Goal: Task Accomplishment & Management: Use online tool/utility

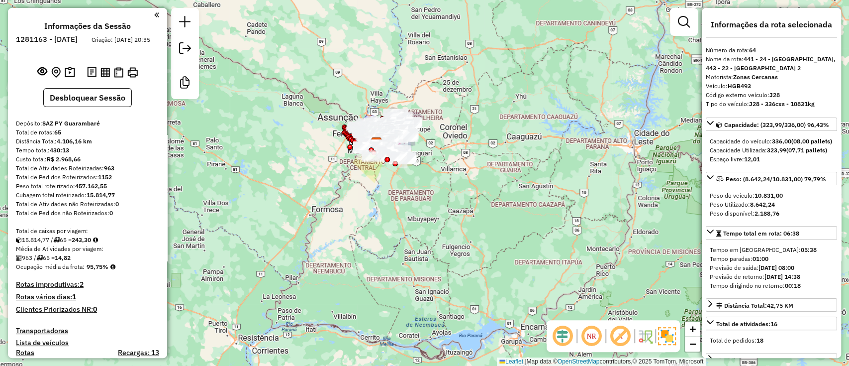
scroll to position [3604, 0]
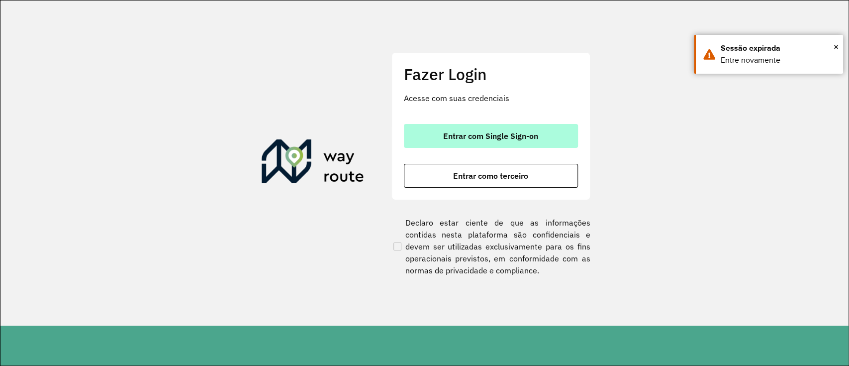
click at [450, 147] on button "Entrar com Single Sign-on" at bounding box center [491, 136] width 174 height 24
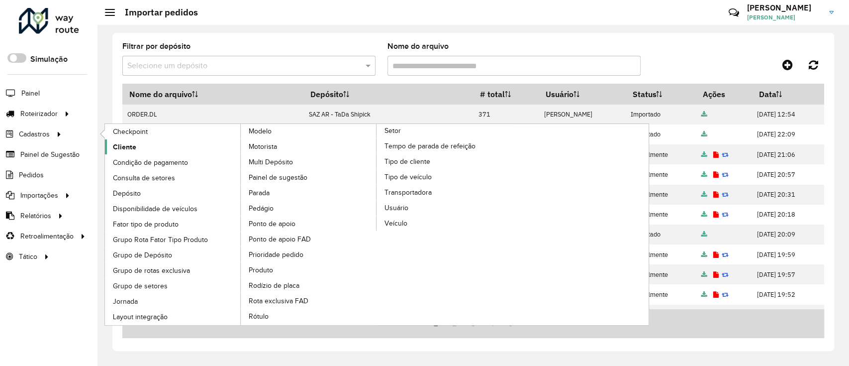
click at [139, 153] on link "Cliente" at bounding box center [173, 146] width 136 height 15
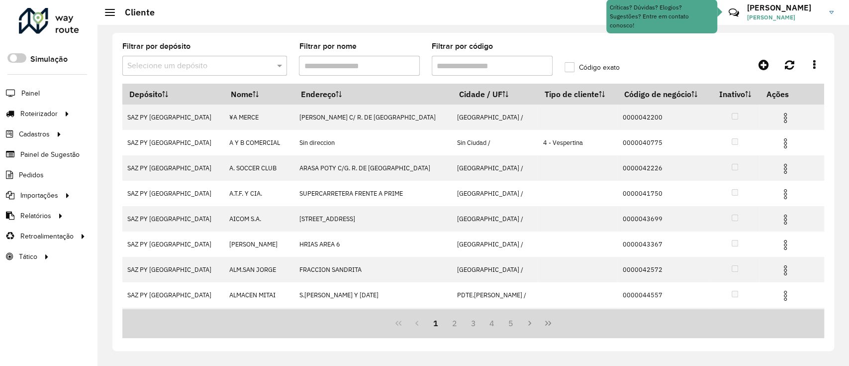
click at [465, 64] on input "Filtrar por código" at bounding box center [492, 66] width 121 height 20
paste input "*****"
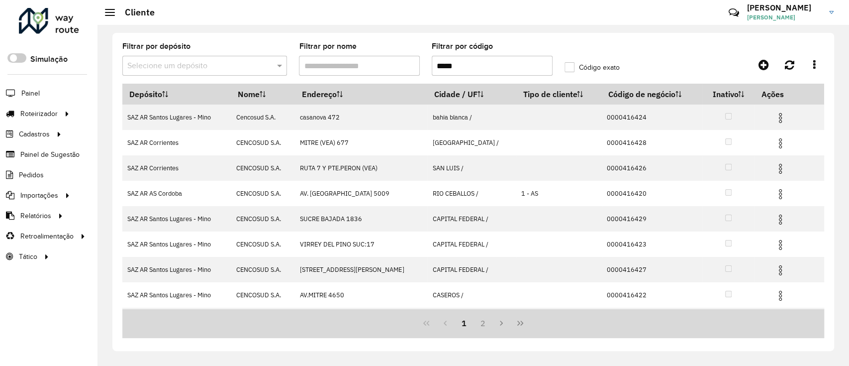
type input "*****"
click at [249, 51] on div "Filtrar por depósito Selecione um depósito" at bounding box center [204, 59] width 165 height 33
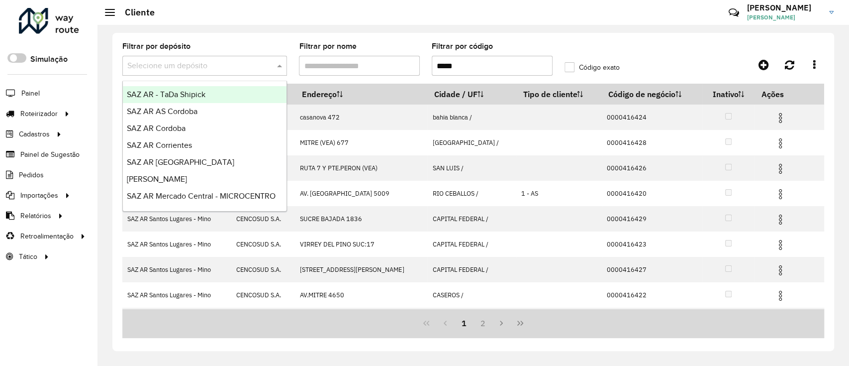
click at [238, 71] on input "text" at bounding box center [194, 66] width 135 height 12
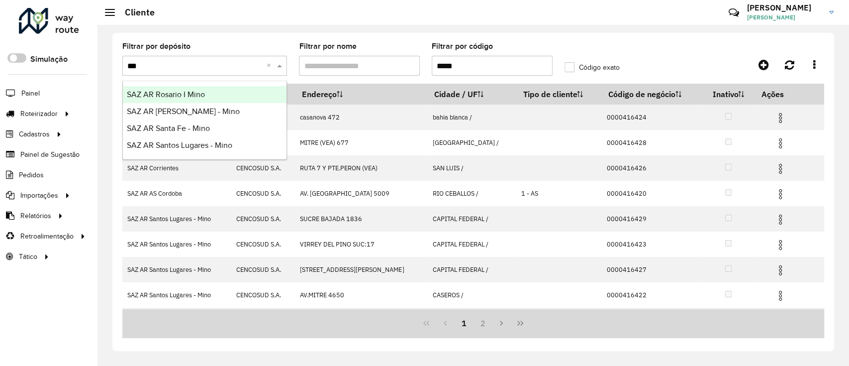
type input "****"
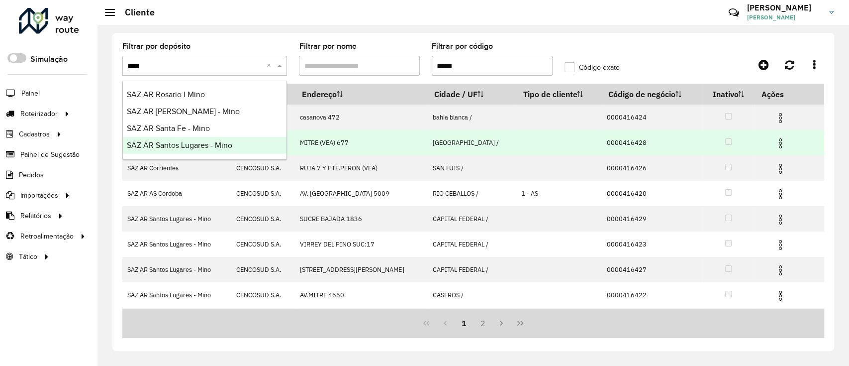
click at [219, 141] on span "SAZ AR Santos Lugares - Mino" at bounding box center [179, 145] width 105 height 8
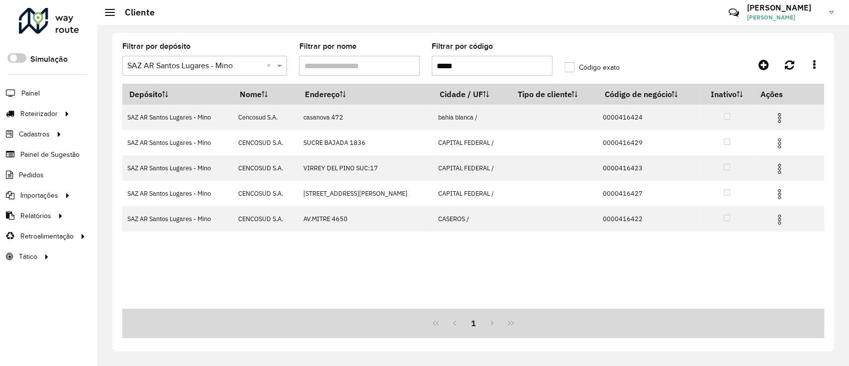
click at [473, 63] on input "*****" at bounding box center [492, 66] width 121 height 20
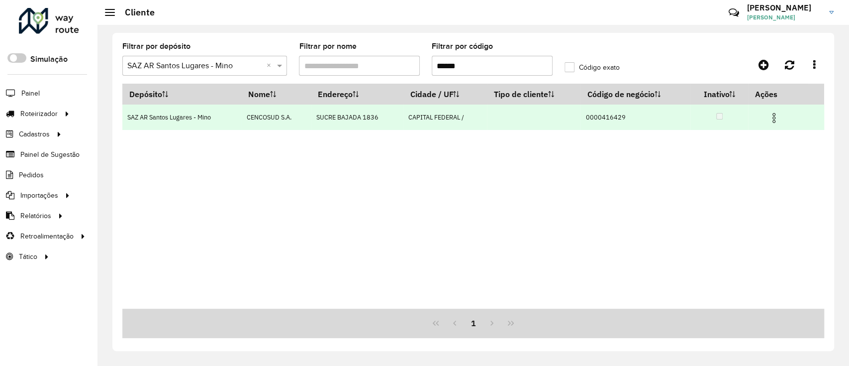
type input "******"
click at [771, 120] on img at bounding box center [774, 118] width 12 height 12
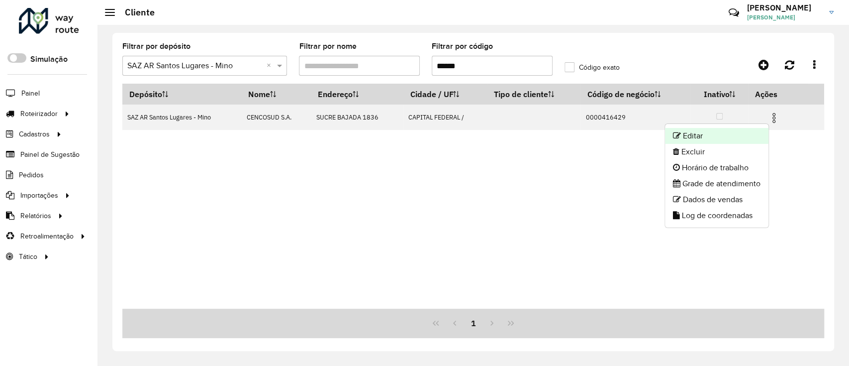
click at [736, 139] on li "Editar" at bounding box center [716, 136] width 103 height 16
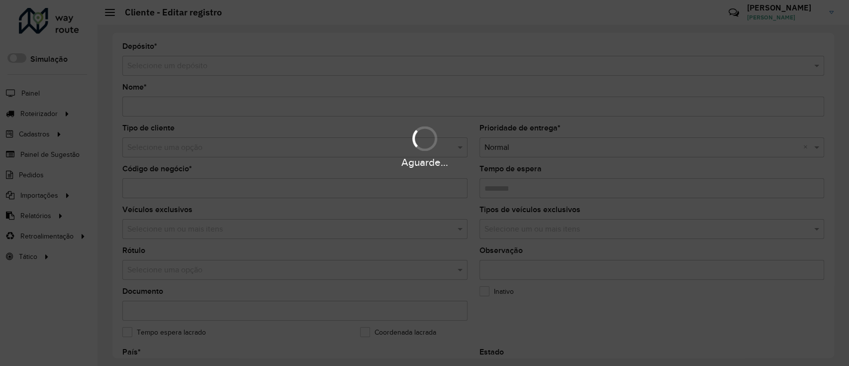
type input "**********"
type input "********"
type input "**********"
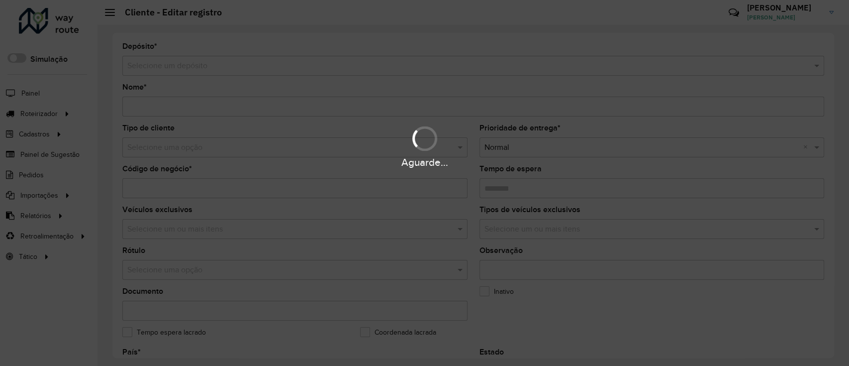
type input "**********"
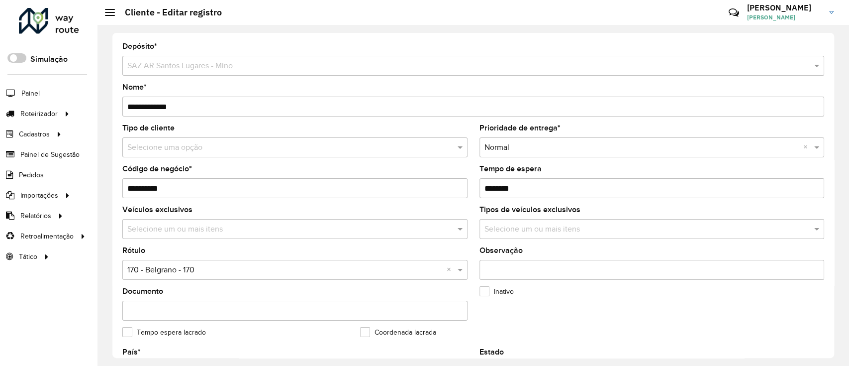
click at [287, 139] on div "Selecione uma opção" at bounding box center [294, 147] width 345 height 20
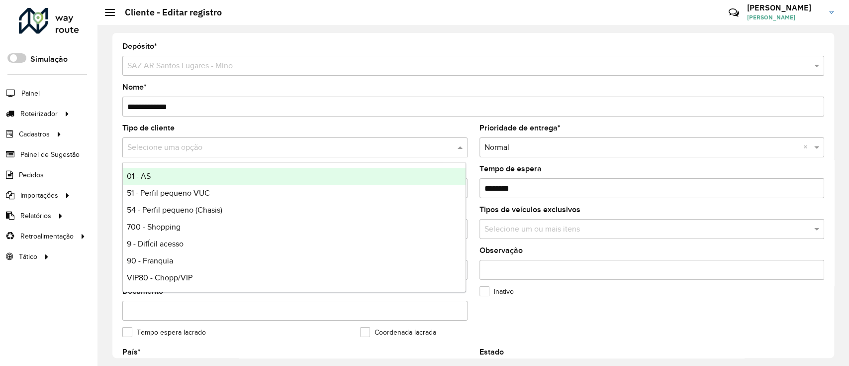
click at [243, 125] on div "Tipo de cliente Selecione uma opção" at bounding box center [294, 140] width 345 height 33
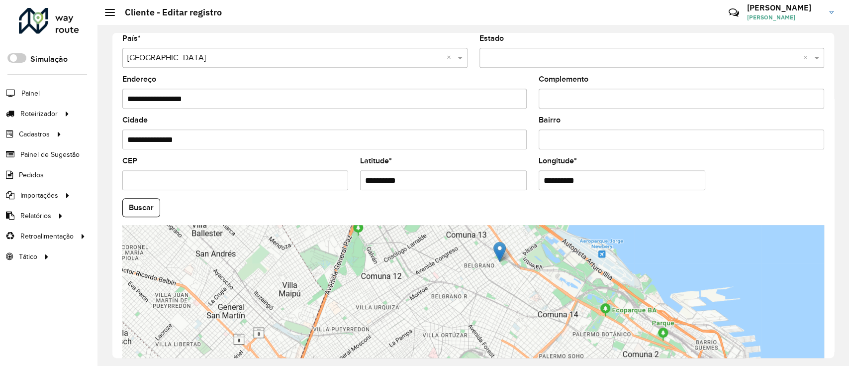
scroll to position [375, 0]
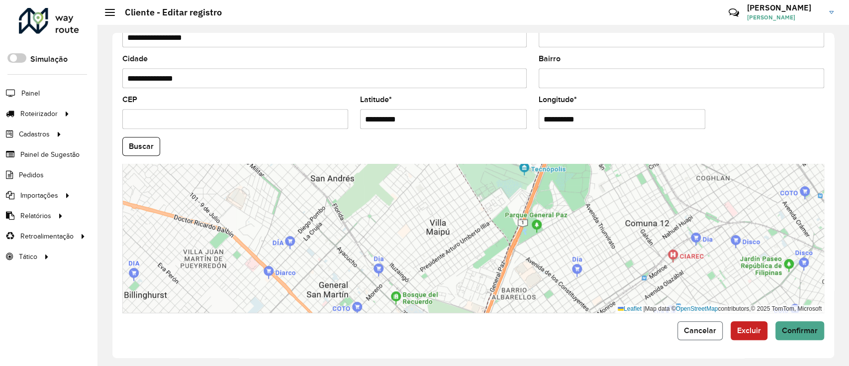
click at [701, 330] on span "Cancelar" at bounding box center [700, 330] width 32 height 8
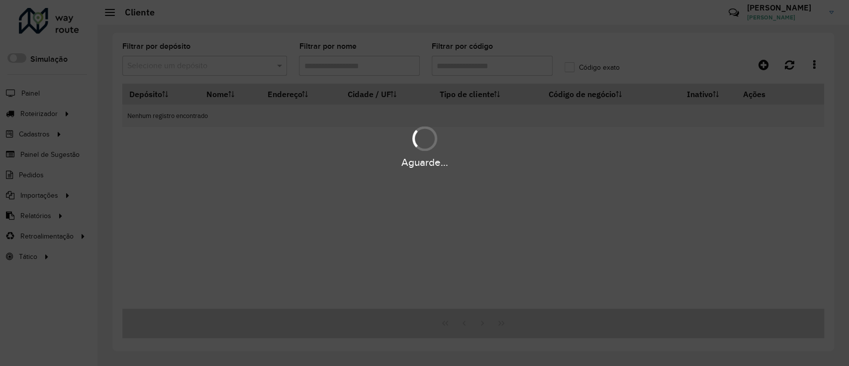
type input "******"
click at [252, 68] on hb-app "Aguarde... Pop-up bloqueado! Seu navegador bloqueou automáticamente a abertura …" at bounding box center [424, 183] width 849 height 366
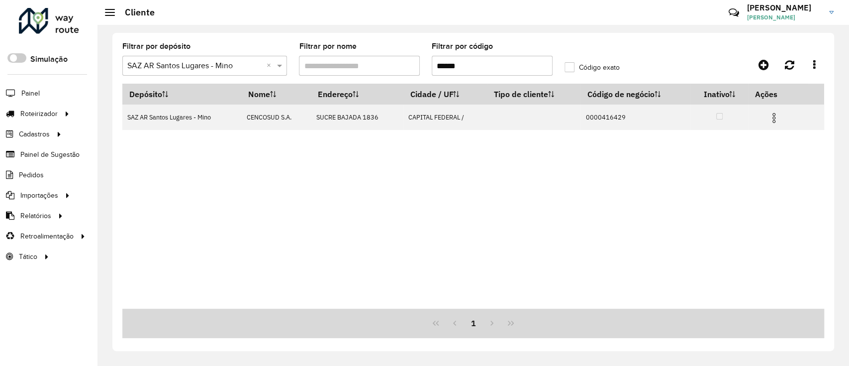
click at [252, 68] on input "text" at bounding box center [194, 66] width 135 height 12
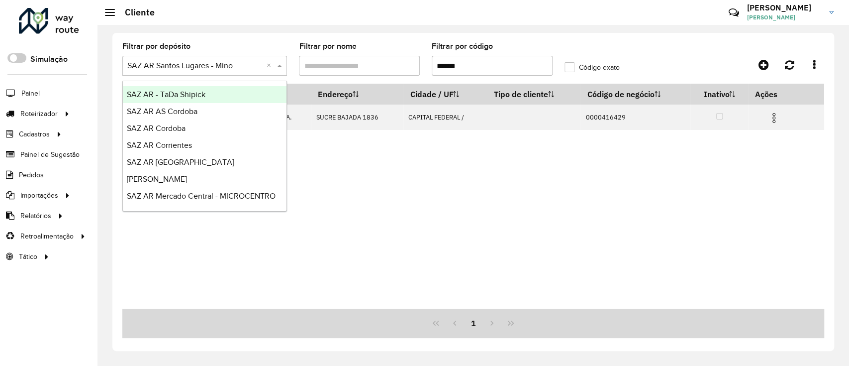
drag, startPoint x: 237, startPoint y: 64, endPoint x: 250, endPoint y: 62, distance: 13.2
click at [238, 64] on input "text" at bounding box center [194, 66] width 135 height 12
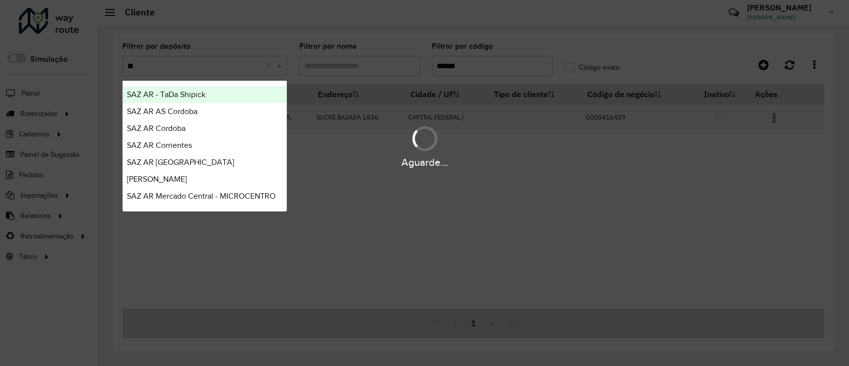
type input "***"
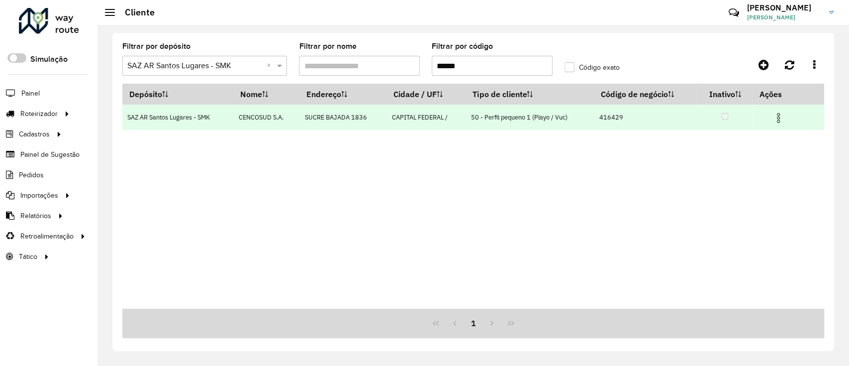
click at [782, 115] on img at bounding box center [778, 118] width 12 height 12
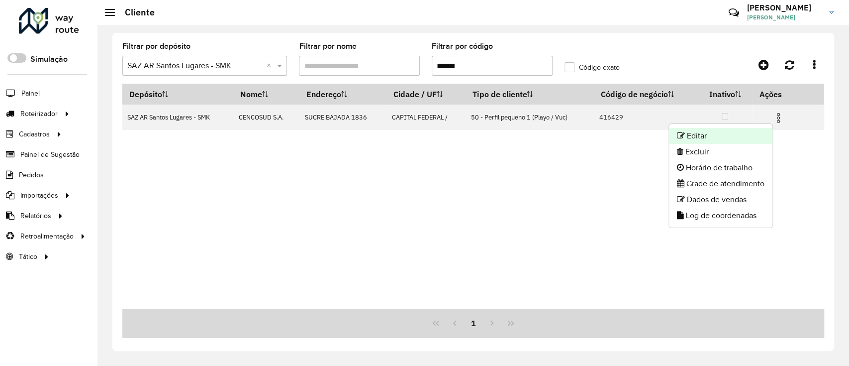
click at [712, 133] on li "Editar" at bounding box center [720, 136] width 103 height 16
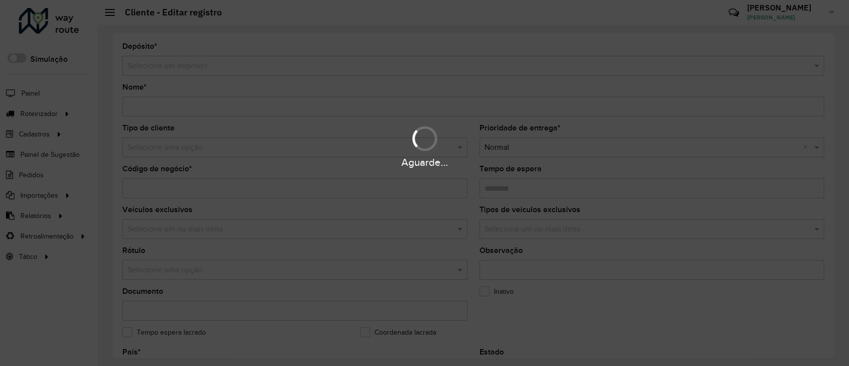
type input "**********"
type input "******"
type input "********"
type input "**********"
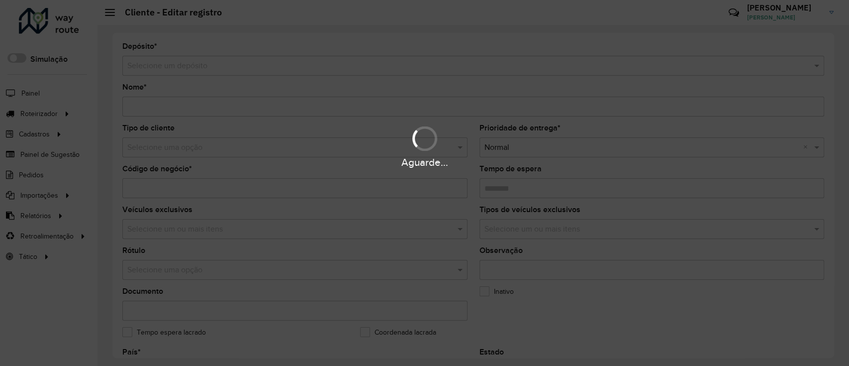
type input "**********"
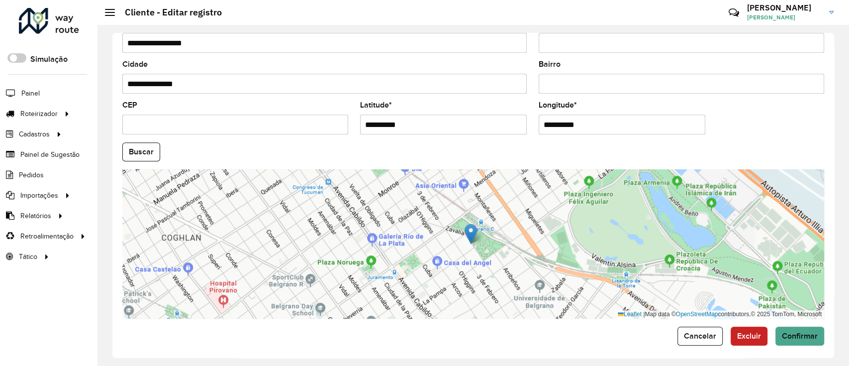
scroll to position [375, 0]
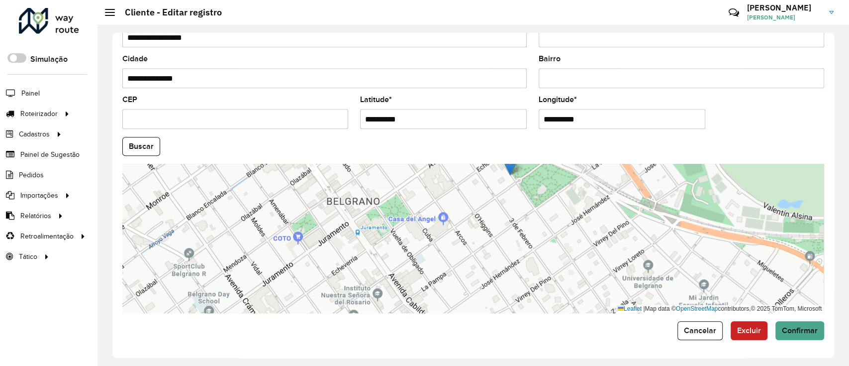
drag, startPoint x: 514, startPoint y: 219, endPoint x: 451, endPoint y: 286, distance: 92.5
click at [451, 286] on div "Leaflet | Map data © OpenStreetMap contributors,© 2025 TomTom, Microsoft" at bounding box center [473, 238] width 702 height 149
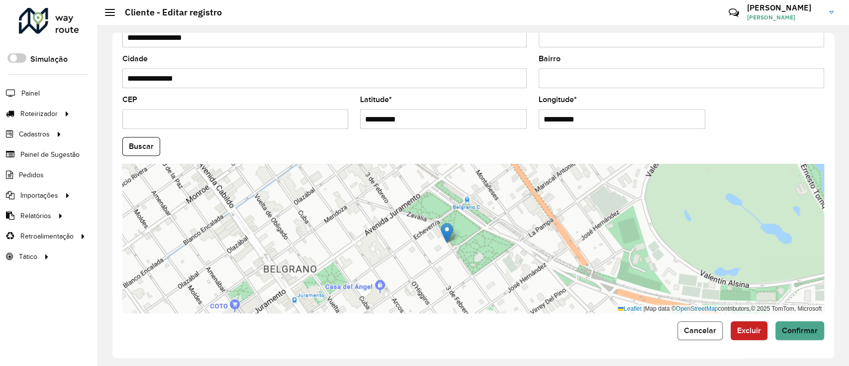
click at [709, 329] on span "Cancelar" at bounding box center [700, 330] width 32 height 8
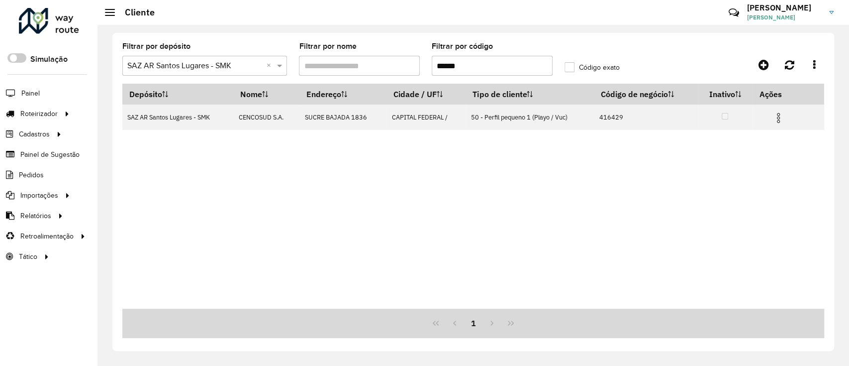
click at [483, 72] on input "******" at bounding box center [492, 66] width 121 height 20
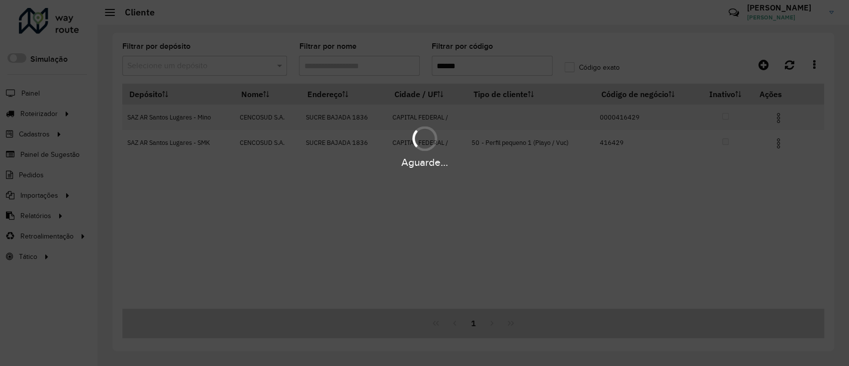
click at [456, 66] on div "Aguarde..." at bounding box center [424, 183] width 849 height 366
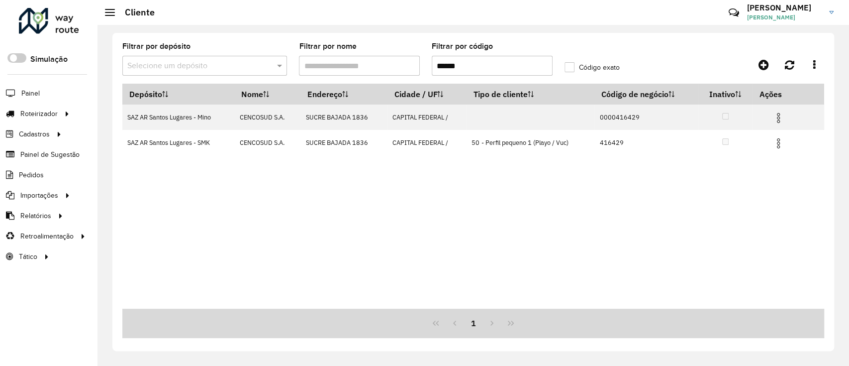
click at [472, 63] on input "******" at bounding box center [492, 66] width 121 height 20
paste input "text"
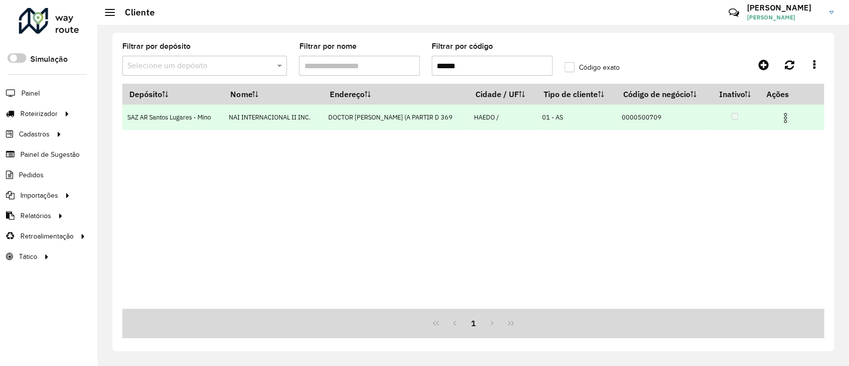
type input "******"
click at [783, 116] on img at bounding box center [785, 118] width 12 height 12
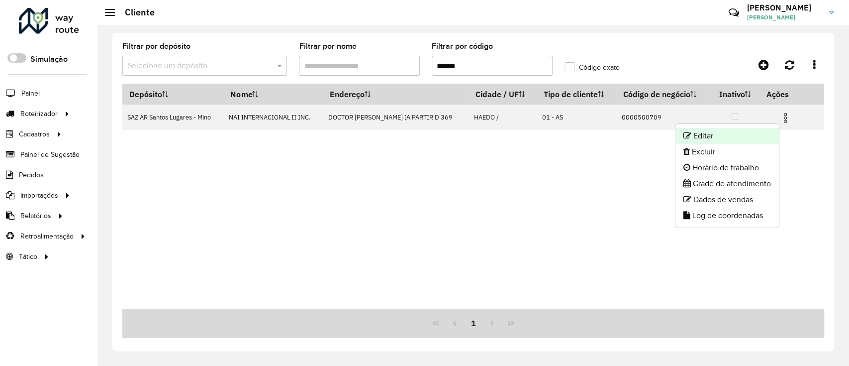
click at [744, 135] on li "Editar" at bounding box center [726, 136] width 103 height 16
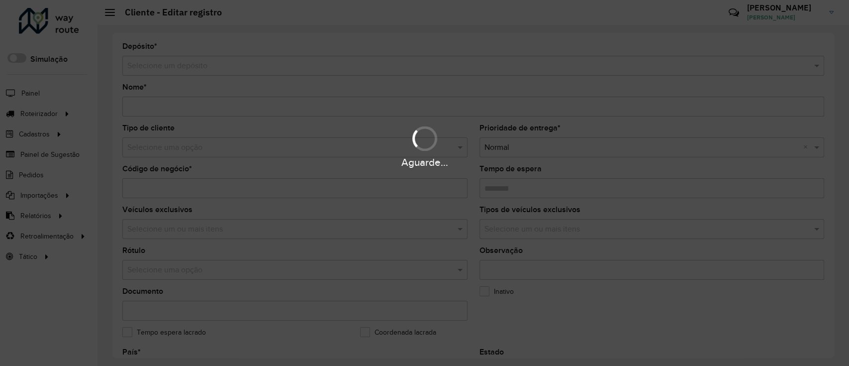
type input "**********"
type input "********"
type input "*"
type input "**********"
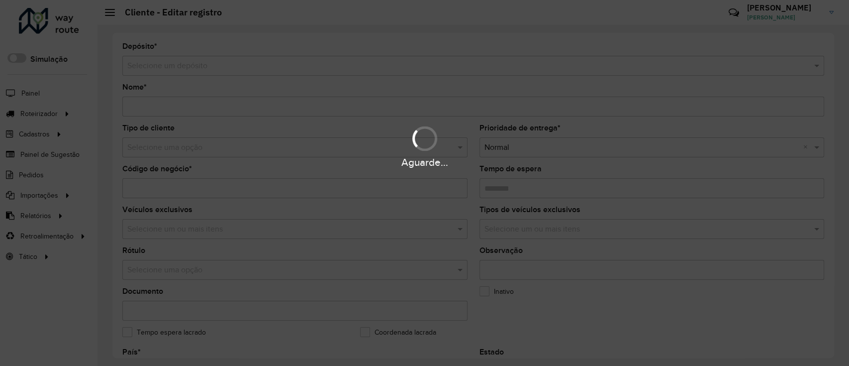
type input "*****"
type input "**********"
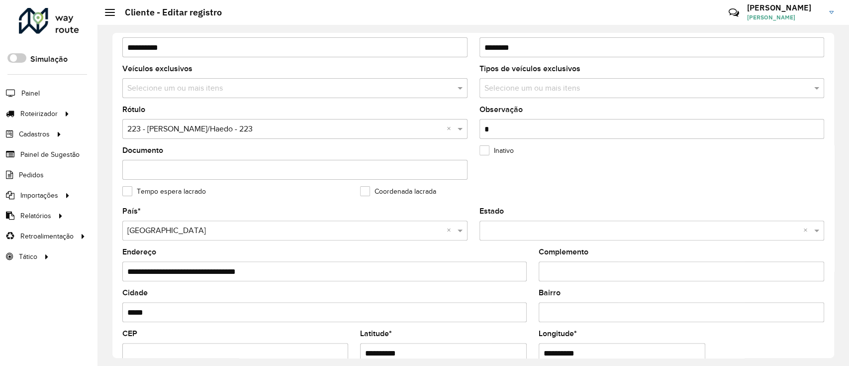
scroll to position [66, 0]
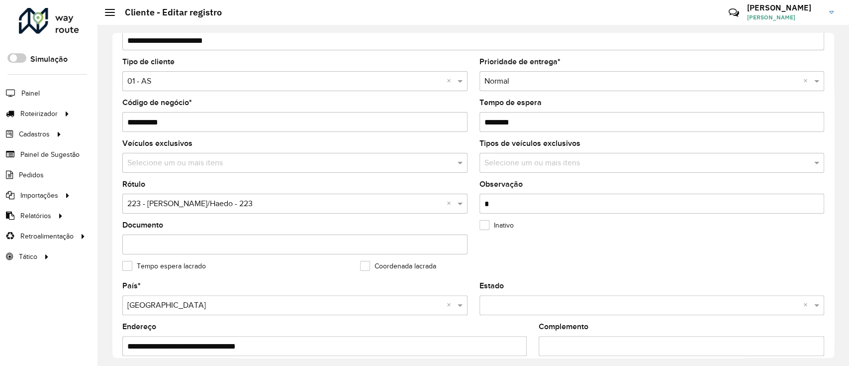
click at [333, 160] on input "text" at bounding box center [290, 163] width 330 height 12
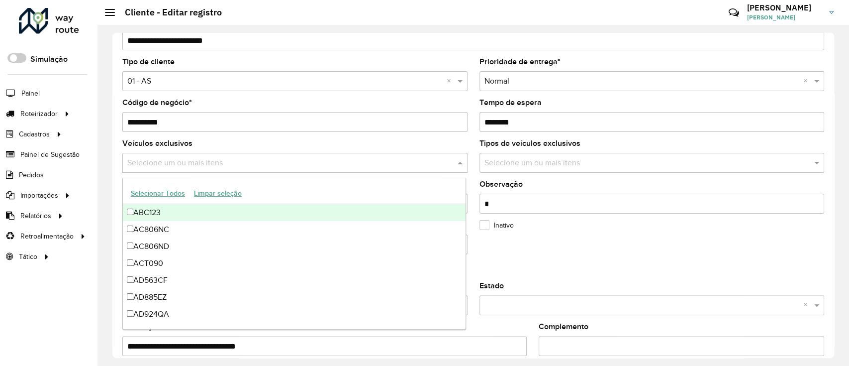
click at [175, 162] on input "text" at bounding box center [290, 163] width 330 height 12
paste input "******"
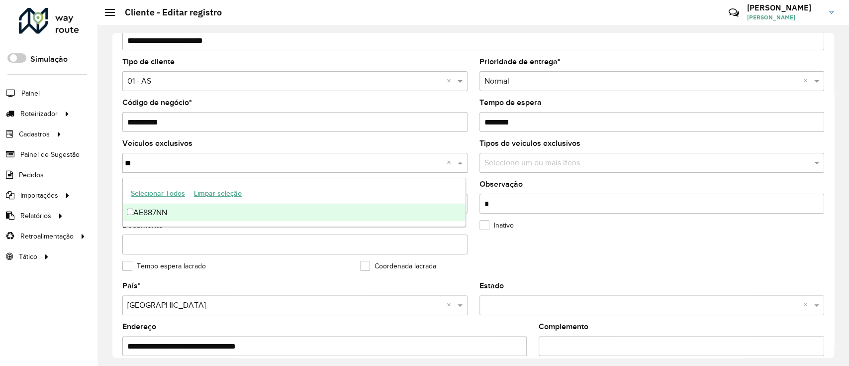
type input "*"
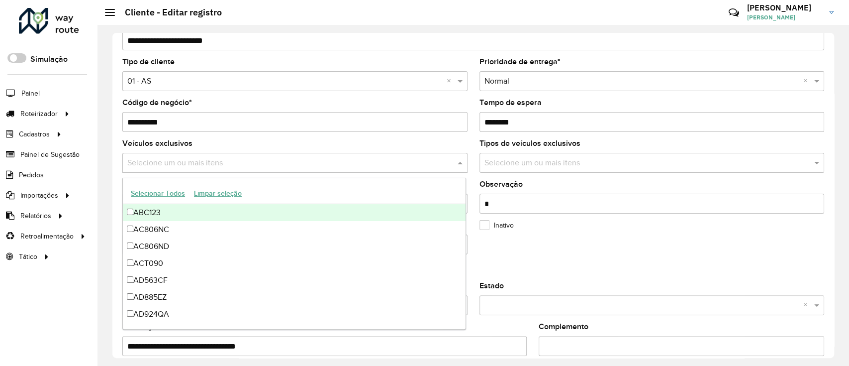
paste input "******"
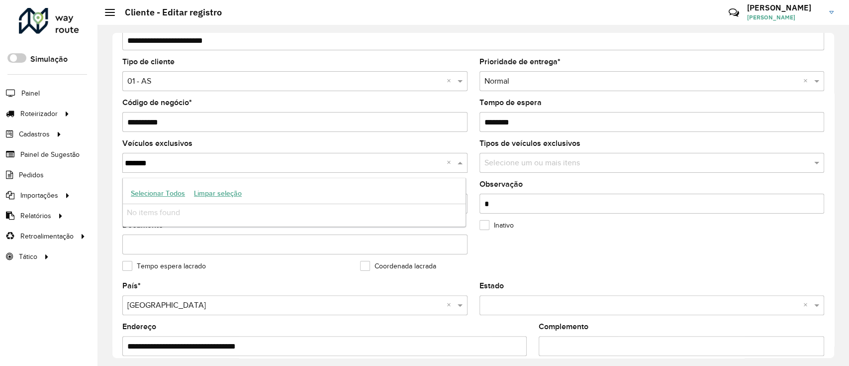
type input "******"
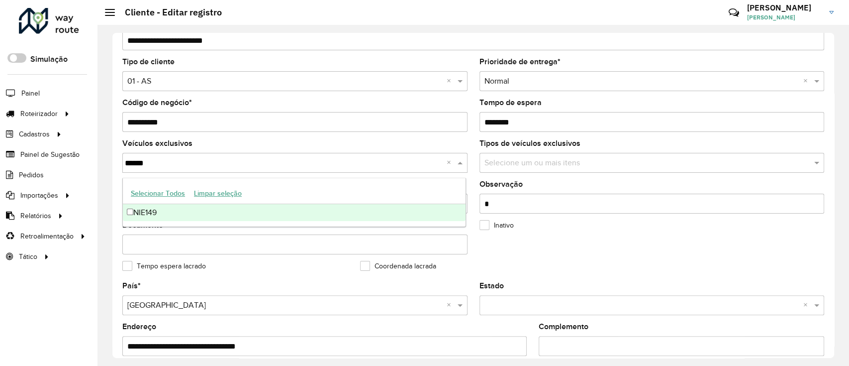
click at [228, 213] on div "NIE149" at bounding box center [294, 212] width 343 height 17
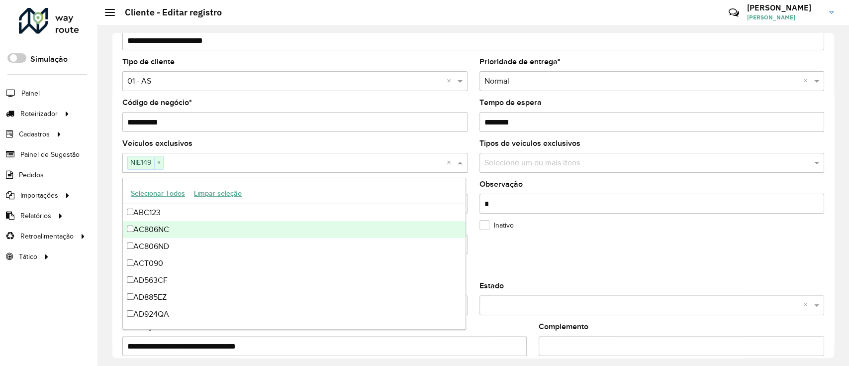
paste input "******"
type input "******"
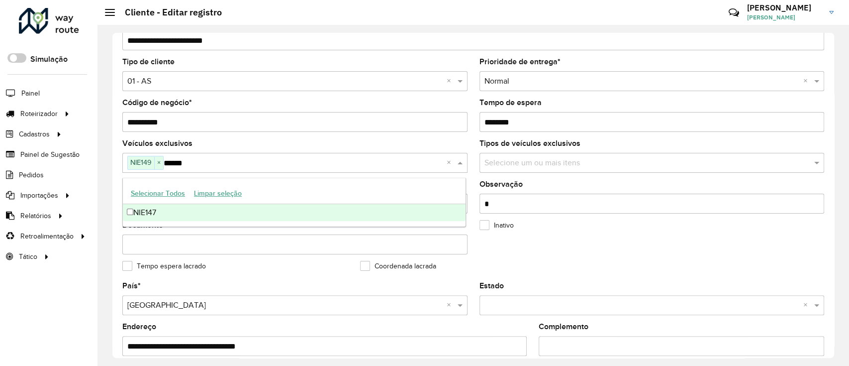
click at [213, 205] on div "NIE147" at bounding box center [294, 212] width 343 height 17
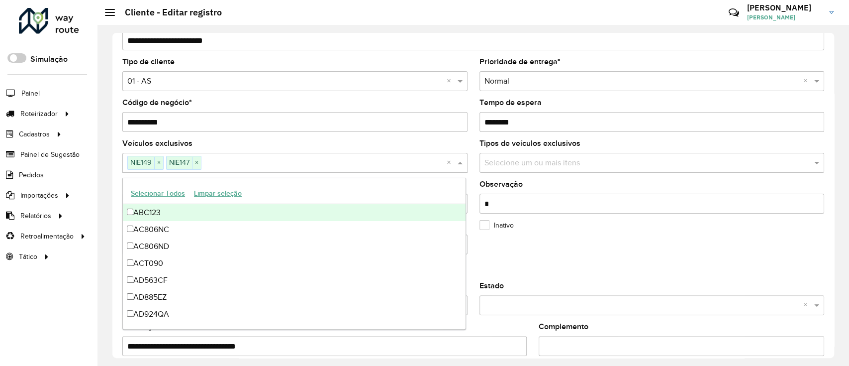
paste input "******"
type input "******"
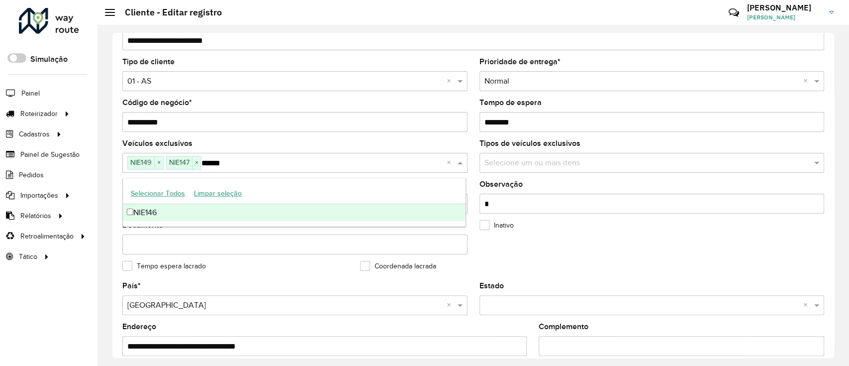
click at [277, 213] on div "NIE146" at bounding box center [294, 212] width 343 height 17
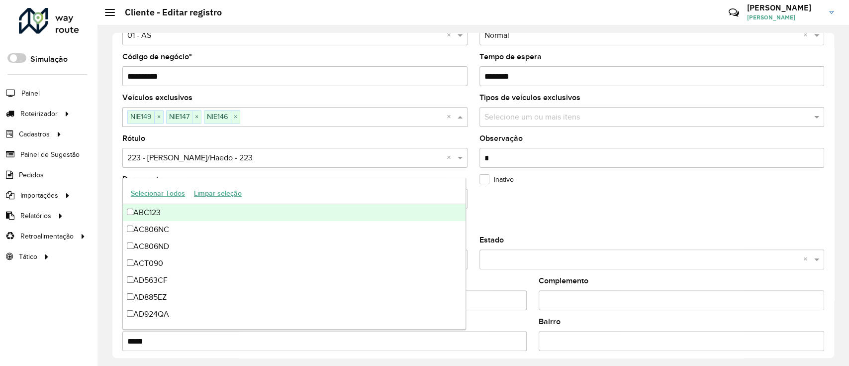
scroll to position [132, 0]
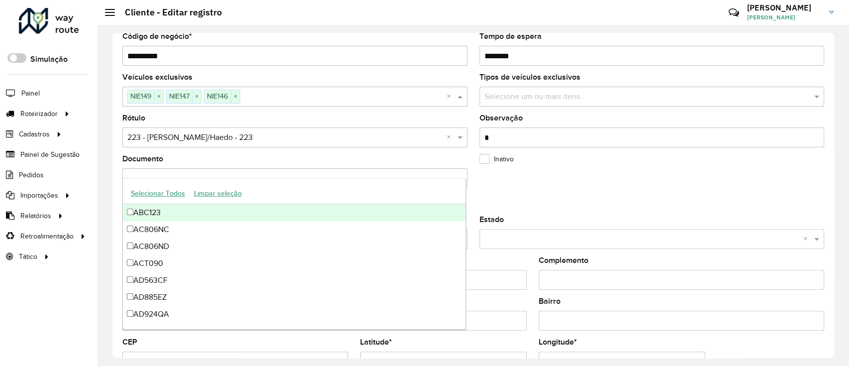
paste input "******"
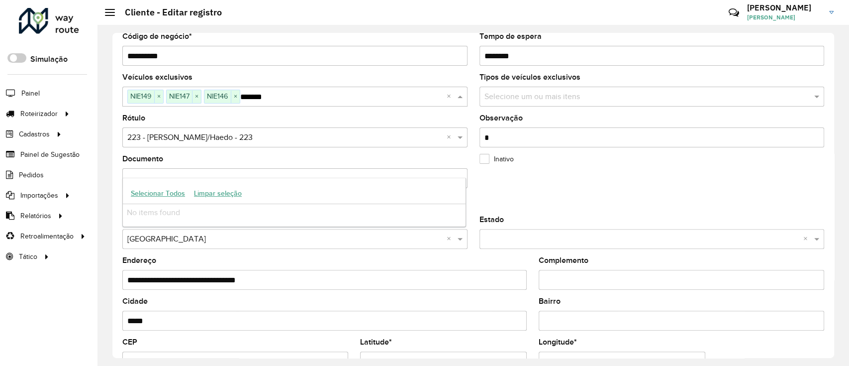
type input "******"
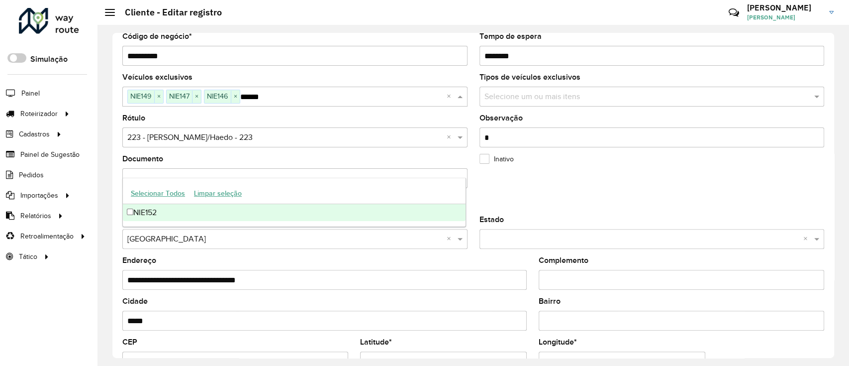
click at [193, 211] on div "NIE152" at bounding box center [294, 212] width 343 height 17
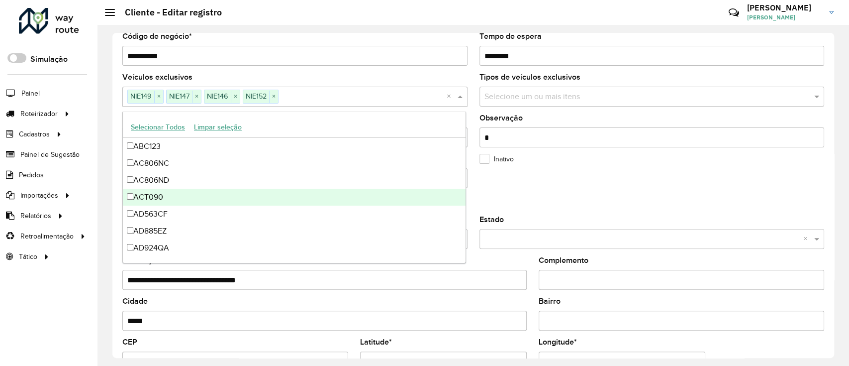
paste input "******"
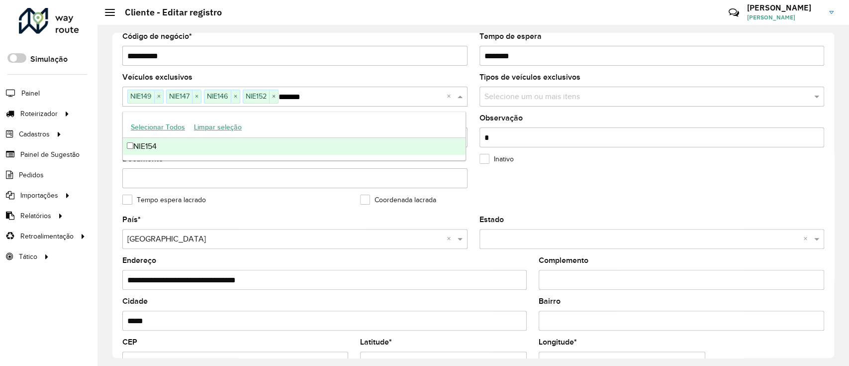
type input "******"
click at [330, 149] on div "NIE154" at bounding box center [294, 146] width 343 height 17
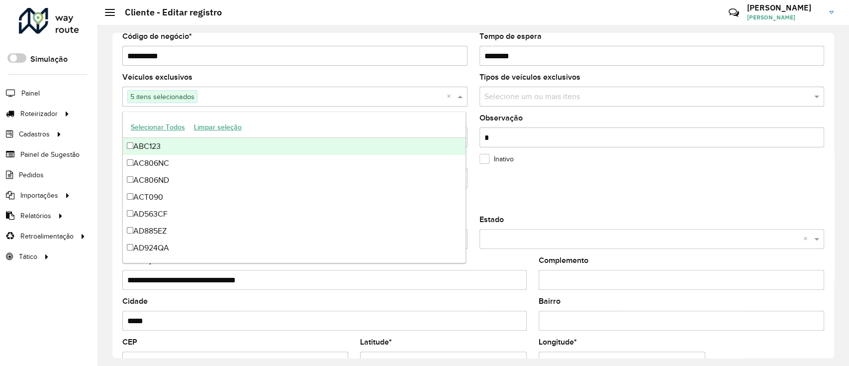
paste input "******"
type input "******"
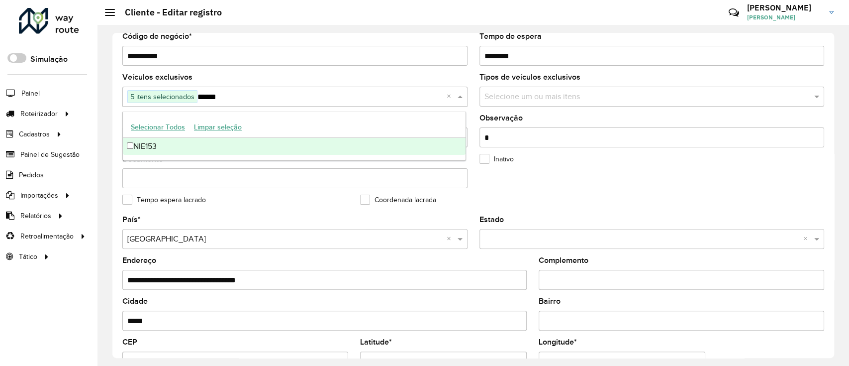
click at [184, 142] on div "NIE153" at bounding box center [294, 146] width 343 height 17
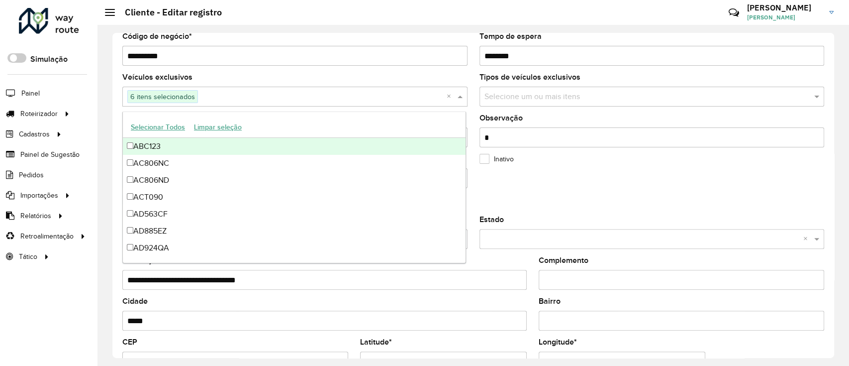
click at [502, 172] on formly-field "Inativo" at bounding box center [592, 175] width 238 height 41
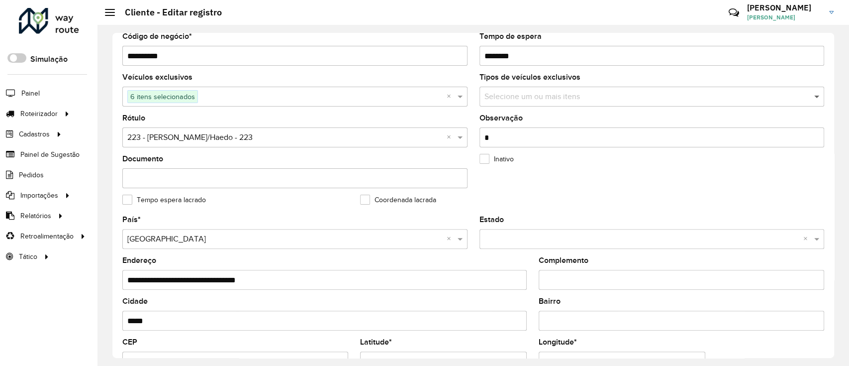
click at [814, 96] on span at bounding box center [818, 97] width 12 height 12
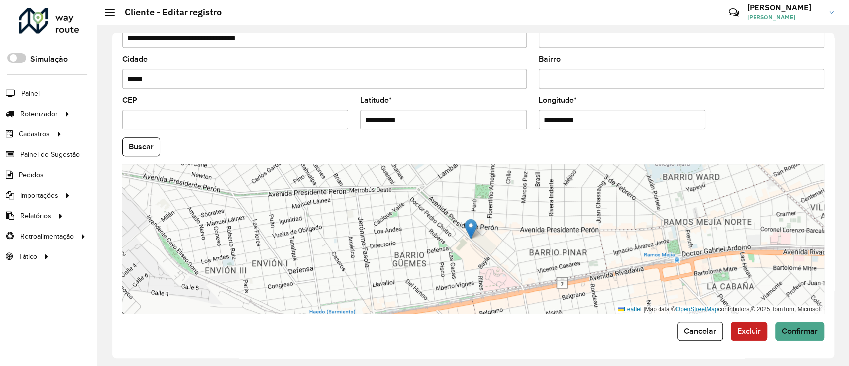
scroll to position [375, 0]
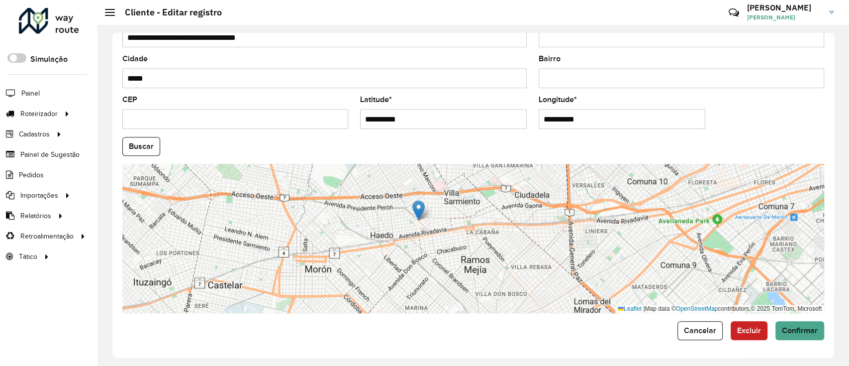
drag, startPoint x: 370, startPoint y: 217, endPoint x: 385, endPoint y: 254, distance: 39.4
click at [385, 254] on div "Leaflet | Map data © OpenStreetMap contributors,© 2025 TomTom, Microsoft" at bounding box center [473, 238] width 702 height 149
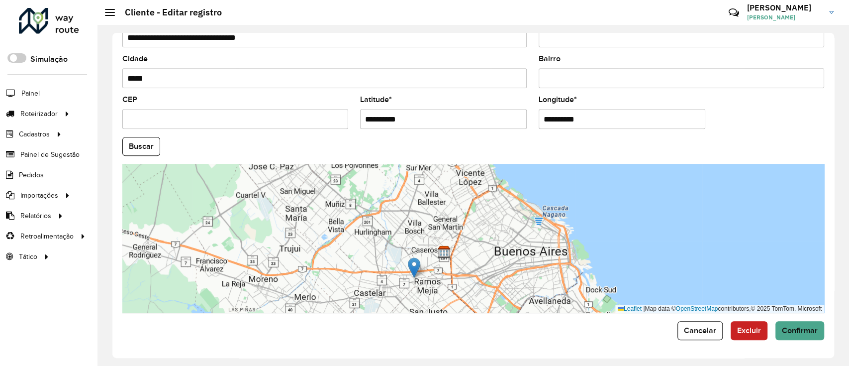
drag, startPoint x: 377, startPoint y: 233, endPoint x: 391, endPoint y: 269, distance: 38.4
click at [391, 269] on div "Leaflet | Map data © OpenStreetMap contributors,© 2025 TomTom, Microsoft" at bounding box center [473, 238] width 702 height 149
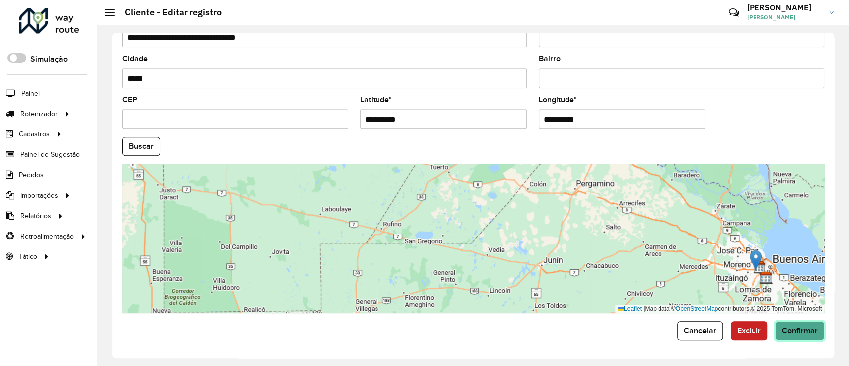
click at [800, 324] on button "Confirmar" at bounding box center [799, 330] width 49 height 19
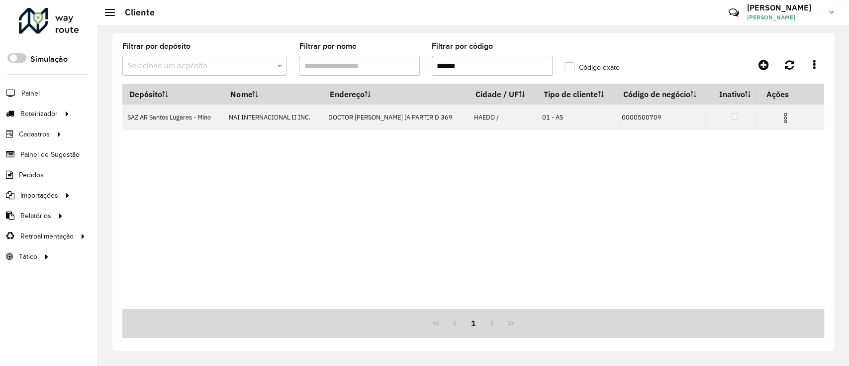
drag, startPoint x: 482, startPoint y: 68, endPoint x: 406, endPoint y: 55, distance: 77.7
click at [406, 55] on formly-group "Filtrar por depósito Selecione um depósito Filtrar por nome Filtrar por código …" at bounding box center [381, 63] width 530 height 41
paste input "text"
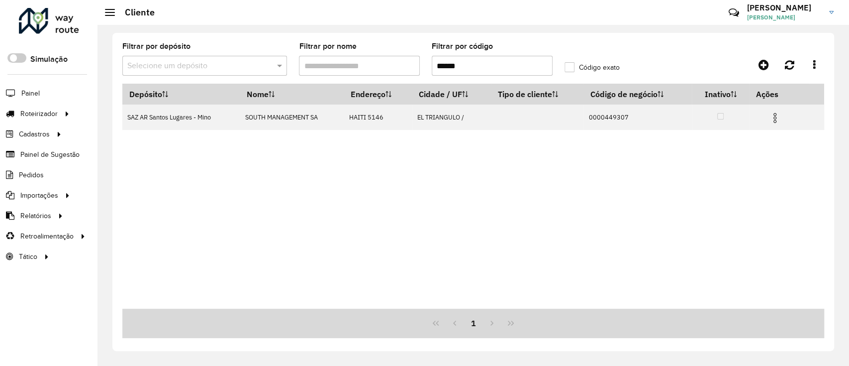
drag, startPoint x: 474, startPoint y: 71, endPoint x: 431, endPoint y: 67, distance: 43.5
click at [432, 67] on input "******" at bounding box center [492, 66] width 121 height 20
paste input "**"
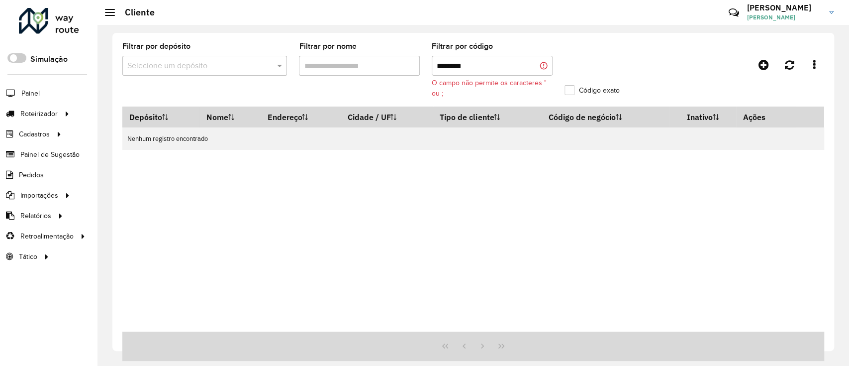
click at [440, 67] on input "********" at bounding box center [492, 66] width 121 height 20
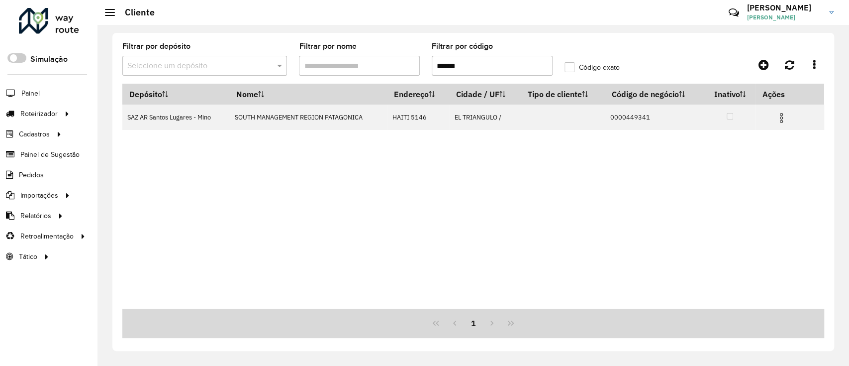
drag, startPoint x: 476, startPoint y: 60, endPoint x: 441, endPoint y: 64, distance: 35.5
click at [441, 64] on input "******" at bounding box center [492, 66] width 121 height 20
paste input "*"
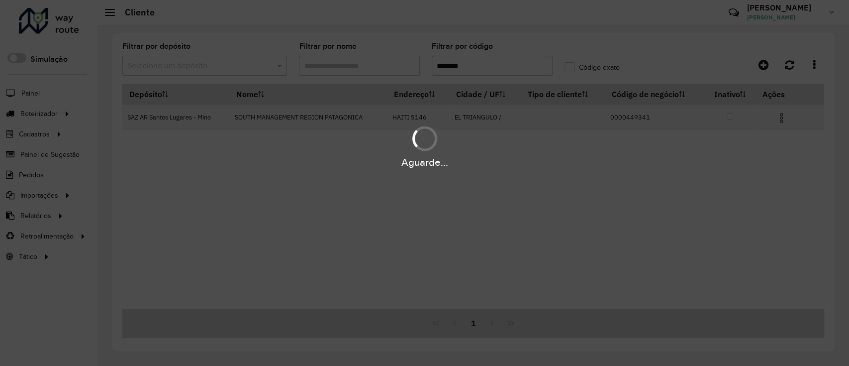
click at [468, 66] on div "Aguarde..." at bounding box center [424, 183] width 849 height 366
click at [472, 65] on input "*******" at bounding box center [492, 66] width 121 height 20
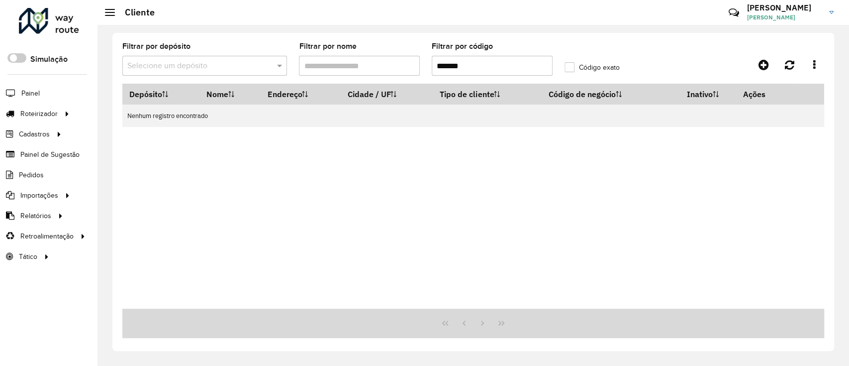
click at [472, 65] on input "*******" at bounding box center [492, 66] width 121 height 20
paste input "text"
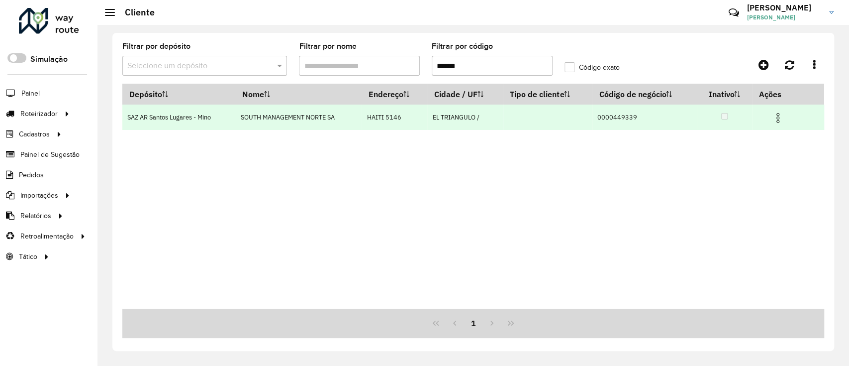
type input "******"
click at [781, 118] on img at bounding box center [778, 118] width 12 height 12
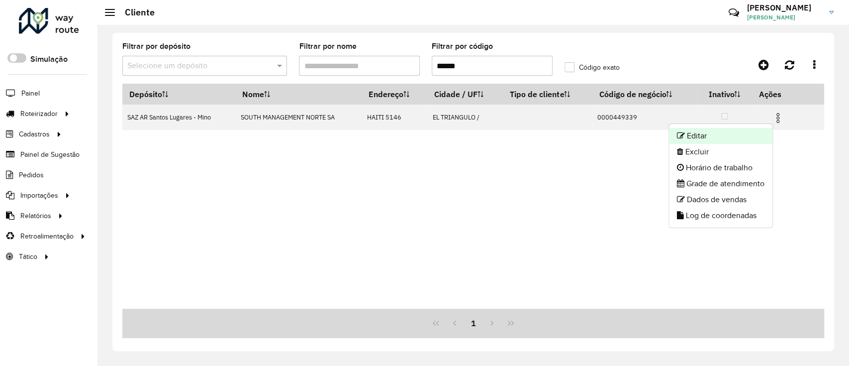
click at [700, 138] on li "Editar" at bounding box center [720, 136] width 103 height 16
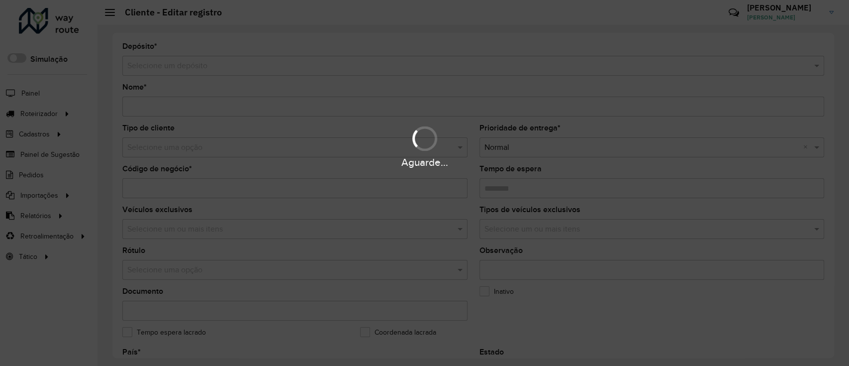
type input "**********"
type input "********"
type input "**********"
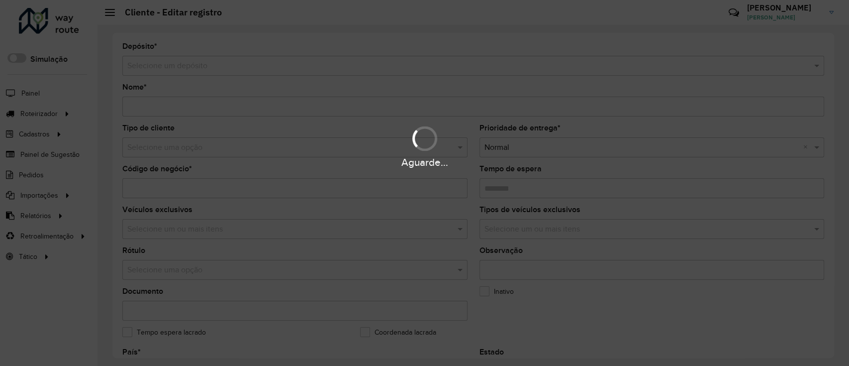
type input "**********"
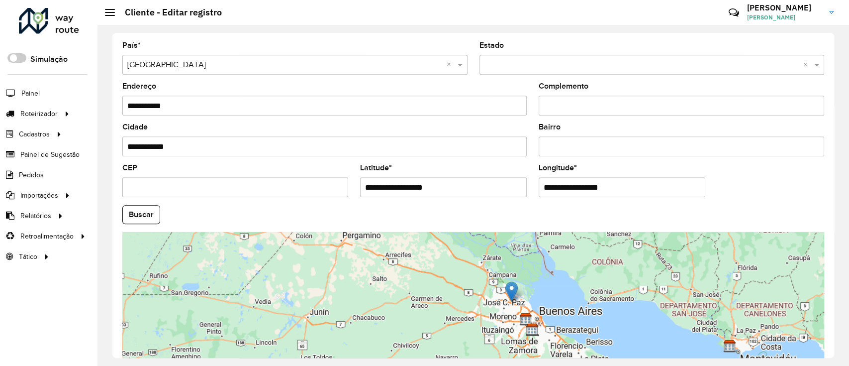
scroll to position [331, 0]
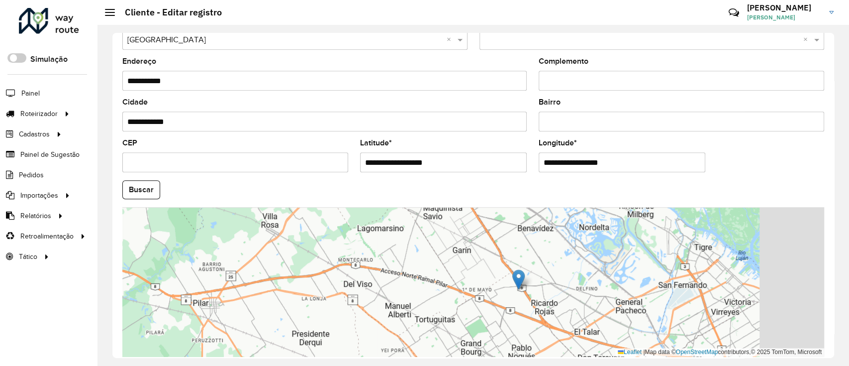
click at [455, 260] on div "Leaflet | Map data © OpenStreetMap contributors,© 2025 TomTom, Microsoft" at bounding box center [473, 281] width 702 height 149
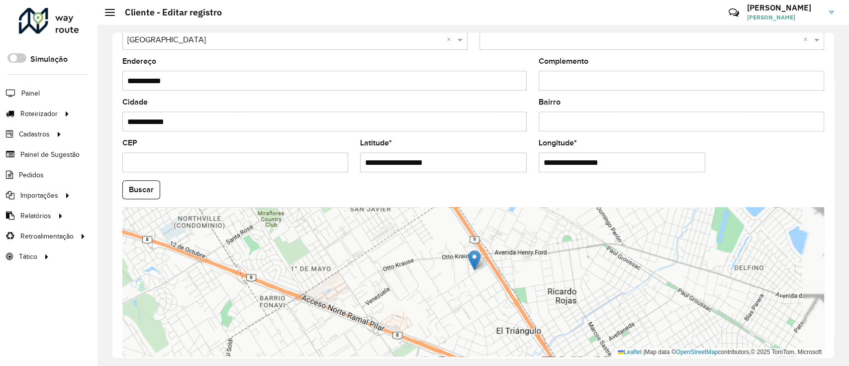
drag, startPoint x: 509, startPoint y: 254, endPoint x: 501, endPoint y: 247, distance: 11.0
click at [501, 247] on div "Leaflet | Map data © OpenStreetMap contributors,© 2025 TomTom, Microsoft" at bounding box center [473, 281] width 702 height 149
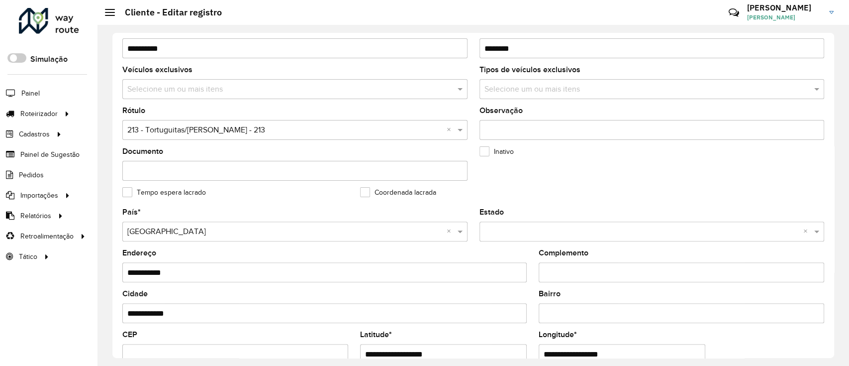
scroll to position [136, 0]
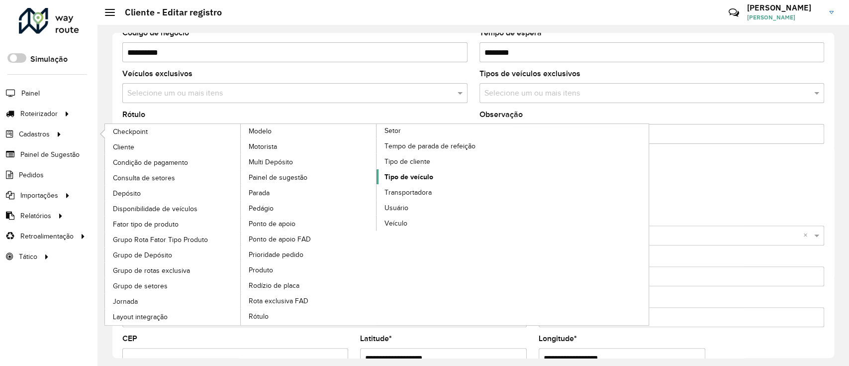
click at [394, 176] on span "Tipo de veículo" at bounding box center [408, 177] width 49 height 10
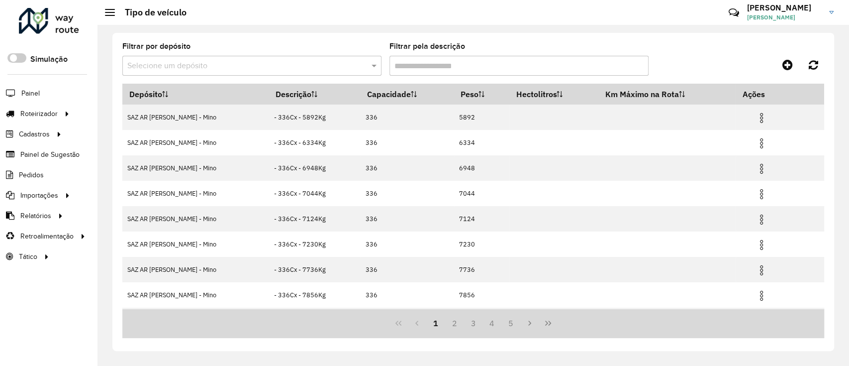
click at [441, 66] on input "Filtrar pela descrição" at bounding box center [518, 66] width 259 height 20
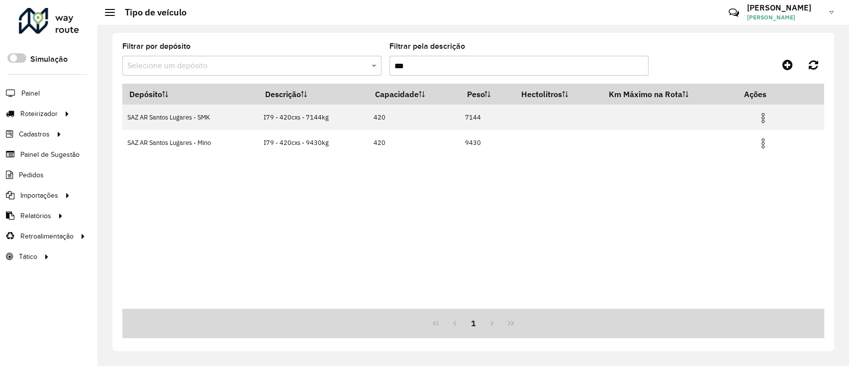
type input "***"
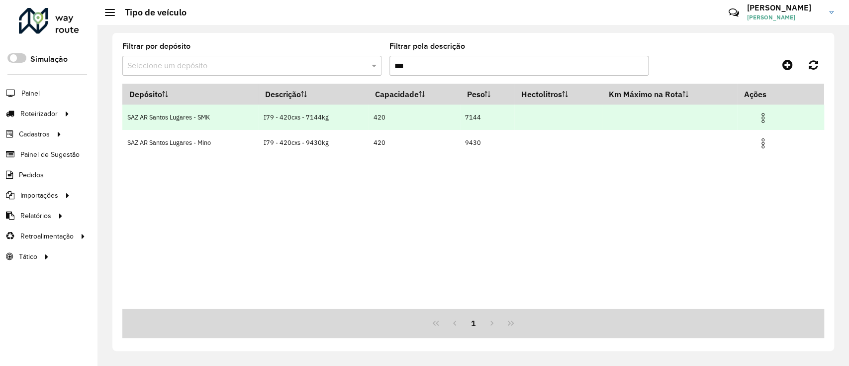
click at [760, 118] on img at bounding box center [763, 118] width 12 height 12
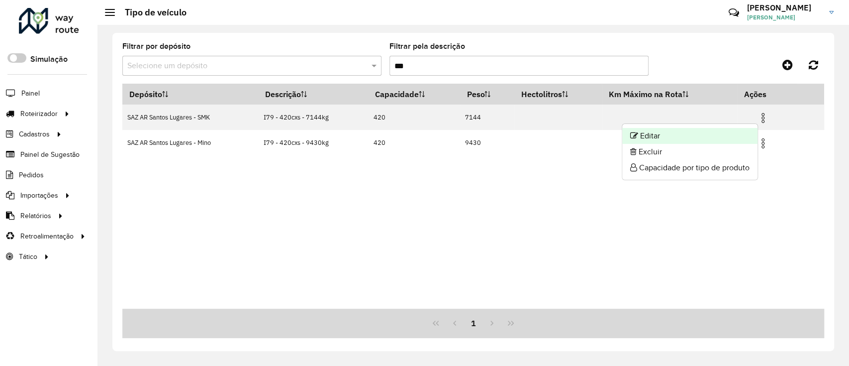
click at [649, 137] on li "Editar" at bounding box center [689, 136] width 135 height 16
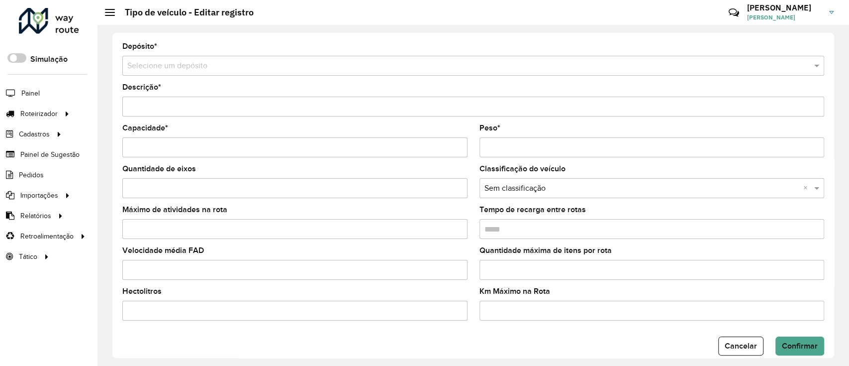
type input "**********"
type input "***"
type input "****"
type input "*****"
drag, startPoint x: 537, startPoint y: 149, endPoint x: 437, endPoint y: 122, distance: 103.5
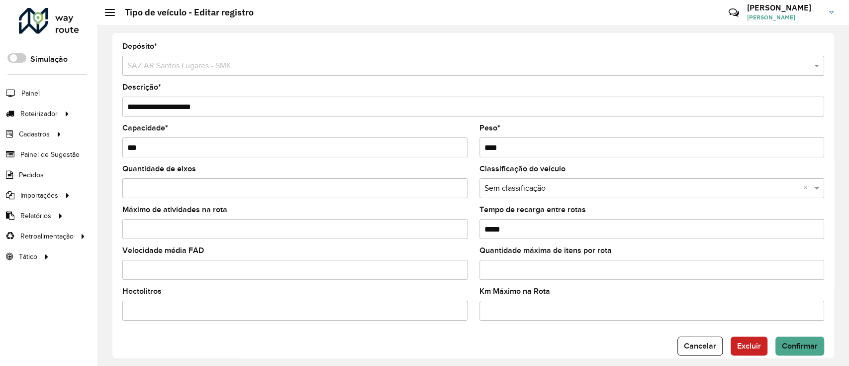
click at [441, 124] on form "**********" at bounding box center [473, 199] width 702 height 312
paste input "text"
type input "****"
drag, startPoint x: 187, startPoint y: 108, endPoint x: 193, endPoint y: 109, distance: 6.5
click at [193, 109] on input "**********" at bounding box center [473, 106] width 702 height 20
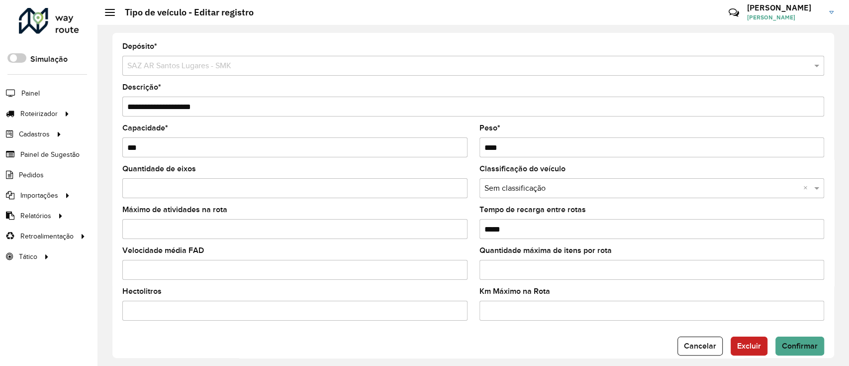
drag, startPoint x: 176, startPoint y: 105, endPoint x: 192, endPoint y: 106, distance: 16.4
click at [192, 106] on input "**********" at bounding box center [473, 106] width 702 height 20
paste input "text"
type input "**********"
click at [779, 335] on form "**********" at bounding box center [473, 199] width 702 height 312
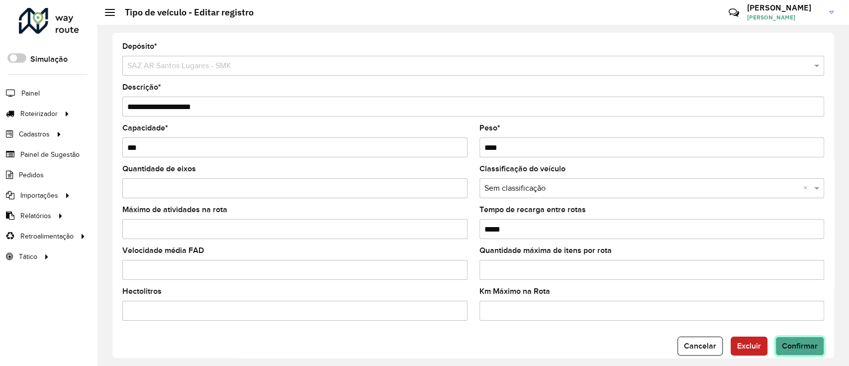
click at [784, 340] on button "Confirmar" at bounding box center [799, 345] width 49 height 19
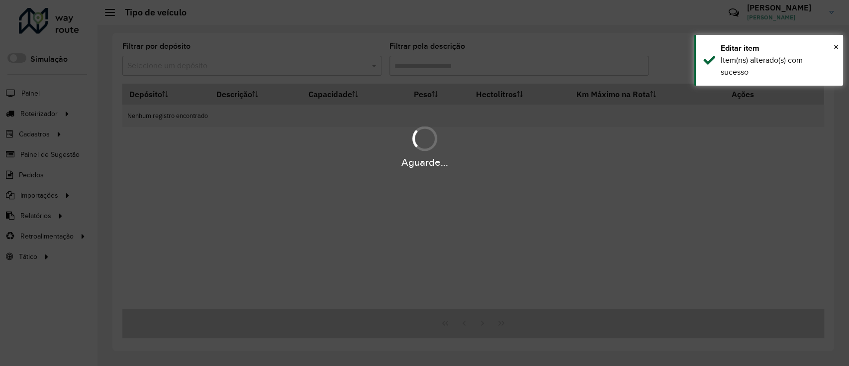
type input "***"
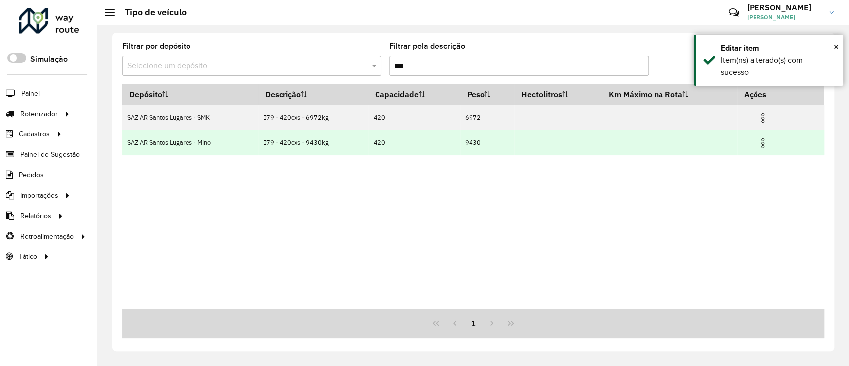
click at [766, 142] on img at bounding box center [763, 143] width 12 height 12
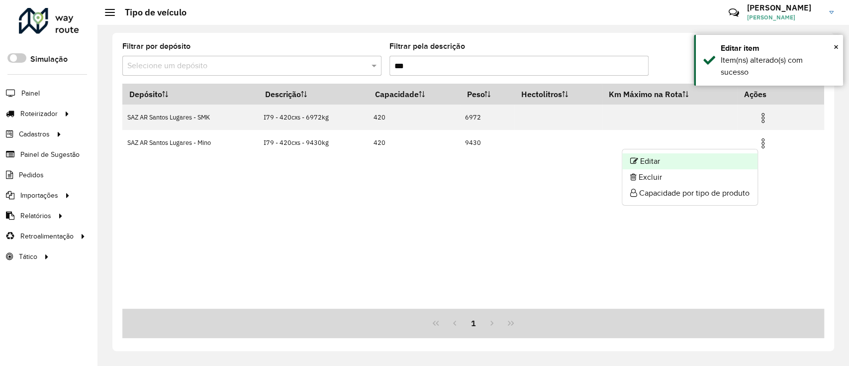
click at [698, 156] on li "Editar" at bounding box center [689, 161] width 135 height 16
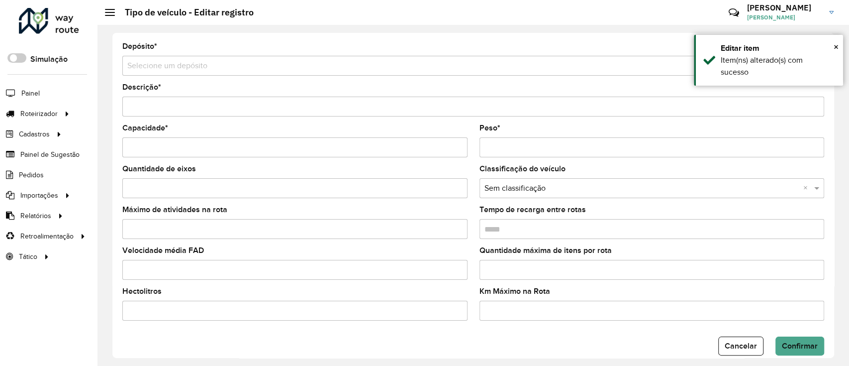
type input "**********"
type input "***"
type input "****"
type input "*****"
drag, startPoint x: 543, startPoint y: 147, endPoint x: 410, endPoint y: 141, distance: 133.0
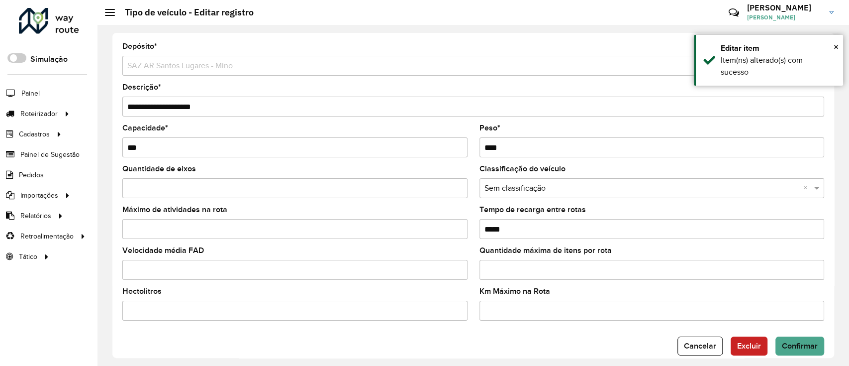
click at [441, 148] on formly-group "Capacidade * *** Peso * ****" at bounding box center [473, 144] width 714 height 41
paste input "text"
type input "****"
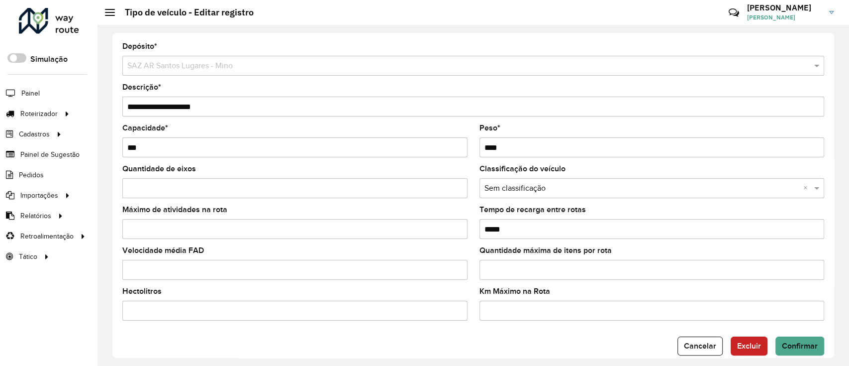
drag, startPoint x: 179, startPoint y: 105, endPoint x: 194, endPoint y: 108, distance: 15.6
click at [194, 108] on input "**********" at bounding box center [473, 106] width 702 height 20
paste input "text"
type input "**********"
click at [797, 341] on span "Confirmar" at bounding box center [800, 345] width 36 height 8
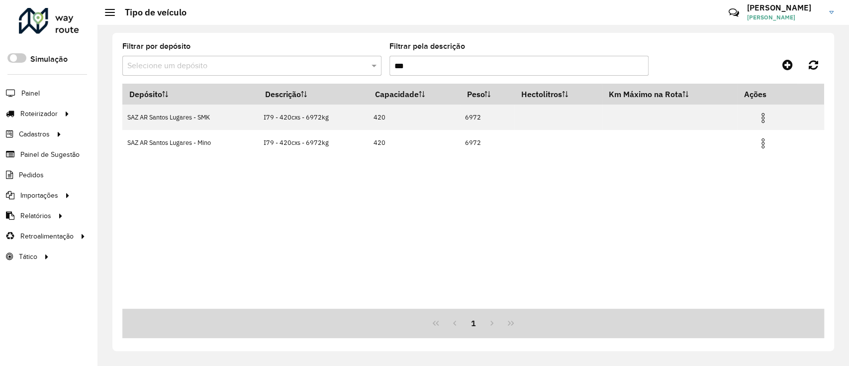
click at [412, 69] on input "***" at bounding box center [518, 66] width 259 height 20
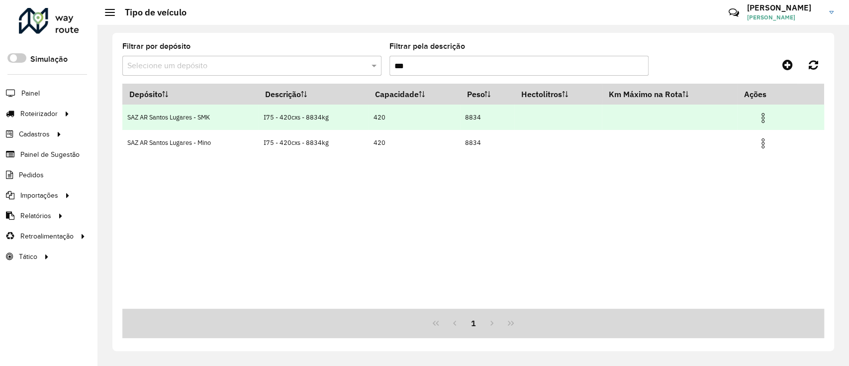
type input "***"
click at [773, 117] on td at bounding box center [768, 116] width 60 height 25
click at [760, 117] on img at bounding box center [763, 118] width 12 height 12
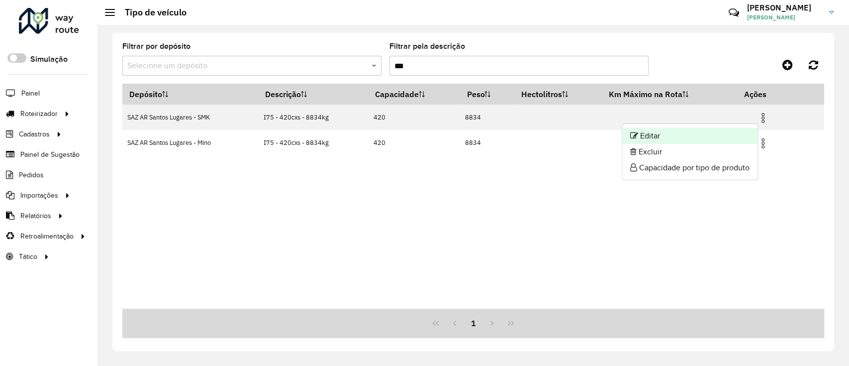
click at [725, 135] on li "Editar" at bounding box center [689, 136] width 135 height 16
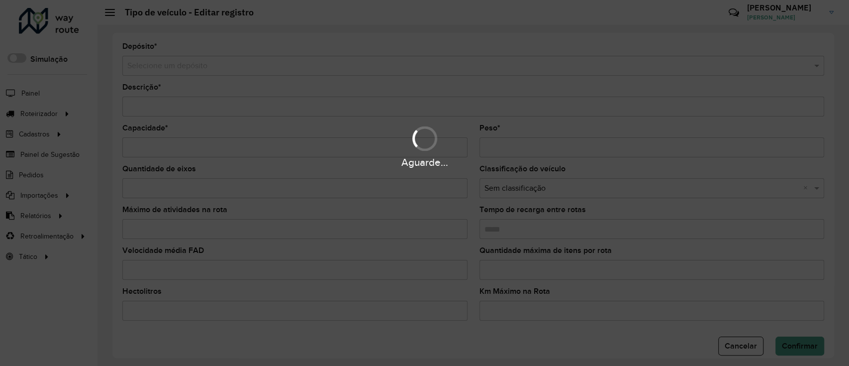
type input "**********"
type input "***"
type input "****"
type input "*****"
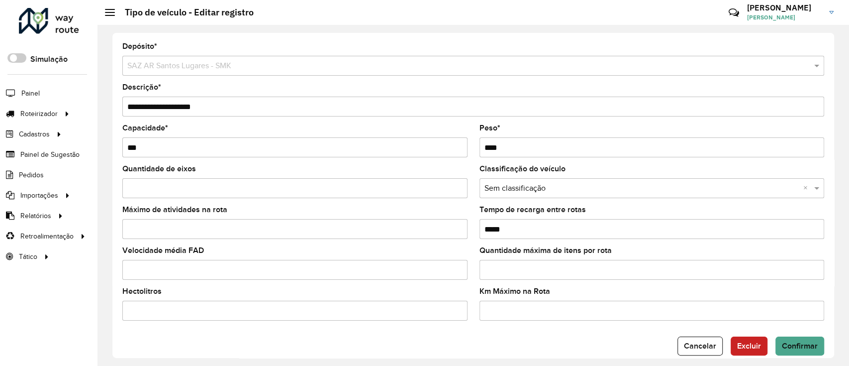
drag, startPoint x: 509, startPoint y: 148, endPoint x: 430, endPoint y: 146, distance: 79.6
click at [430, 146] on formly-group "Capacidade * *** Peso * ****" at bounding box center [473, 144] width 714 height 41
paste input "*"
type input "*****"
drag, startPoint x: 178, startPoint y: 108, endPoint x: 193, endPoint y: 105, distance: 15.2
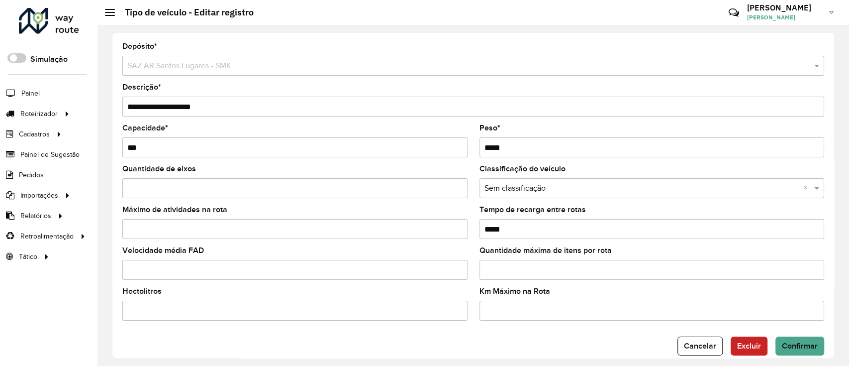
click at [193, 105] on input "**********" at bounding box center [473, 106] width 702 height 20
paste input "*"
type input "**********"
click at [792, 348] on span "Confirmar" at bounding box center [800, 345] width 36 height 8
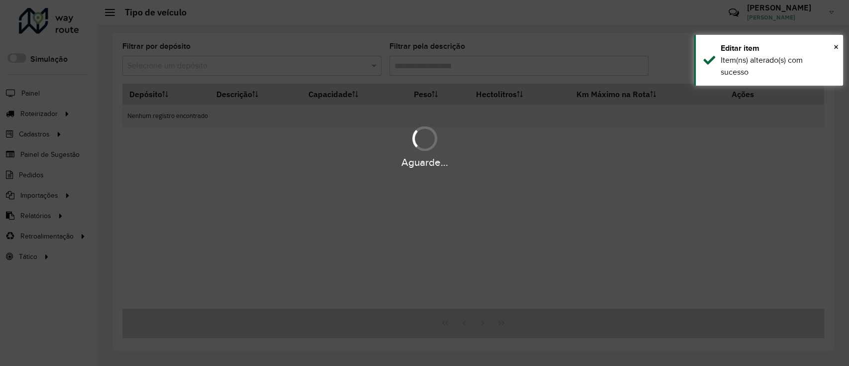
type input "***"
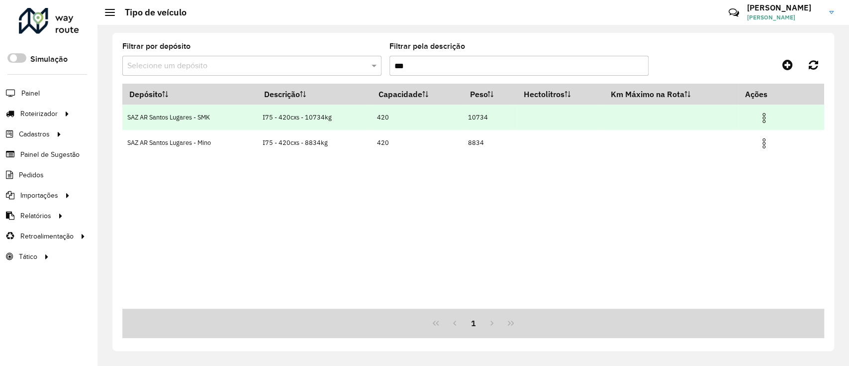
drag, startPoint x: 497, startPoint y: 122, endPoint x: 417, endPoint y: 113, distance: 80.6
click at [417, 113] on tr "SAZ AR Santos Lugares - SMK I75 - 420cxs - 10734kg 420 10734" at bounding box center [473, 116] width 702 height 25
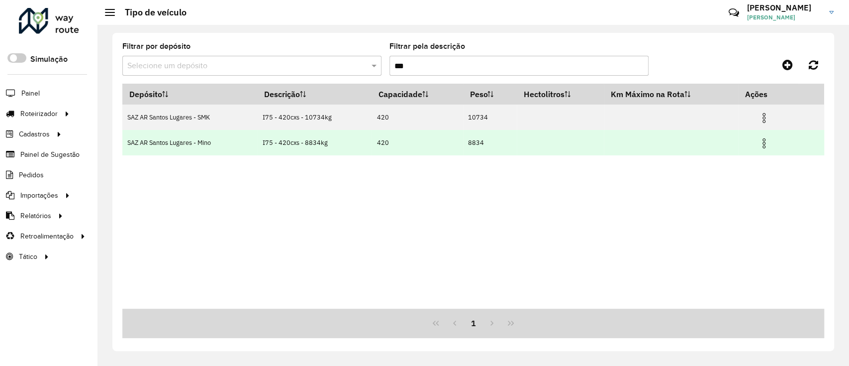
copy tr "10734"
click at [759, 145] on img at bounding box center [764, 143] width 12 height 12
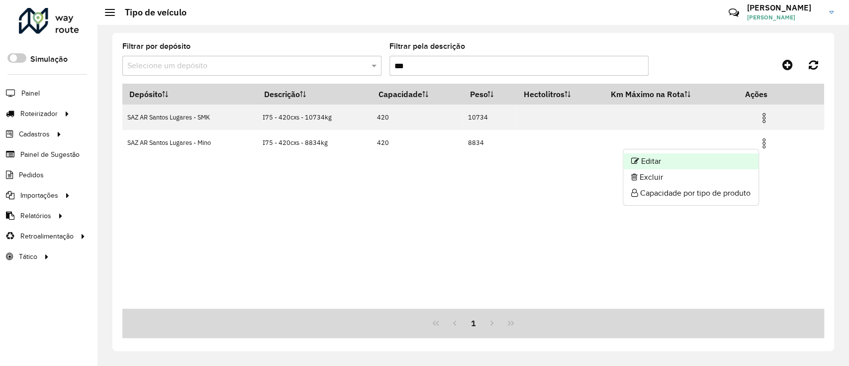
click at [681, 156] on li "Editar" at bounding box center [690, 161] width 135 height 16
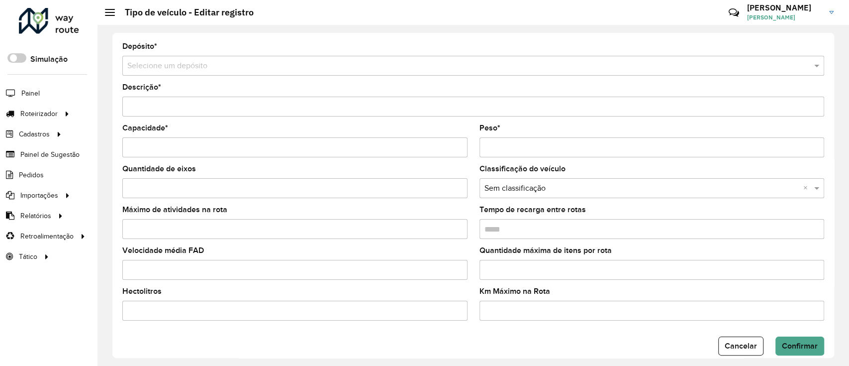
type input "**********"
type input "***"
type input "****"
type input "*****"
drag, startPoint x: 543, startPoint y: 151, endPoint x: 371, endPoint y: 141, distance: 171.9
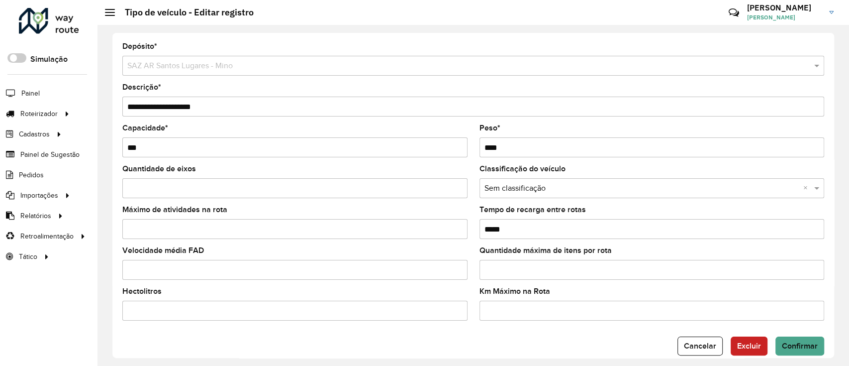
click at [371, 141] on formly-group "Capacidade * *** Peso * ****" at bounding box center [473, 144] width 714 height 41
paste input "*"
drag, startPoint x: 485, startPoint y: 149, endPoint x: 437, endPoint y: 144, distance: 49.0
click at [437, 144] on formly-group "Capacidade * *** Peso * *****" at bounding box center [473, 144] width 714 height 41
type input "*****"
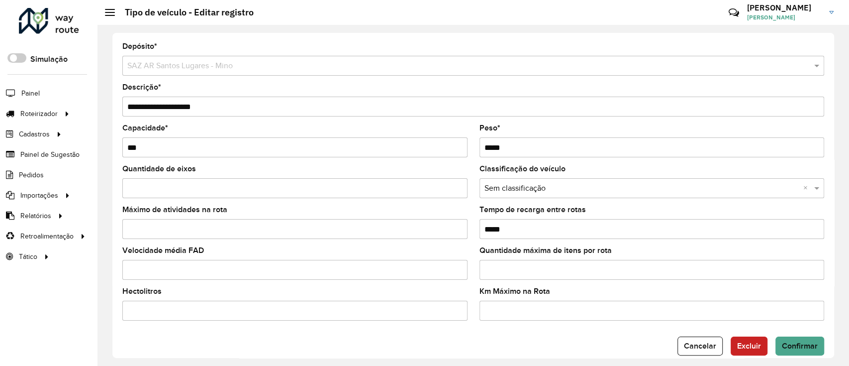
drag, startPoint x: 177, startPoint y: 107, endPoint x: 192, endPoint y: 104, distance: 16.1
click at [192, 104] on input "**********" at bounding box center [473, 106] width 702 height 20
paste input "**"
type input "**********"
click at [796, 340] on button "Confirmar" at bounding box center [799, 345] width 49 height 19
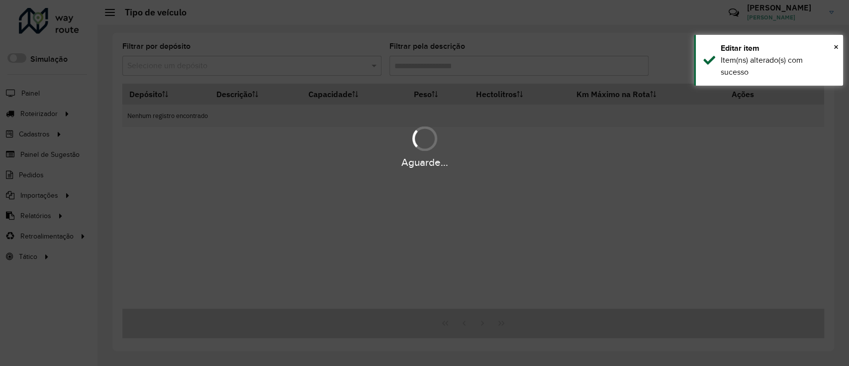
type input "***"
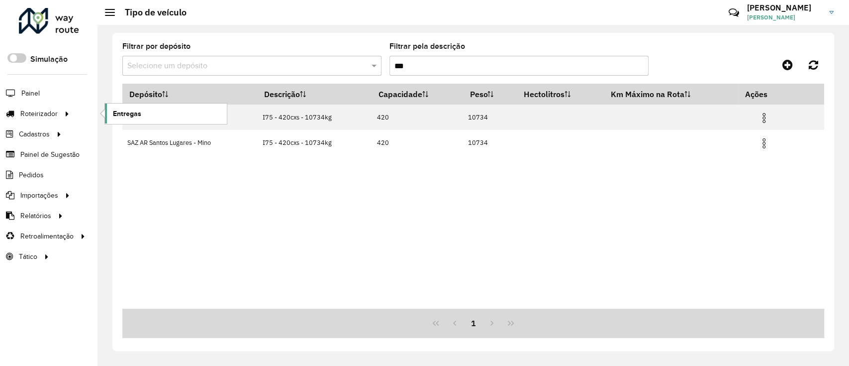
click at [129, 117] on span "Entregas" at bounding box center [127, 113] width 28 height 10
click at [154, 117] on link "Entregas" at bounding box center [166, 113] width 122 height 20
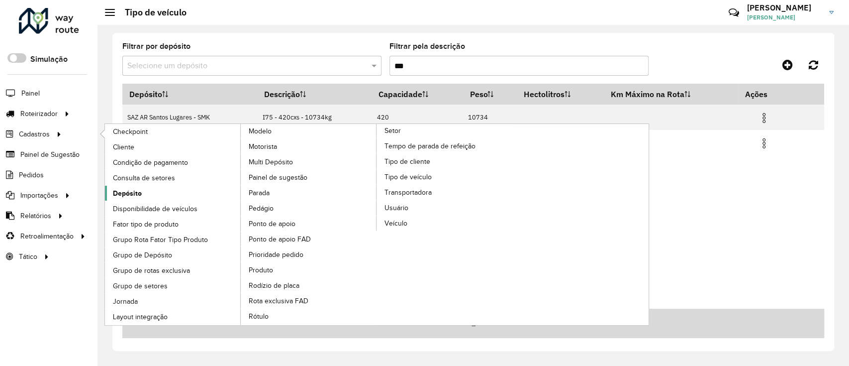
click at [185, 200] on link "Depósito" at bounding box center [173, 193] width 136 height 15
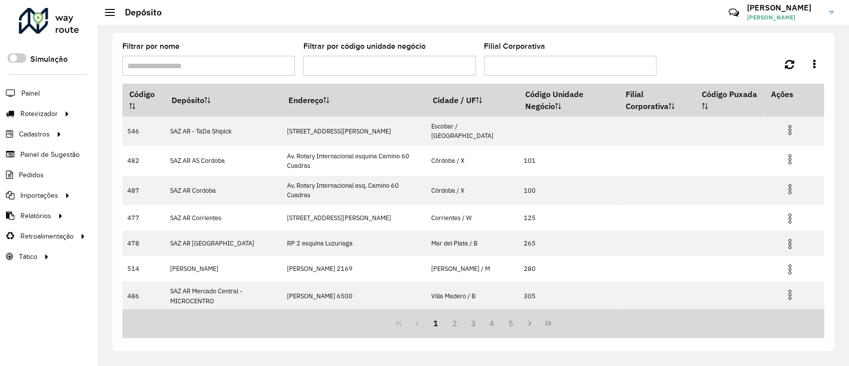
click at [48, 131] on span "Cadastros" at bounding box center [34, 134] width 31 height 10
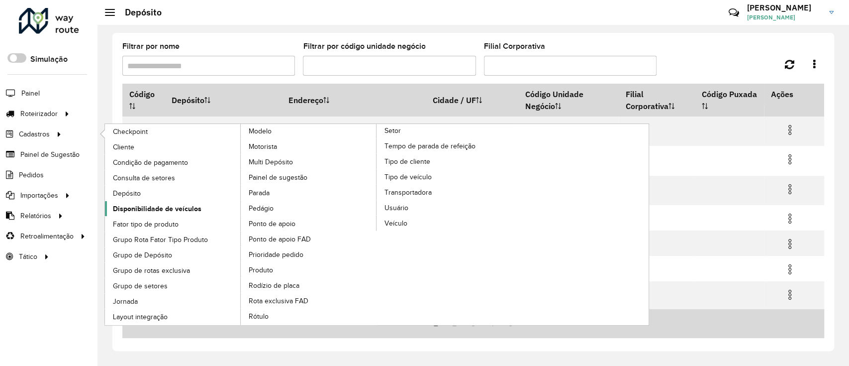
click at [167, 202] on link "Disponibilidade de veículos" at bounding box center [173, 208] width 136 height 15
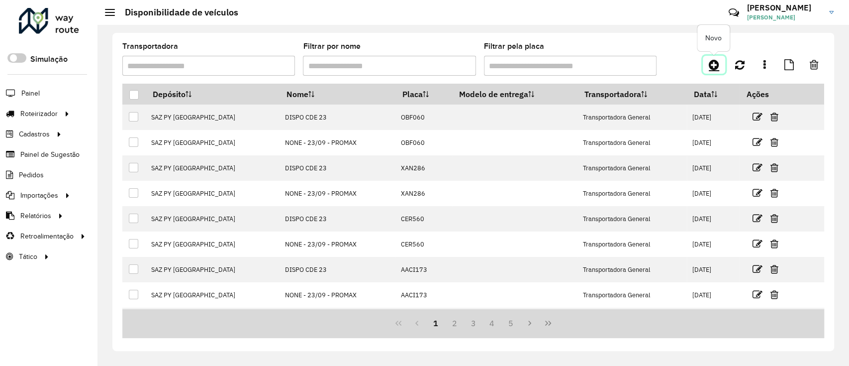
click at [714, 63] on icon at bounding box center [714, 65] width 10 height 12
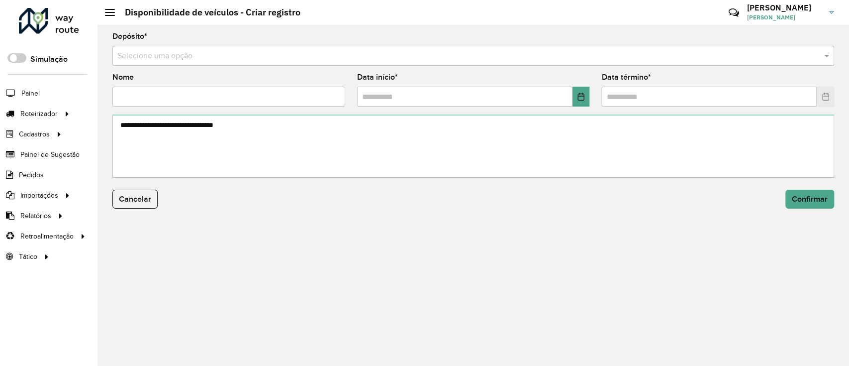
click at [380, 58] on input "text" at bounding box center [463, 56] width 692 height 12
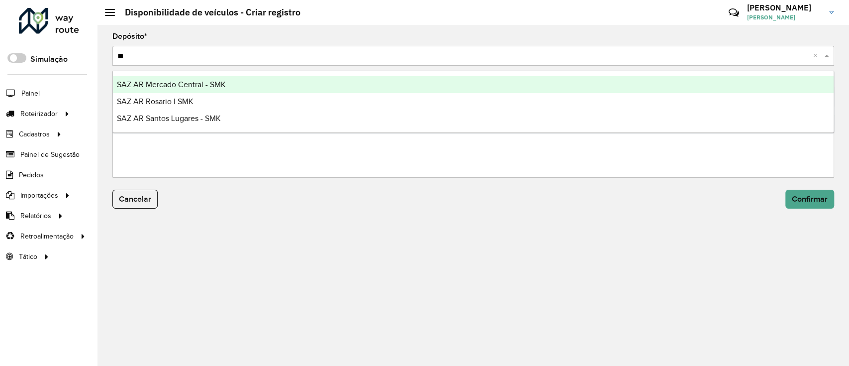
type input "***"
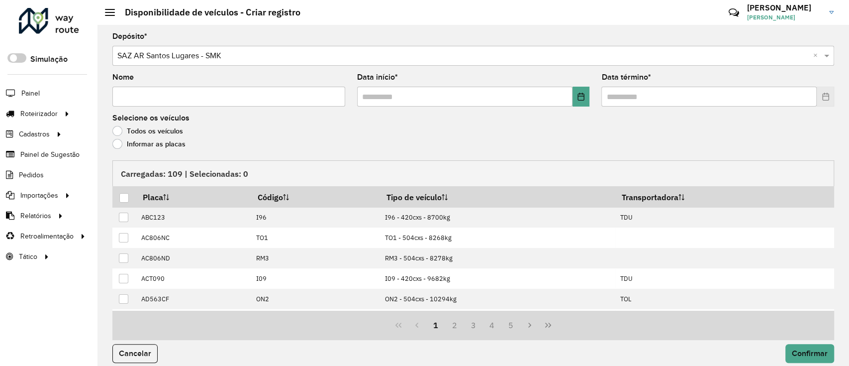
click at [288, 105] on input "Nome" at bounding box center [228, 97] width 233 height 20
type input "**********"
drag, startPoint x: 586, startPoint y: 86, endPoint x: 565, endPoint y: 95, distance: 23.1
click at [586, 85] on div "Data início *" at bounding box center [473, 90] width 233 height 33
click at [563, 97] on input "text" at bounding box center [464, 97] width 215 height 20
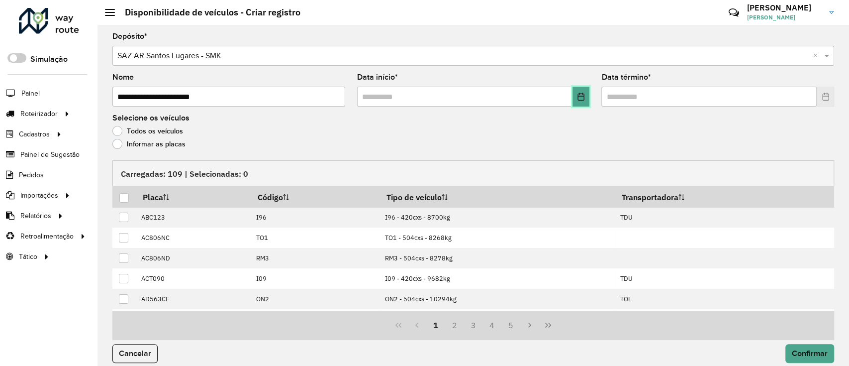
click at [577, 96] on icon "Choose Date" at bounding box center [581, 97] width 8 height 8
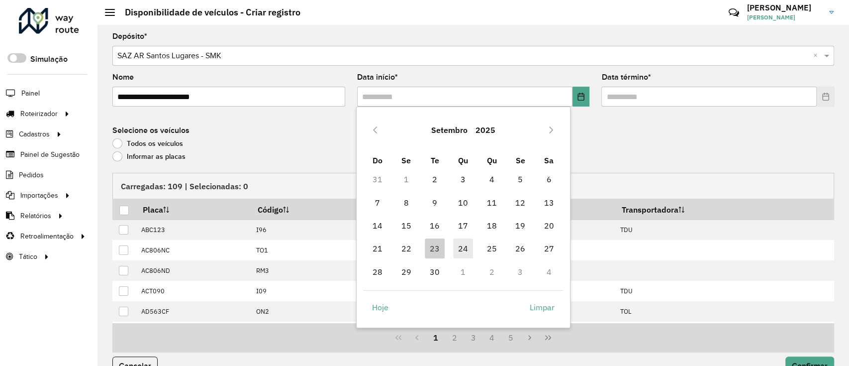
click at [461, 243] on span "24" at bounding box center [463, 248] width 20 height 20
type input "**********"
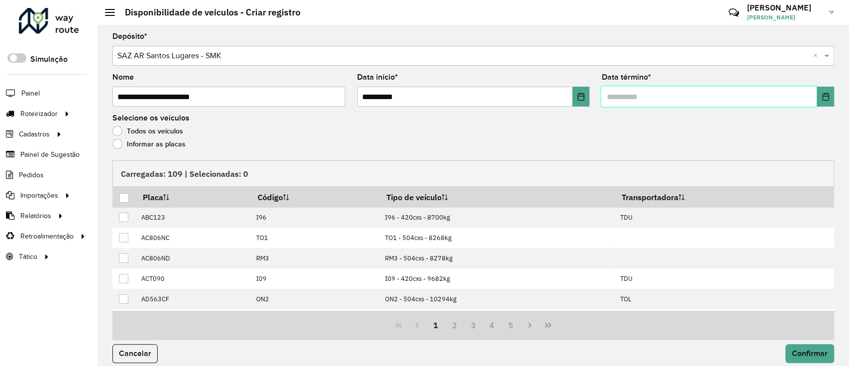
click at [812, 100] on input "text" at bounding box center [708, 97] width 215 height 20
click at [818, 99] on button "Choose Date" at bounding box center [825, 97] width 17 height 20
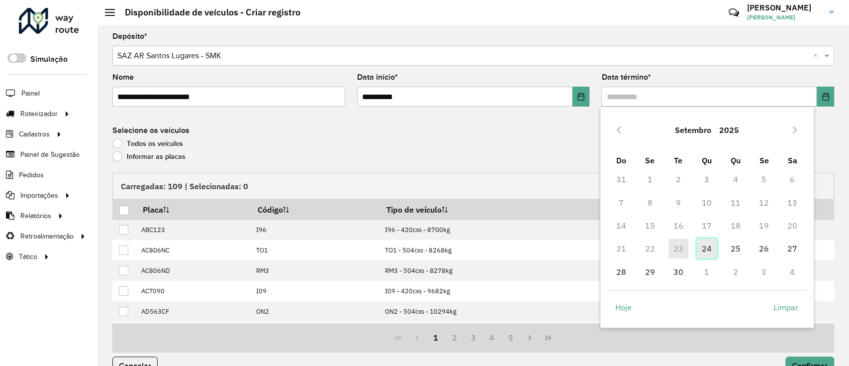
click at [715, 250] on span "24" at bounding box center [707, 248] width 20 height 20
type input "**********"
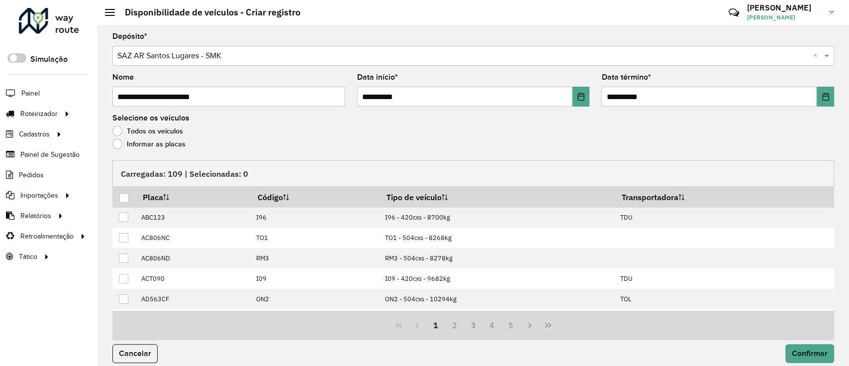
click at [175, 145] on label "Informar as placas" at bounding box center [148, 144] width 73 height 10
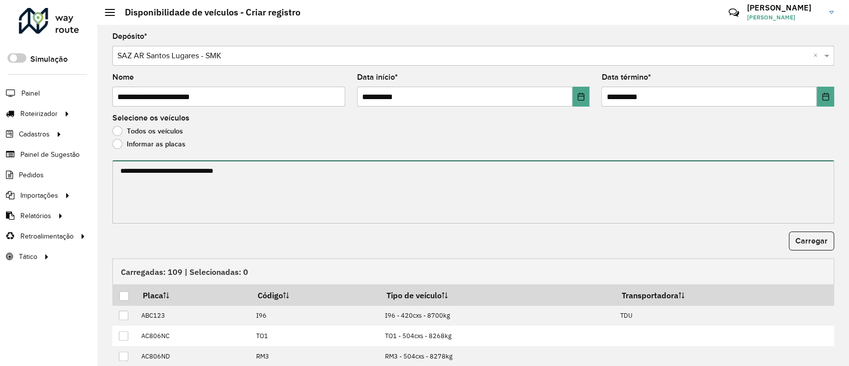
click at [173, 164] on textarea at bounding box center [473, 191] width 722 height 63
paste textarea "****** ****** ****** ****** ******* ******* ******* ****** ****** ****** ******…"
paste textarea "**********"
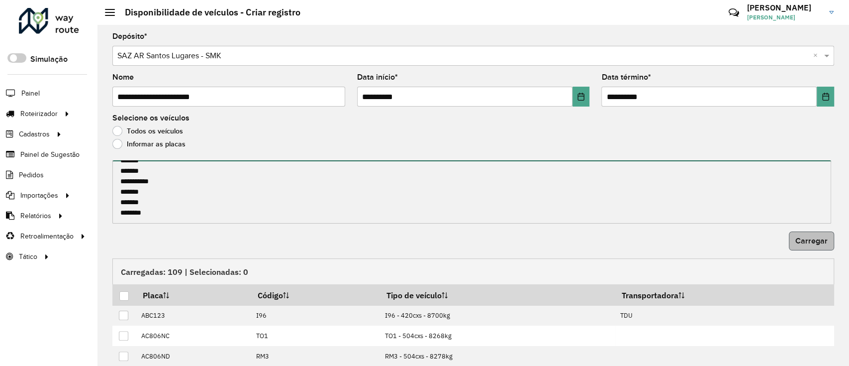
type textarea "**********"
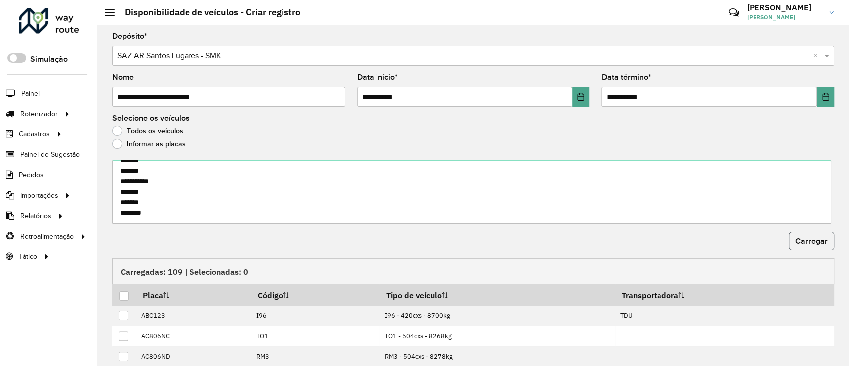
click at [819, 240] on span "Carregar" at bounding box center [811, 240] width 32 height 8
click at [123, 293] on div at bounding box center [123, 295] width 9 height 9
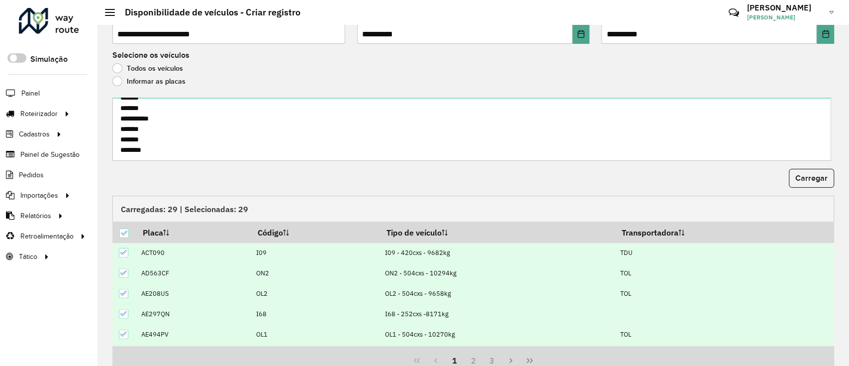
scroll to position [107, 0]
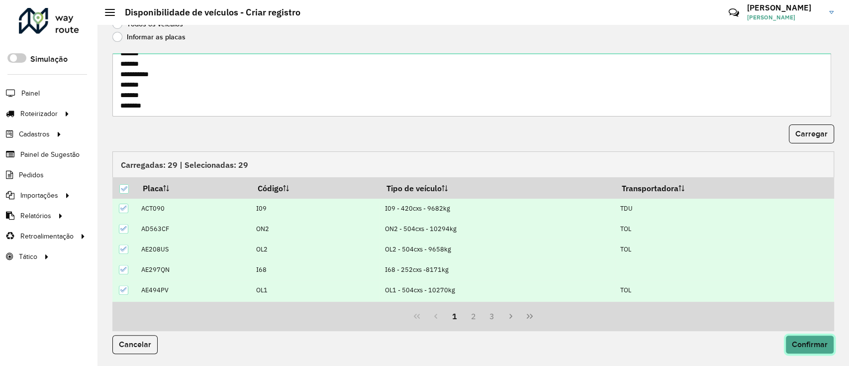
click at [812, 342] on span "Confirmar" at bounding box center [810, 344] width 36 height 8
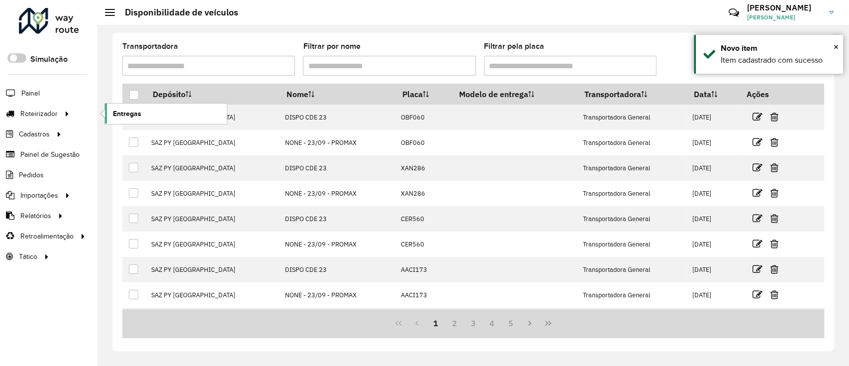
click at [135, 112] on span "Entregas" at bounding box center [127, 113] width 28 height 10
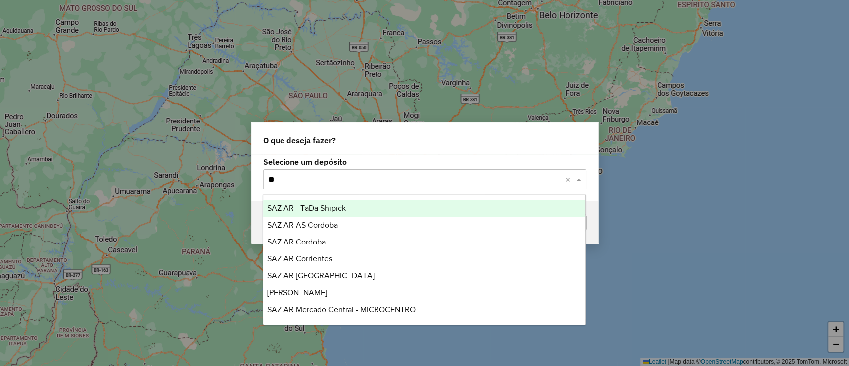
type input "***"
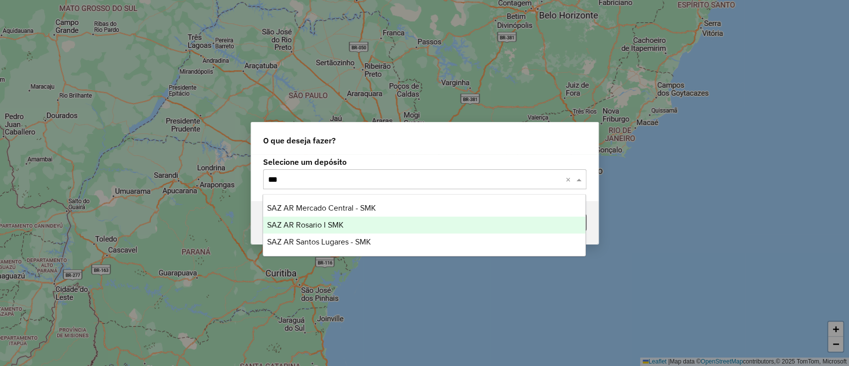
click at [345, 221] on div "SAZ AR Rosario I SMK" at bounding box center [424, 224] width 322 height 17
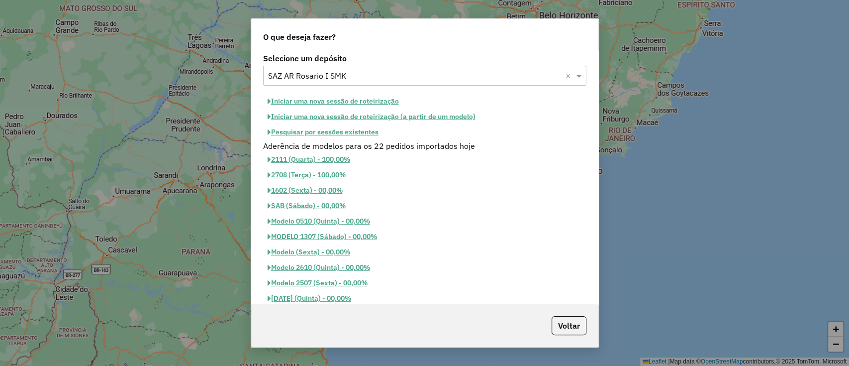
click at [351, 101] on button "Iniciar uma nova sessão de roteirização" at bounding box center [333, 101] width 140 height 15
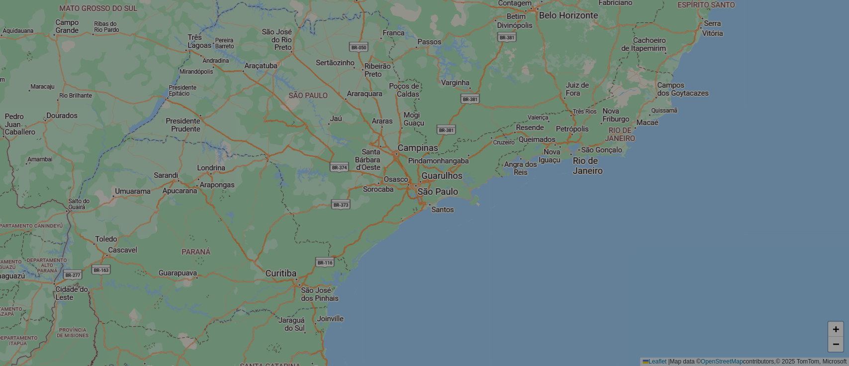
select select "*"
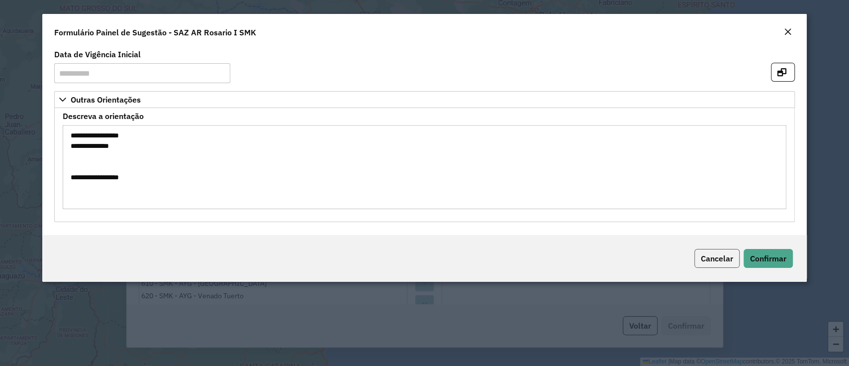
click at [713, 261] on span "Cancelar" at bounding box center [717, 258] width 32 height 10
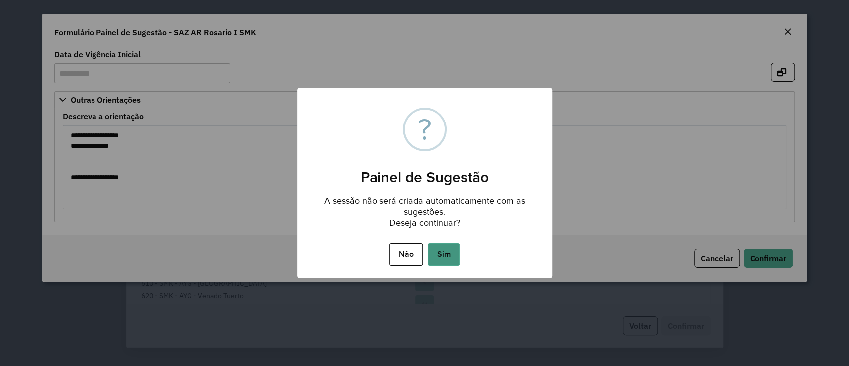
click at [441, 249] on button "Sim" at bounding box center [444, 254] width 32 height 23
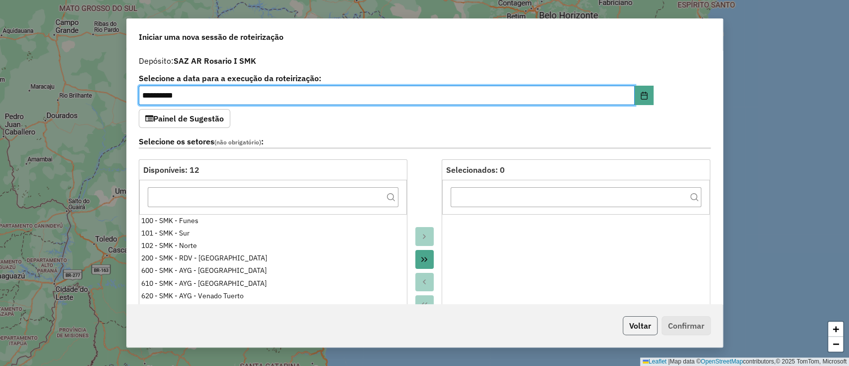
click at [623, 321] on button "Voltar" at bounding box center [640, 325] width 35 height 19
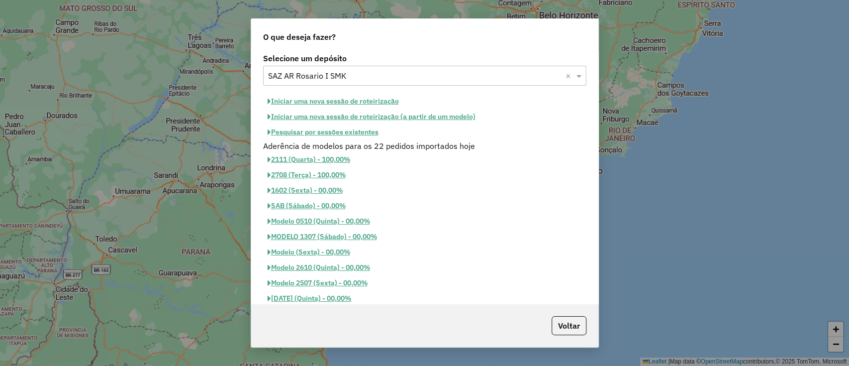
click at [360, 133] on button "Pesquisar por sessões existentes" at bounding box center [323, 131] width 120 height 15
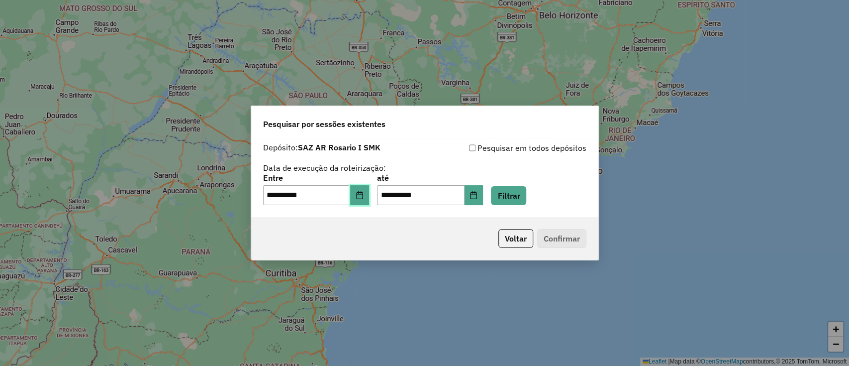
click at [364, 196] on icon "Choose Date" at bounding box center [360, 195] width 8 height 8
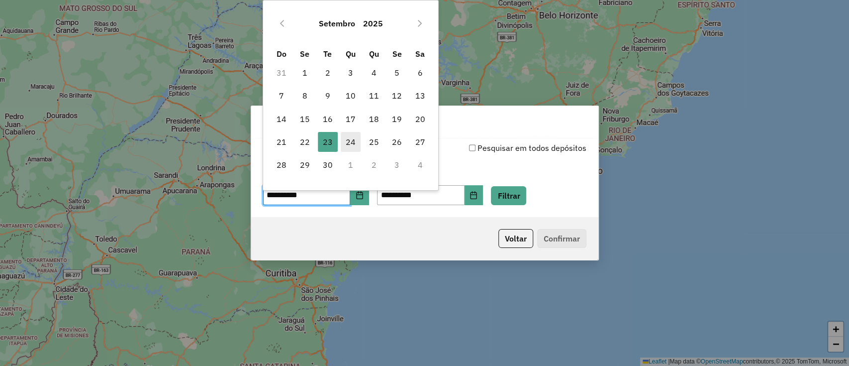
click at [349, 141] on span "24" at bounding box center [351, 142] width 20 height 20
type input "**********"
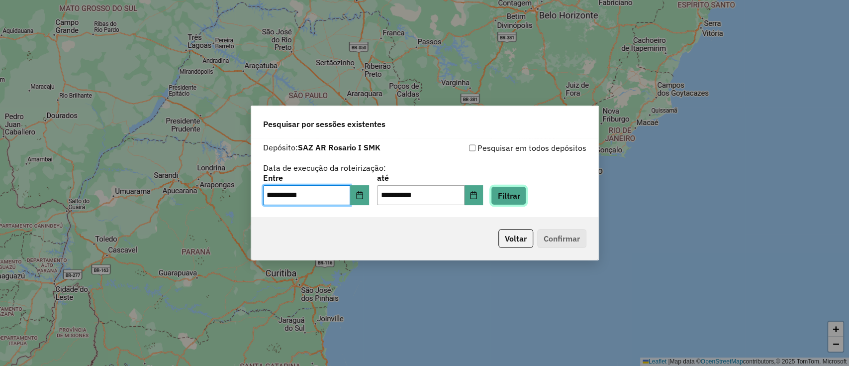
click at [514, 191] on button "Filtrar" at bounding box center [508, 195] width 35 height 19
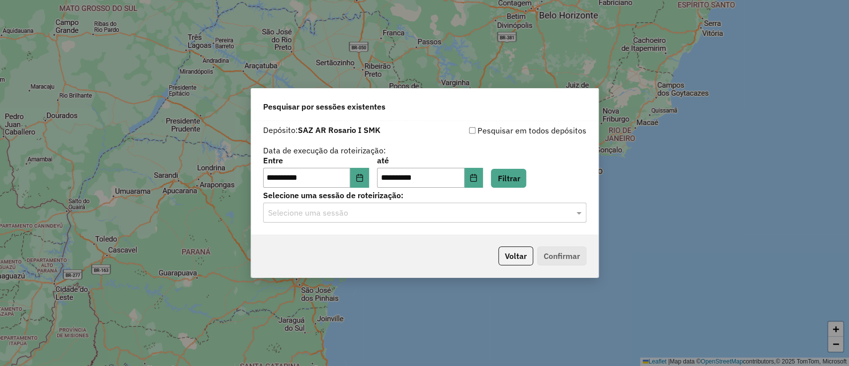
click at [518, 212] on input "text" at bounding box center [414, 213] width 293 height 12
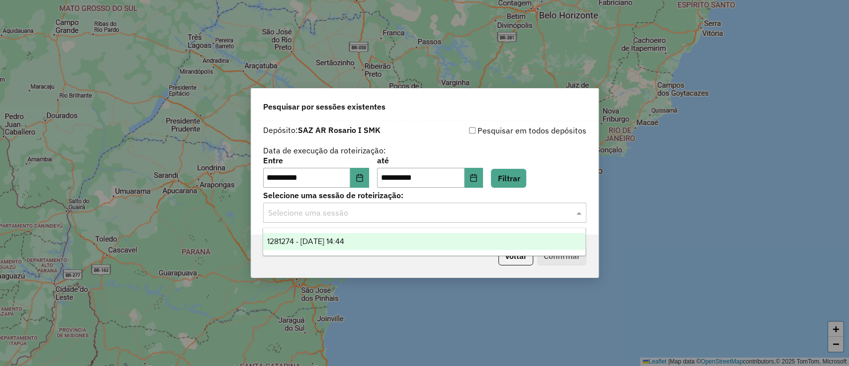
click at [419, 243] on div "1281274 - 24/09/2025 14:44" at bounding box center [424, 241] width 322 height 17
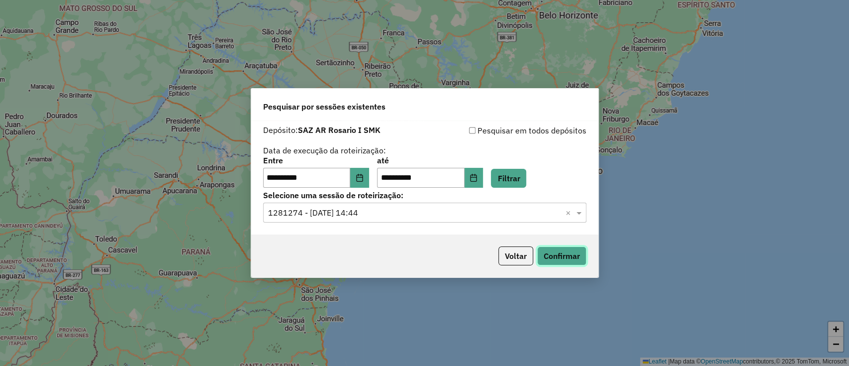
click at [551, 257] on button "Confirmar" at bounding box center [561, 255] width 49 height 19
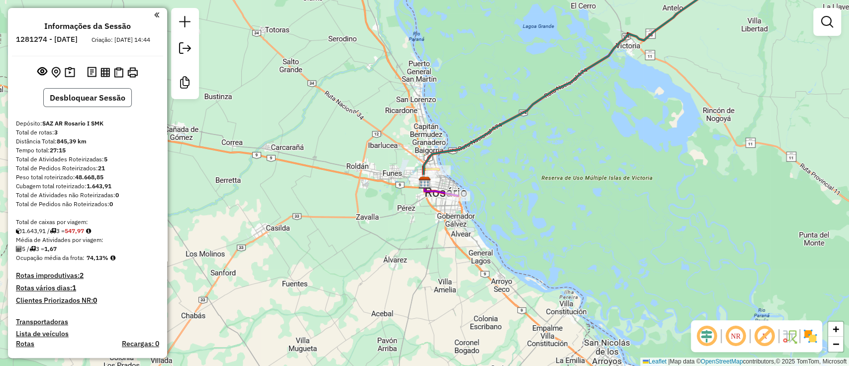
click at [83, 107] on button "Desbloquear Sessão" at bounding box center [87, 97] width 89 height 19
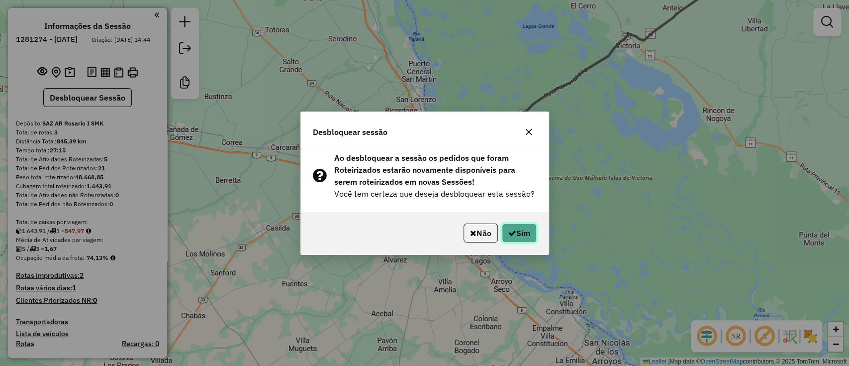
click at [521, 241] on button "Sim" at bounding box center [519, 232] width 35 height 19
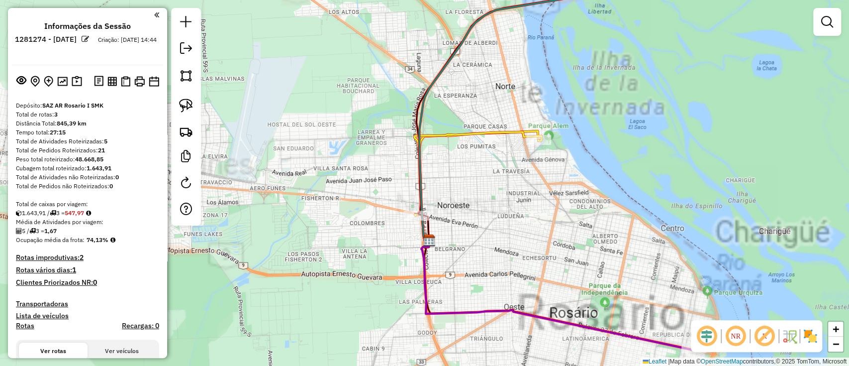
click at [454, 132] on icon at bounding box center [477, 174] width 127 height 84
select select "**********"
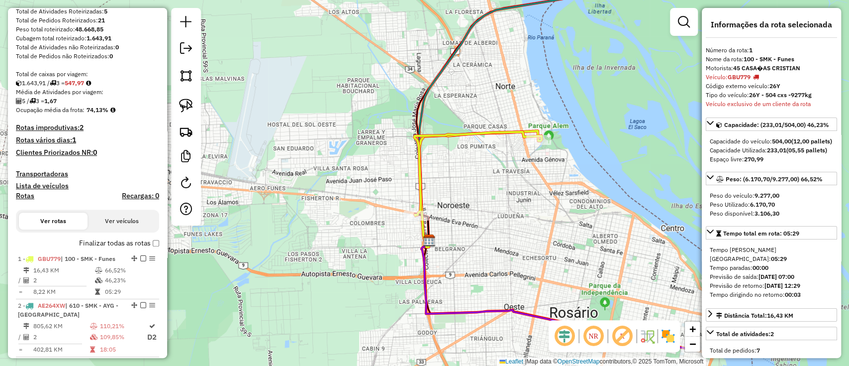
scroll to position [241, 0]
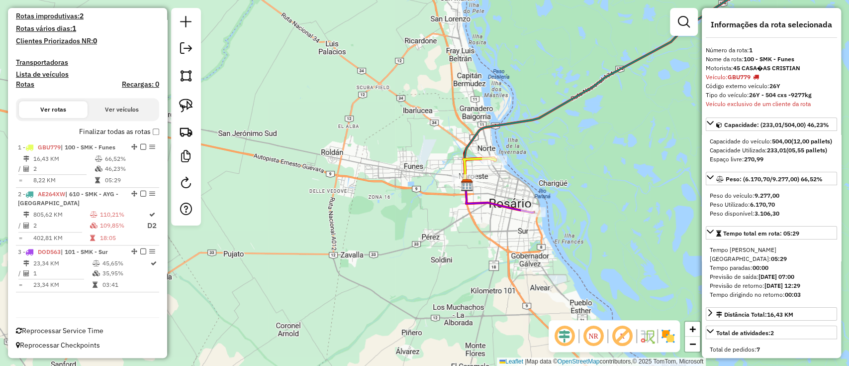
click at [518, 118] on icon at bounding box center [625, 75] width 320 height 223
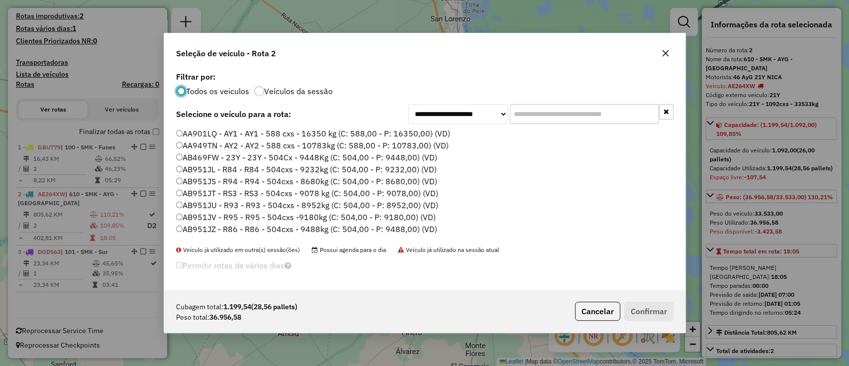
scroll to position [5, 3]
click at [533, 119] on input "text" at bounding box center [584, 114] width 149 height 20
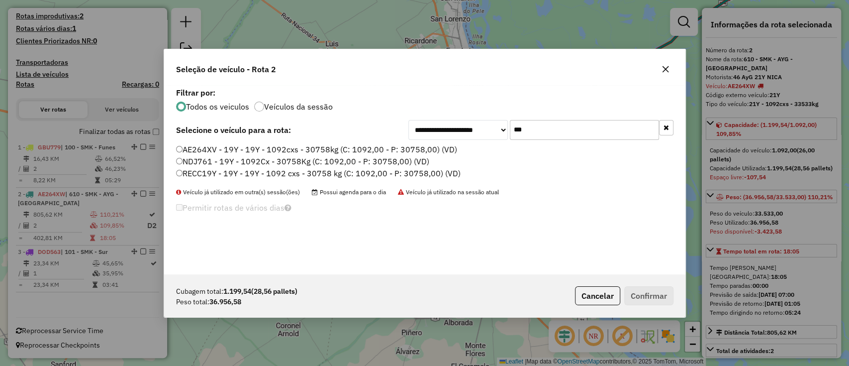
type input "***"
click at [396, 146] on label "AE264XV - 19Y - 19Y - 1092cxs - 30758kg (C: 1092,00 - P: 30758,00) (VD)" at bounding box center [316, 149] width 281 height 12
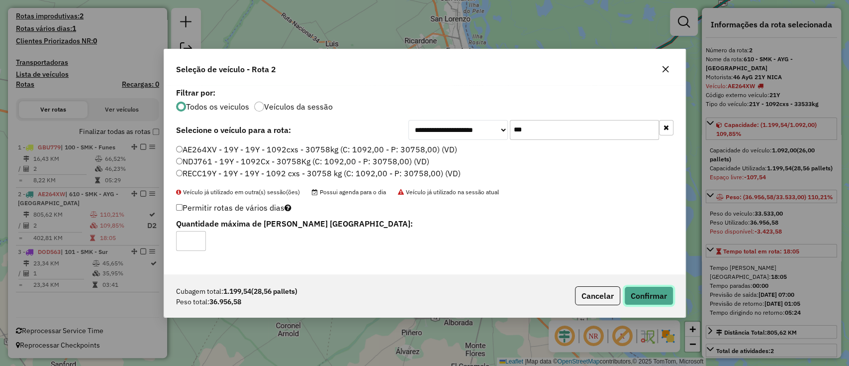
click at [660, 297] on button "Confirmar" at bounding box center [648, 295] width 49 height 19
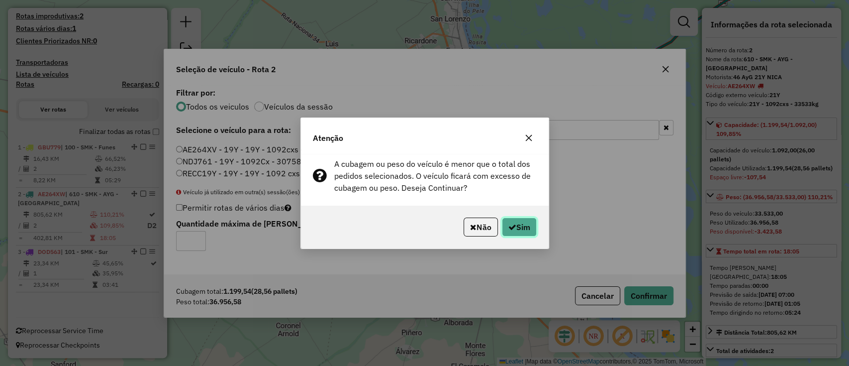
click at [519, 224] on button "Sim" at bounding box center [519, 226] width 35 height 19
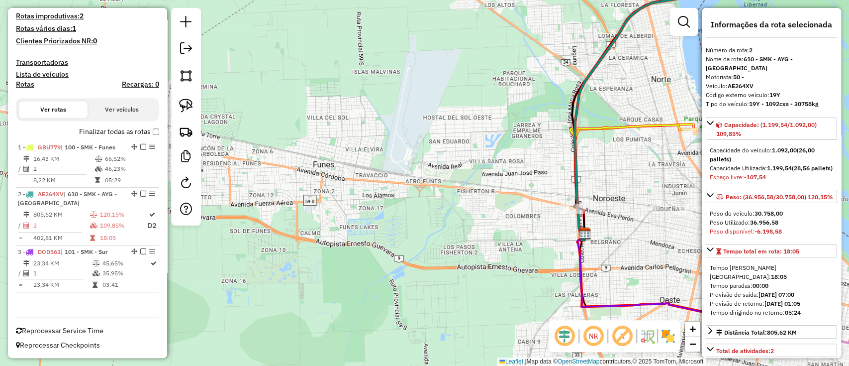
click at [605, 126] on icon at bounding box center [633, 167] width 127 height 84
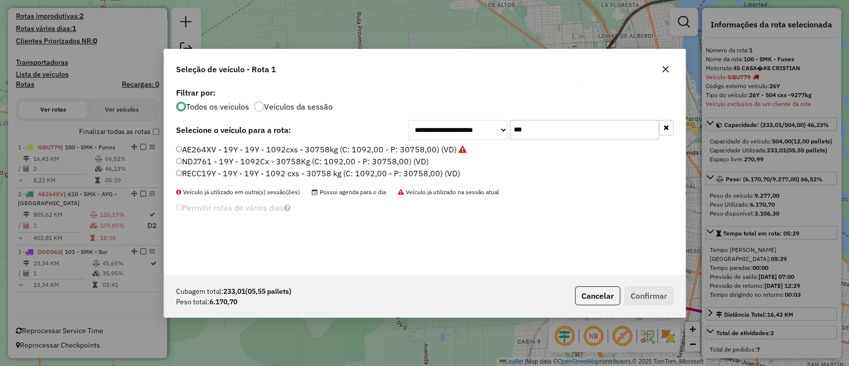
drag, startPoint x: 571, startPoint y: 137, endPoint x: 460, endPoint y: 125, distance: 112.6
click at [460, 125] on div "**********" at bounding box center [540, 130] width 265 height 20
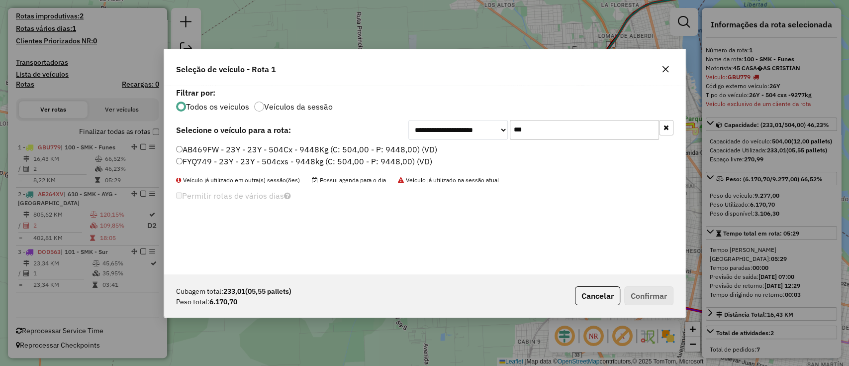
type input "***"
click at [402, 150] on label "AB469FW - 23Y - 23Y - 504Cx - 9448Kg (C: 504,00 - P: 9448,00) (VD)" at bounding box center [306, 149] width 261 height 12
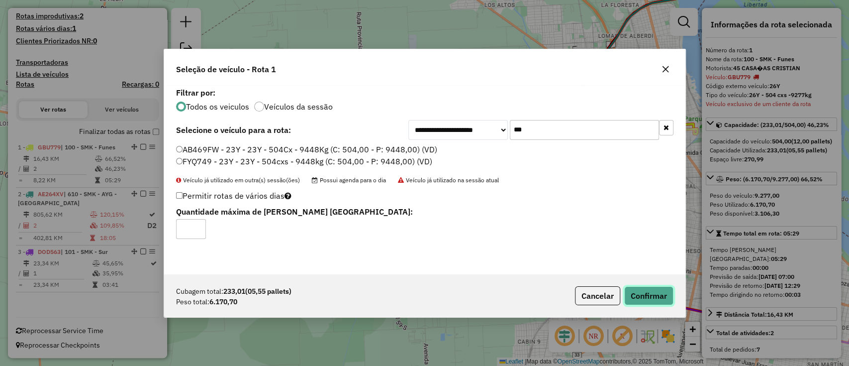
click at [661, 296] on button "Confirmar" at bounding box center [648, 295] width 49 height 19
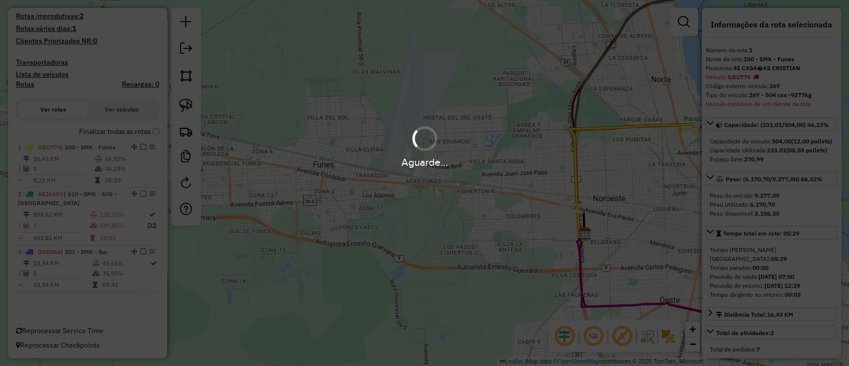
scroll to position [250, 0]
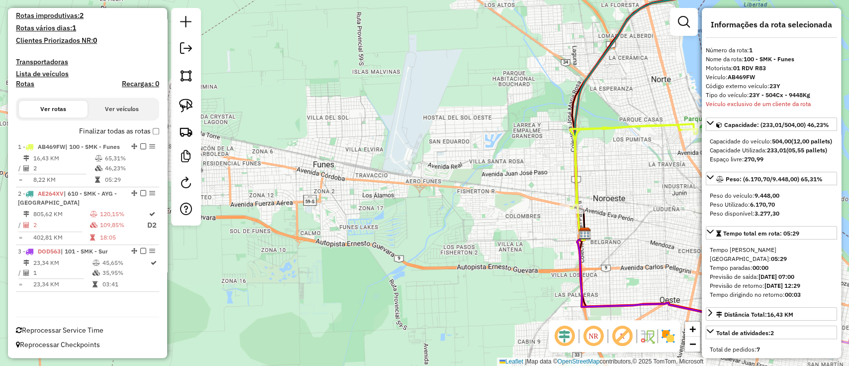
click at [123, 126] on label "Finalizar todas as rotas" at bounding box center [119, 131] width 80 height 10
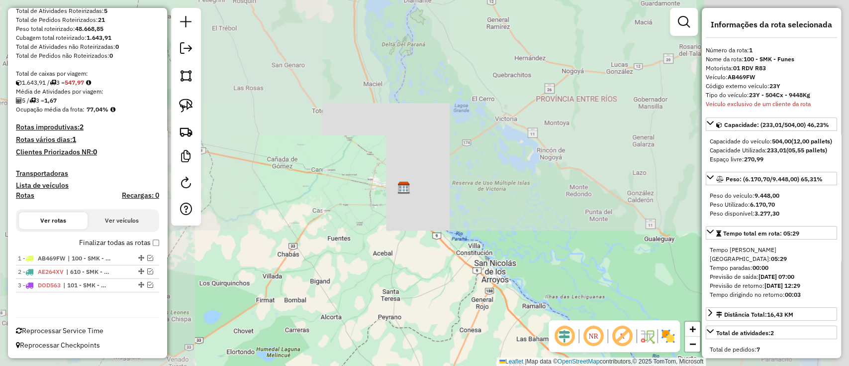
drag, startPoint x: 555, startPoint y: 158, endPoint x: 366, endPoint y: 178, distance: 190.0
click at [382, 181] on div "Janela de atendimento Grade de atendimento Capacidade Transportadoras Veículos …" at bounding box center [424, 183] width 849 height 366
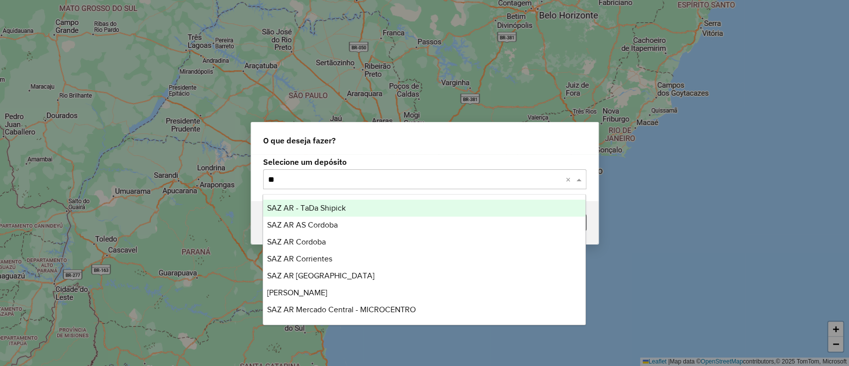
type input "***"
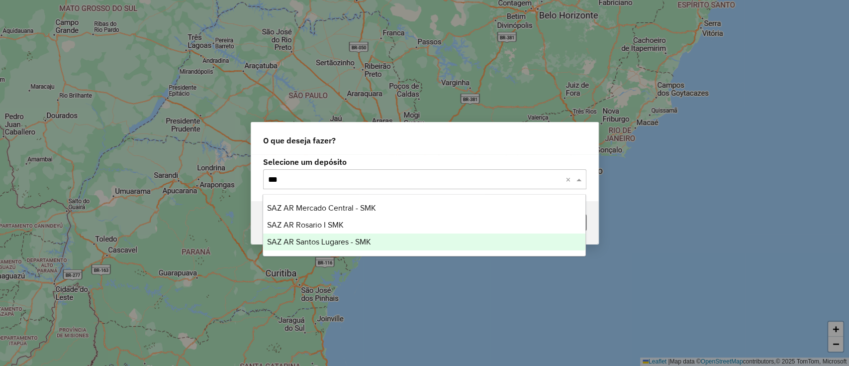
click at [366, 241] on span "SAZ AR Santos Lugares - SMK" at bounding box center [319, 241] width 104 height 8
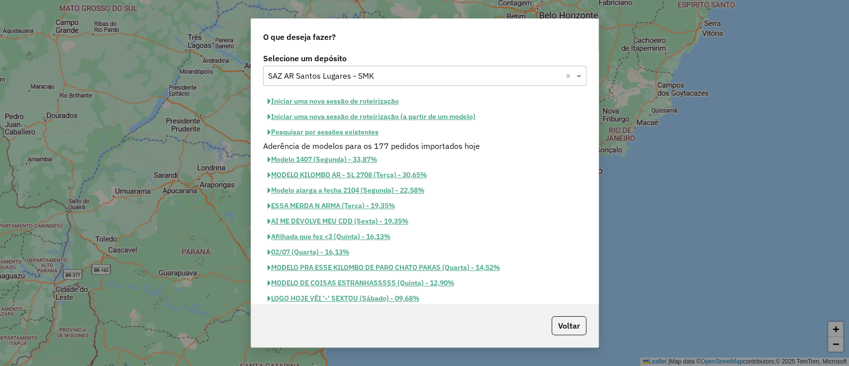
click at [354, 101] on button "Iniciar uma nova sessão de roteirização" at bounding box center [333, 101] width 140 height 15
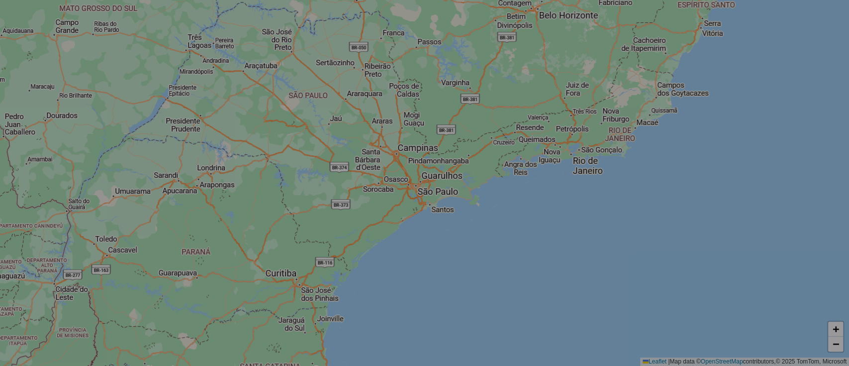
select select "*"
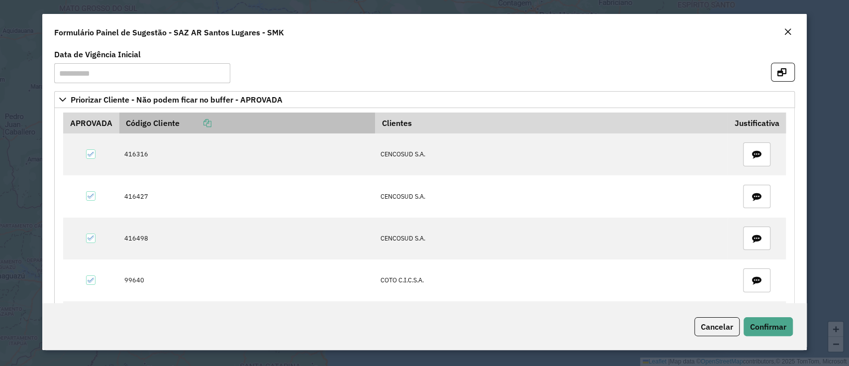
click at [208, 123] on icon at bounding box center [207, 123] width 8 height 8
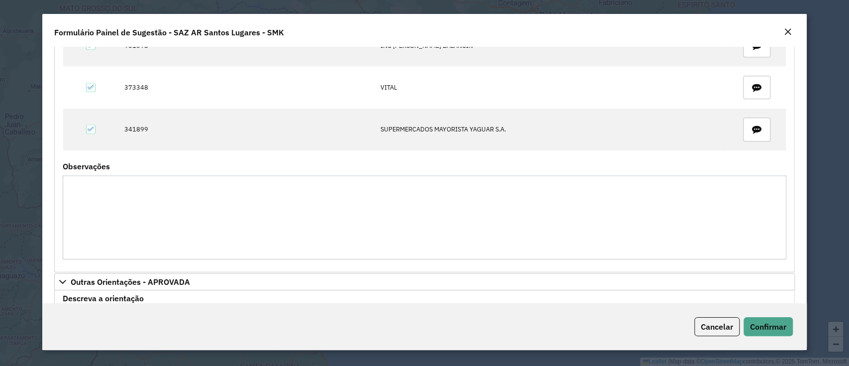
scroll to position [890, 0]
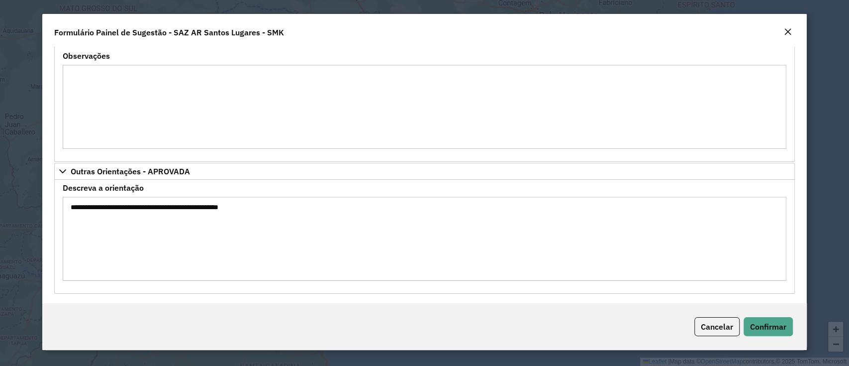
click at [772, 316] on div "Cancelar Confirmar" at bounding box center [424, 326] width 764 height 47
click at [770, 324] on span "Confirmar" at bounding box center [768, 326] width 36 height 10
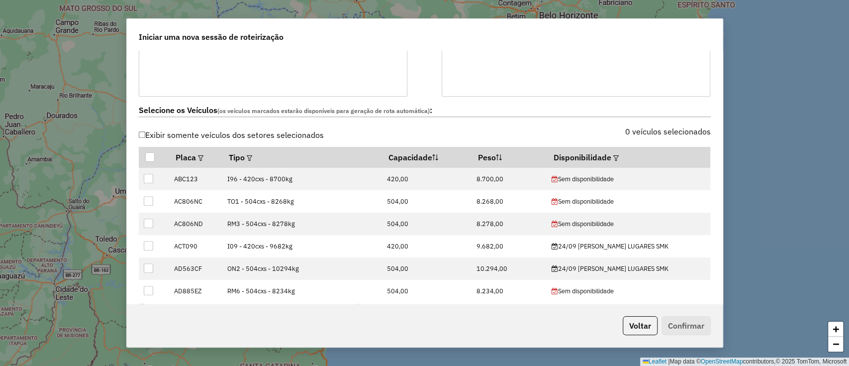
scroll to position [265, 0]
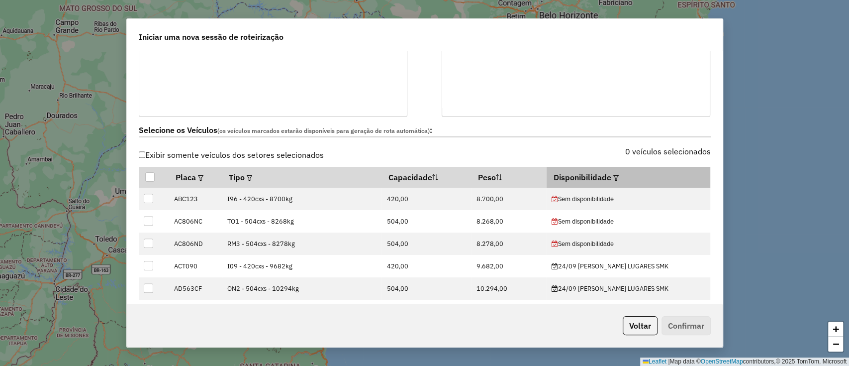
click at [618, 175] on em at bounding box center [615, 177] width 5 height 5
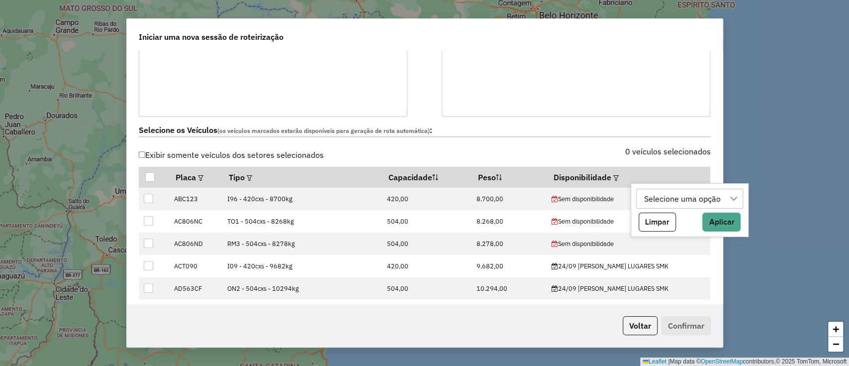
click at [639, 203] on div "Selecione uma opção" at bounding box center [689, 198] width 107 height 20
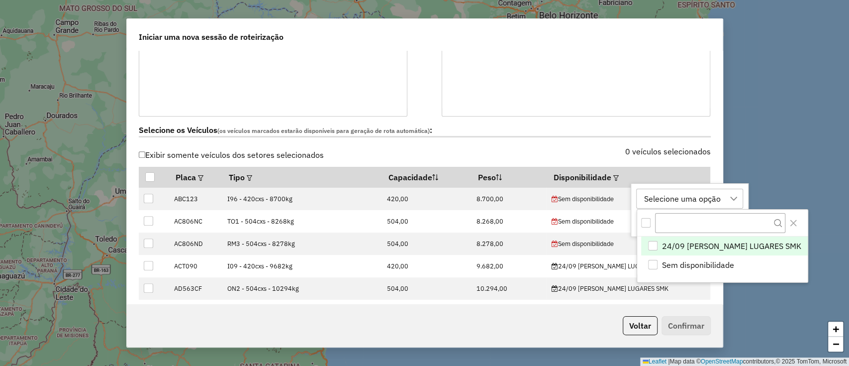
scroll to position [7, 45]
click at [699, 237] on li "24/09 SANTOS LUGARES SMK" at bounding box center [724, 245] width 167 height 19
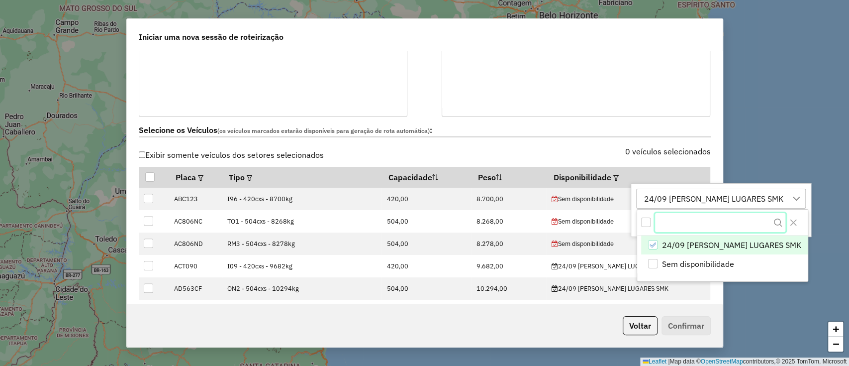
click at [752, 220] on input "text" at bounding box center [720, 222] width 130 height 19
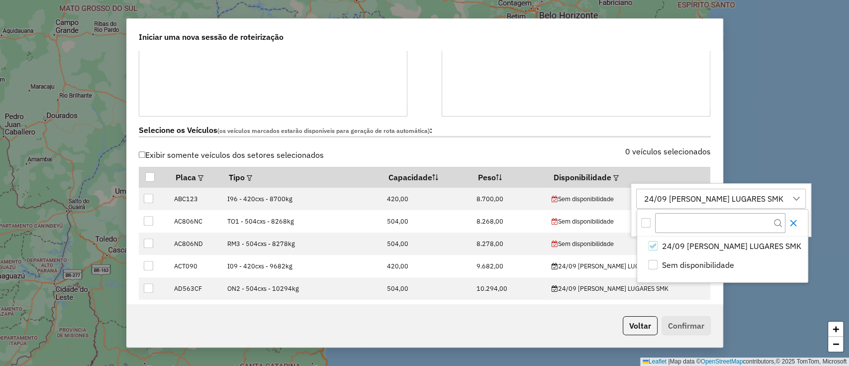
click at [789, 221] on icon "Close" at bounding box center [793, 223] width 8 height 8
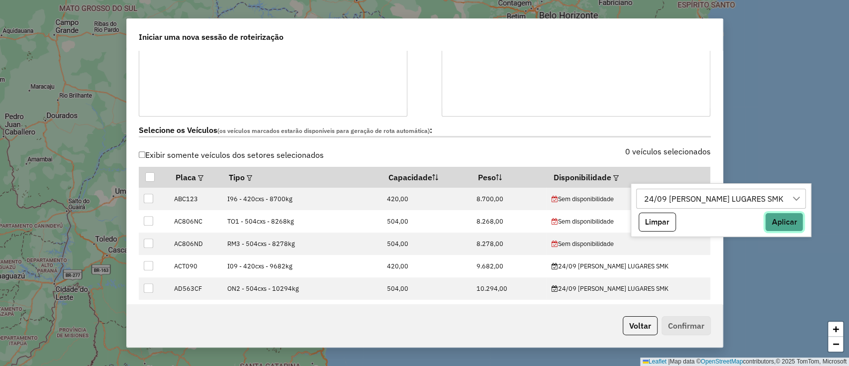
click at [765, 222] on button "Aplicar" at bounding box center [784, 221] width 38 height 19
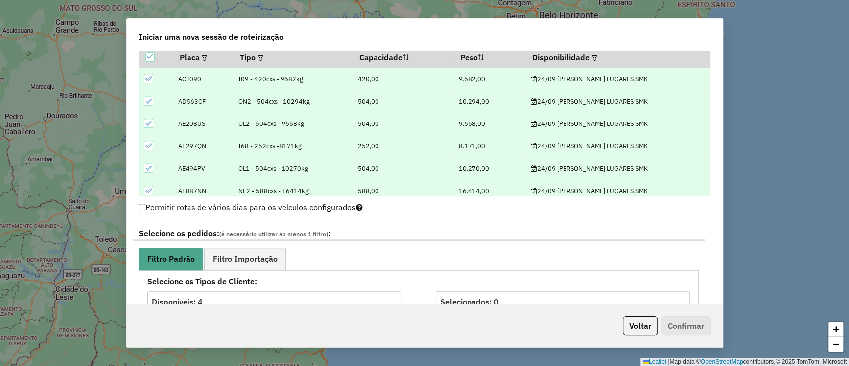
scroll to position [464, 0]
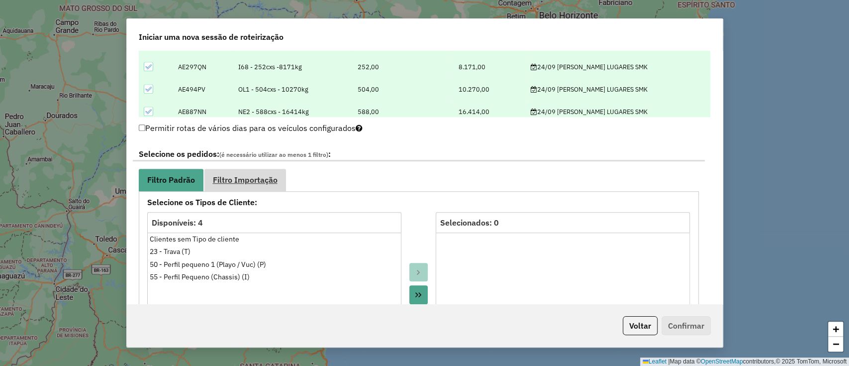
click at [276, 183] on span "Filtro Importação" at bounding box center [245, 180] width 65 height 8
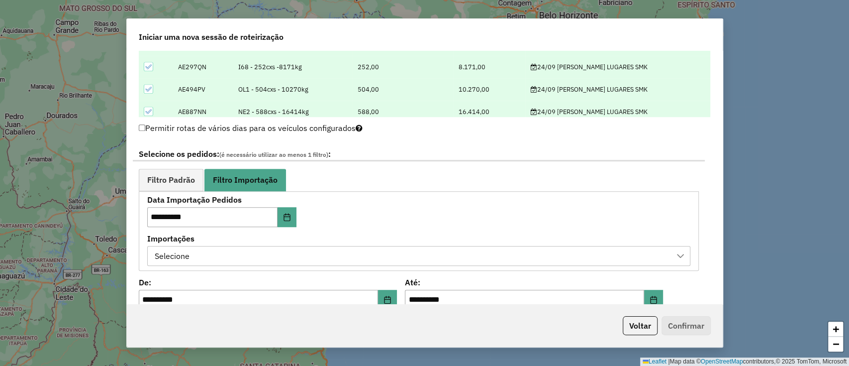
click at [246, 251] on div "Selecione" at bounding box center [411, 255] width 519 height 19
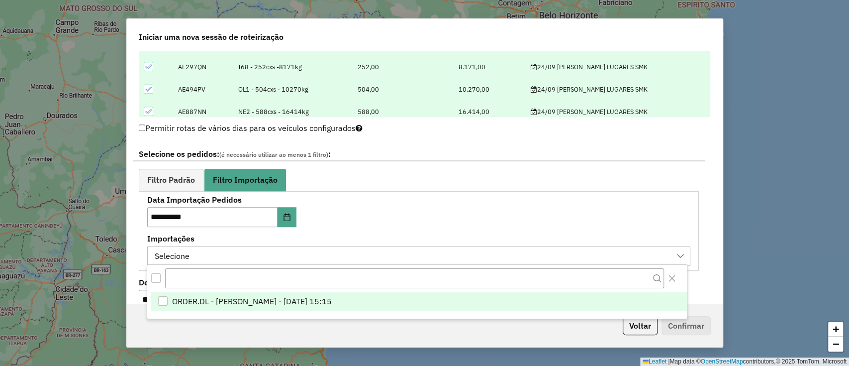
click at [288, 295] on span "ORDER.DL - BARBARA PAULOSSI BERTO - 23/09/2025 15:15" at bounding box center [252, 301] width 160 height 12
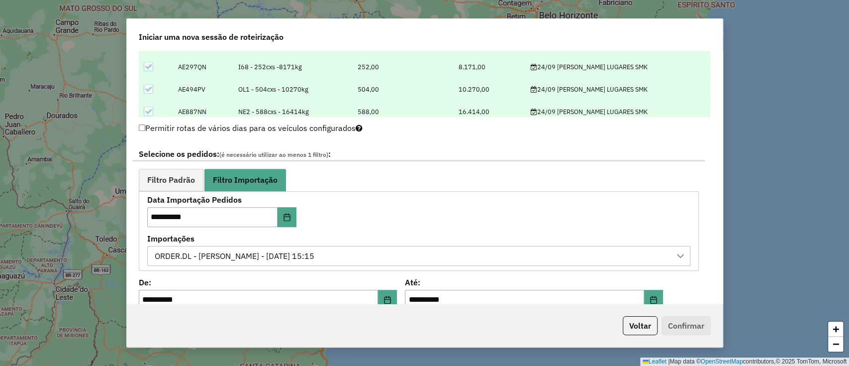
scroll to position [663, 0]
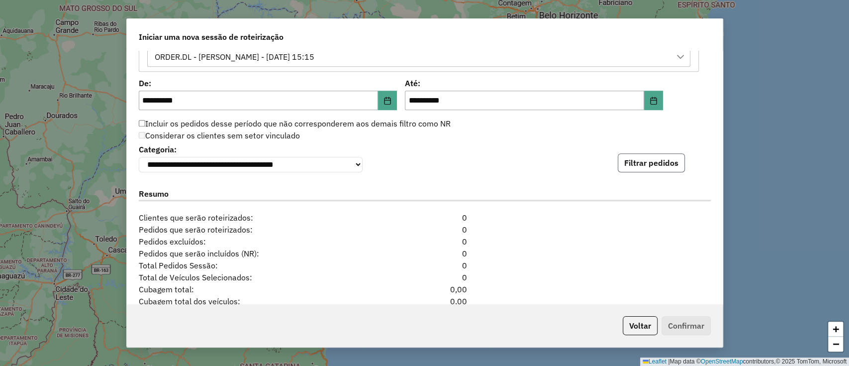
click at [626, 170] on button "Filtrar pedidos" at bounding box center [651, 162] width 67 height 19
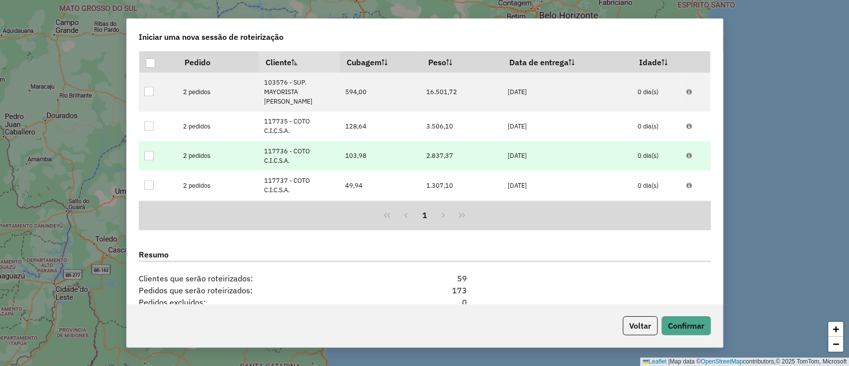
scroll to position [940, 0]
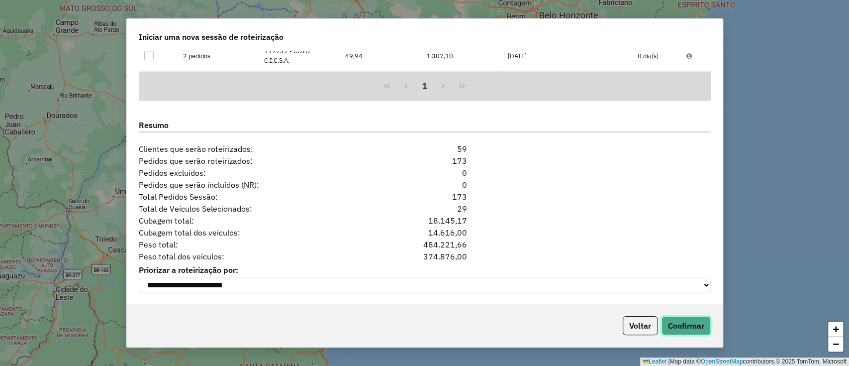
click at [693, 322] on button "Confirmar" at bounding box center [685, 325] width 49 height 19
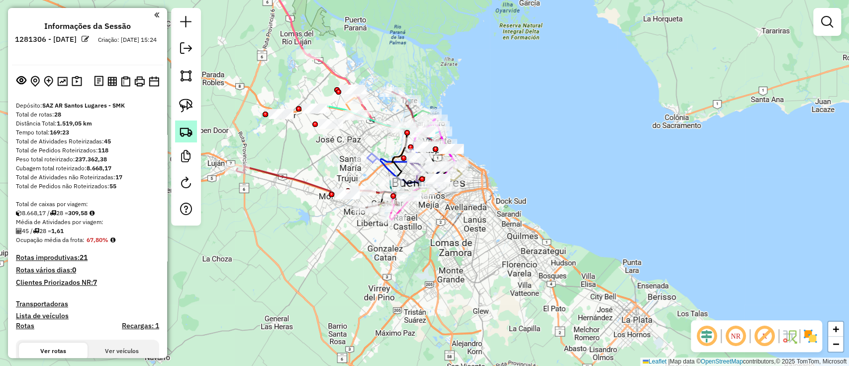
click at [189, 133] on img at bounding box center [186, 131] width 14 height 14
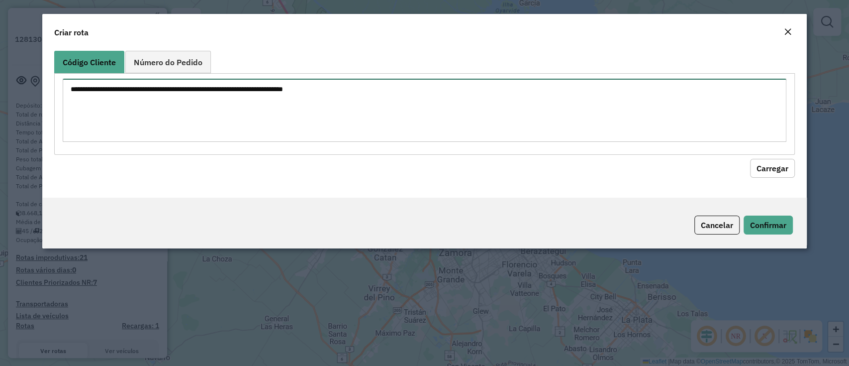
click at [202, 108] on textarea at bounding box center [424, 110] width 723 height 63
paste textarea "****** ****** ****** ***** ****** ****** ****** ****** ****** ****** ****** ***…"
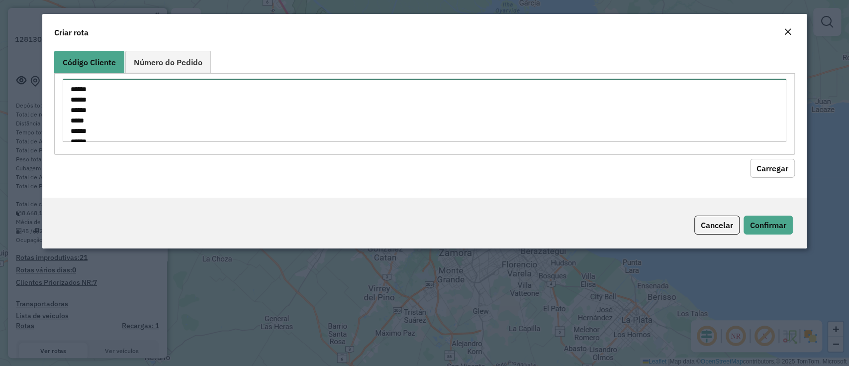
scroll to position [150, 0]
type textarea "****** ****** ****** ***** ****** ****** ****** ****** ****** ****** ****** ***…"
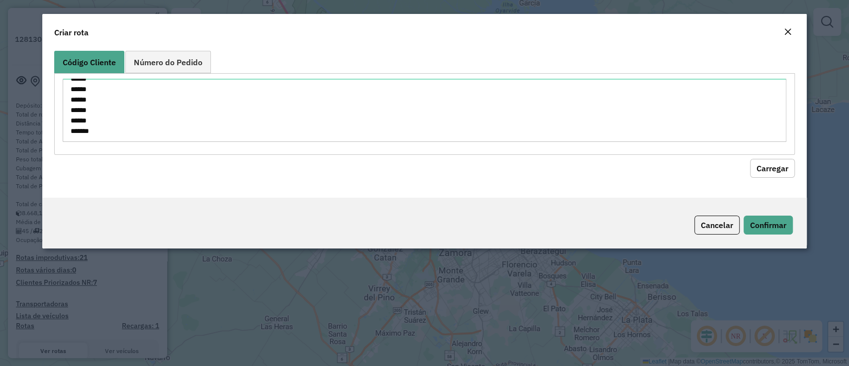
click at [772, 162] on button "Carregar" at bounding box center [772, 168] width 45 height 19
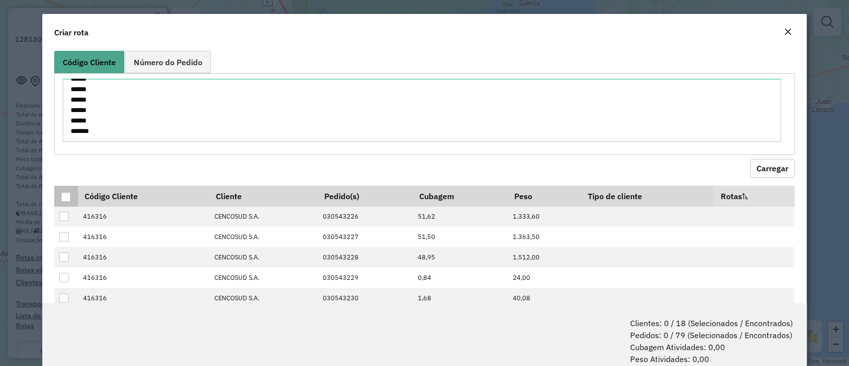
click at [68, 196] on div at bounding box center [65, 196] width 9 height 9
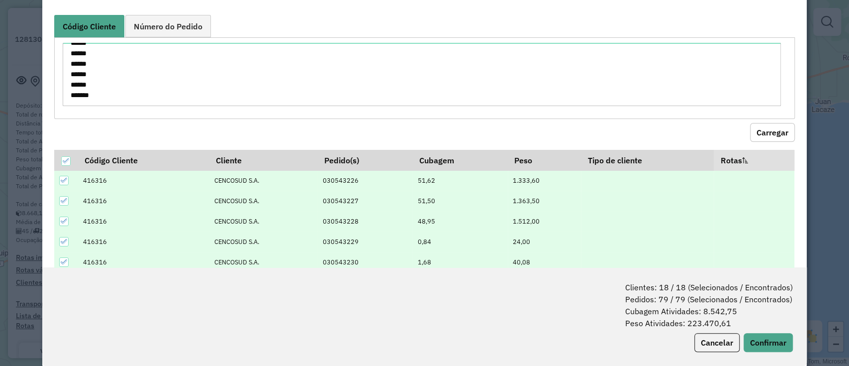
scroll to position [49, 0]
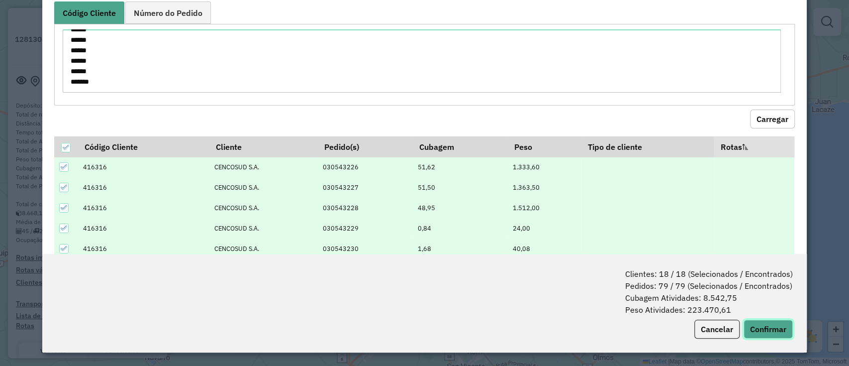
drag, startPoint x: 768, startPoint y: 326, endPoint x: 674, endPoint y: 308, distance: 96.2
click at [769, 326] on button "Confirmar" at bounding box center [768, 328] width 49 height 19
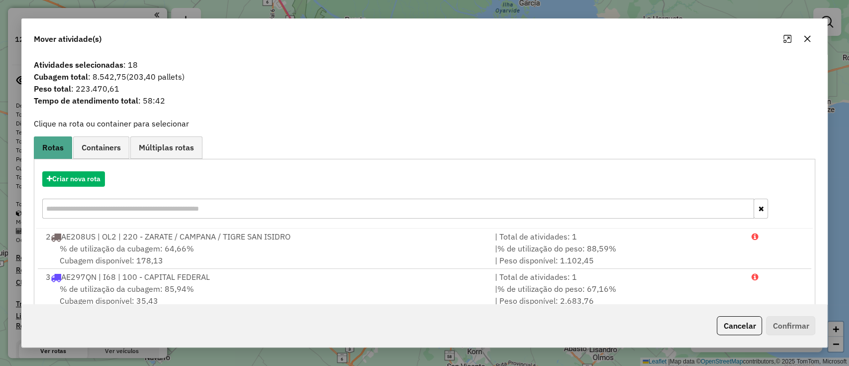
click at [110, 151] on span "Containers" at bounding box center [101, 147] width 39 height 8
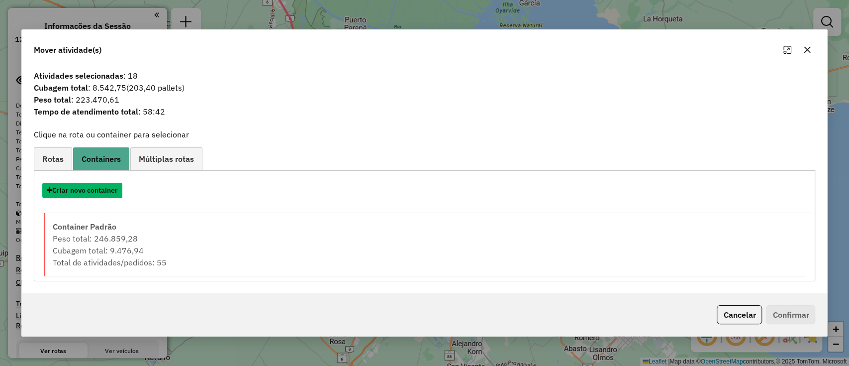
click at [86, 186] on button "Criar novo container" at bounding box center [82, 190] width 80 height 15
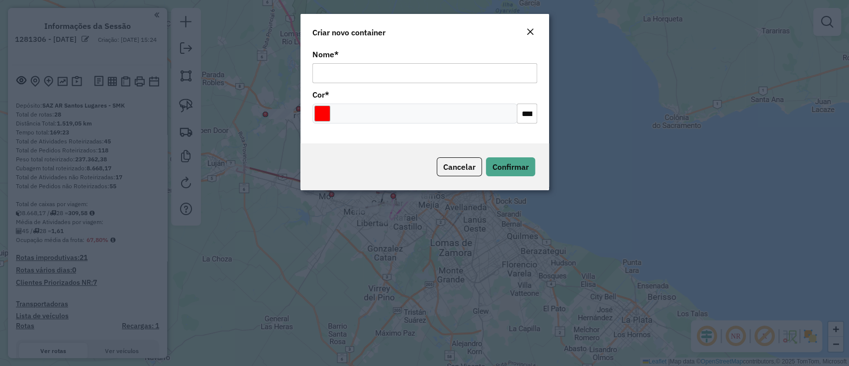
click at [430, 75] on input "Nome *" at bounding box center [424, 73] width 225 height 20
type input "**********"
click at [312, 114] on div at bounding box center [414, 113] width 205 height 20
click at [331, 107] on div at bounding box center [414, 113] width 205 height 20
click at [320, 110] on input "Select a color" at bounding box center [322, 113] width 16 height 16
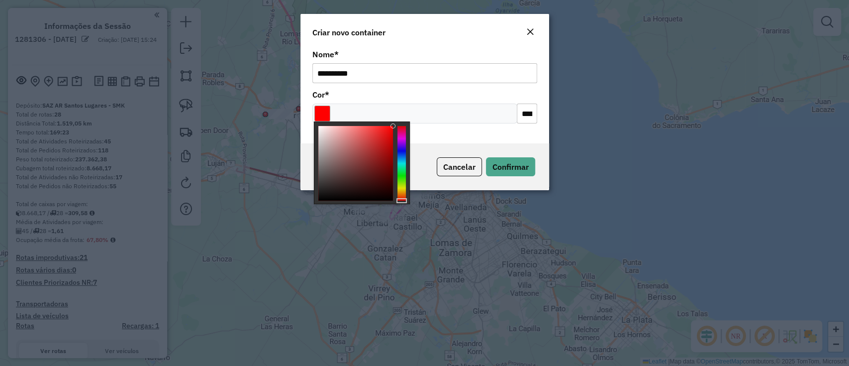
drag, startPoint x: 406, startPoint y: 140, endPoint x: 402, endPoint y: 132, distance: 9.1
click at [402, 132] on div at bounding box center [362, 162] width 96 height 83
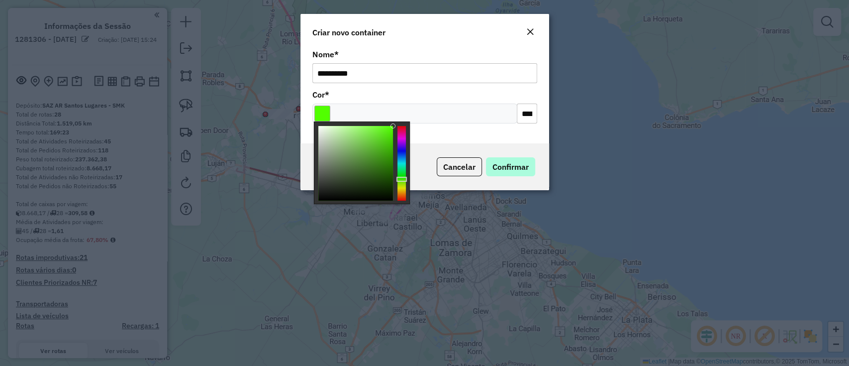
type input "*******"
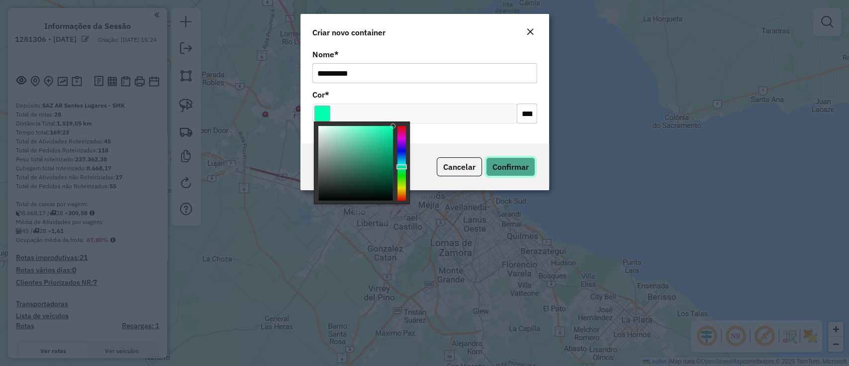
click at [518, 167] on span "Confirmar" at bounding box center [510, 167] width 36 height 10
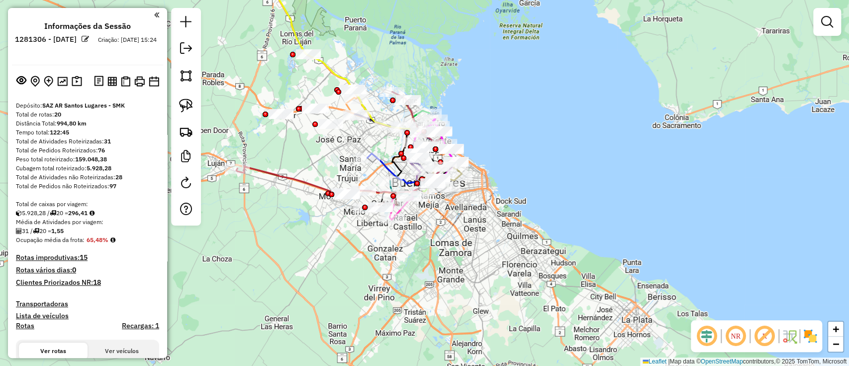
click at [518, 167] on div "Janela de atendimento Grade de atendimento Capacidade Transportadoras Veículos …" at bounding box center [424, 183] width 849 height 366
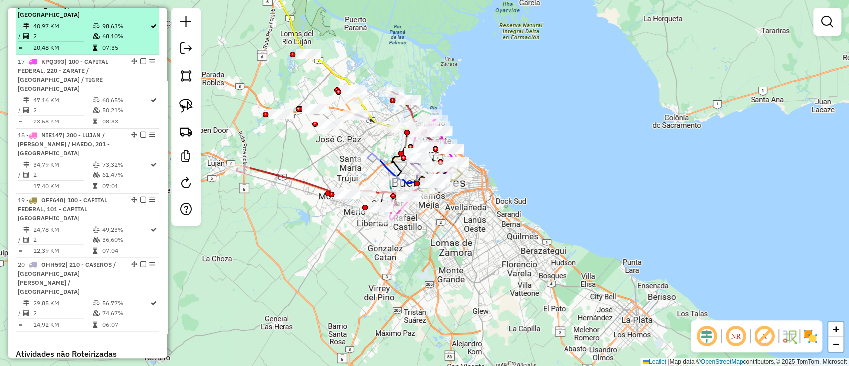
scroll to position [1439, 0]
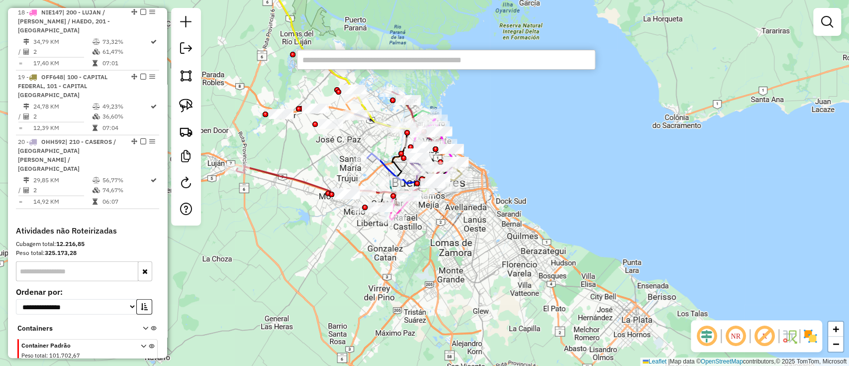
click at [427, 64] on input "text" at bounding box center [446, 60] width 298 height 20
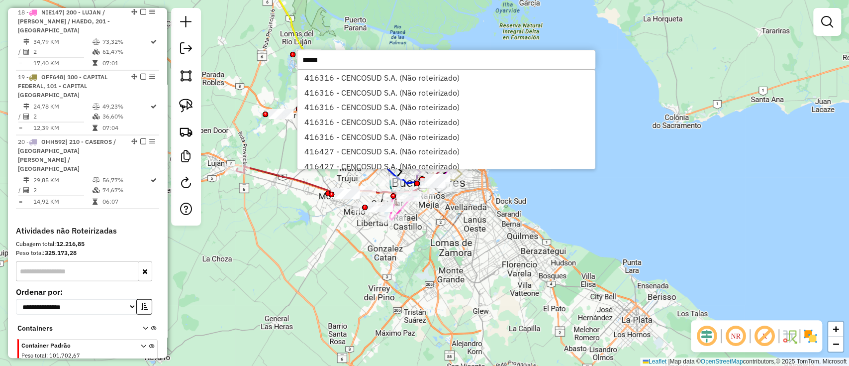
type input "******"
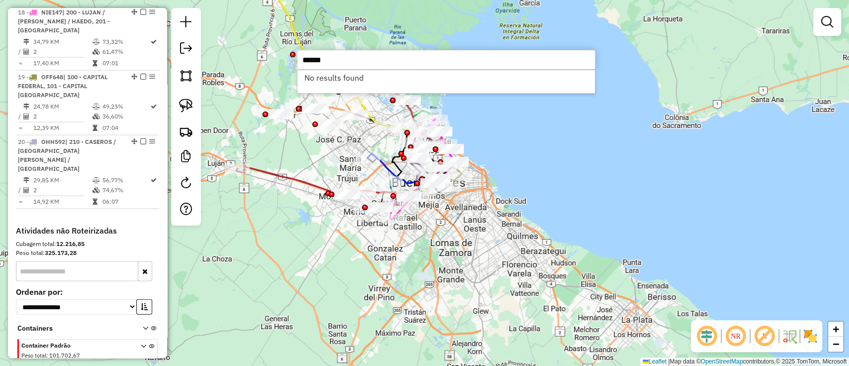
drag, startPoint x: 268, startPoint y: 49, endPoint x: 229, endPoint y: 42, distance: 39.3
click at [229, 42] on hb-router-mapa "Informações da Sessão 1281306 - 24/09/2025 Criação: 23/09/2025 15:24 Depósito: …" at bounding box center [424, 183] width 849 height 366
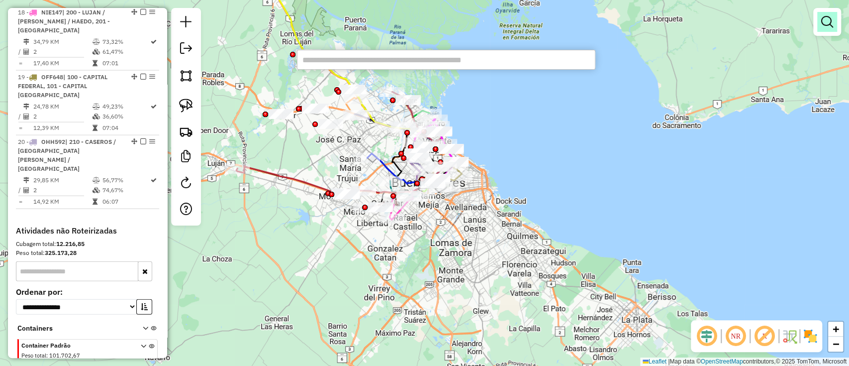
click at [828, 28] on link at bounding box center [827, 22] width 20 height 20
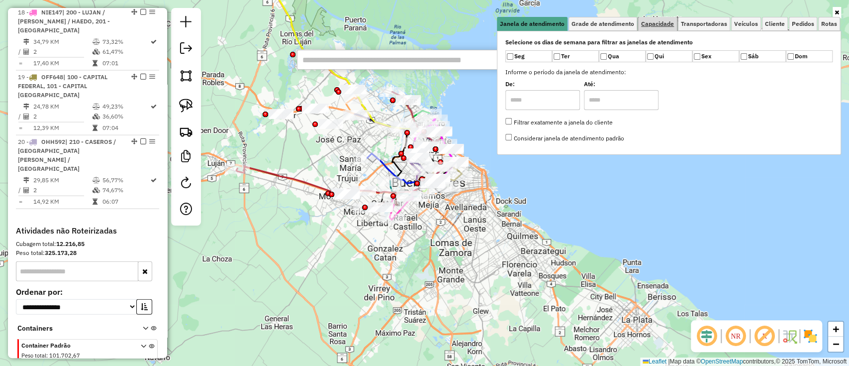
click at [660, 25] on span "Capacidade" at bounding box center [657, 24] width 33 height 6
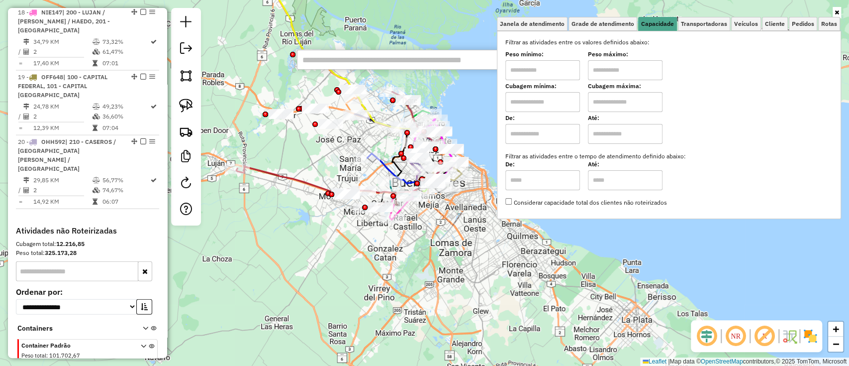
click at [538, 96] on input "text" at bounding box center [542, 102] width 75 height 20
type input "****"
click at [623, 106] on input "text" at bounding box center [625, 102] width 75 height 20
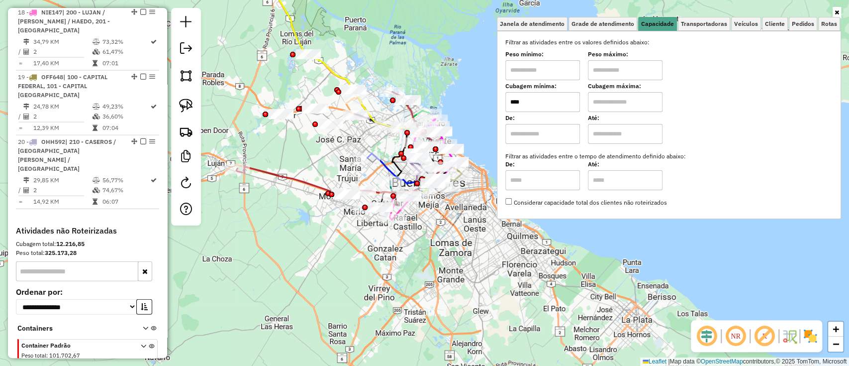
type input "*****"
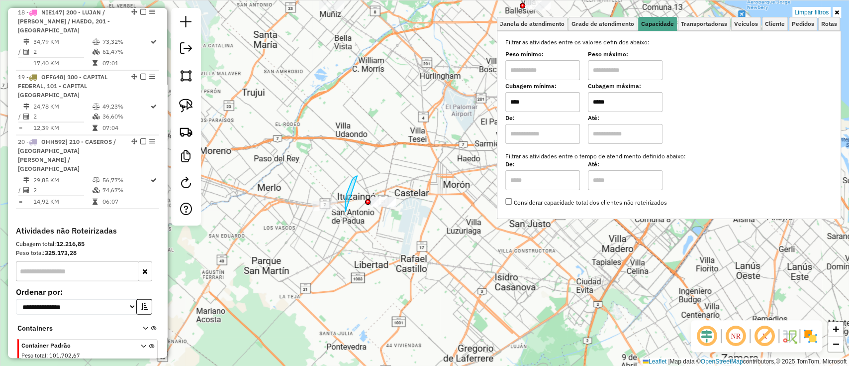
drag, startPoint x: 354, startPoint y: 177, endPoint x: 436, endPoint y: 164, distance: 82.7
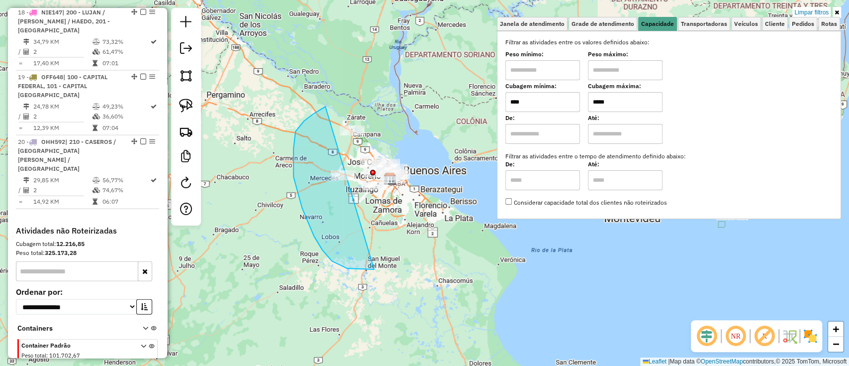
drag, startPoint x: 295, startPoint y: 131, endPoint x: 399, endPoint y: 75, distance: 117.7
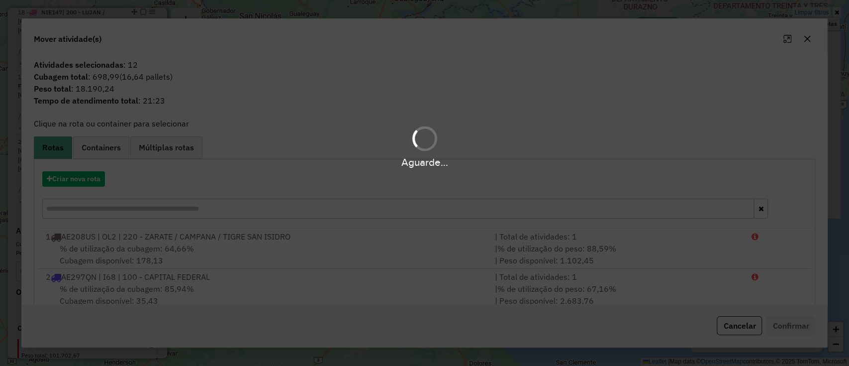
click at [104, 149] on div "Aguarde..." at bounding box center [424, 145] width 849 height 47
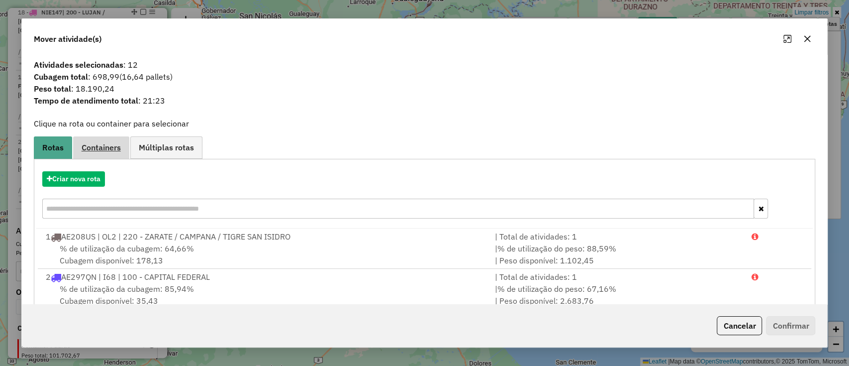
click at [105, 150] on span "Containers" at bounding box center [101, 147] width 39 height 8
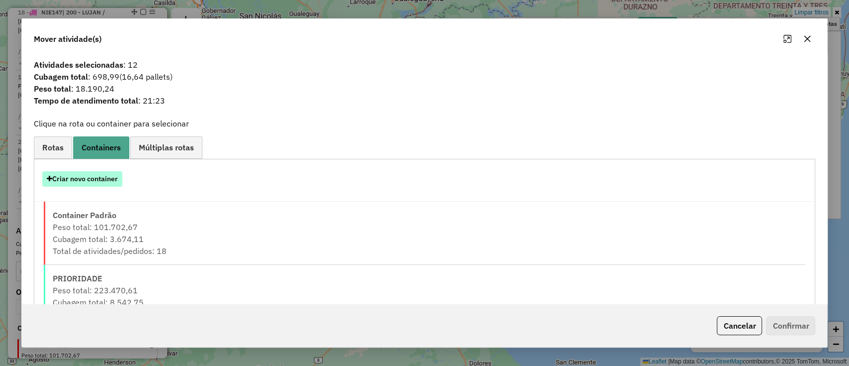
click at [96, 173] on button "Criar novo container" at bounding box center [82, 178] width 80 height 15
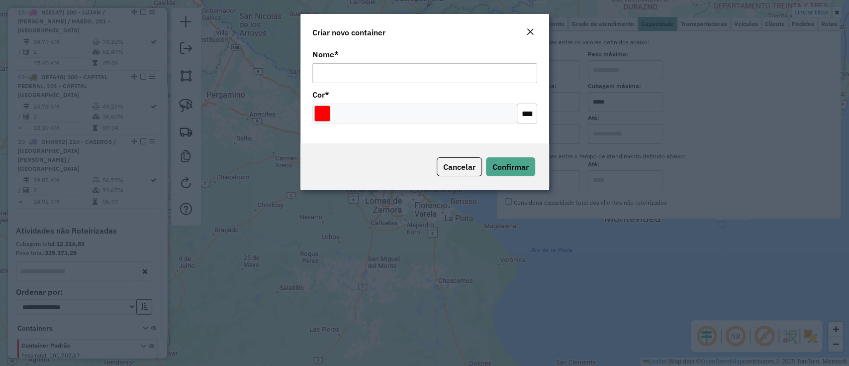
click at [422, 63] on input "Nome *" at bounding box center [424, 73] width 225 height 20
type input "******"
click at [328, 107] on input "Select a color" at bounding box center [322, 113] width 16 height 16
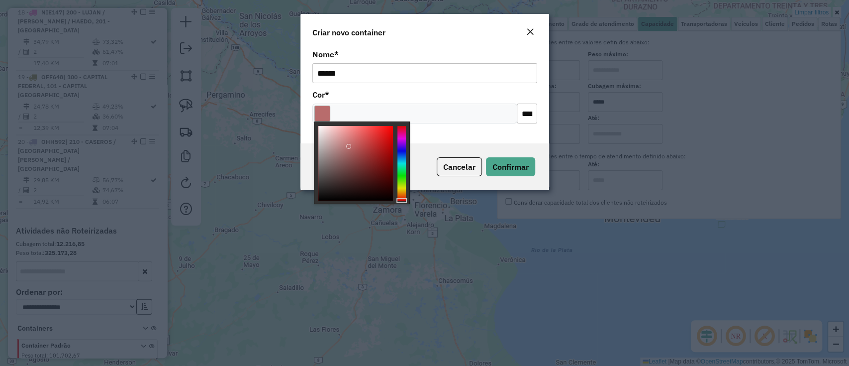
type input "*******"
drag, startPoint x: 349, startPoint y: 146, endPoint x: 335, endPoint y: 216, distance: 71.0
click at [335, 216] on body "Aguarde... Pop-up bloqueado! Seu navegador bloqueou automáticamente a abertura …" at bounding box center [424, 183] width 849 height 366
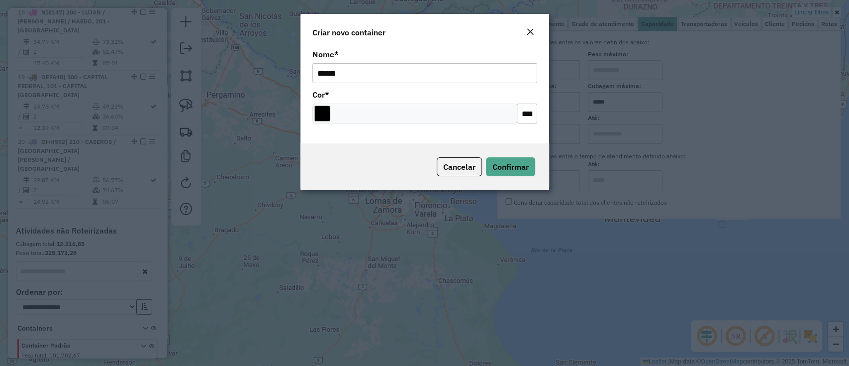
click at [531, 154] on div "Cancelar Confirmar" at bounding box center [424, 166] width 249 height 47
click at [524, 159] on button "Confirmar" at bounding box center [510, 166] width 49 height 19
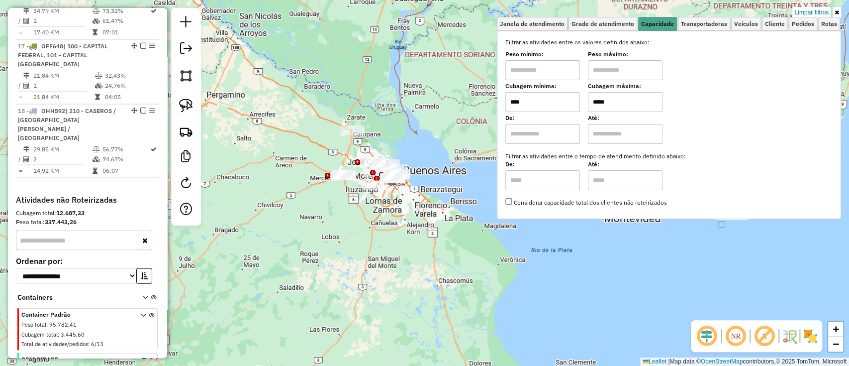
scroll to position [1373, 0]
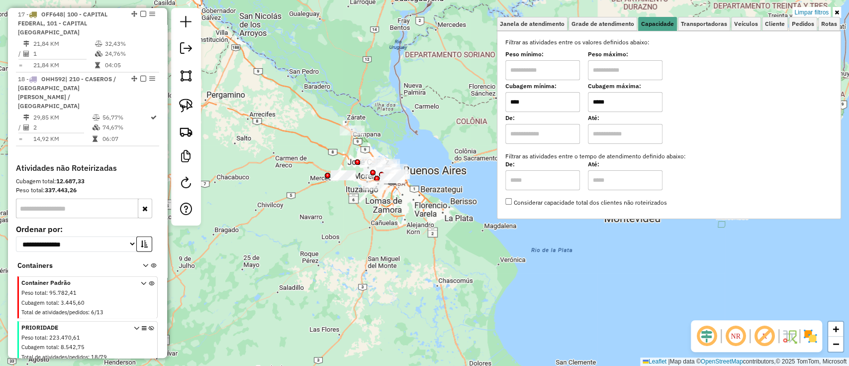
click at [804, 7] on link "Limpar filtros" at bounding box center [811, 12] width 38 height 11
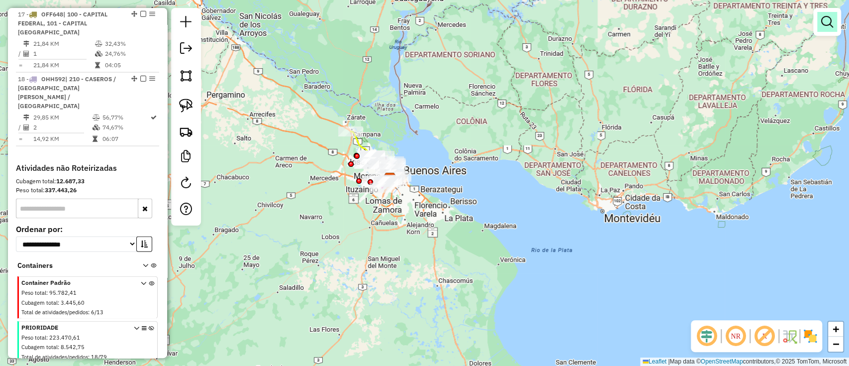
click at [832, 22] on em at bounding box center [827, 22] width 12 height 12
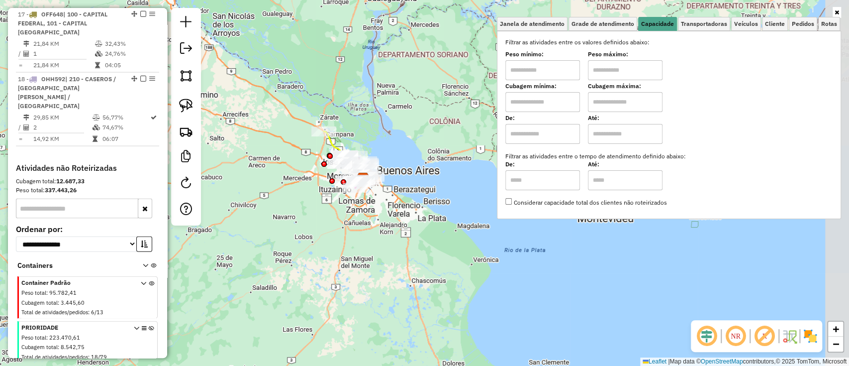
click at [390, 132] on div "Janela de atendimento Grade de atendimento Capacidade Transportadoras Veículos …" at bounding box center [424, 183] width 849 height 366
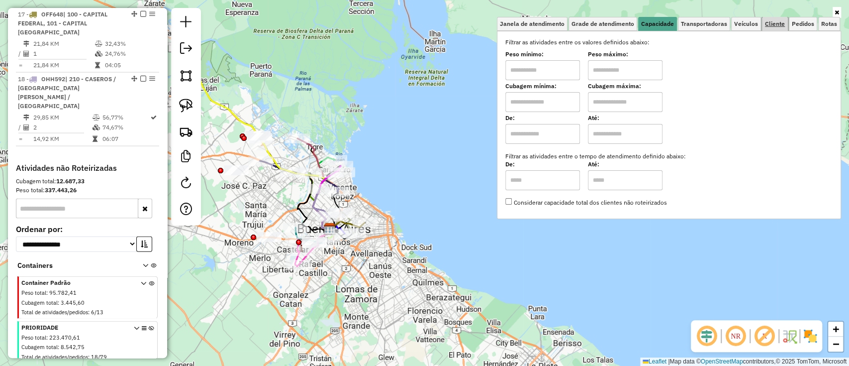
click at [768, 25] on span "Cliente" at bounding box center [775, 24] width 20 height 6
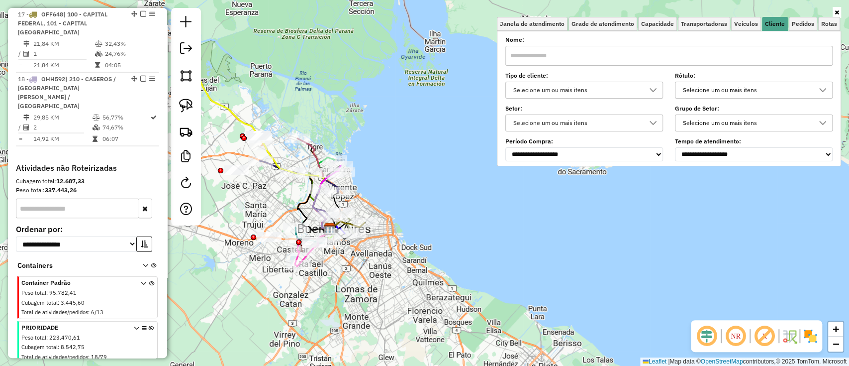
click at [629, 85] on div "Selecione um ou mais itens" at bounding box center [577, 90] width 134 height 16
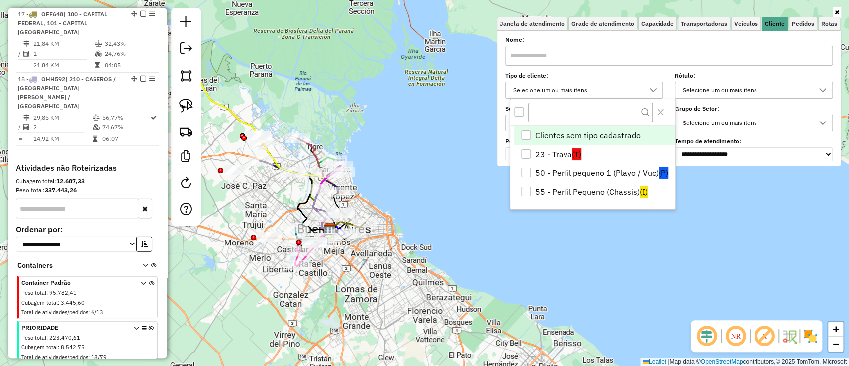
scroll to position [5, 35]
click at [581, 176] on li "50 - Perfil pequeno 1 (Playo / Vuc) (P)" at bounding box center [594, 173] width 161 height 19
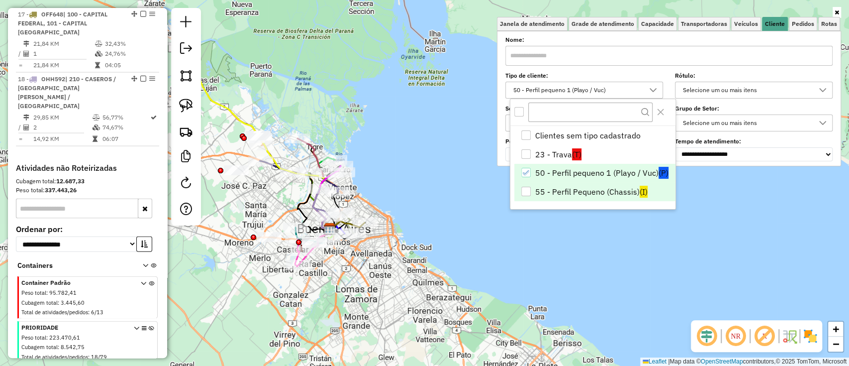
click at [582, 190] on li "55 - Perfil Pequeno (Chassis) (I)" at bounding box center [594, 191] width 161 height 19
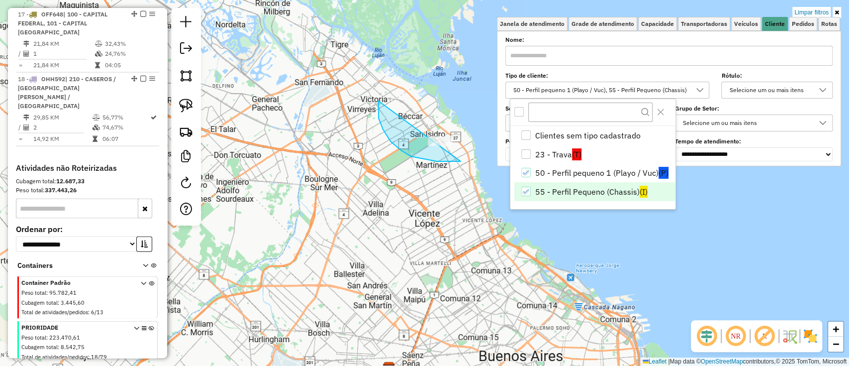
drag, startPoint x: 378, startPoint y: 103, endPoint x: 489, endPoint y: 116, distance: 111.2
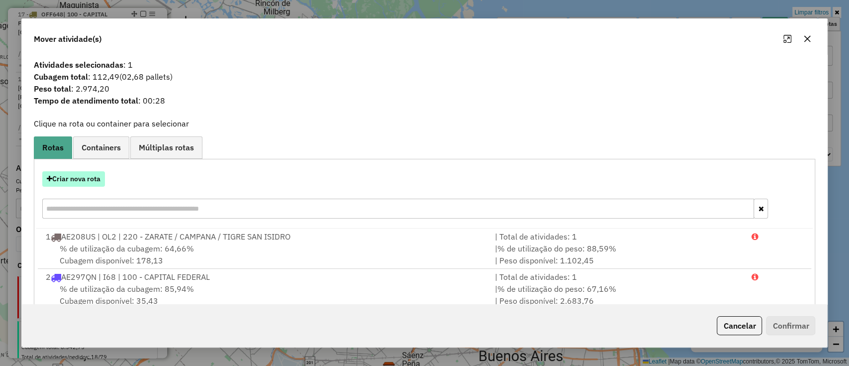
click at [73, 178] on button "Criar nova rota" at bounding box center [73, 178] width 63 height 15
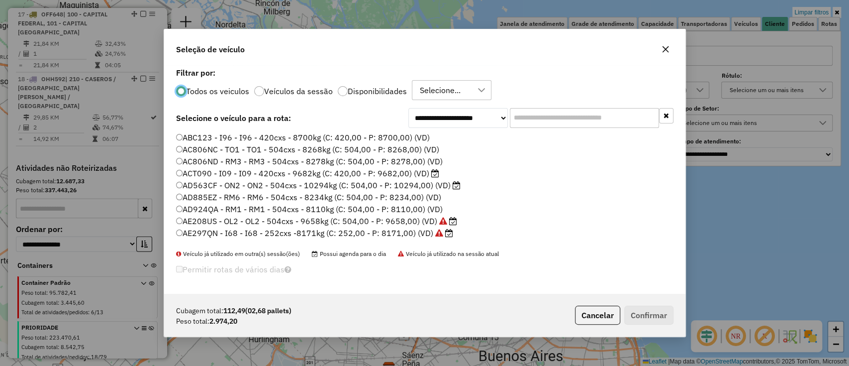
scroll to position [5, 3]
click at [575, 117] on input "text" at bounding box center [584, 118] width 149 height 20
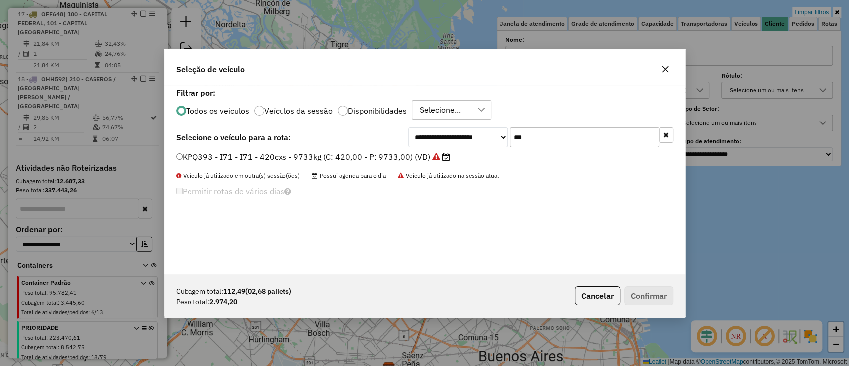
type input "***"
click at [421, 162] on label "KPQ393 - I71 - I71 - 420cxs - 9733kg (C: 420,00 - P: 9733,00) (VD)" at bounding box center [313, 157] width 274 height 12
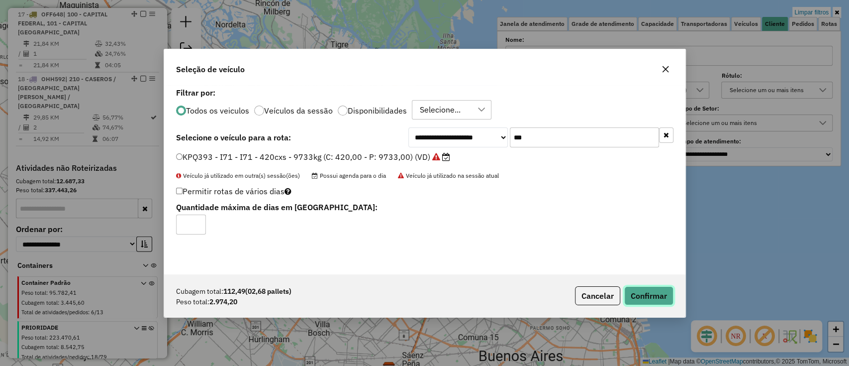
click at [633, 290] on button "Confirmar" at bounding box center [648, 295] width 49 height 19
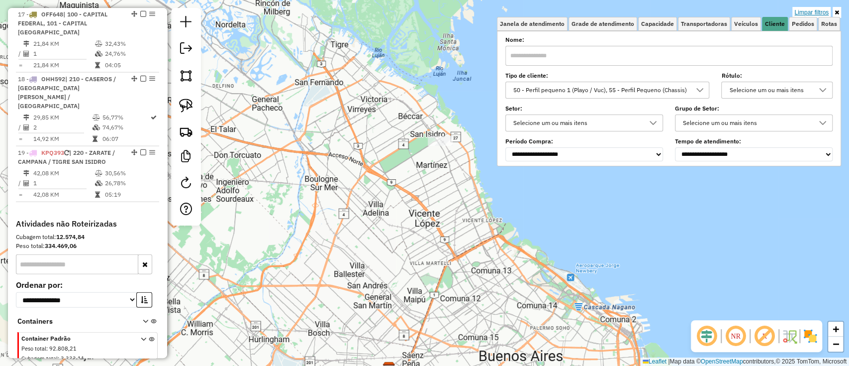
click at [806, 14] on link "Limpar filtros" at bounding box center [811, 12] width 38 height 11
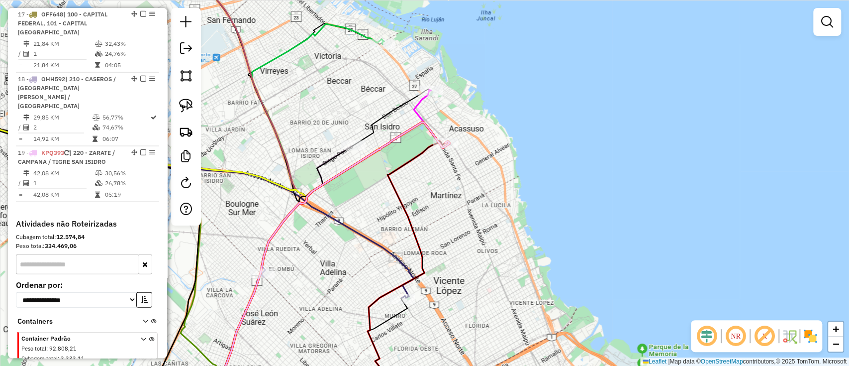
click at [403, 132] on icon at bounding box center [331, 262] width 236 height 281
select select "**********"
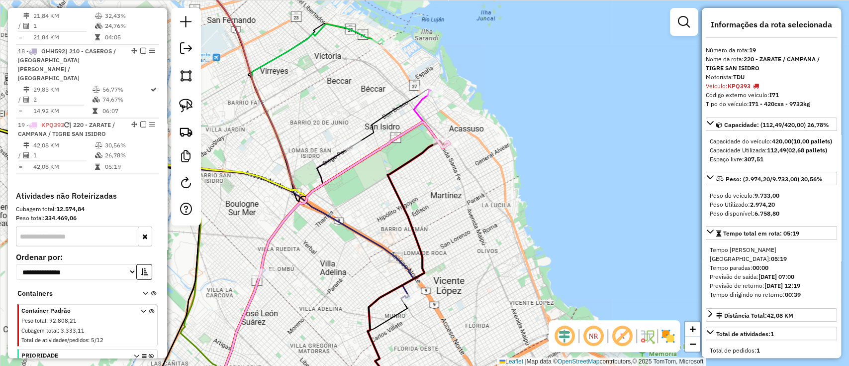
scroll to position [1411, 0]
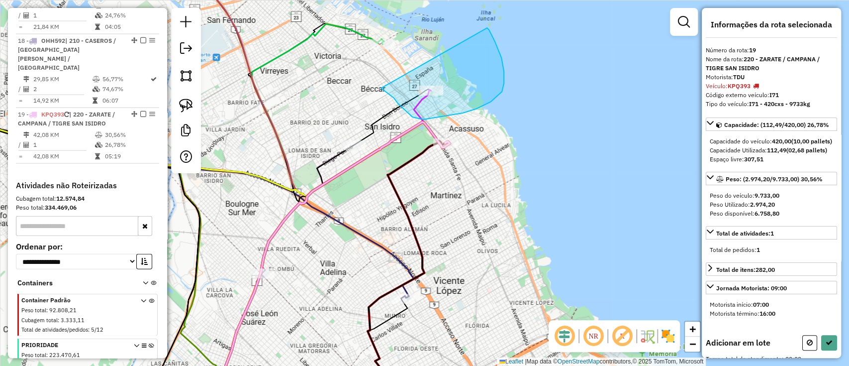
drag, startPoint x: 390, startPoint y: 95, endPoint x: 487, endPoint y: 28, distance: 118.0
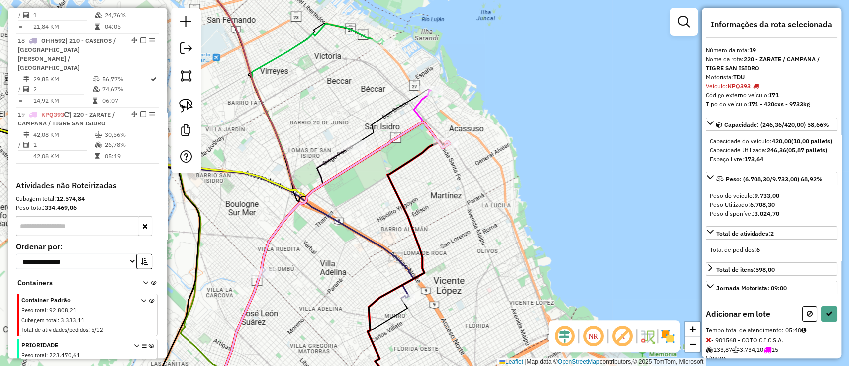
select select "**********"
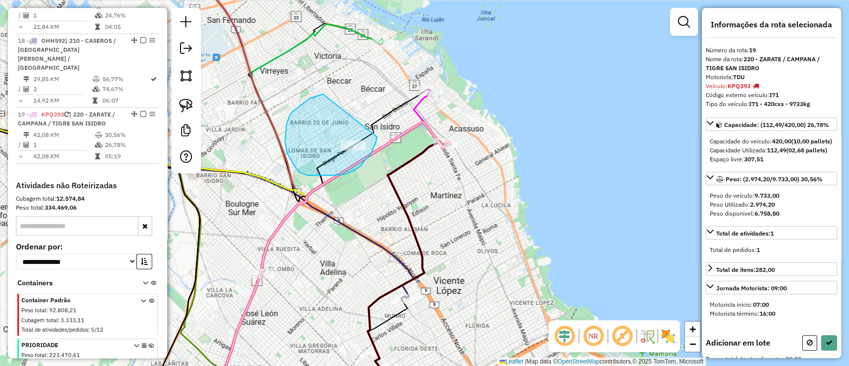
drag, startPoint x: 285, startPoint y: 141, endPoint x: 377, endPoint y: 137, distance: 92.1
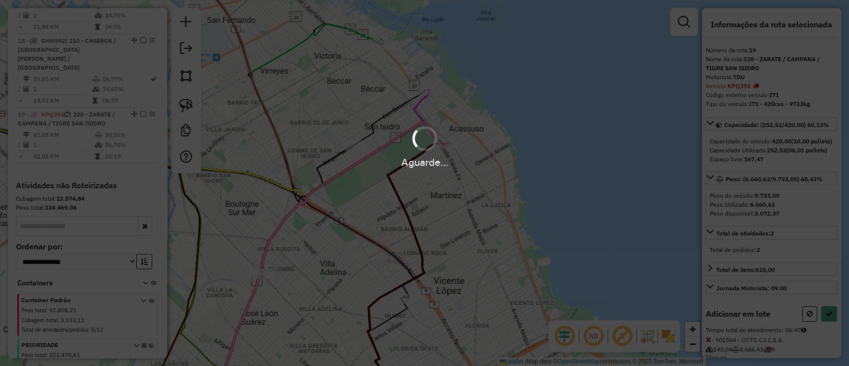
select select "**********"
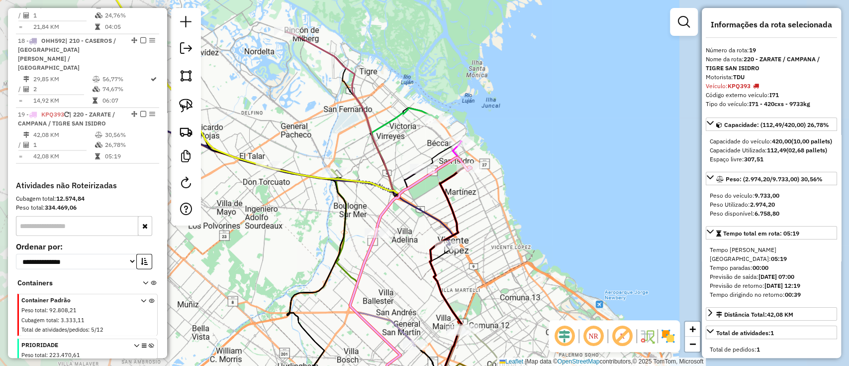
drag, startPoint x: 510, startPoint y: 171, endPoint x: 512, endPoint y: 187, distance: 16.5
click at [512, 187] on div "Janela de atendimento Grade de atendimento Capacidade Transportadoras Veículos …" at bounding box center [424, 183] width 849 height 366
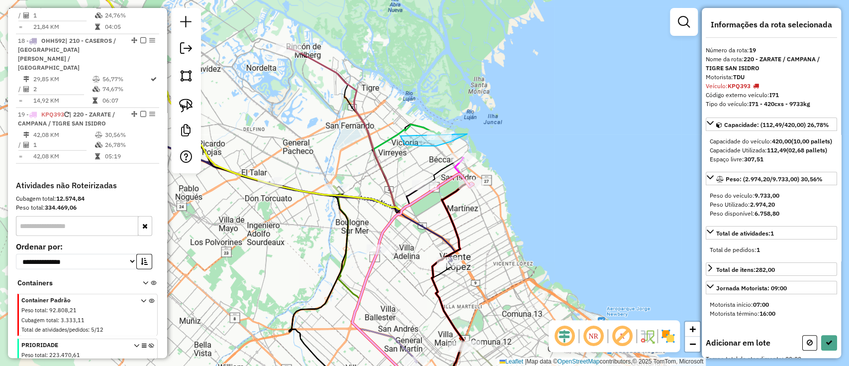
drag, startPoint x: 436, startPoint y: 146, endPoint x: 468, endPoint y: 89, distance: 65.5
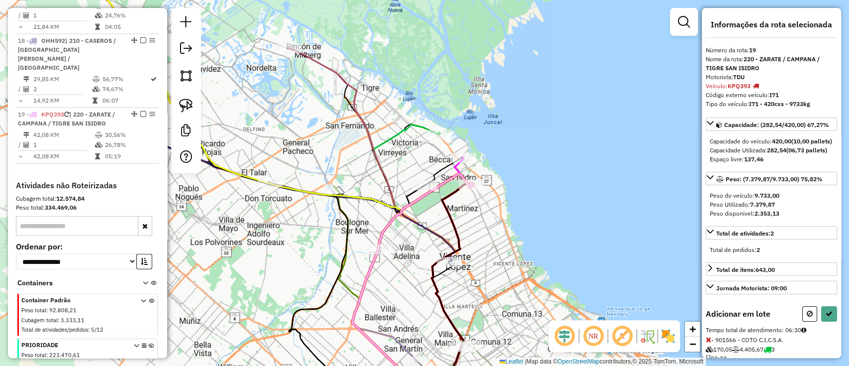
select select "**********"
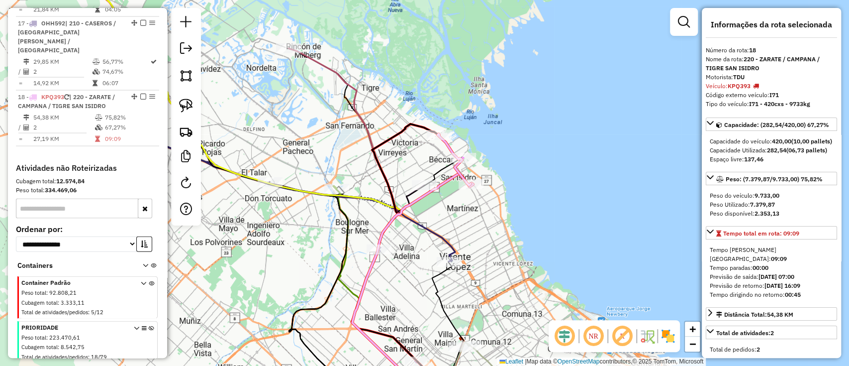
scroll to position [1306, 0]
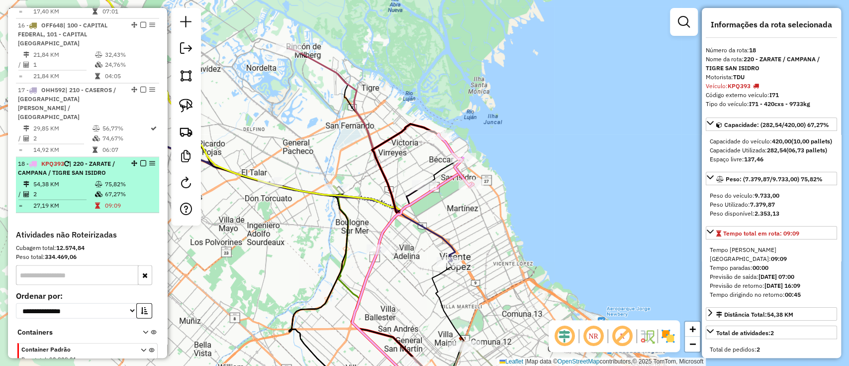
click at [140, 160] on em at bounding box center [143, 163] width 6 height 6
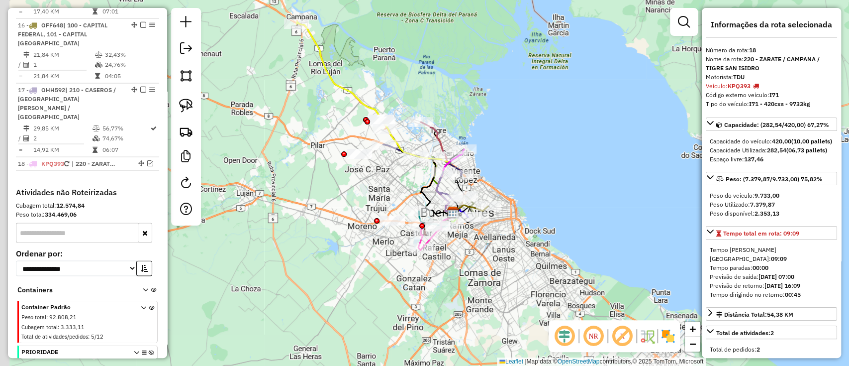
drag, startPoint x: 292, startPoint y: 200, endPoint x: 372, endPoint y: 223, distance: 83.1
click at [372, 223] on div "Janela de atendimento Grade de atendimento Capacidade Transportadoras Veículos …" at bounding box center [424, 183] width 849 height 366
click at [149, 350] on icon at bounding box center [151, 368] width 5 height 37
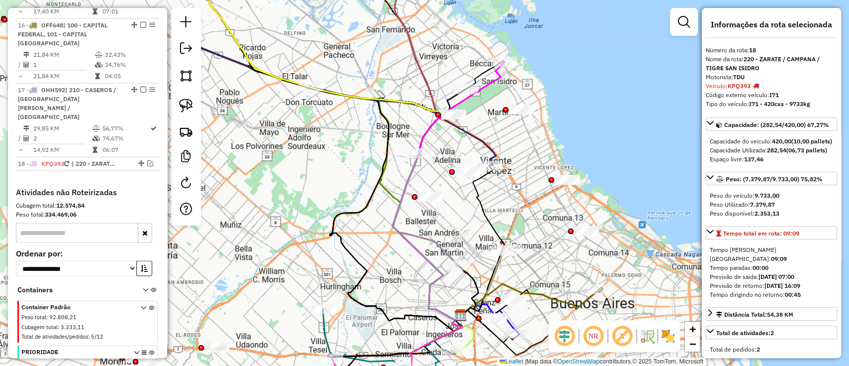
drag, startPoint x: 565, startPoint y: 220, endPoint x: 540, endPoint y: 221, distance: 25.9
click at [540, 221] on div "Janela de atendimento Grade de atendimento Capacidade Transportadoras Veículos …" at bounding box center [424, 183] width 849 height 366
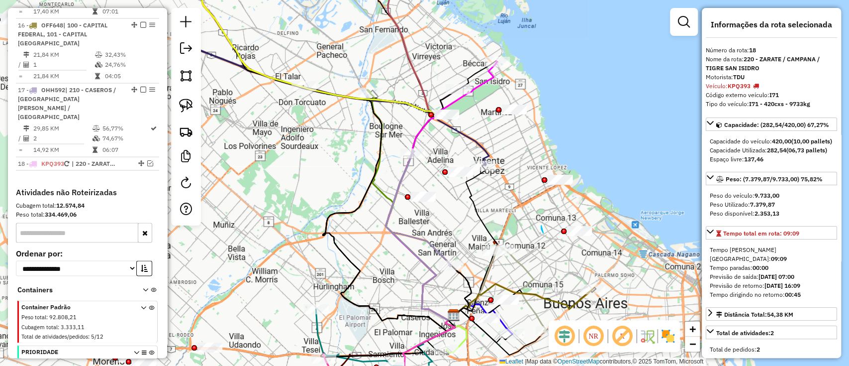
drag, startPoint x: 541, startPoint y: 229, endPoint x: 623, endPoint y: 211, distance: 83.5
click at [147, 160] on em at bounding box center [150, 163] width 6 height 6
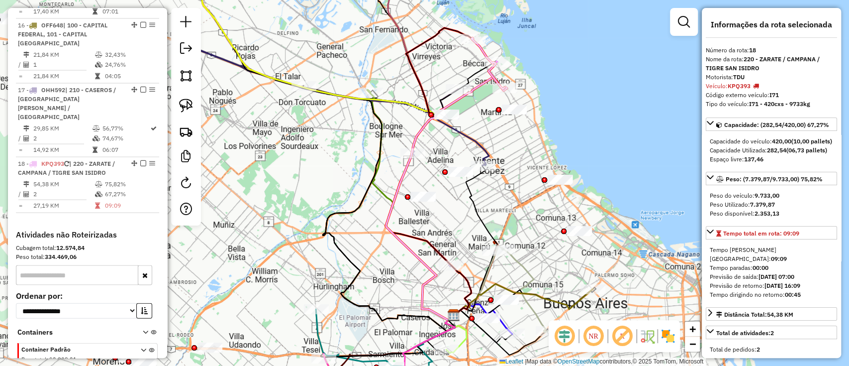
click at [672, 28] on div at bounding box center [684, 22] width 28 height 28
click at [682, 20] on em at bounding box center [684, 22] width 12 height 12
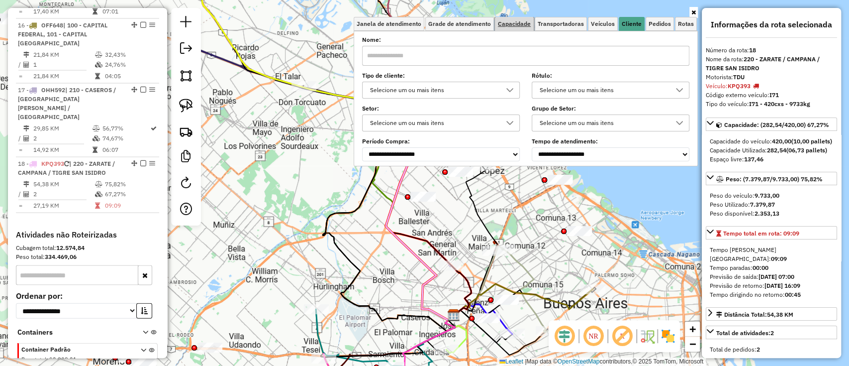
click at [525, 26] on span "Capacidade" at bounding box center [514, 24] width 33 height 6
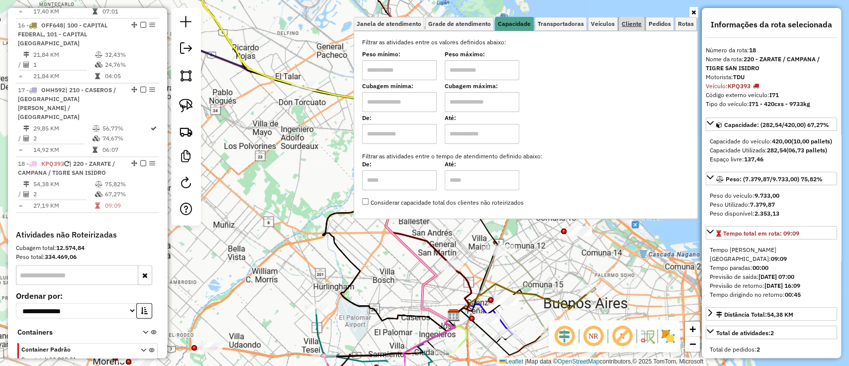
click at [626, 23] on span "Cliente" at bounding box center [632, 24] width 20 height 6
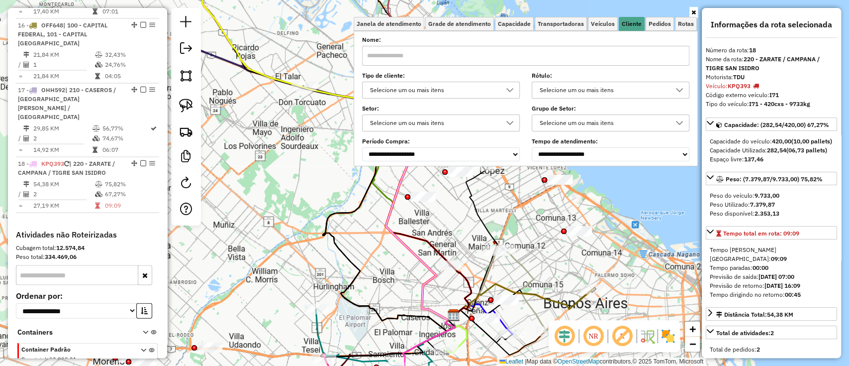
click at [491, 84] on div "Selecione um ou mais itens" at bounding box center [434, 90] width 134 height 16
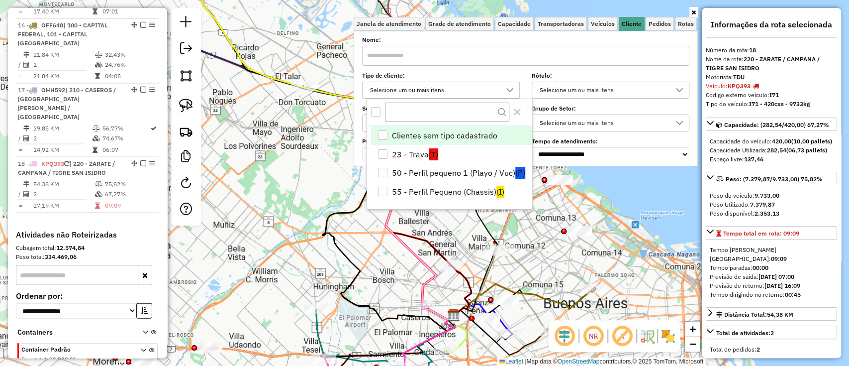
scroll to position [5, 35]
click at [470, 174] on li "50 - Perfil pequeno 1 (Playo / Vuc) (P)" at bounding box center [451, 173] width 161 height 19
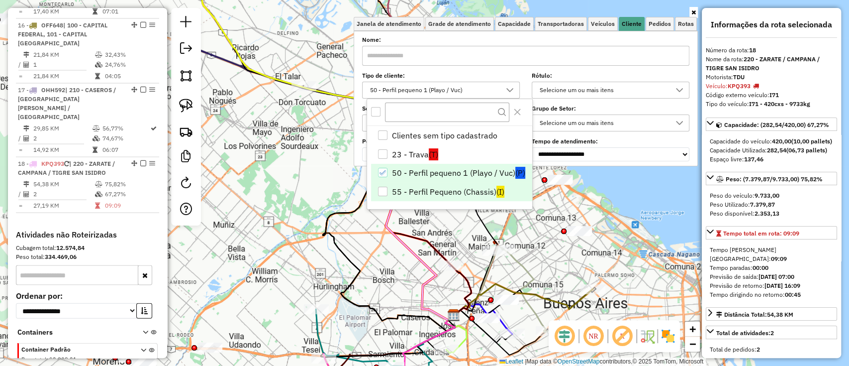
click at [467, 187] on li "55 - Perfil Pequeno (Chassis) (I)" at bounding box center [451, 191] width 161 height 19
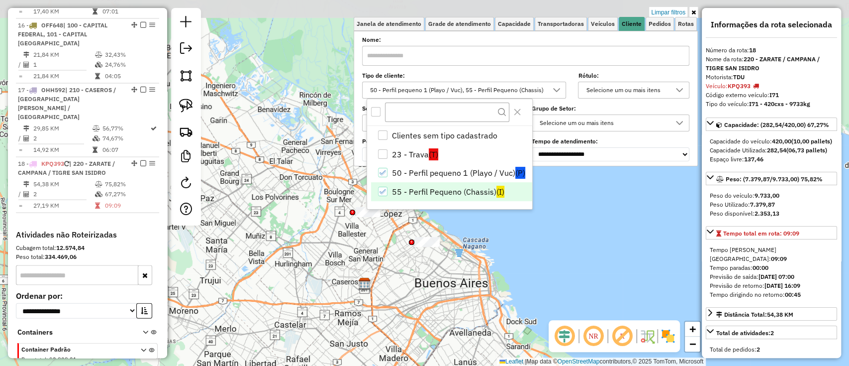
drag, startPoint x: 374, startPoint y: 231, endPoint x: 296, endPoint y: 279, distance: 91.8
click at [293, 279] on div "Limpar filtros Janela de atendimento Grade de atendimento Capacidade Transporta…" at bounding box center [424, 183] width 849 height 366
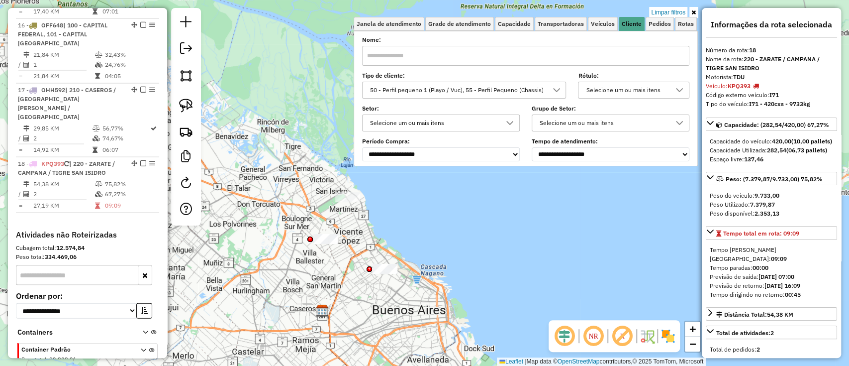
drag, startPoint x: 667, startPoint y: 334, endPoint x: 578, endPoint y: 312, distance: 92.0
click at [666, 333] on img at bounding box center [668, 336] width 16 height 16
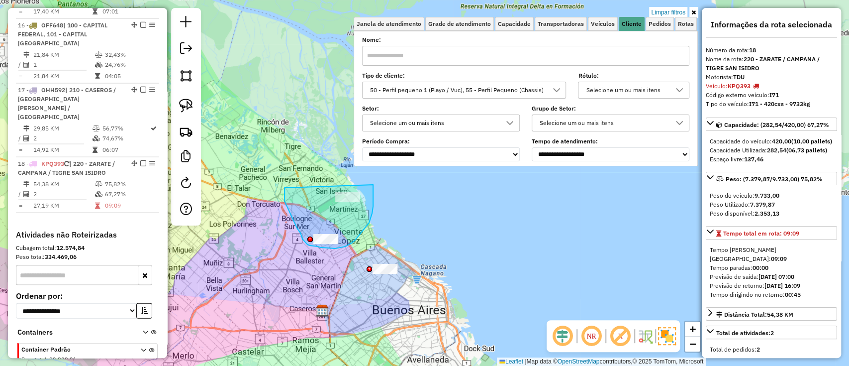
drag, startPoint x: 297, startPoint y: 228, endPoint x: 357, endPoint y: 166, distance: 86.2
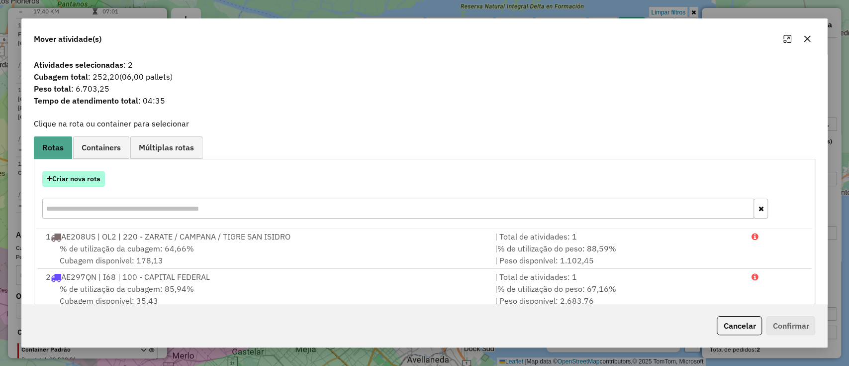
click at [82, 183] on button "Criar nova rota" at bounding box center [73, 178] width 63 height 15
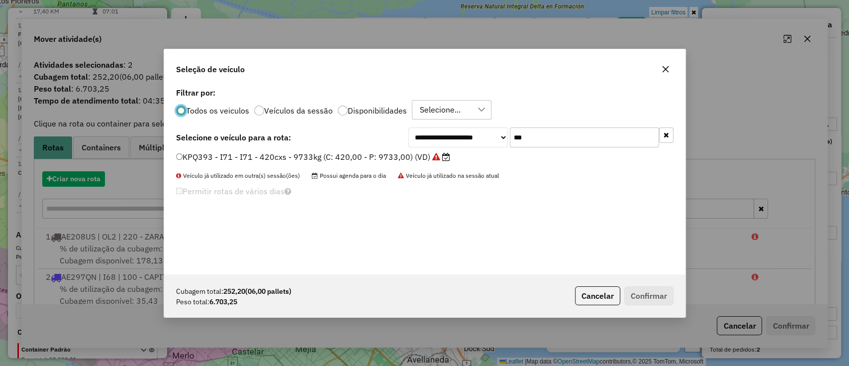
scroll to position [5, 3]
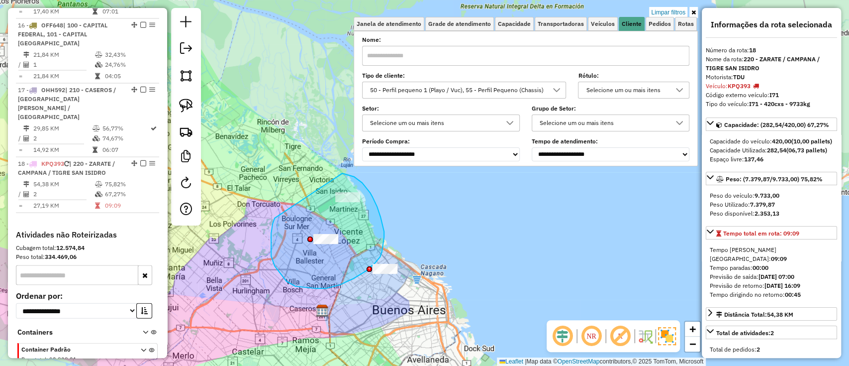
drag, startPoint x: 271, startPoint y: 243, endPoint x: 334, endPoint y: 171, distance: 95.5
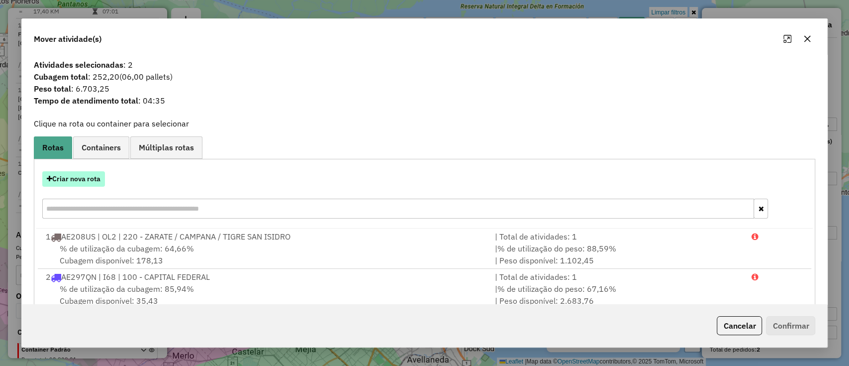
click at [81, 184] on button "Criar nova rota" at bounding box center [73, 178] width 63 height 15
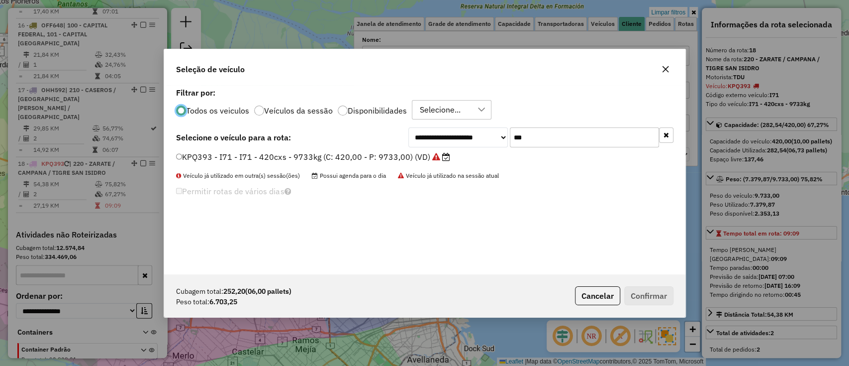
click at [410, 159] on label "KPQ393 - I71 - I71 - 420cxs - 9733kg (C: 420,00 - P: 9733,00) (VD)" at bounding box center [313, 157] width 274 height 12
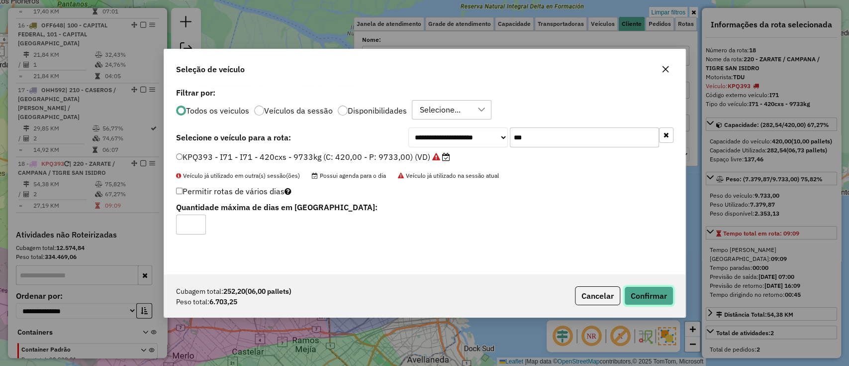
click at [648, 297] on button "Confirmar" at bounding box center [648, 295] width 49 height 19
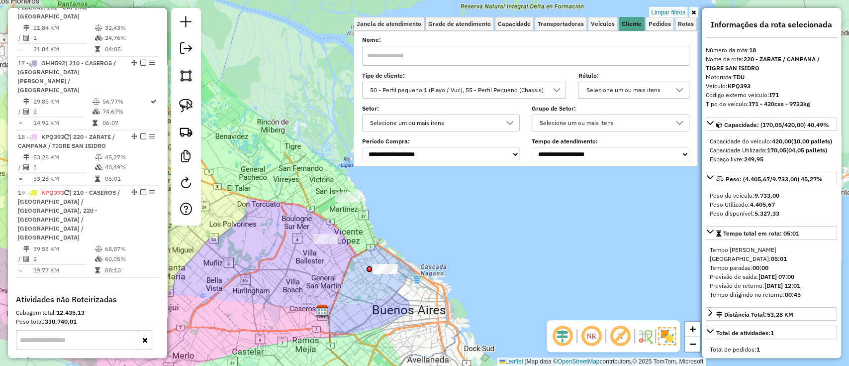
scroll to position [1355, 0]
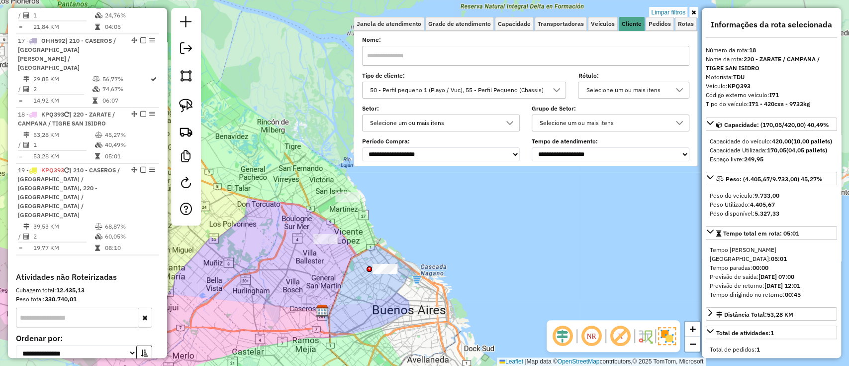
drag, startPoint x: 366, startPoint y: 245, endPoint x: 362, endPoint y: 237, distance: 9.6
click at [362, 237] on div "Limpar filtros Janela de atendimento Grade de atendimento Capacidade Transporta…" at bounding box center [424, 183] width 849 height 366
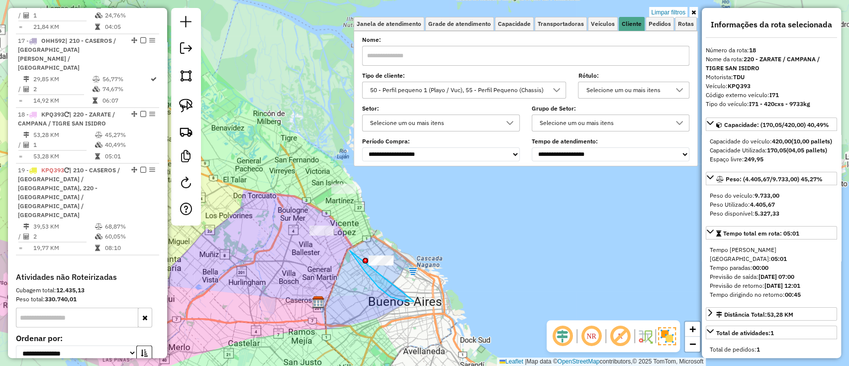
drag, startPoint x: 414, startPoint y: 301, endPoint x: 426, endPoint y: 250, distance: 52.6
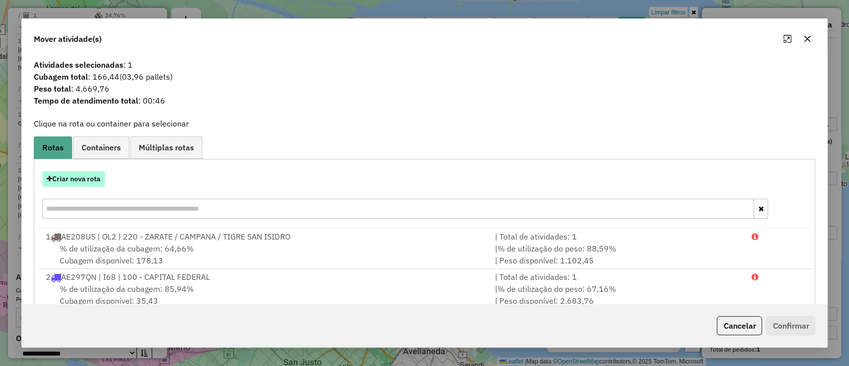
click at [75, 172] on button "Criar nova rota" at bounding box center [73, 178] width 63 height 15
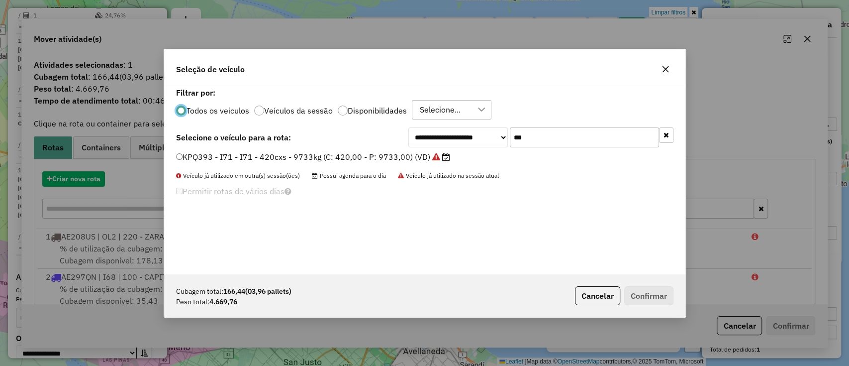
scroll to position [5, 3]
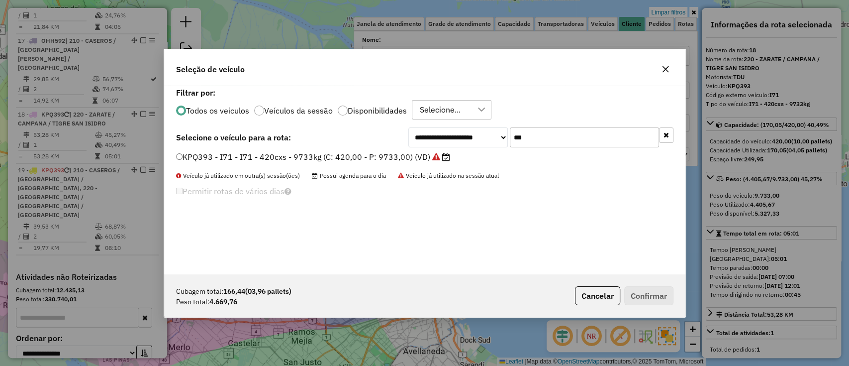
drag, startPoint x: 533, startPoint y: 140, endPoint x: 467, endPoint y: 138, distance: 66.2
click at [467, 138] on div "**********" at bounding box center [540, 137] width 265 height 20
type input "***"
click at [411, 157] on label "AG926DM - RM8 - RM8 - 504cxs - 11150kg (C: 504,00 - P: 11150,00) (VD)" at bounding box center [320, 157] width 288 height 12
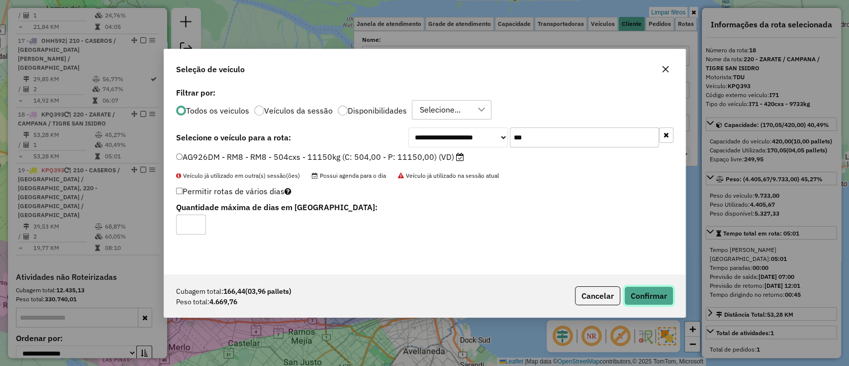
click at [649, 296] on button "Confirmar" at bounding box center [648, 295] width 49 height 19
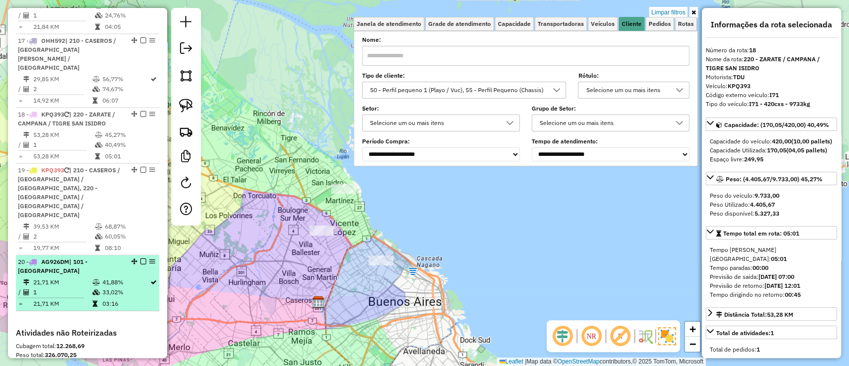
click at [137, 258] on div at bounding box center [140, 261] width 30 height 6
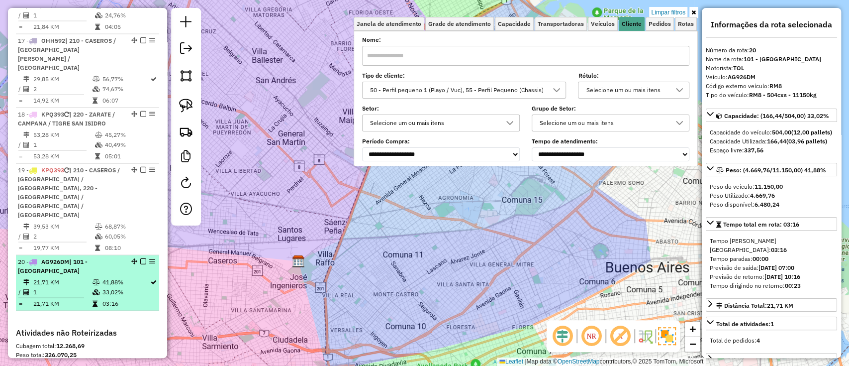
click at [140, 258] on em at bounding box center [143, 261] width 6 height 6
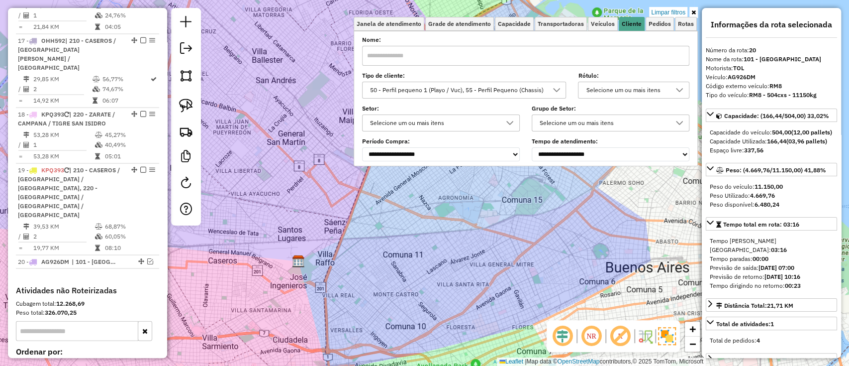
drag, startPoint x: 667, startPoint y: 14, endPoint x: 566, endPoint y: 173, distance: 188.2
click at [667, 14] on link "Limpar filtros" at bounding box center [668, 12] width 38 height 11
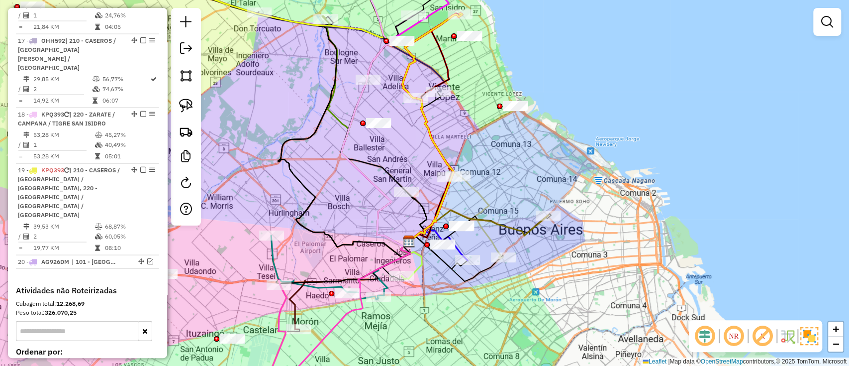
drag, startPoint x: 512, startPoint y: 158, endPoint x: 508, endPoint y: 163, distance: 5.7
click at [508, 163] on div "Janela de atendimento Grade de atendimento Capacidade Transportadoras Veículos …" at bounding box center [424, 183] width 849 height 366
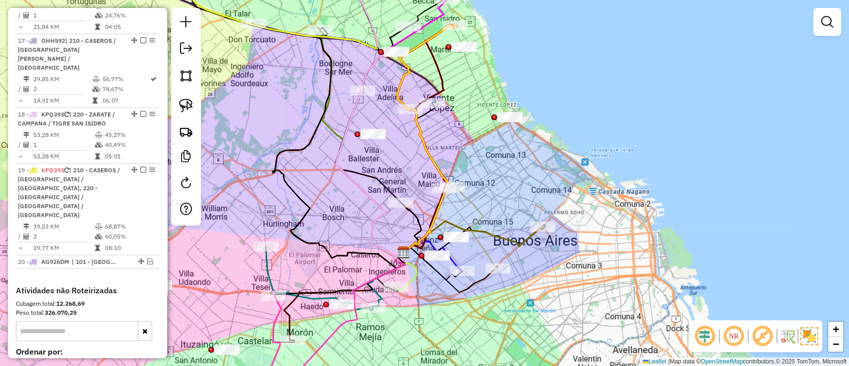
drag, startPoint x: 499, startPoint y: 70, endPoint x: 492, endPoint y: 86, distance: 17.6
click at [492, 86] on div "Janela de atendimento Grade de atendimento Capacidade Transportadoras Veículos …" at bounding box center [424, 183] width 849 height 366
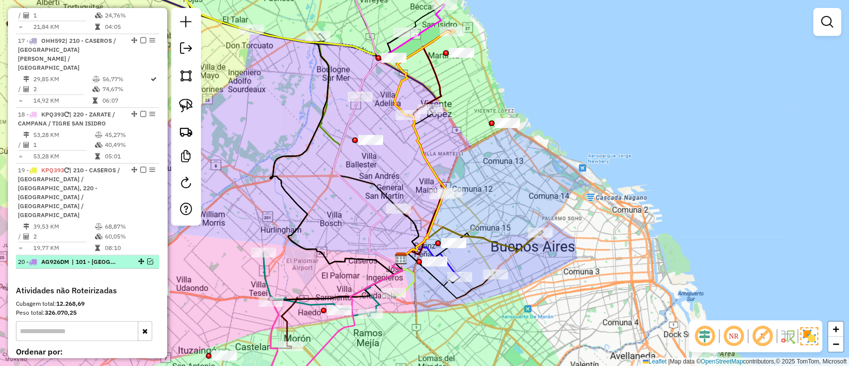
click at [147, 258] on em at bounding box center [150, 261] width 6 height 6
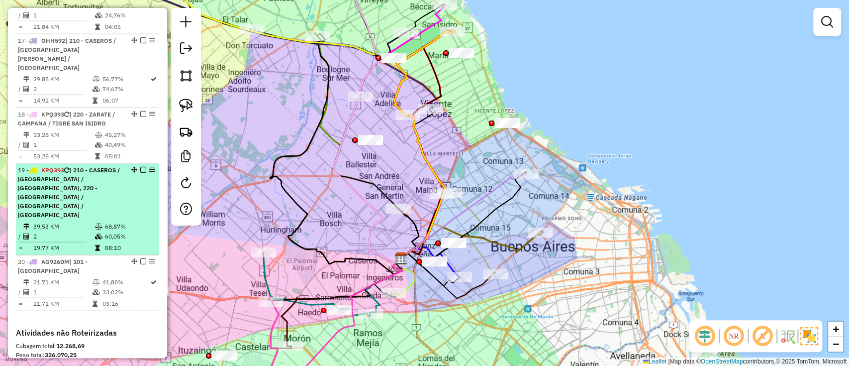
click at [141, 221] on td "68,87%" at bounding box center [129, 226] width 50 height 10
select select "**********"
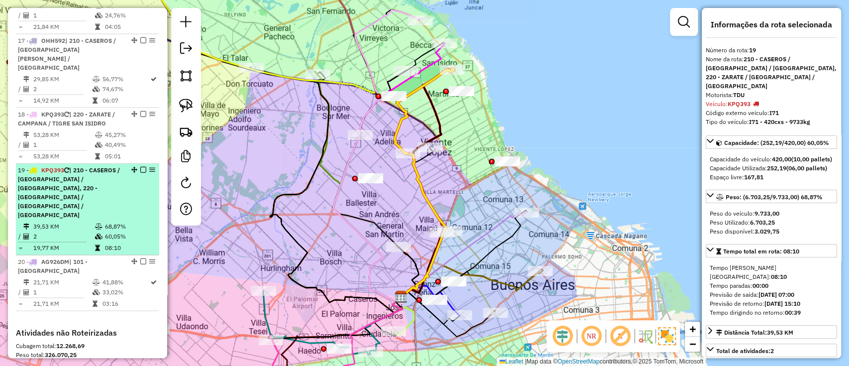
click at [142, 167] on em at bounding box center [143, 170] width 6 height 6
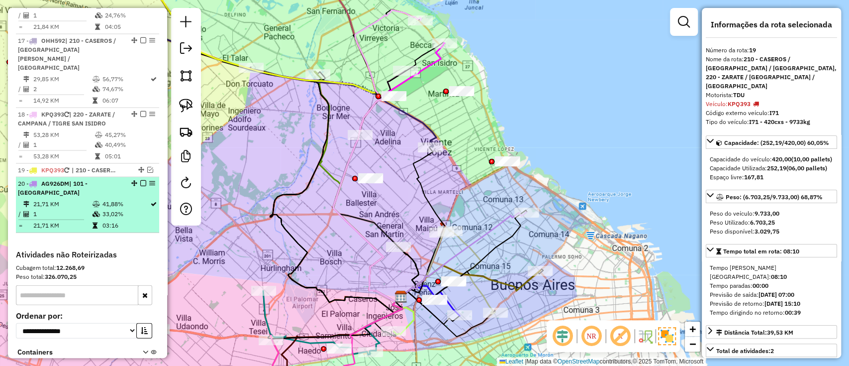
click at [134, 209] on td "33,02%" at bounding box center [125, 214] width 48 height 10
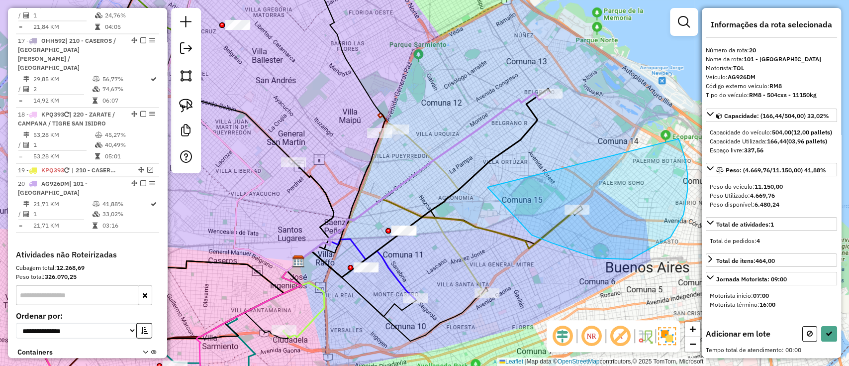
drag, startPoint x: 552, startPoint y: 243, endPoint x: 678, endPoint y: 139, distance: 163.2
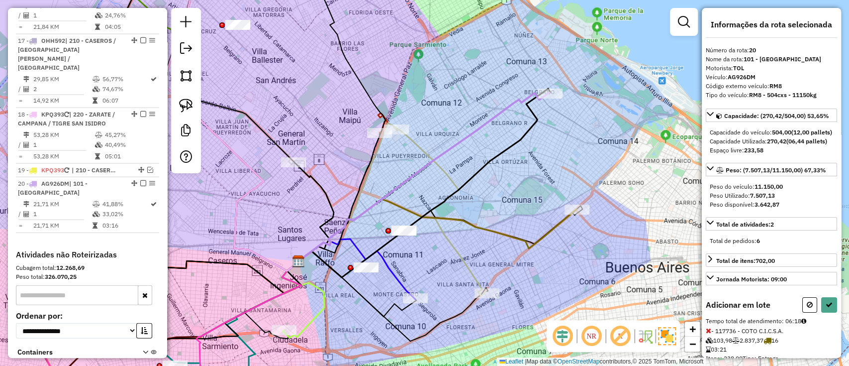
select select "**********"
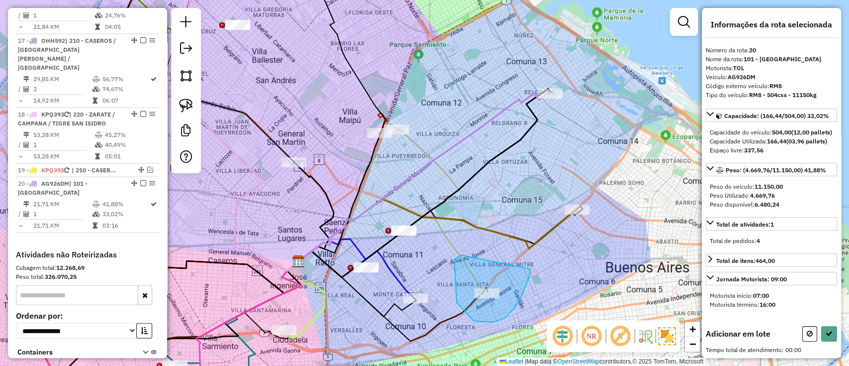
drag, startPoint x: 494, startPoint y: 321, endPoint x: 530, endPoint y: 266, distance: 66.0
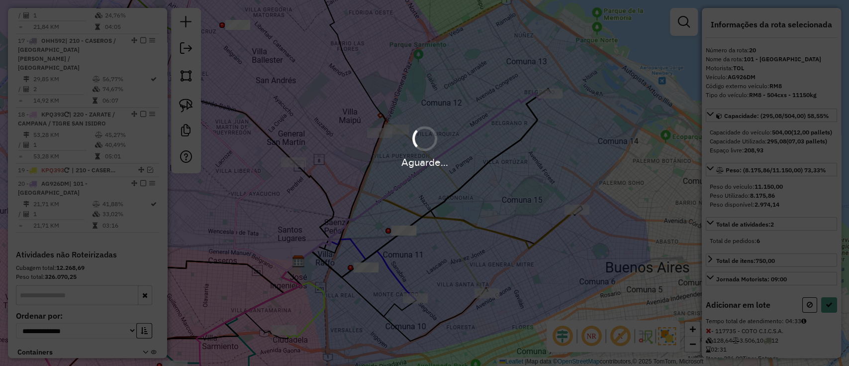
select select "**********"
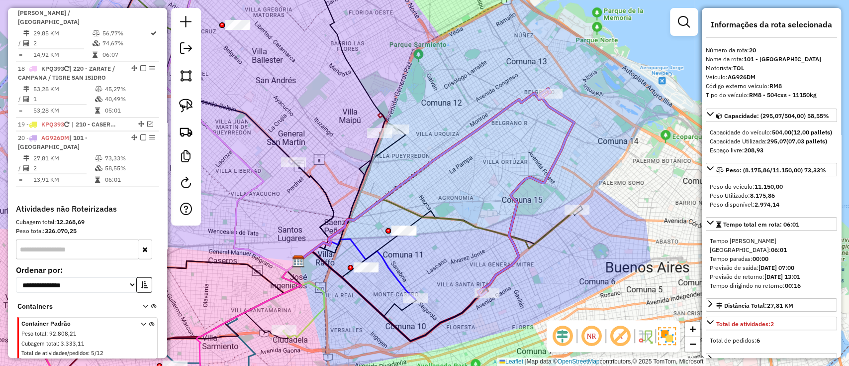
scroll to position [1424, 0]
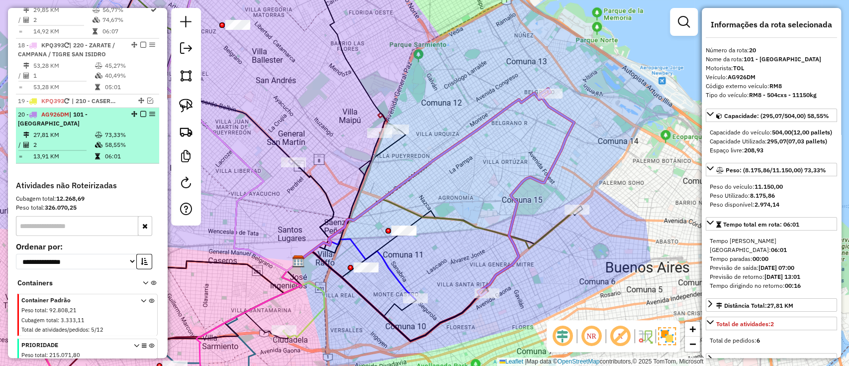
click at [140, 111] on em at bounding box center [143, 114] width 6 height 6
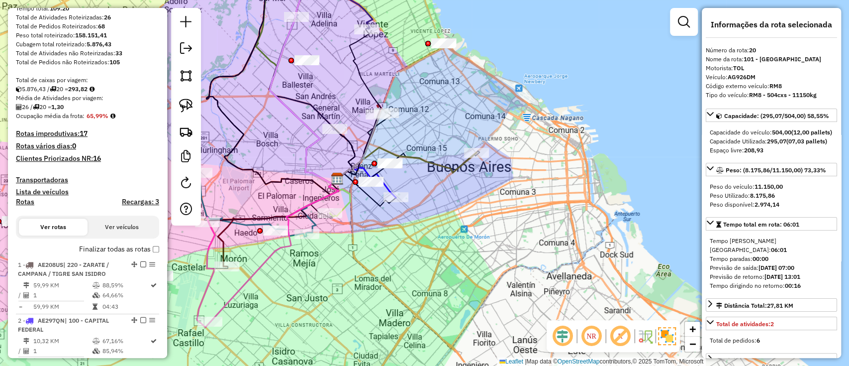
scroll to position [0, 0]
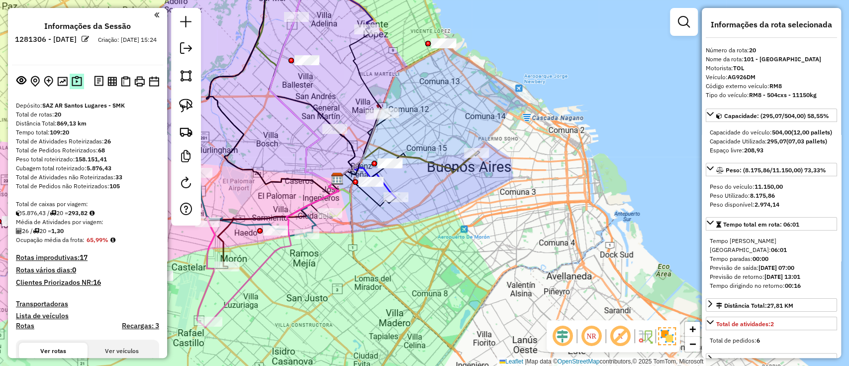
click at [72, 83] on img at bounding box center [77, 81] width 10 height 11
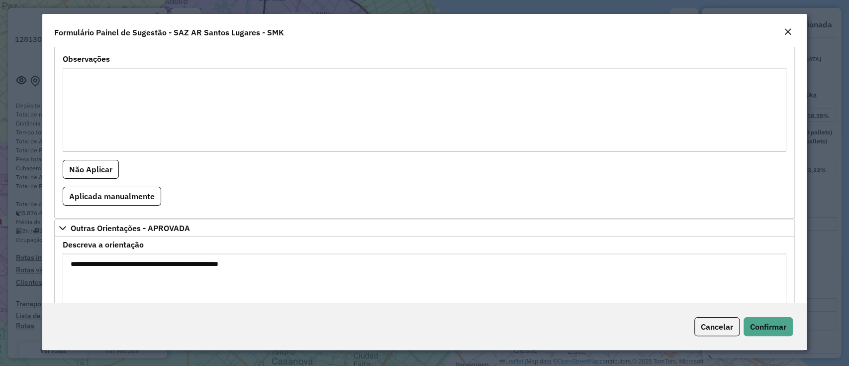
scroll to position [943, 0]
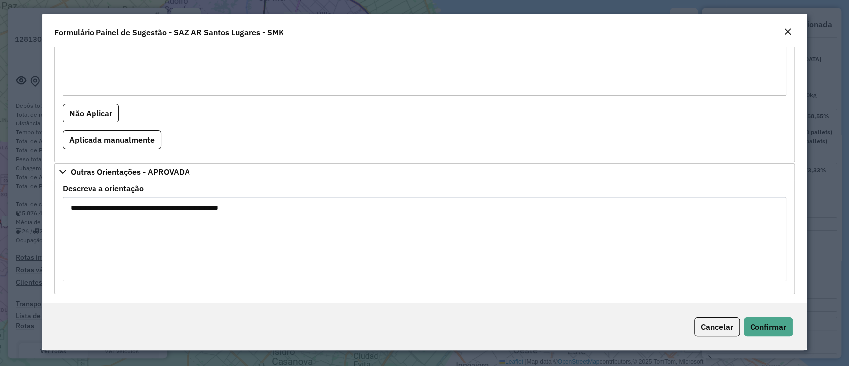
drag, startPoint x: 170, startPoint y: 203, endPoint x: 194, endPoint y: 200, distance: 25.0
click at [194, 200] on textarea "**********" at bounding box center [424, 239] width 723 height 84
click at [759, 318] on button "Confirmar" at bounding box center [768, 326] width 49 height 19
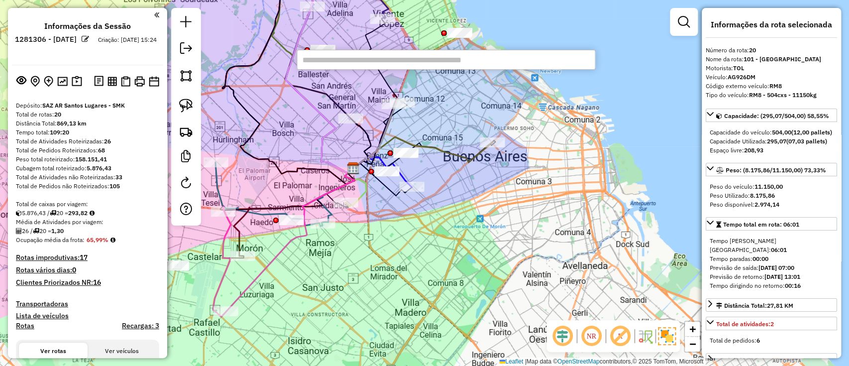
drag, startPoint x: 304, startPoint y: 93, endPoint x: 333, endPoint y: 57, distance: 46.7
click at [326, 70] on icon at bounding box center [319, 63] width 68 height 220
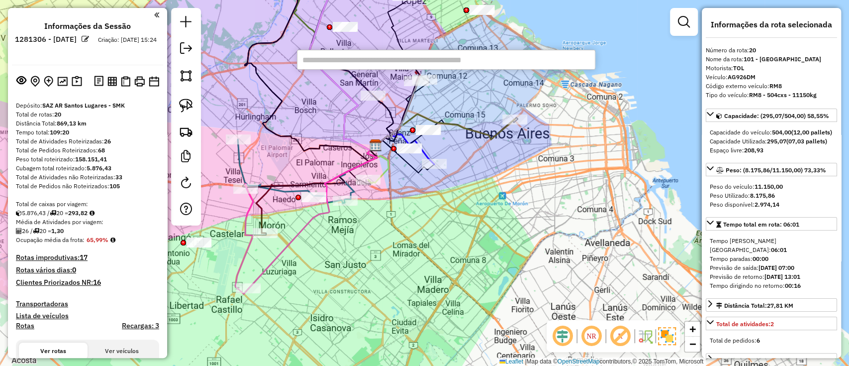
paste input "******"
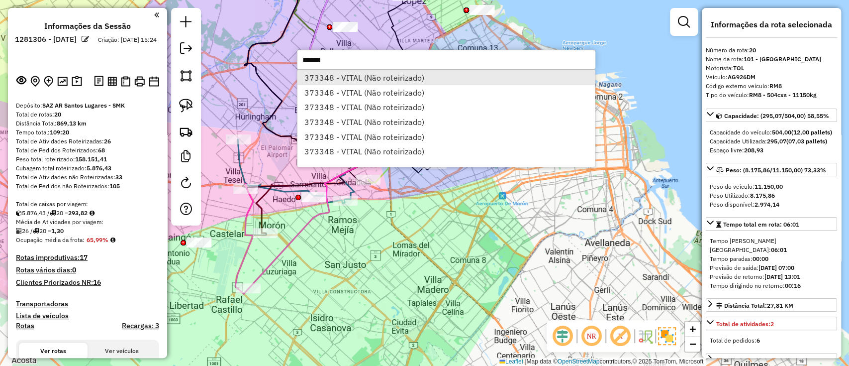
type input "******"
click at [357, 76] on li "373348 - VITAL (Não roteirizado)" at bounding box center [445, 77] width 297 height 15
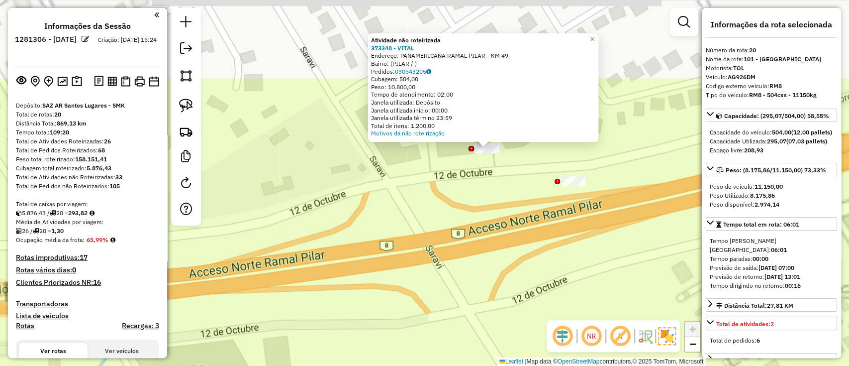
drag, startPoint x: 493, startPoint y: 174, endPoint x: 489, endPoint y: 206, distance: 32.1
click at [489, 206] on div "Atividade não roteirizada 373348 - VITAL Endereço: PANAMERICANA RAMAL PILAR - K…" at bounding box center [424, 183] width 849 height 366
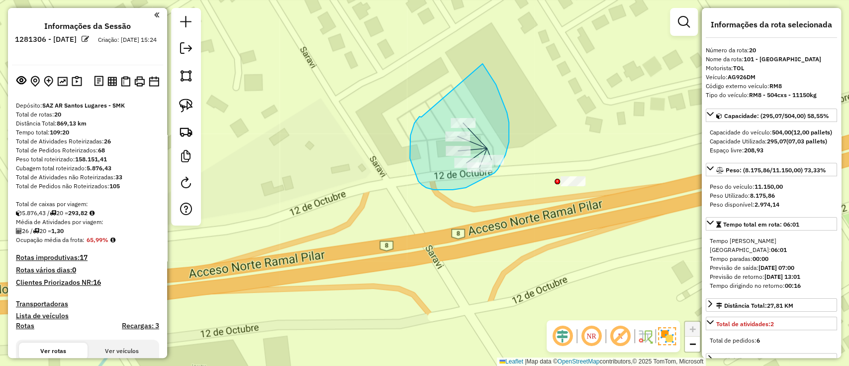
drag, startPoint x: 421, startPoint y: 117, endPoint x: 477, endPoint y: 58, distance: 81.3
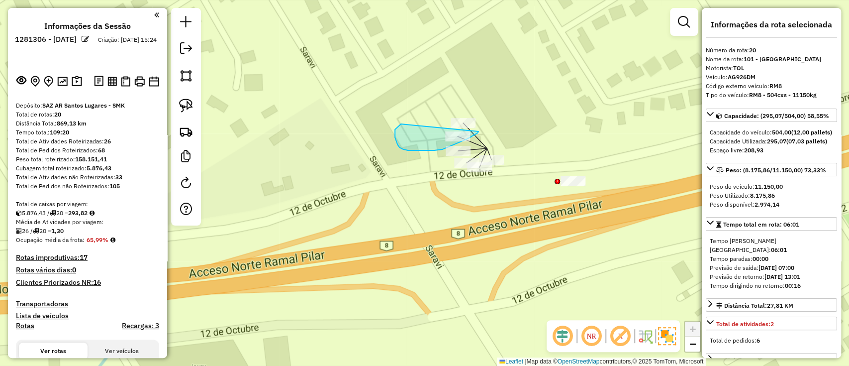
drag, startPoint x: 397, startPoint y: 128, endPoint x: 486, endPoint y: 79, distance: 101.7
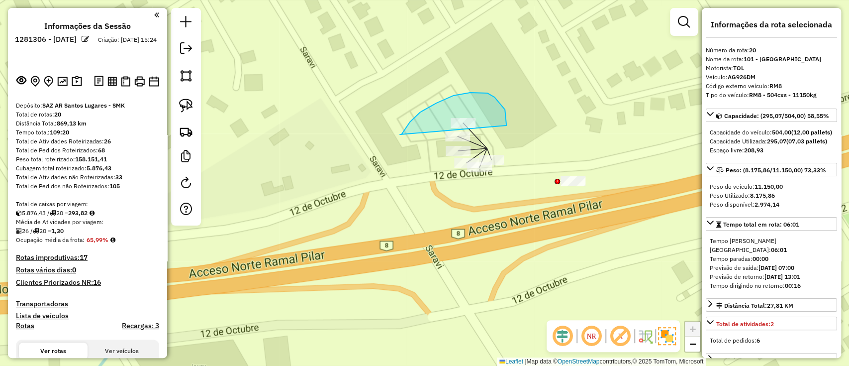
drag, startPoint x: 400, startPoint y: 134, endPoint x: 506, endPoint y: 126, distance: 106.7
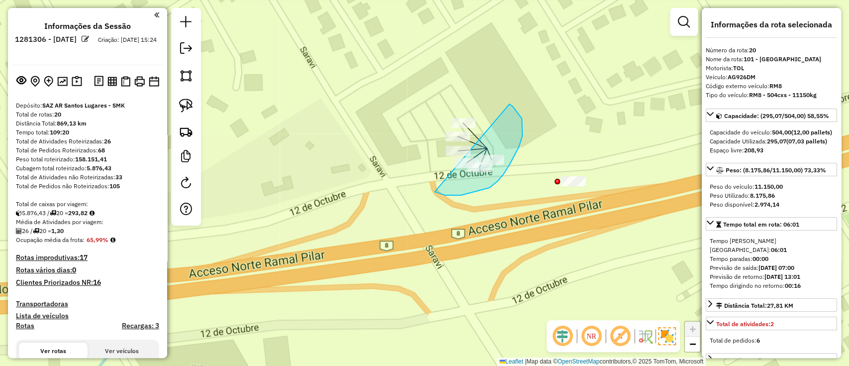
drag, startPoint x: 436, startPoint y: 192, endPoint x: 509, endPoint y: 104, distance: 114.8
drag, startPoint x: 486, startPoint y: 143, endPoint x: 491, endPoint y: 179, distance: 36.6
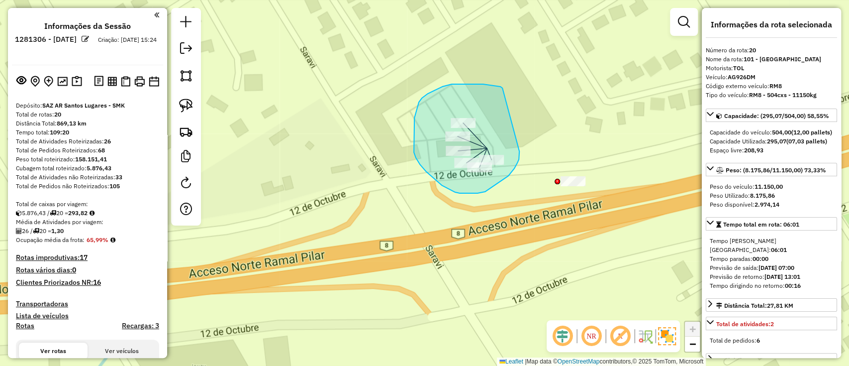
drag, startPoint x: 503, startPoint y: 89, endPoint x: 519, endPoint y: 151, distance: 64.8
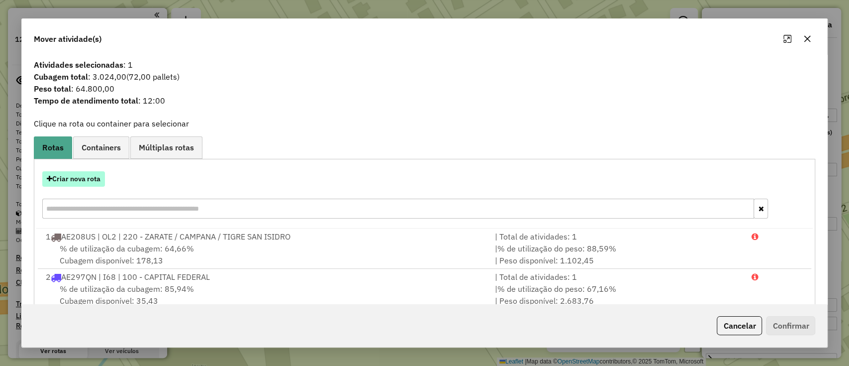
click at [74, 175] on button "Criar nova rota" at bounding box center [73, 178] width 63 height 15
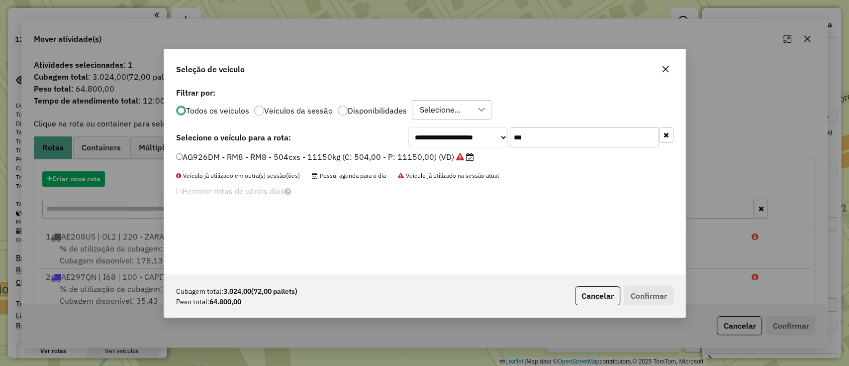
scroll to position [5, 3]
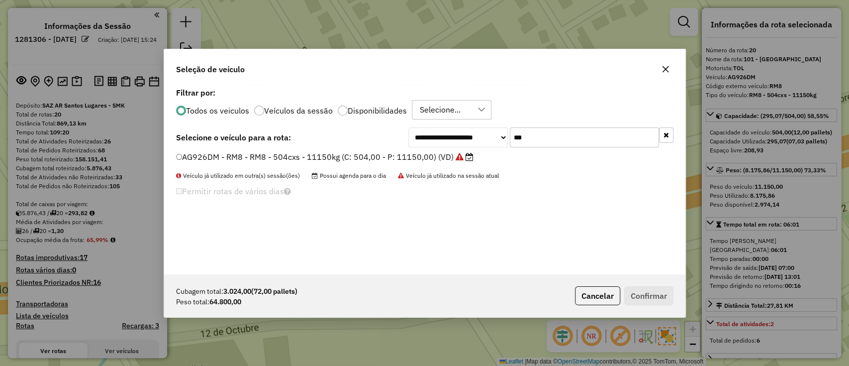
drag, startPoint x: 547, startPoint y: 136, endPoint x: 494, endPoint y: 136, distance: 52.2
click at [494, 136] on div "**********" at bounding box center [540, 137] width 265 height 20
type input "***"
click at [397, 153] on label "ABC123 - I96 - I96 - 420cxs - 8700kg (C: 420,00 - P: 8700,00) (VD)" at bounding box center [303, 157] width 254 height 12
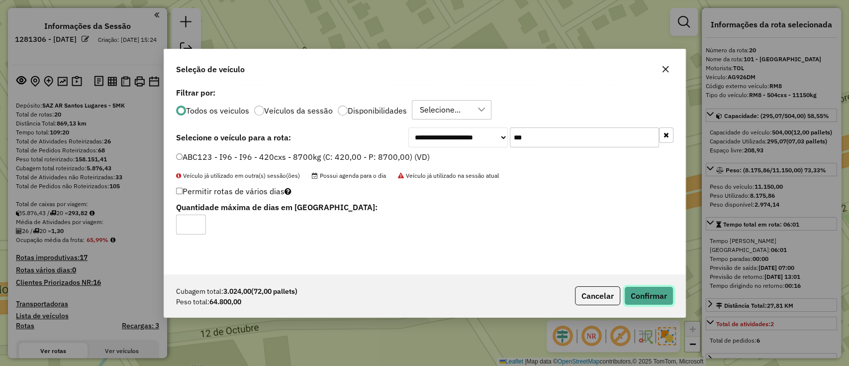
click at [650, 293] on button "Confirmar" at bounding box center [648, 295] width 49 height 19
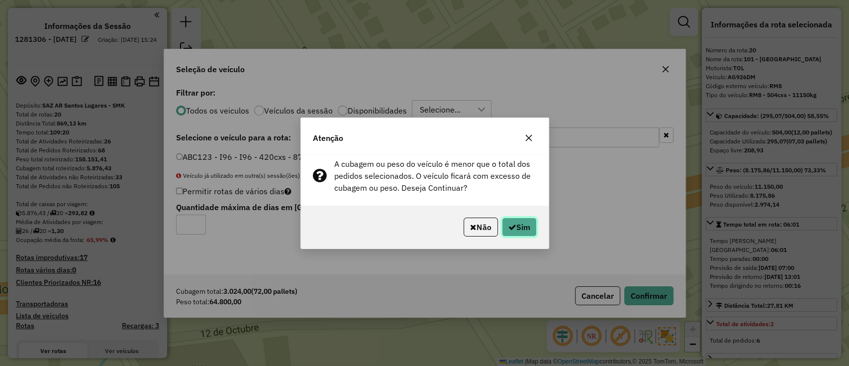
click at [513, 223] on icon "button" at bounding box center [512, 227] width 8 height 8
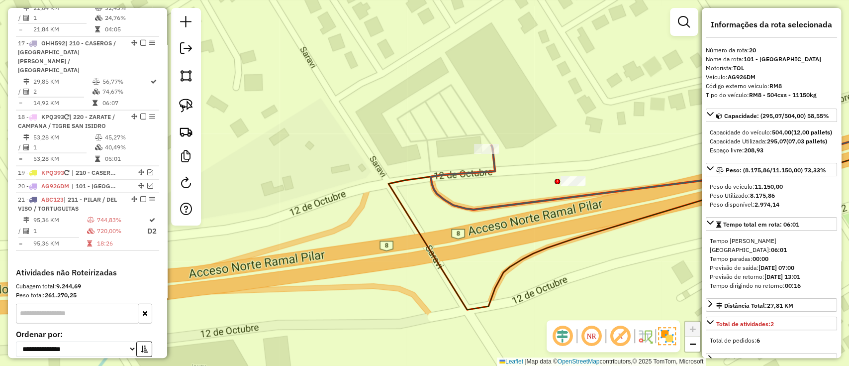
scroll to position [1424, 0]
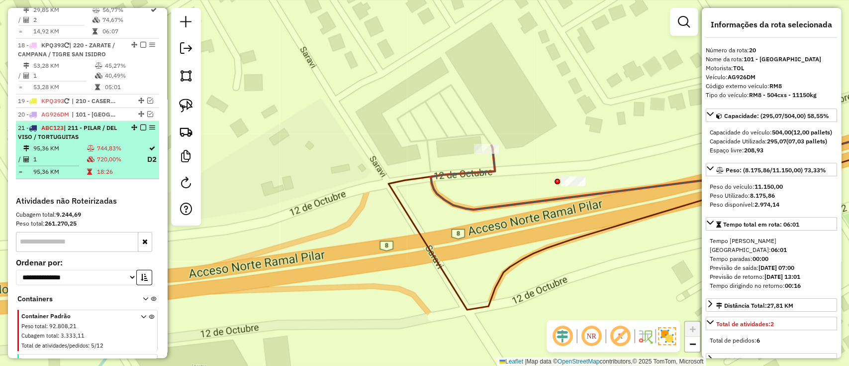
click at [142, 124] on em at bounding box center [143, 127] width 6 height 6
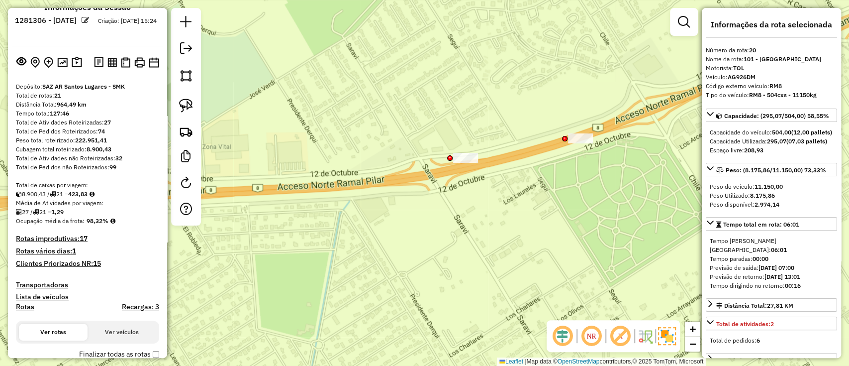
scroll to position [0, 0]
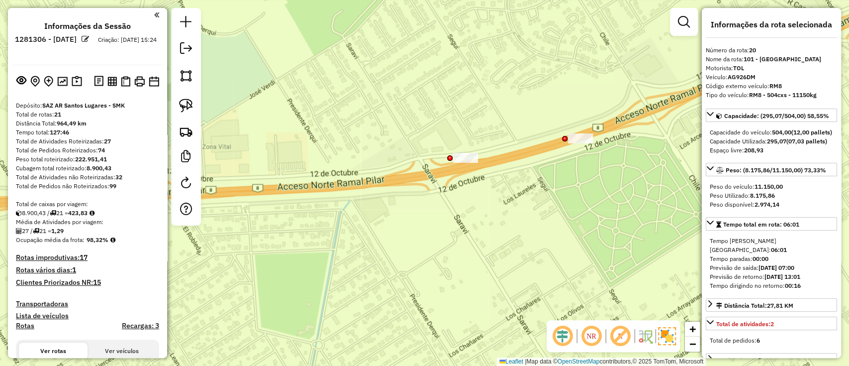
drag, startPoint x: 73, startPoint y: 74, endPoint x: 77, endPoint y: 81, distance: 8.5
click at [74, 74] on button at bounding box center [77, 81] width 14 height 15
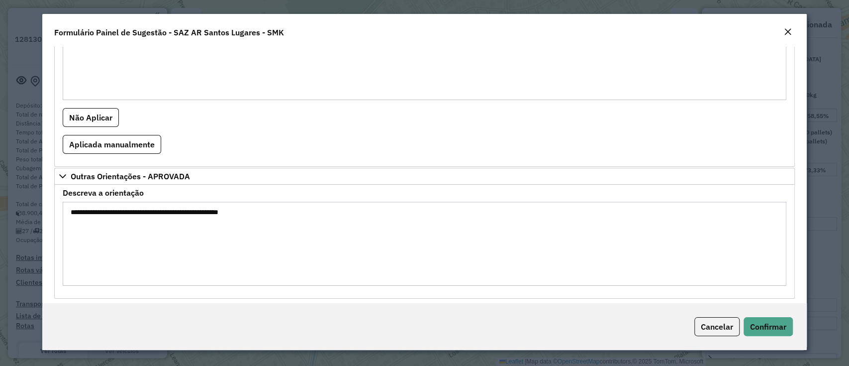
scroll to position [943, 0]
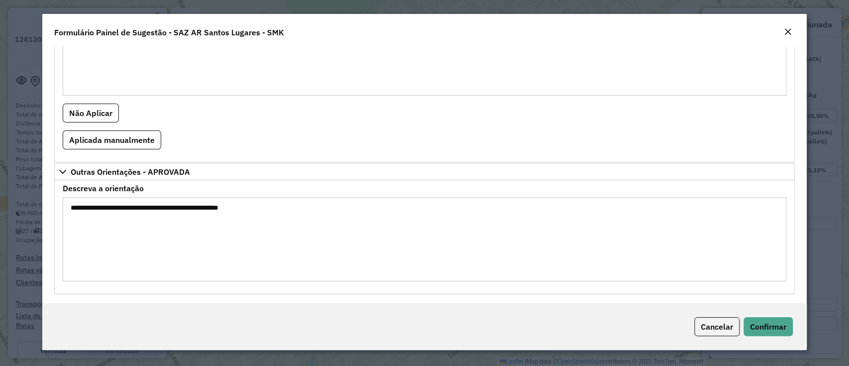
drag, startPoint x: 235, startPoint y: 202, endPoint x: 271, endPoint y: 201, distance: 35.8
click at [271, 201] on textarea "**********" at bounding box center [424, 239] width 723 height 84
click at [782, 329] on span "Confirmar" at bounding box center [768, 326] width 36 height 10
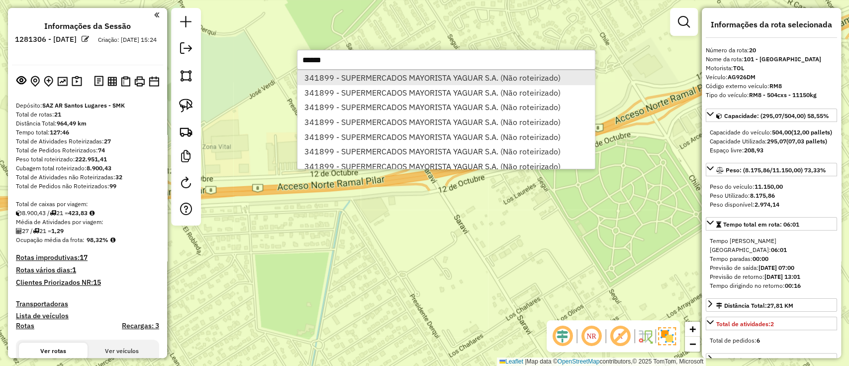
type input "******"
click at [366, 74] on li "341899 - SUPERMERCADOS MAYORISTA YAGUAR S.A. (Não roteirizado)" at bounding box center [445, 77] width 297 height 15
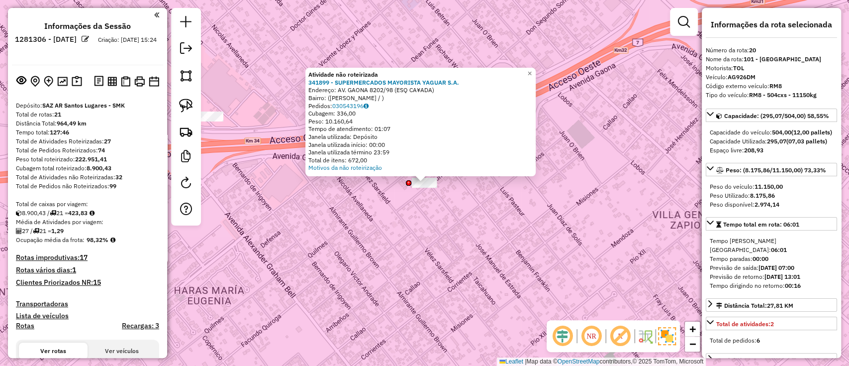
click at [395, 137] on div "Atividade não roteirizada 341899 - SUPERMERCADOS MAYORISTA YAGUAR S.A. Endereço…" at bounding box center [424, 183] width 849 height 366
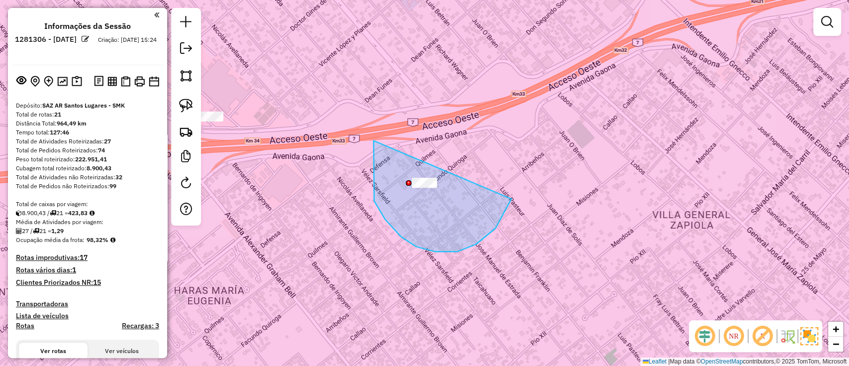
drag, startPoint x: 374, startPoint y: 201, endPoint x: 486, endPoint y: 114, distance: 141.8
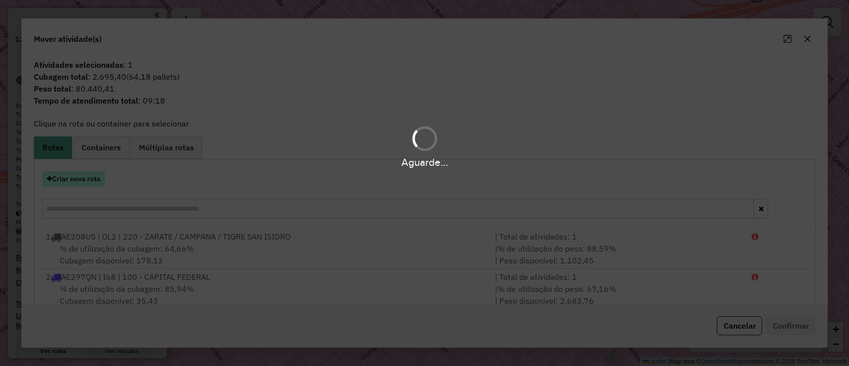
click at [75, 178] on button "Criar nova rota" at bounding box center [73, 178] width 63 height 15
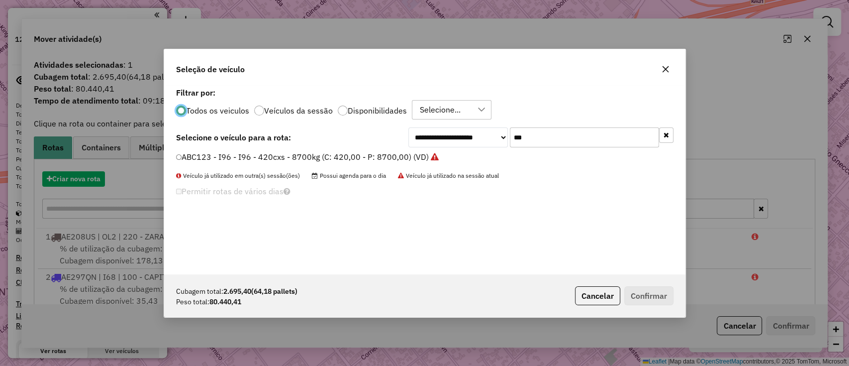
scroll to position [5, 3]
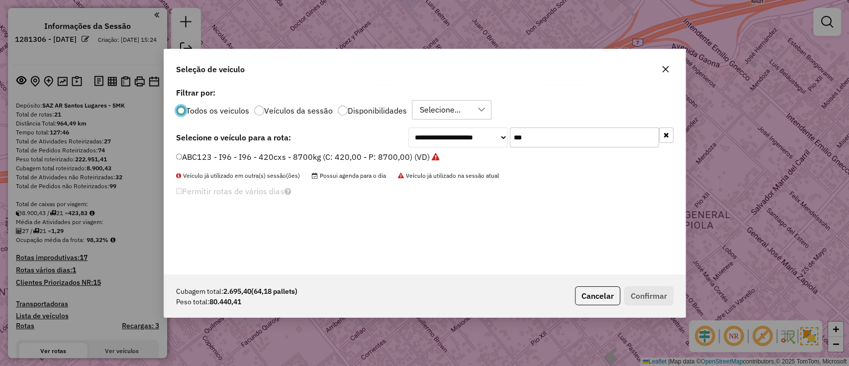
click at [430, 154] on label "ABC123 - I96 - I96 - 420cxs - 8700kg (C: 420,00 - P: 8700,00) (VD)" at bounding box center [308, 157] width 264 height 12
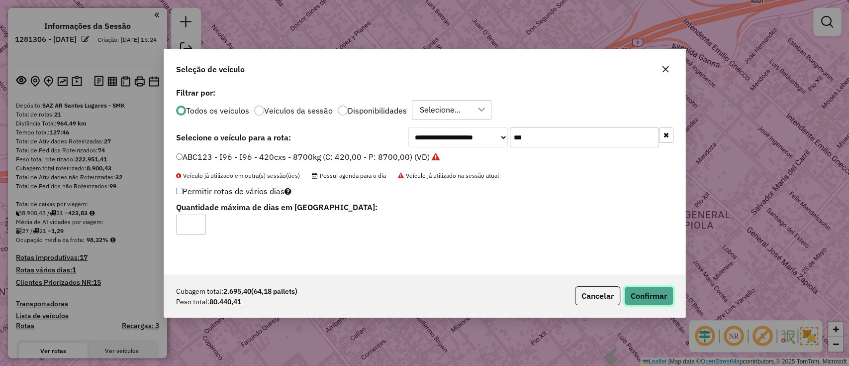
click at [637, 294] on button "Confirmar" at bounding box center [648, 295] width 49 height 19
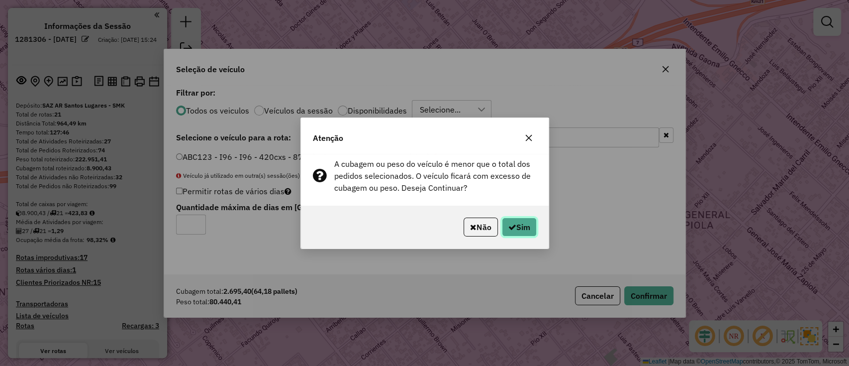
click at [518, 229] on button "Sim" at bounding box center [519, 226] width 35 height 19
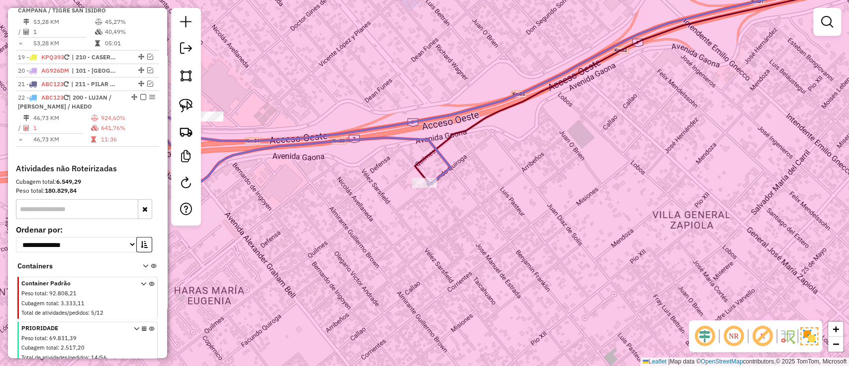
scroll to position [1336, 0]
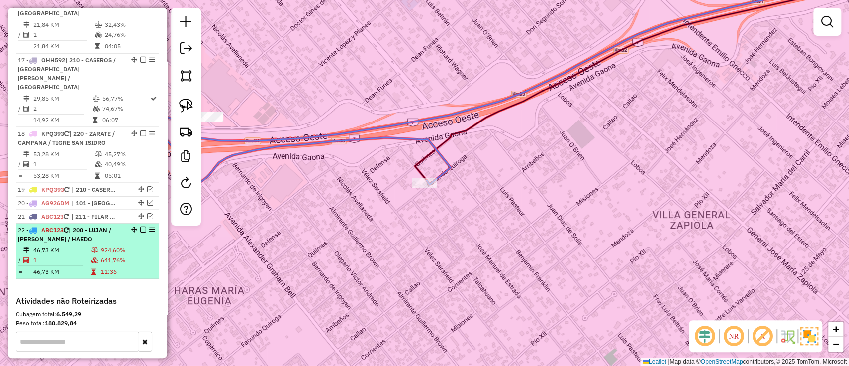
click at [141, 226] on em at bounding box center [143, 229] width 6 height 6
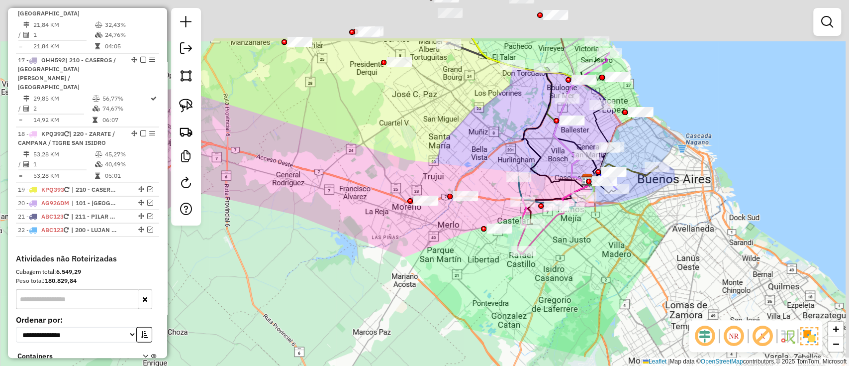
drag, startPoint x: 438, startPoint y: 211, endPoint x: 428, endPoint y: 216, distance: 10.5
click at [430, 217] on div "Janela de atendimento Grade de atendimento Capacidade Transportadoras Veículos …" at bounding box center [424, 183] width 849 height 366
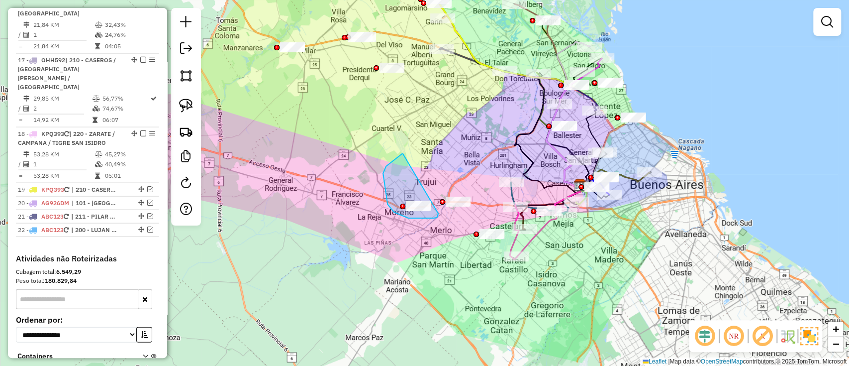
drag, startPoint x: 402, startPoint y: 154, endPoint x: 438, endPoint y: 213, distance: 69.9
click at [438, 213] on div "Janela de atendimento Grade de atendimento Capacidade Transportadoras Veículos …" at bounding box center [424, 183] width 849 height 366
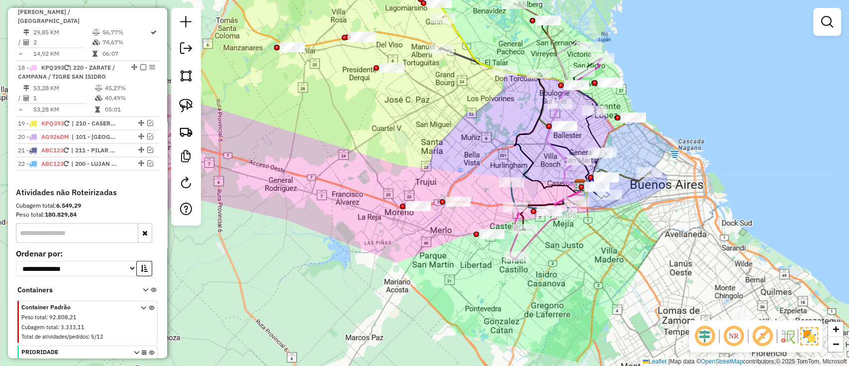
click at [151, 305] on icon at bounding box center [151, 323] width 5 height 37
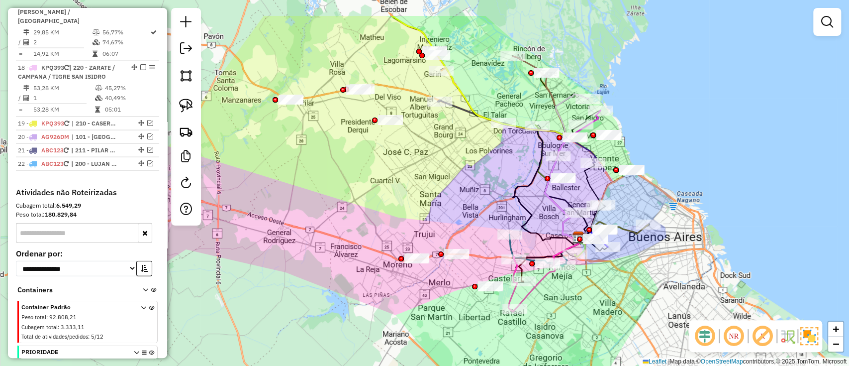
drag, startPoint x: 351, startPoint y: 177, endPoint x: 345, endPoint y: 234, distance: 57.0
click at [345, 242] on div "Janela de atendimento Grade de atendimento Capacidade Transportadoras Veículos …" at bounding box center [424, 183] width 849 height 366
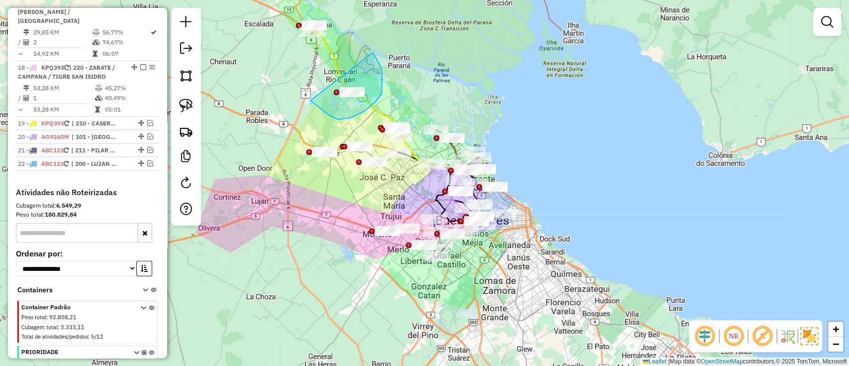
drag, startPoint x: 317, startPoint y: 105, endPoint x: 372, endPoint y: 53, distance: 76.3
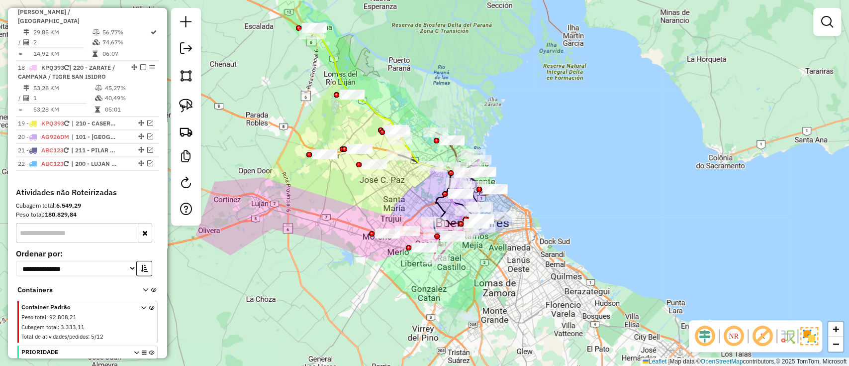
drag, startPoint x: 332, startPoint y: 37, endPoint x: 353, endPoint y: 102, distance: 67.9
click at [353, 102] on div "Janela de atendimento Grade de atendimento Capacidade Transportadoras Veículos …" at bounding box center [424, 183] width 849 height 366
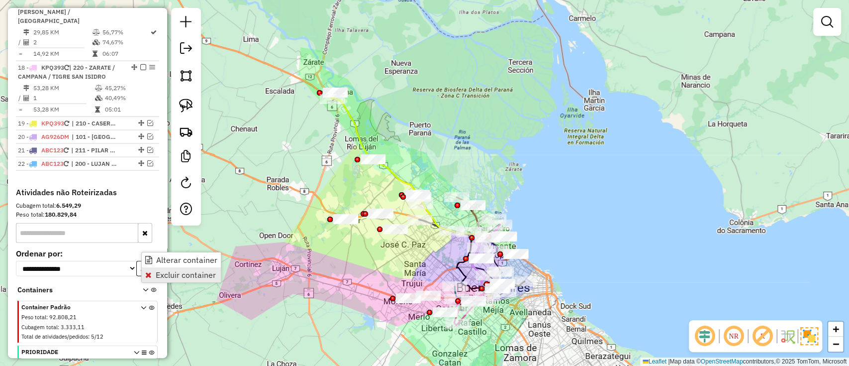
click at [167, 273] on span "Excluir container" at bounding box center [186, 275] width 60 height 8
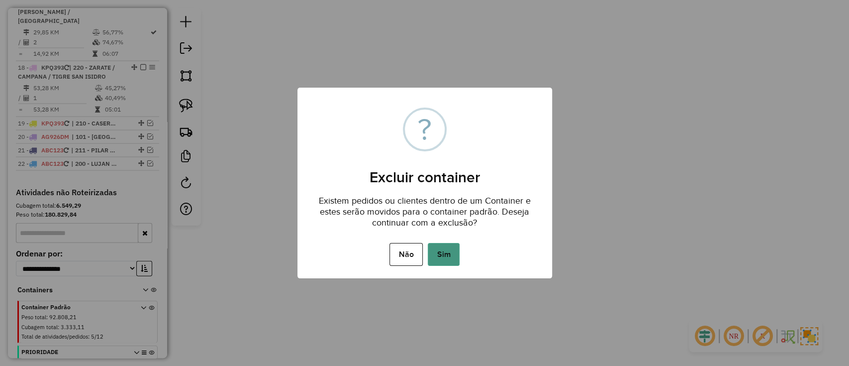
click at [445, 248] on button "Sim" at bounding box center [444, 254] width 32 height 23
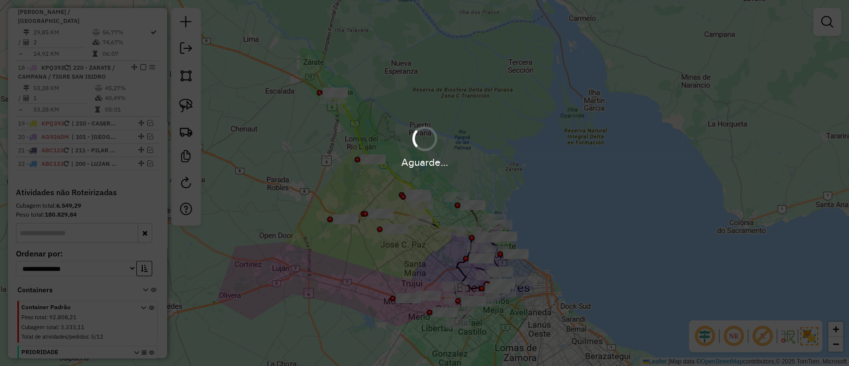
scroll to position [1382, 0]
click at [182, 188] on div "Aguarde..." at bounding box center [424, 183] width 849 height 366
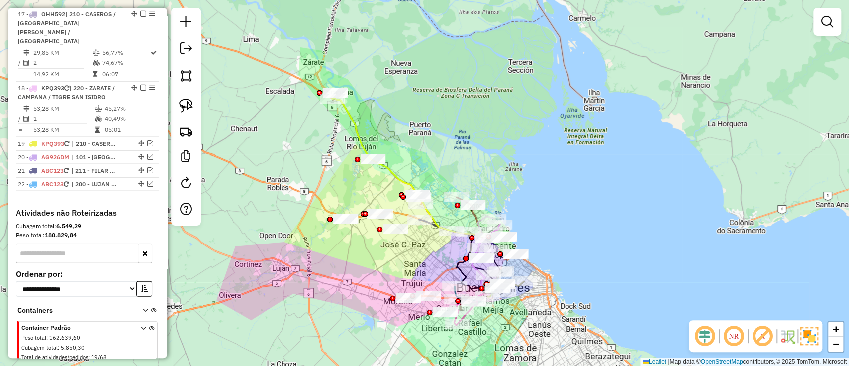
click at [182, 188] on em at bounding box center [186, 183] width 12 height 12
select select "*"
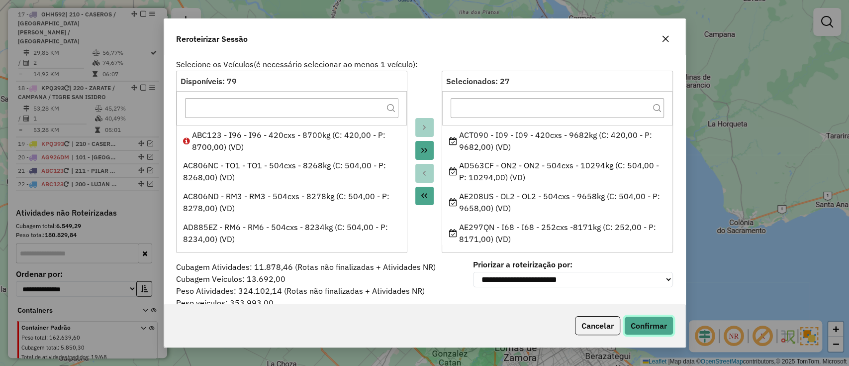
click at [637, 324] on button "Confirmar" at bounding box center [648, 325] width 49 height 19
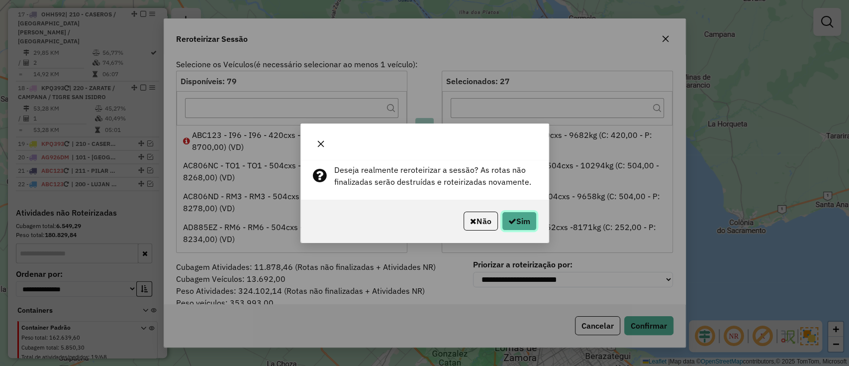
click at [521, 222] on button "Sim" at bounding box center [519, 220] width 35 height 19
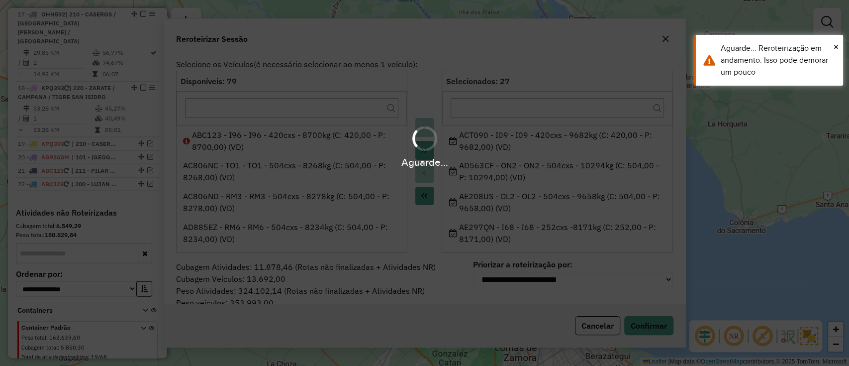
scroll to position [0, 0]
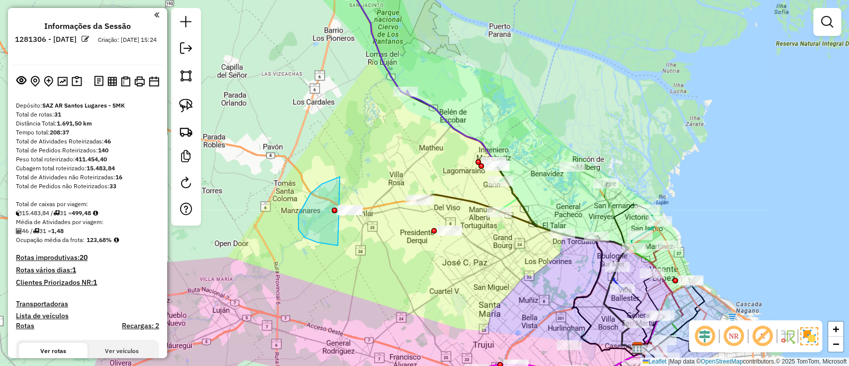
drag, startPoint x: 338, startPoint y: 245, endPoint x: 393, endPoint y: 171, distance: 92.7
drag, startPoint x: 419, startPoint y: 233, endPoint x: 462, endPoint y: 221, distance: 44.3
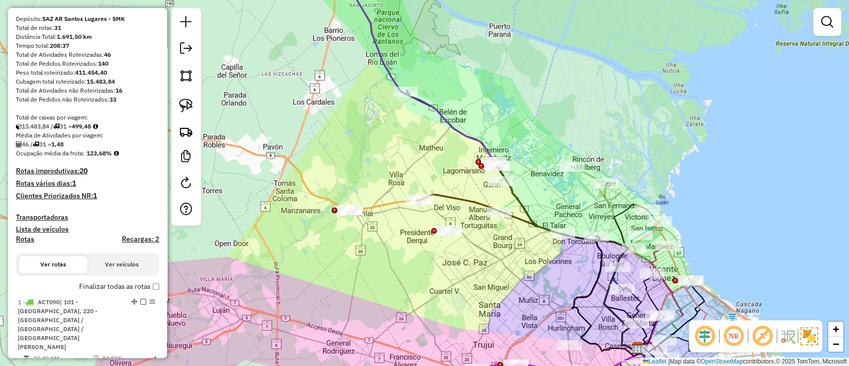
scroll to position [199, 0]
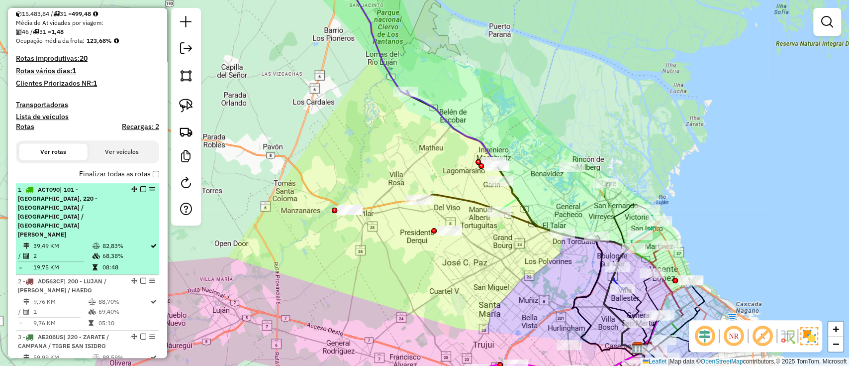
click at [71, 201] on span "| 101 - CAPITAL FEDERAL NORTE, 220 - ZARATE / CAMPANA / TIGRE SAN ISIDRO" at bounding box center [58, 212] width 80 height 52
select select "**********"
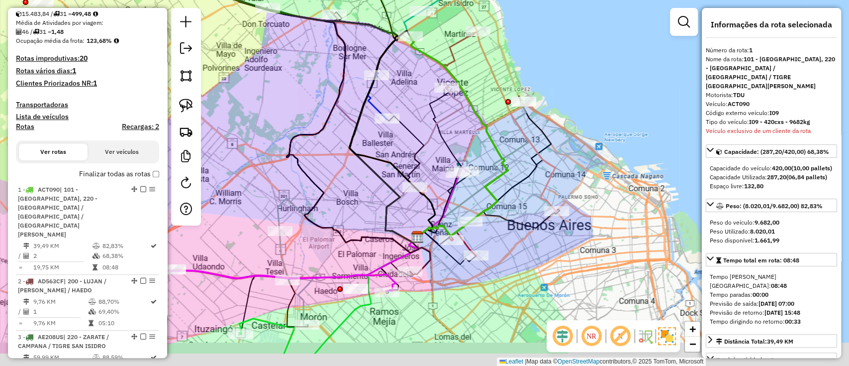
drag, startPoint x: 470, startPoint y: 116, endPoint x: 470, endPoint y: 95, distance: 20.9
click at [470, 95] on div "Janela de atendimento Grade de atendimento Capacidade Transportadoras Veículos …" at bounding box center [424, 183] width 849 height 366
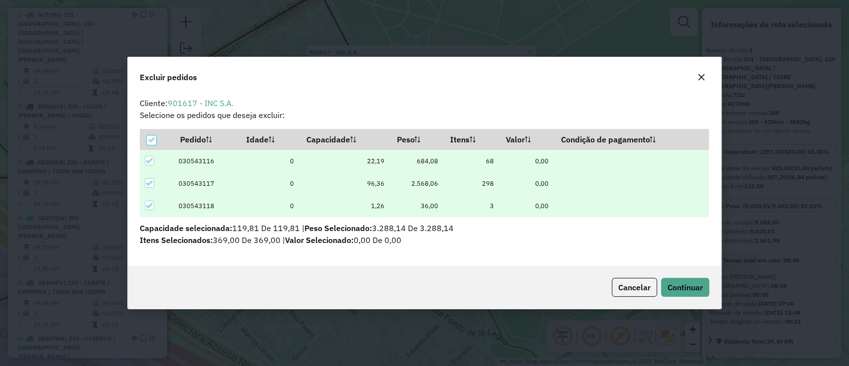
scroll to position [0, 0]
click at [683, 283] on span "Continuar" at bounding box center [684, 287] width 35 height 10
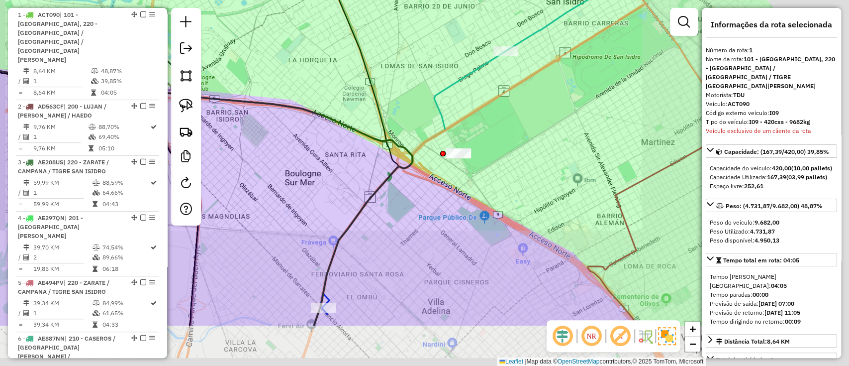
drag, startPoint x: 553, startPoint y: 262, endPoint x: 171, endPoint y: -63, distance: 501.0
click at [171, 0] on html "Aguarde... Pop-up bloqueado! Seu navegador bloqueou automáticamente a abertura …" at bounding box center [424, 183] width 849 height 366
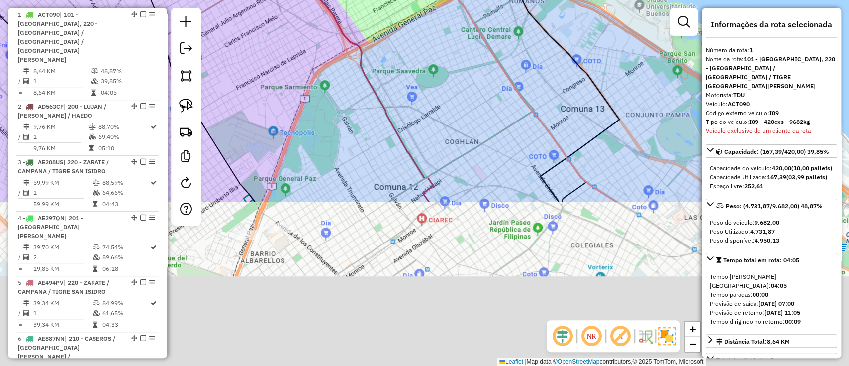
drag, startPoint x: 477, startPoint y: 198, endPoint x: 388, endPoint y: -16, distance: 232.1
click at [388, 0] on html "Aguarde... Pop-up bloqueado! Seu navegador bloqueou automáticamente a abertura …" at bounding box center [424, 183] width 849 height 366
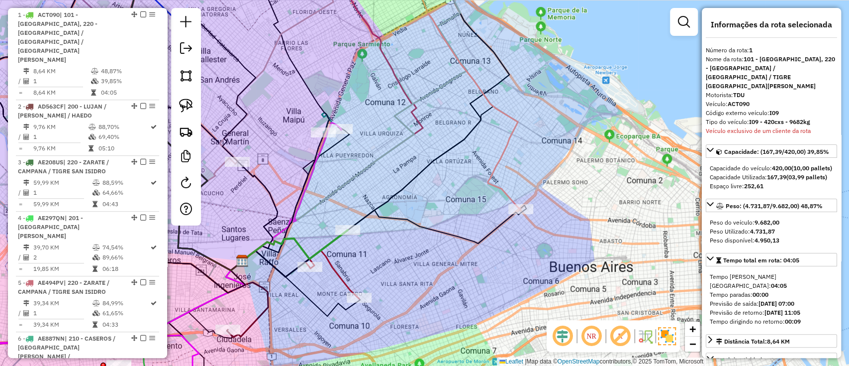
drag, startPoint x: 400, startPoint y: 180, endPoint x: 412, endPoint y: 165, distance: 18.8
click at [412, 165] on div "Janela de atendimento Grade de atendimento Capacidade Transportadoras Veículos …" at bounding box center [424, 183] width 849 height 366
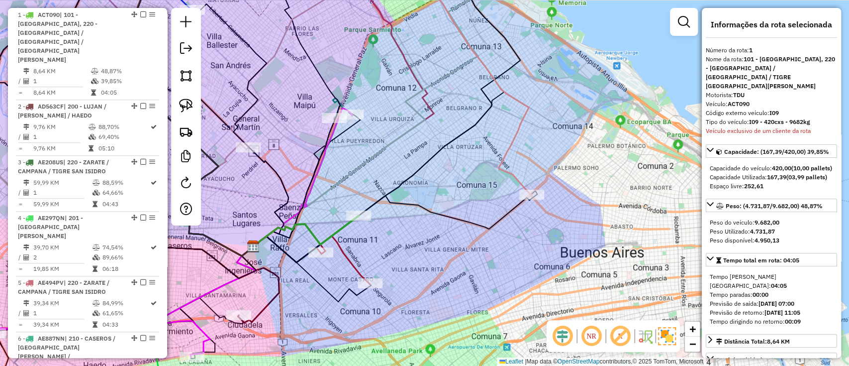
click at [348, 258] on icon at bounding box center [343, 260] width 54 height 48
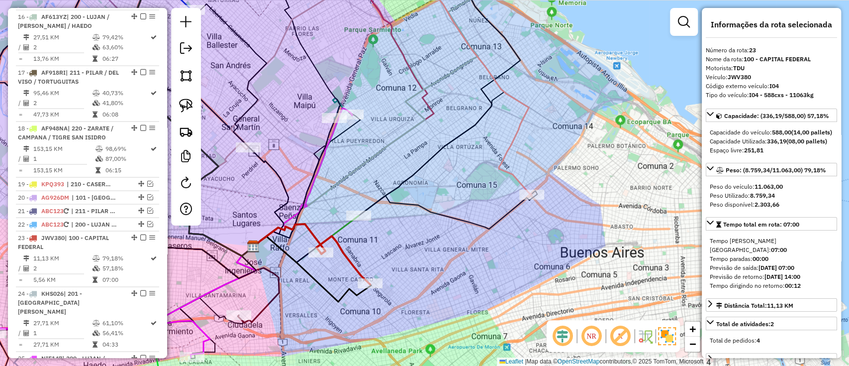
scroll to position [1428, 0]
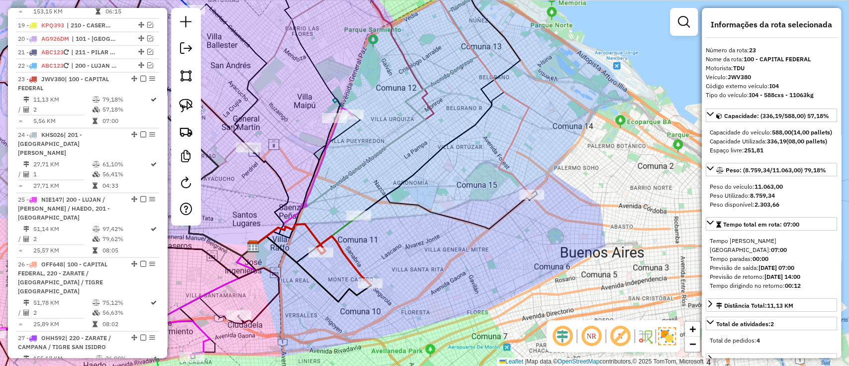
click at [509, 168] on icon at bounding box center [477, 78] width 107 height 231
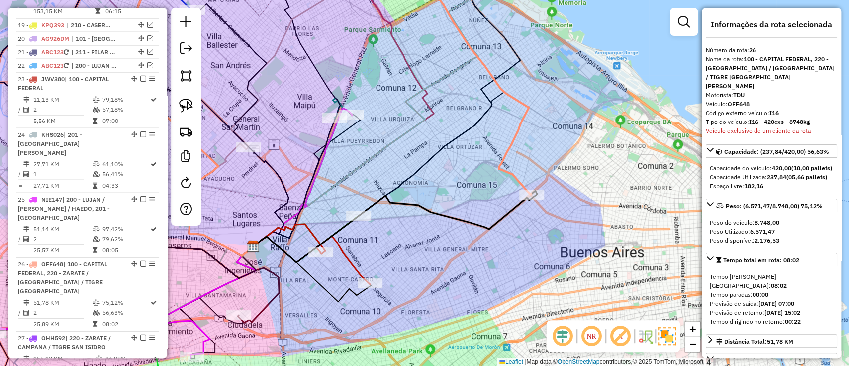
scroll to position [1587, 0]
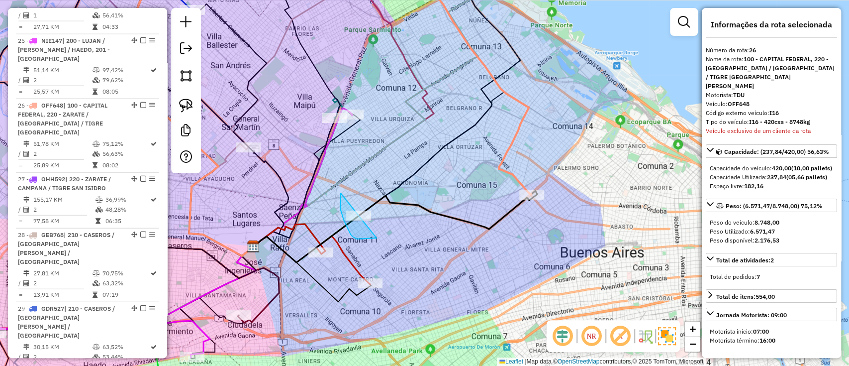
drag, startPoint x: 341, startPoint y: 193, endPoint x: 395, endPoint y: 185, distance: 54.3
select select "**********"
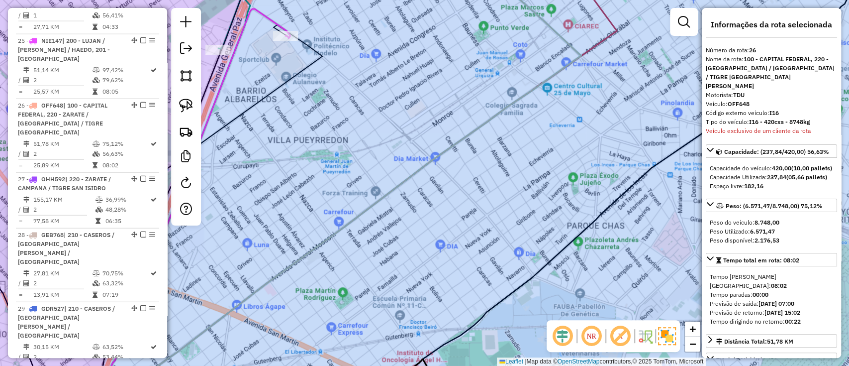
click at [266, 22] on icon at bounding box center [188, 205] width 204 height 393
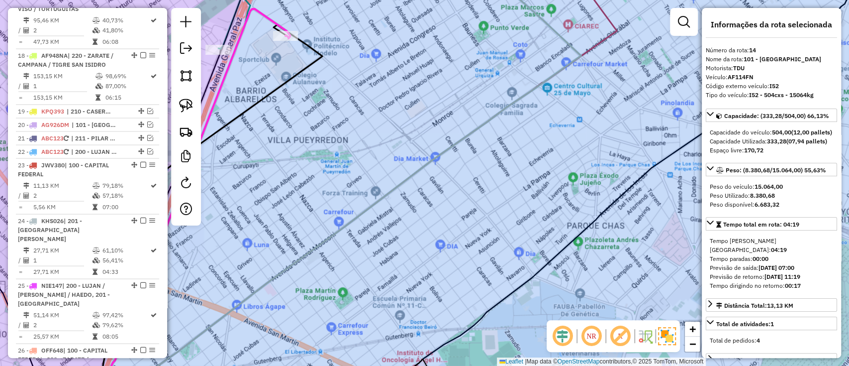
scroll to position [1097, 0]
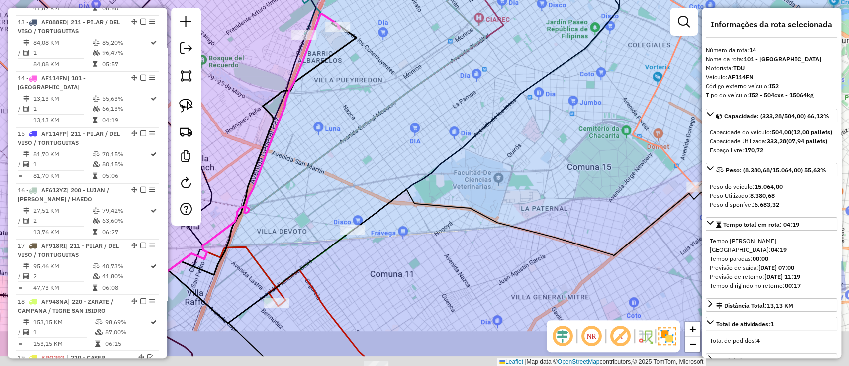
drag, startPoint x: 374, startPoint y: 113, endPoint x: 386, endPoint y: 101, distance: 17.2
click at [386, 101] on icon at bounding box center [361, 104] width 439 height 375
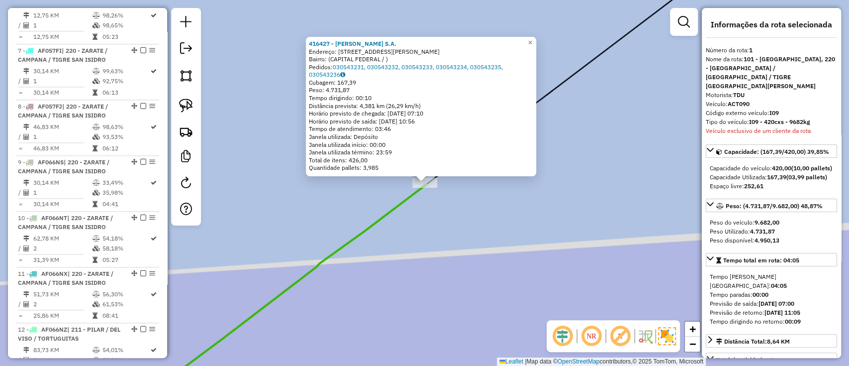
scroll to position [374, 0]
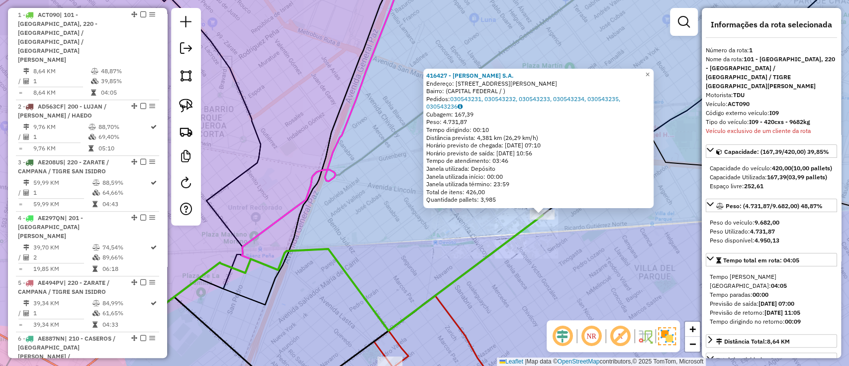
drag, startPoint x: 586, startPoint y: 255, endPoint x: 352, endPoint y: 241, distance: 234.7
click at [353, 241] on div "416427 - CENCOSUD S.A. Endereço: AV.FRANCISCO BEIRO 3560 Bairro: (CAPITAL FEDER…" at bounding box center [424, 183] width 849 height 366
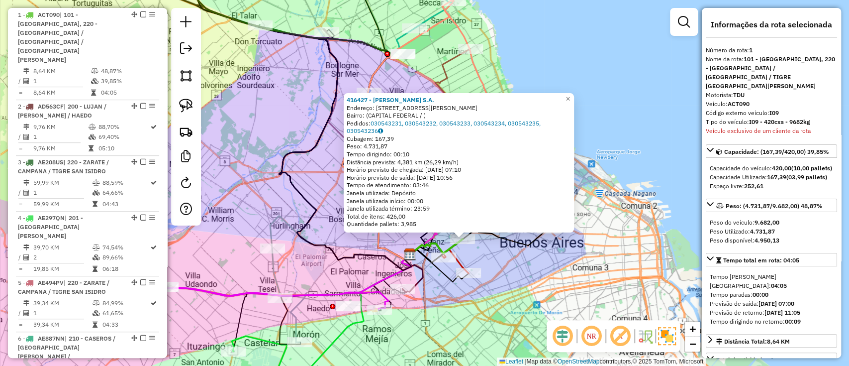
drag, startPoint x: 474, startPoint y: 254, endPoint x: 450, endPoint y: 265, distance: 26.3
click at [450, 265] on div "416427 - CENCOSUD S.A. Endereço: AV.FRANCISCO BEIRO 3560 Bairro: (CAPITAL FEDER…" at bounding box center [424, 183] width 849 height 366
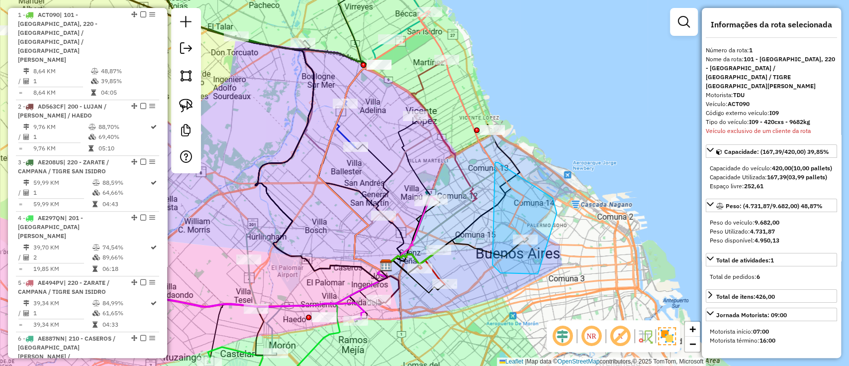
drag, startPoint x: 500, startPoint y: 273, endPoint x: 496, endPoint y: 164, distance: 108.5
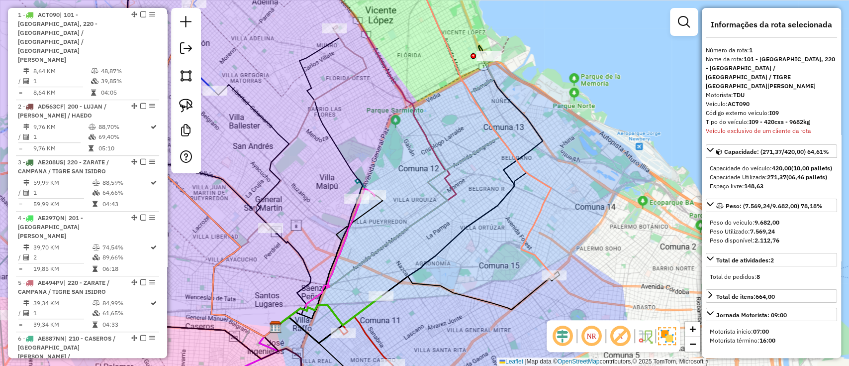
select select "**********"
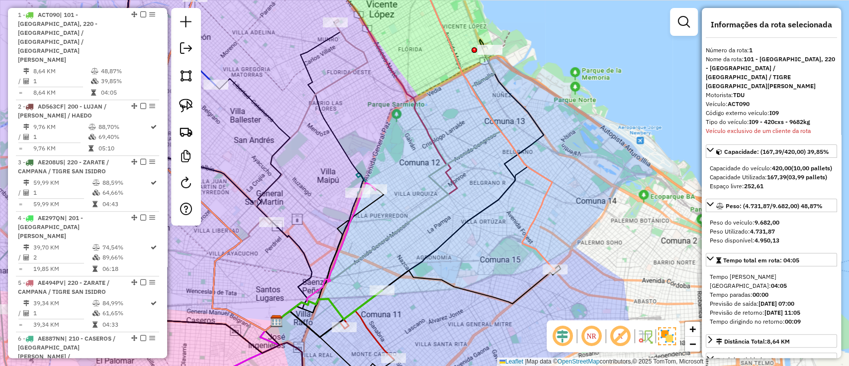
drag, startPoint x: 432, startPoint y: 275, endPoint x: 433, endPoint y: 212, distance: 62.7
click at [433, 212] on div "Janela de atendimento Grade de atendimento Capacidade Transportadoras Veículos …" at bounding box center [424, 183] width 849 height 366
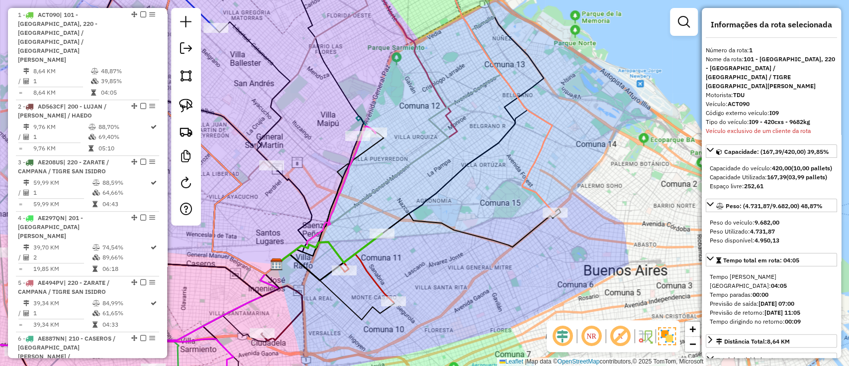
click at [330, 247] on icon at bounding box center [329, 248] width 105 height 31
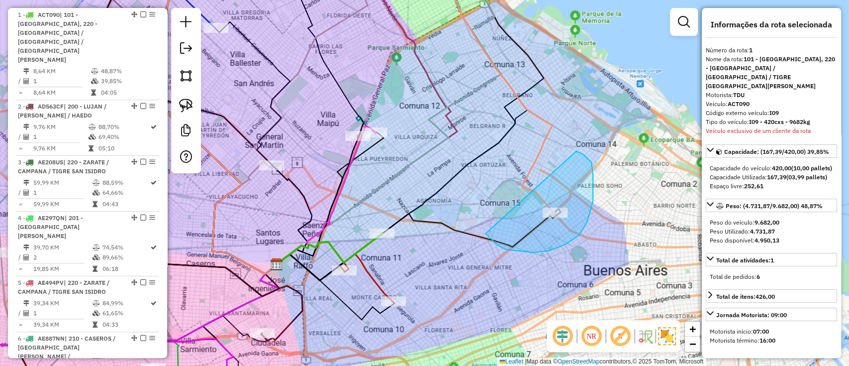
drag, startPoint x: 506, startPoint y: 249, endPoint x: 576, endPoint y: 151, distance: 121.2
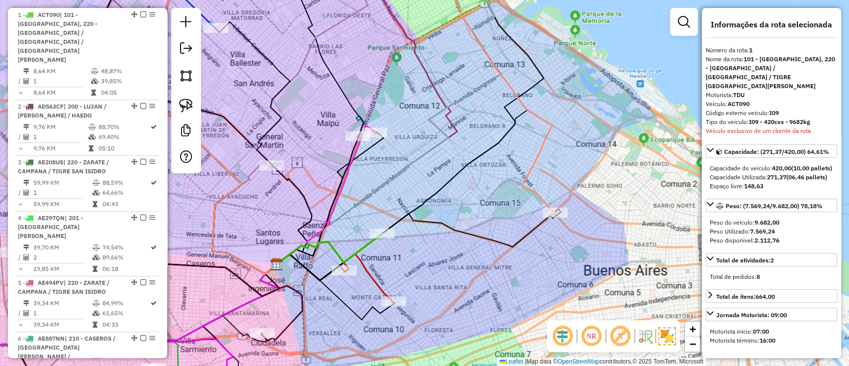
select select "**********"
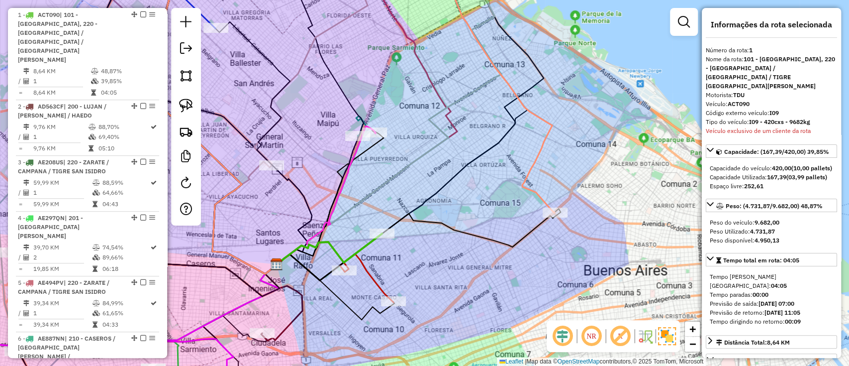
click at [529, 188] on icon at bounding box center [496, 87] width 115 height 249
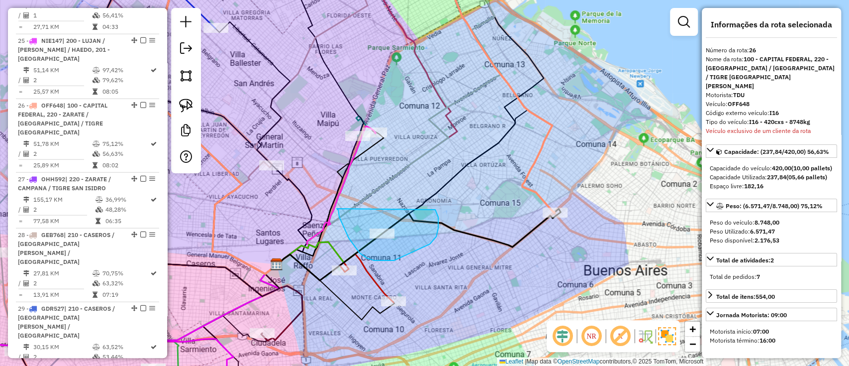
drag, startPoint x: 339, startPoint y: 217, endPoint x: 434, endPoint y: 208, distance: 95.4
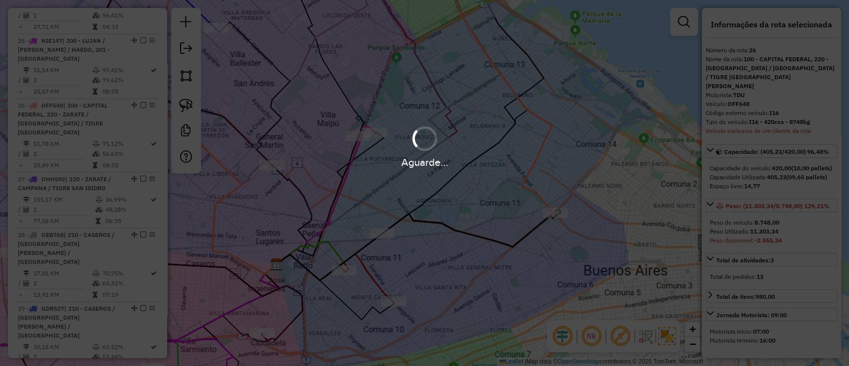
select select "**********"
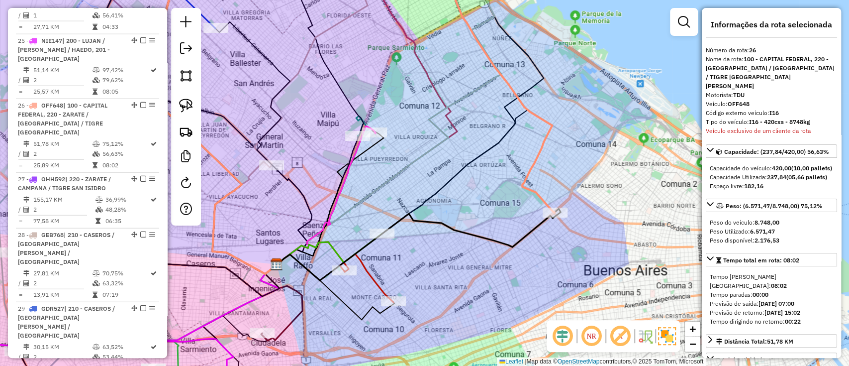
click at [533, 189] on icon at bounding box center [496, 87] width 115 height 249
click at [330, 240] on icon at bounding box center [329, 248] width 105 height 31
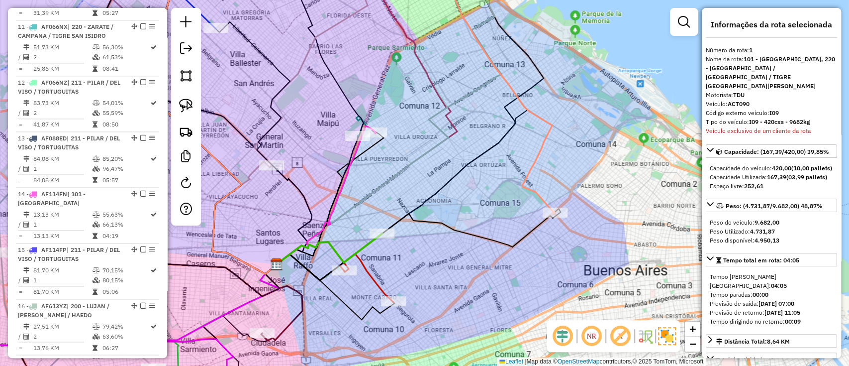
scroll to position [374, 0]
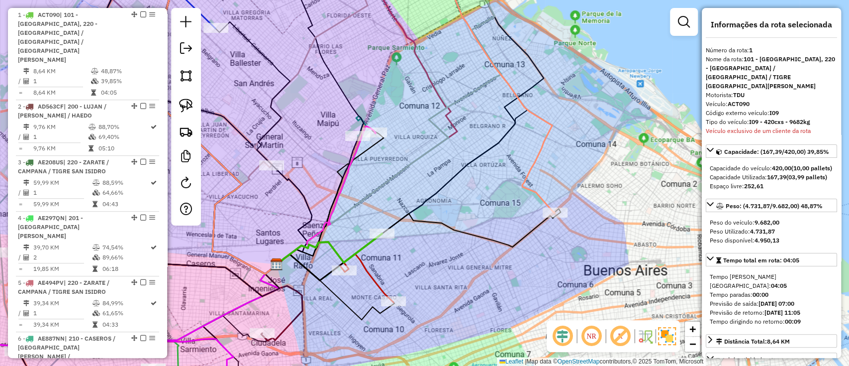
click at [373, 277] on icon at bounding box center [367, 278] width 54 height 48
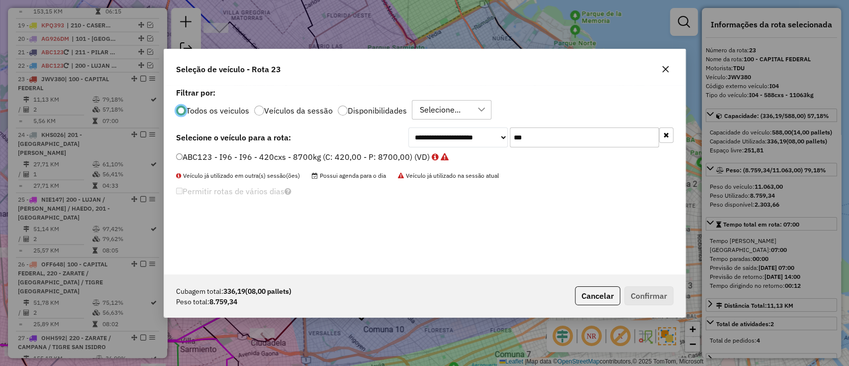
scroll to position [5, 3]
drag, startPoint x: 316, startPoint y: 113, endPoint x: 330, endPoint y: 111, distance: 14.1
click at [316, 113] on label "Veículos da sessão" at bounding box center [298, 110] width 69 height 8
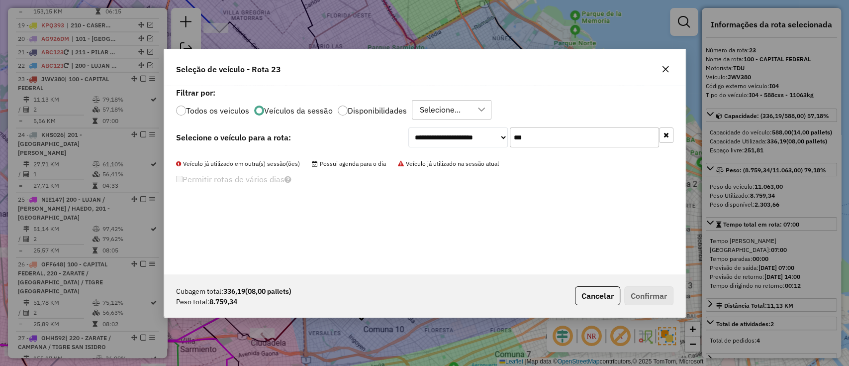
click at [660, 133] on button "button" at bounding box center [666, 134] width 14 height 15
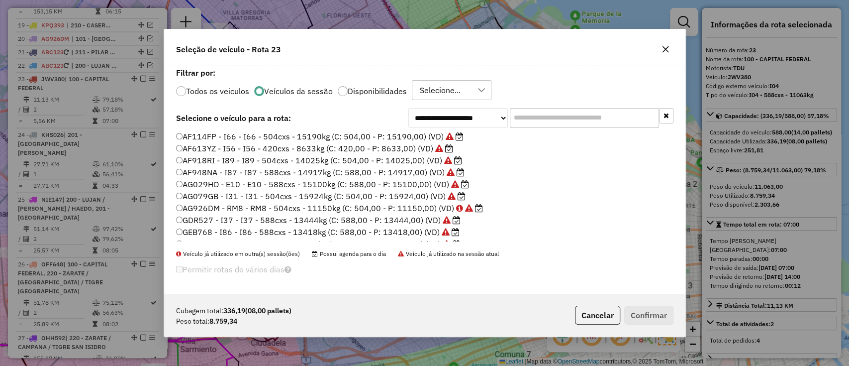
scroll to position [0, 0]
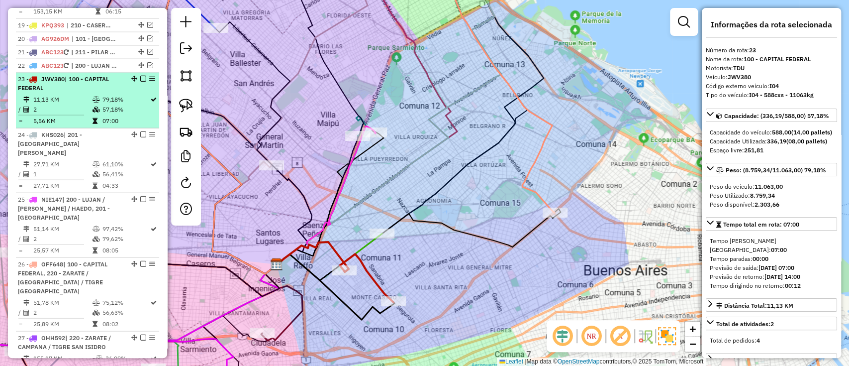
click at [140, 76] on em at bounding box center [143, 79] width 6 height 6
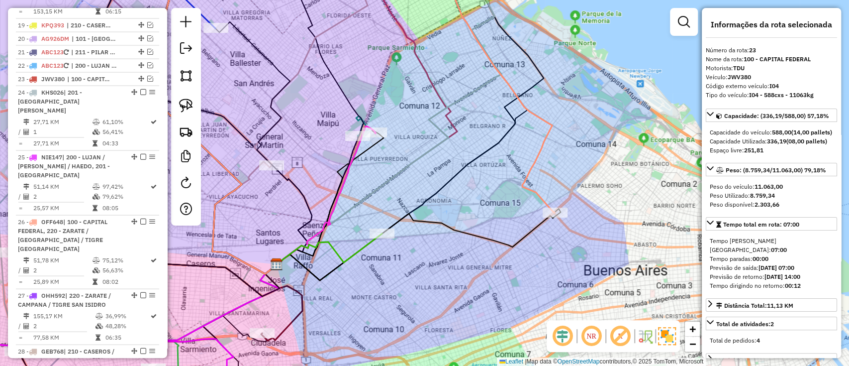
click at [332, 248] on icon at bounding box center [329, 248] width 105 height 31
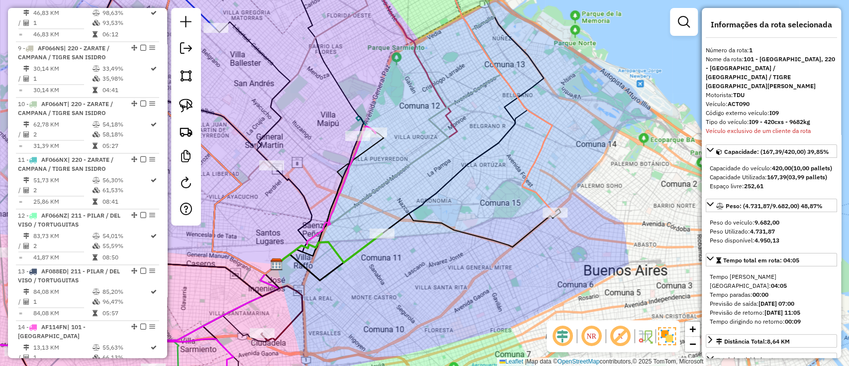
scroll to position [374, 0]
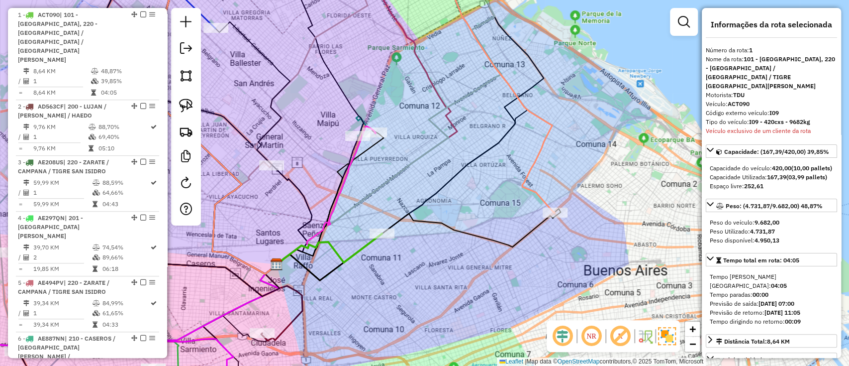
click at [332, 246] on icon at bounding box center [329, 248] width 105 height 31
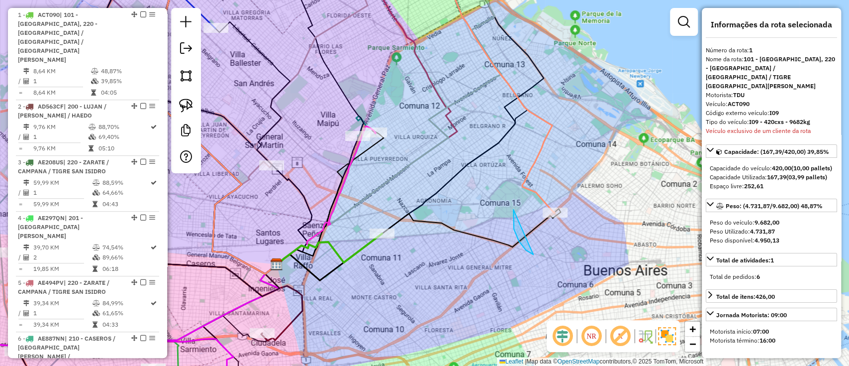
drag, startPoint x: 514, startPoint y: 229, endPoint x: 557, endPoint y: 148, distance: 91.7
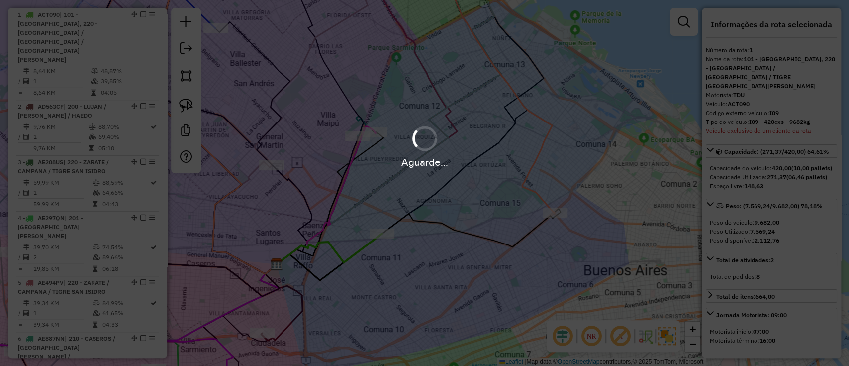
select select "**********"
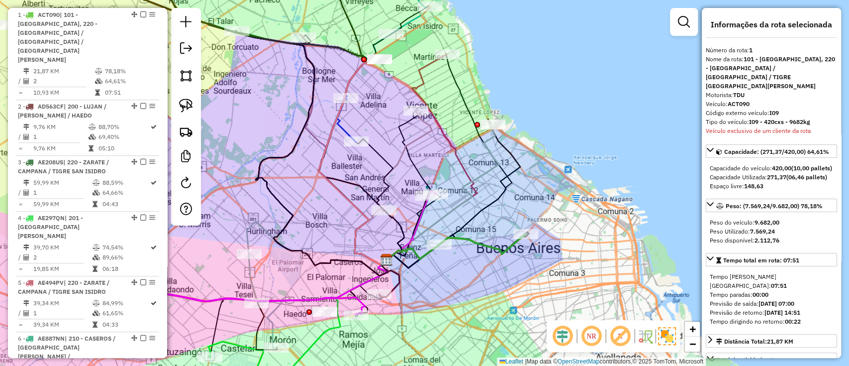
drag, startPoint x: 382, startPoint y: 192, endPoint x: 440, endPoint y: 226, distance: 66.9
click at [440, 226] on icon at bounding box center [442, 192] width 112 height 136
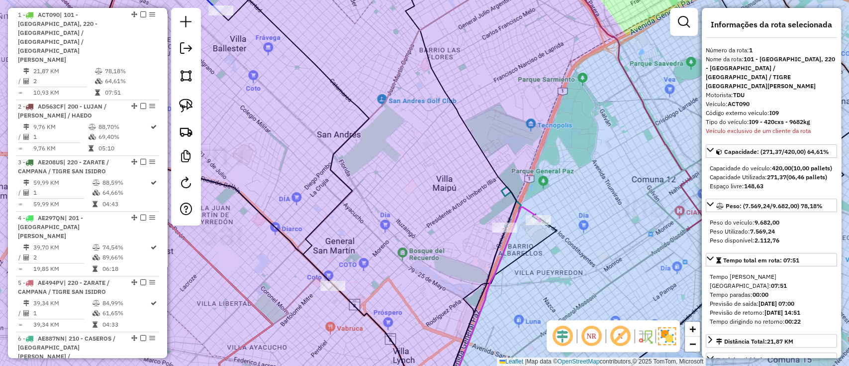
drag, startPoint x: 446, startPoint y: 207, endPoint x: 433, endPoint y: 169, distance: 40.6
click at [433, 169] on div "Janela de atendimento Grade de atendimento Capacidade Transportadoras Veículos …" at bounding box center [424, 183] width 849 height 366
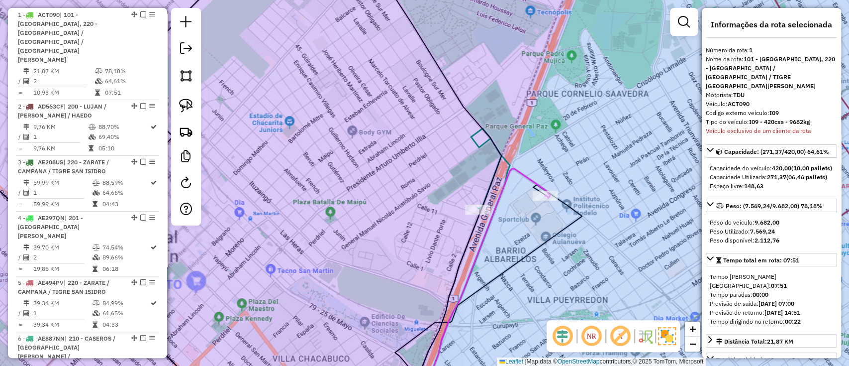
click at [521, 174] on icon at bounding box center [485, 285] width 130 height 233
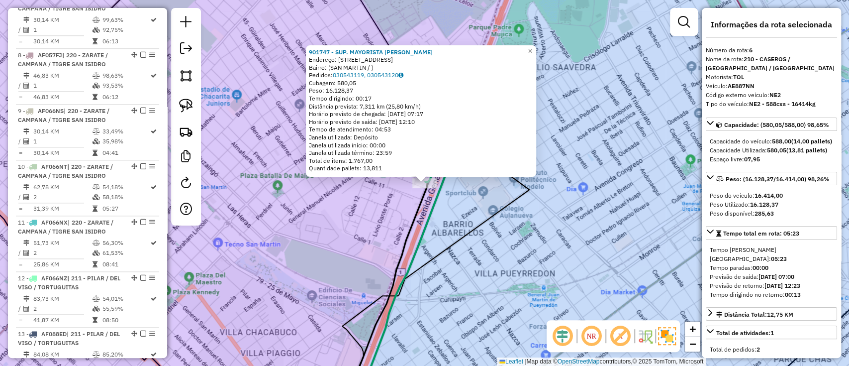
scroll to position [652, 0]
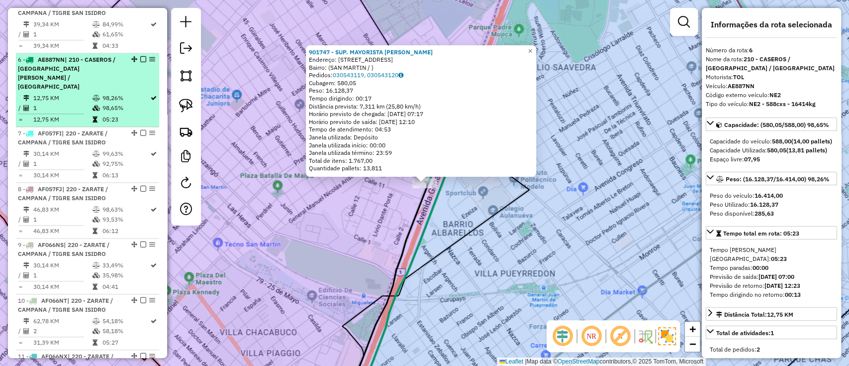
click at [140, 56] on em at bounding box center [143, 59] width 6 height 6
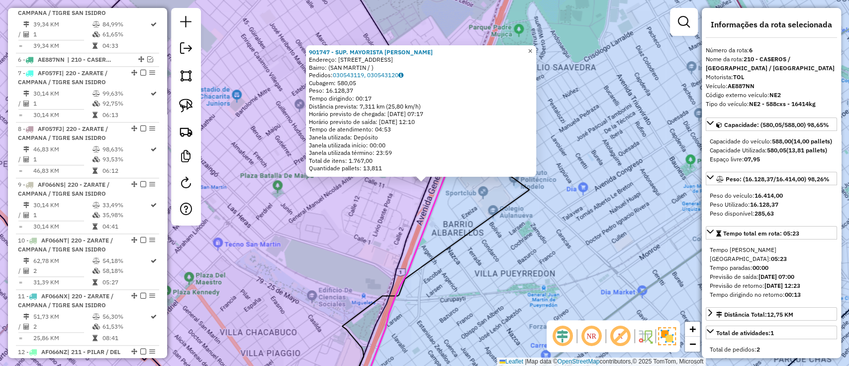
click at [532, 47] on span "×" at bounding box center [530, 51] width 4 height 8
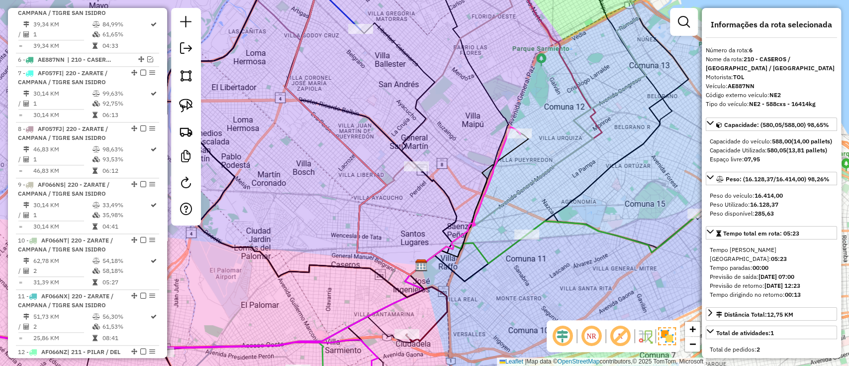
drag, startPoint x: 479, startPoint y: 133, endPoint x: 421, endPoint y: 209, distance: 96.1
click at [421, 209] on div "Janela de atendimento Grade de atendimento Capacidade Transportadoras Veículos …" at bounding box center [424, 183] width 849 height 366
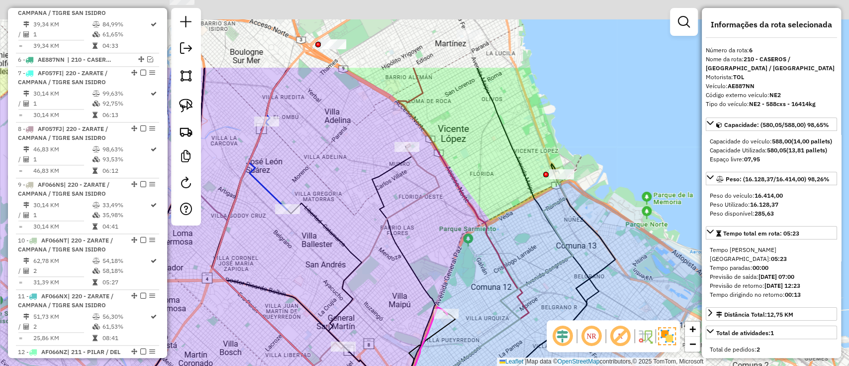
drag, startPoint x: 476, startPoint y: 136, endPoint x: 462, endPoint y: 247, distance: 111.8
click at [462, 263] on div "Janela de atendimento Grade de atendimento Capacidade Transportadoras Veículos …" at bounding box center [424, 183] width 849 height 366
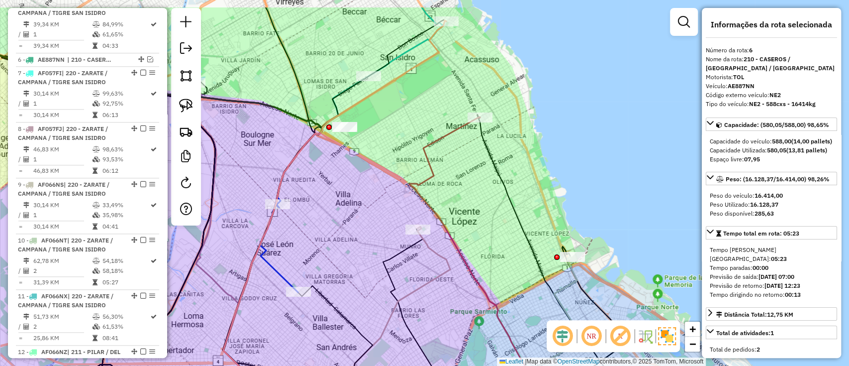
drag, startPoint x: 446, startPoint y: 181, endPoint x: 468, endPoint y: 246, distance: 68.7
click at [468, 249] on div "Rota 14 - Placa AF114FN 901428 - WAL MART ARGENTINA S.R.L. Janela de atendiment…" at bounding box center [424, 183] width 849 height 366
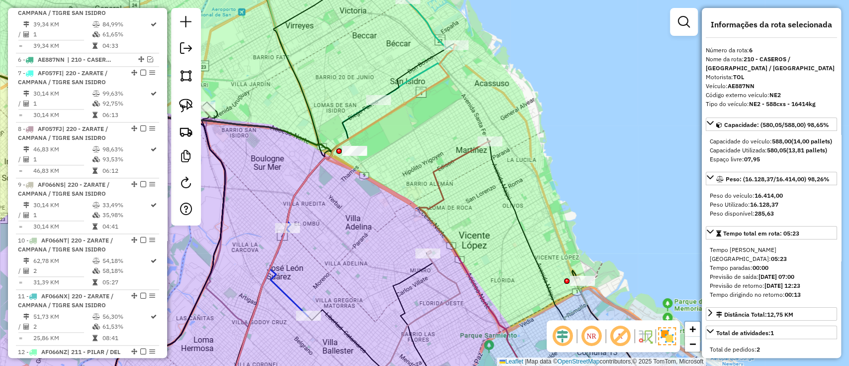
drag, startPoint x: 431, startPoint y: 144, endPoint x: 481, endPoint y: 213, distance: 85.9
click at [481, 213] on div "Rota 14 - Placa AF114FN 901428 - WAL MART ARGENTINA S.R.L. Janela de atendiment…" at bounding box center [424, 183] width 849 height 366
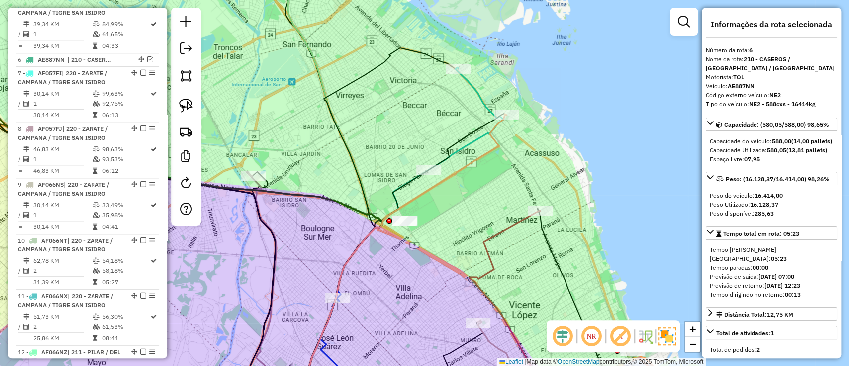
click at [468, 82] on icon at bounding box center [466, 118] width 75 height 102
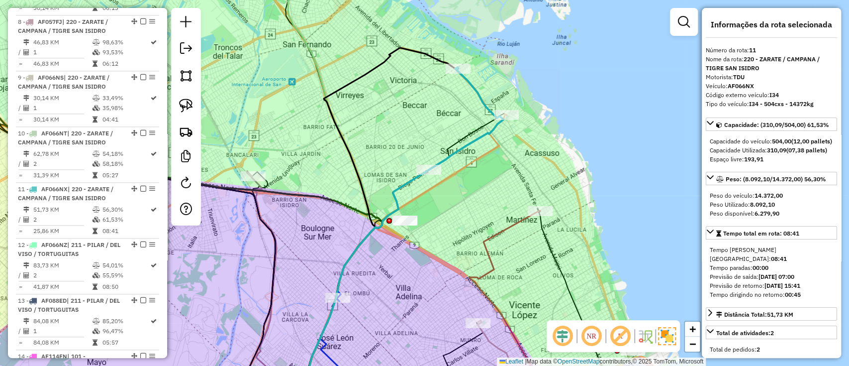
scroll to position [887, 0]
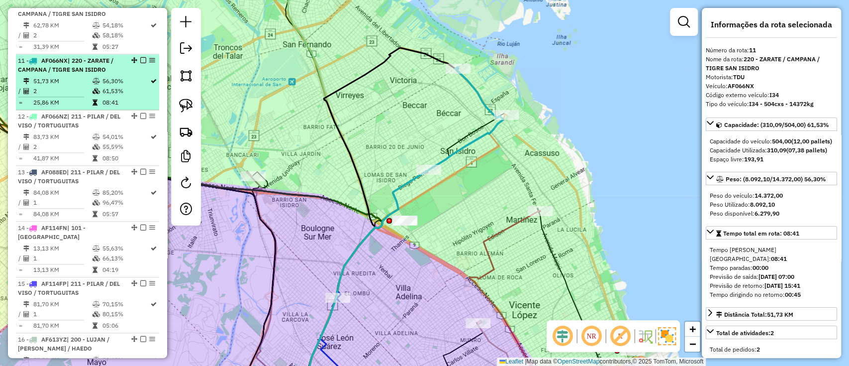
click at [140, 57] on em at bounding box center [143, 60] width 6 height 6
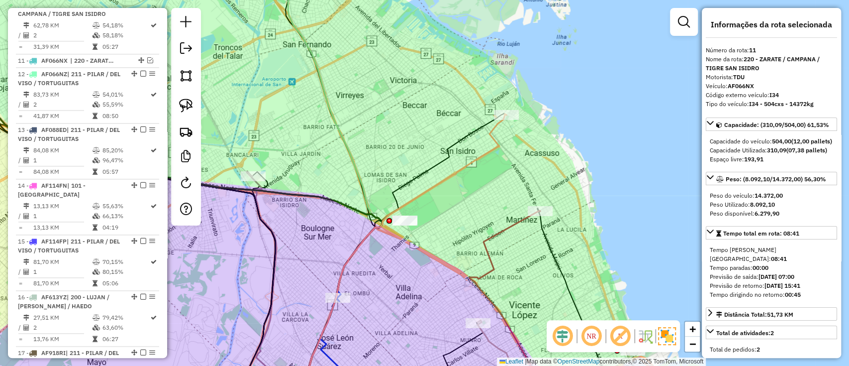
click at [497, 143] on icon at bounding box center [401, 258] width 209 height 288
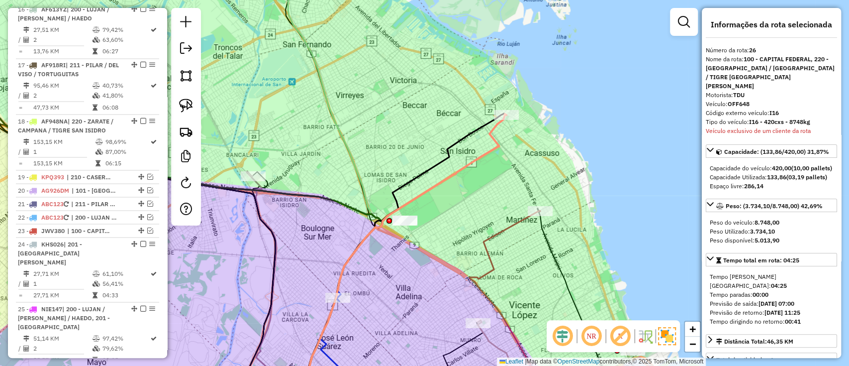
scroll to position [1460, 0]
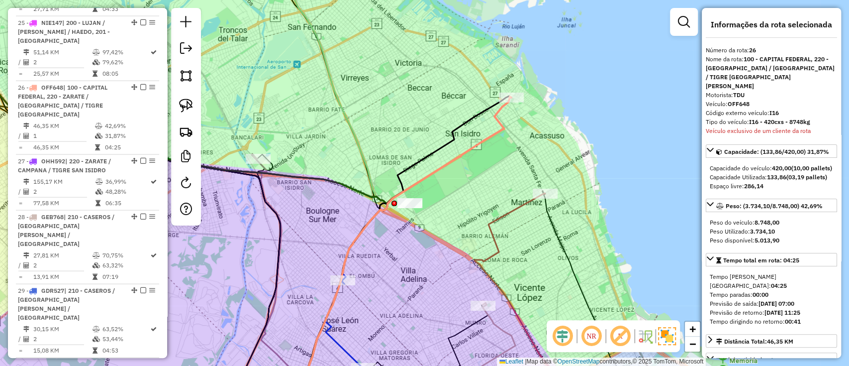
drag, startPoint x: 490, startPoint y: 152, endPoint x: 495, endPoint y: 135, distance: 18.1
click at [495, 135] on icon at bounding box center [406, 240] width 209 height 288
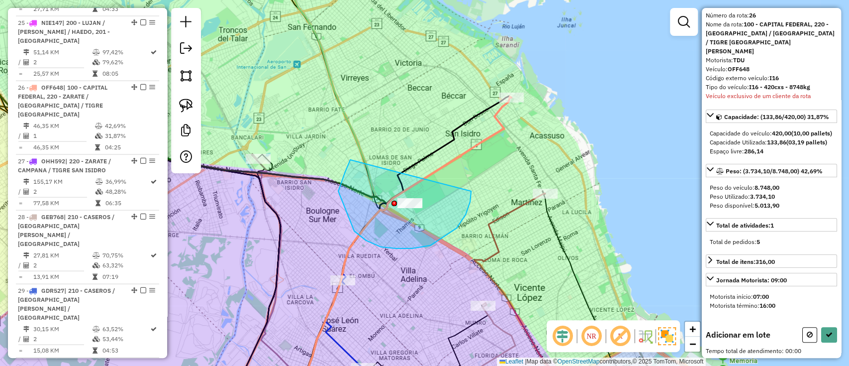
drag, startPoint x: 338, startPoint y: 191, endPoint x: 468, endPoint y: 178, distance: 130.0
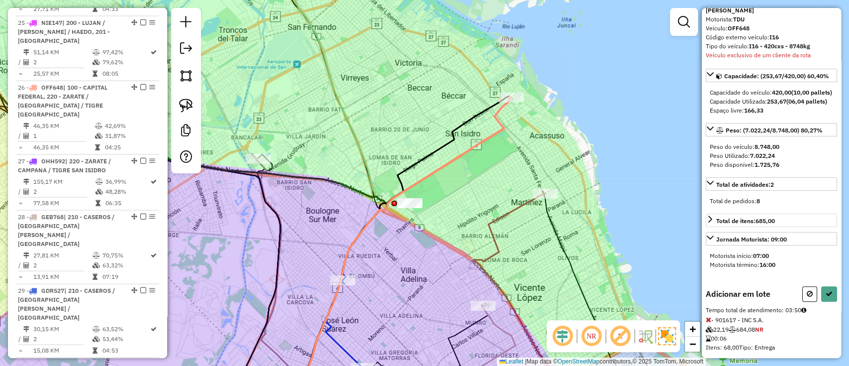
scroll to position [0, 0]
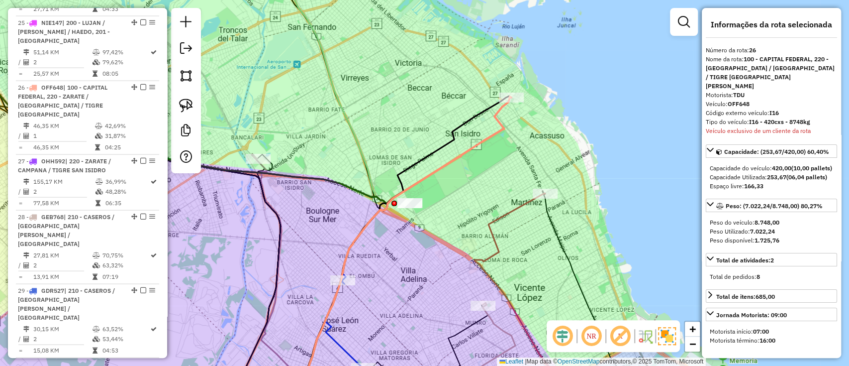
select select "**********"
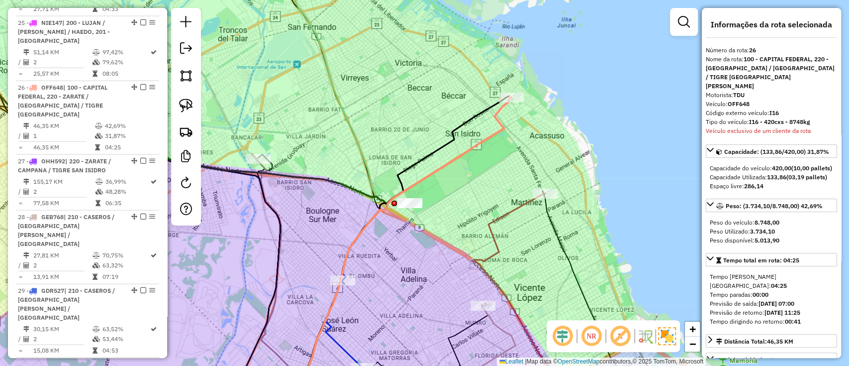
click at [510, 209] on icon at bounding box center [521, 297] width 94 height 209
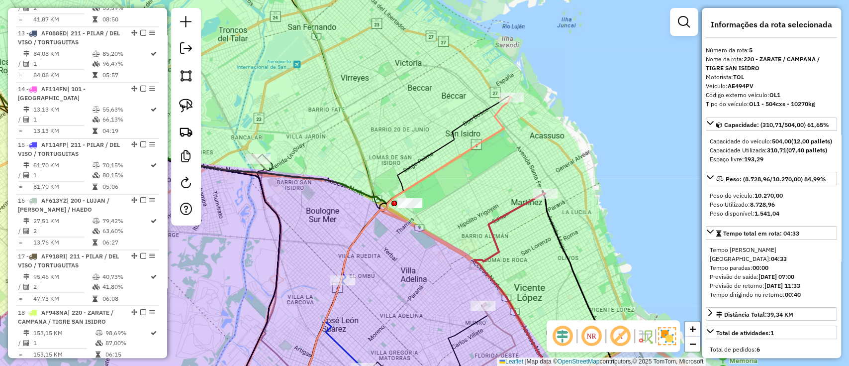
scroll to position [596, 0]
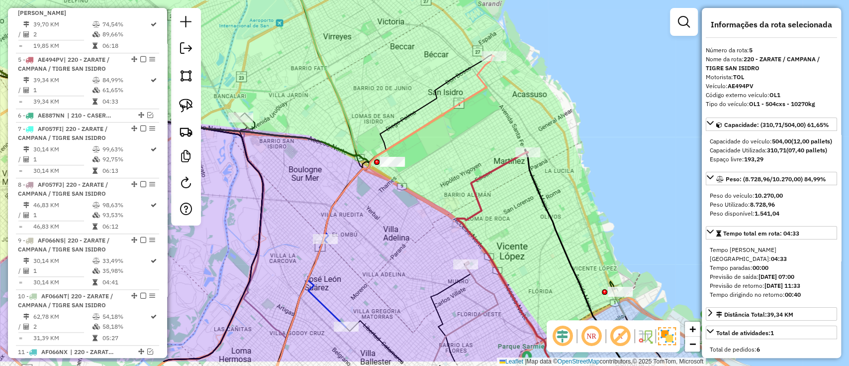
drag, startPoint x: 510, startPoint y: 209, endPoint x: 493, endPoint y: 168, distance: 44.8
click at [493, 168] on icon at bounding box center [504, 256] width 94 height 209
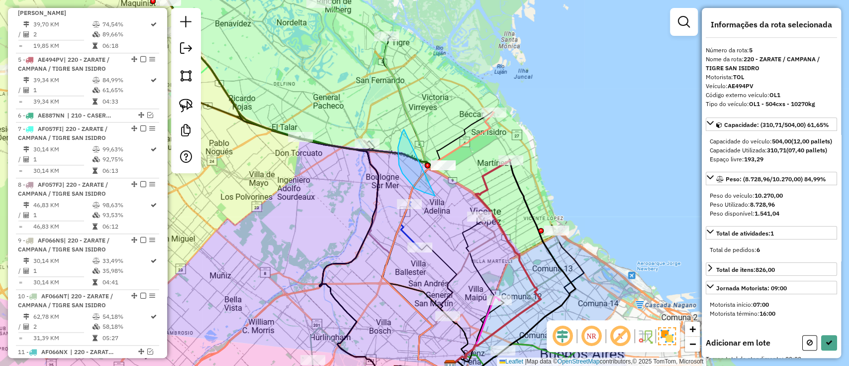
drag, startPoint x: 424, startPoint y: 192, endPoint x: 485, endPoint y: 166, distance: 66.6
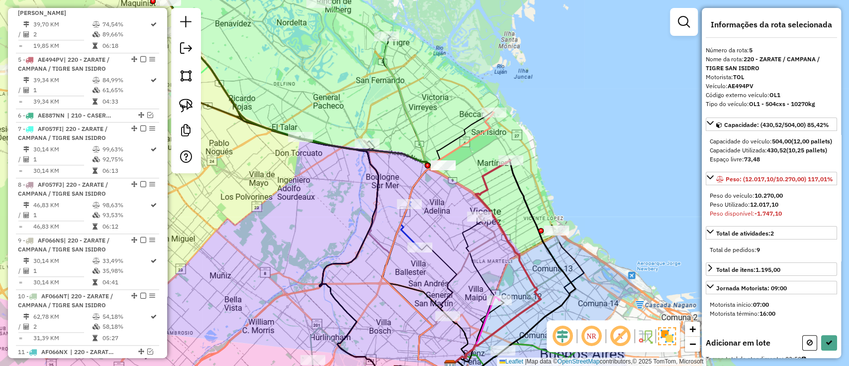
select select "**********"
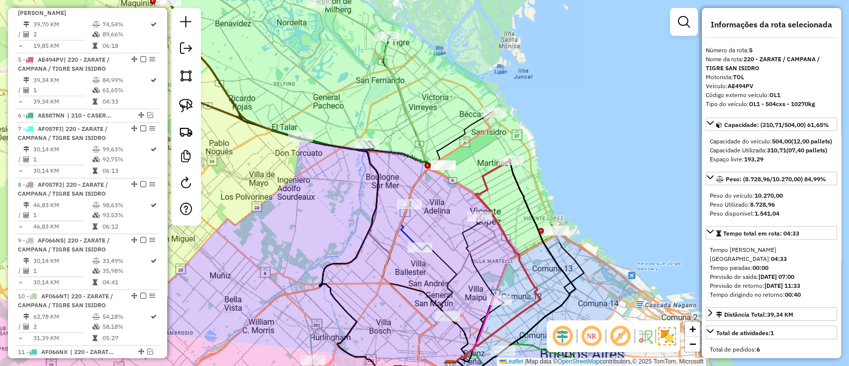
click at [406, 230] on icon at bounding box center [409, 223] width 19 height 47
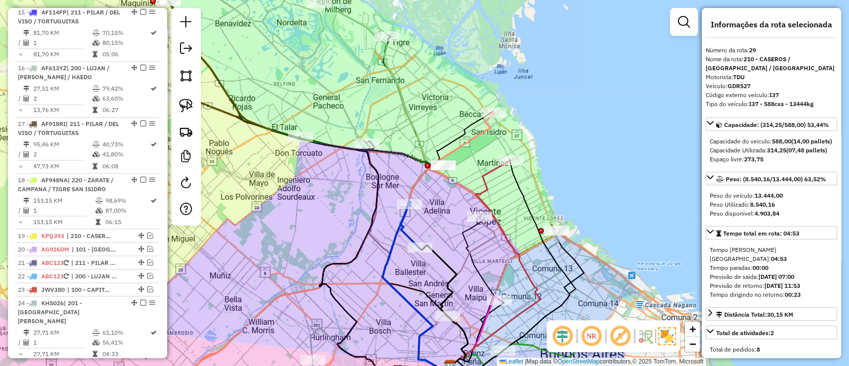
scroll to position [1635, 0]
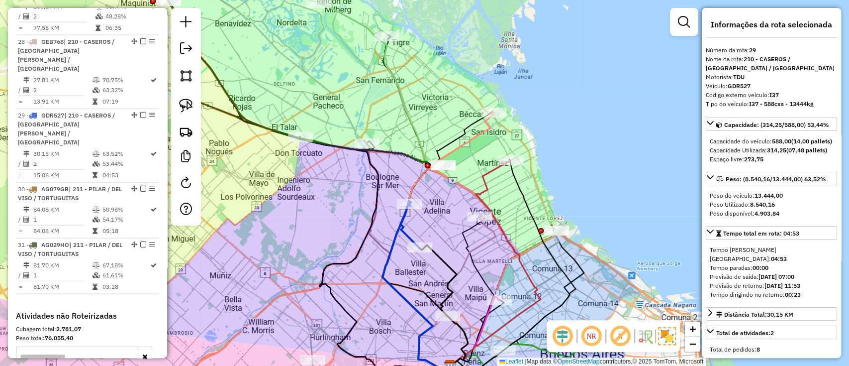
drag, startPoint x: 362, startPoint y: 244, endPoint x: 480, endPoint y: 298, distance: 129.5
click at [452, 298] on icon at bounding box center [310, 191] width 283 height 380
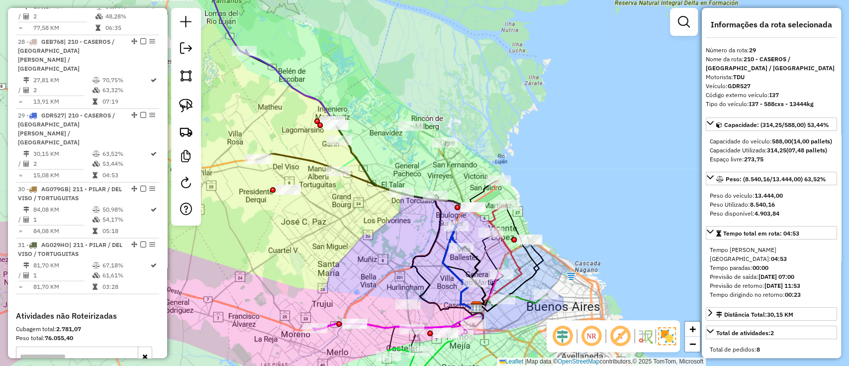
drag, startPoint x: 272, startPoint y: 147, endPoint x: 345, endPoint y: 160, distance: 73.8
click at [345, 160] on div "Janela de atendimento Grade de atendimento Capacidade Transportadoras Veículos …" at bounding box center [424, 183] width 849 height 366
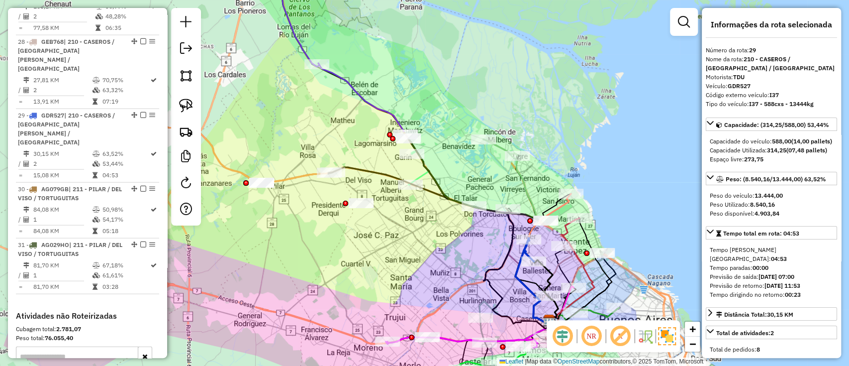
click at [356, 172] on icon at bounding box center [438, 245] width 221 height 156
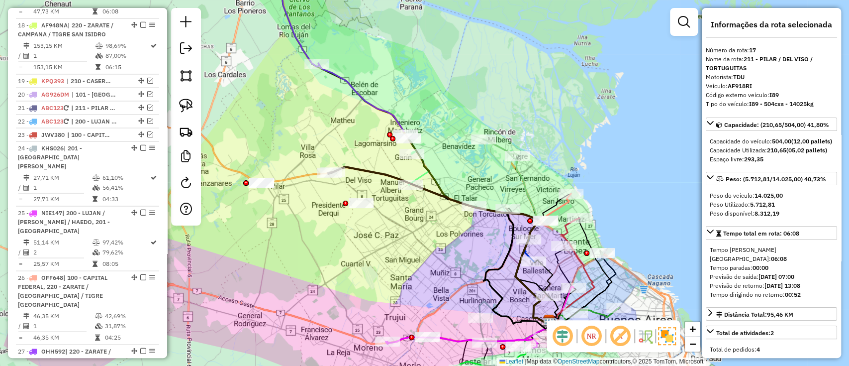
scroll to position [1180, 0]
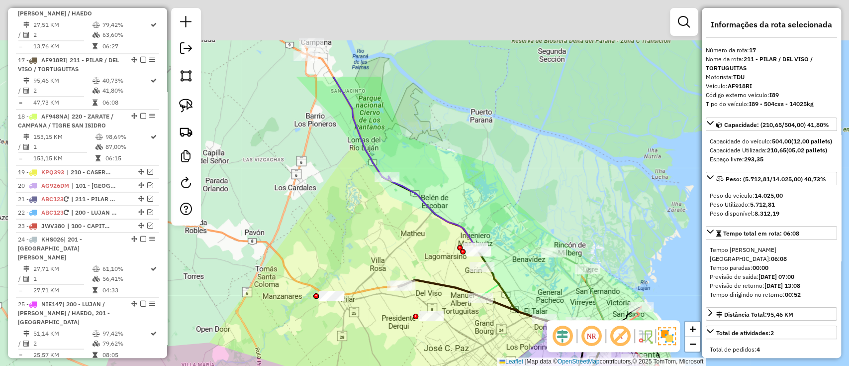
drag, startPoint x: 345, startPoint y: 141, endPoint x: 412, endPoint y: 240, distance: 119.3
click at [412, 240] on div "Janela de atendimento Grade de atendimento Capacidade Transportadoras Veículos …" at bounding box center [424, 183] width 849 height 366
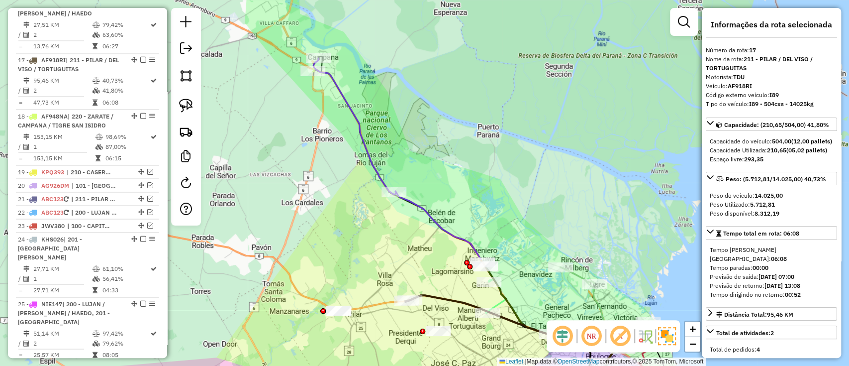
drag, startPoint x: 338, startPoint y: 111, endPoint x: 346, endPoint y: 129, distance: 19.6
click at [346, 129] on div "Janela de atendimento Grade de atendimento Capacidade Transportadoras Veículos …" at bounding box center [424, 183] width 849 height 366
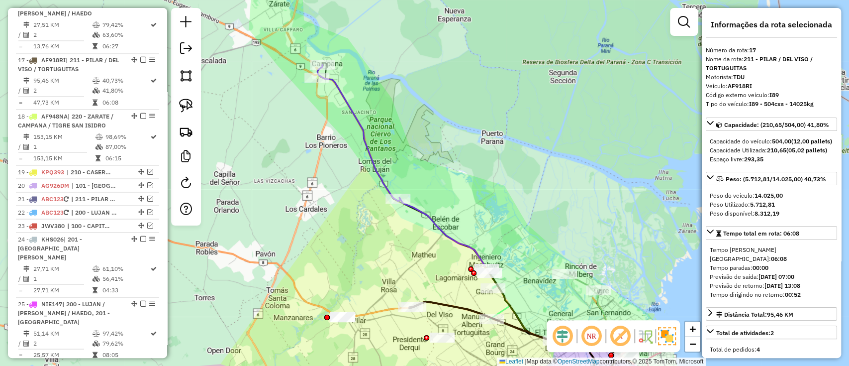
click at [359, 122] on icon at bounding box center [358, 133] width 83 height 136
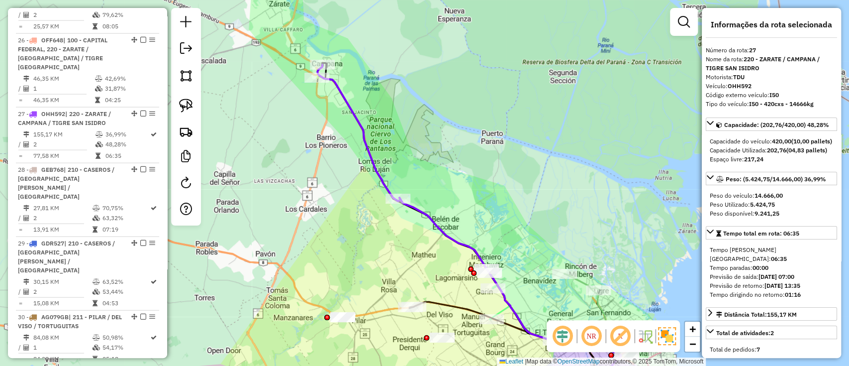
scroll to position [1524, 0]
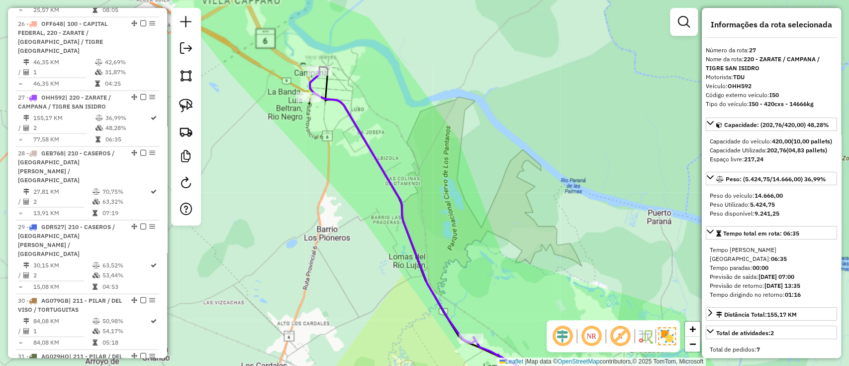
drag, startPoint x: 338, startPoint y: 110, endPoint x: 360, endPoint y: 161, distance: 55.0
click at [360, 161] on div "Janela de atendimento Grade de atendimento Capacidade Transportadoras Veículos …" at bounding box center [424, 183] width 849 height 366
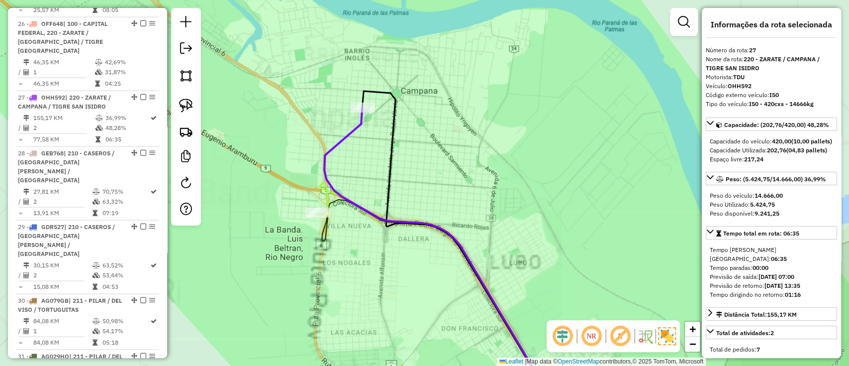
click at [323, 190] on icon at bounding box center [436, 293] width 236 height 220
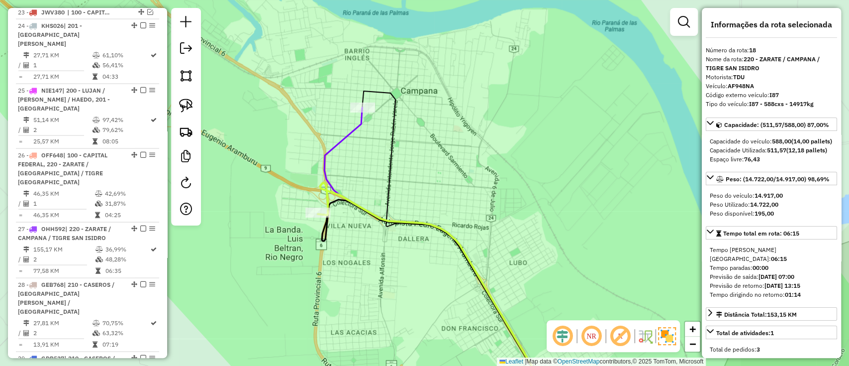
scroll to position [1234, 0]
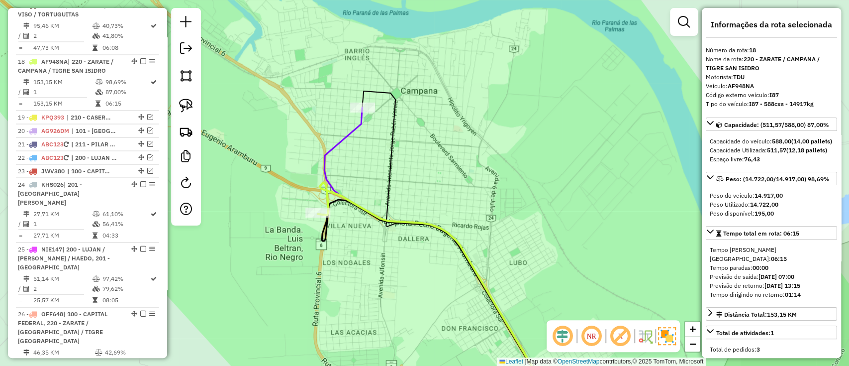
drag, startPoint x: 410, startPoint y: 190, endPoint x: 437, endPoint y: 245, distance: 60.7
click at [437, 245] on div "Janela de atendimento Grade de atendimento Capacidade Transportadoras Veículos …" at bounding box center [424, 183] width 849 height 366
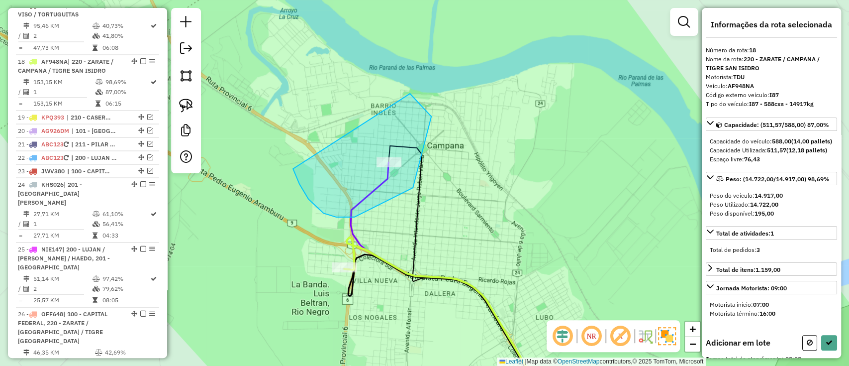
drag, startPoint x: 299, startPoint y: 184, endPoint x: 370, endPoint y: 79, distance: 126.9
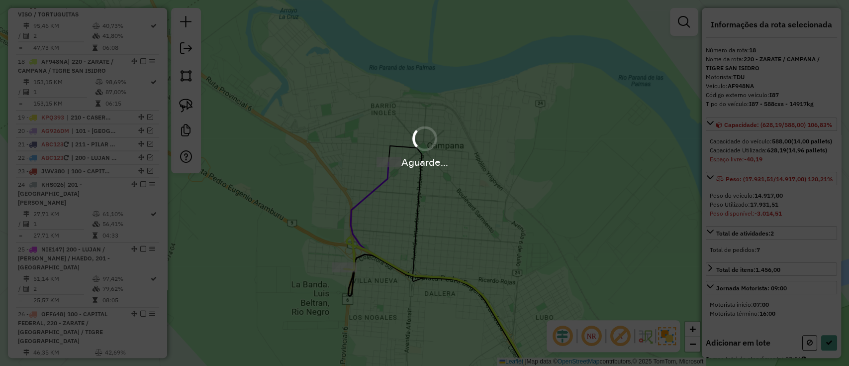
select select "**********"
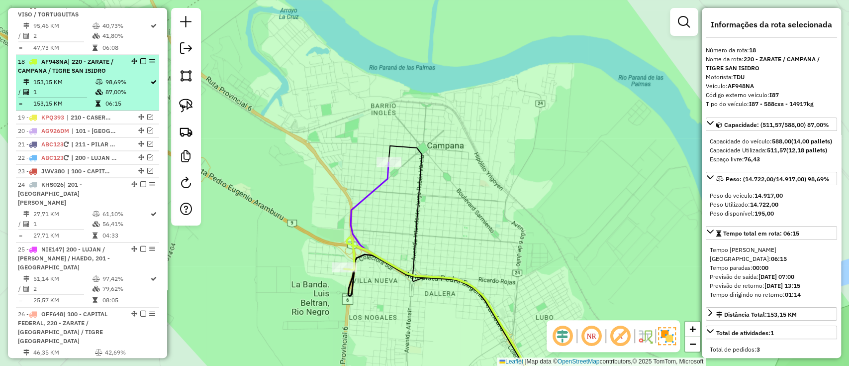
click at [140, 58] on em at bounding box center [143, 61] width 6 height 6
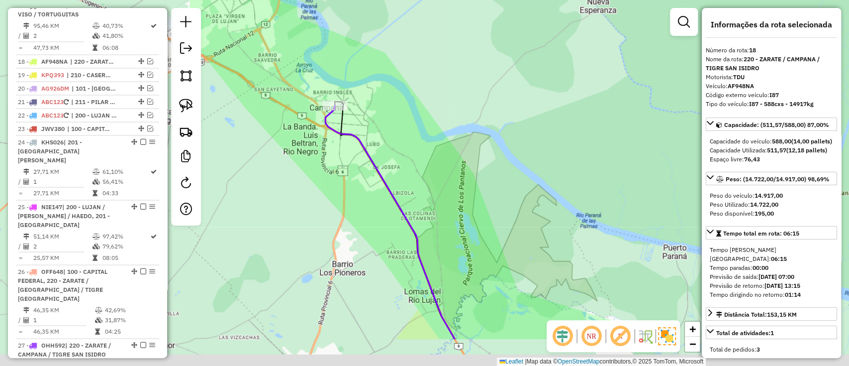
drag, startPoint x: 361, startPoint y: 229, endPoint x: 316, endPoint y: 42, distance: 192.4
click at [318, 52] on div "Janela de atendimento Grade de atendimento Capacidade Transportadoras Veículos …" at bounding box center [424, 183] width 849 height 366
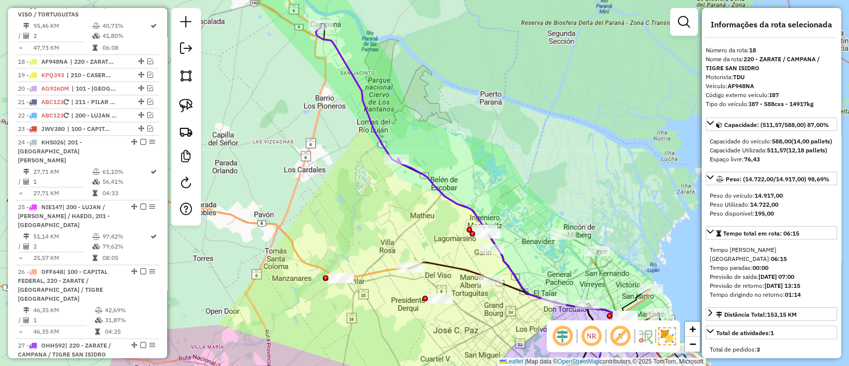
drag, startPoint x: 370, startPoint y: 196, endPoint x: 342, endPoint y: 124, distance: 77.1
click at [342, 124] on div "Janela de atendimento Grade de atendimento Capacidade Transportadoras Veículos …" at bounding box center [424, 183] width 849 height 366
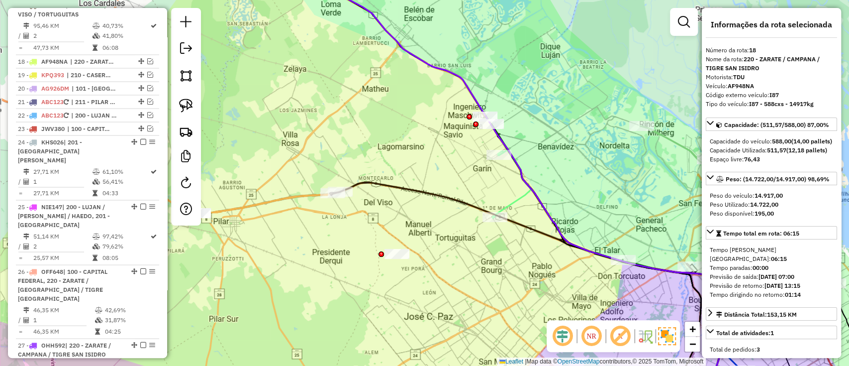
click at [516, 202] on icon at bounding box center [511, 184] width 38 height 68
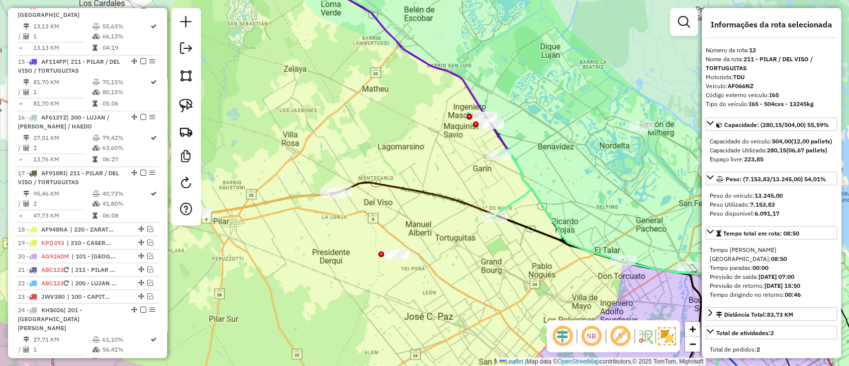
scroll to position [901, 0]
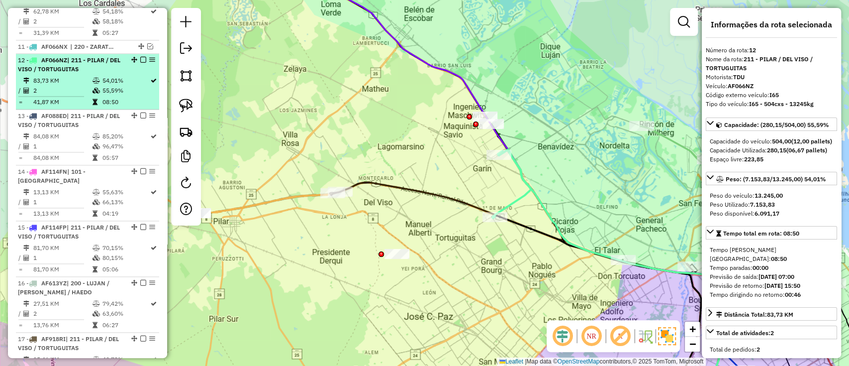
click at [143, 57] on em at bounding box center [143, 60] width 6 height 6
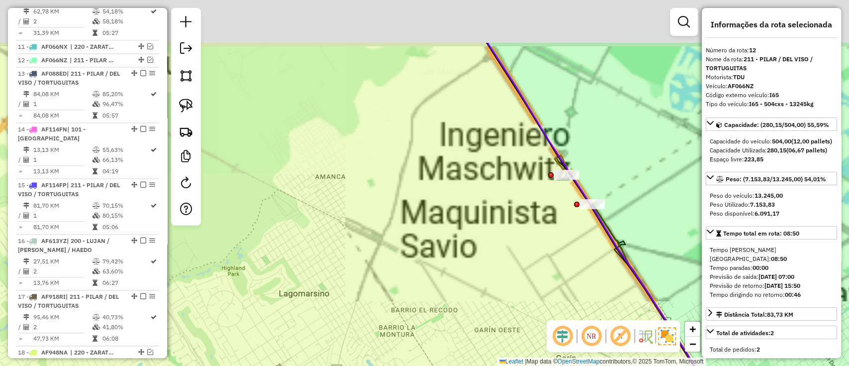
drag, startPoint x: 453, startPoint y: 189, endPoint x: 495, endPoint y: 166, distance: 47.9
click at [451, 190] on div "Janela de atendimento Grade de atendimento Capacidade Transportadoras Veículos …" at bounding box center [424, 183] width 849 height 366
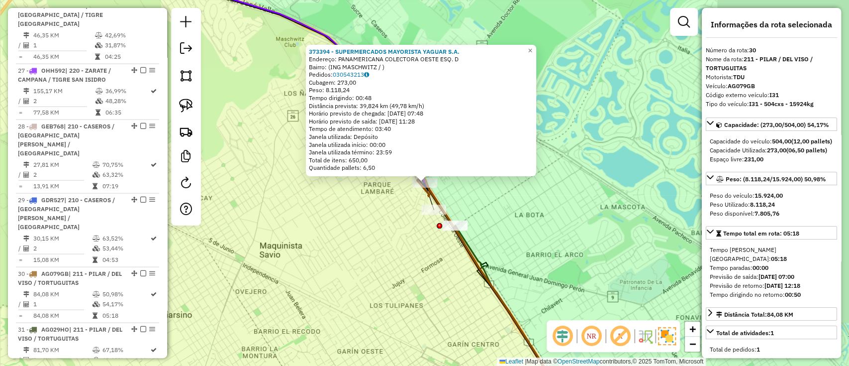
scroll to position [1607, 0]
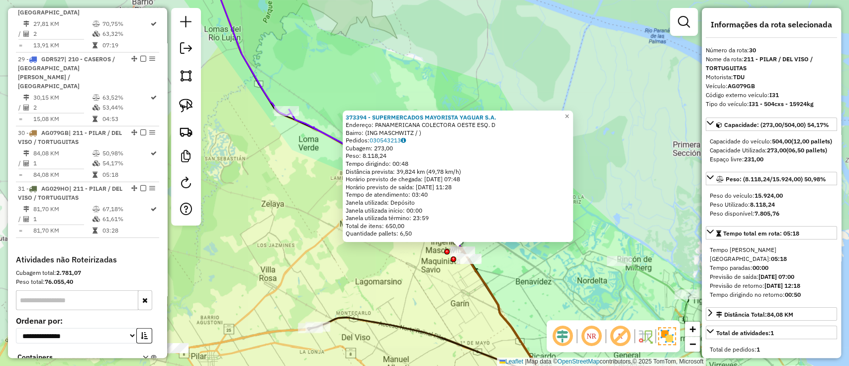
drag, startPoint x: 400, startPoint y: 268, endPoint x: 505, endPoint y: 301, distance: 110.1
click at [505, 301] on div "373394 - SUPERMERCADOS MAYORISTA YAGUAR S.A. Endereço: PANAMERICANA COLECTORA O…" at bounding box center [424, 183] width 849 height 366
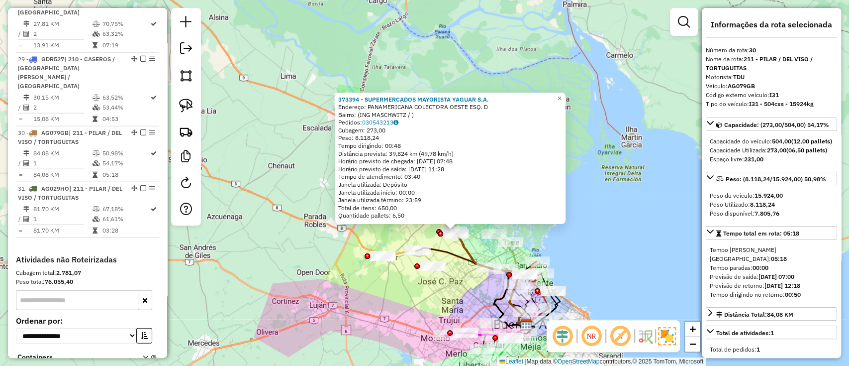
drag, startPoint x: 395, startPoint y: 264, endPoint x: 418, endPoint y: 307, distance: 49.4
click at [418, 307] on div "373394 - SUPERMERCADOS MAYORISTA YAGUAR S.A. Endereço: PANAMERICANA COLECTORA O…" at bounding box center [424, 183] width 849 height 366
click at [562, 96] on span "×" at bounding box center [559, 98] width 4 height 8
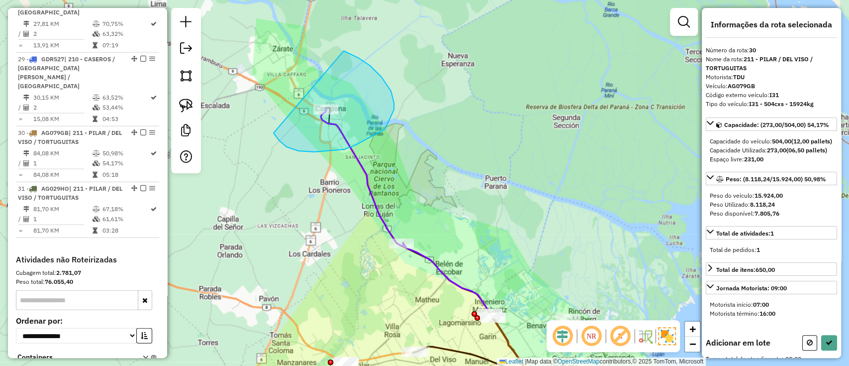
drag, startPoint x: 286, startPoint y: 147, endPoint x: 341, endPoint y: 51, distance: 110.5
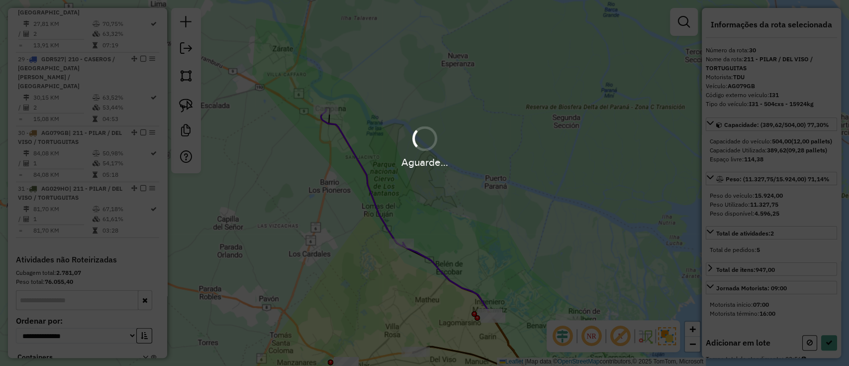
select select "**********"
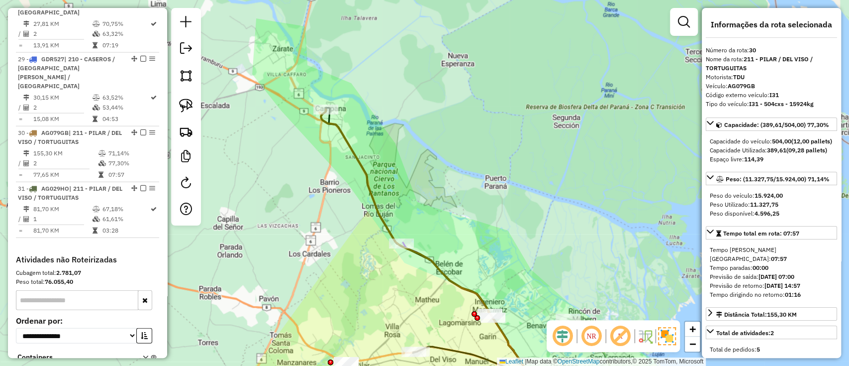
click at [342, 137] on icon at bounding box center [405, 211] width 169 height 204
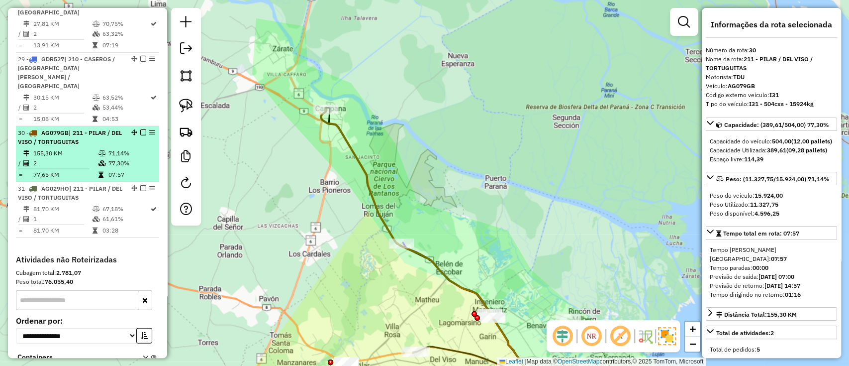
click at [142, 129] on em at bounding box center [143, 132] width 6 height 6
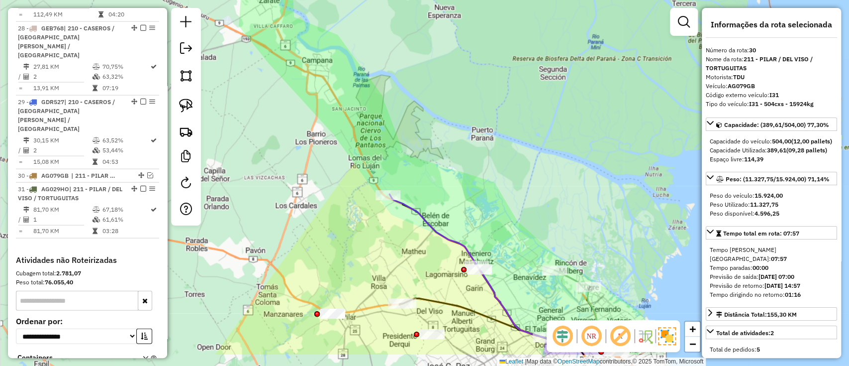
drag, startPoint x: 379, startPoint y: 198, endPoint x: 362, endPoint y: 133, distance: 67.6
click at [362, 133] on div "Janela de atendimento Grade de atendimento Capacidade Transportadoras Veículos …" at bounding box center [424, 183] width 849 height 366
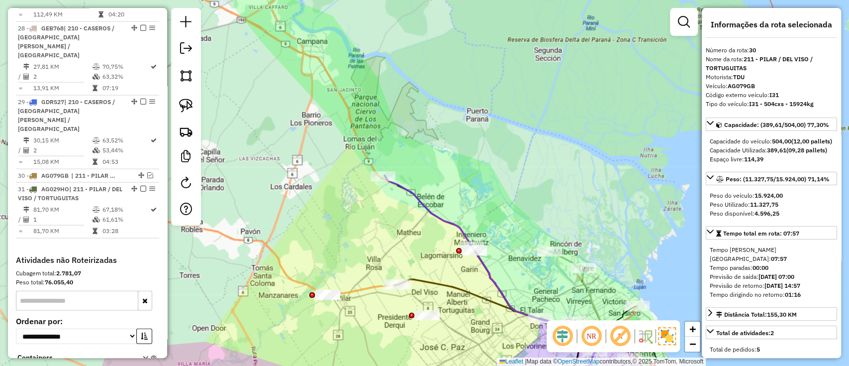
click at [414, 188] on icon at bounding box center [494, 288] width 221 height 227
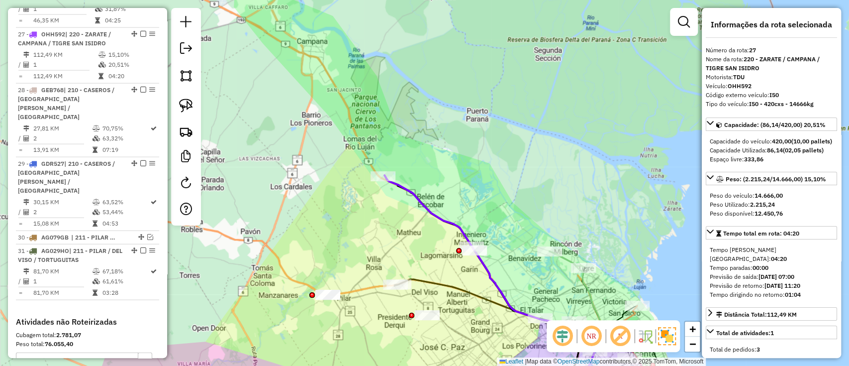
scroll to position [1440, 0]
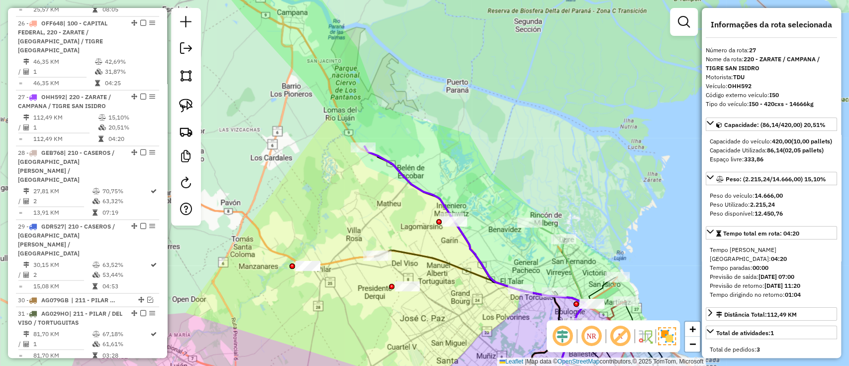
drag, startPoint x: 412, startPoint y: 198, endPoint x: 377, endPoint y: 135, distance: 71.7
click at [373, 146] on icon at bounding box center [475, 259] width 221 height 227
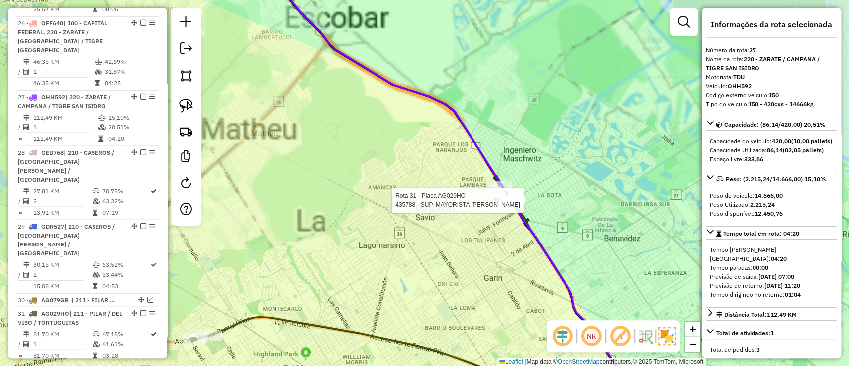
click at [496, 197] on div at bounding box center [496, 199] width 5 height 5
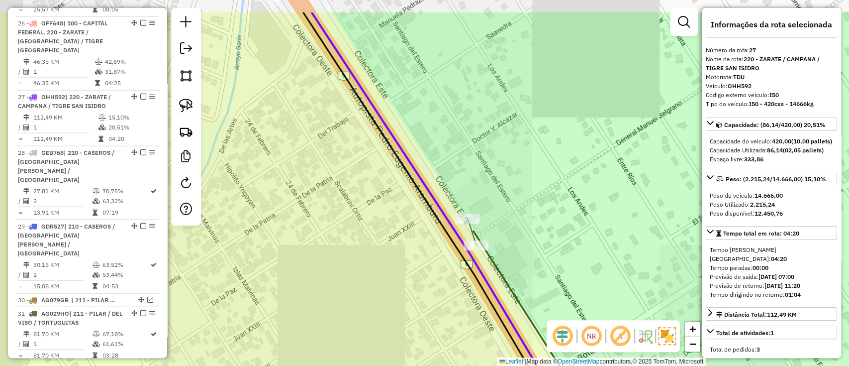
drag, startPoint x: 398, startPoint y: 218, endPoint x: 432, endPoint y: 225, distance: 34.4
click at [421, 230] on div "Janela de atendimento Grade de atendimento Capacidade Transportadoras Veículos …" at bounding box center [424, 183] width 849 height 366
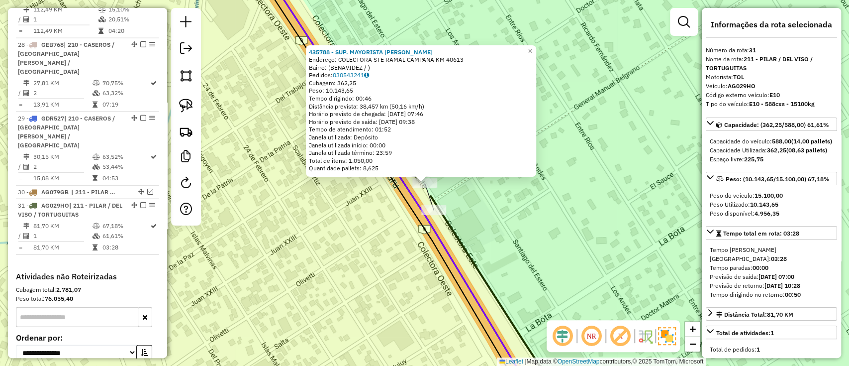
scroll to position [1593, 0]
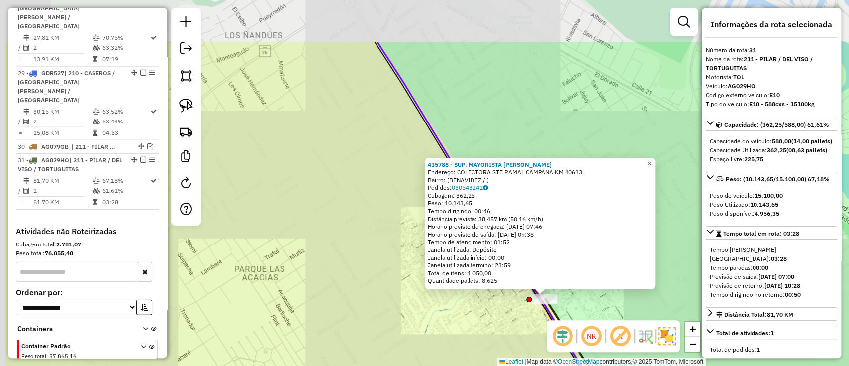
drag, startPoint x: 420, startPoint y: 268, endPoint x: 472, endPoint y: 323, distance: 76.0
click at [472, 323] on div "435788 - SUP. MAYORISTA MAKRO S.A. Endereço: COLECTORA STE RAMAL CAMPANA KM 406…" at bounding box center [424, 183] width 849 height 366
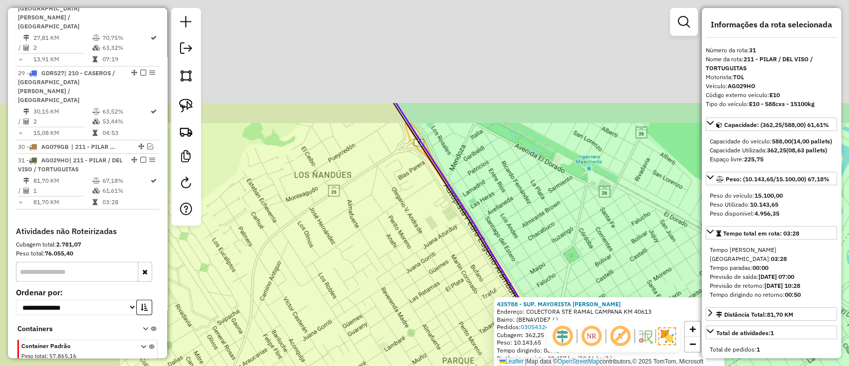
drag, startPoint x: 415, startPoint y: 246, endPoint x: 435, endPoint y: 295, distance: 53.3
click at [444, 304] on div "435788 - SUP. MAYORISTA MAKRO S.A. Endereço: COLECTORA STE RAMAL CAMPANA KM 406…" at bounding box center [424, 183] width 849 height 366
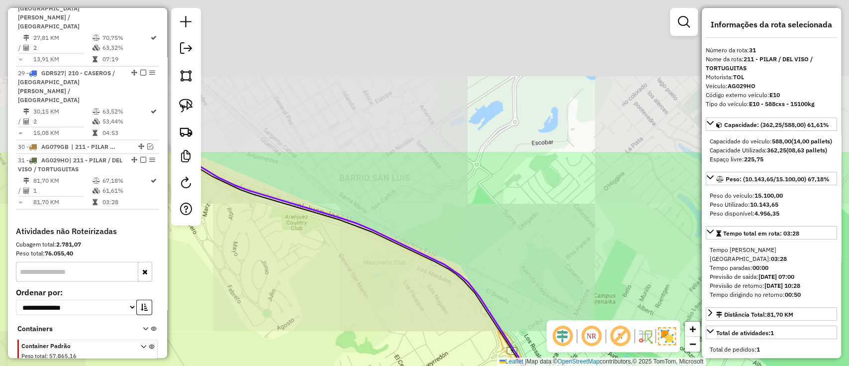
drag, startPoint x: 425, startPoint y: 305, endPoint x: 342, endPoint y: 196, distance: 136.7
click at [425, 306] on div "435788 - SUP. MAYORISTA MAKRO S.A. Endereço: COLECTORA STE RAMAL CAMPANA KM 406…" at bounding box center [424, 183] width 849 height 366
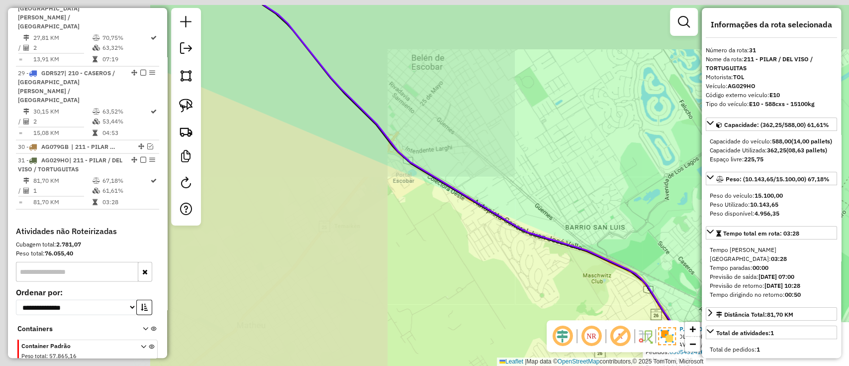
drag, startPoint x: 424, startPoint y: 183, endPoint x: 584, endPoint y: 208, distance: 162.1
click at [584, 208] on div "435788 - SUP. MAYORISTA MAKRO S.A. Endereço: COLECTORA STE RAMAL CAMPANA KM 406…" at bounding box center [424, 183] width 849 height 366
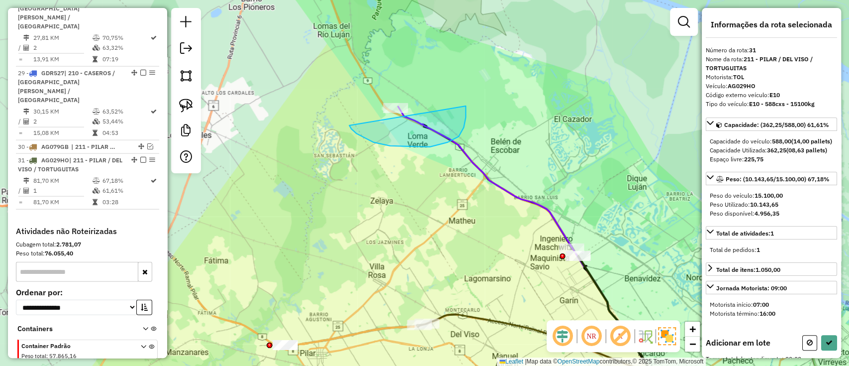
drag, startPoint x: 351, startPoint y: 129, endPoint x: 431, endPoint y: 66, distance: 101.6
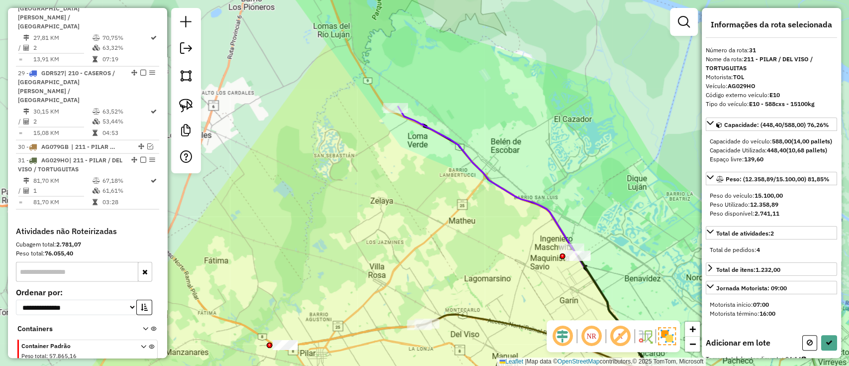
select select "**********"
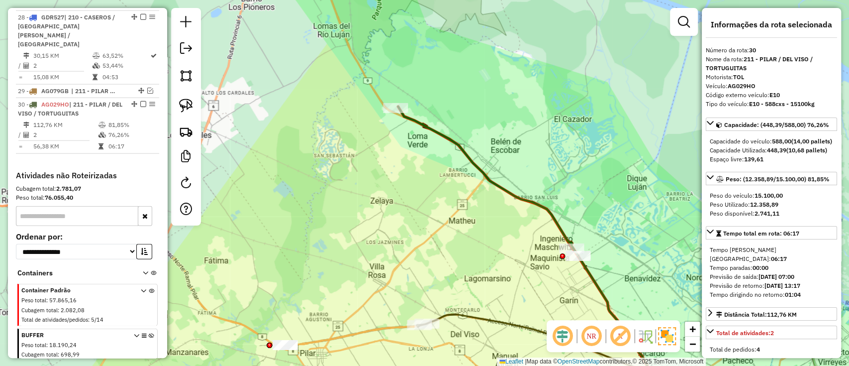
scroll to position [1537, 0]
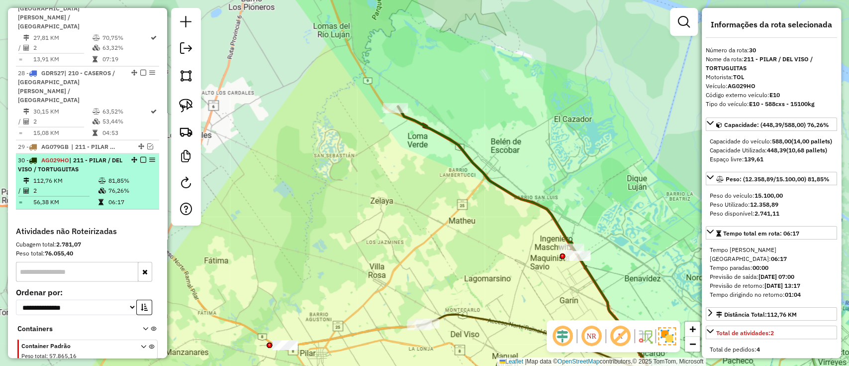
click at [140, 157] on em at bounding box center [143, 160] width 6 height 6
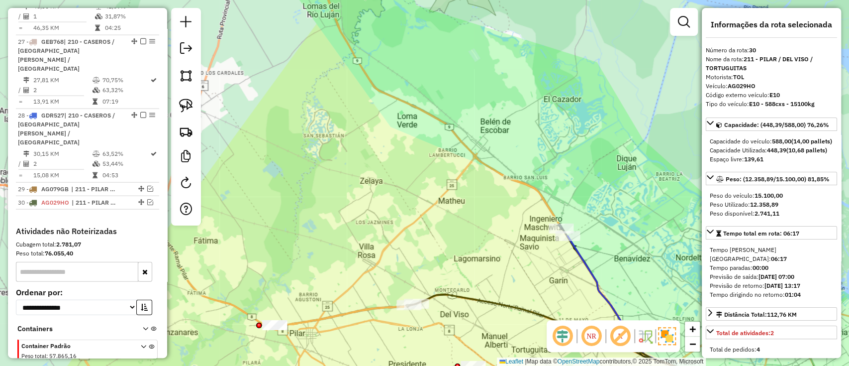
drag, startPoint x: 519, startPoint y: 233, endPoint x: 467, endPoint y: 164, distance: 86.3
click at [467, 164] on div "Janela de atendimento Grade de atendimento Capacidade Transportadoras Veículos …" at bounding box center [424, 183] width 849 height 366
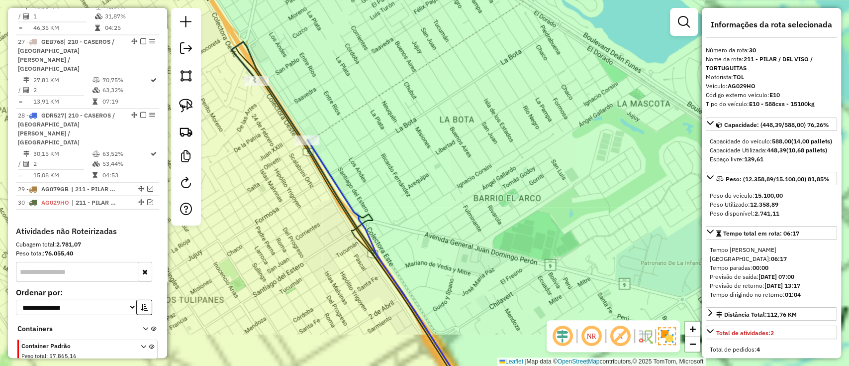
drag, startPoint x: 405, startPoint y: 141, endPoint x: 431, endPoint y: 180, distance: 46.4
click at [443, 187] on div "Janela de atendimento Grade de atendimento Capacidade Transportadoras Veículos …" at bounding box center [424, 183] width 849 height 366
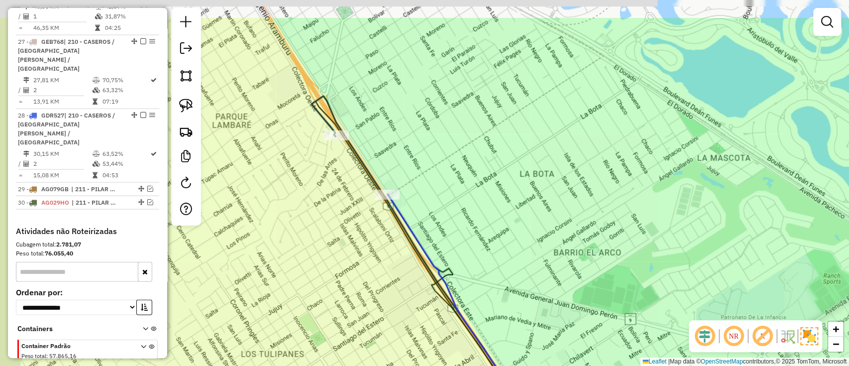
drag, startPoint x: 430, startPoint y: 183, endPoint x: 527, endPoint y: 229, distance: 106.8
click at [527, 229] on div "Janela de atendimento Grade de atendimento Capacidade Transportadoras Veículos …" at bounding box center [424, 183] width 849 height 366
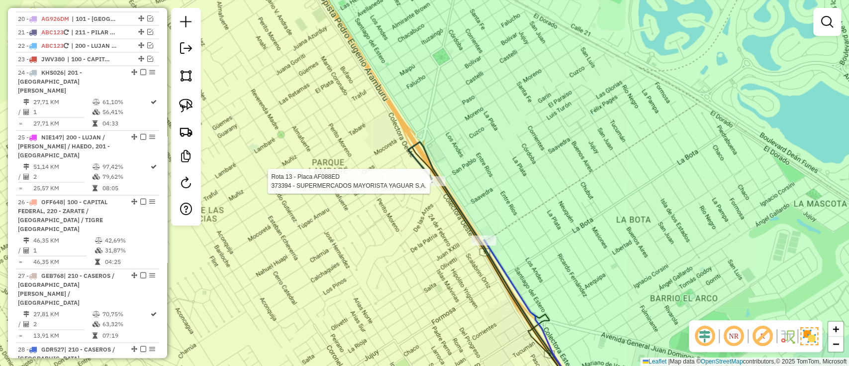
select select "**********"
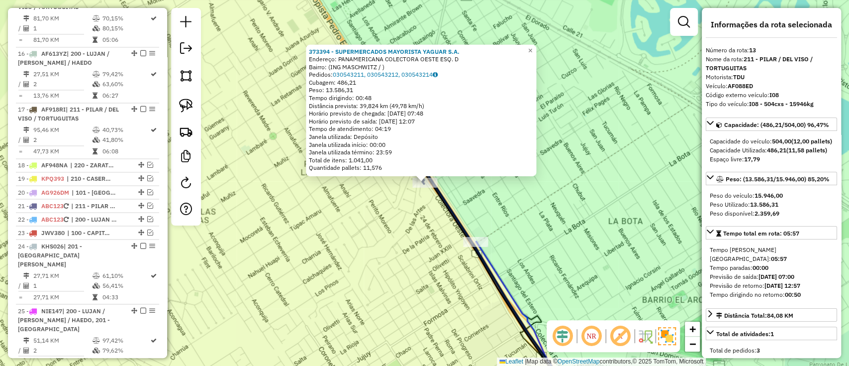
scroll to position [915, 0]
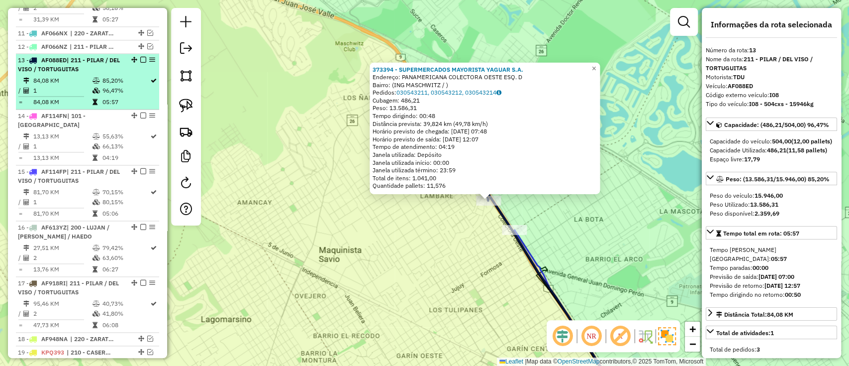
click at [140, 57] on em at bounding box center [143, 60] width 6 height 6
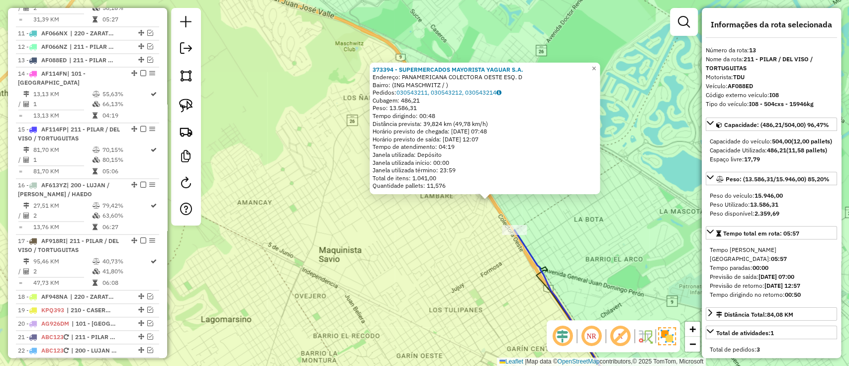
click at [526, 251] on icon at bounding box center [568, 316] width 109 height 173
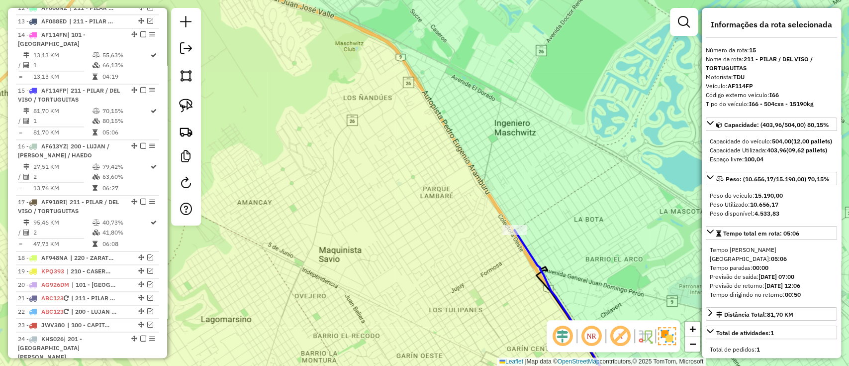
scroll to position [983, 0]
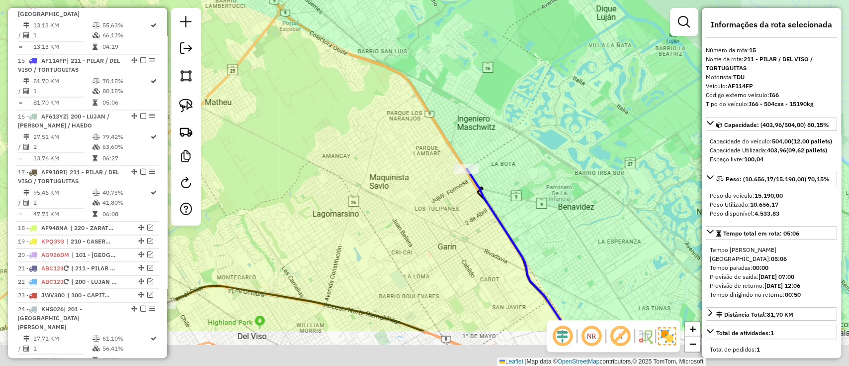
drag, startPoint x: 438, startPoint y: 173, endPoint x: 410, endPoint y: 128, distance: 52.7
click at [410, 128] on div "Janela de atendimento Grade de atendimento Capacidade Transportadoras Veículos …" at bounding box center [424, 183] width 849 height 366
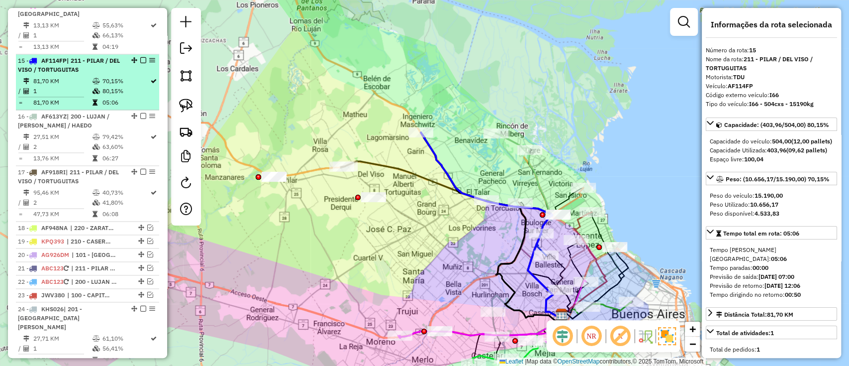
click at [142, 56] on div "15 - AF114FP | 211 - PILAR / DEL VISO / TORTUGUITAS" at bounding box center [87, 65] width 139 height 18
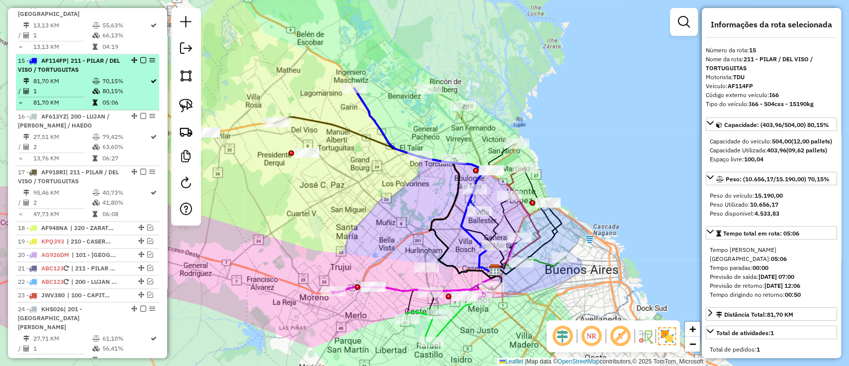
click at [142, 57] on em at bounding box center [143, 60] width 6 height 6
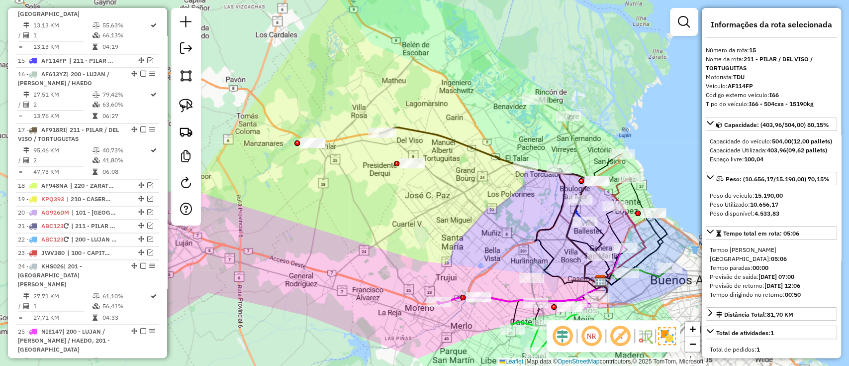
drag, startPoint x: 351, startPoint y: 89, endPoint x: 408, endPoint y: 93, distance: 57.8
click at [408, 93] on div "Janela de atendimento Grade de atendimento Capacidade Transportadoras Veículos …" at bounding box center [424, 183] width 849 height 366
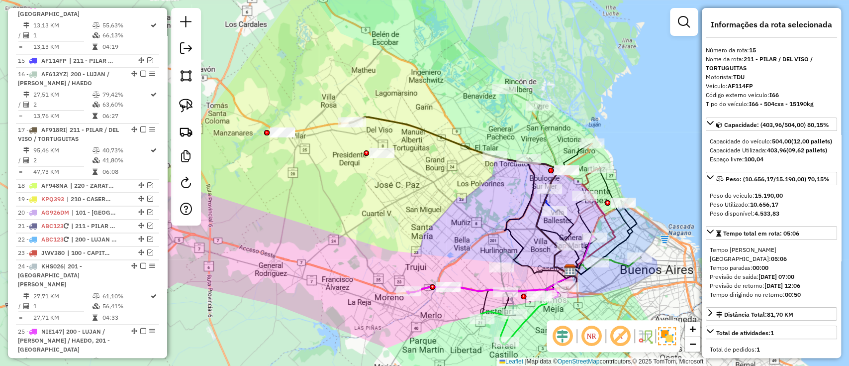
drag, startPoint x: 492, startPoint y: 162, endPoint x: 489, endPoint y: 110, distance: 52.3
click at [455, 151] on div "Janela de atendimento Grade de atendimento Capacidade Transportadoras Veículos …" at bounding box center [424, 183] width 849 height 366
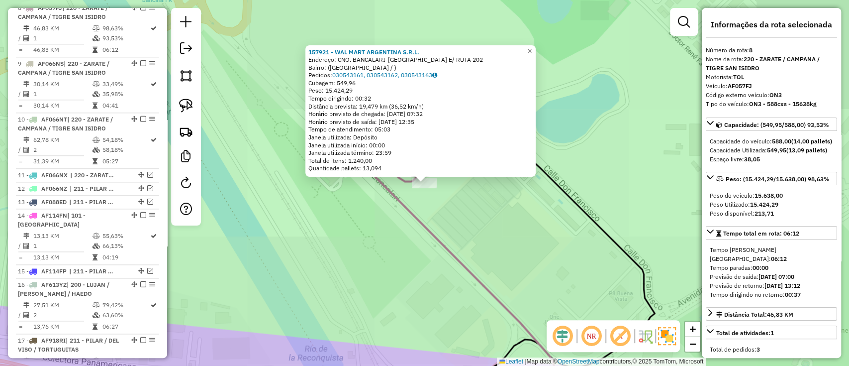
scroll to position [721, 0]
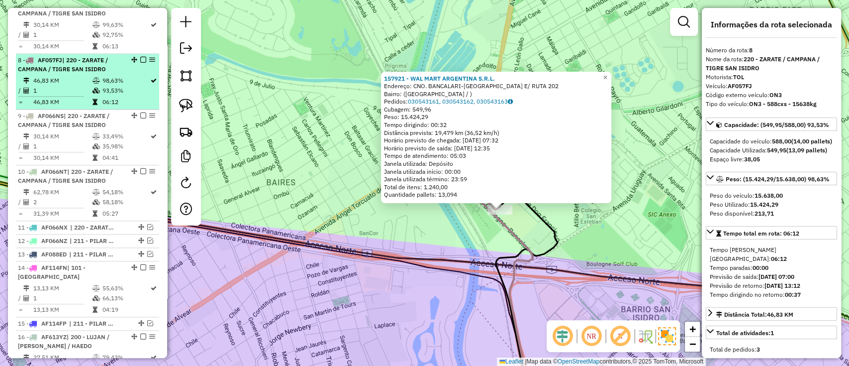
click at [141, 57] on em at bounding box center [143, 60] width 6 height 6
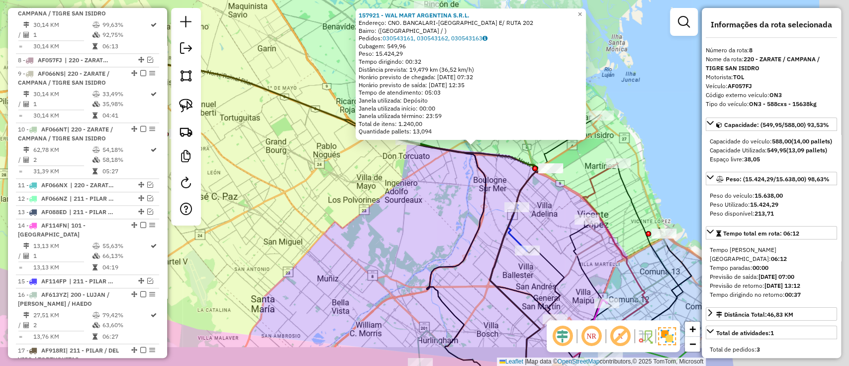
drag, startPoint x: 532, startPoint y: 211, endPoint x: 446, endPoint y: 188, distance: 89.2
click at [446, 188] on div "157921 - WAL MART ARGENTINA S.R.L. Endereço: CNO. BANCALARI-BOULOGNE E/ RUTA 20…" at bounding box center [424, 183] width 849 height 366
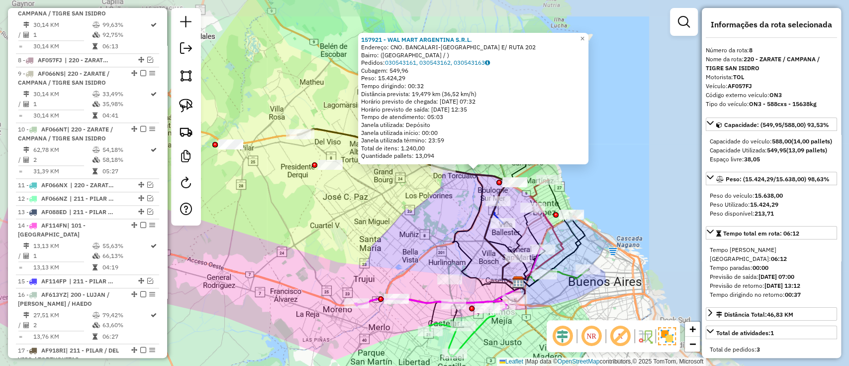
drag, startPoint x: 389, startPoint y: 194, endPoint x: 390, endPoint y: 205, distance: 11.0
click at [390, 205] on div "157921 - WAL MART ARGENTINA S.R.L. Endereço: CNO. BANCALARI-BOULOGNE E/ RUTA 20…" at bounding box center [424, 183] width 849 height 366
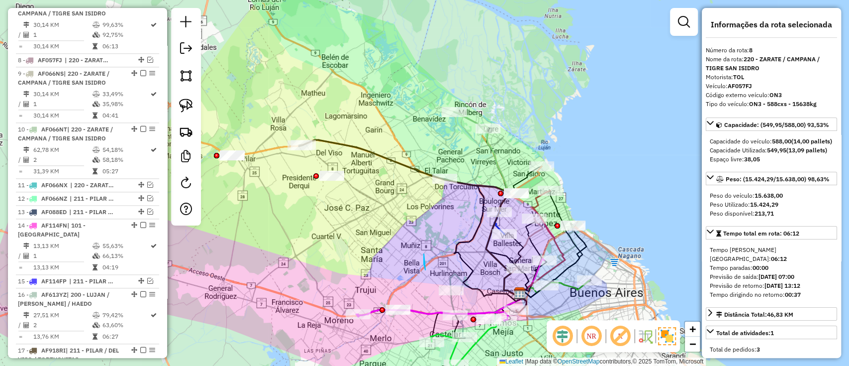
drag, startPoint x: 424, startPoint y: 268, endPoint x: 458, endPoint y: 149, distance: 123.1
click at [458, 149] on div "Janela de atendimento Grade de atendimento Capacidade Transportadoras Veículos …" at bounding box center [424, 183] width 849 height 366
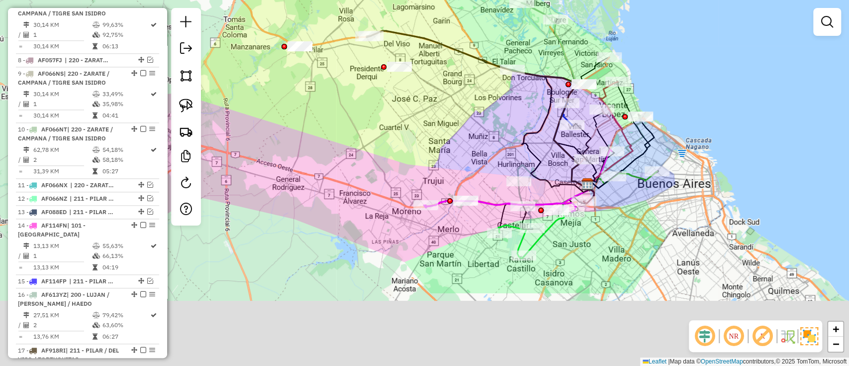
drag, startPoint x: 388, startPoint y: 214, endPoint x: 466, endPoint y: 75, distance: 159.0
click at [465, 78] on div "Janela de atendimento Grade de atendimento Capacidade Transportadoras Veículos …" at bounding box center [424, 183] width 849 height 366
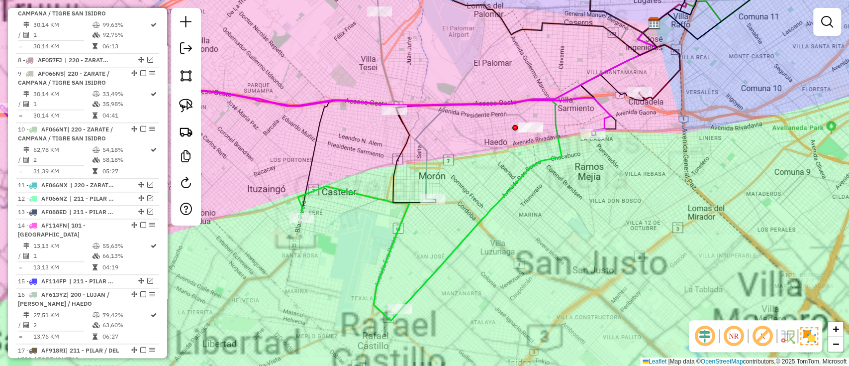
click at [471, 217] on div "Janela de atendimento Grade de atendimento Capacidade Transportadoras Veículos …" at bounding box center [424, 183] width 849 height 366
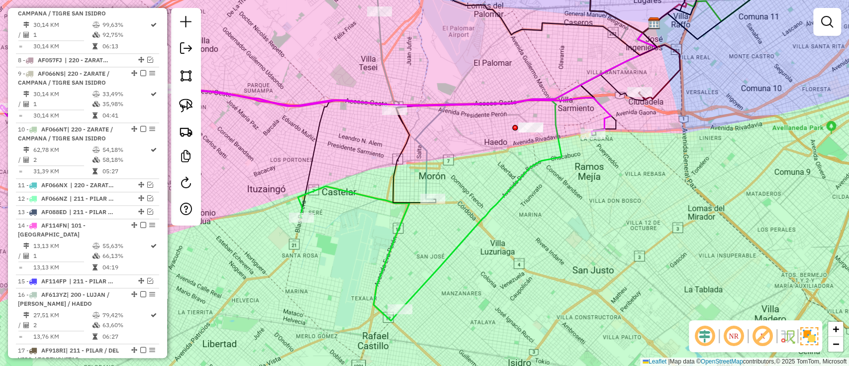
click at [475, 224] on icon at bounding box center [528, 166] width 257 height 285
select select "**********"
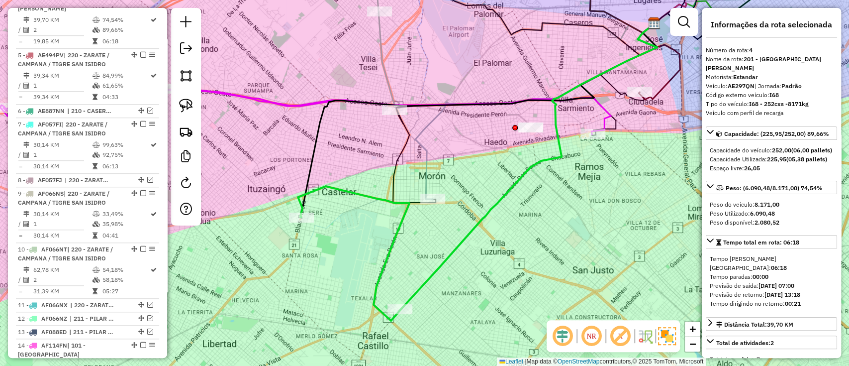
scroll to position [549, 0]
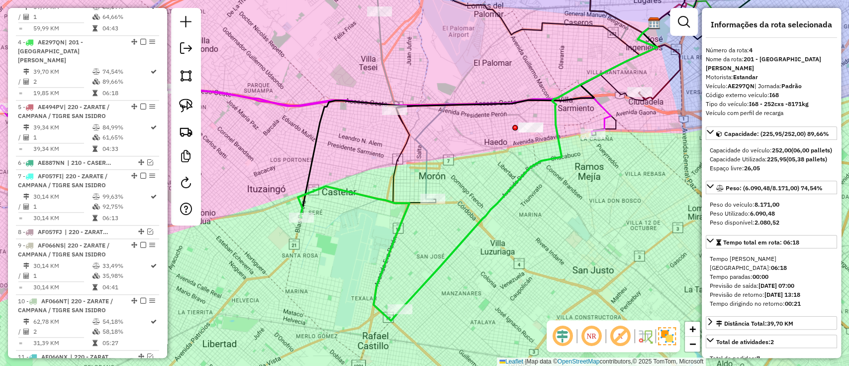
click at [424, 173] on icon at bounding box center [536, 111] width 242 height 175
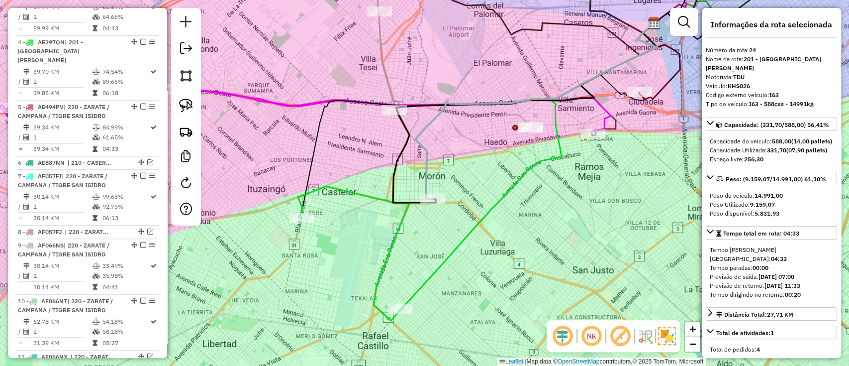
scroll to position [1146, 0]
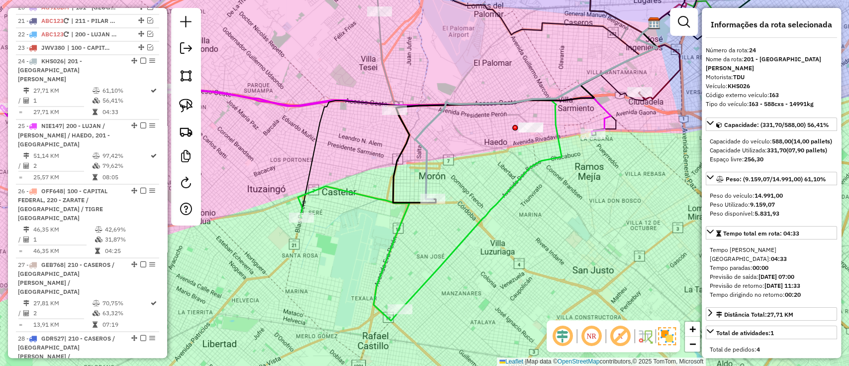
click at [427, 151] on icon at bounding box center [536, 111] width 242 height 175
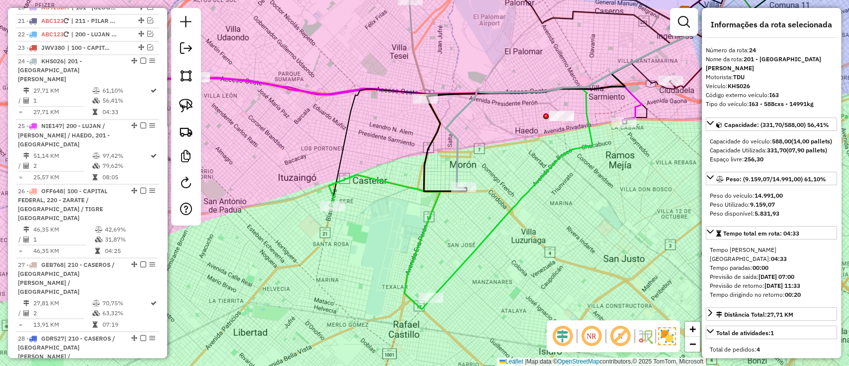
drag, startPoint x: 427, startPoint y: 151, endPoint x: 458, endPoint y: 139, distance: 32.9
click at [458, 139] on icon at bounding box center [567, 99] width 242 height 175
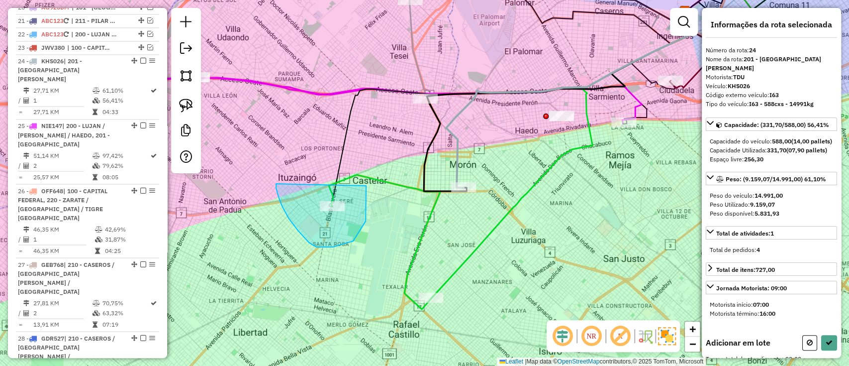
drag, startPoint x: 279, startPoint y: 197, endPoint x: 363, endPoint y: 180, distance: 86.3
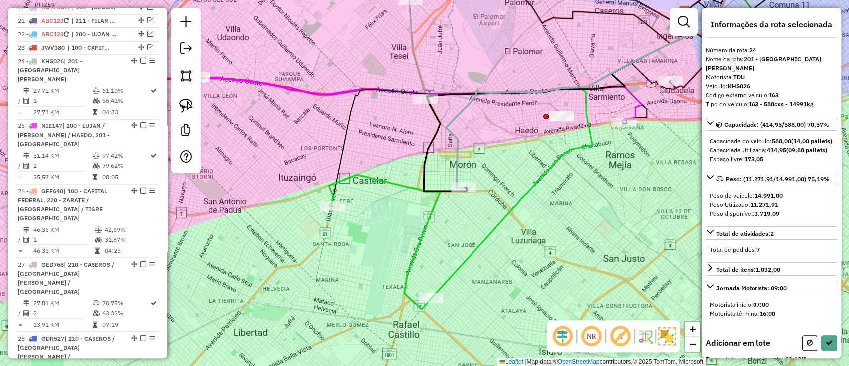
select select "**********"
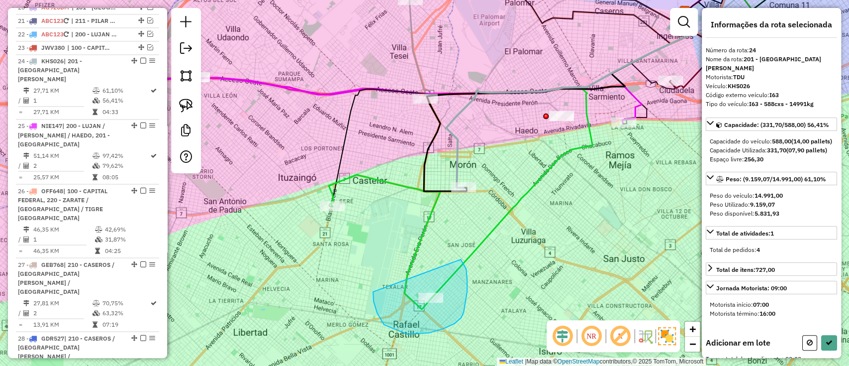
drag, startPoint x: 373, startPoint y: 291, endPoint x: 458, endPoint y: 257, distance: 91.9
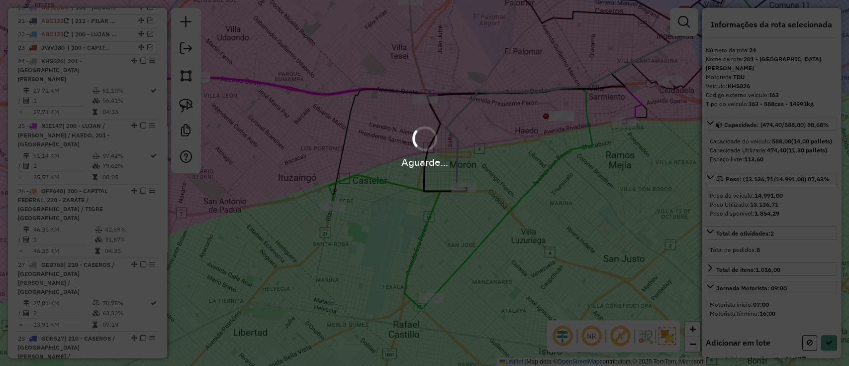
select select "**********"
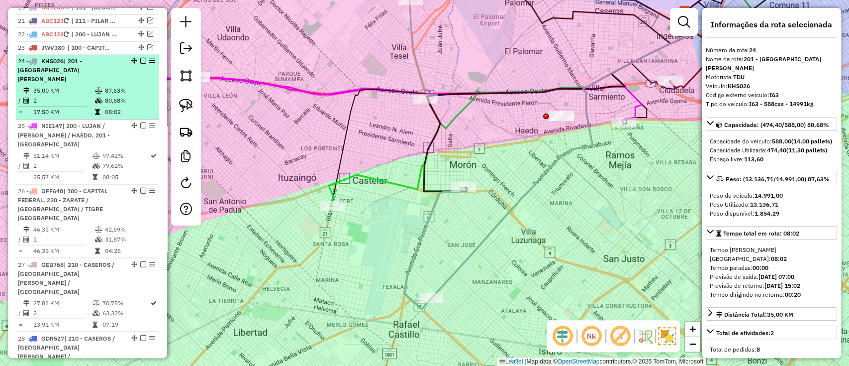
click at [140, 58] on em at bounding box center [143, 61] width 6 height 6
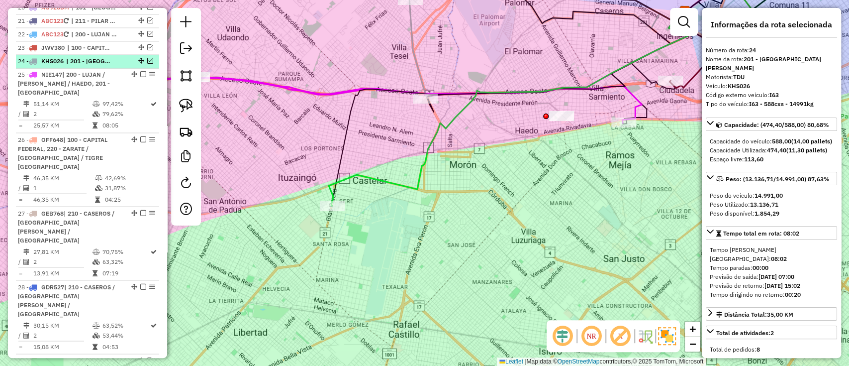
scroll to position [1113, 0]
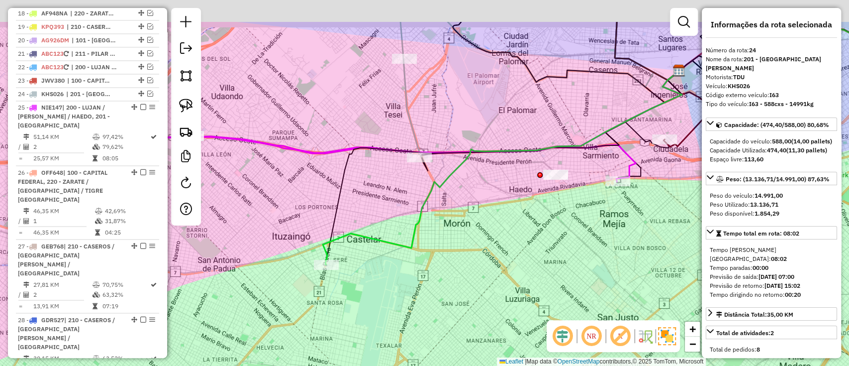
drag, startPoint x: 451, startPoint y: 171, endPoint x: 450, endPoint y: 191, distance: 20.9
click at [450, 191] on div "Janela de atendimento Grade de atendimento Capacidade Transportadoras Veículos …" at bounding box center [424, 183] width 849 height 366
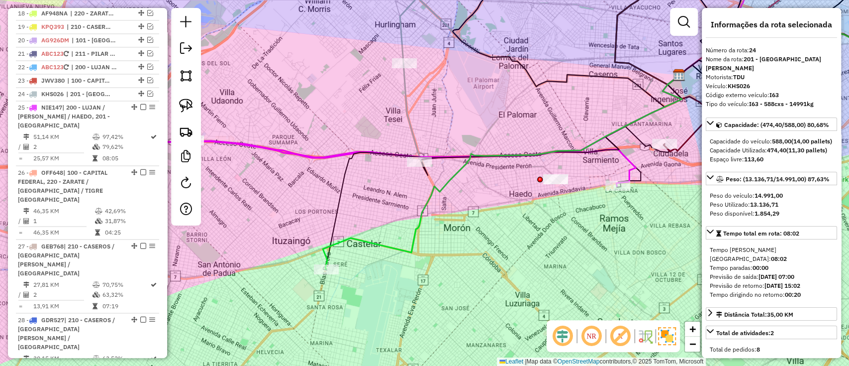
click at [628, 169] on icon at bounding box center [330, 163] width 611 height 45
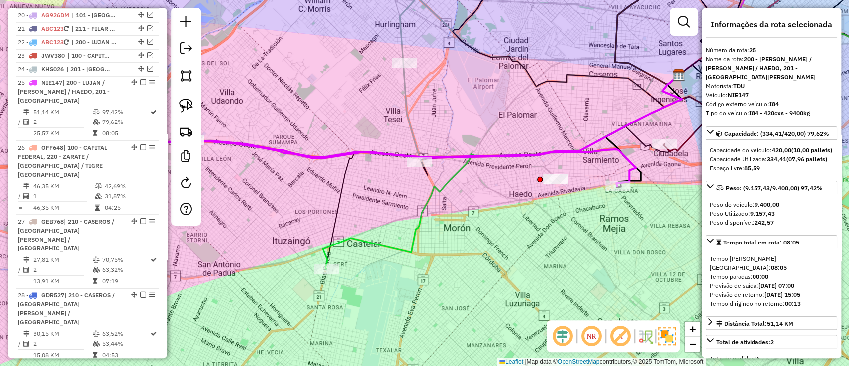
scroll to position [1160, 0]
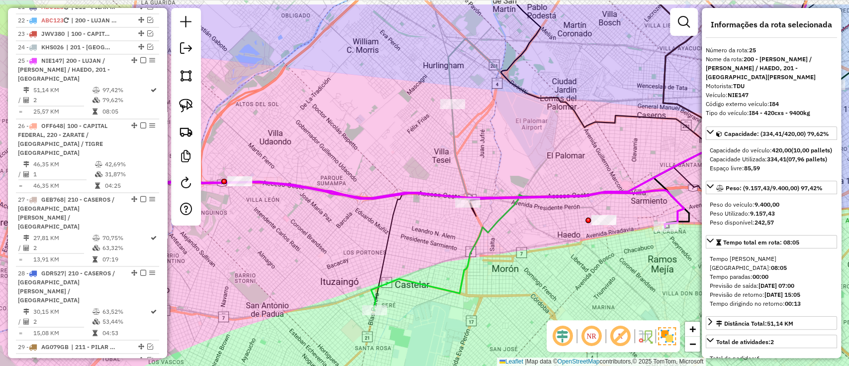
drag, startPoint x: 450, startPoint y: 232, endPoint x: 514, endPoint y: 258, distance: 68.9
click at [512, 261] on div "Janela de atendimento Grade de atendimento Capacidade Transportadoras Veículos …" at bounding box center [424, 183] width 849 height 366
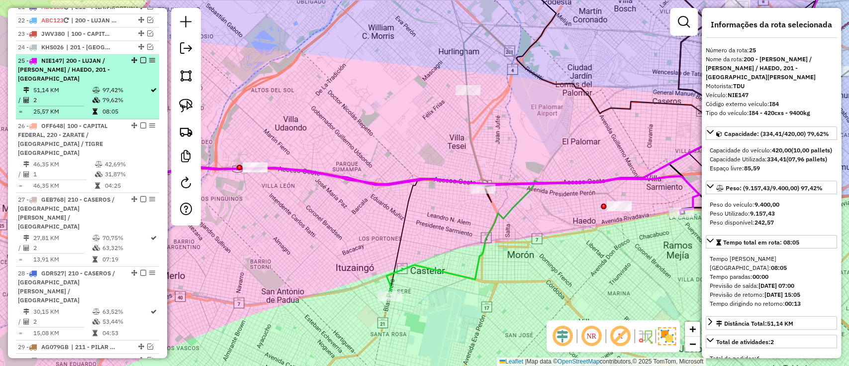
click at [140, 57] on em at bounding box center [143, 60] width 6 height 6
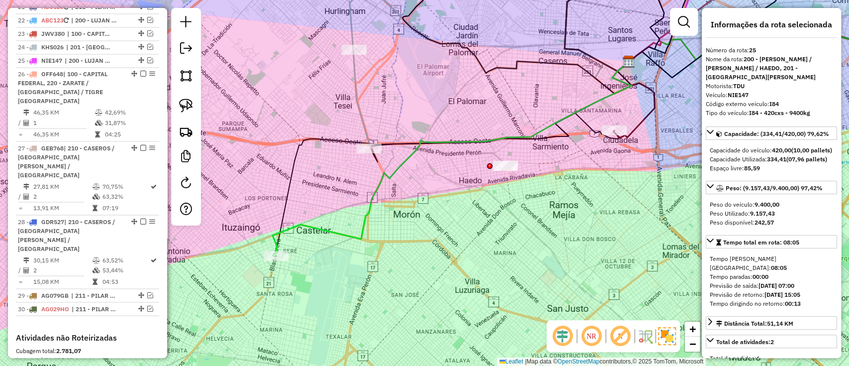
click at [394, 166] on icon at bounding box center [452, 158] width 359 height 193
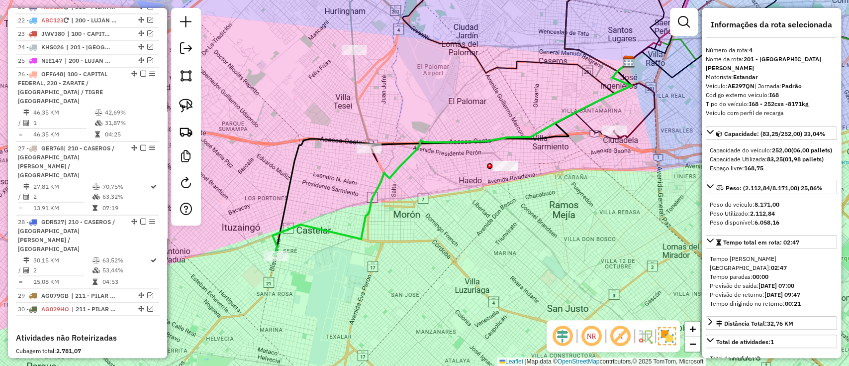
scroll to position [549, 0]
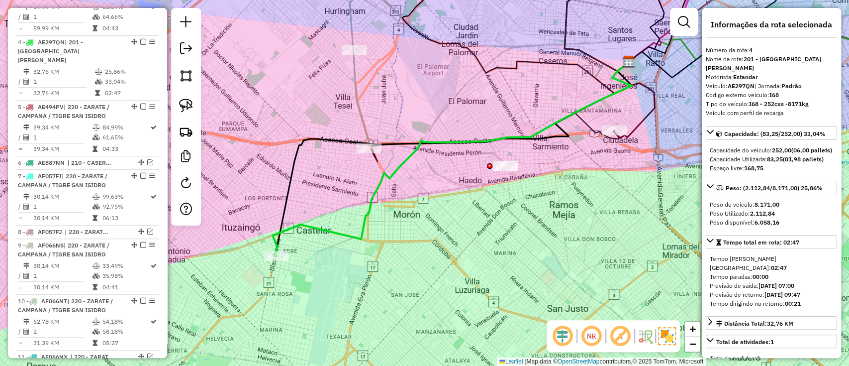
drag, startPoint x: 475, startPoint y: 233, endPoint x: 485, endPoint y: 242, distance: 13.4
click at [479, 242] on div "Janela de atendimento Grade de atendimento Capacidade Transportadoras Veículos …" at bounding box center [424, 183] width 849 height 366
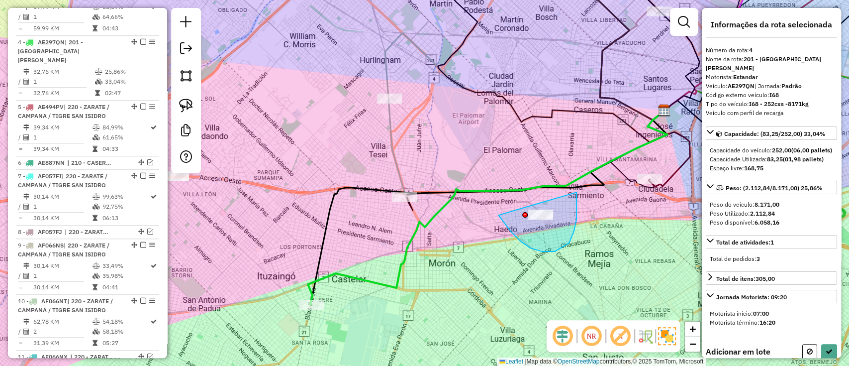
drag, startPoint x: 520, startPoint y: 241, endPoint x: 565, endPoint y: 176, distance: 79.0
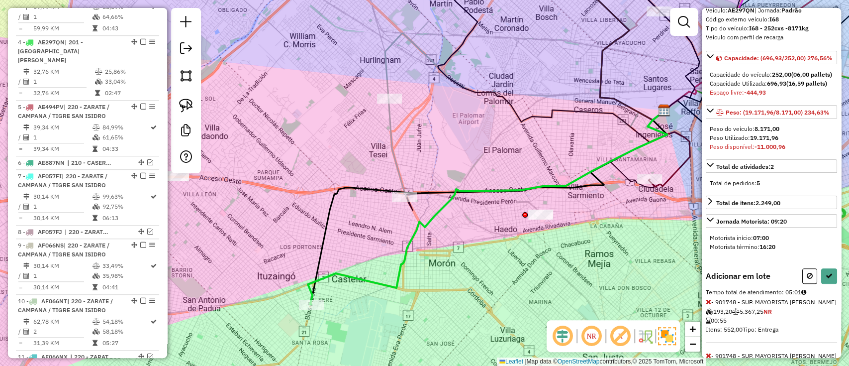
scroll to position [142, 0]
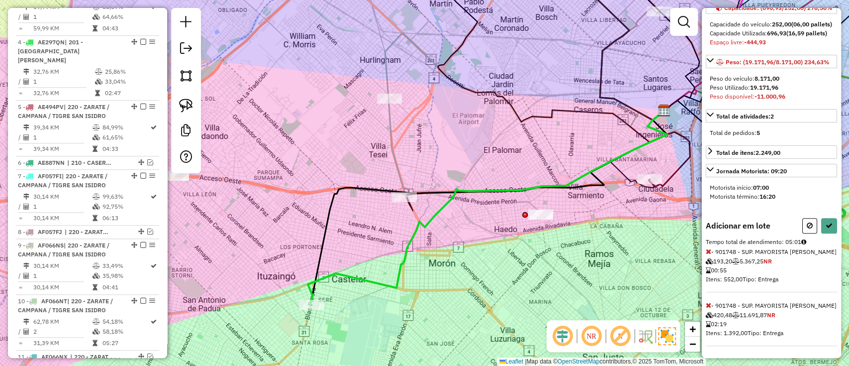
click at [708, 250] on icon at bounding box center [708, 251] width 5 height 7
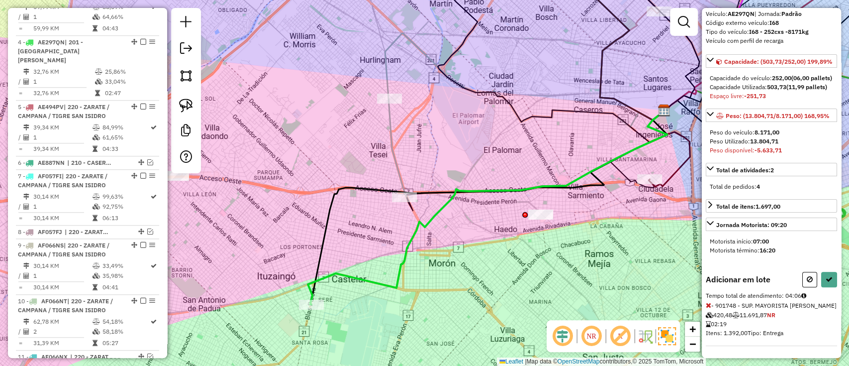
scroll to position [133, 0]
select select "**********"
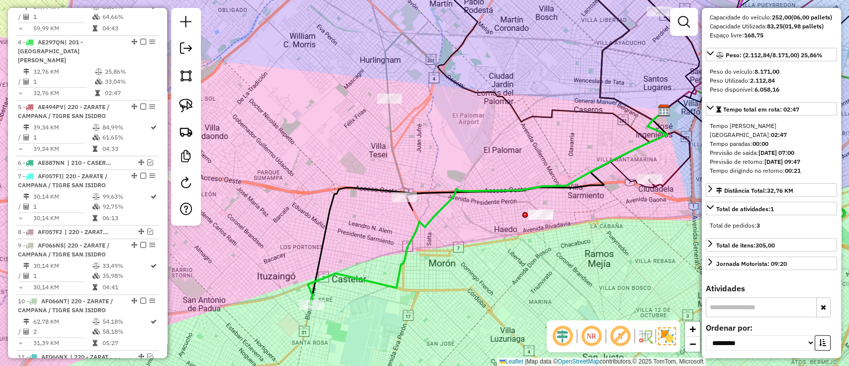
drag, startPoint x: 538, startPoint y: 193, endPoint x: 513, endPoint y: 202, distance: 26.6
click at [513, 202] on icon at bounding box center [487, 207] width 359 height 193
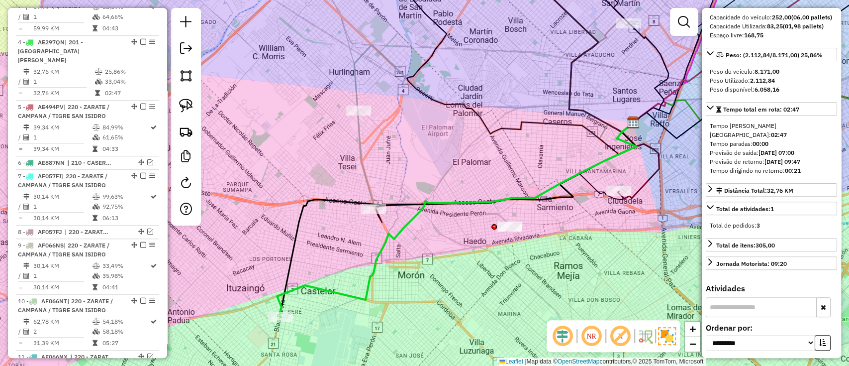
click at [645, 181] on icon at bounding box center [638, 161] width 42 height 76
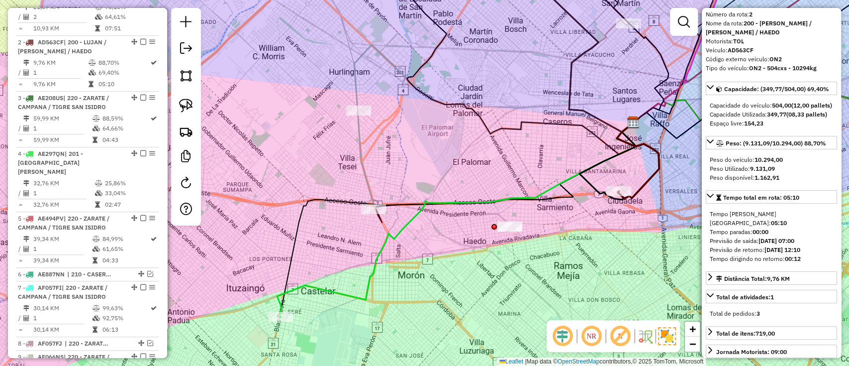
scroll to position [0, 0]
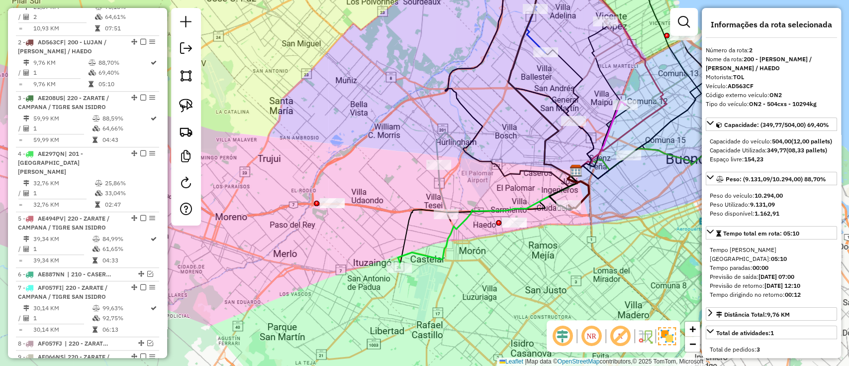
drag, startPoint x: 461, startPoint y: 281, endPoint x: 473, endPoint y: 239, distance: 44.1
click at [468, 246] on div "Janela de atendimento Grade de atendimento Capacidade Transportadoras Veículos …" at bounding box center [424, 183] width 849 height 366
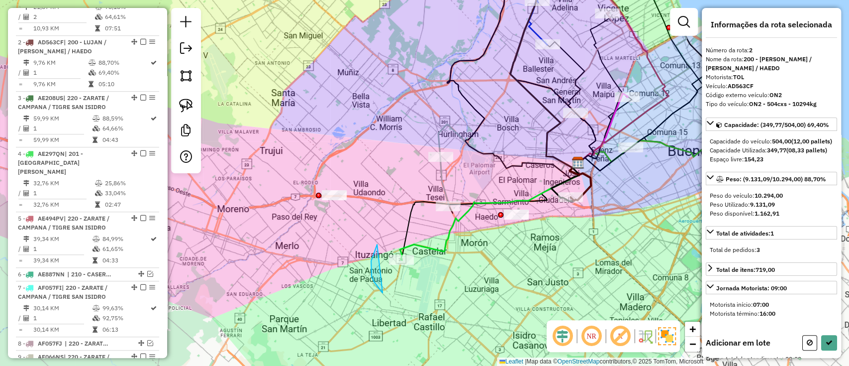
drag, startPoint x: 371, startPoint y: 267, endPoint x: 437, endPoint y: 240, distance: 71.2
select select "**********"
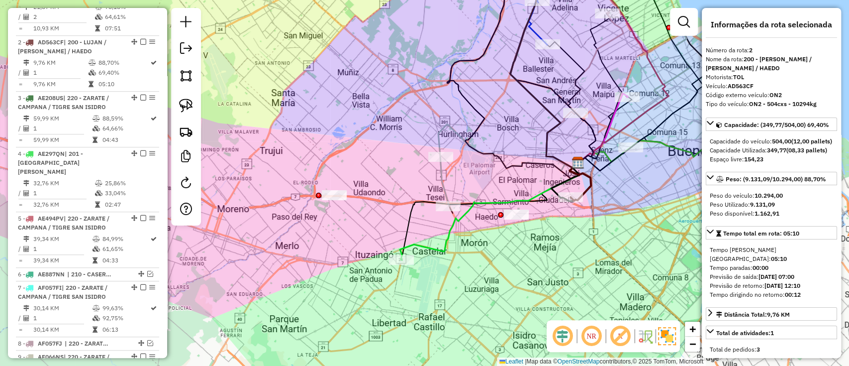
click at [440, 173] on icon at bounding box center [444, 181] width 9 height 49
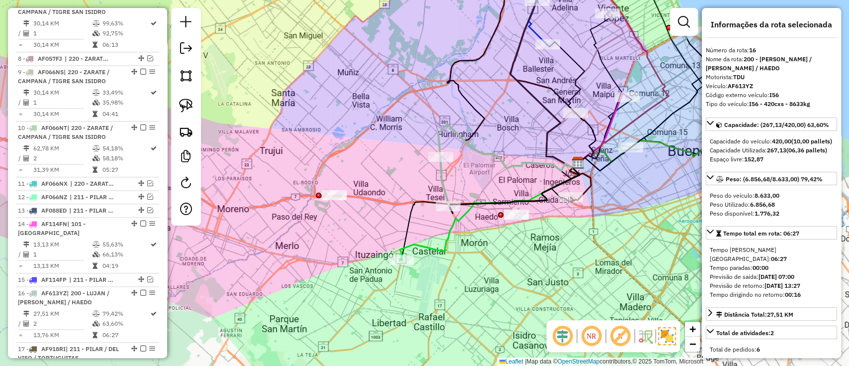
scroll to position [955, 0]
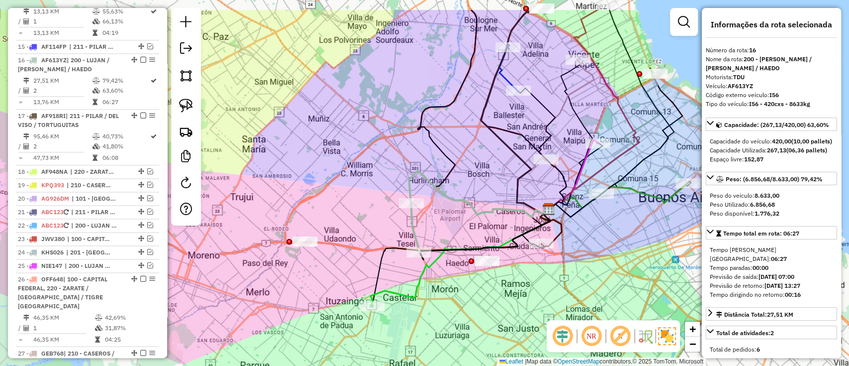
drag, startPoint x: 508, startPoint y: 169, endPoint x: 492, endPoint y: 210, distance: 43.8
click at [492, 210] on div "Janela de atendimento Grade de atendimento Capacidade Transportadoras Veículos …" at bounding box center [424, 183] width 849 height 366
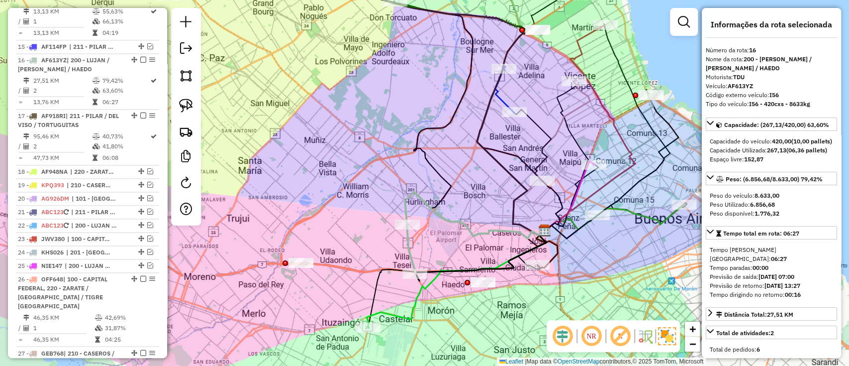
drag, startPoint x: 509, startPoint y: 130, endPoint x: 505, endPoint y: 183, distance: 53.4
click at [505, 183] on div "Janela de atendimento Grade de atendimento Capacidade Transportadoras Veículos …" at bounding box center [424, 183] width 849 height 366
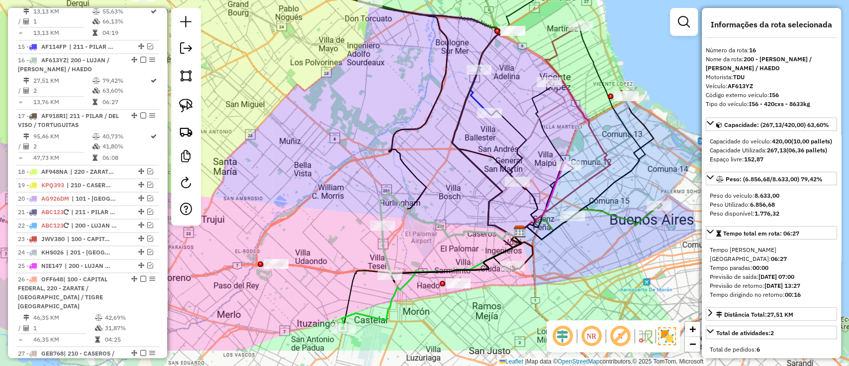
drag, startPoint x: 543, startPoint y: 191, endPoint x: 522, endPoint y: 139, distance: 56.2
click at [522, 139] on icon at bounding box center [513, 170] width 48 height 121
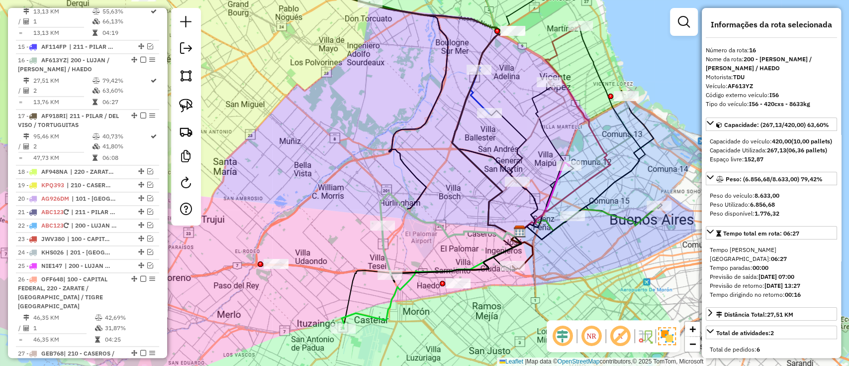
click at [534, 191] on icon at bounding box center [513, 170] width 48 height 121
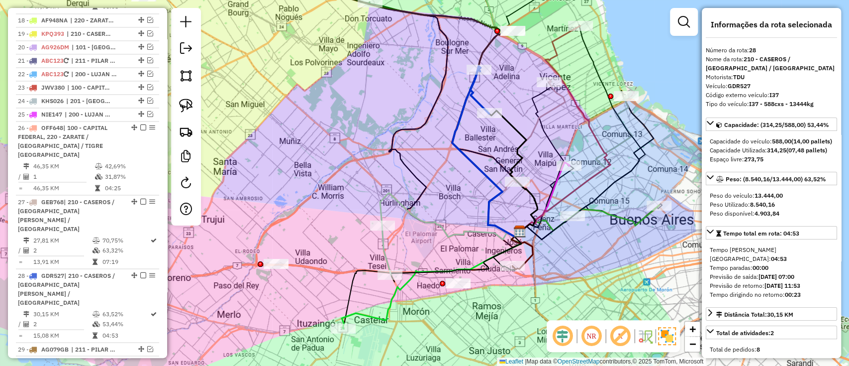
scroll to position [1293, 0]
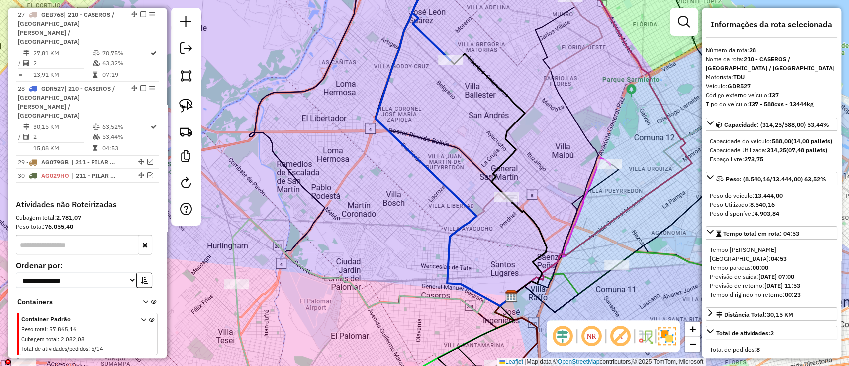
click at [591, 177] on icon at bounding box center [560, 227] width 99 height 139
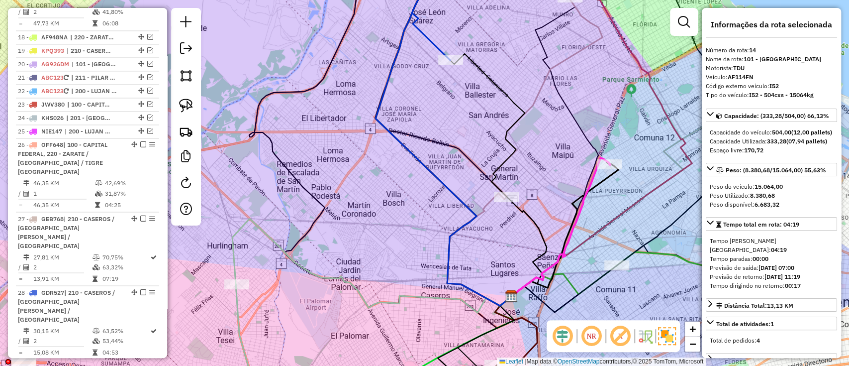
scroll to position [886, 0]
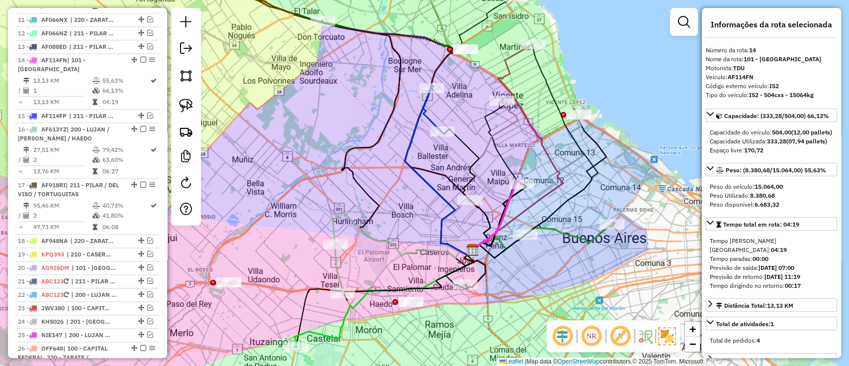
drag, startPoint x: 618, startPoint y: 209, endPoint x: 522, endPoint y: 217, distance: 96.4
click at [531, 212] on icon at bounding box center [517, 146] width 91 height 205
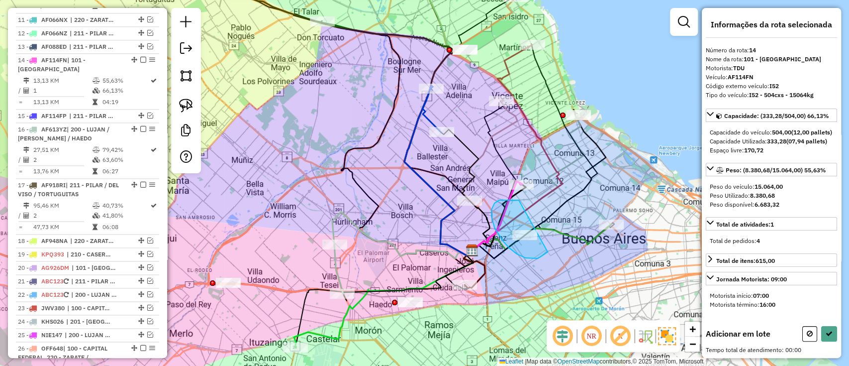
drag, startPoint x: 491, startPoint y: 213, endPoint x: 555, endPoint y: 231, distance: 65.7
select select "**********"
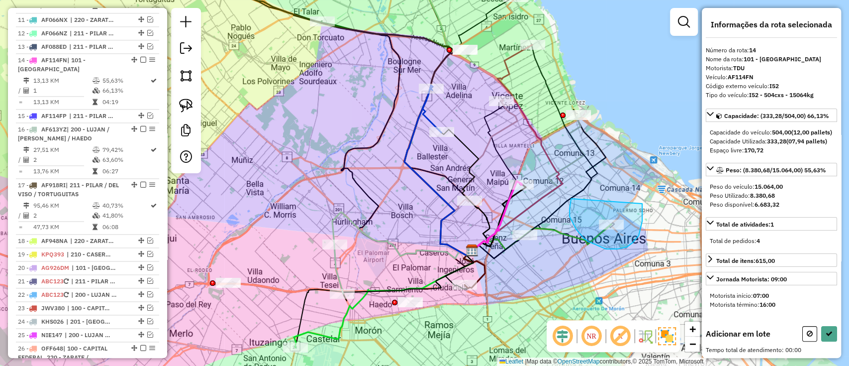
drag, startPoint x: 571, startPoint y: 198, endPoint x: 642, endPoint y: 202, distance: 70.7
select select "**********"
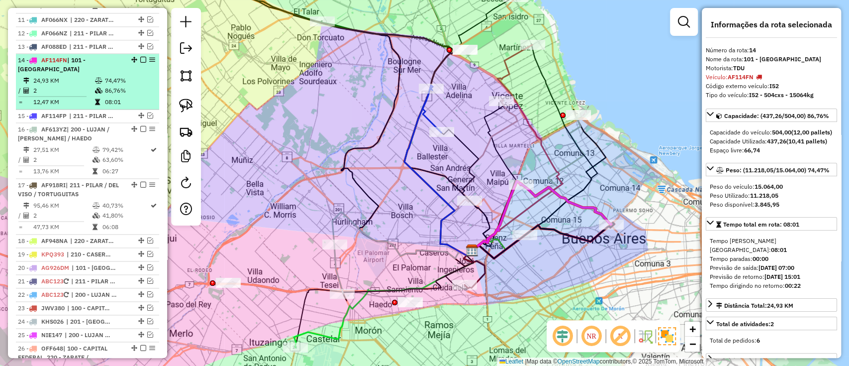
click at [142, 57] on em at bounding box center [143, 60] width 6 height 6
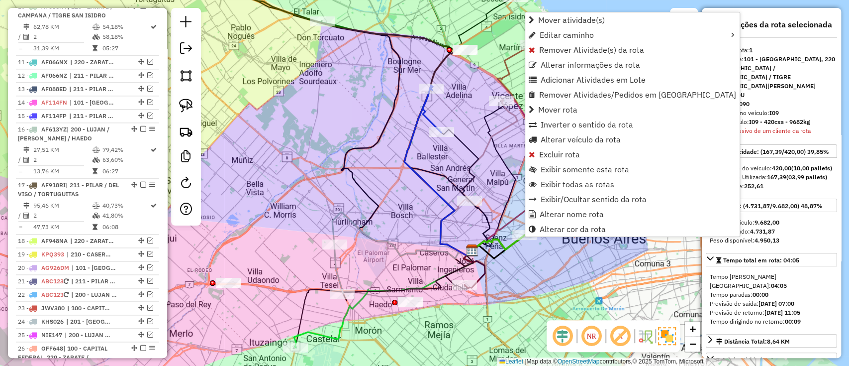
scroll to position [374, 0]
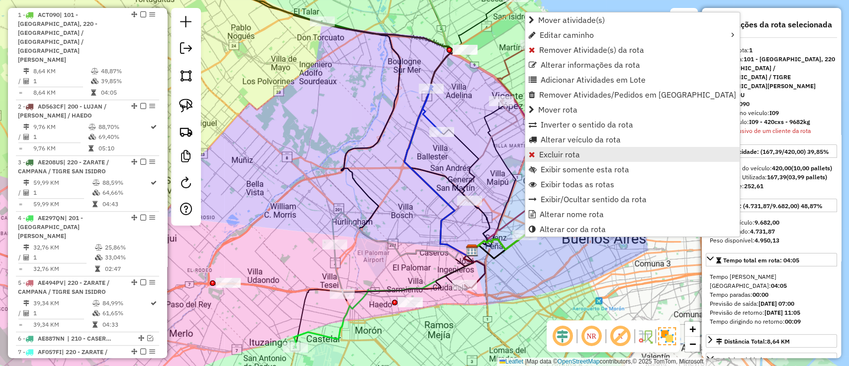
click at [549, 154] on span "Excluir rota" at bounding box center [559, 154] width 41 height 8
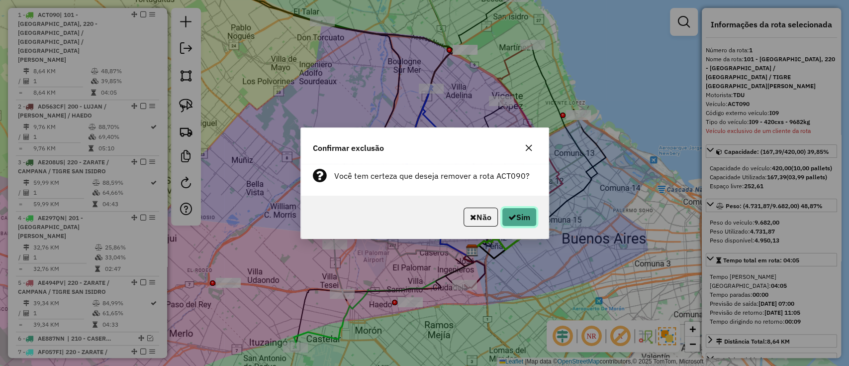
click at [527, 215] on button "Sim" at bounding box center [519, 216] width 35 height 19
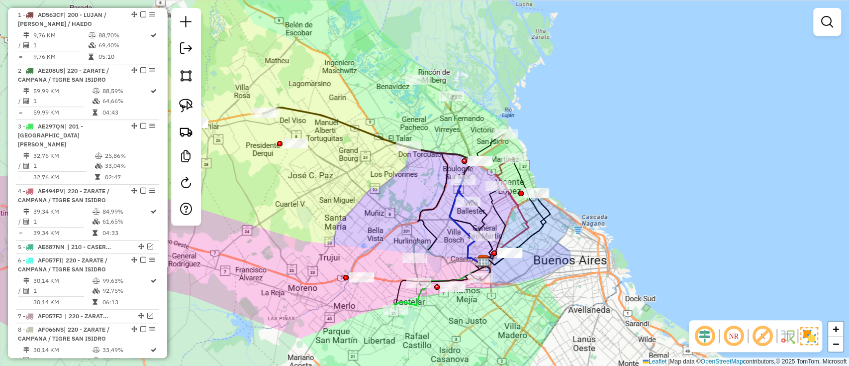
drag, startPoint x: 350, startPoint y: 129, endPoint x: 332, endPoint y: 158, distance: 34.2
click at [332, 158] on div "Janela de atendimento Grade de atendimento Capacidade Transportadoras Veículos …" at bounding box center [424, 183] width 849 height 366
click at [451, 117] on icon at bounding box center [451, 172] width 66 height 184
select select "**********"
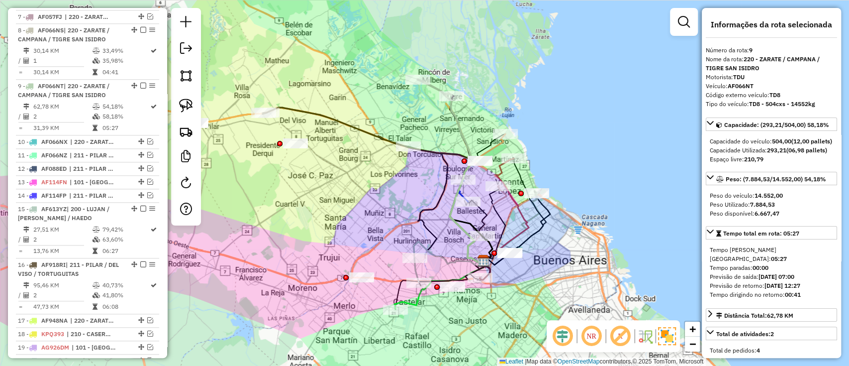
scroll to position [725, 0]
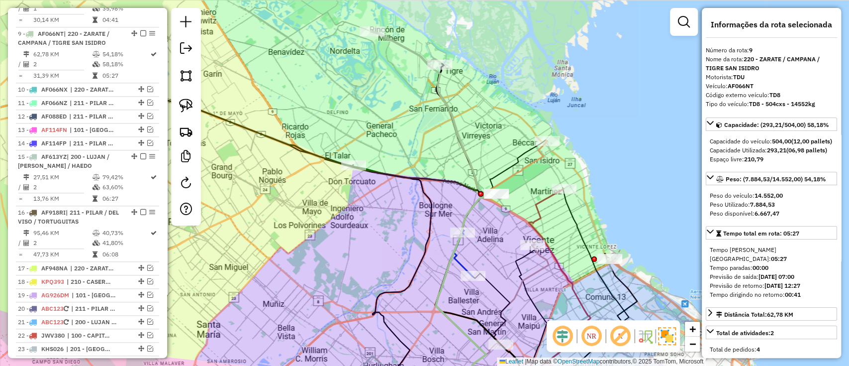
click at [438, 94] on icon at bounding box center [437, 215] width 131 height 368
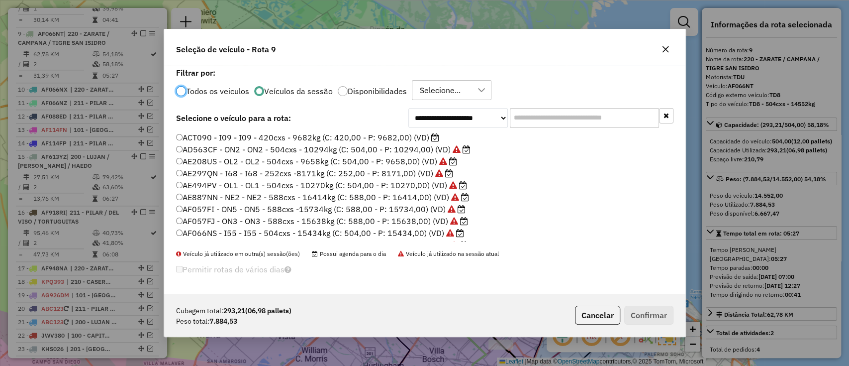
scroll to position [5, 3]
click at [380, 136] on label "ACT090 - I09 - I09 - 420cxs - 9682kg (C: 420,00 - P: 9682,00) (VD)" at bounding box center [307, 137] width 263 height 12
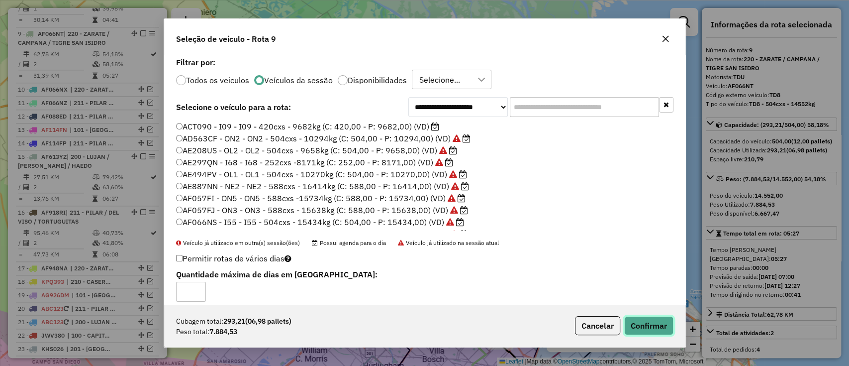
click at [633, 319] on button "Confirmar" at bounding box center [648, 325] width 49 height 19
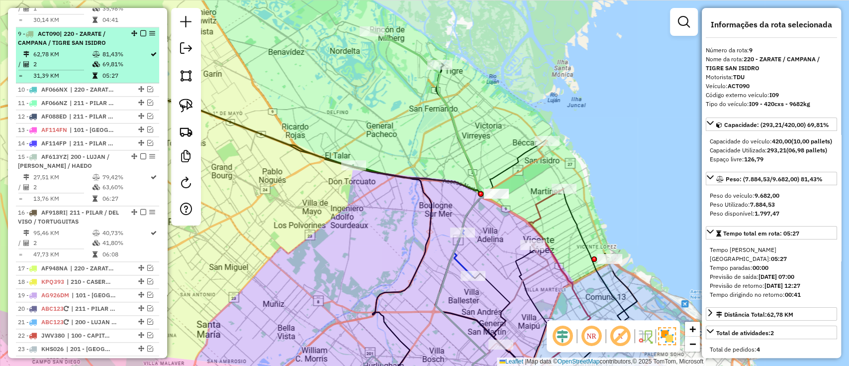
click at [136, 30] on div at bounding box center [140, 33] width 30 height 6
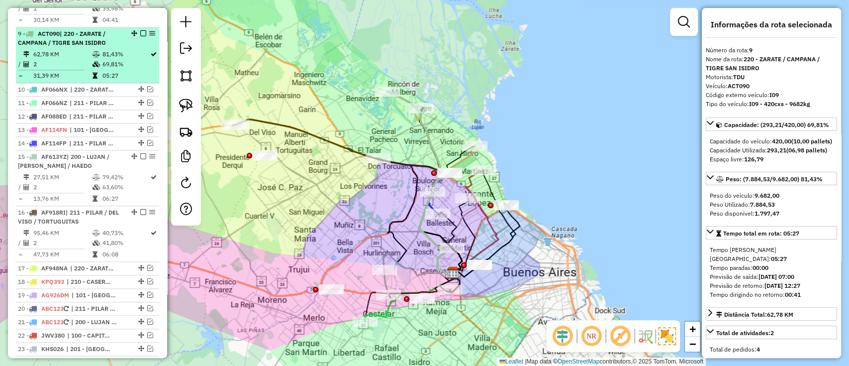
click at [140, 30] on em at bounding box center [143, 33] width 6 height 6
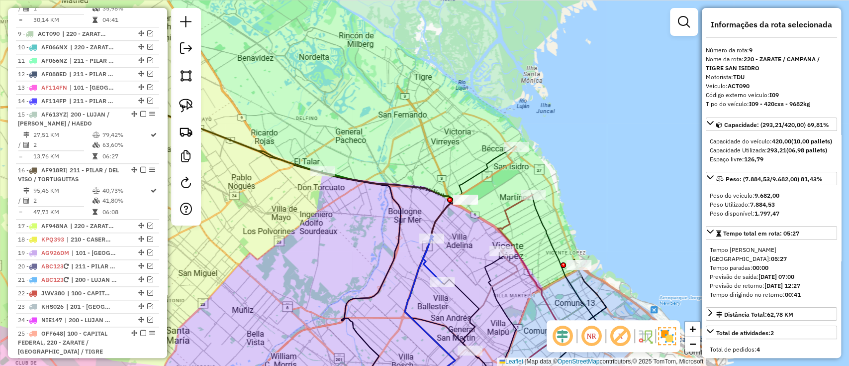
click at [505, 163] on icon at bounding box center [460, 274] width 111 height 256
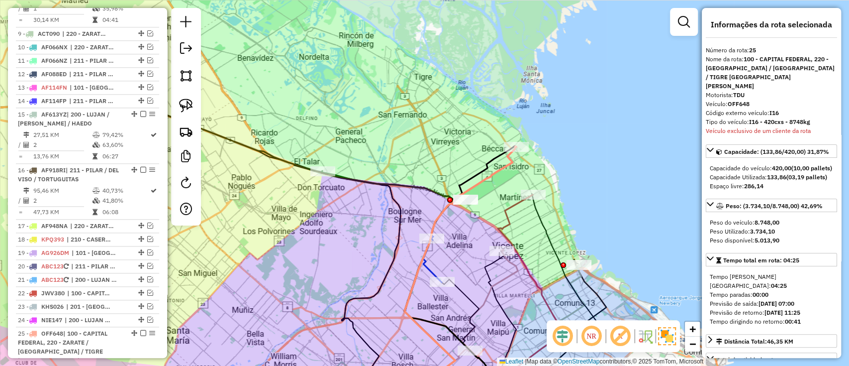
scroll to position [1024, 0]
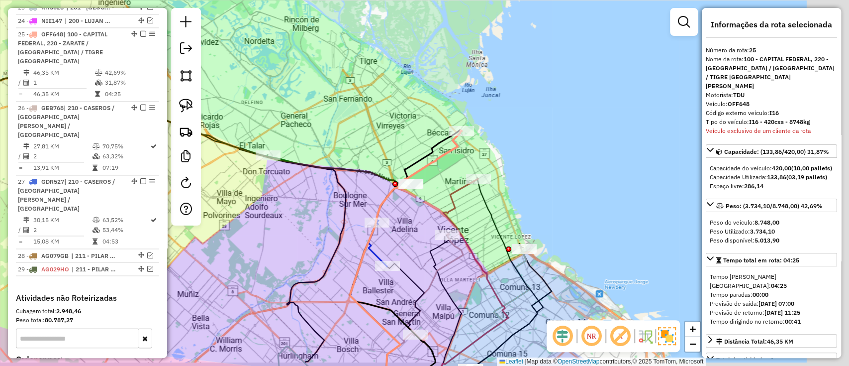
drag, startPoint x: 506, startPoint y: 170, endPoint x: 452, endPoint y: 154, distance: 57.0
click at [452, 154] on icon at bounding box center [405, 258] width 111 height 256
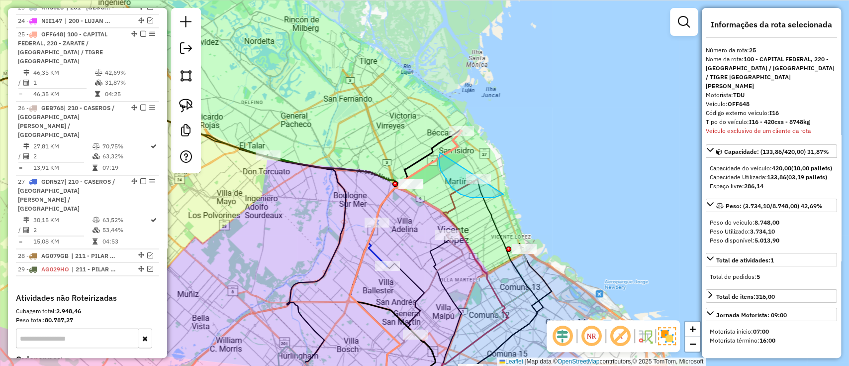
drag, startPoint x: 452, startPoint y: 188, endPoint x: 510, endPoint y: 141, distance: 74.7
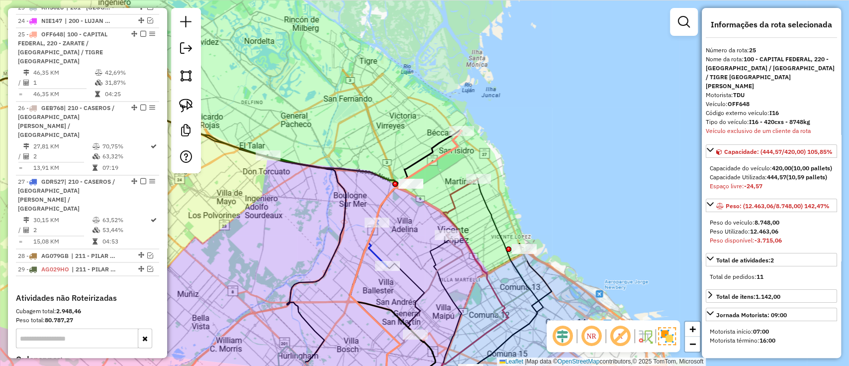
select select "**********"
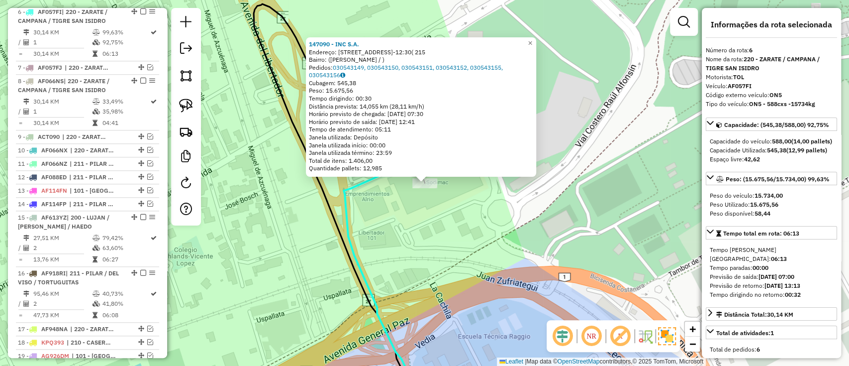
scroll to position [601, 0]
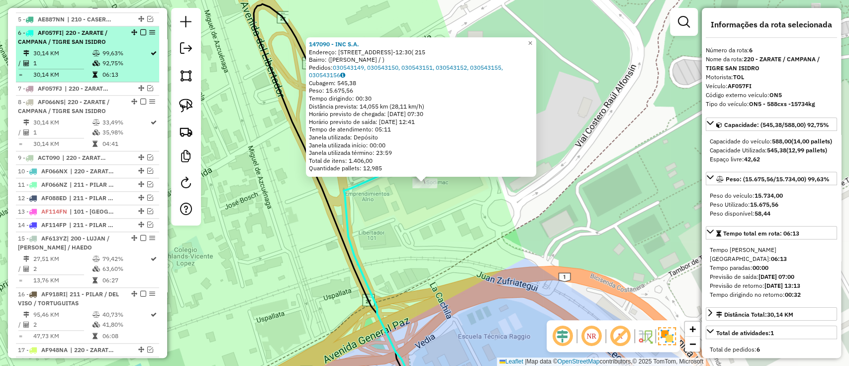
click at [140, 29] on em at bounding box center [143, 32] width 6 height 6
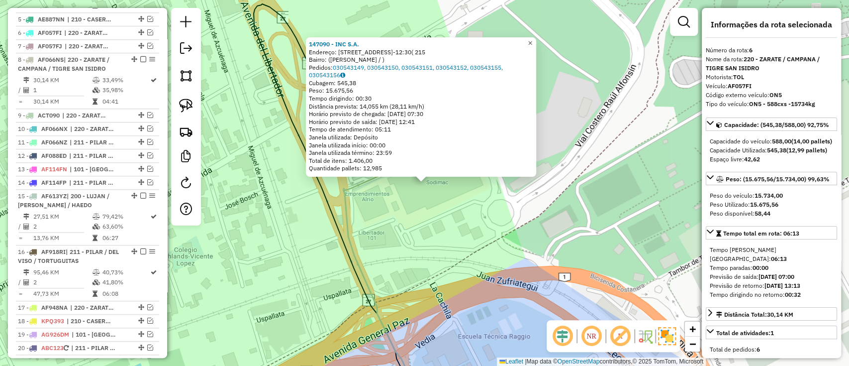
click at [532, 39] on span "×" at bounding box center [530, 43] width 4 height 8
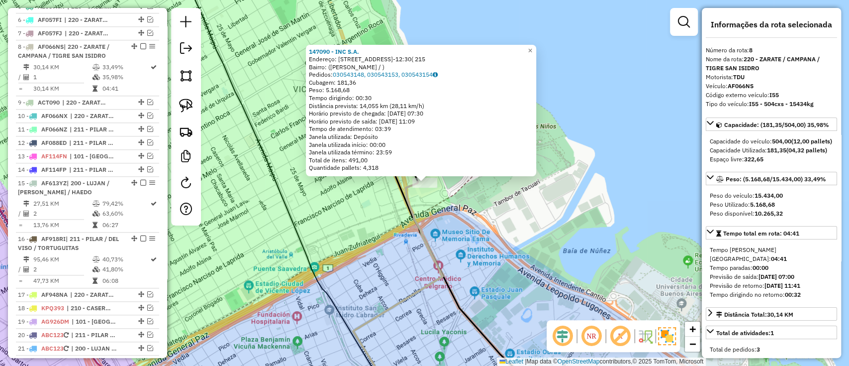
scroll to position [628, 0]
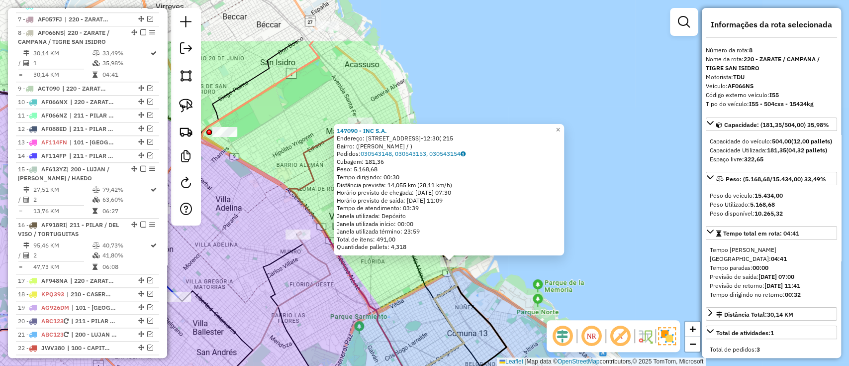
drag, startPoint x: 380, startPoint y: 203, endPoint x: 427, endPoint y: 294, distance: 102.3
click at [427, 294] on icon at bounding box center [423, 299] width 133 height 361
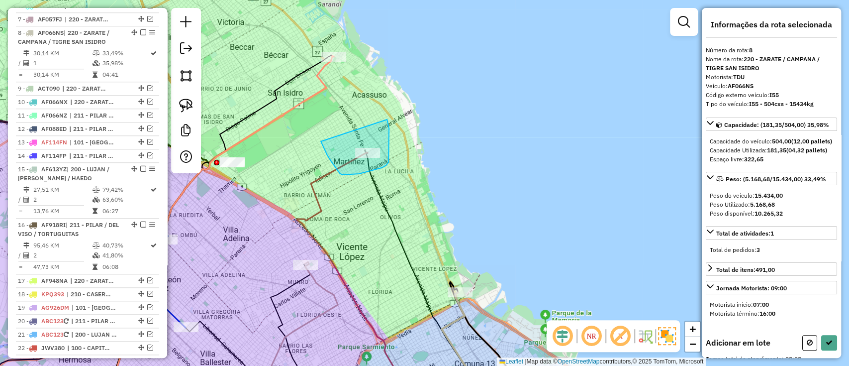
drag, startPoint x: 327, startPoint y: 155, endPoint x: 387, endPoint y: 119, distance: 69.6
select select "**********"
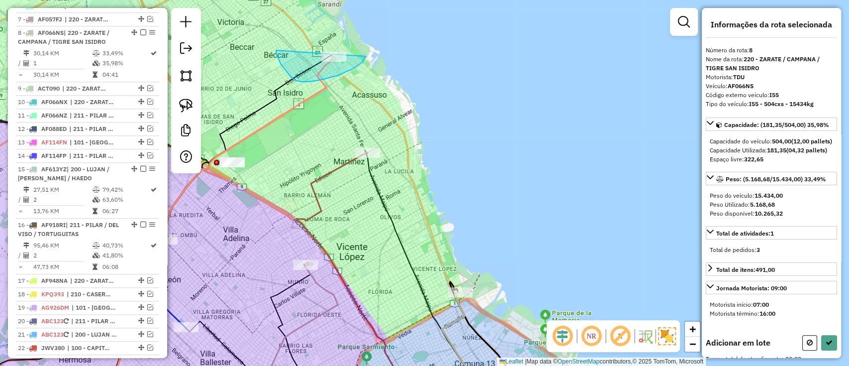
drag, startPoint x: 322, startPoint y: 80, endPoint x: 362, endPoint y: 22, distance: 70.1
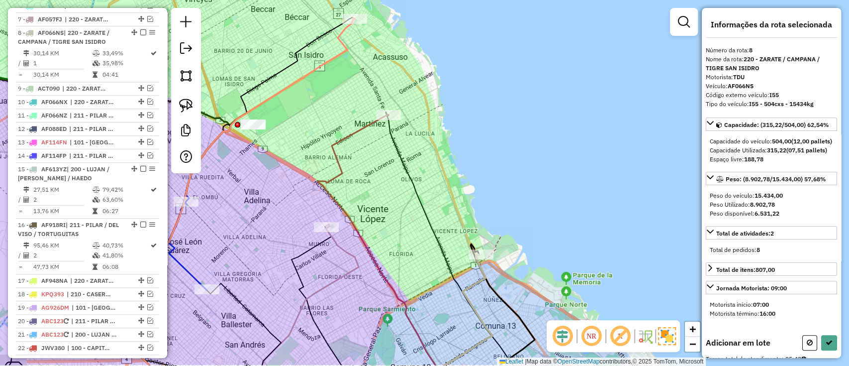
drag, startPoint x: 344, startPoint y: 250, endPoint x: 382, endPoint y: 173, distance: 85.9
click at [382, 173] on div "Janela de atendimento Grade de atendimento Capacidade Transportadoras Veículos …" at bounding box center [424, 183] width 849 height 366
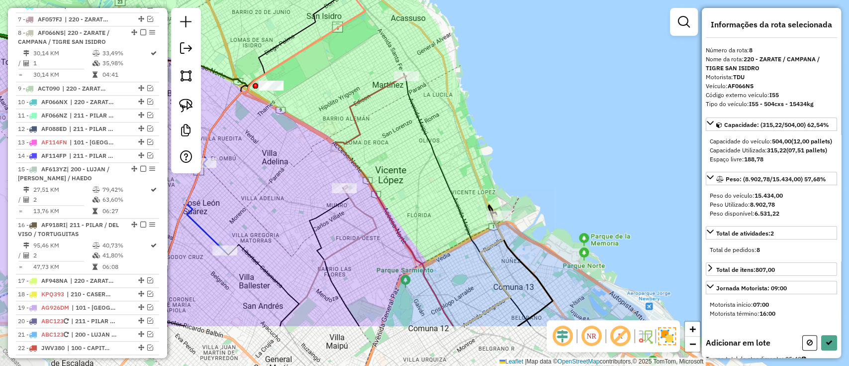
select select "**********"
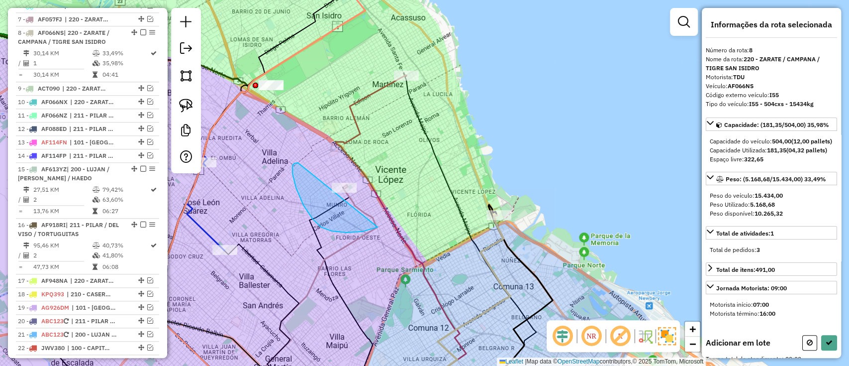
drag, startPoint x: 303, startPoint y: 205, endPoint x: 402, endPoint y: 173, distance: 104.0
select select "**********"
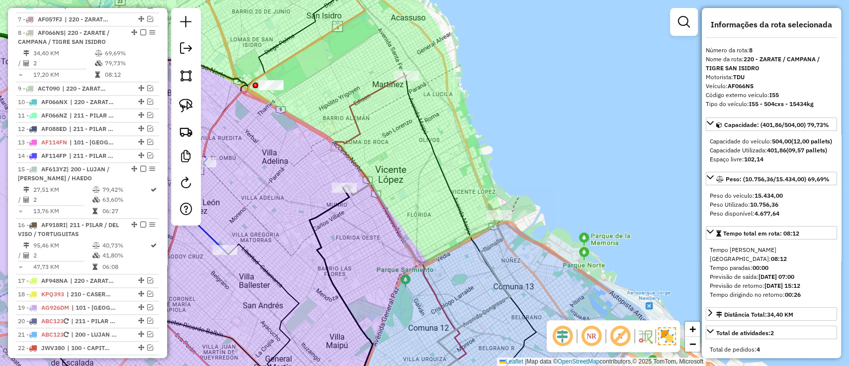
click at [366, 186] on icon at bounding box center [420, 223] width 153 height 80
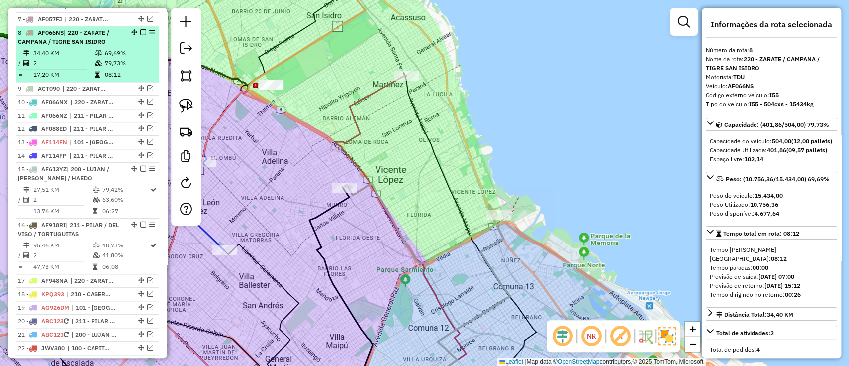
click at [140, 29] on em at bounding box center [143, 32] width 6 height 6
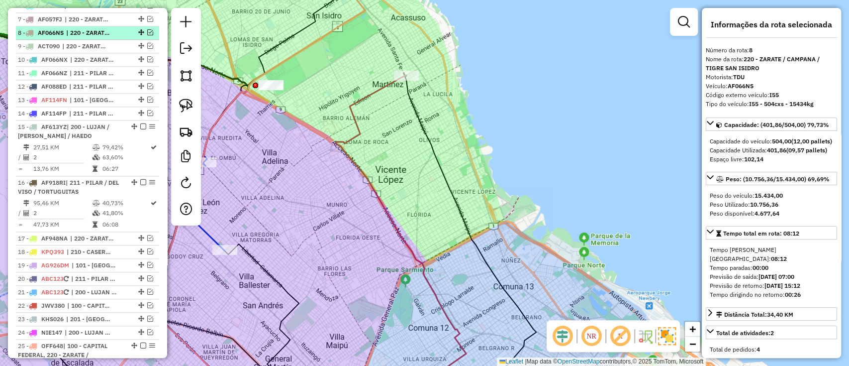
scroll to position [585, 0]
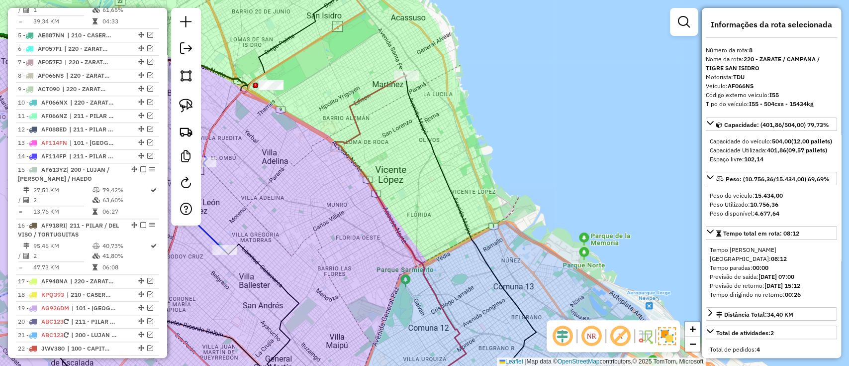
click at [355, 100] on icon at bounding box center [401, 238] width 130 height 327
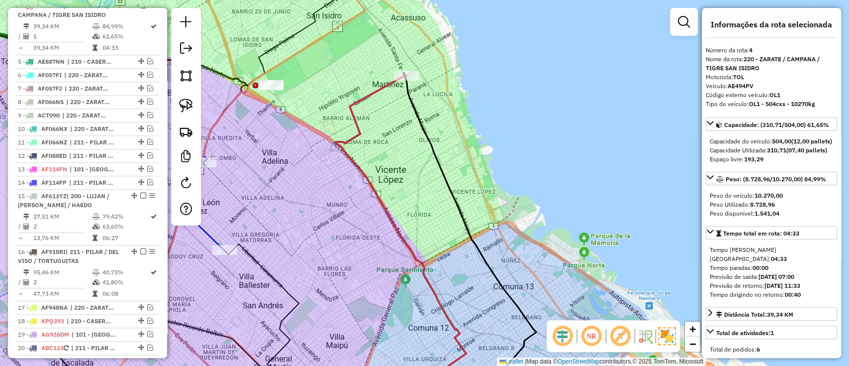
scroll to position [532, 0]
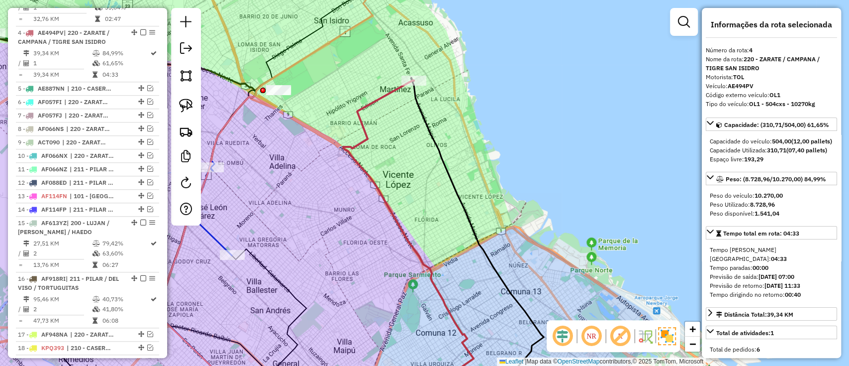
drag, startPoint x: 334, startPoint y: 118, endPoint x: 406, endPoint y: 153, distance: 79.6
click at [406, 153] on div "Janela de atendimento Grade de atendimento Capacidade Transportadoras Veículos …" at bounding box center [424, 183] width 849 height 366
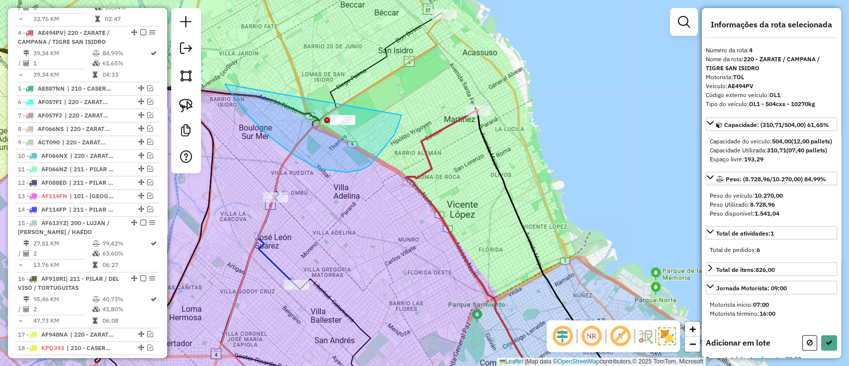
drag, startPoint x: 370, startPoint y: 165, endPoint x: 403, endPoint y: 100, distance: 73.4
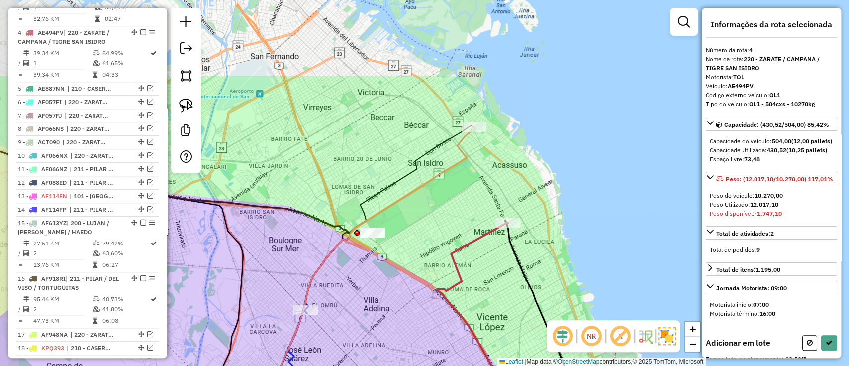
drag, startPoint x: 406, startPoint y: 92, endPoint x: 436, endPoint y: 204, distance: 116.4
click at [436, 204] on div "Janela de atendimento Grade de atendimento Capacidade Transportadoras Veículos …" at bounding box center [424, 183] width 849 height 366
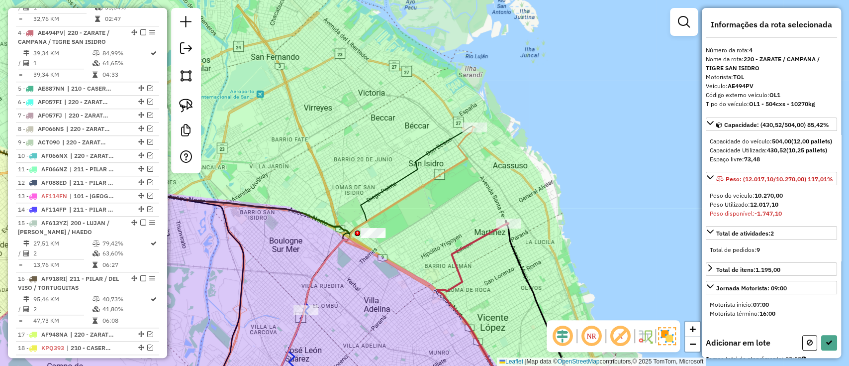
click at [460, 157] on icon at bounding box center [372, 264] width 205 height 276
select select "**********"
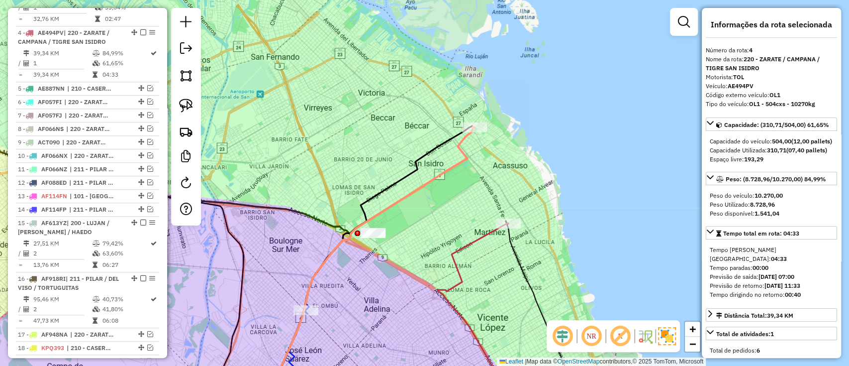
click at [460, 157] on icon at bounding box center [372, 264] width 205 height 276
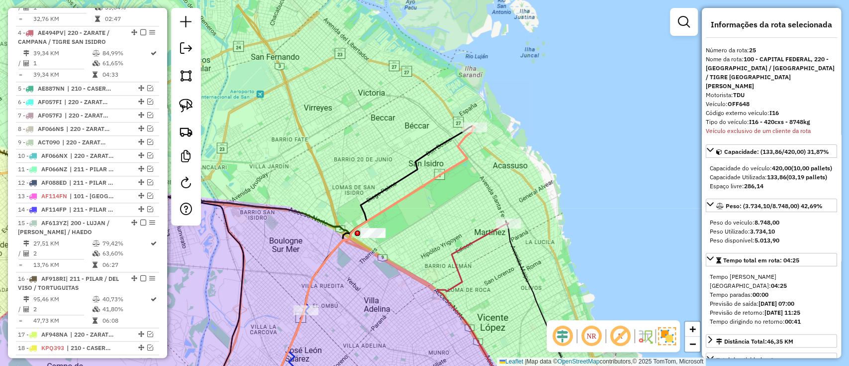
scroll to position [939, 0]
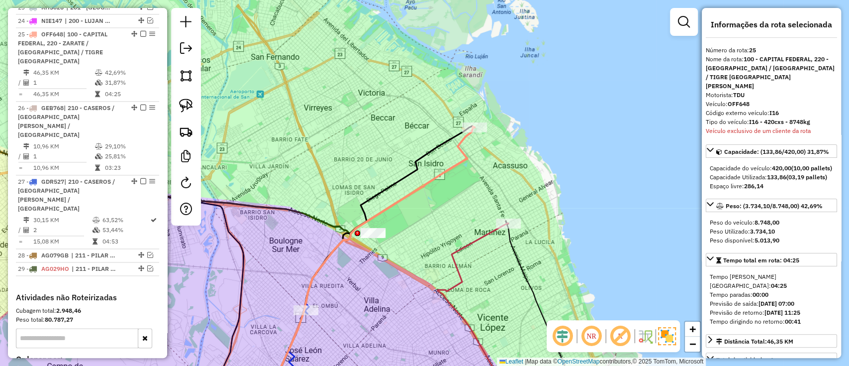
click at [467, 242] on icon at bounding box center [477, 313] width 78 height 180
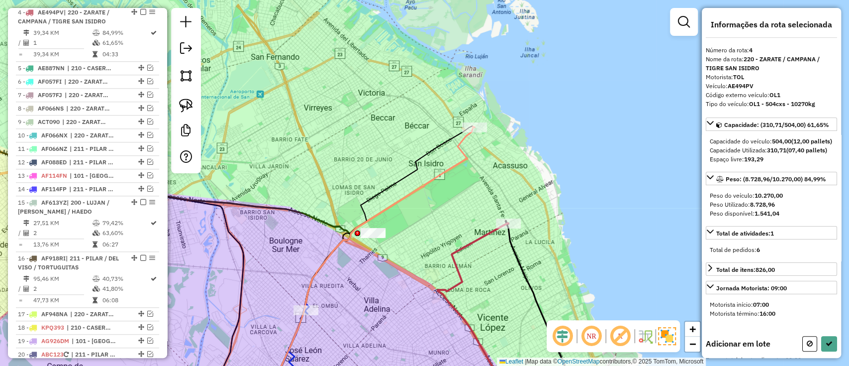
scroll to position [532, 0]
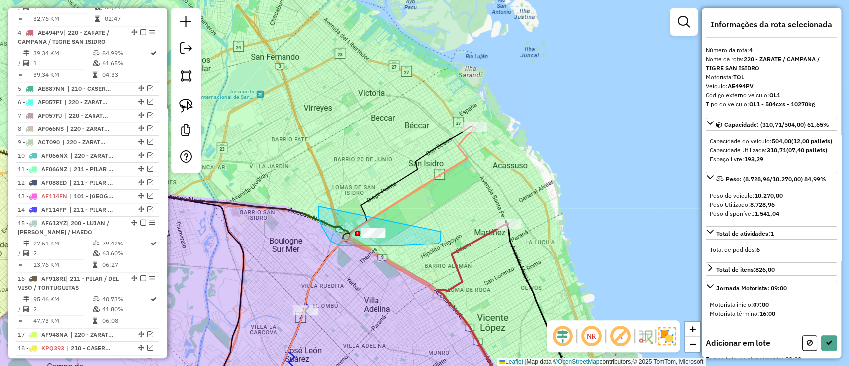
drag, startPoint x: 330, startPoint y: 241, endPoint x: 441, endPoint y: 222, distance: 112.0
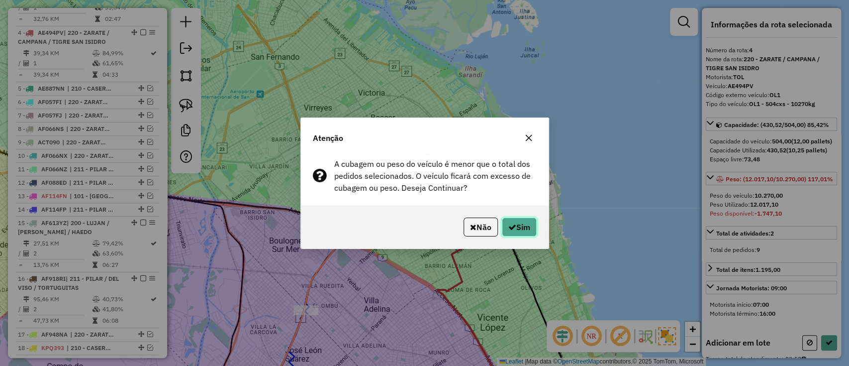
click at [527, 224] on button "Sim" at bounding box center [519, 226] width 35 height 19
select select "**********"
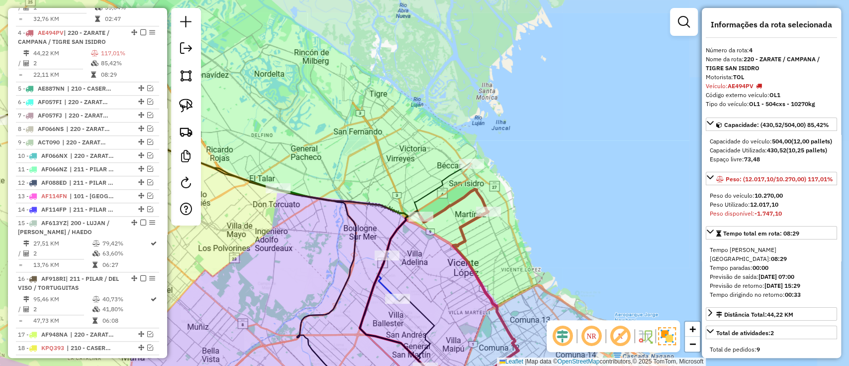
drag, startPoint x: 380, startPoint y: 267, endPoint x: 513, endPoint y: 169, distance: 165.0
click at [513, 169] on div "Janela de atendimento Grade de atendimento Capacidade Transportadoras Veículos …" at bounding box center [424, 183] width 849 height 366
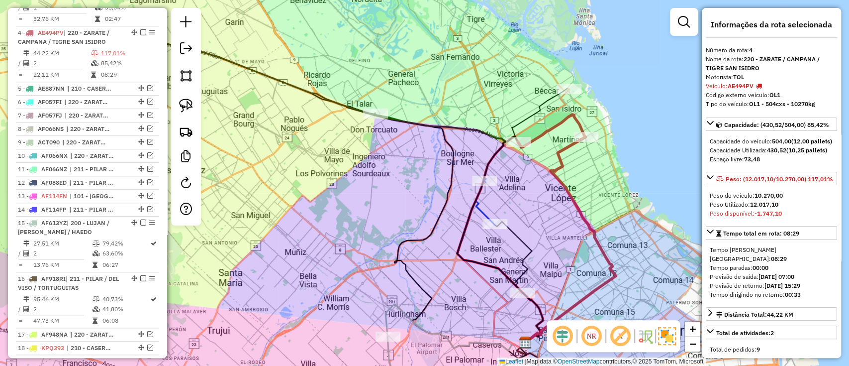
click at [481, 210] on icon at bounding box center [484, 200] width 19 height 47
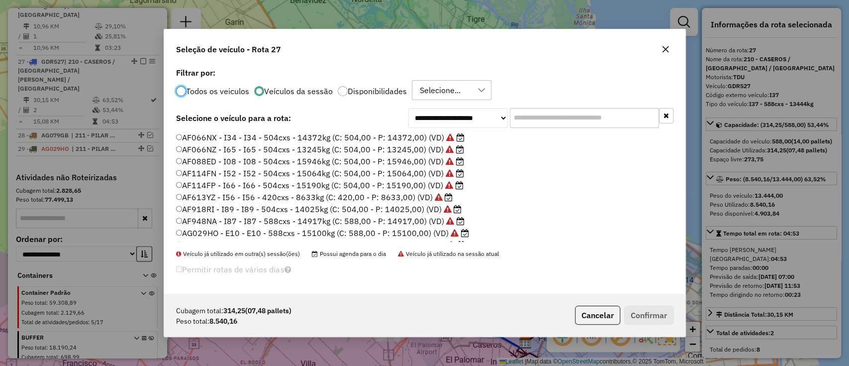
scroll to position [236, 0]
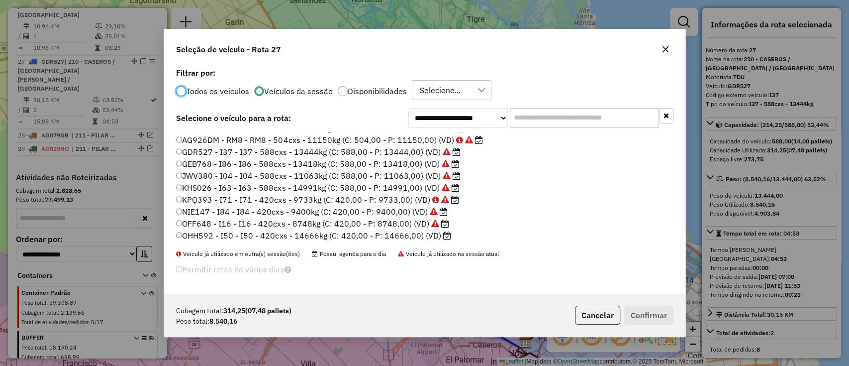
click at [390, 234] on label "OHH592 - I50 - I50 - 420cxs - 14666kg (C: 420,00 - P: 14666,00) (VD)" at bounding box center [313, 235] width 275 height 12
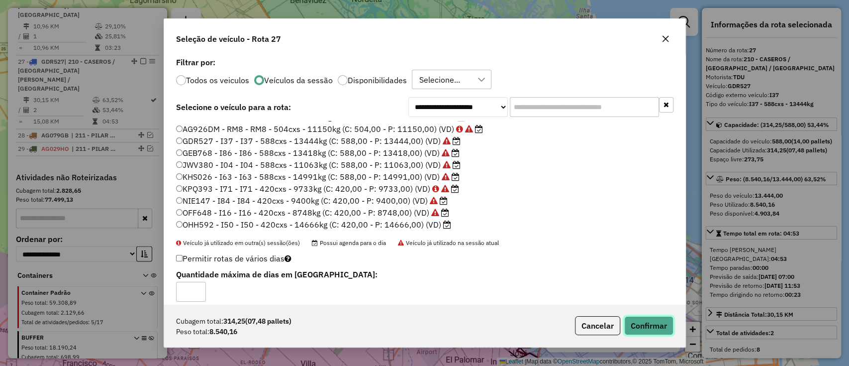
click at [636, 318] on button "Confirmar" at bounding box center [648, 325] width 49 height 19
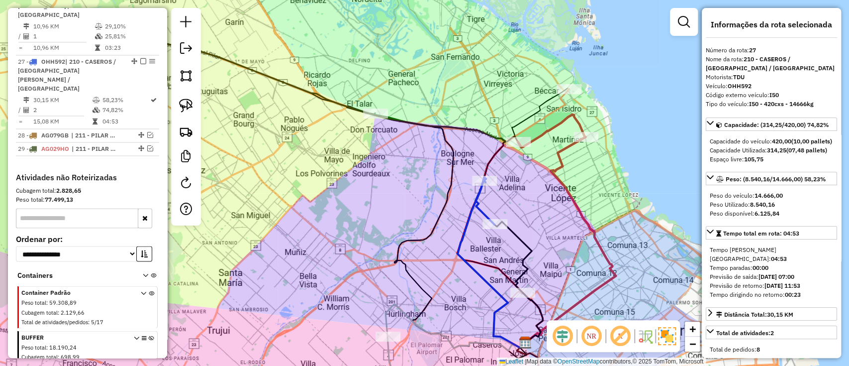
click at [475, 199] on icon at bounding box center [484, 200] width 19 height 47
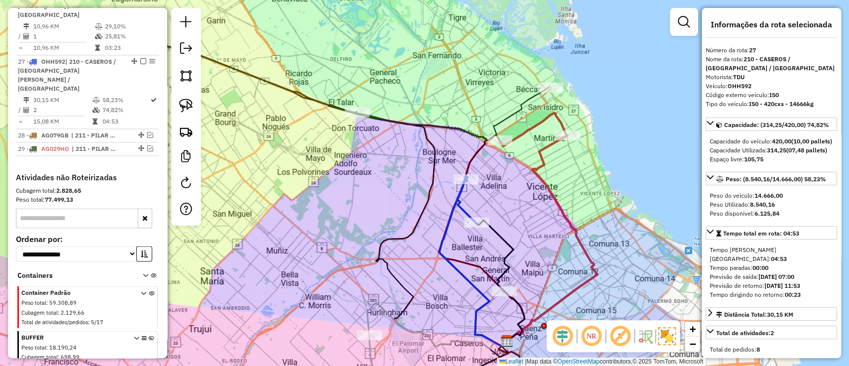
drag, startPoint x: 474, startPoint y: 199, endPoint x: 259, endPoint y: 131, distance: 225.7
click at [457, 197] on icon at bounding box center [466, 199] width 19 height 47
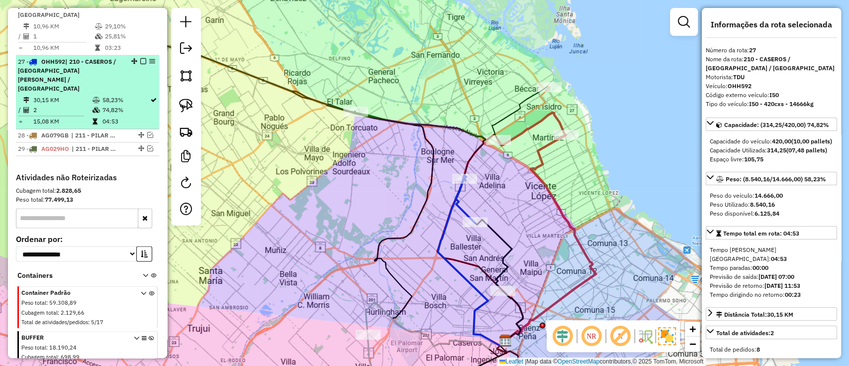
click at [141, 58] on em at bounding box center [143, 61] width 6 height 6
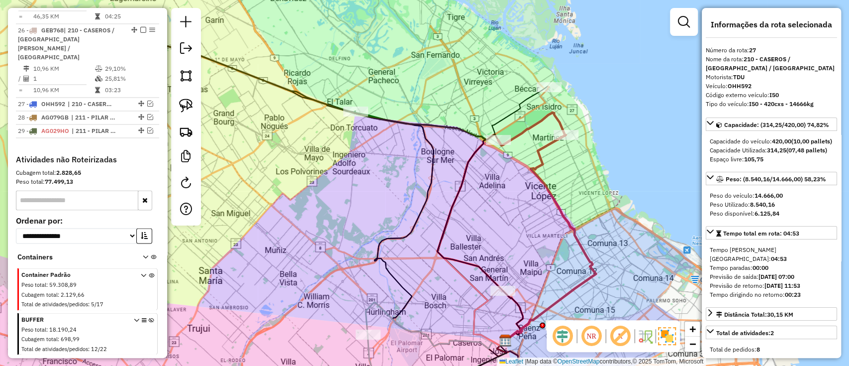
click at [545, 145] on icon at bounding box center [550, 237] width 91 height 205
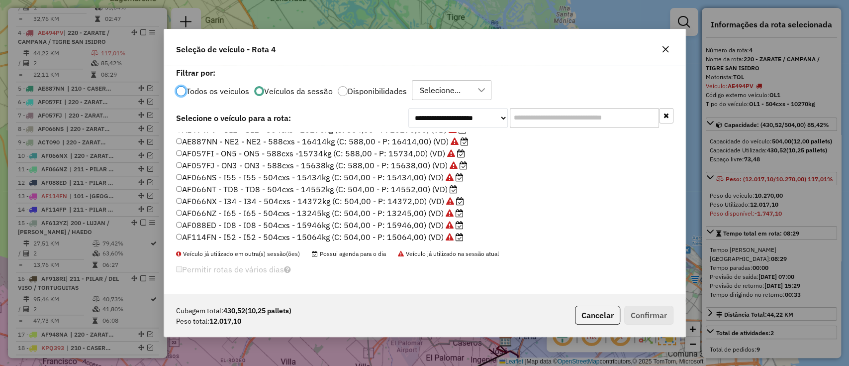
scroll to position [66, 0]
click at [442, 180] on label "AF066NT - TD8 - TD8 - 504cxs - 14552kg (C: 504,00 - P: 14552,00) (VD)" at bounding box center [317, 179] width 282 height 12
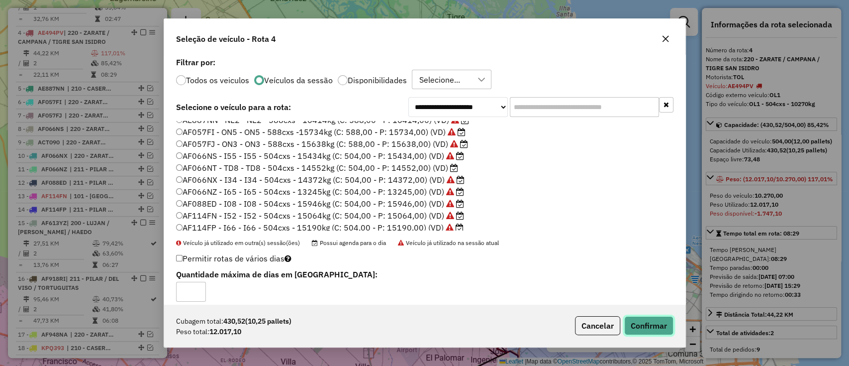
click at [639, 318] on button "Confirmar" at bounding box center [648, 325] width 49 height 19
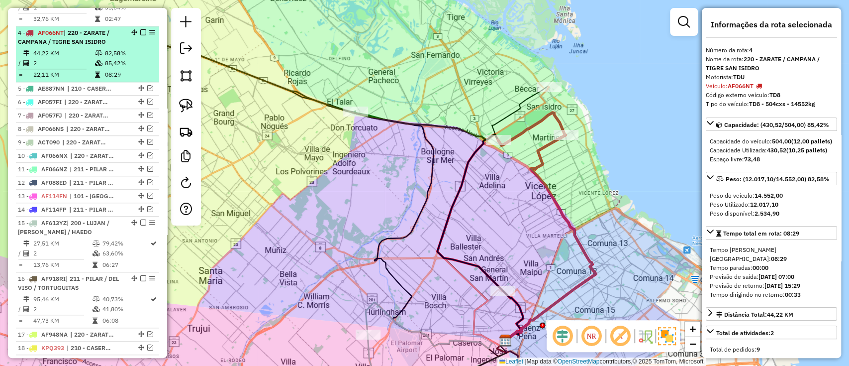
click at [143, 29] on em at bounding box center [143, 32] width 6 height 6
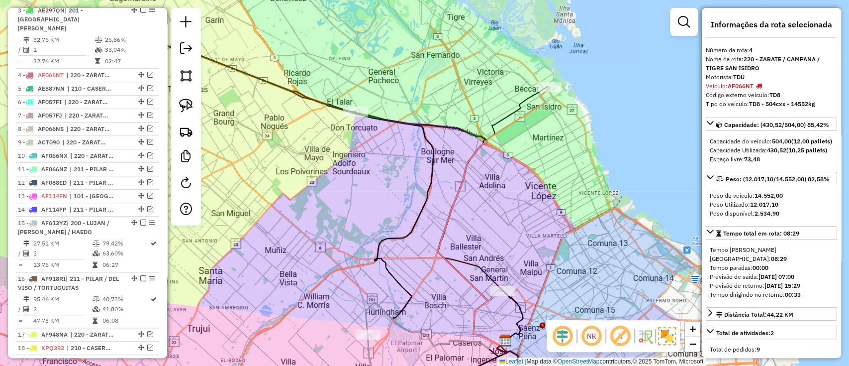
click at [514, 111] on icon at bounding box center [493, 213] width 112 height 254
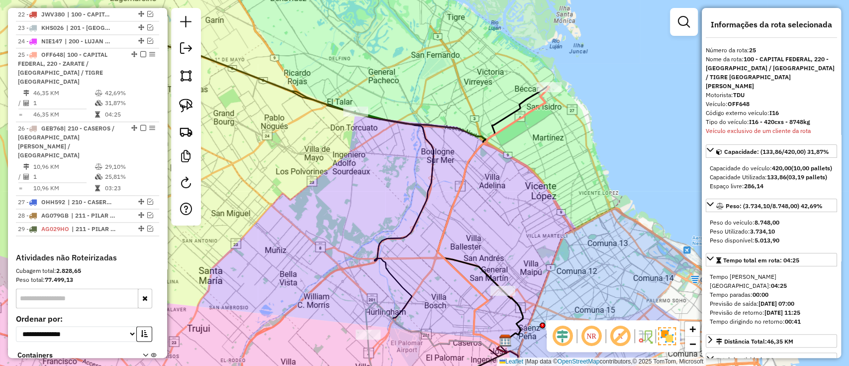
scroll to position [897, 0]
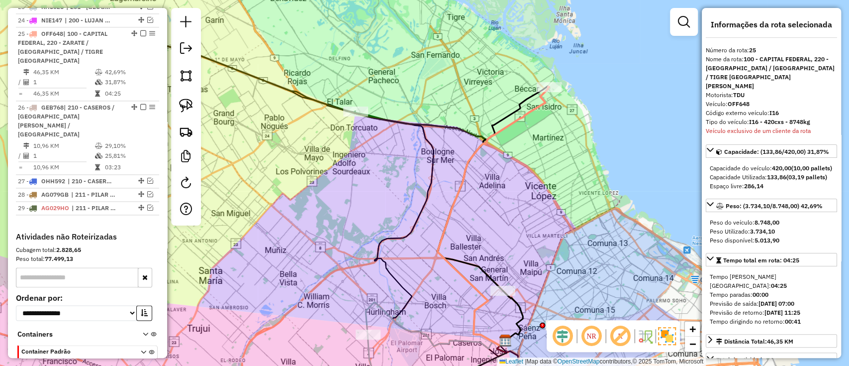
click at [513, 117] on icon at bounding box center [493, 216] width 111 height 259
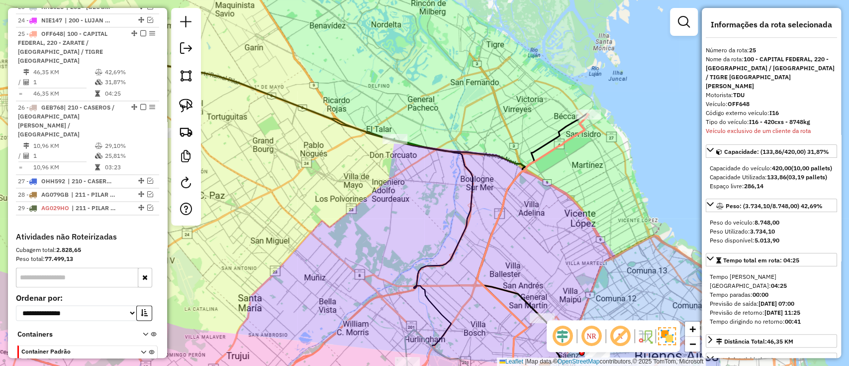
drag, startPoint x: 414, startPoint y: 125, endPoint x: 597, endPoint y: 223, distance: 207.6
click at [545, 223] on icon at bounding box center [323, 216] width 442 height 311
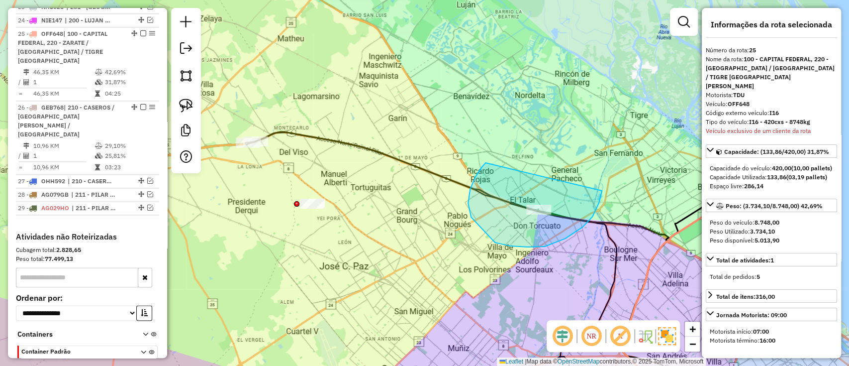
drag, startPoint x: 481, startPoint y: 167, endPoint x: 598, endPoint y: 176, distance: 116.7
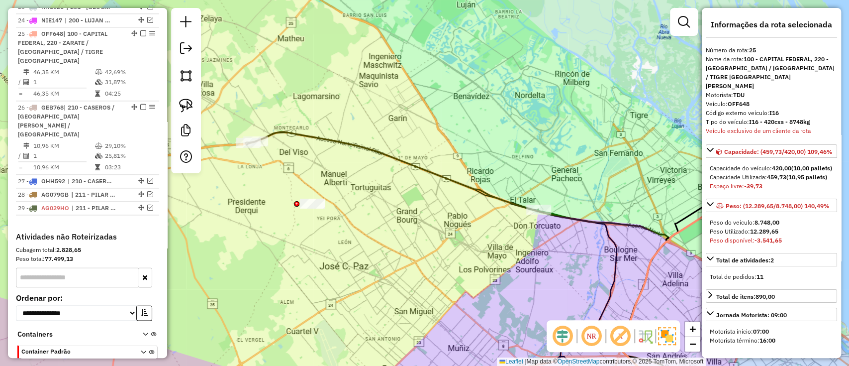
select select "**********"
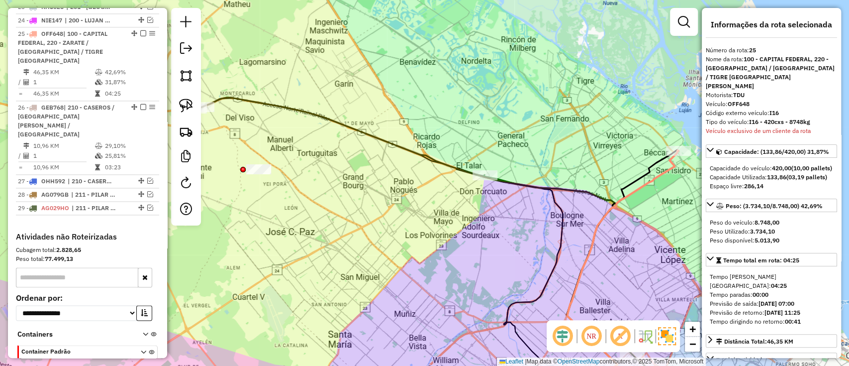
drag, startPoint x: 481, startPoint y: 182, endPoint x: 324, endPoint y: 158, distance: 159.4
click at [427, 147] on div "Janela de atendimento Grade de atendimento Capacidade Transportadoras Veículos …" at bounding box center [424, 183] width 849 height 366
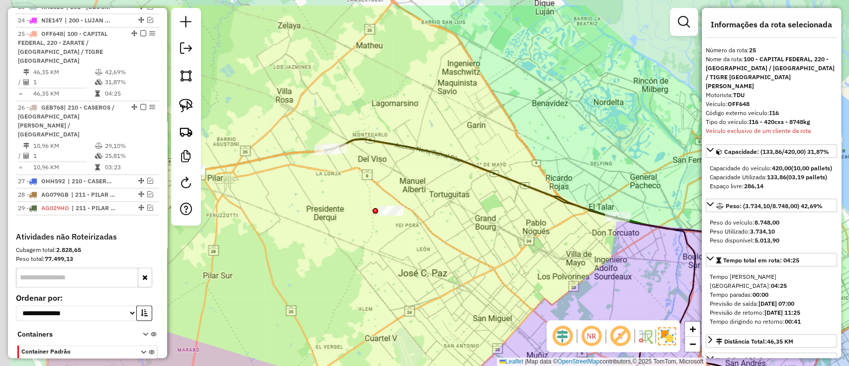
drag, startPoint x: 271, startPoint y: 155, endPoint x: 404, endPoint y: 197, distance: 139.2
click at [404, 197] on div "Janela de atendimento Grade de atendimento Capacidade Transportadoras Veículos …" at bounding box center [424, 183] width 849 height 366
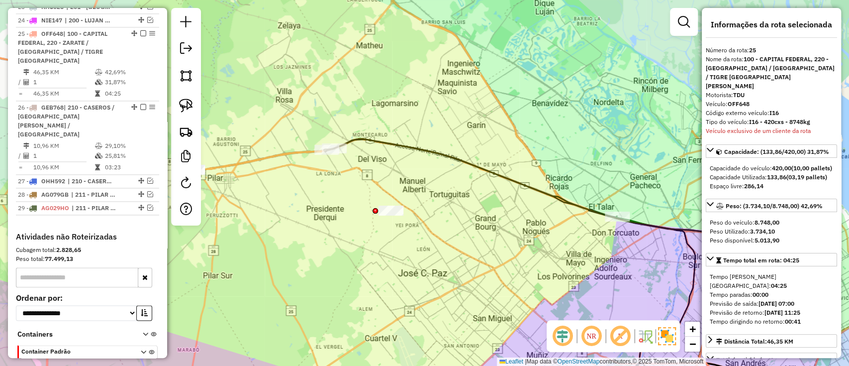
click at [365, 143] on icon at bounding box center [537, 271] width 424 height 264
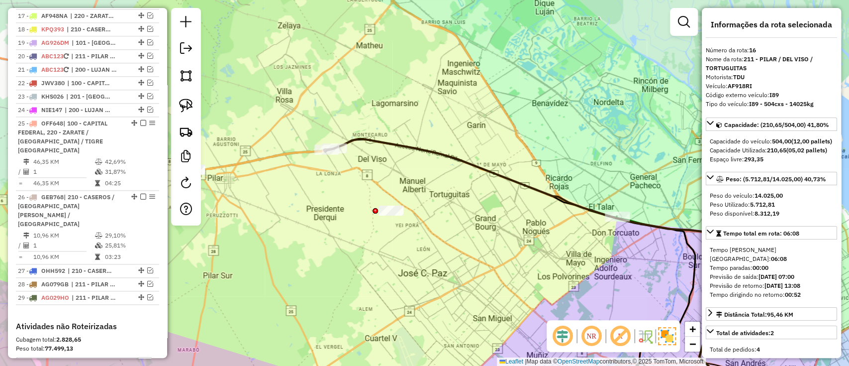
scroll to position [735, 0]
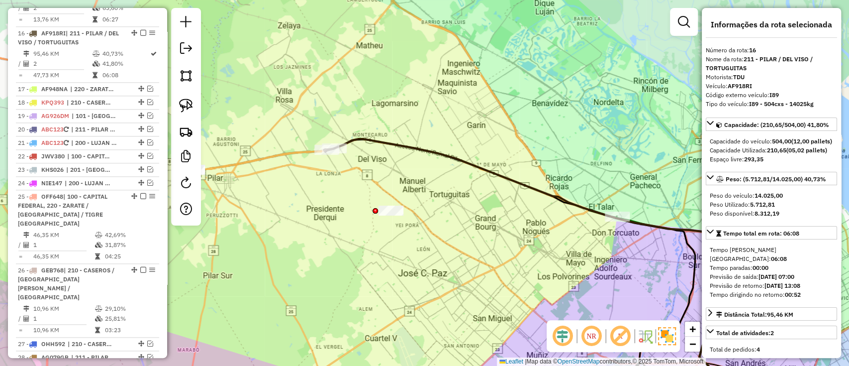
drag, startPoint x: 464, startPoint y: 176, endPoint x: 249, endPoint y: 105, distance: 226.2
click at [249, 105] on div "Janela de atendimento Grade de atendimento Capacidade Transportadoras Veículos …" at bounding box center [424, 183] width 849 height 366
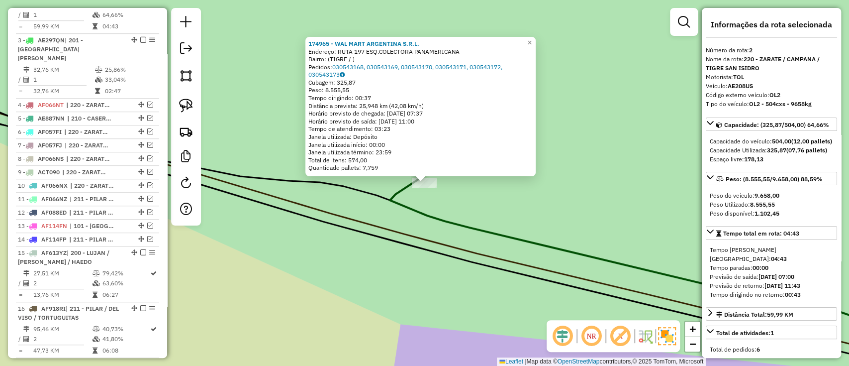
scroll to position [429, 0]
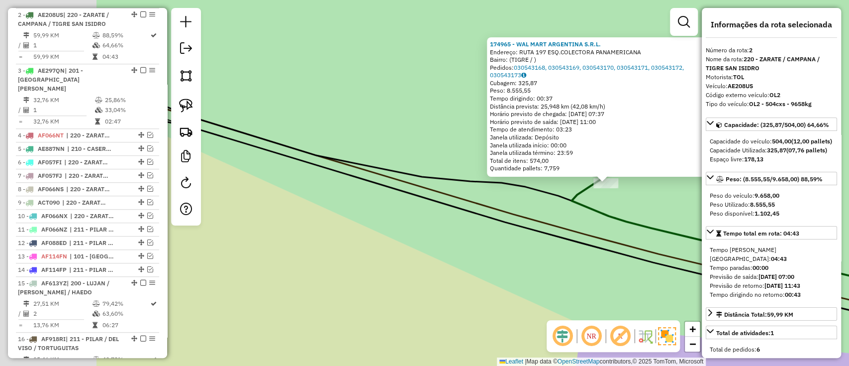
drag, startPoint x: 349, startPoint y: 183, endPoint x: 548, endPoint y: 178, distance: 198.5
click at [545, 180] on icon at bounding box center [605, 225] width 1019 height 298
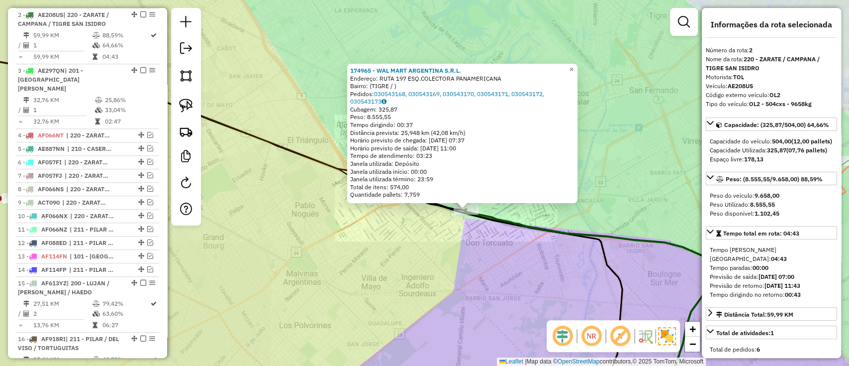
drag, startPoint x: 396, startPoint y: 236, endPoint x: 531, endPoint y: 188, distance: 143.6
click at [531, 188] on div "174965 - WAL MART ARGENTINA S.R.L. Endereço: RUTA 197 ESQ.COLECTORA PANAMERICAN…" at bounding box center [424, 183] width 849 height 366
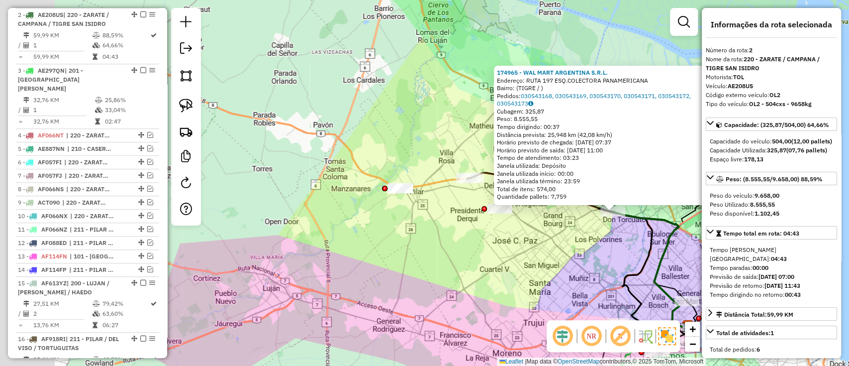
drag, startPoint x: 361, startPoint y: 218, endPoint x: 493, endPoint y: 238, distance: 134.4
click at [493, 238] on div "174965 - WAL MART ARGENTINA S.R.L. Endereço: RUTA 197 ESQ.COLECTORA PANAMERICAN…" at bounding box center [424, 183] width 849 height 366
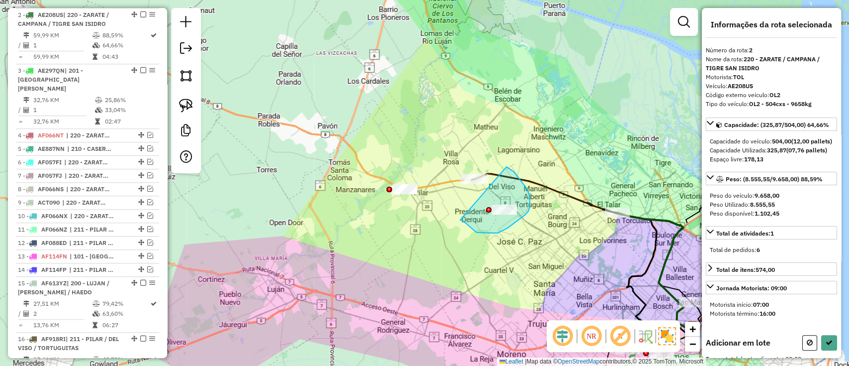
drag, startPoint x: 462, startPoint y: 220, endPoint x: 506, endPoint y: 167, distance: 69.5
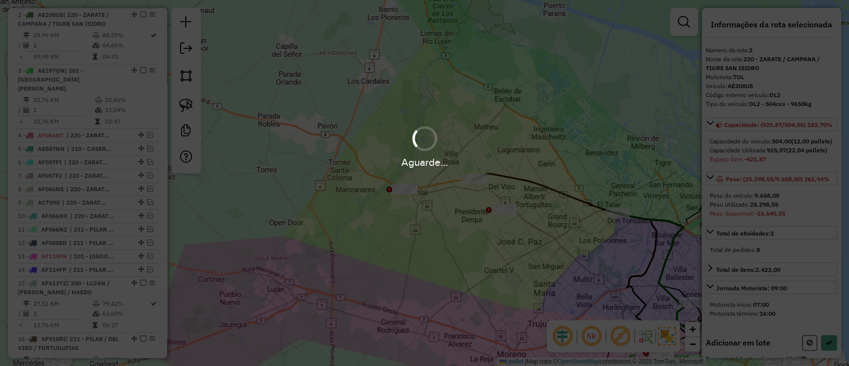
select select "**********"
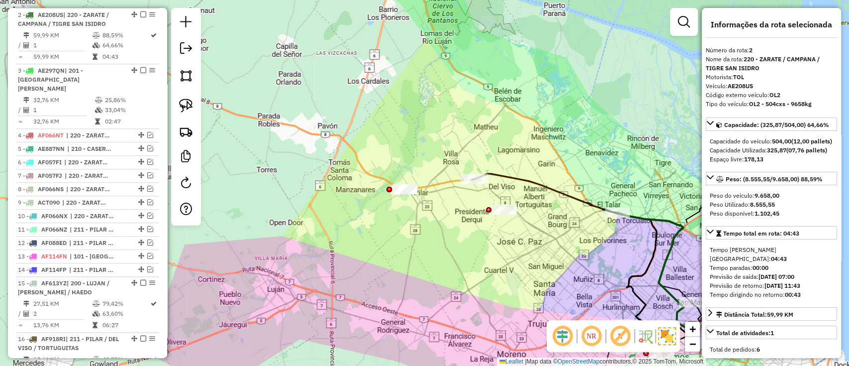
drag, startPoint x: 141, startPoint y: 13, endPoint x: 298, endPoint y: 112, distance: 185.3
click at [298, 112] on hb-router-mapa "Informações da Sessão 1281306 - 24/09/2025 Criação: 23/09/2025 15:24 Depósito: …" at bounding box center [424, 183] width 849 height 366
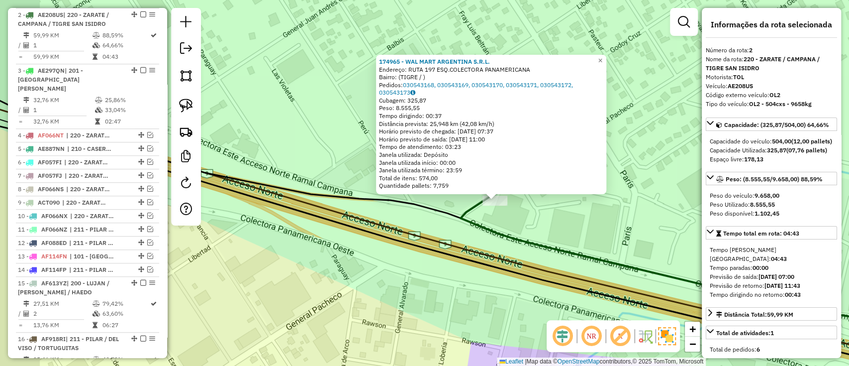
click at [369, 246] on div "174965 - WAL MART ARGENTINA S.R.L. Endereço: RUTA 197 ESQ.COLECTORA PANAMERICAN…" at bounding box center [424, 183] width 849 height 366
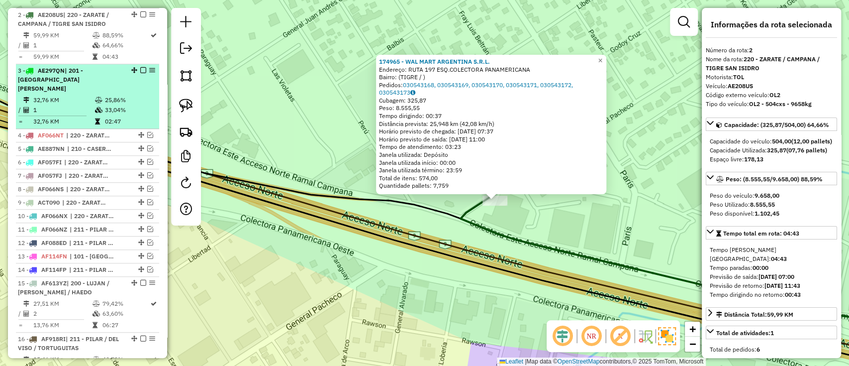
click at [149, 97] on table "32,76 KM 25,86% / 1 33,04% = 32,76 KM 02:47" at bounding box center [87, 110] width 139 height 31
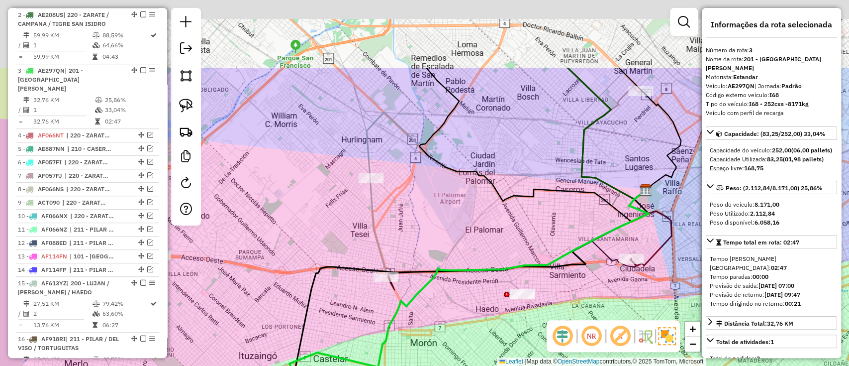
drag, startPoint x: 417, startPoint y: 112, endPoint x: 470, endPoint y: 228, distance: 127.1
click at [470, 228] on div "Janela de atendimento Grade de atendimento Capacidade Transportadoras Veículos …" at bounding box center [424, 183] width 849 height 366
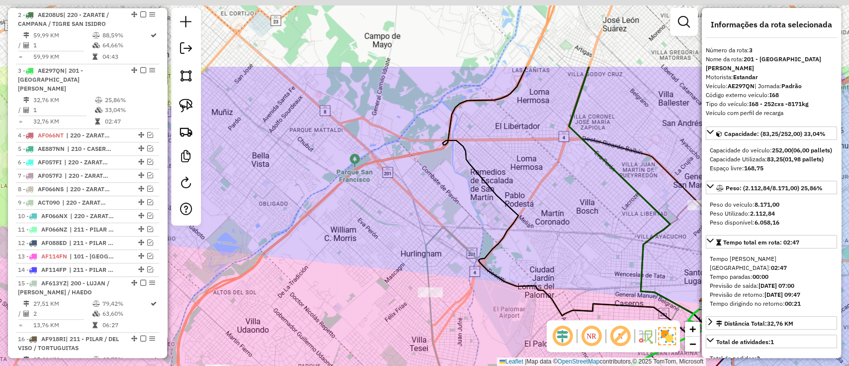
drag, startPoint x: 511, startPoint y: 165, endPoint x: 579, endPoint y: 301, distance: 152.1
click at [579, 301] on div "Janela de atendimento Grade de atendimento Capacidade Transportadoras Veículos …" at bounding box center [424, 183] width 849 height 366
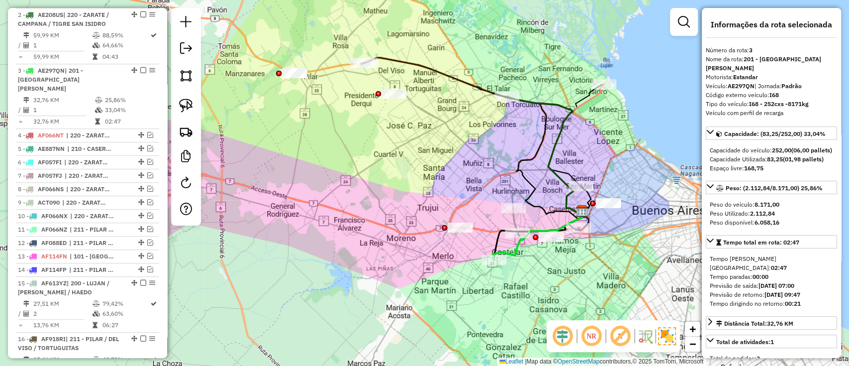
drag, startPoint x: 478, startPoint y: 125, endPoint x: 526, endPoint y: 253, distance: 136.3
click at [526, 253] on div "Janela de atendimento Grade de atendimento Capacidade Transportadoras Veículos …" at bounding box center [424, 183] width 849 height 366
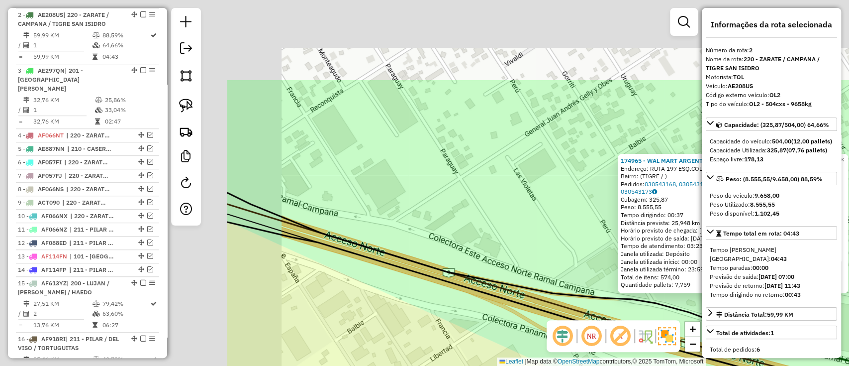
drag, startPoint x: 346, startPoint y: 205, endPoint x: 754, endPoint y: 330, distance: 427.0
click at [754, 330] on hb-router-mapa "Informações da Sessão 1281306 - 24/09/2025 Criação: 23/09/2025 15:24 Depósito: …" at bounding box center [424, 183] width 849 height 366
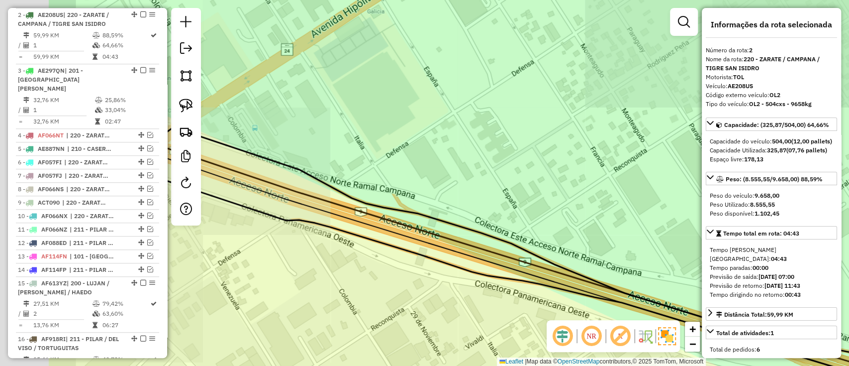
drag, startPoint x: 413, startPoint y: 212, endPoint x: 616, endPoint y: 239, distance: 204.7
click at [650, 256] on div "174965 - WAL MART ARGENTINA S.R.L. Endereço: RUTA 197 ESQ.COLECTORA PANAMERICAN…" at bounding box center [424, 183] width 849 height 366
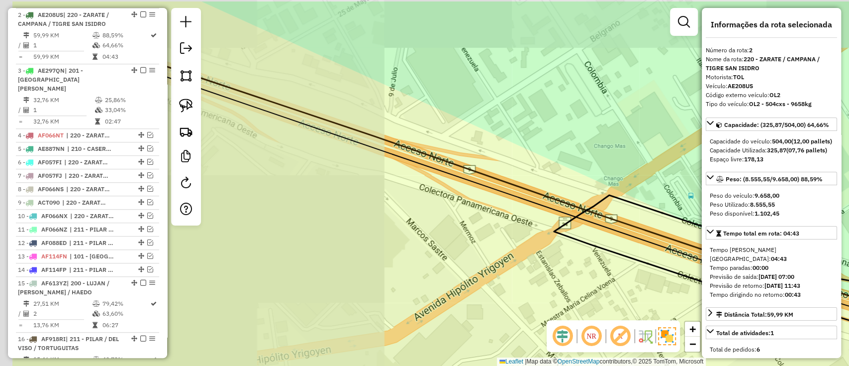
drag, startPoint x: 398, startPoint y: 147, endPoint x: 581, endPoint y: 201, distance: 190.4
click at [581, 201] on icon at bounding box center [521, 182] width 1019 height 338
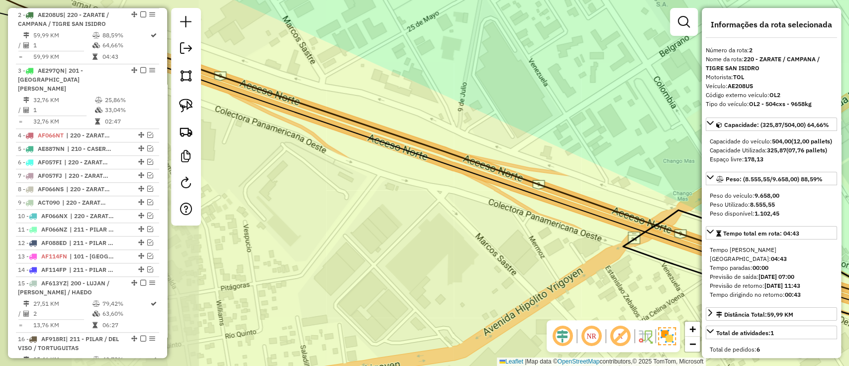
drag, startPoint x: 489, startPoint y: 181, endPoint x: 618, endPoint y: 203, distance: 130.8
click at [618, 203] on icon at bounding box center [432, 139] width 1004 height 351
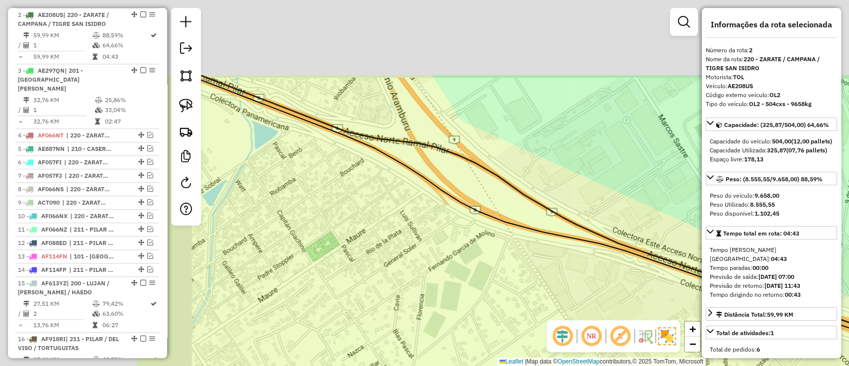
drag, startPoint x: 551, startPoint y: 249, endPoint x: 501, endPoint y: 215, distance: 59.9
click at [556, 249] on div "174965 - WAL MART ARGENTINA S.R.L. Endereço: RUTA 197 ESQ.COLECTORA PANAMERICAN…" at bounding box center [424, 183] width 849 height 366
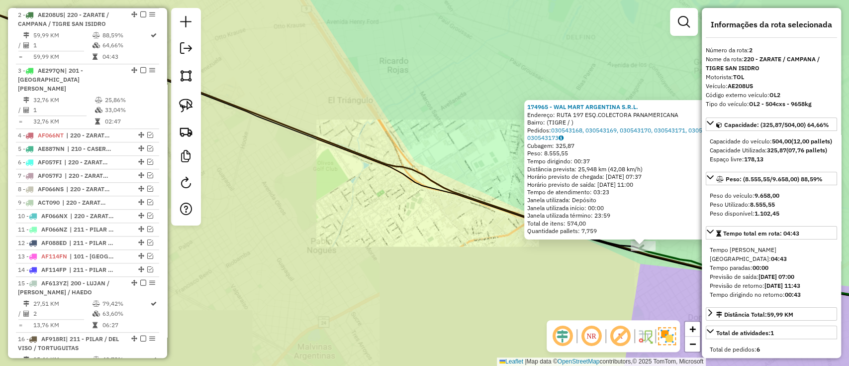
drag, startPoint x: 354, startPoint y: 155, endPoint x: 616, endPoint y: 265, distance: 284.0
click at [616, 265] on icon at bounding box center [424, 146] width 1019 height 309
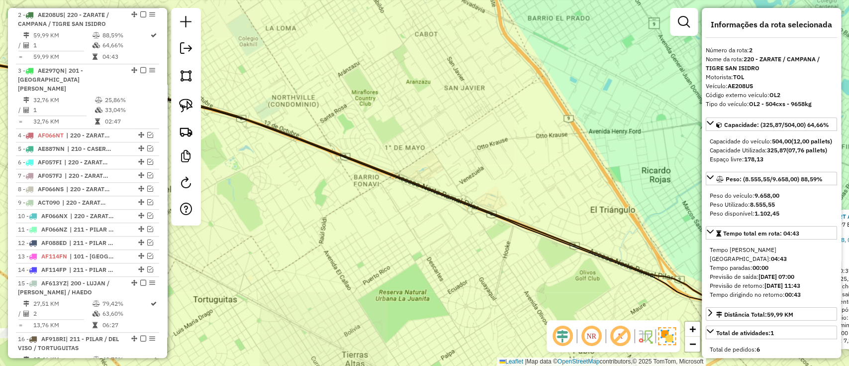
drag, startPoint x: 457, startPoint y: 180, endPoint x: 716, endPoint y: 252, distance: 269.5
click at [715, 252] on hb-router-mapa "Informações da Sessão 1281306 - 24/09/2025 Criação: 23/09/2025 15:24 Depósito: …" at bounding box center [424, 183] width 849 height 366
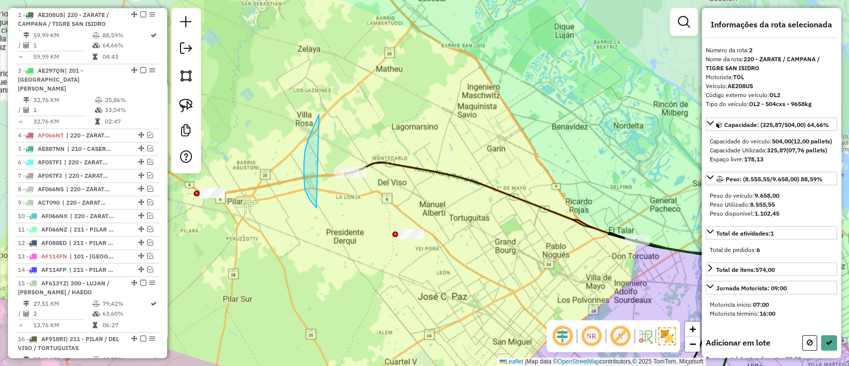
drag, startPoint x: 304, startPoint y: 177, endPoint x: 402, endPoint y: 165, distance: 98.7
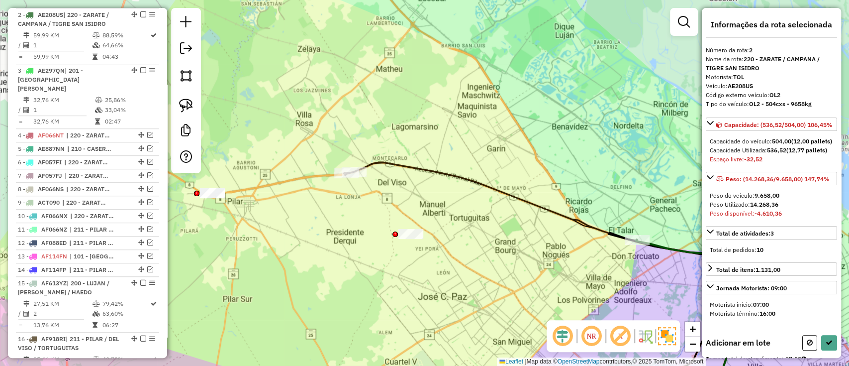
scroll to position [142, 0]
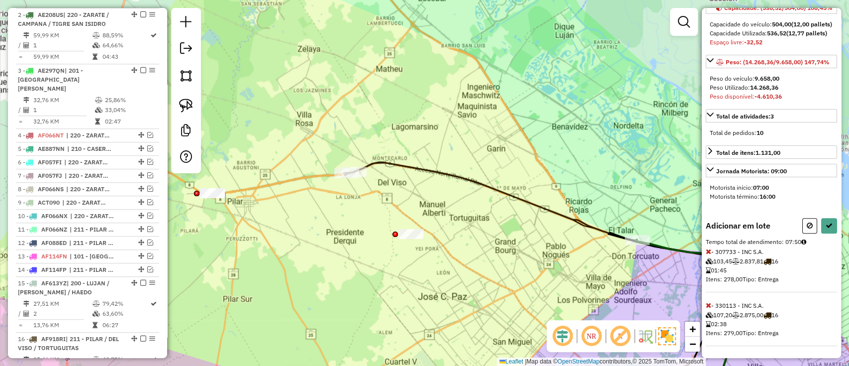
click at [710, 301] on icon at bounding box center [708, 304] width 5 height 7
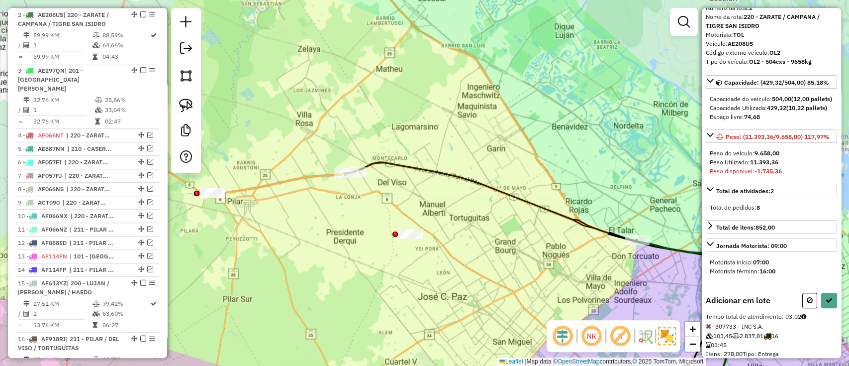
scroll to position [13, 0]
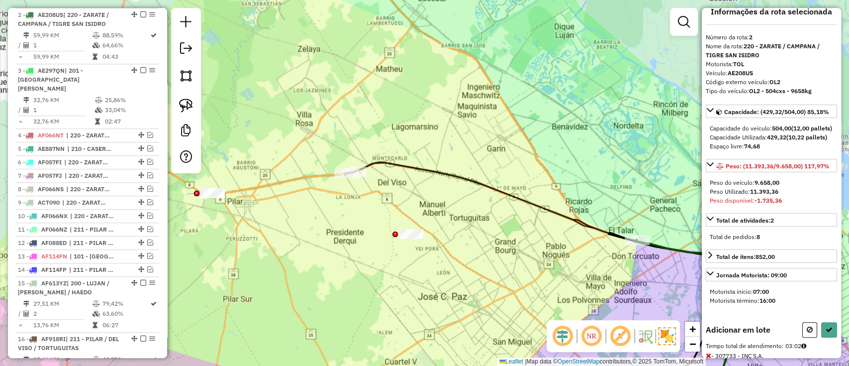
select select "**********"
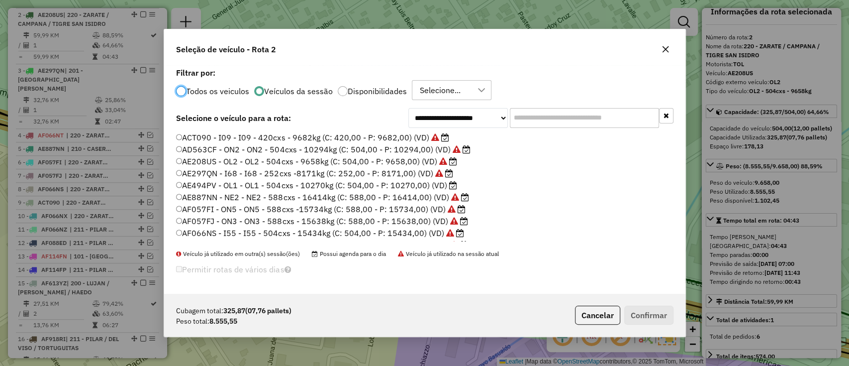
scroll to position [236, 0]
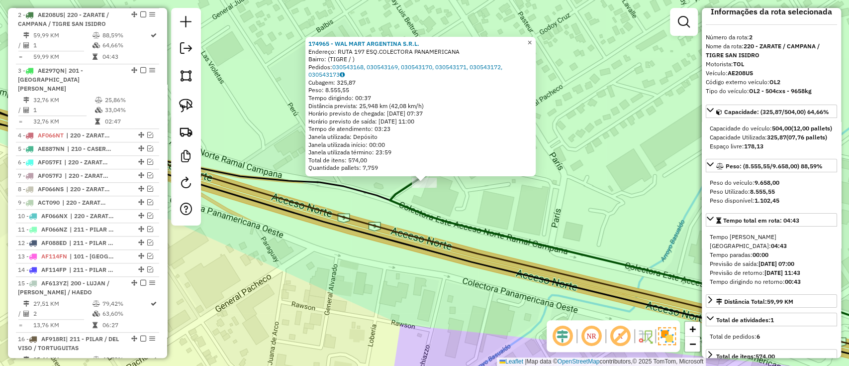
click at [532, 38] on span "×" at bounding box center [529, 42] width 4 height 8
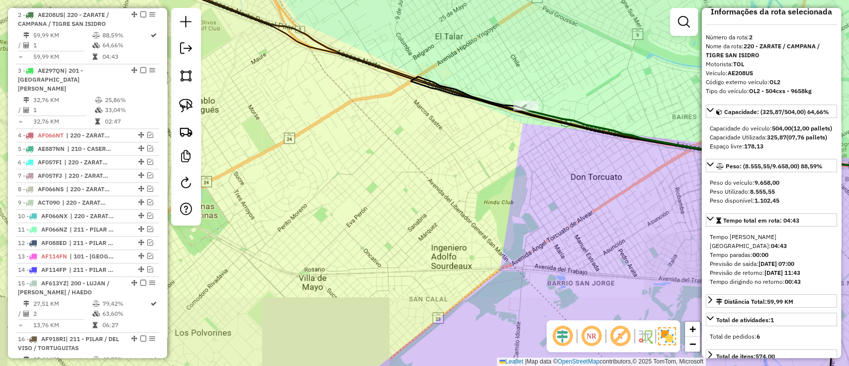
drag, startPoint x: 557, startPoint y: 98, endPoint x: 481, endPoint y: 193, distance: 121.4
click at [481, 193] on div "Janela de atendimento Grade de atendimento Capacidade Transportadoras Veículos …" at bounding box center [424, 183] width 849 height 366
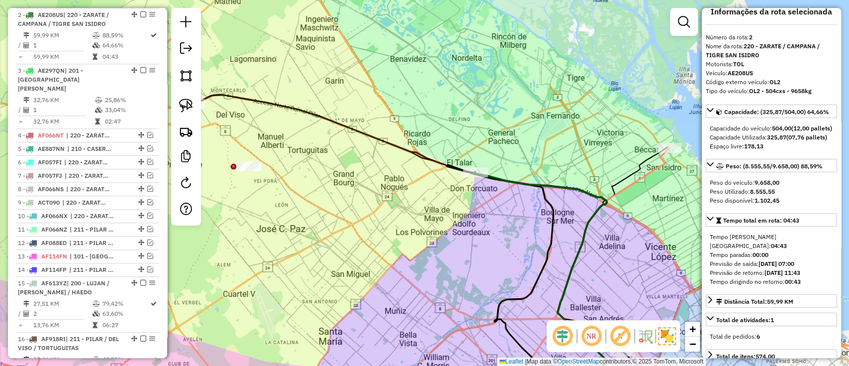
click at [648, 163] on icon at bounding box center [613, 274] width 112 height 254
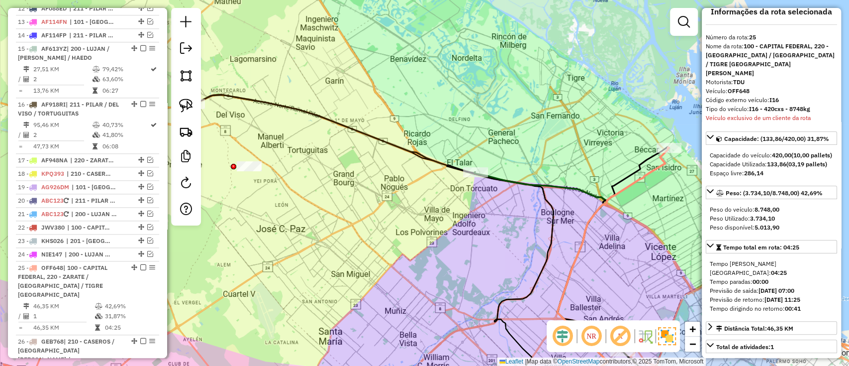
scroll to position [897, 0]
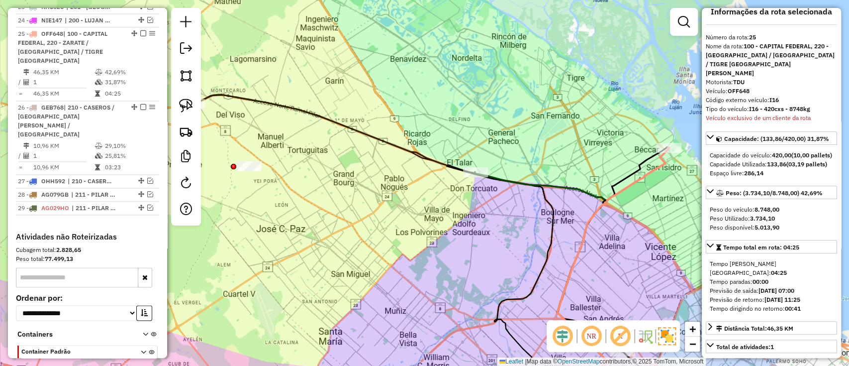
click at [649, 176] on icon at bounding box center [613, 274] width 111 height 255
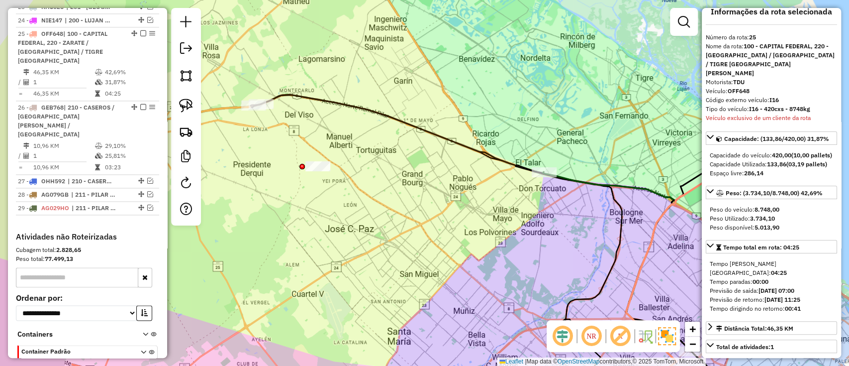
drag, startPoint x: 498, startPoint y: 167, endPoint x: 567, endPoint y: 167, distance: 68.6
click at [567, 167] on div "Janela de atendimento Grade de atendimento Capacidade Transportadoras Veículos …" at bounding box center [424, 183] width 849 height 366
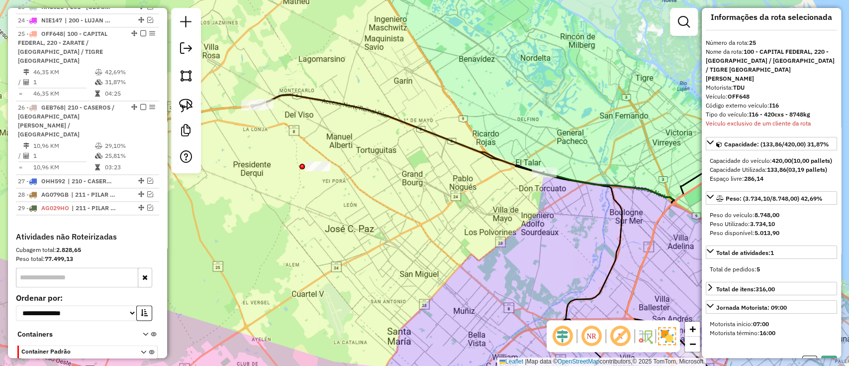
scroll to position [13, 0]
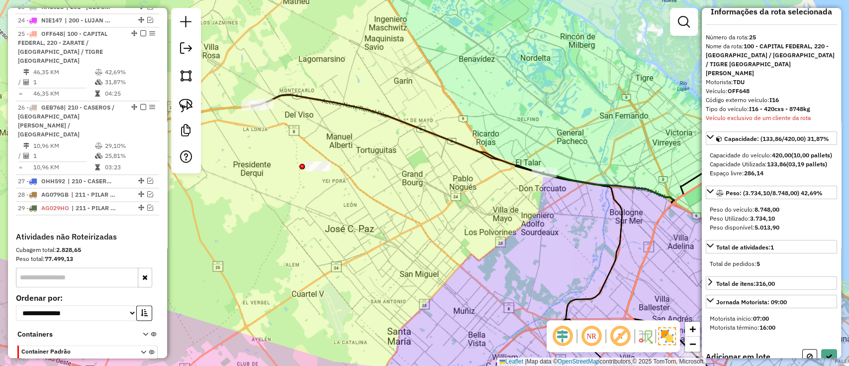
select select "**********"
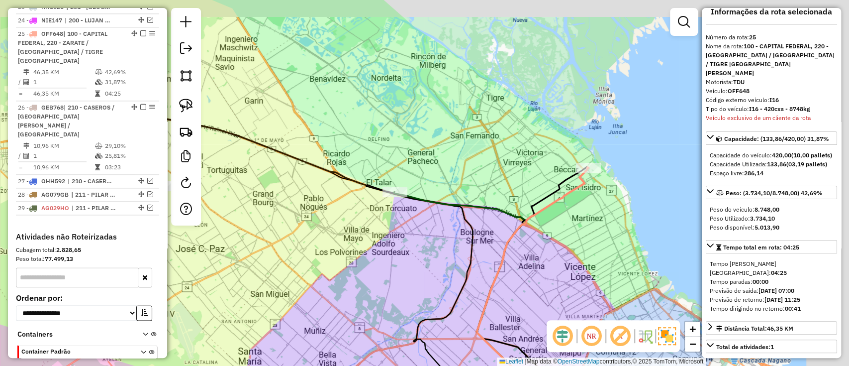
drag, startPoint x: 457, startPoint y: 144, endPoint x: 432, endPoint y: 148, distance: 25.3
click at [432, 148] on div "Janela de atendimento Grade de atendimento Capacidade Transportadoras Veículos …" at bounding box center [424, 183] width 849 height 366
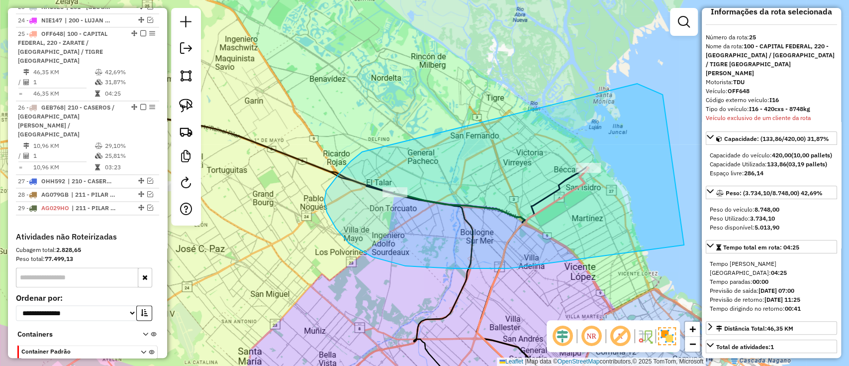
drag, startPoint x: 373, startPoint y: 257, endPoint x: 637, endPoint y: 84, distance: 316.2
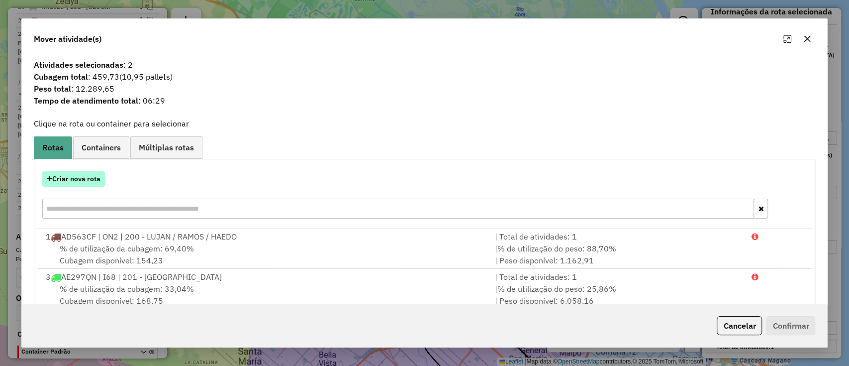
click at [90, 171] on button "Criar nova rota" at bounding box center [73, 178] width 63 height 15
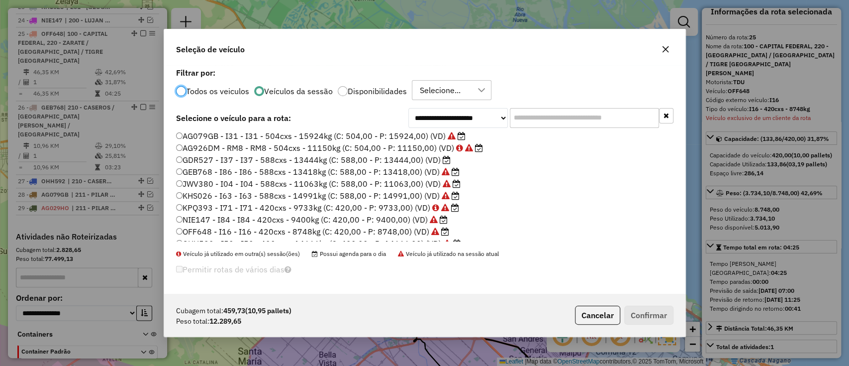
scroll to position [236, 0]
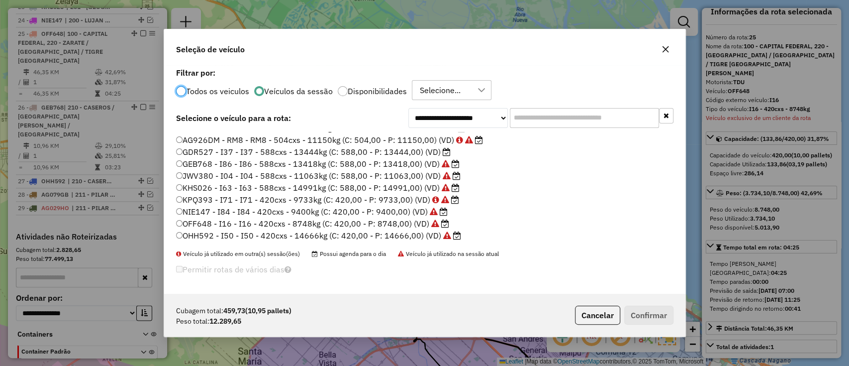
click at [417, 146] on label "GDR527 - I37 - I37 - 588cxs - 13444kg (C: 588,00 - P: 13444,00) (VD)" at bounding box center [313, 152] width 275 height 12
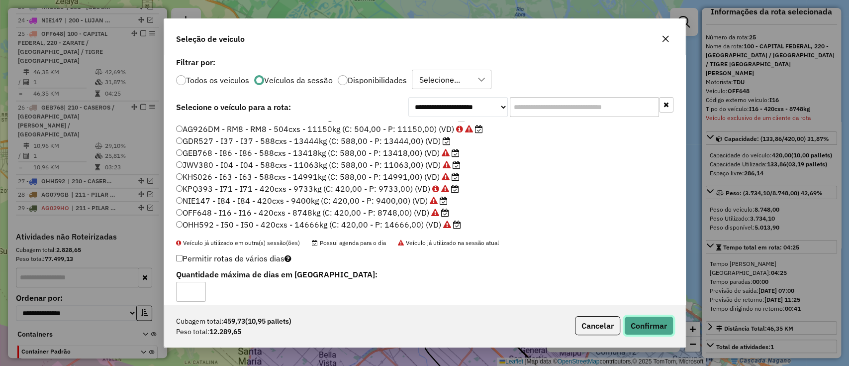
click at [638, 325] on button "Confirmar" at bounding box center [648, 325] width 49 height 19
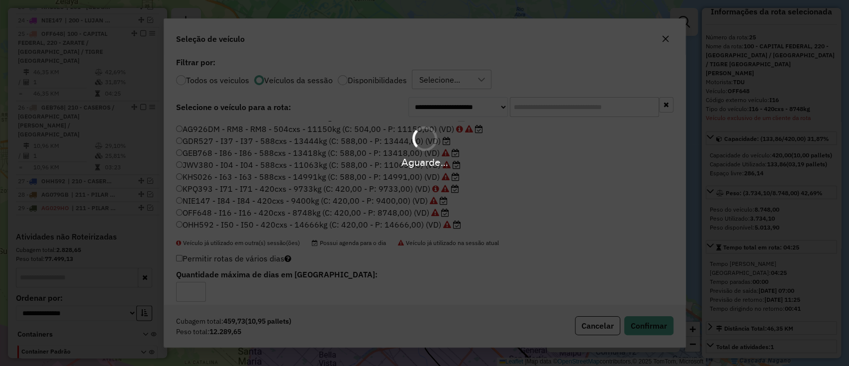
scroll to position [777, 0]
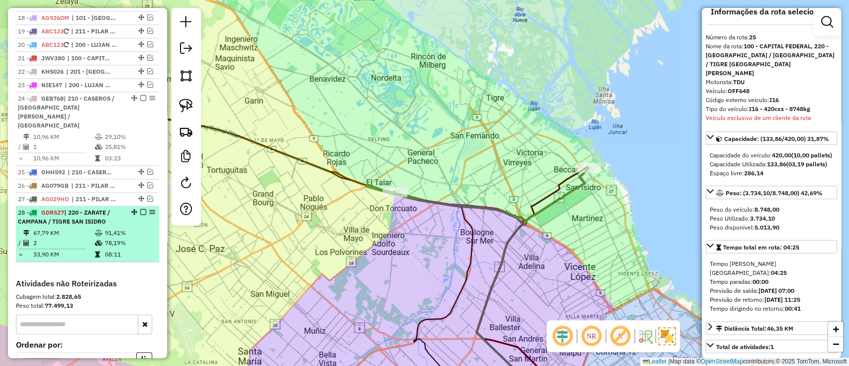
click at [137, 228] on td "91,41%" at bounding box center [129, 233] width 50 height 10
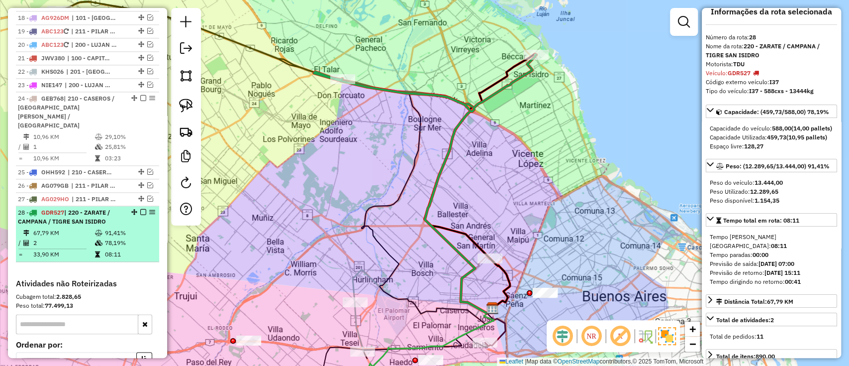
click at [141, 209] on em at bounding box center [143, 212] width 6 height 6
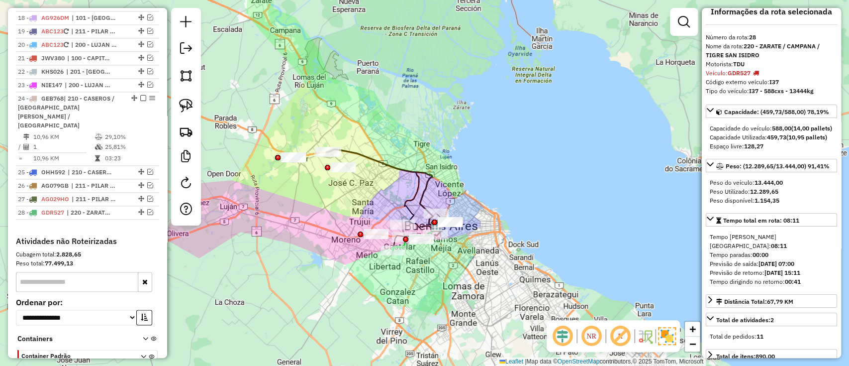
drag, startPoint x: 328, startPoint y: 165, endPoint x: 462, endPoint y: 186, distance: 135.3
click at [462, 186] on div "Janela de atendimento Grade de atendimento Capacidade Transportadoras Veículos …" at bounding box center [424, 183] width 849 height 366
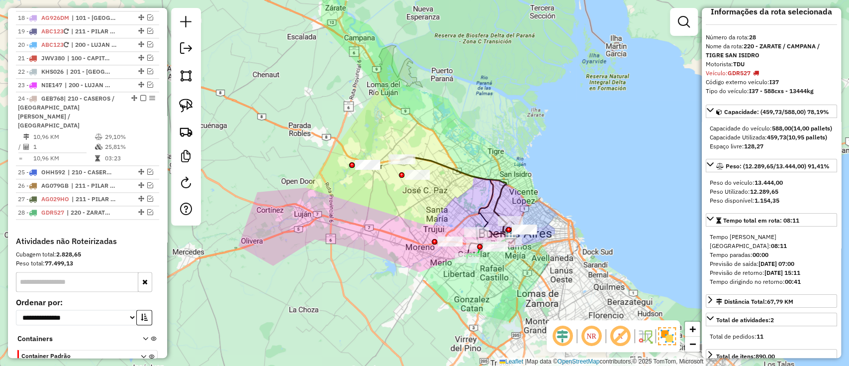
drag, startPoint x: 432, startPoint y: 193, endPoint x: 426, endPoint y: 156, distance: 38.3
click at [426, 156] on div "Janela de atendimento Grade de atendimento Capacidade Transportadoras Veículos …" at bounding box center [424, 183] width 849 height 366
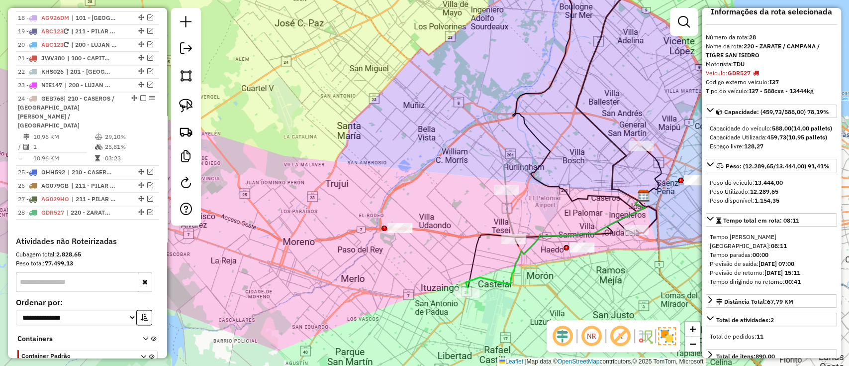
click at [503, 282] on icon at bounding box center [556, 243] width 180 height 97
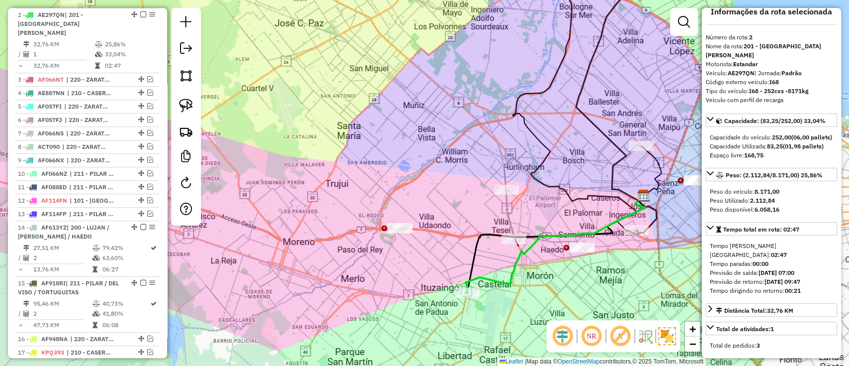
scroll to position [0, 0]
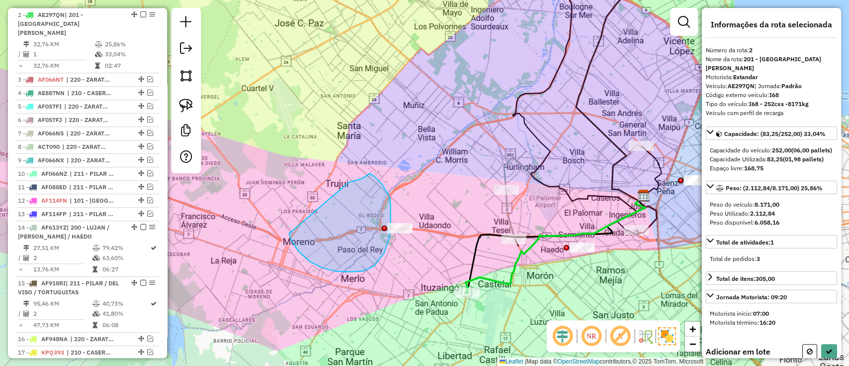
drag, startPoint x: 374, startPoint y: 266, endPoint x: 283, endPoint y: 188, distance: 120.0
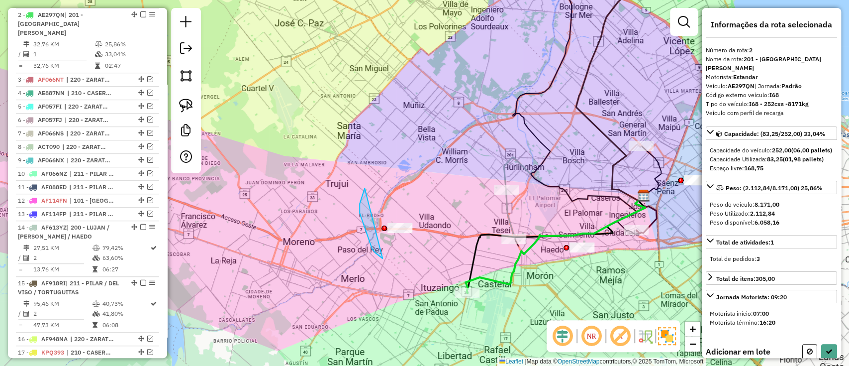
drag, startPoint x: 382, startPoint y: 258, endPoint x: 442, endPoint y: 213, distance: 74.5
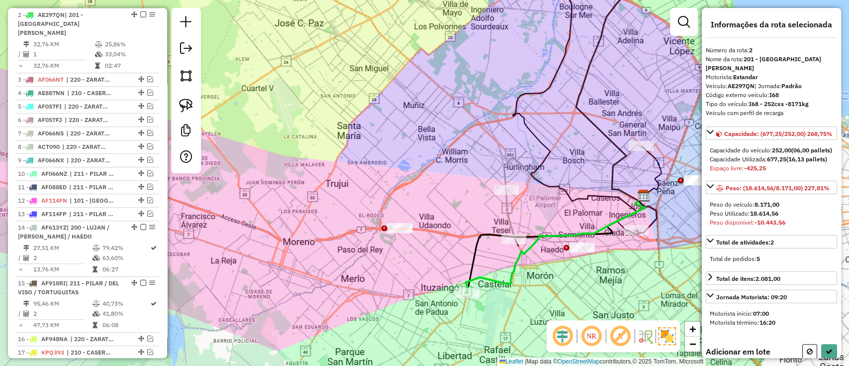
select select "**********"
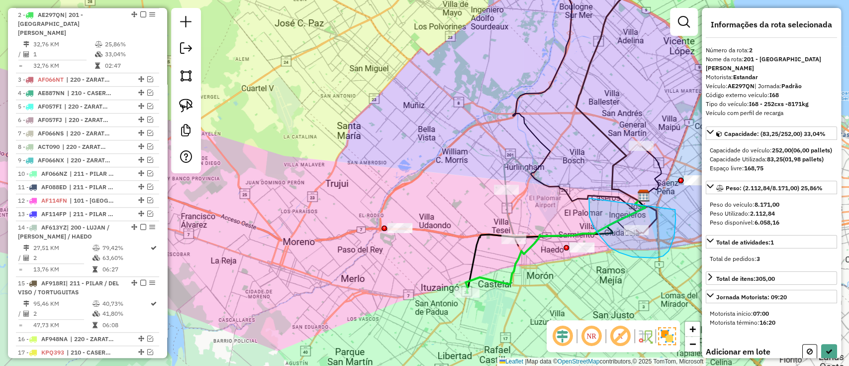
drag, startPoint x: 633, startPoint y: 257, endPoint x: 675, endPoint y: 209, distance: 63.4
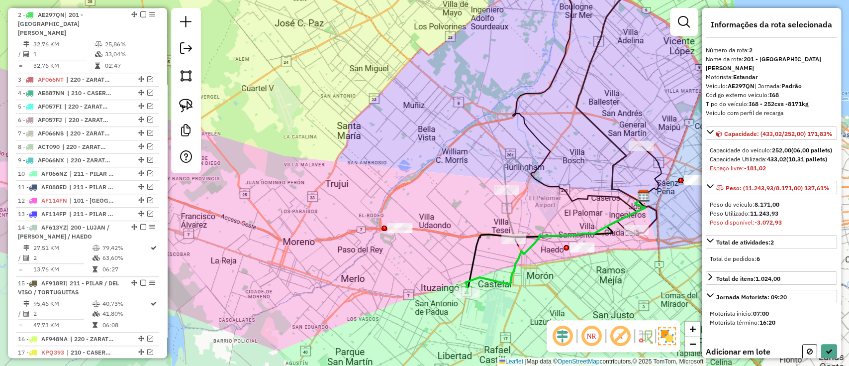
select select "**********"
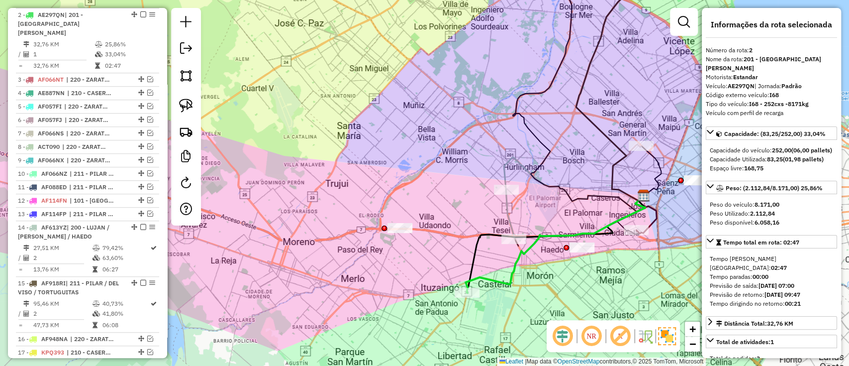
click at [507, 208] on icon at bounding box center [510, 213] width 9 height 49
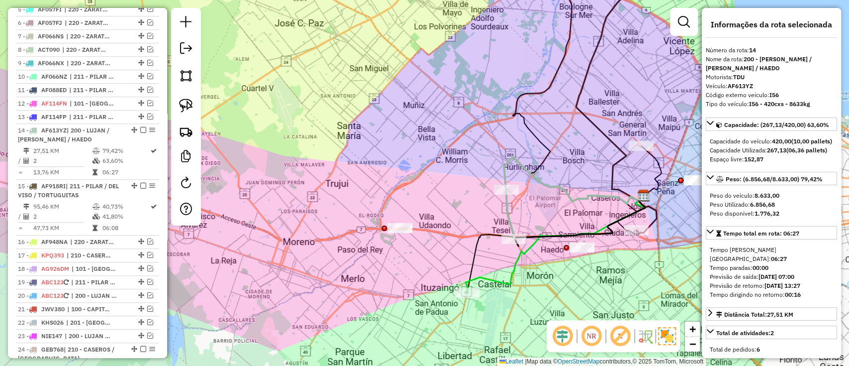
scroll to position [623, 0]
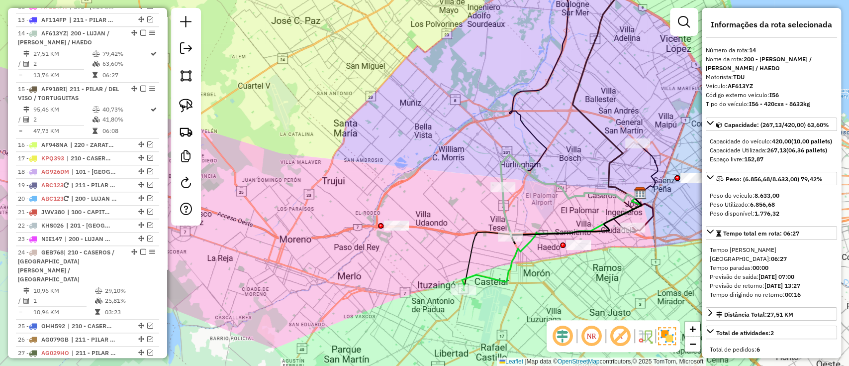
drag, startPoint x: 507, startPoint y: 208, endPoint x: 501, endPoint y: 204, distance: 7.2
click at [502, 204] on icon at bounding box center [506, 211] width 9 height 49
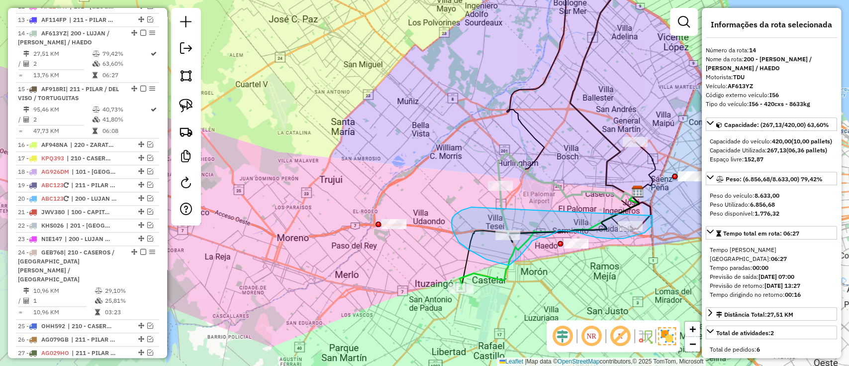
drag, startPoint x: 462, startPoint y: 210, endPoint x: 646, endPoint y: 198, distance: 184.4
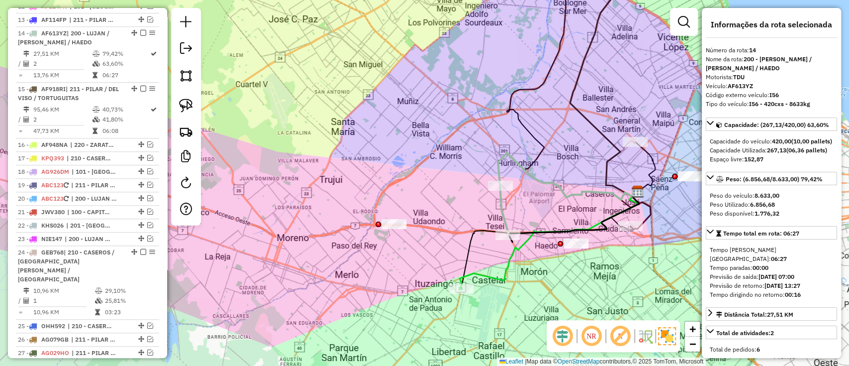
click at [648, 218] on icon at bounding box center [639, 210] width 21 height 38
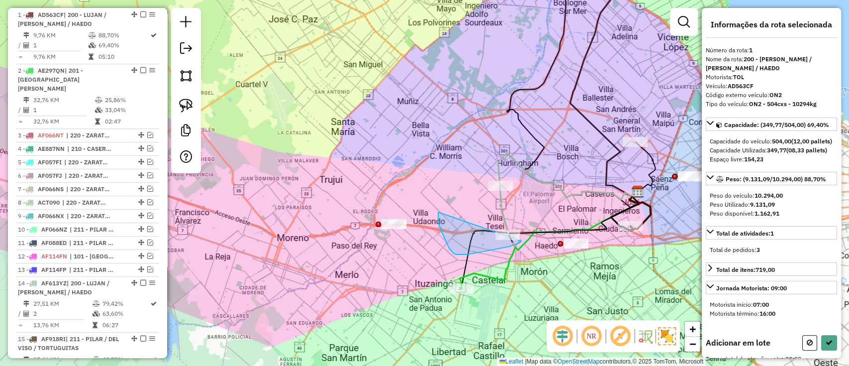
drag, startPoint x: 440, startPoint y: 228, endPoint x: 533, endPoint y: 221, distance: 93.3
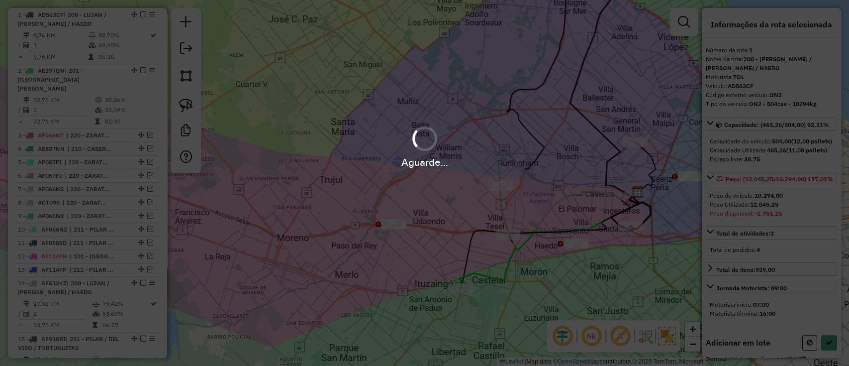
select select "**********"
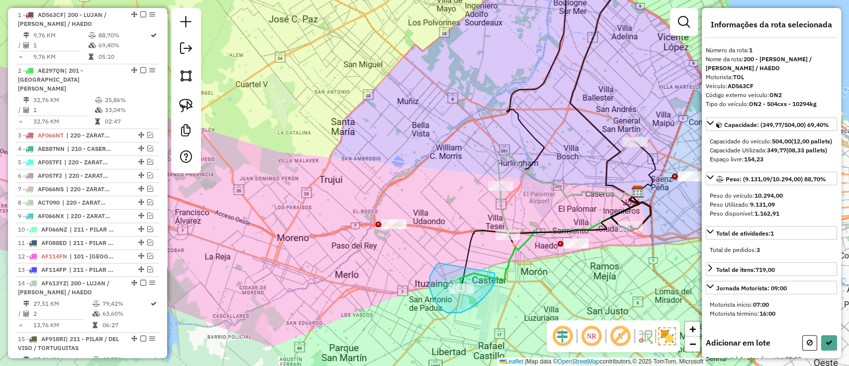
drag, startPoint x: 429, startPoint y: 287, endPoint x: 494, endPoint y: 273, distance: 66.7
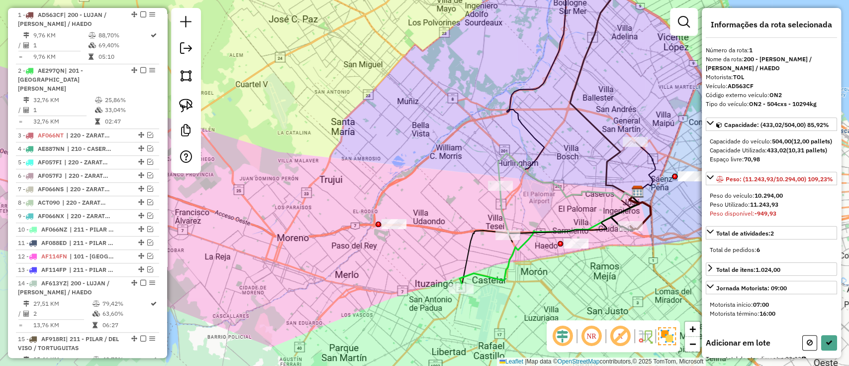
select select "**********"
drag, startPoint x: 496, startPoint y: 197, endPoint x: 520, endPoint y: 168, distance: 38.1
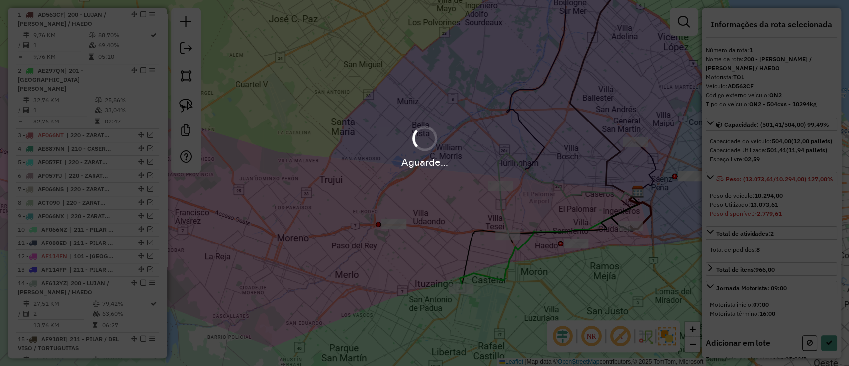
select select "**********"
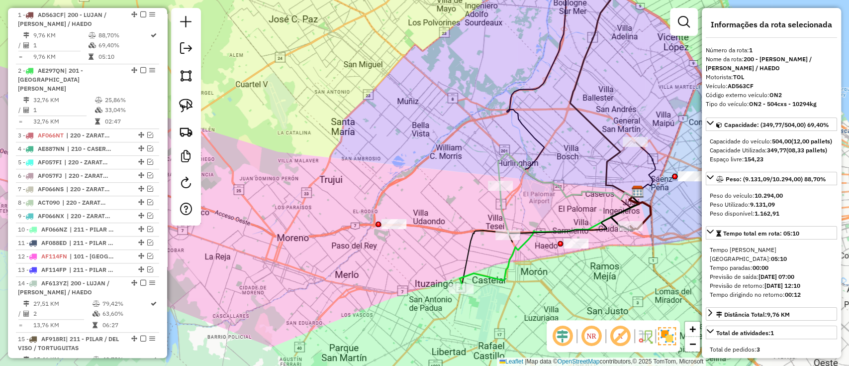
click at [648, 210] on icon at bounding box center [639, 210] width 21 height 38
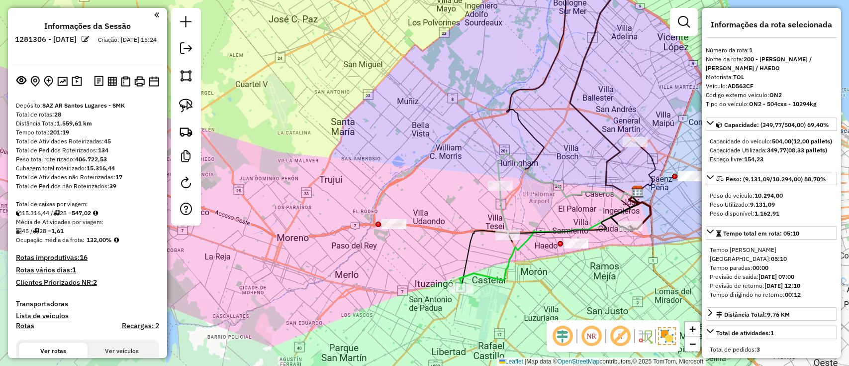
select select "**********"
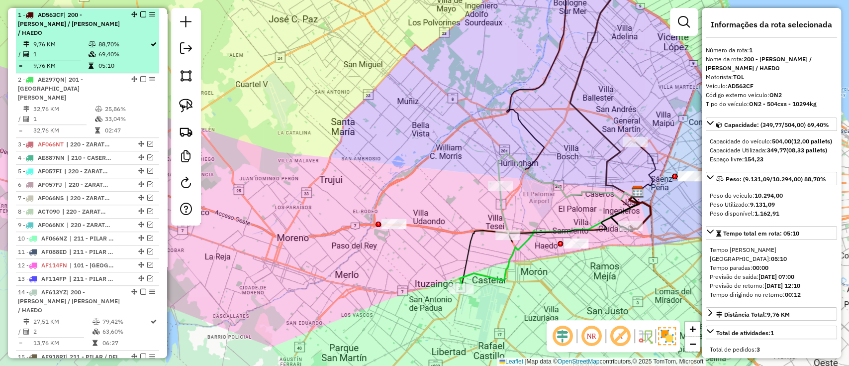
drag, startPoint x: 0, startPoint y: 0, endPoint x: 138, endPoint y: 14, distance: 139.0
click at [140, 14] on em at bounding box center [143, 14] width 6 height 6
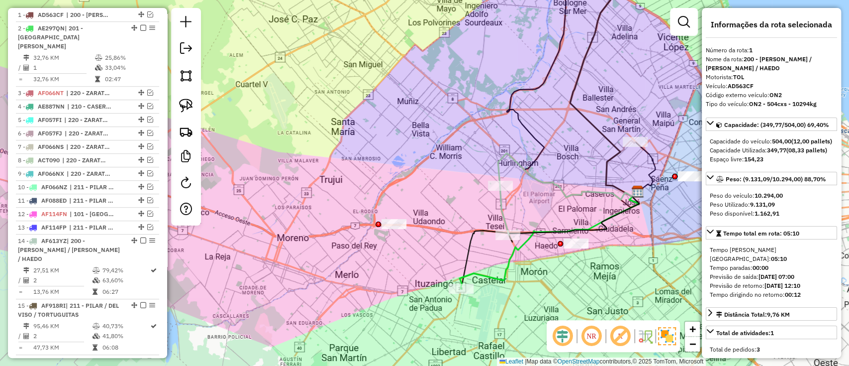
click at [526, 211] on div "Janela de atendimento Grade de atendimento Capacidade Transportadoras Veículos …" at bounding box center [424, 183] width 849 height 366
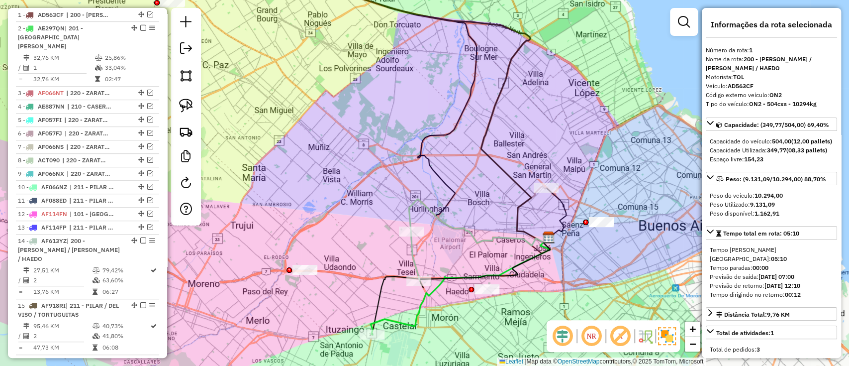
click at [565, 188] on div "Rota 24 - Placa GEB768 911030 - COTO C.I.C.S.A. Janela de atendimento Grade de …" at bounding box center [424, 183] width 849 height 366
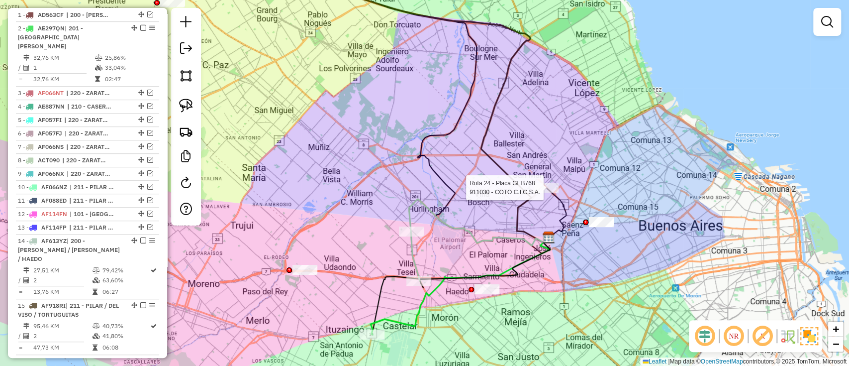
select select "**********"
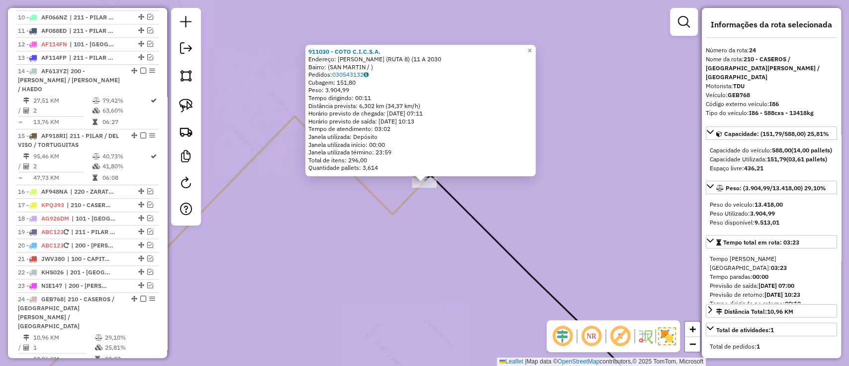
scroll to position [799, 0]
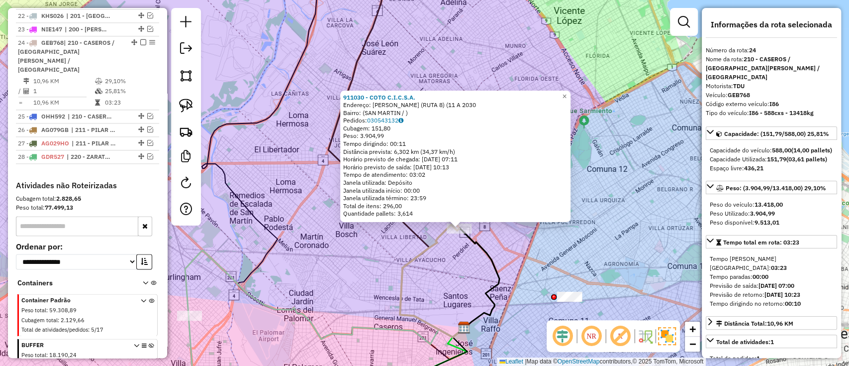
drag, startPoint x: 366, startPoint y: 242, endPoint x: 454, endPoint y: 195, distance: 99.9
click at [454, 197] on div "911030 - COTO C.I.C.S.A. Endereço: [PERSON_NAME] (RUTA 8) (11 A 2030 Bairro: ([…" at bounding box center [424, 183] width 849 height 366
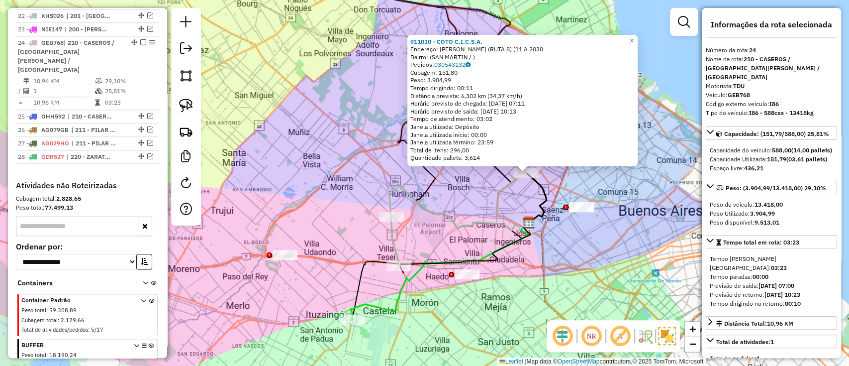
drag, startPoint x: 401, startPoint y: 253, endPoint x: 430, endPoint y: 233, distance: 34.8
click at [430, 233] on div "911030 - COTO C.I.C.S.A. Endereço: [PERSON_NAME] (RUTA 8) (11 A 2030 Bairro: ([…" at bounding box center [424, 183] width 849 height 366
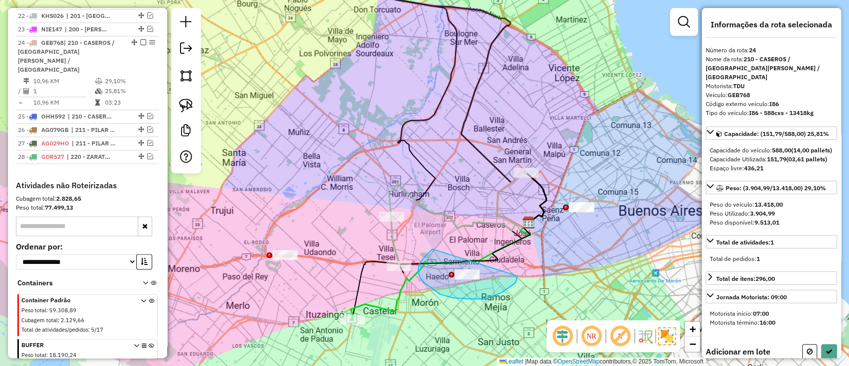
drag, startPoint x: 425, startPoint y: 256, endPoint x: 516, endPoint y: 256, distance: 91.0
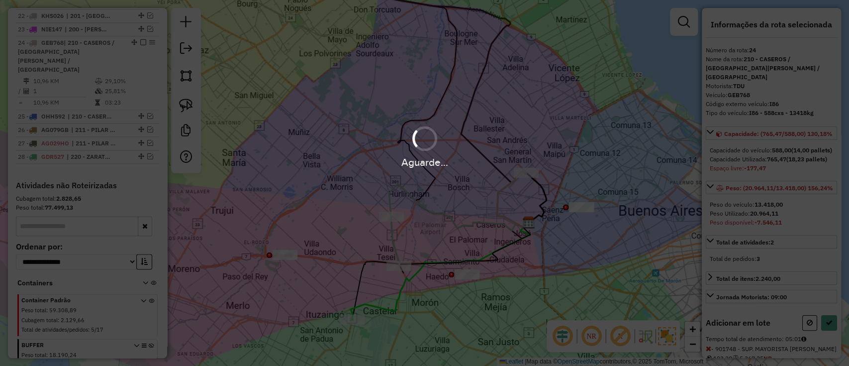
select select "**********"
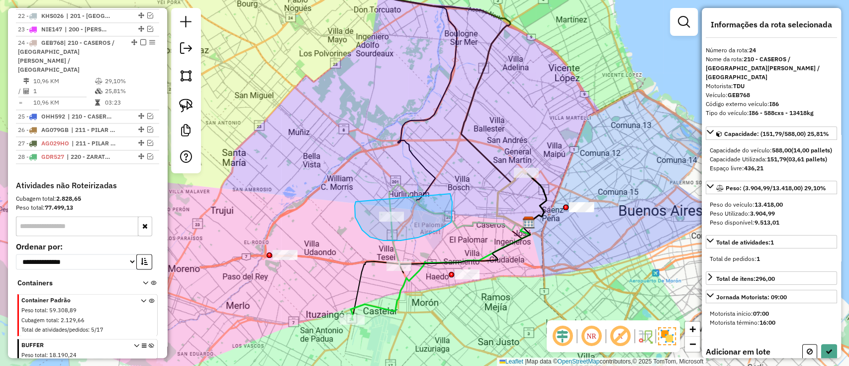
drag, startPoint x: 357, startPoint y: 221, endPoint x: 445, endPoint y: 174, distance: 99.7
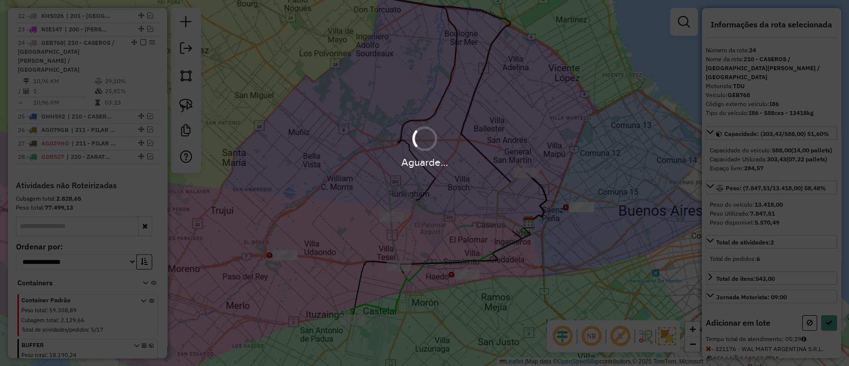
select select "**********"
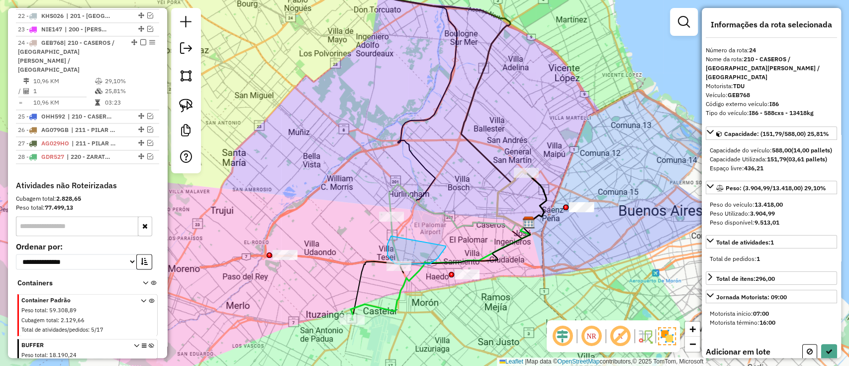
drag, startPoint x: 391, startPoint y: 236, endPoint x: 446, endPoint y: 245, distance: 55.5
drag, startPoint x: 352, startPoint y: 235, endPoint x: 448, endPoint y: 230, distance: 96.1
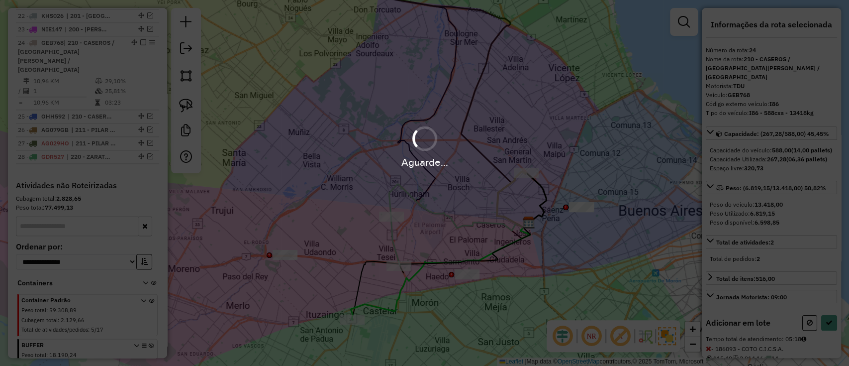
select select "**********"
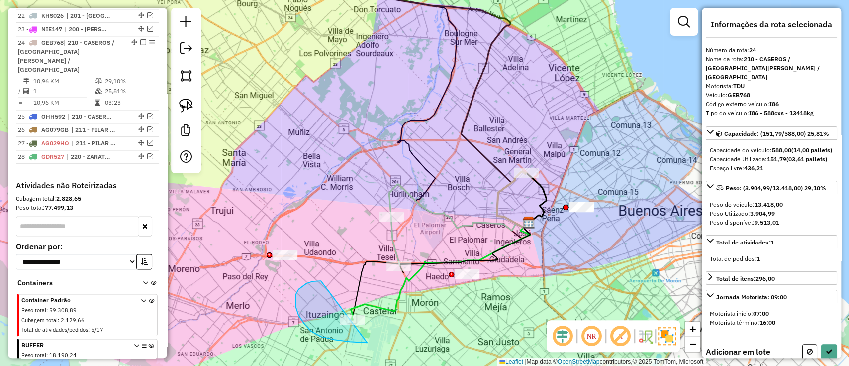
drag, startPoint x: 304, startPoint y: 324, endPoint x: 425, endPoint y: 300, distance: 122.6
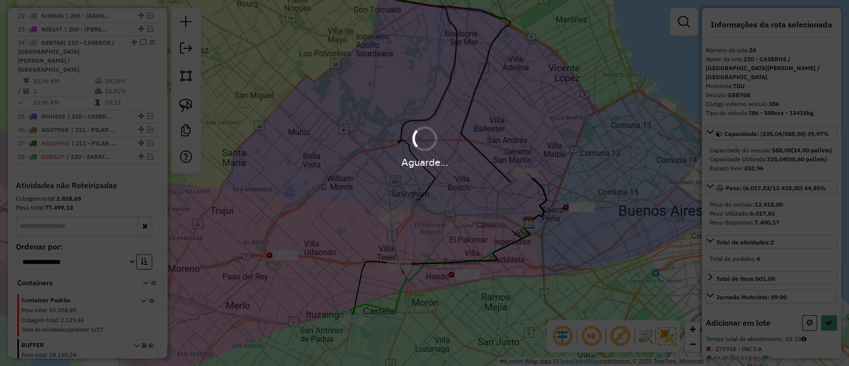
select select "**********"
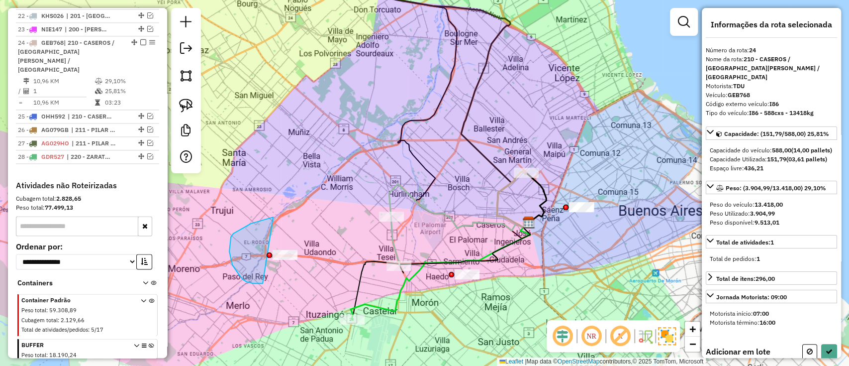
drag, startPoint x: 251, startPoint y: 223, endPoint x: 317, endPoint y: 231, distance: 67.1
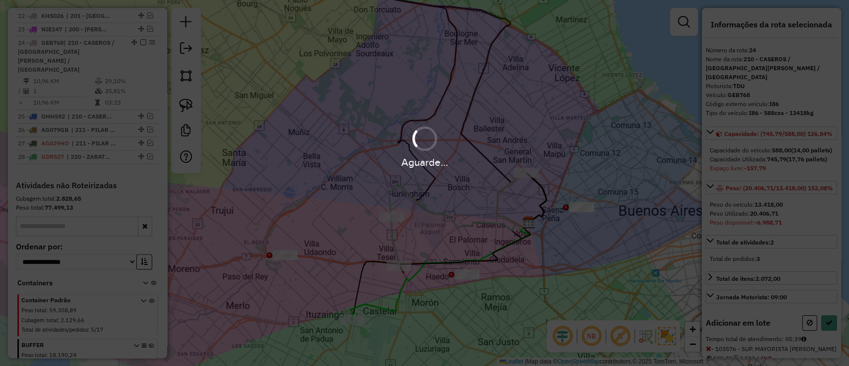
select select "**********"
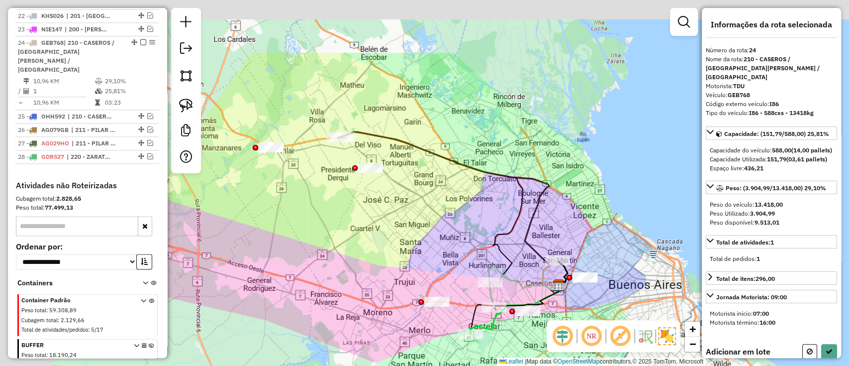
drag, startPoint x: 370, startPoint y: 92, endPoint x: 450, endPoint y: 182, distance: 120.5
click at [450, 182] on div "Janela de atendimento Grade de atendimento Capacidade Transportadoras Veículos …" at bounding box center [424, 183] width 849 height 366
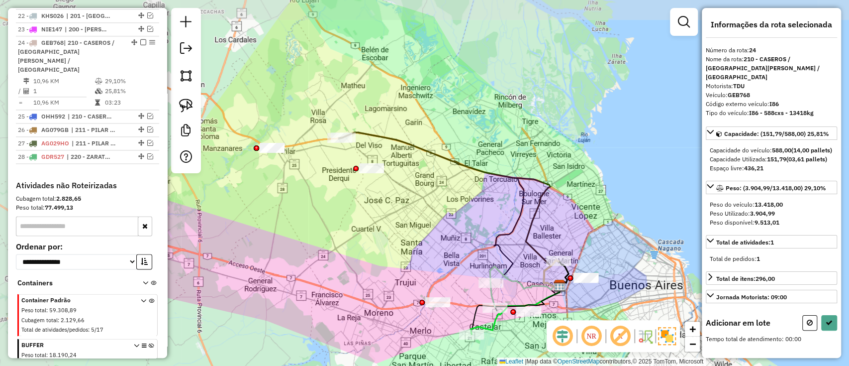
select select "**********"
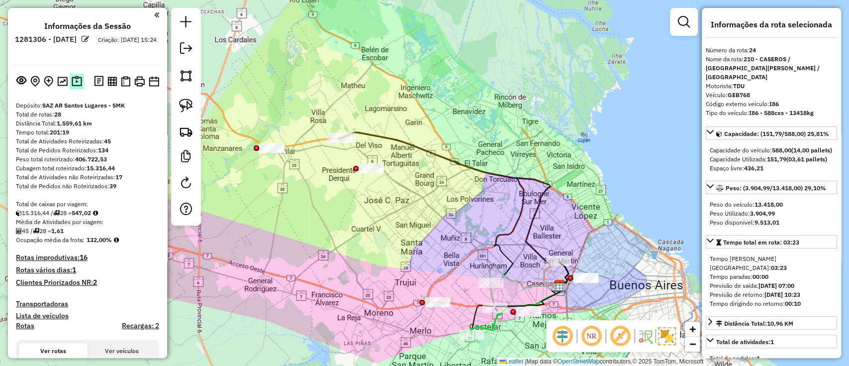
scroll to position [0, 0]
click at [70, 82] on button at bounding box center [77, 81] width 14 height 15
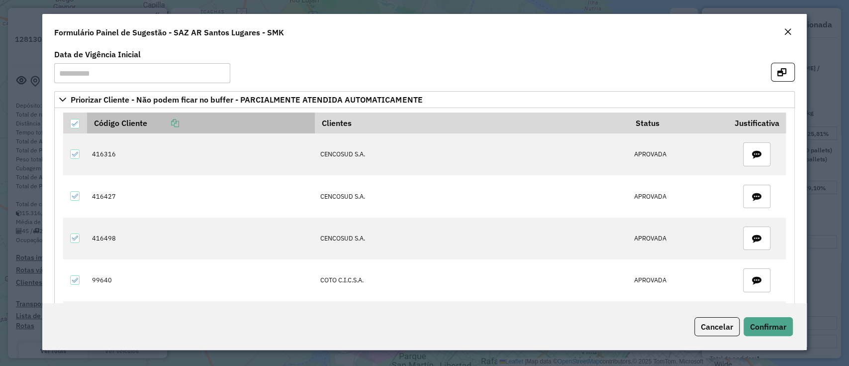
click at [178, 120] on icon at bounding box center [175, 123] width 8 height 8
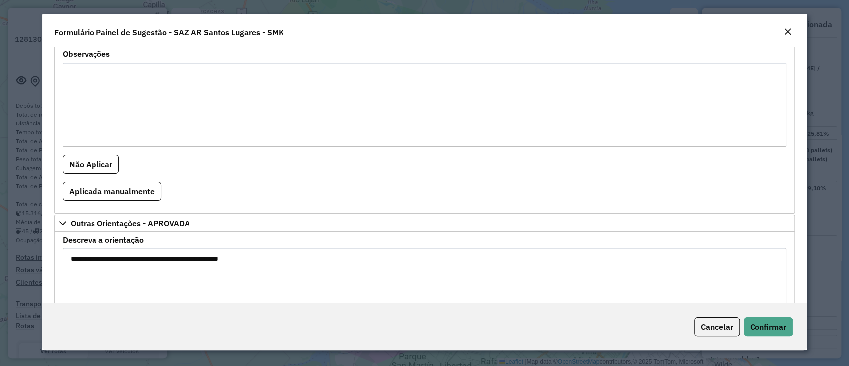
scroll to position [943, 0]
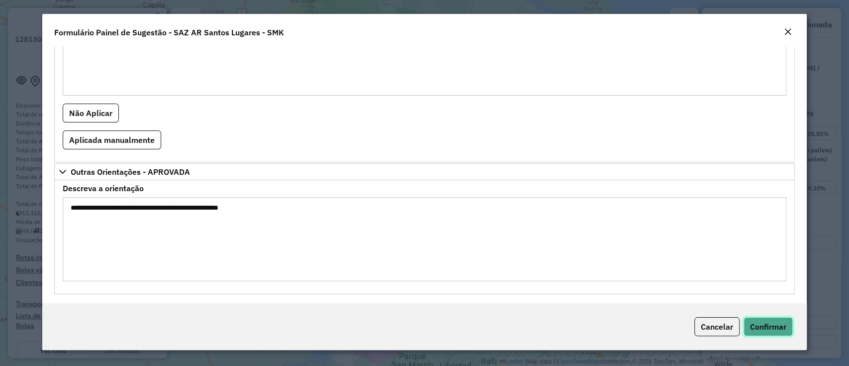
click at [774, 332] on button "Confirmar" at bounding box center [768, 326] width 49 height 19
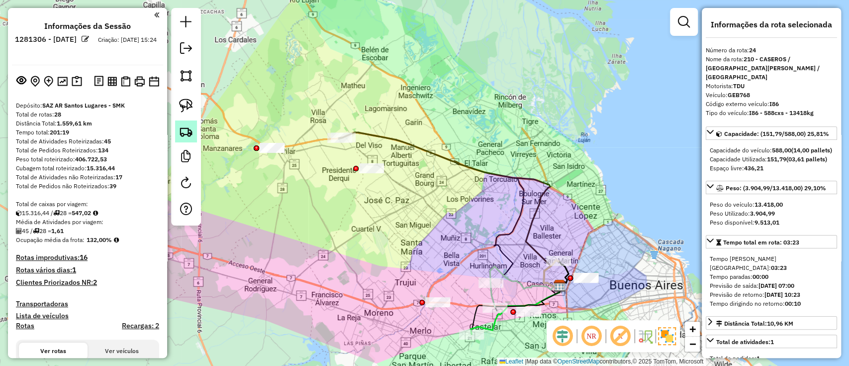
click at [186, 130] on img at bounding box center [186, 131] width 14 height 14
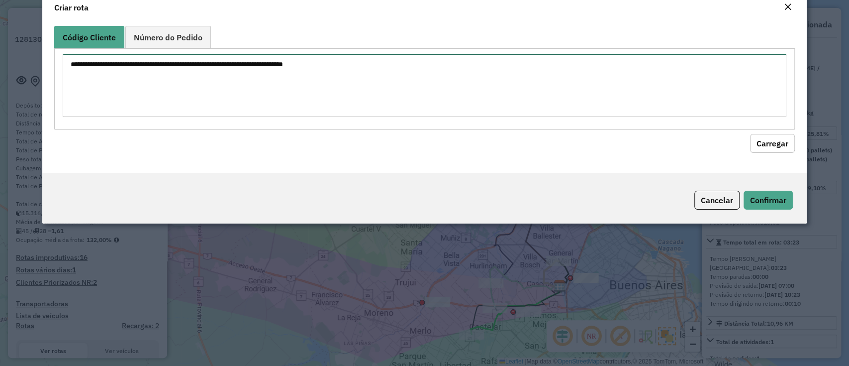
click at [211, 90] on textarea at bounding box center [424, 85] width 723 height 63
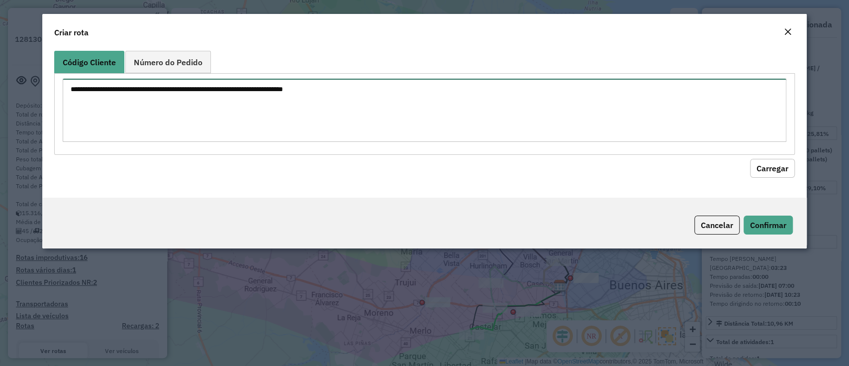
paste textarea "****** ****** ****** ***** ****** ****** ****** ****** ****** ****** ****** ***…"
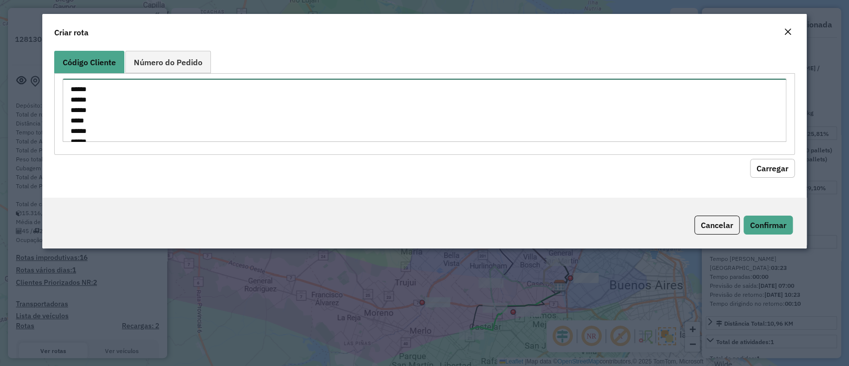
scroll to position [150, 0]
type textarea "****** ****** ****** ***** ****** ****** ****** ****** ****** ****** ****** ***…"
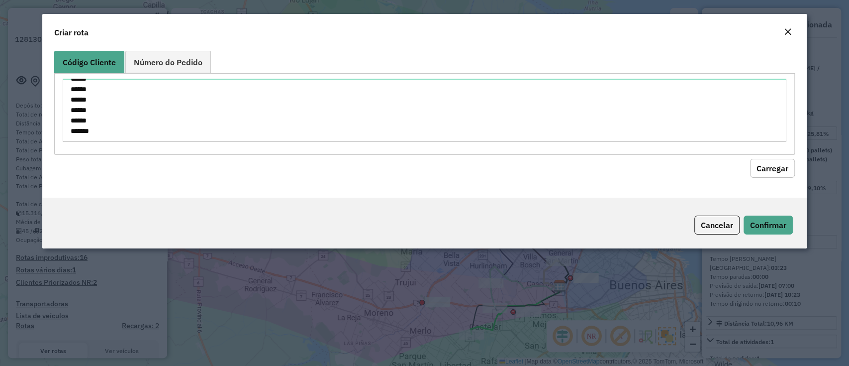
click at [780, 163] on button "Carregar" at bounding box center [772, 168] width 45 height 19
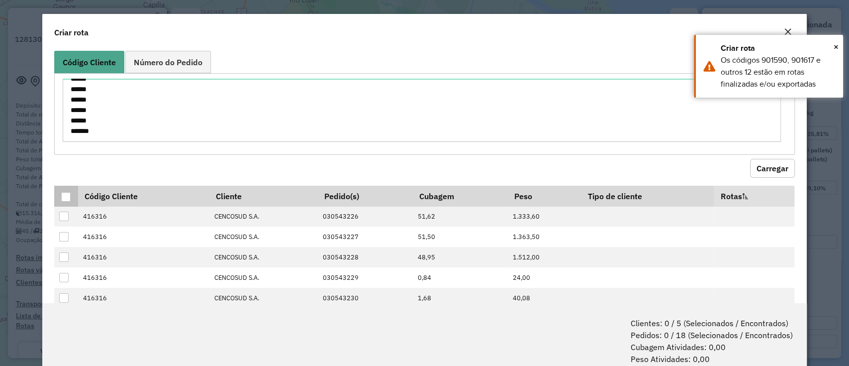
click at [61, 197] on div at bounding box center [65, 196] width 9 height 9
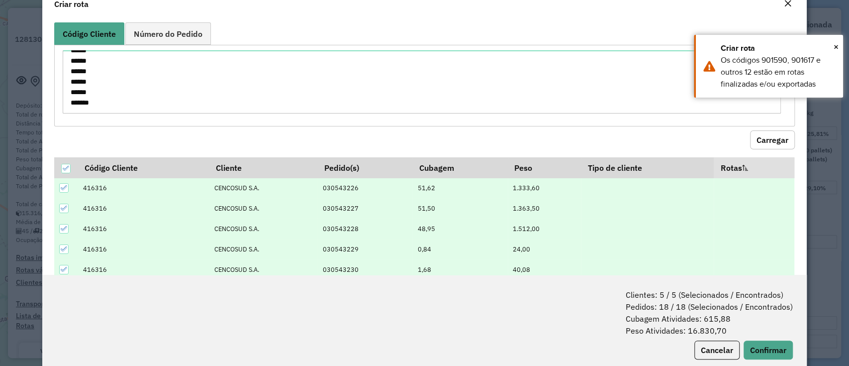
scroll to position [49, 0]
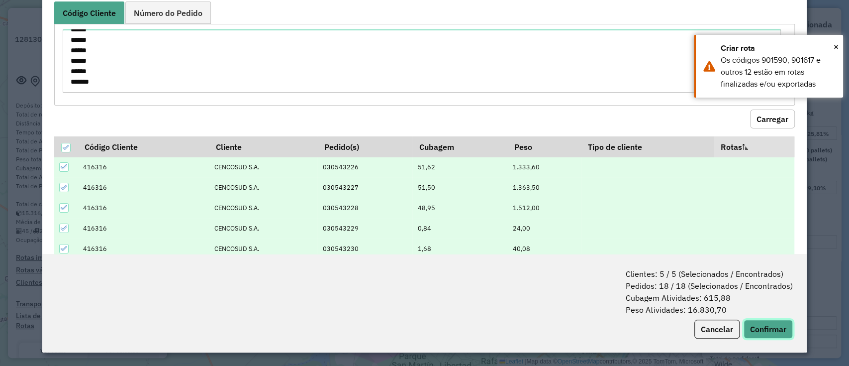
click at [757, 320] on button "Confirmar" at bounding box center [768, 328] width 49 height 19
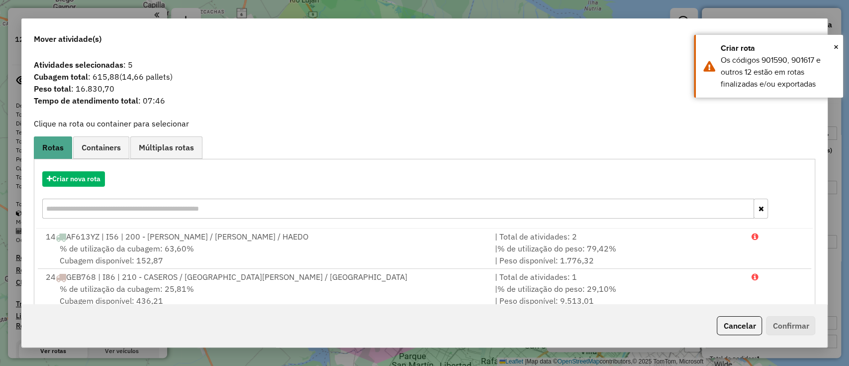
drag, startPoint x: 115, startPoint y: 148, endPoint x: 101, endPoint y: 160, distance: 18.3
click at [115, 148] on span "Containers" at bounding box center [101, 147] width 39 height 8
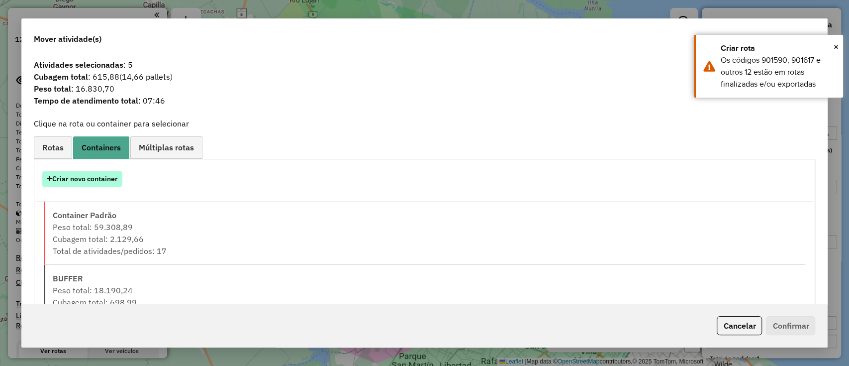
click at [93, 176] on button "Criar novo container" at bounding box center [82, 178] width 80 height 15
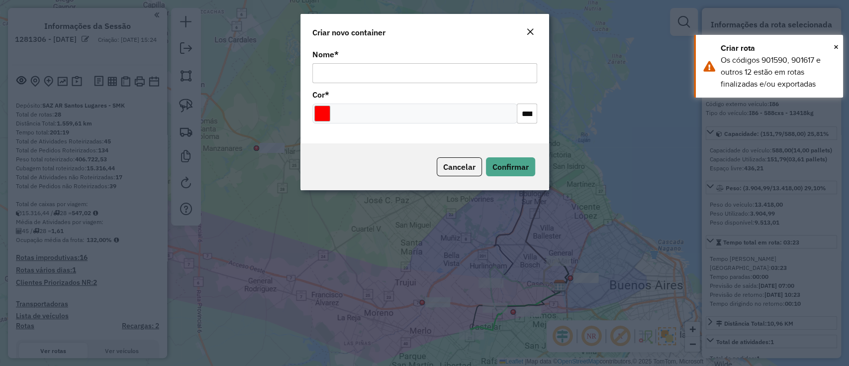
click at [412, 70] on input "Nome *" at bounding box center [424, 73] width 225 height 20
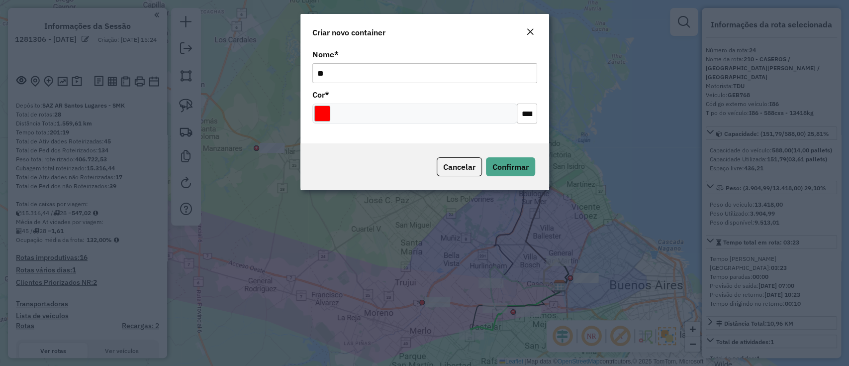
type input "*"
type input "**********"
click at [336, 109] on div at bounding box center [414, 113] width 205 height 20
click at [323, 112] on input "Select a color" at bounding box center [322, 113] width 16 height 16
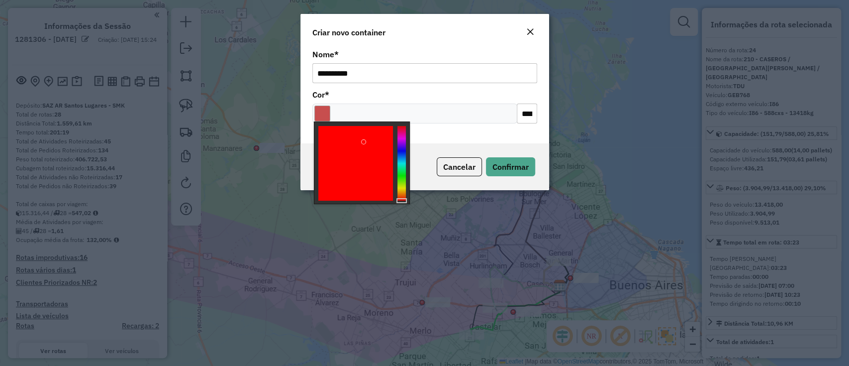
drag, startPoint x: 365, startPoint y: 142, endPoint x: 377, endPoint y: 141, distance: 12.9
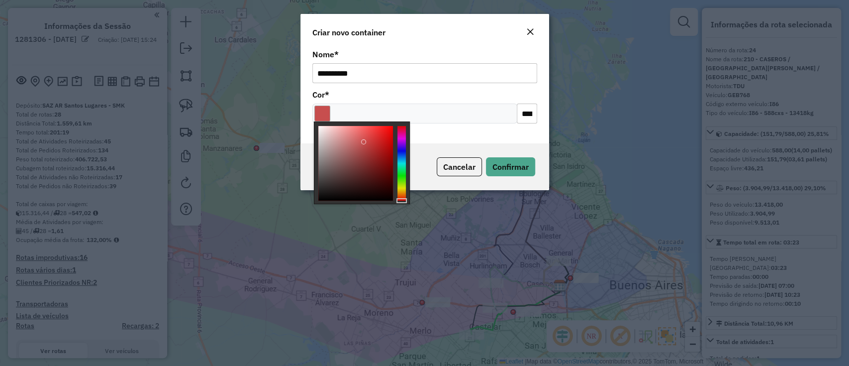
click at [373, 142] on div at bounding box center [355, 163] width 75 height 75
type input "*******"
click at [402, 140] on div at bounding box center [401, 163] width 8 height 75
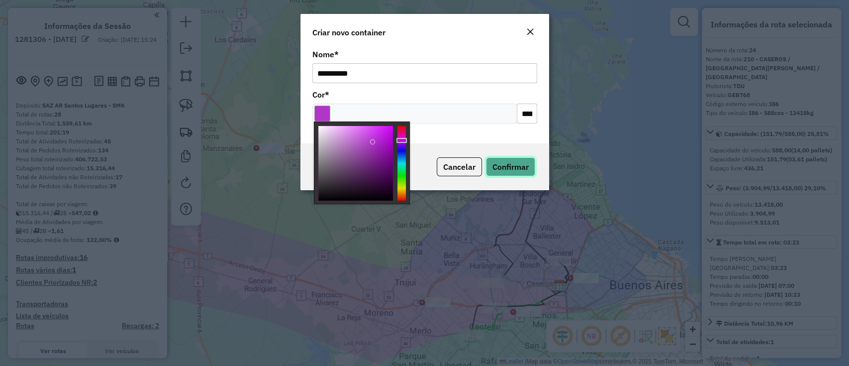
click at [521, 171] on span "Confirmar" at bounding box center [510, 167] width 36 height 10
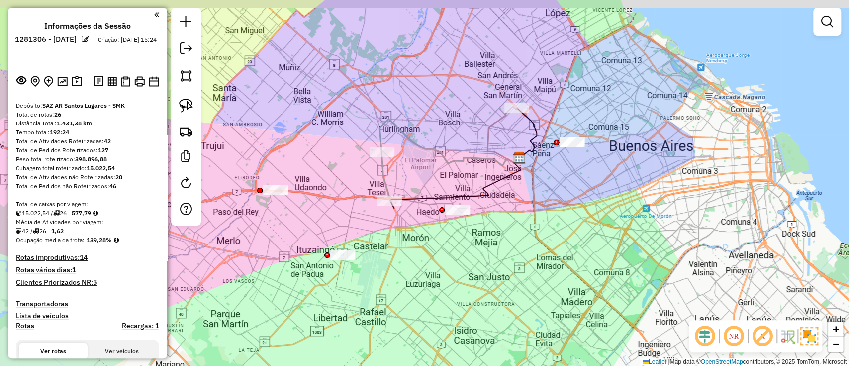
click at [566, 158] on div "Janela de atendimento Grade de atendimento Capacidade Transportadoras Veículos …" at bounding box center [424, 183] width 849 height 366
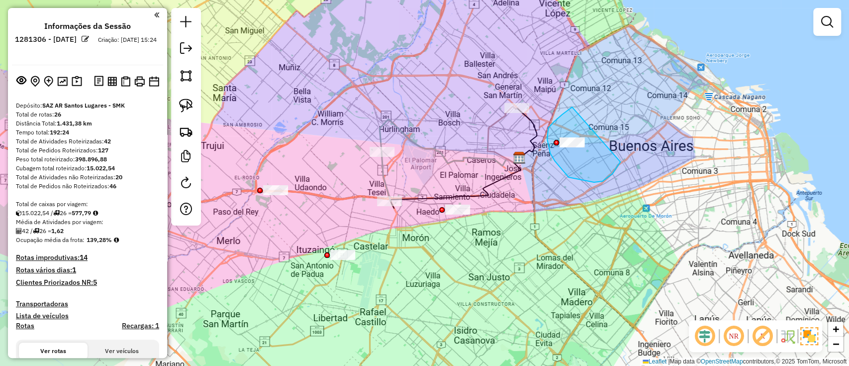
drag, startPoint x: 568, startPoint y: 177, endPoint x: 626, endPoint y: 133, distance: 72.0
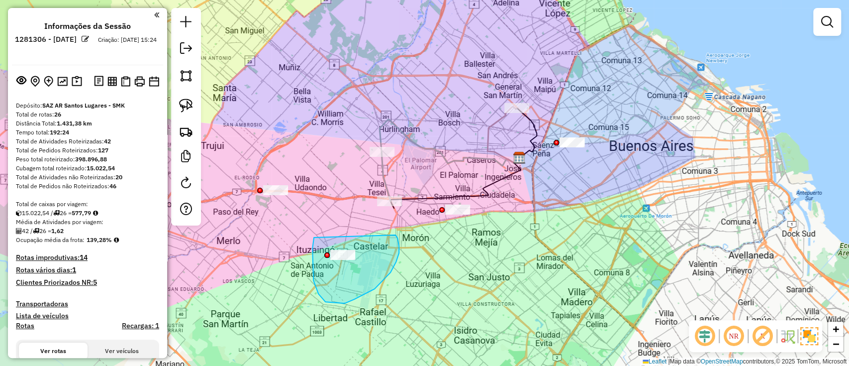
drag, startPoint x: 314, startPoint y: 237, endPoint x: 395, endPoint y: 235, distance: 81.6
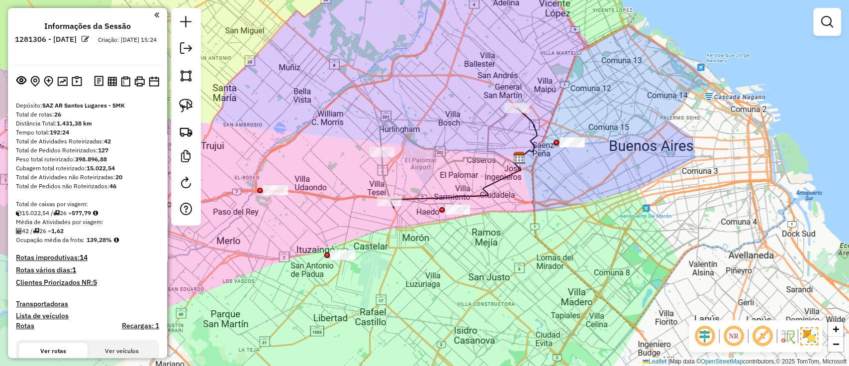
drag, startPoint x: 329, startPoint y: 125, endPoint x: 569, endPoint y: 183, distance: 246.9
click at [569, 183] on div "Janela de atendimento Grade de atendimento Capacidade Transportadoras Veículos …" at bounding box center [424, 183] width 849 height 366
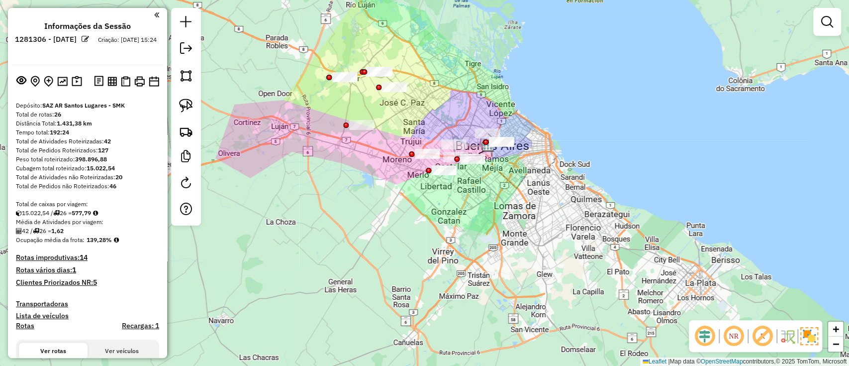
drag, startPoint x: 356, startPoint y: 84, endPoint x: 373, endPoint y: 132, distance: 50.7
click at [373, 130] on div at bounding box center [361, 125] width 25 height 10
drag, startPoint x: 299, startPoint y: 73, endPoint x: 360, endPoint y: 61, distance: 61.8
drag, startPoint x: 349, startPoint y: 60, endPoint x: 398, endPoint y: 50, distance: 50.1
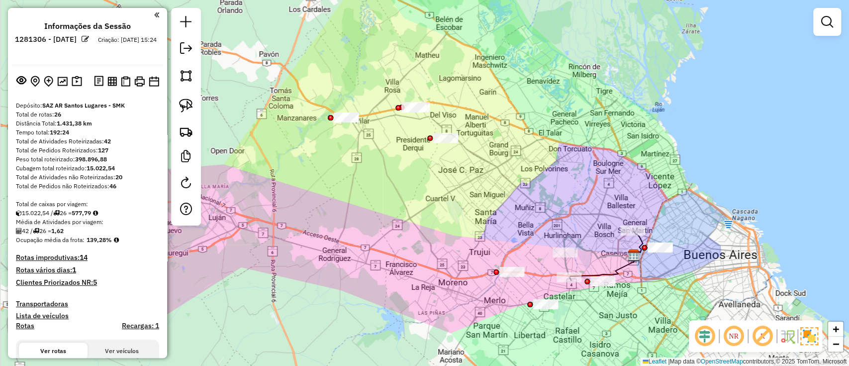
drag, startPoint x: 345, startPoint y: 66, endPoint x: 348, endPoint y: 95, distance: 29.5
click at [348, 95] on div "Janela de atendimento Grade de atendimento Capacidade Transportadoras Veículos …" at bounding box center [424, 183] width 849 height 366
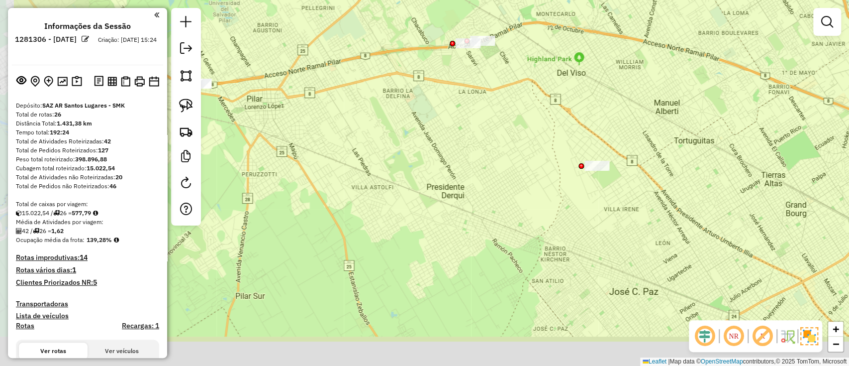
drag, startPoint x: 422, startPoint y: 133, endPoint x: 521, endPoint y: 72, distance: 116.4
click at [521, 72] on div "Janela de atendimento Grade de atendimento Capacidade Transportadoras Veículos …" at bounding box center [424, 183] width 849 height 366
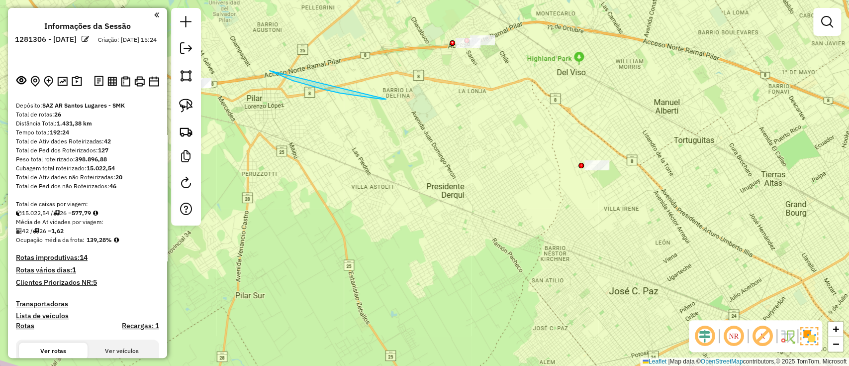
drag, startPoint x: 362, startPoint y: 96, endPoint x: 403, endPoint y: 99, distance: 41.9
click at [402, 99] on div "Janela de atendimento Grade de atendimento Capacidade Transportadoras Veículos …" at bounding box center [424, 183] width 849 height 366
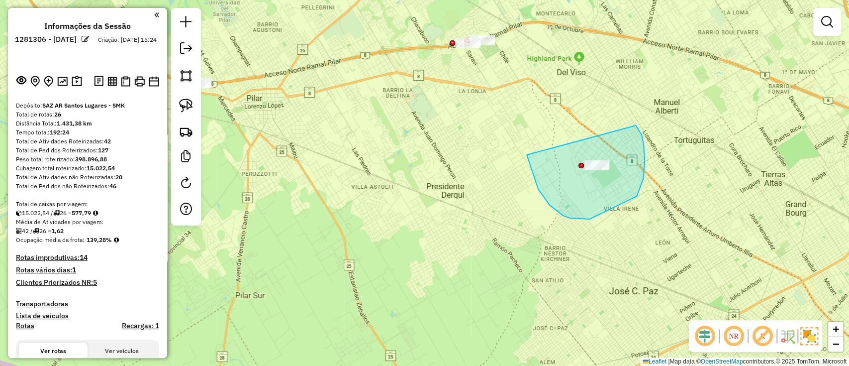
drag, startPoint x: 643, startPoint y: 179, endPoint x: 636, endPoint y: 125, distance: 53.7
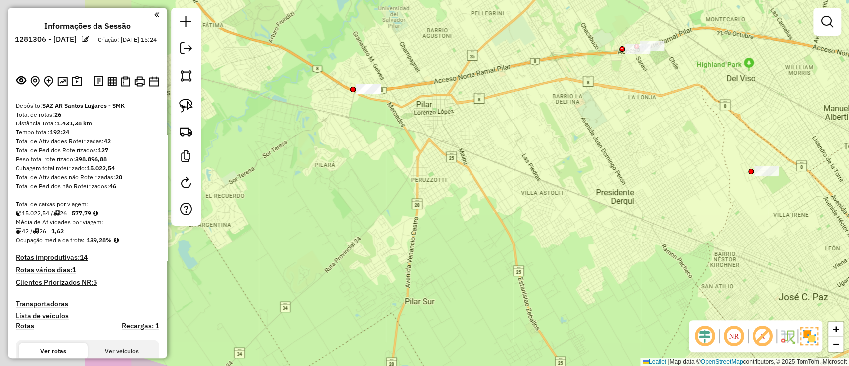
drag, startPoint x: 397, startPoint y: 157, endPoint x: 612, endPoint y: 163, distance: 214.9
click at [612, 163] on div "Janela de atendimento Grade de atendimento Capacidade Transportadoras Veículos …" at bounding box center [424, 183] width 849 height 366
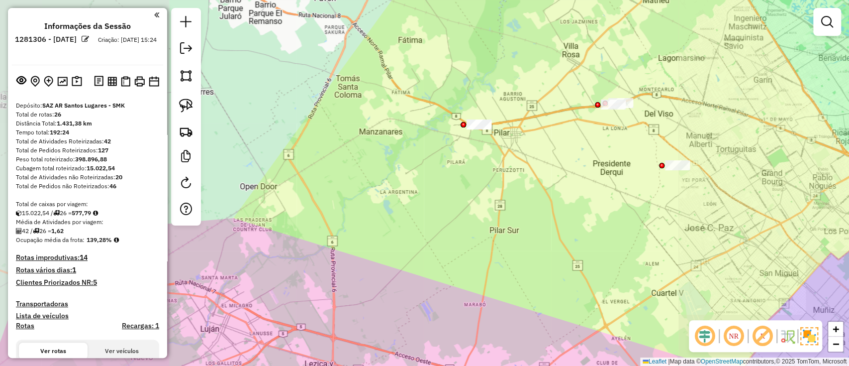
drag, startPoint x: 561, startPoint y: 153, endPoint x: 335, endPoint y: 118, distance: 229.0
click at [335, 118] on div "Janela de atendimento Grade de atendimento Capacidade Transportadoras Veículos …" at bounding box center [424, 183] width 849 height 366
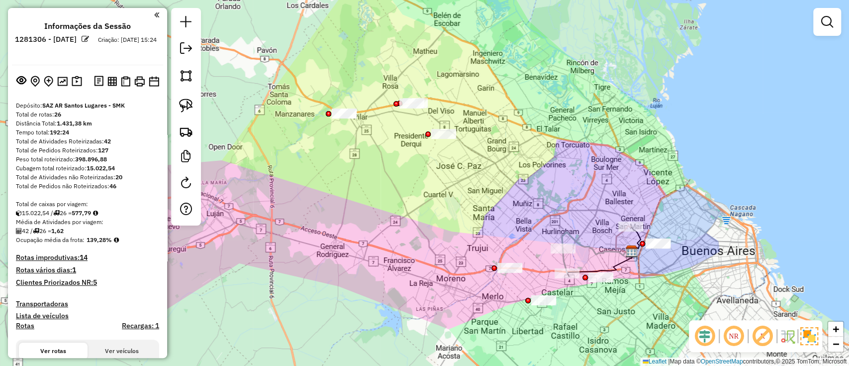
click at [621, 238] on icon at bounding box center [624, 239] width 16 height 28
select select "**********"
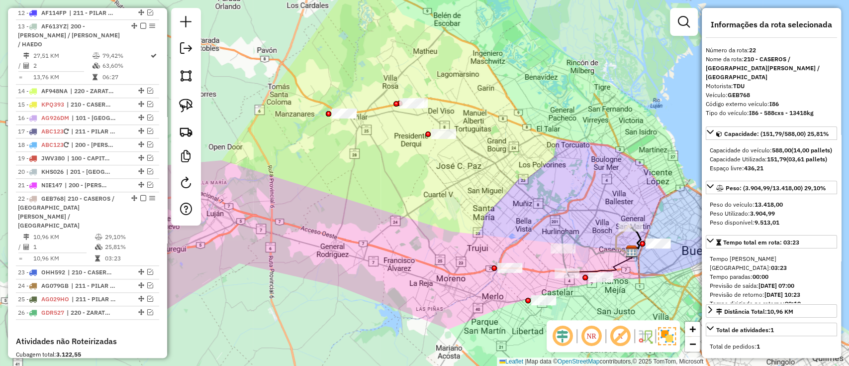
scroll to position [696, 0]
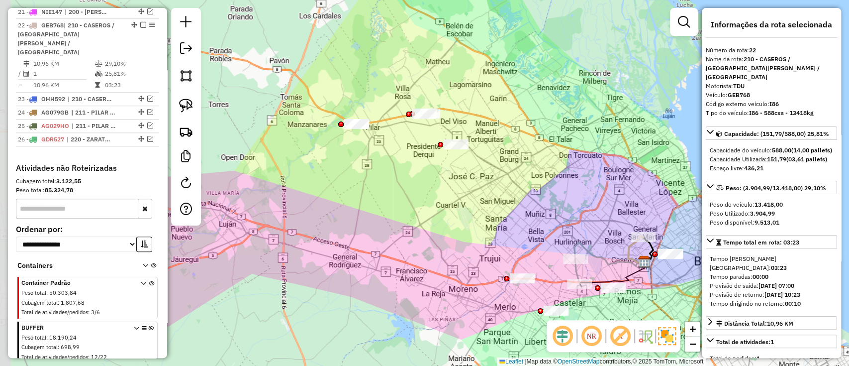
drag, startPoint x: 373, startPoint y: 193, endPoint x: 434, endPoint y: 226, distance: 69.4
click at [434, 226] on div "Janela de atendimento Grade de atendimento Capacidade Transportadoras Veículos …" at bounding box center [424, 183] width 849 height 366
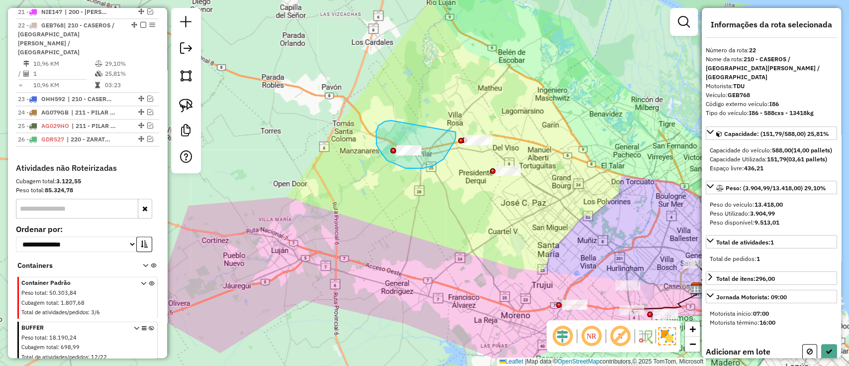
drag, startPoint x: 384, startPoint y: 121, endPoint x: 456, endPoint y: 130, distance: 71.6
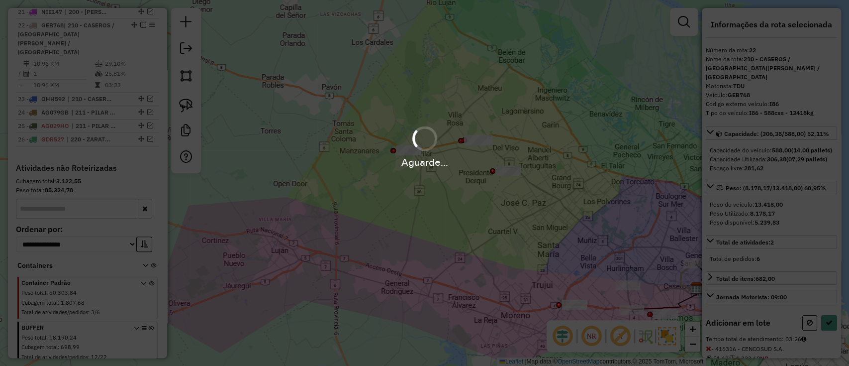
select select "**********"
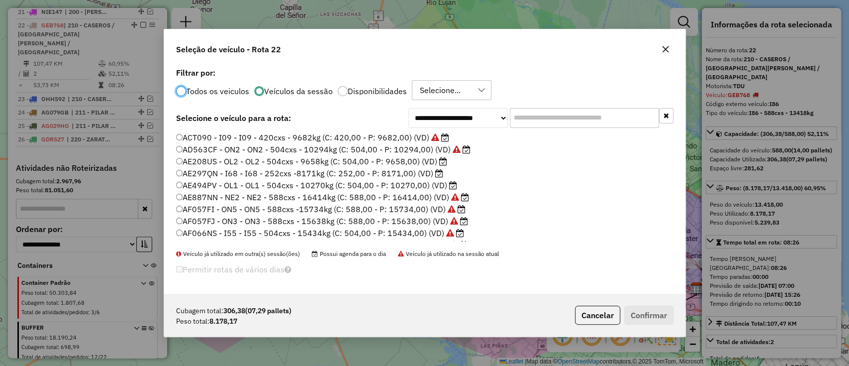
scroll to position [5, 3]
click at [409, 165] on label "AE208US - OL2 - OL2 - 504cxs - 9658kg (C: 504,00 - P: 9658,00) (VD)" at bounding box center [311, 161] width 271 height 12
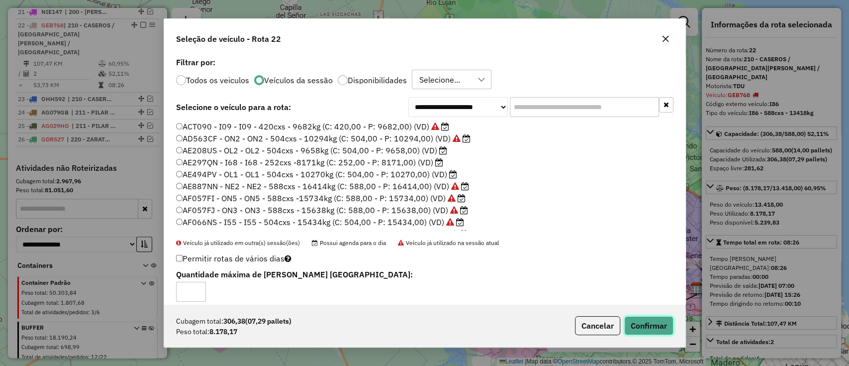
click at [649, 322] on button "Confirmar" at bounding box center [648, 325] width 49 height 19
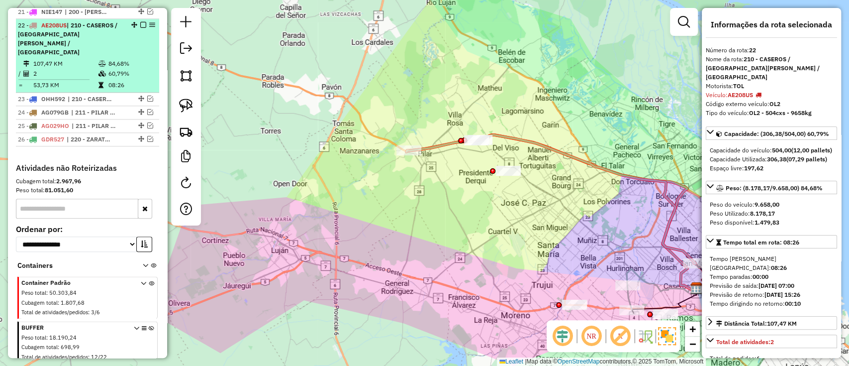
click at [141, 22] on em at bounding box center [143, 25] width 6 height 6
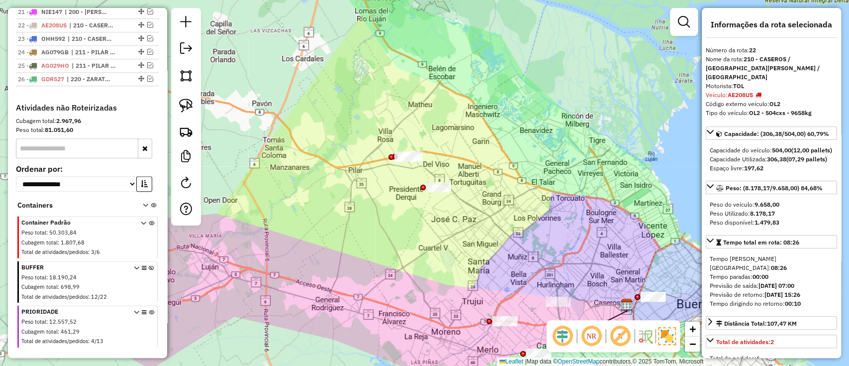
drag, startPoint x: 406, startPoint y: 177, endPoint x: 336, endPoint y: 193, distance: 71.5
click at [336, 193] on div "Janela de atendimento Grade de atendimento Capacidade Transportadoras Veículos …" at bounding box center [424, 183] width 849 height 366
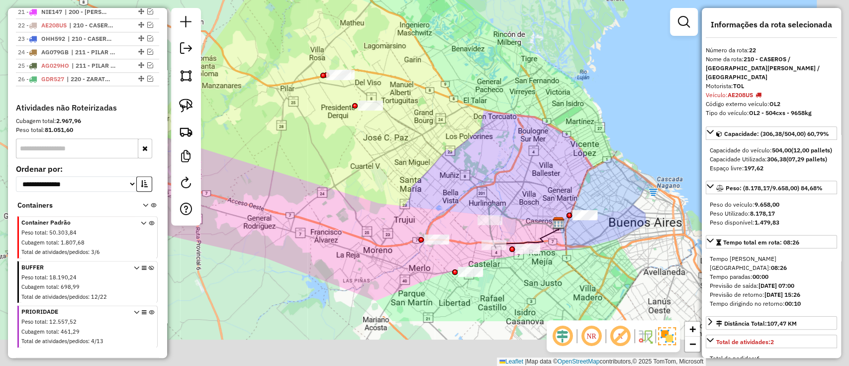
drag, startPoint x: 356, startPoint y: 166, endPoint x: 322, endPoint y: 133, distance: 46.8
click at [322, 133] on div "Janela de atendimento Grade de atendimento Capacidade Transportadoras Veículos …" at bounding box center [424, 183] width 849 height 366
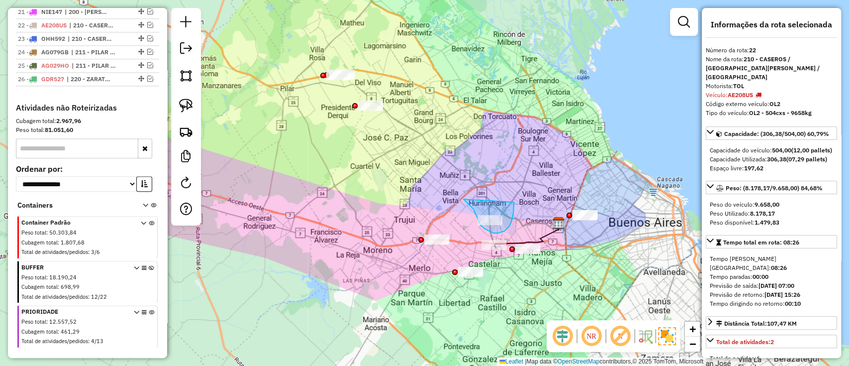
drag, startPoint x: 465, startPoint y: 200, endPoint x: 514, endPoint y: 199, distance: 49.2
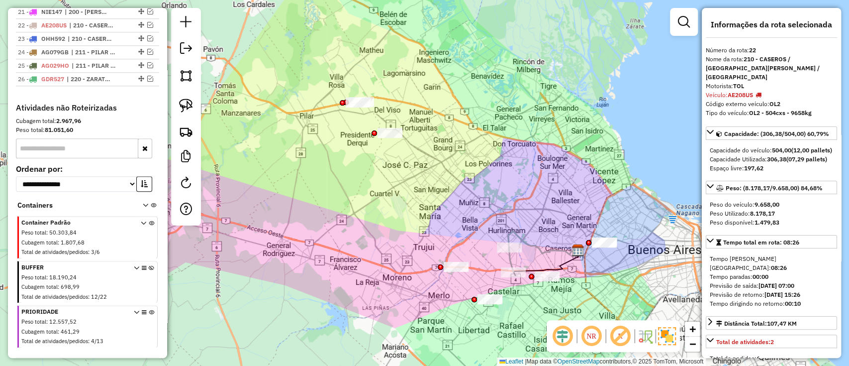
drag, startPoint x: 448, startPoint y: 169, endPoint x: 468, endPoint y: 196, distance: 33.5
click at [468, 196] on div "Janela de atendimento Grade de atendimento Capacidade Transportadoras Veículos …" at bounding box center [424, 183] width 849 height 366
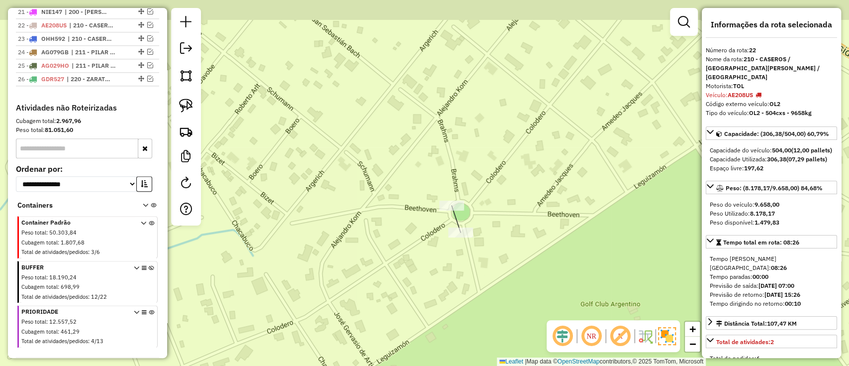
drag, startPoint x: 330, startPoint y: 130, endPoint x: 358, endPoint y: 158, distance: 39.0
click at [358, 158] on div "Janela de atendimento Grade de atendimento Capacidade Transportadoras Veículos …" at bounding box center [424, 183] width 849 height 366
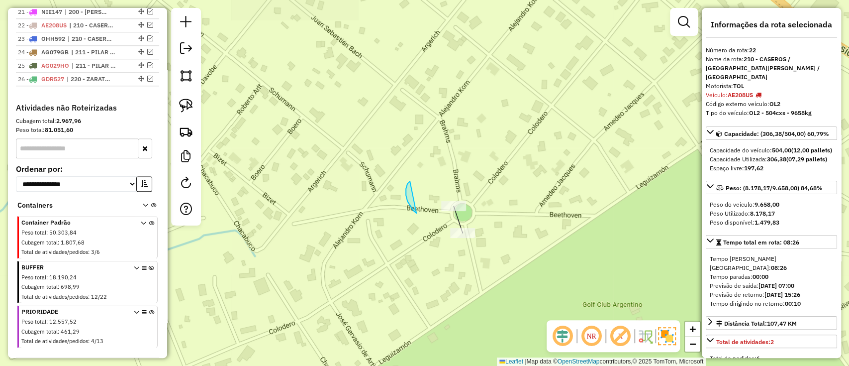
drag, startPoint x: 416, startPoint y: 213, endPoint x: 499, endPoint y: 174, distance: 91.4
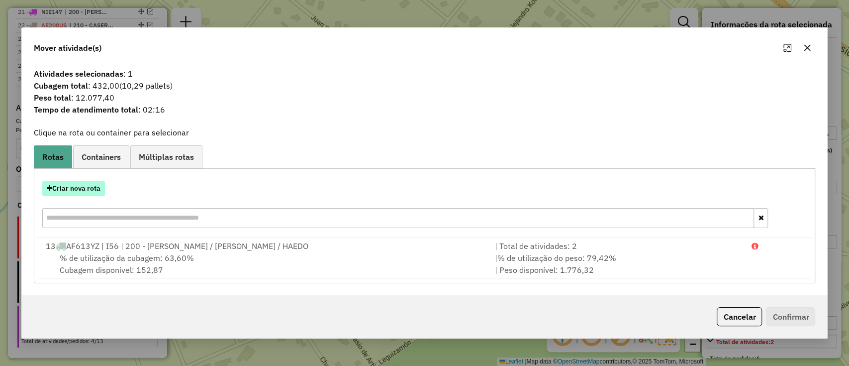
click at [74, 190] on button "Criar nova rota" at bounding box center [73, 188] width 63 height 15
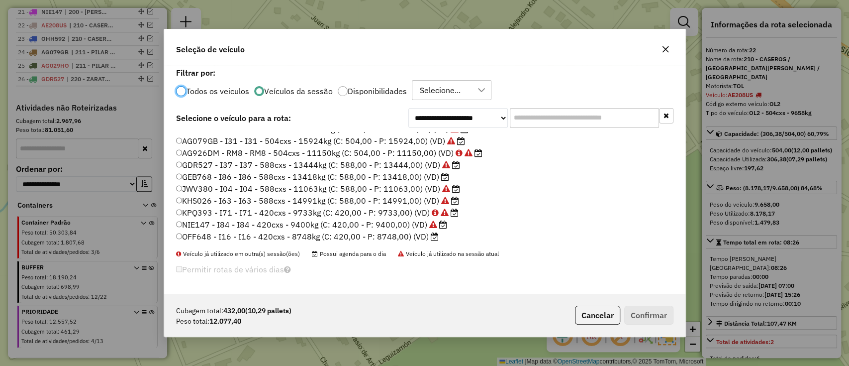
scroll to position [236, 0]
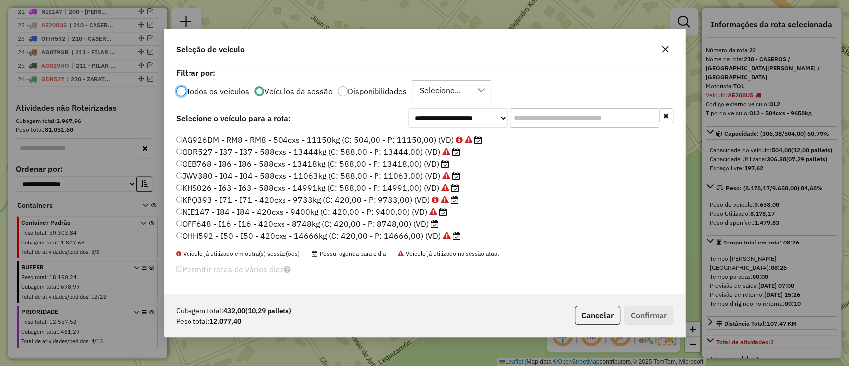
click at [416, 164] on label "GEB768 - I86 - I86 - 588cxs - 13418kg (C: 588,00 - P: 13418,00) (VD)" at bounding box center [313, 164] width 274 height 12
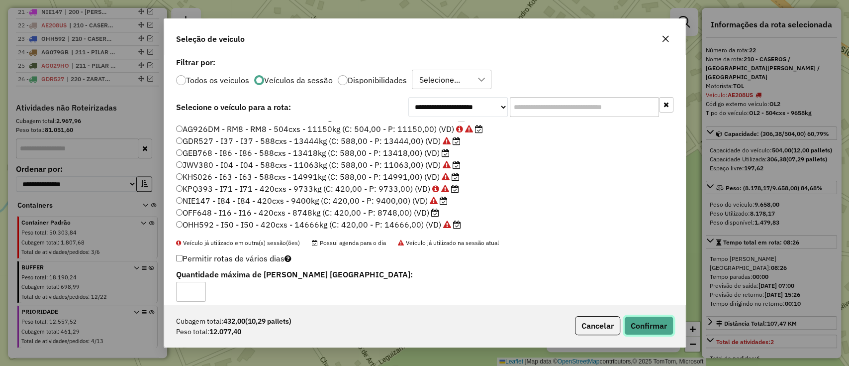
click at [634, 320] on button "Confirmar" at bounding box center [648, 325] width 49 height 19
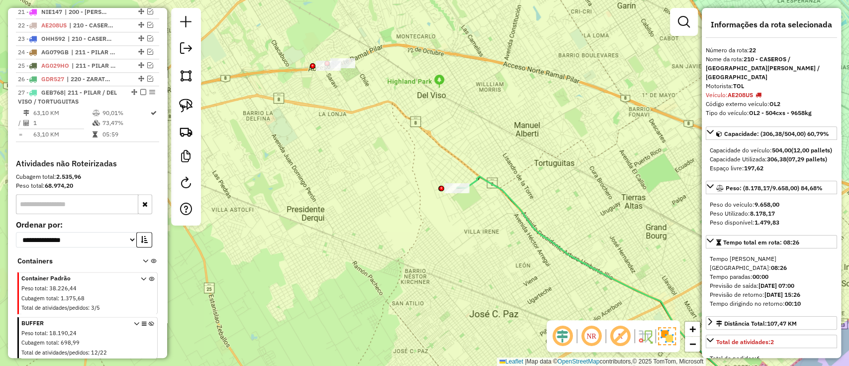
click at [496, 186] on icon at bounding box center [607, 289] width 301 height 226
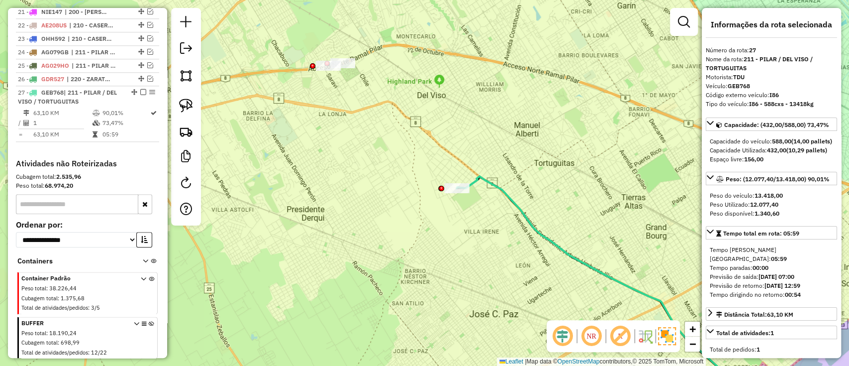
scroll to position [763, 0]
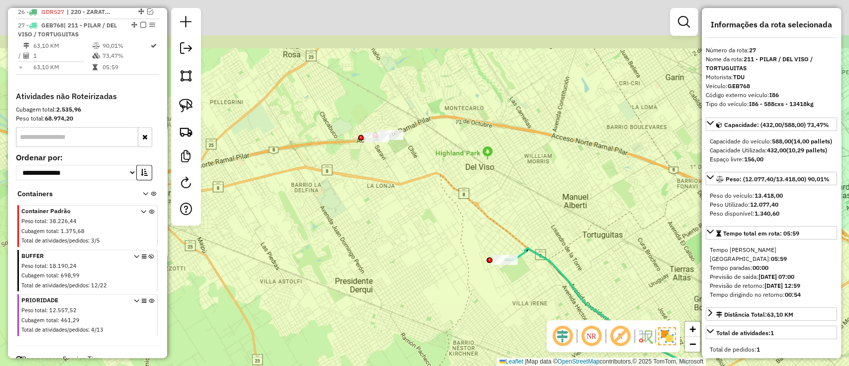
drag, startPoint x: 459, startPoint y: 137, endPoint x: 466, endPoint y: 180, distance: 42.8
click at [508, 209] on div "Janela de atendimento Grade de atendimento Capacidade Transportadoras Veículos …" at bounding box center [424, 183] width 849 height 366
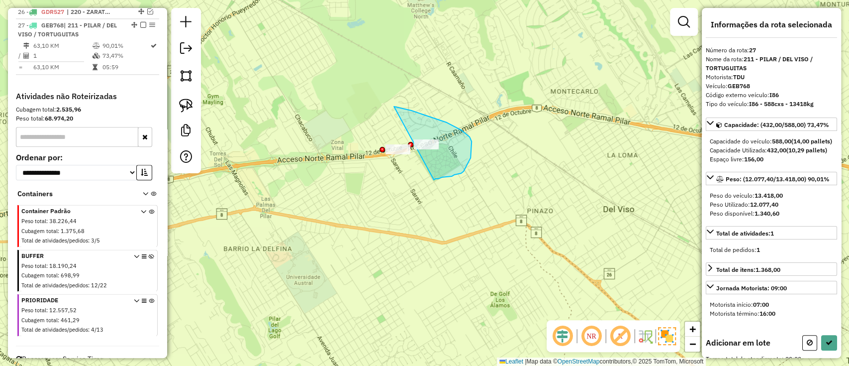
drag, startPoint x: 394, startPoint y: 107, endPoint x: 434, endPoint y: 180, distance: 82.8
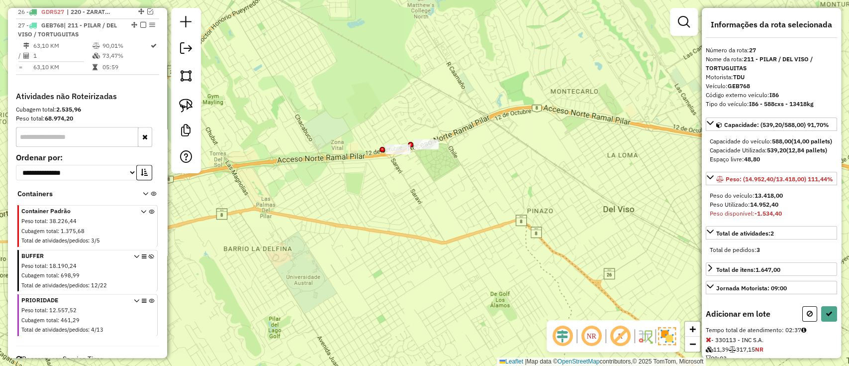
select select "**********"
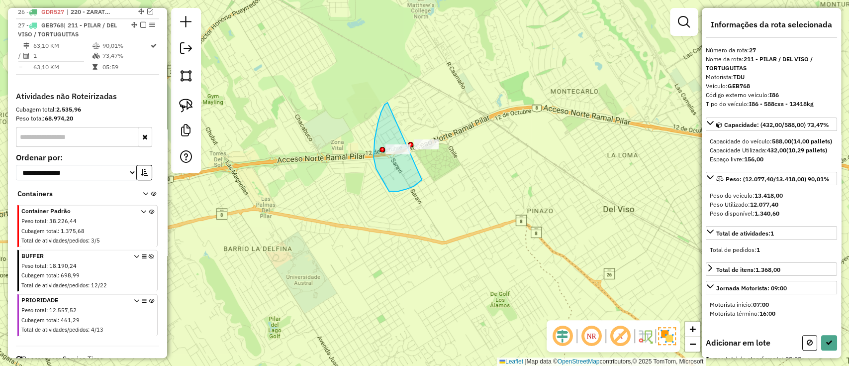
drag, startPoint x: 375, startPoint y: 164, endPoint x: 422, endPoint y: 180, distance: 49.4
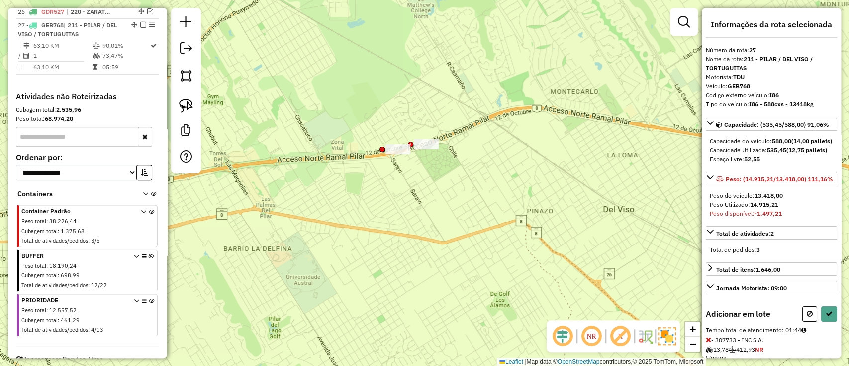
select select "**********"
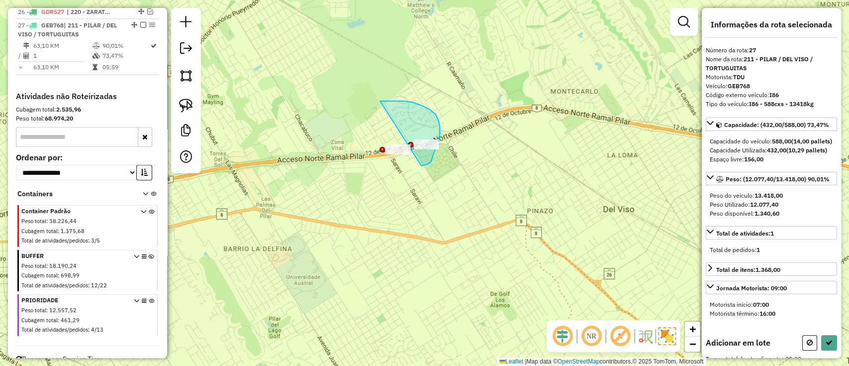
drag, startPoint x: 380, startPoint y: 101, endPoint x: 421, endPoint y: 166, distance: 76.4
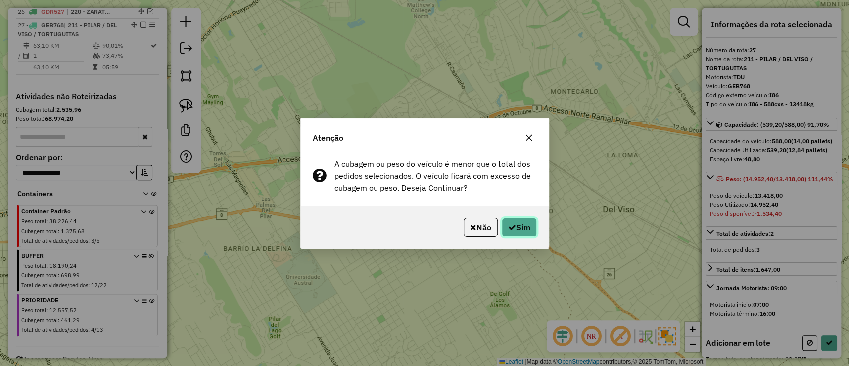
click at [504, 229] on button "Sim" at bounding box center [519, 226] width 35 height 19
select select "**********"
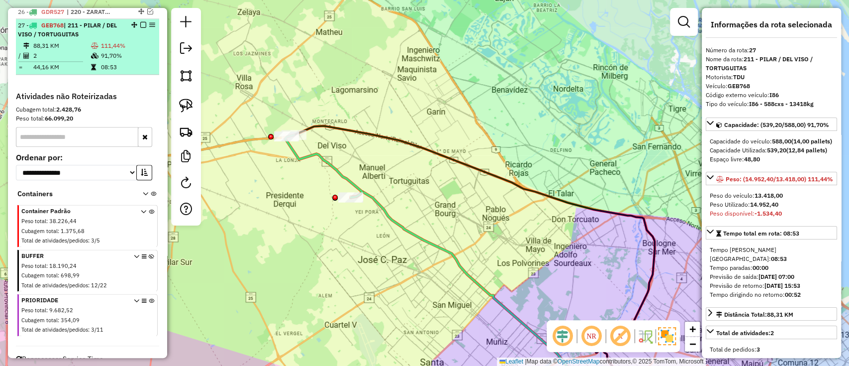
click at [142, 22] on em at bounding box center [143, 25] width 6 height 6
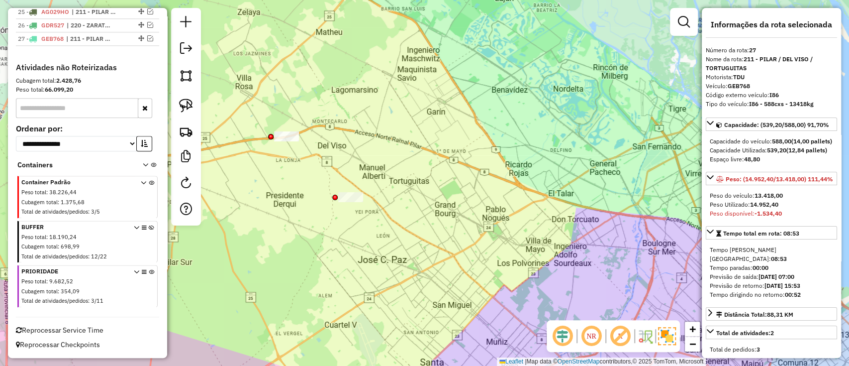
scroll to position [739, 0]
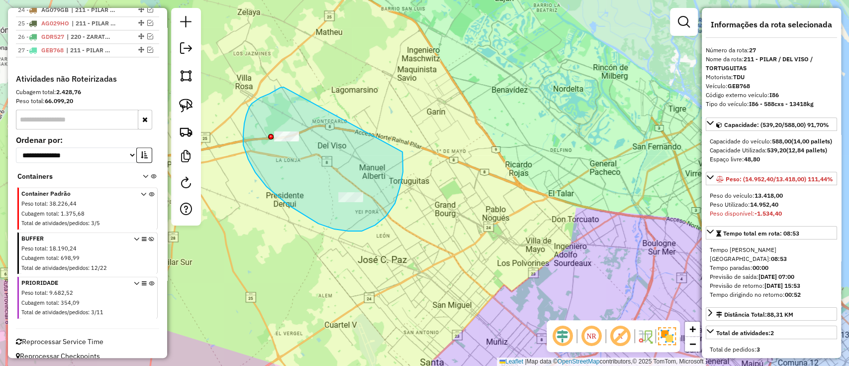
drag, startPoint x: 270, startPoint y: 94, endPoint x: 402, endPoint y: 151, distance: 144.6
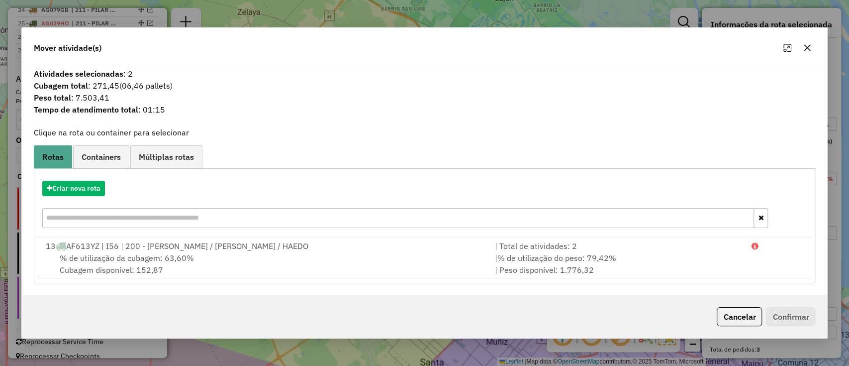
click at [80, 197] on div "Criar nova rota" at bounding box center [424, 205] width 777 height 65
click at [88, 185] on button "Criar nova rota" at bounding box center [73, 188] width 63 height 15
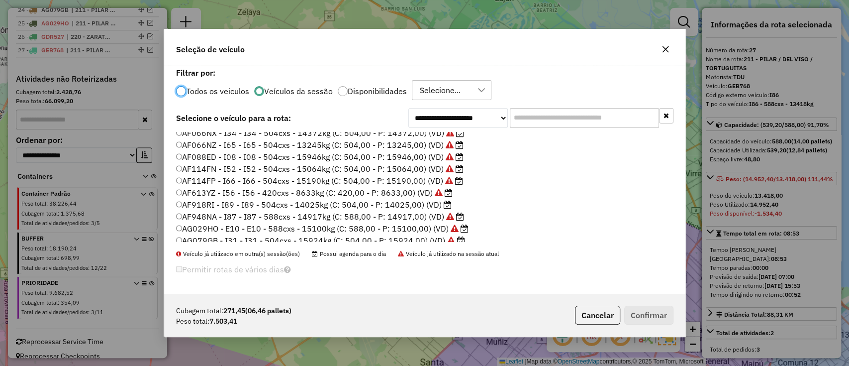
scroll to position [104, 0]
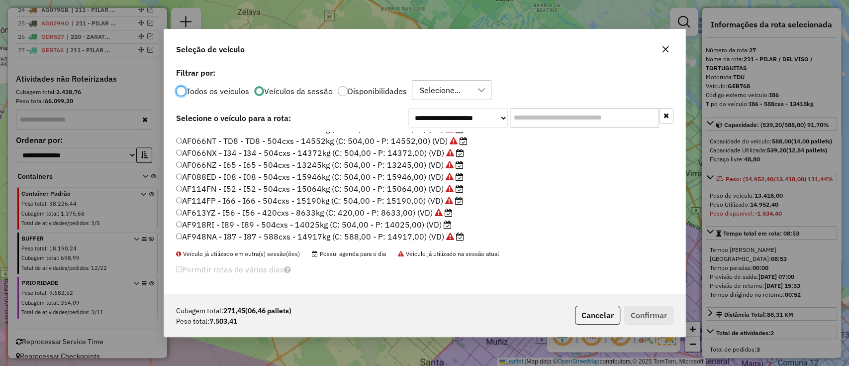
click at [409, 221] on label "AF918RI - I89 - I89 - 504cxs - 14025kg (C: 504,00 - P: 14025,00) (VD)" at bounding box center [314, 224] width 276 height 12
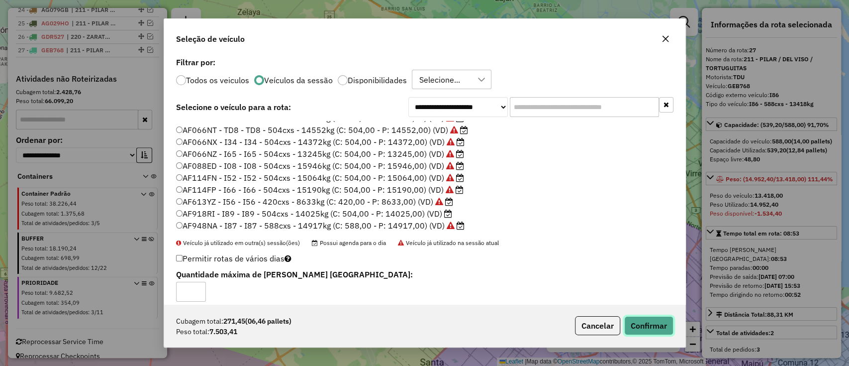
click at [652, 319] on button "Confirmar" at bounding box center [648, 325] width 49 height 19
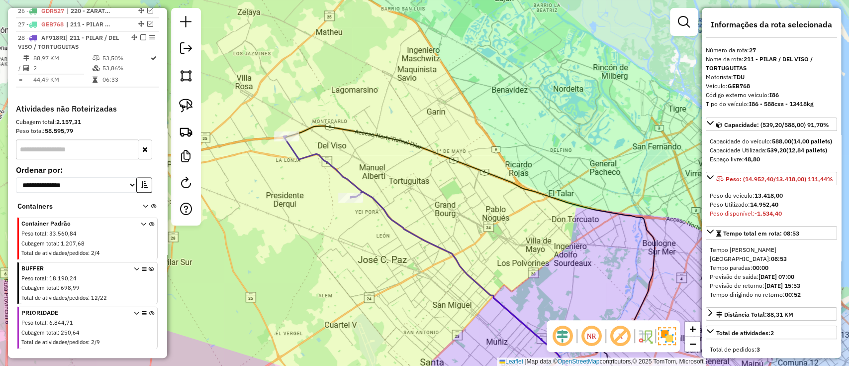
scroll to position [763, 0]
click at [147, 22] on em at bounding box center [150, 25] width 6 height 6
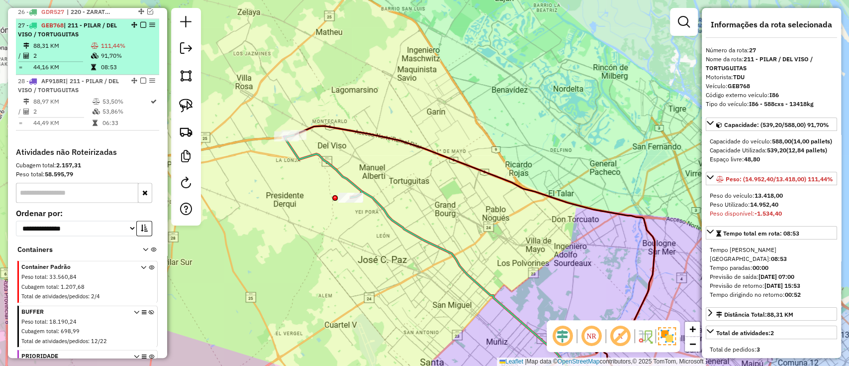
click at [136, 51] on td "91,70%" at bounding box center [127, 56] width 55 height 10
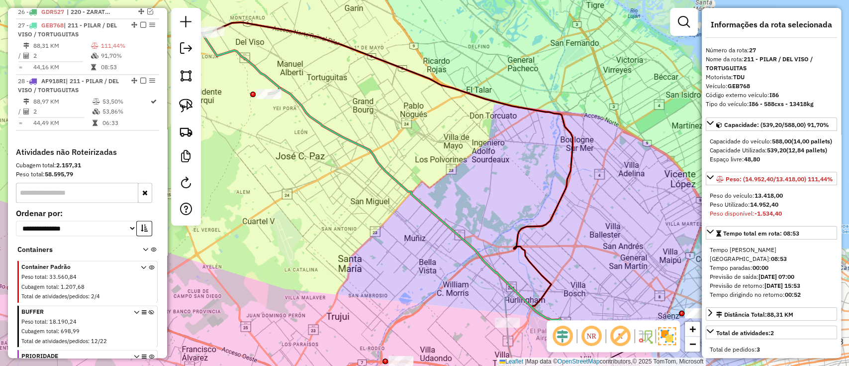
drag, startPoint x: 330, startPoint y: 149, endPoint x: 385, endPoint y: 193, distance: 70.8
click at [385, 193] on div "Janela de atendimento Grade de atendimento Capacidade Transportadoras Veículos …" at bounding box center [424, 183] width 849 height 366
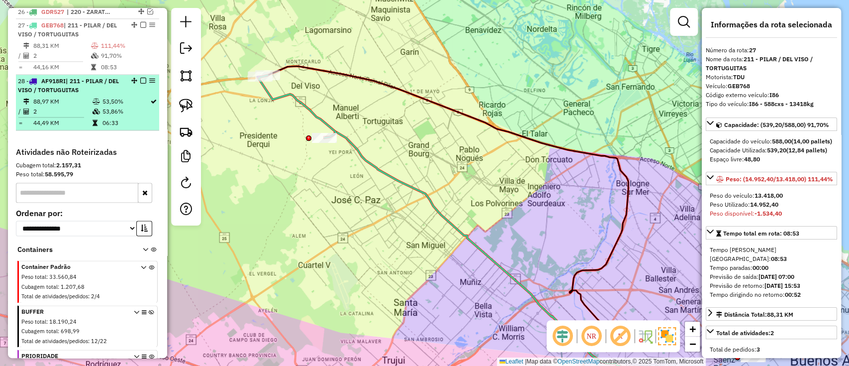
click at [123, 96] on td "53,50%" at bounding box center [125, 101] width 48 height 10
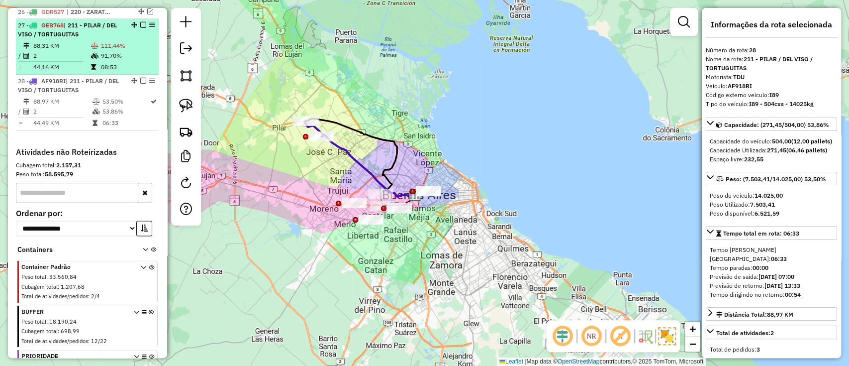
click at [75, 51] on td "2" at bounding box center [62, 56] width 58 height 10
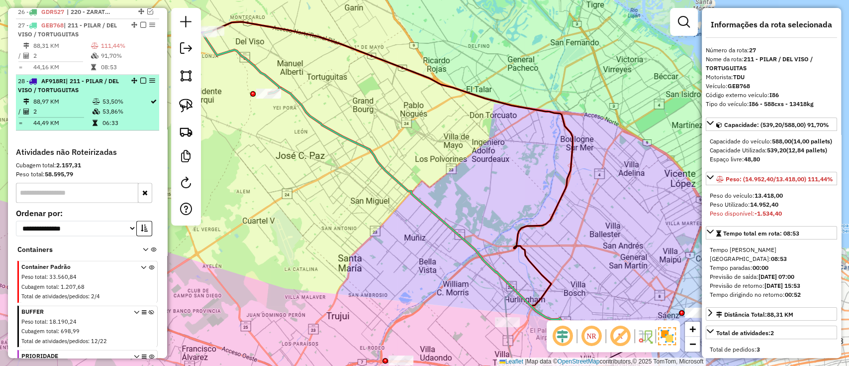
click at [68, 96] on td "88,97 KM" at bounding box center [62, 101] width 59 height 10
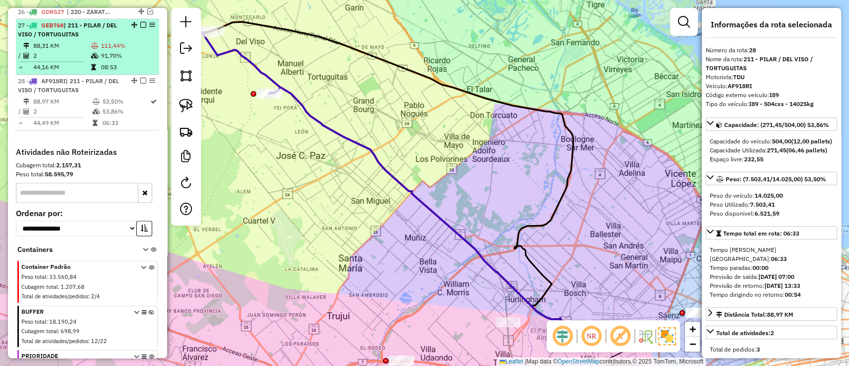
click at [140, 22] on em at bounding box center [143, 25] width 6 height 6
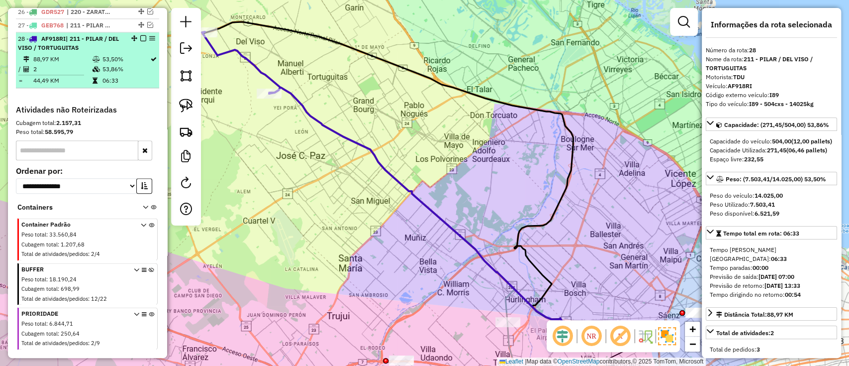
click at [141, 35] on em at bounding box center [143, 38] width 6 height 6
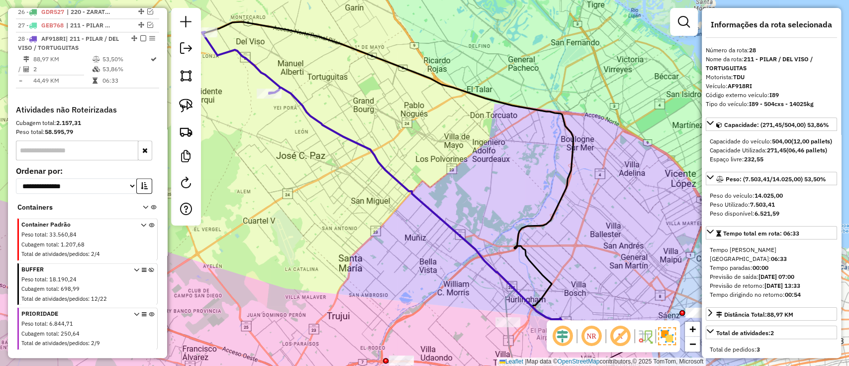
scroll to position [752, 0]
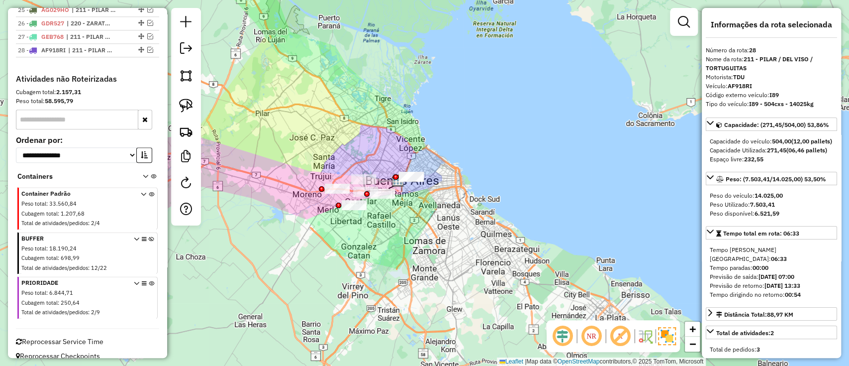
drag, startPoint x: 347, startPoint y: 161, endPoint x: 353, endPoint y: 132, distance: 29.9
click at [353, 132] on div "Janela de atendimento Grade de atendimento Capacidade Transportadoras Veículos …" at bounding box center [424, 183] width 849 height 366
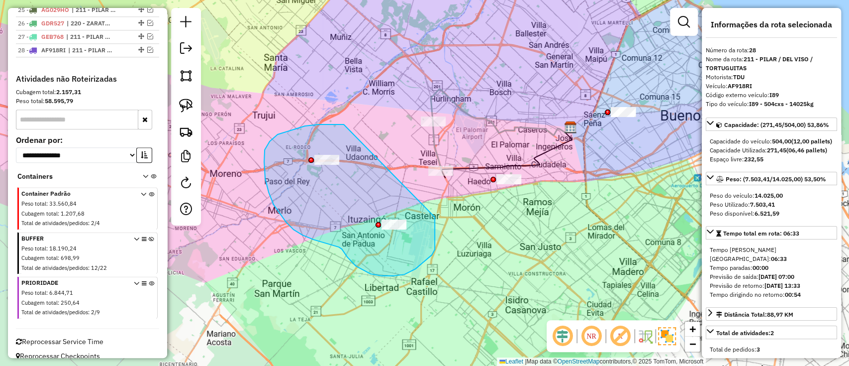
drag, startPoint x: 328, startPoint y: 124, endPoint x: 435, endPoint y: 217, distance: 141.4
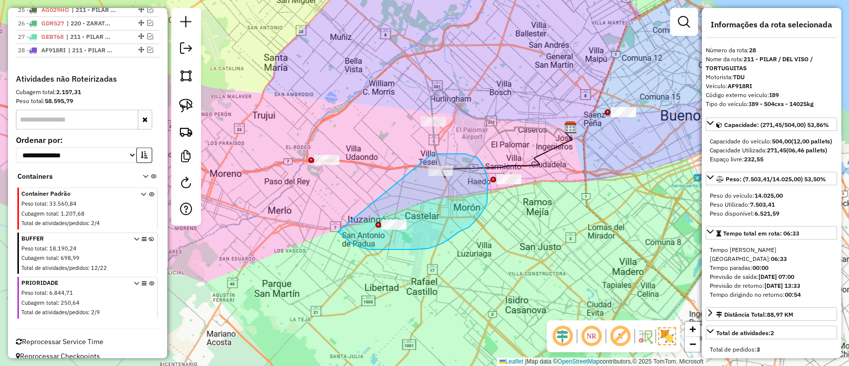
drag, startPoint x: 431, startPoint y: 155, endPoint x: 325, endPoint y: 214, distance: 121.6
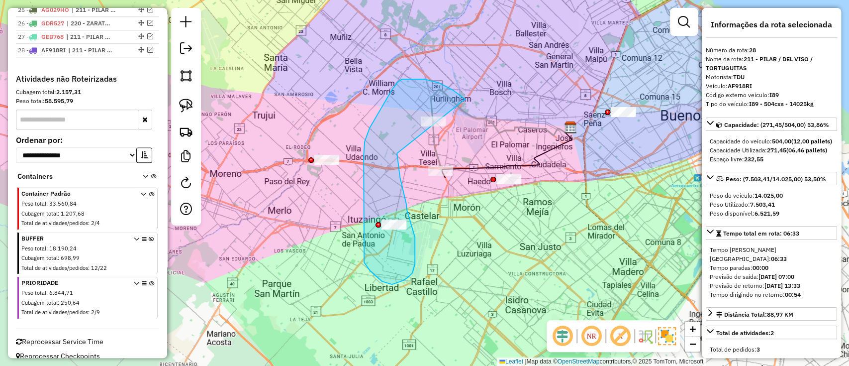
drag, startPoint x: 398, startPoint y: 82, endPoint x: 397, endPoint y: 153, distance: 71.6
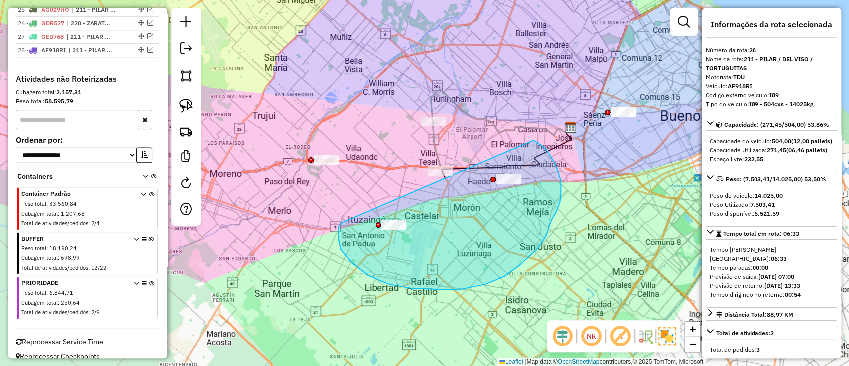
drag, startPoint x: 341, startPoint y: 249, endPoint x: 533, endPoint y: 140, distance: 221.2
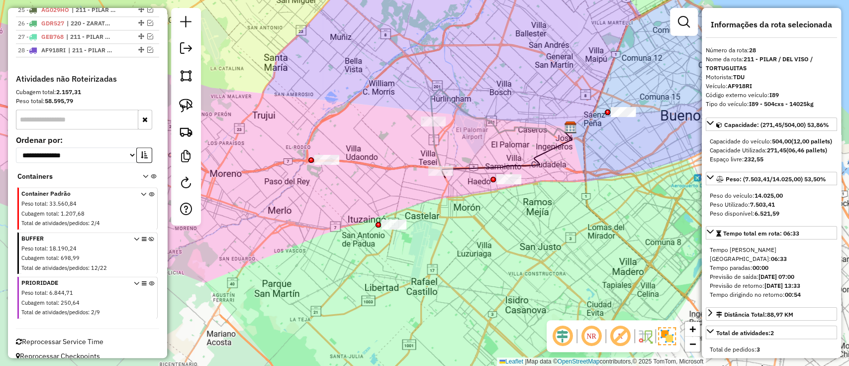
click at [331, 165] on div at bounding box center [326, 160] width 25 height 10
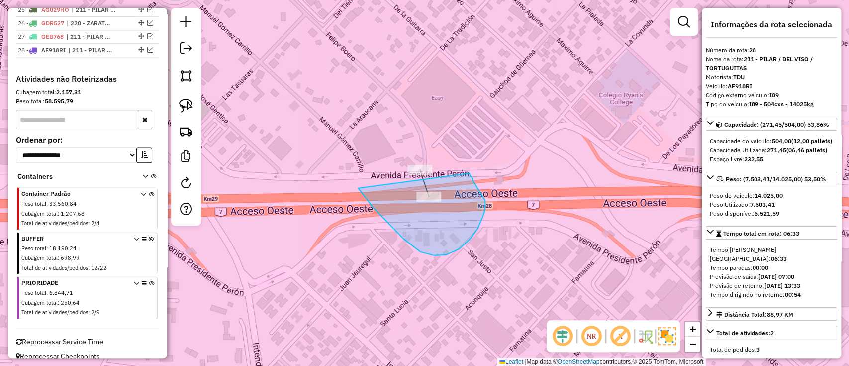
drag, startPoint x: 420, startPoint y: 252, endPoint x: 469, endPoint y: 173, distance: 92.5
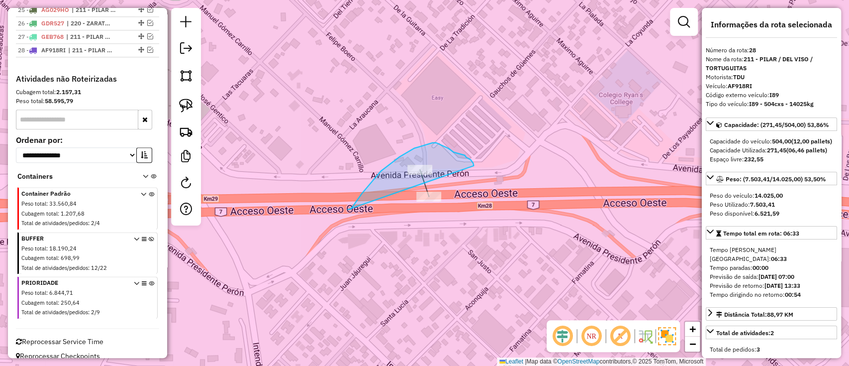
drag, startPoint x: 348, startPoint y: 209, endPoint x: 473, endPoint y: 166, distance: 133.2
click at [473, 166] on div "Janela de atendimento Grade de atendimento Capacidade Transportadoras Veículos …" at bounding box center [424, 183] width 849 height 366
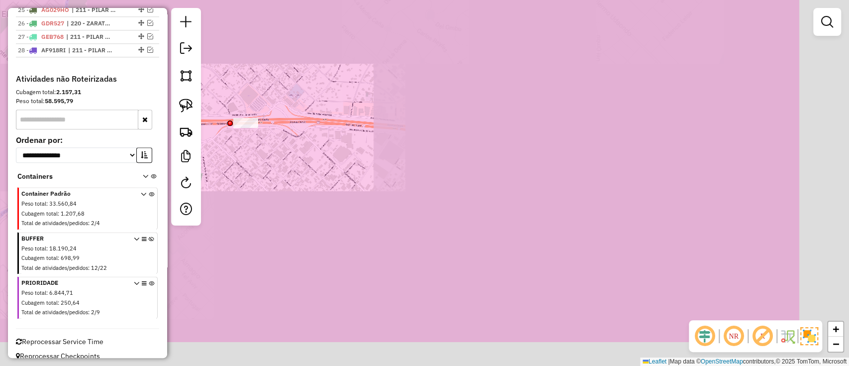
drag, startPoint x: 410, startPoint y: 222, endPoint x: 380, endPoint y: 181, distance: 50.5
click at [305, 169] on div "Janela de atendimento Grade de atendimento Capacidade Transportadoras Veículos …" at bounding box center [424, 183] width 849 height 366
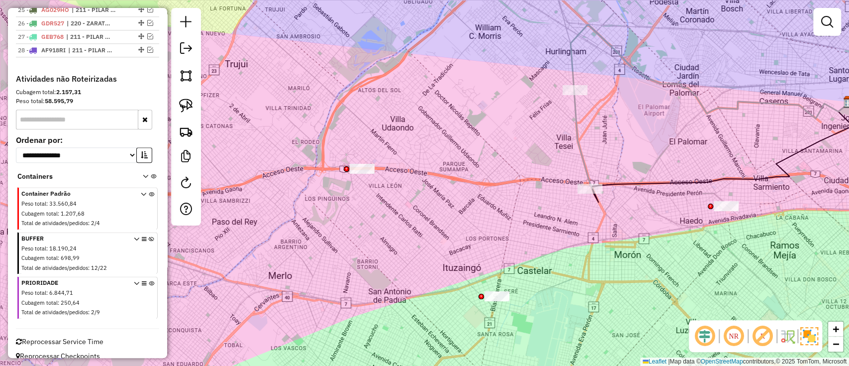
drag, startPoint x: 592, startPoint y: 239, endPoint x: 446, endPoint y: 229, distance: 146.6
click at [446, 229] on div "Janela de atendimento Grade de atendimento Capacidade Transportadoras Veículos …" at bounding box center [424, 183] width 849 height 366
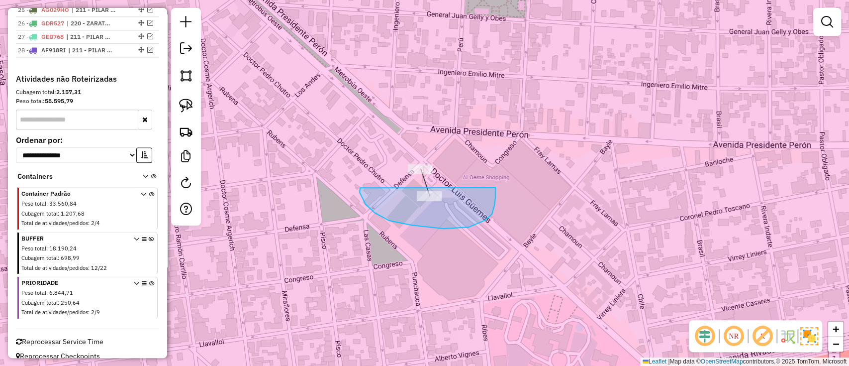
drag, startPoint x: 360, startPoint y: 188, endPoint x: 494, endPoint y: 186, distance: 134.8
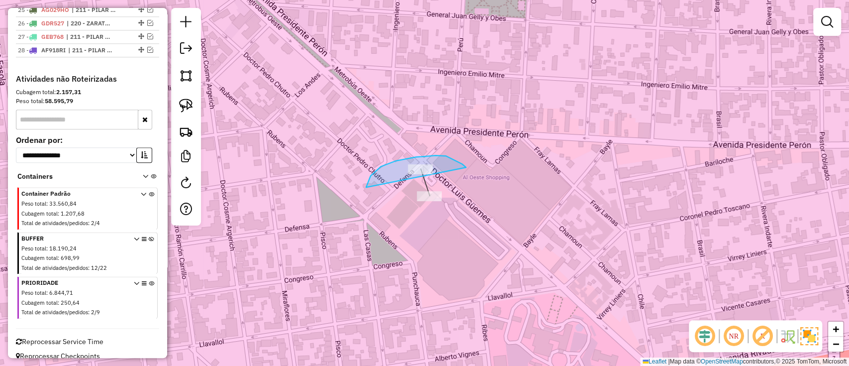
drag, startPoint x: 366, startPoint y: 188, endPoint x: 467, endPoint y: 175, distance: 101.8
click at [467, 175] on div "Janela de atendimento Grade de atendimento Capacidade Transportadoras Veículos …" at bounding box center [424, 183] width 849 height 366
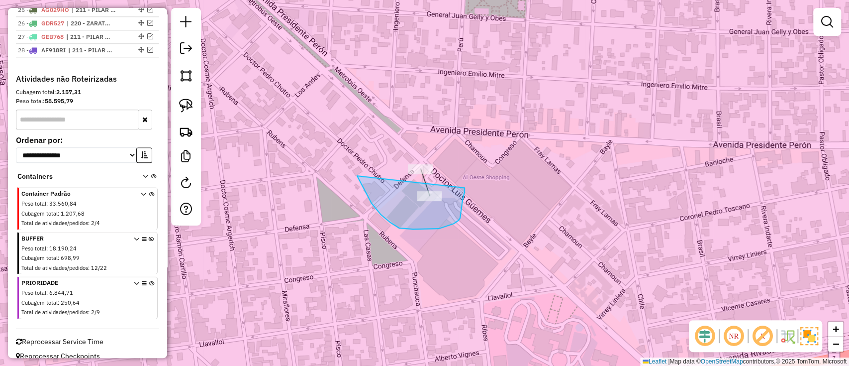
drag, startPoint x: 357, startPoint y: 176, endPoint x: 464, endPoint y: 188, distance: 107.7
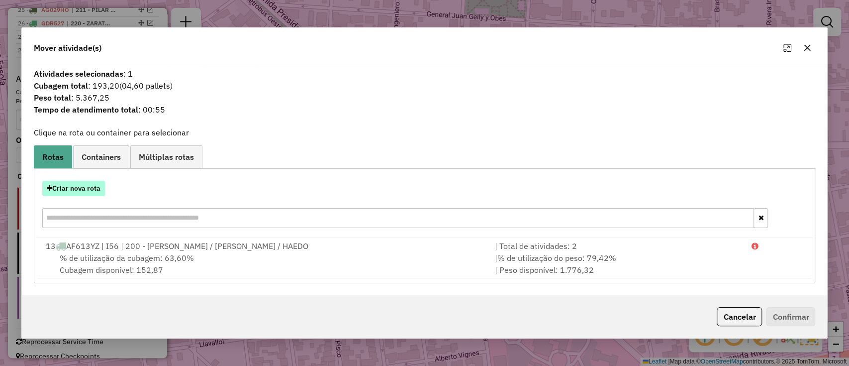
click at [78, 186] on button "Criar nova rota" at bounding box center [73, 188] width 63 height 15
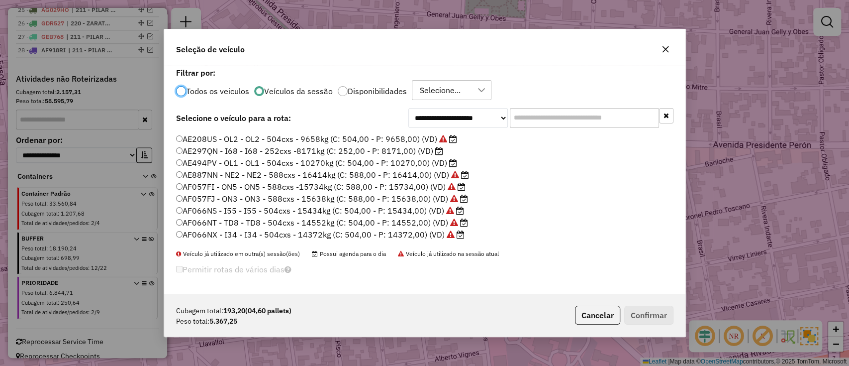
scroll to position [0, 0]
click at [447, 186] on label "AE494PV - OL1 - OL1 - 504cxs - 10270kg (C: 504,00 - P: 10270,00) (VD)" at bounding box center [316, 185] width 281 height 12
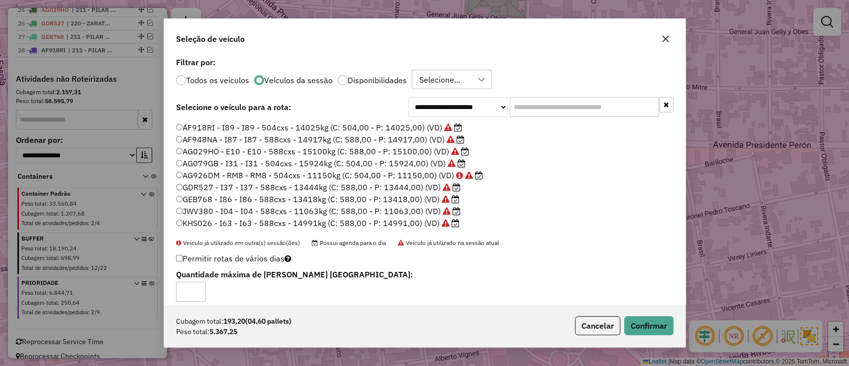
scroll to position [236, 0]
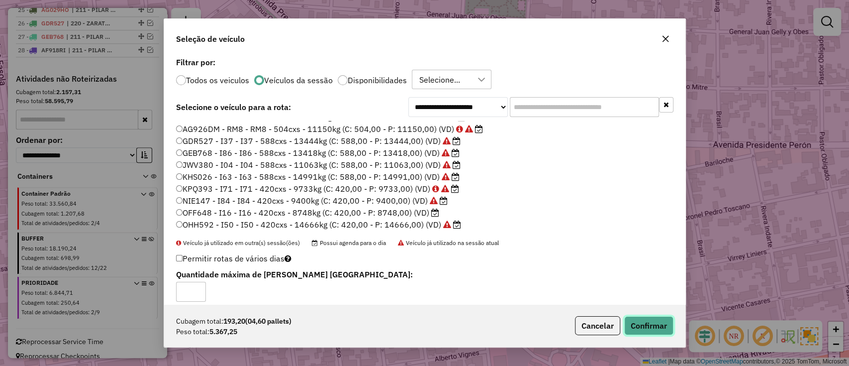
click at [640, 320] on button "Confirmar" at bounding box center [648, 325] width 49 height 19
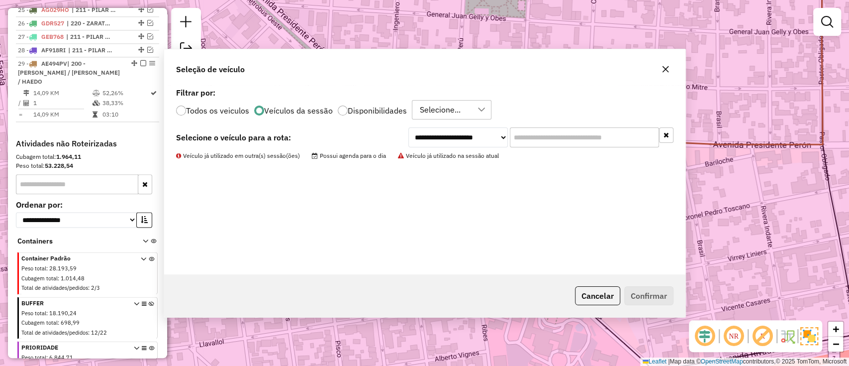
scroll to position [763, 0]
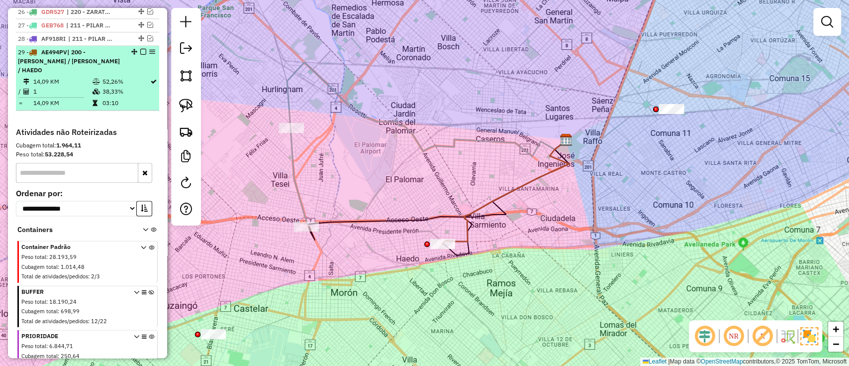
click at [118, 87] on td "38,33%" at bounding box center [125, 92] width 48 height 10
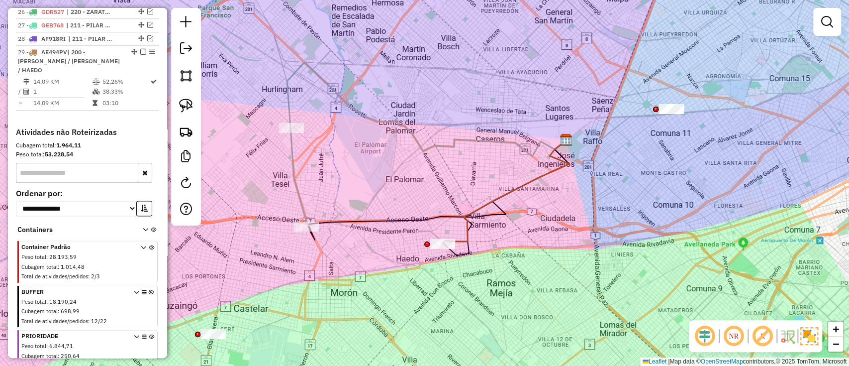
select select "**********"
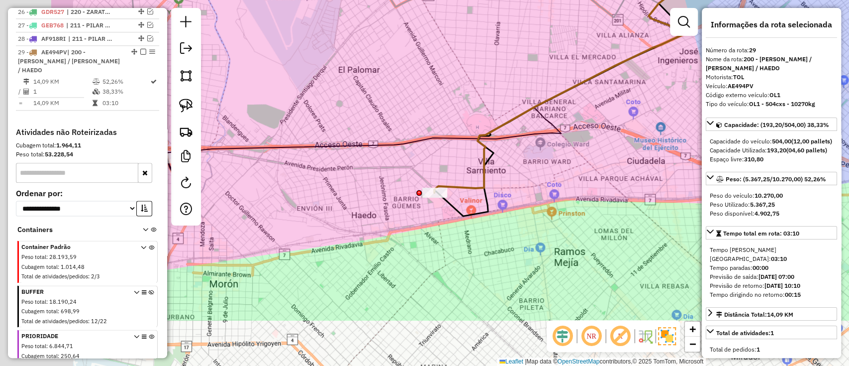
drag, startPoint x: 322, startPoint y: 229, endPoint x: 479, endPoint y: 147, distance: 177.7
click at [493, 121] on div "Janela de atendimento Grade de atendimento Capacidade Transportadoras Veículos …" at bounding box center [424, 183] width 849 height 366
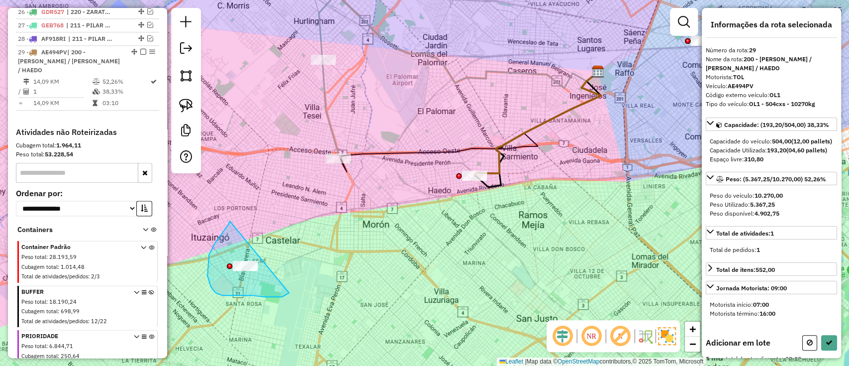
drag, startPoint x: 228, startPoint y: 224, endPoint x: 307, endPoint y: 256, distance: 84.8
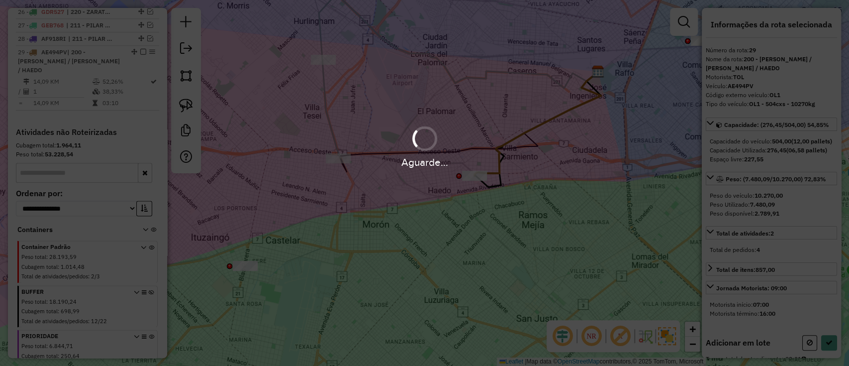
select select "**********"
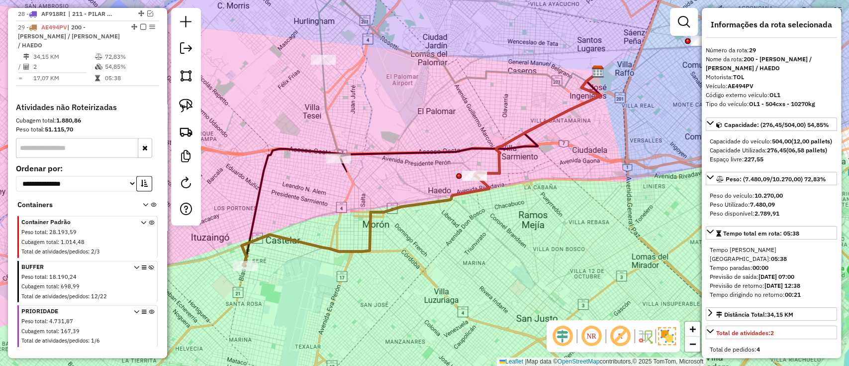
scroll to position [790, 0]
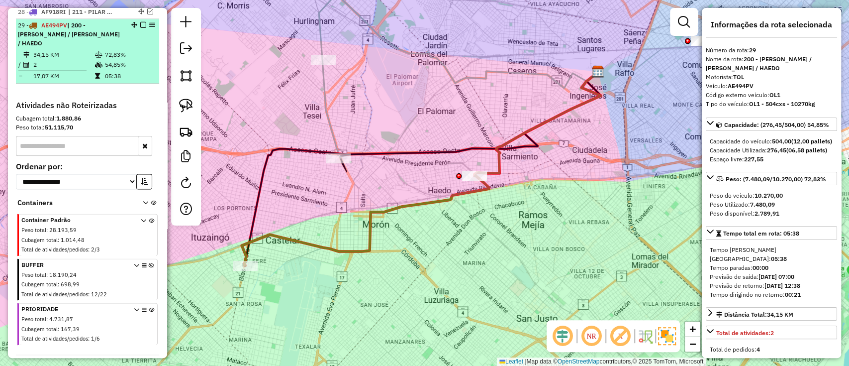
click at [140, 22] on em at bounding box center [143, 25] width 6 height 6
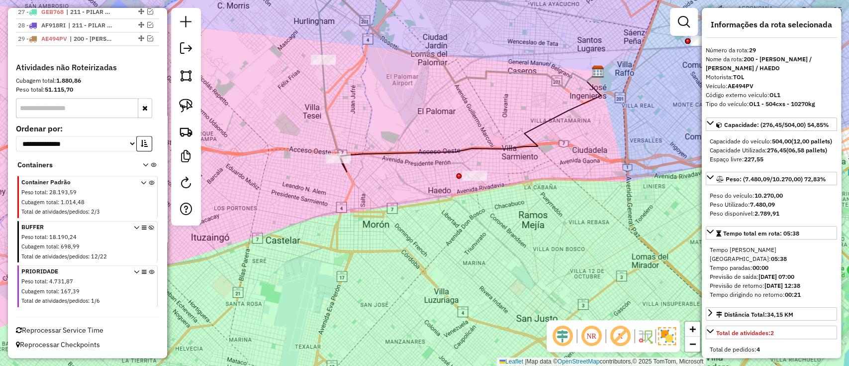
scroll to position [765, 0]
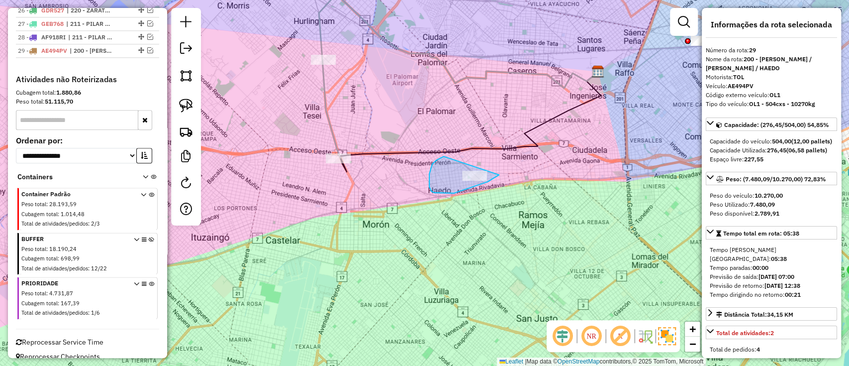
drag, startPoint x: 442, startPoint y: 193, endPoint x: 503, endPoint y: 147, distance: 77.1
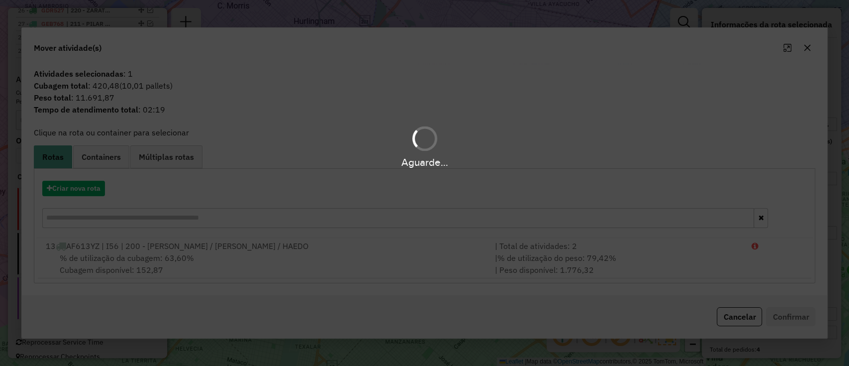
click at [88, 186] on div "Aguarde..." at bounding box center [424, 183] width 849 height 366
click at [85, 189] on button "Criar nova rota" at bounding box center [73, 188] width 63 height 15
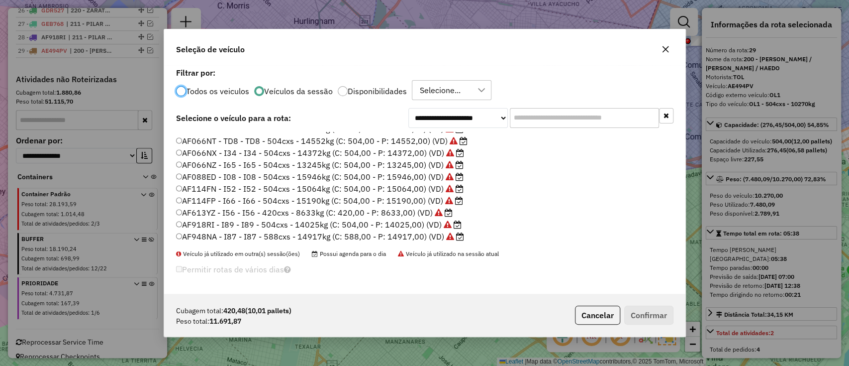
scroll to position [0, 0]
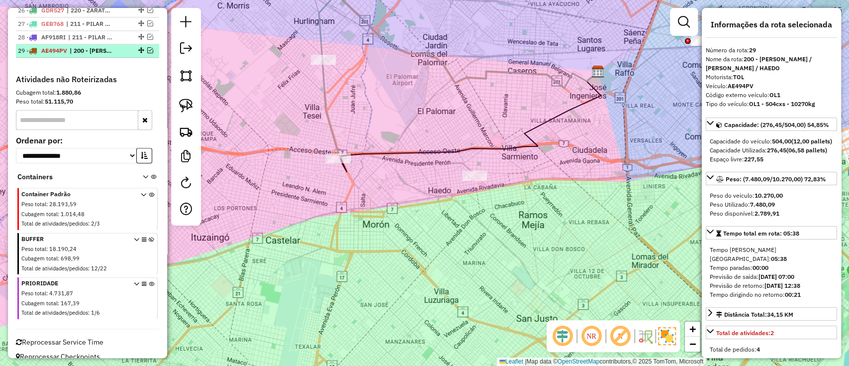
click at [149, 47] on em at bounding box center [150, 50] width 6 height 6
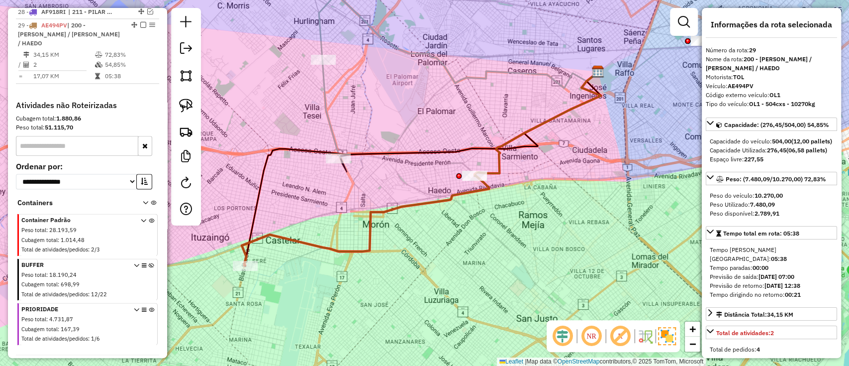
click at [377, 209] on icon at bounding box center [365, 220] width 247 height 91
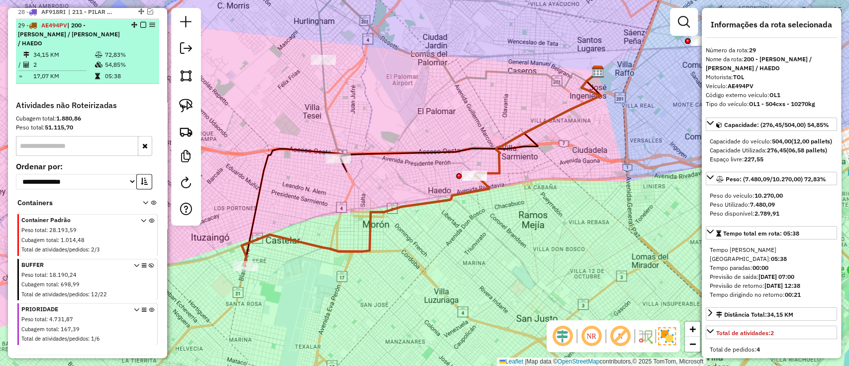
click at [140, 22] on em at bounding box center [143, 25] width 6 height 6
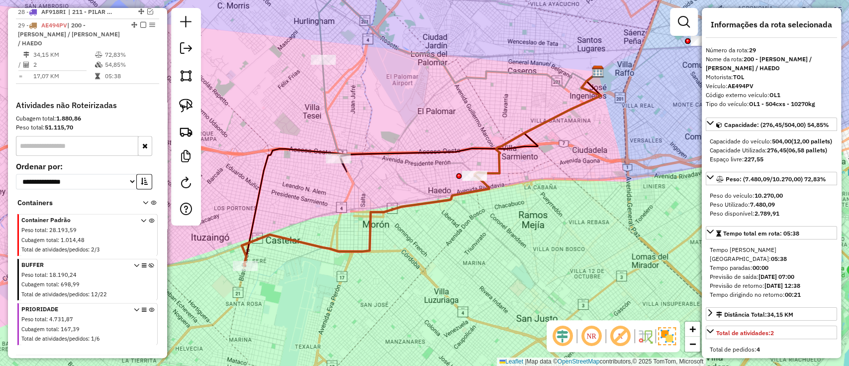
scroll to position [765, 0]
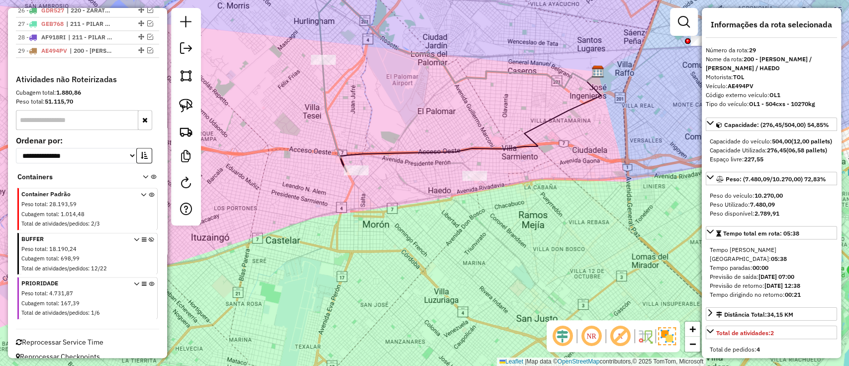
drag, startPoint x: 368, startPoint y: 177, endPoint x: 390, endPoint y: 177, distance: 22.9
click at [369, 175] on div at bounding box center [356, 170] width 25 height 10
drag, startPoint x: 427, startPoint y: 153, endPoint x: 500, endPoint y: 130, distance: 76.8
click at [500, 130] on icon at bounding box center [470, 121] width 261 height 99
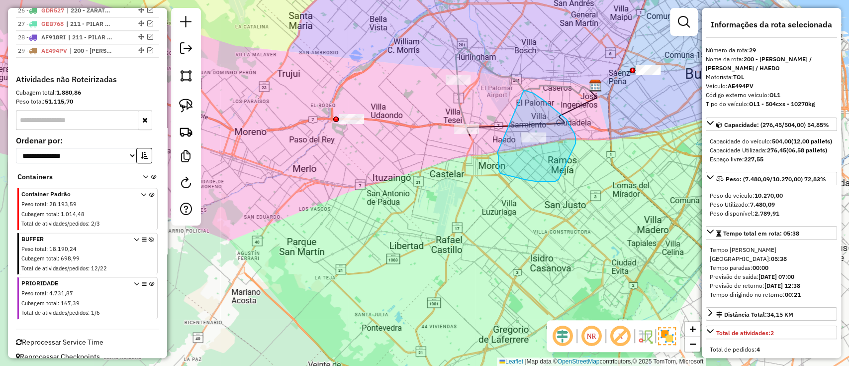
drag, startPoint x: 524, startPoint y: 90, endPoint x: 497, endPoint y: 152, distance: 67.5
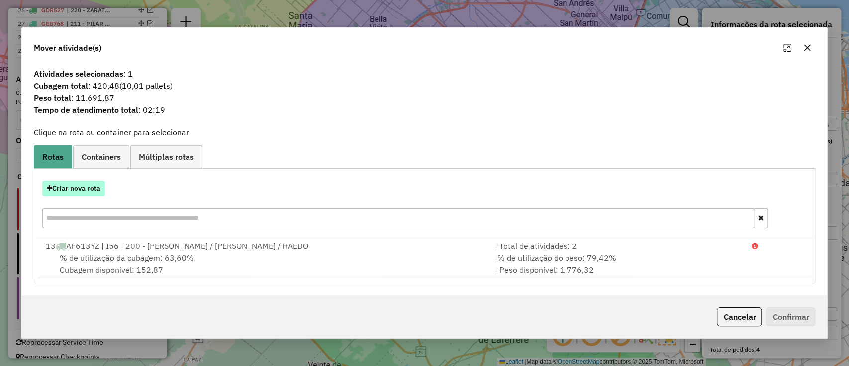
click at [82, 184] on button "Criar nova rota" at bounding box center [73, 188] width 63 height 15
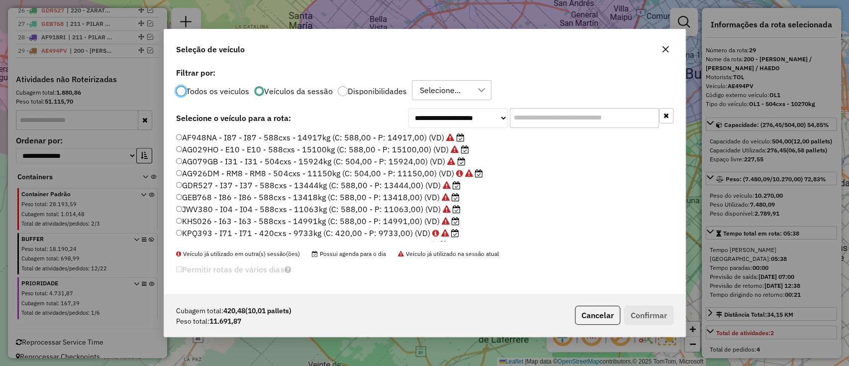
scroll to position [236, 0]
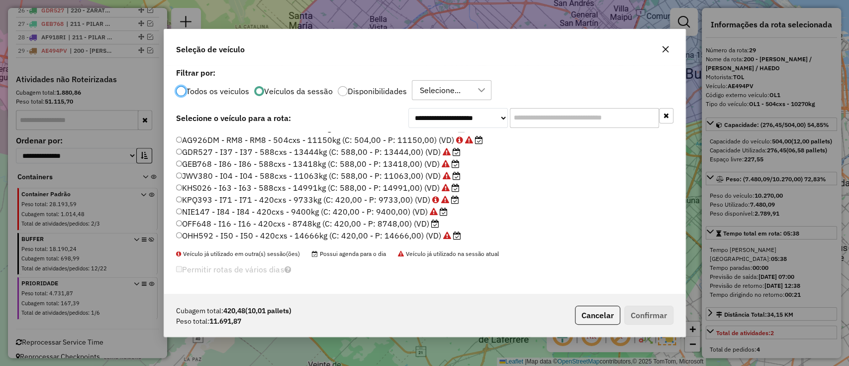
click at [418, 220] on label "OFF648 - I16 - I16 - 420cxs - 8748kg (C: 420,00 - P: 8748,00) (VD)" at bounding box center [307, 223] width 263 height 12
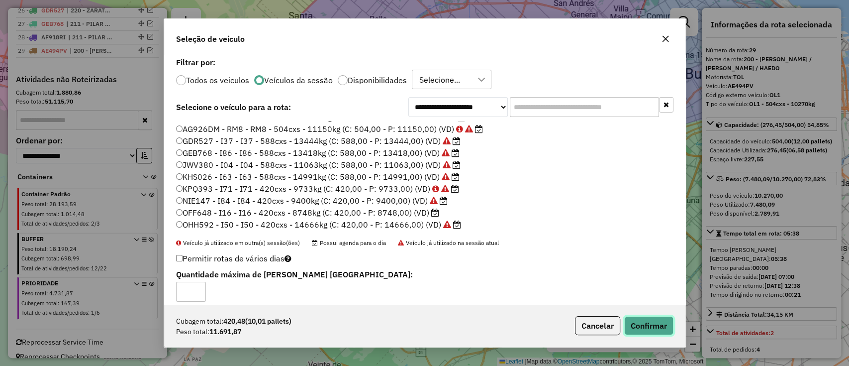
click at [665, 323] on button "Confirmar" at bounding box center [648, 325] width 49 height 19
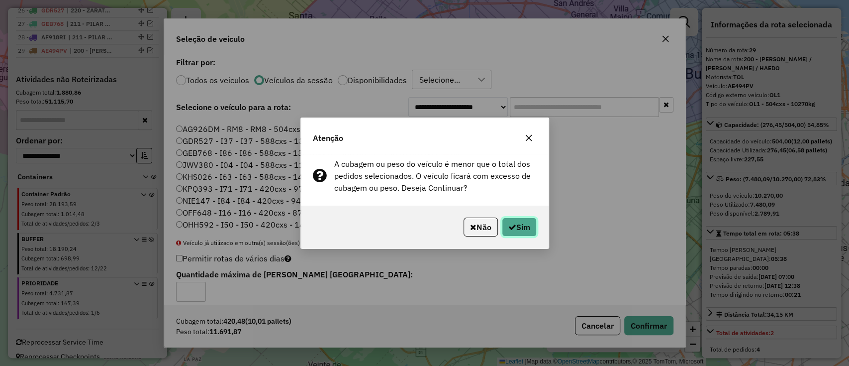
click at [514, 231] on button "Sim" at bounding box center [519, 226] width 35 height 19
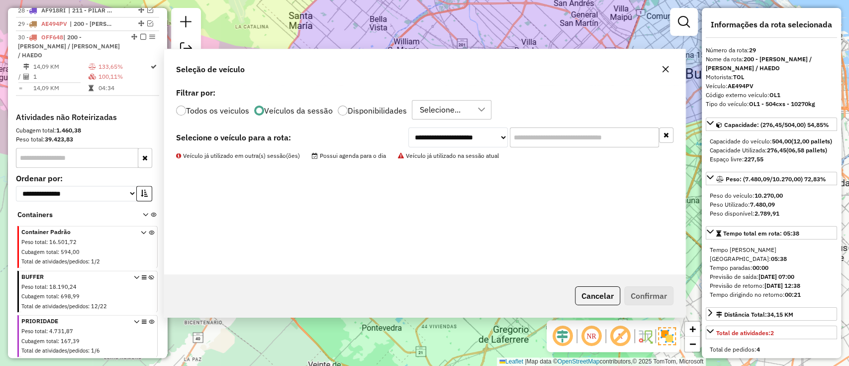
scroll to position [790, 0]
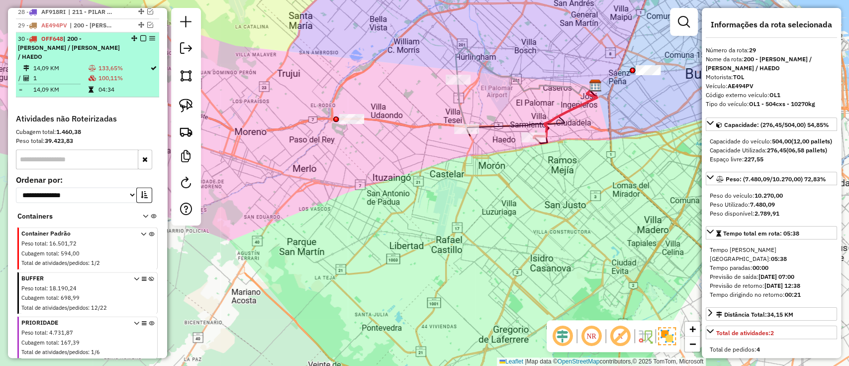
click at [128, 73] on td "100,11%" at bounding box center [124, 78] width 52 height 10
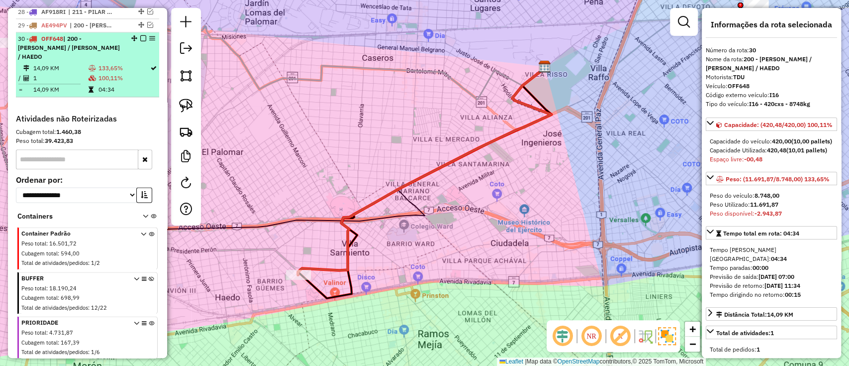
click at [140, 35] on em at bounding box center [143, 38] width 6 height 6
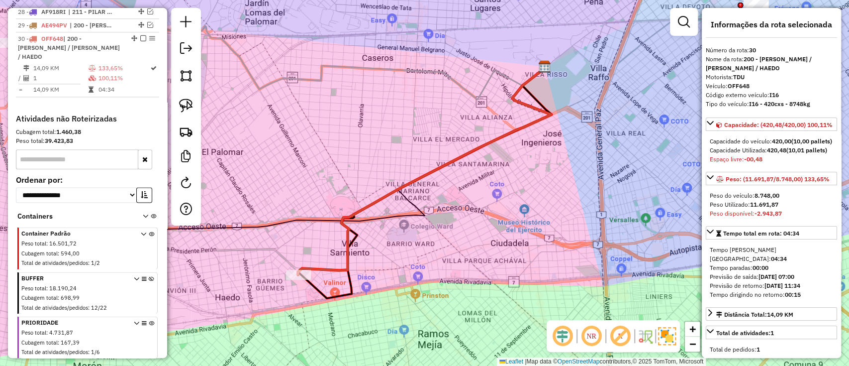
scroll to position [778, 0]
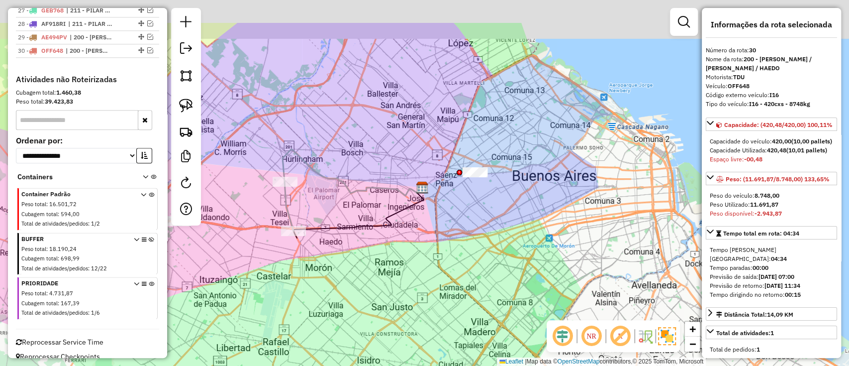
drag, startPoint x: 357, startPoint y: 175, endPoint x: 373, endPoint y: 228, distance: 55.9
click at [373, 228] on icon at bounding box center [358, 213] width 130 height 50
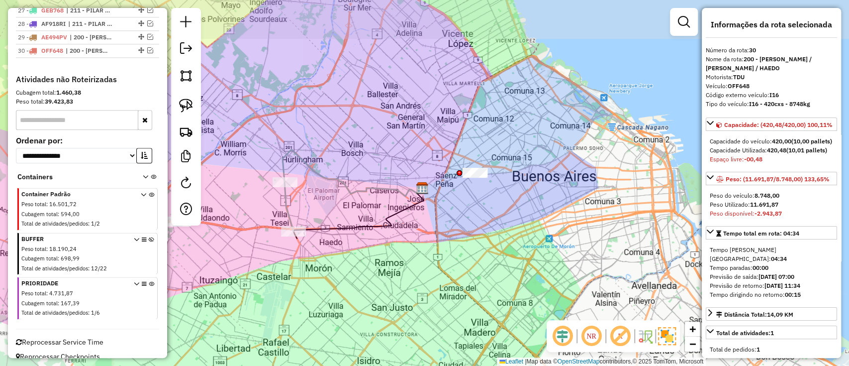
click at [384, 228] on icon at bounding box center [358, 213] width 130 height 50
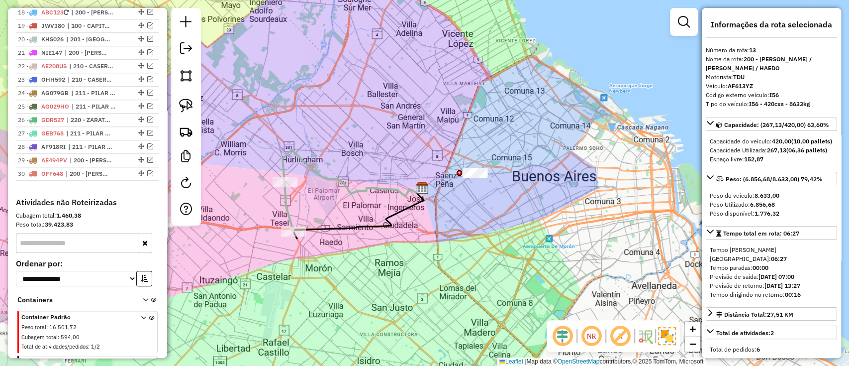
scroll to position [534, 0]
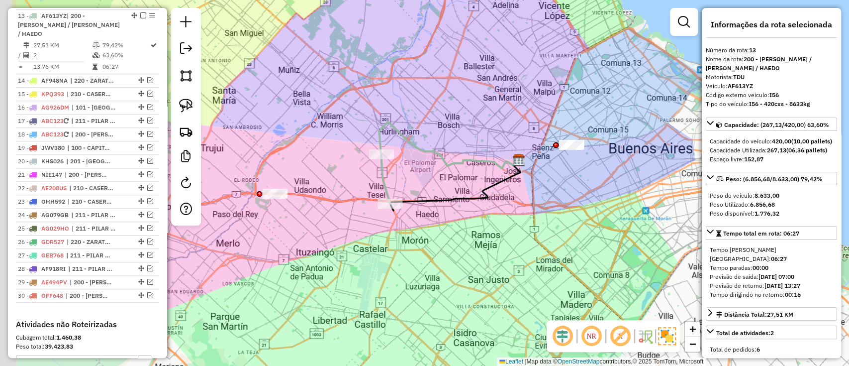
drag, startPoint x: 368, startPoint y: 204, endPoint x: 464, endPoint y: 176, distance: 100.4
click at [464, 176] on div "Janela de atendimento Grade de atendimento Capacidade Transportadoras Veículos …" at bounding box center [424, 183] width 849 height 366
click at [413, 144] on icon at bounding box center [449, 145] width 140 height 46
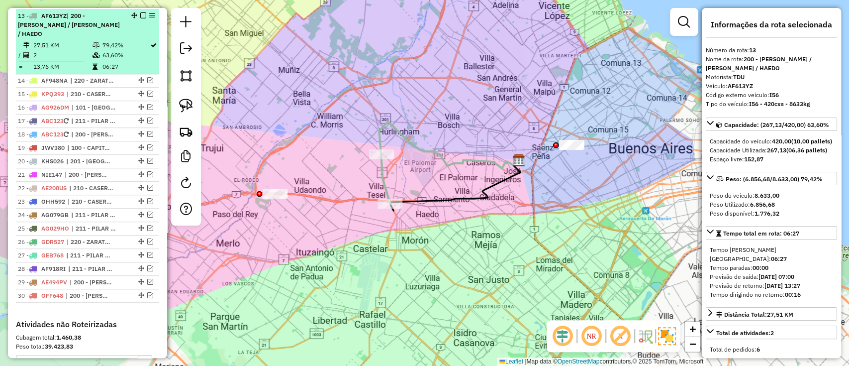
click at [140, 14] on em at bounding box center [143, 15] width 6 height 6
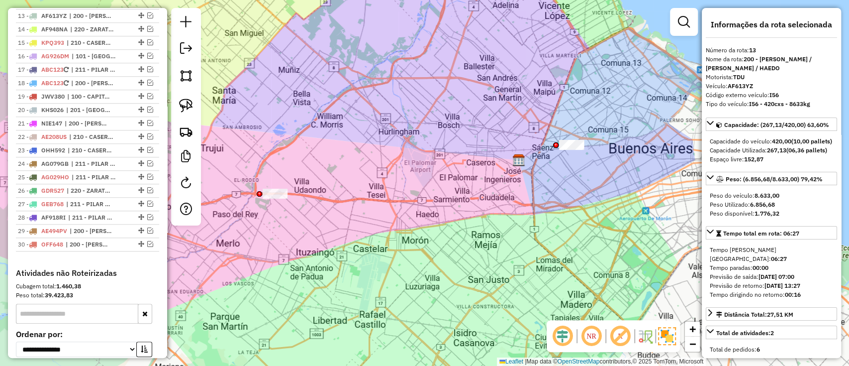
click at [408, 193] on div "Janela de atendimento Grade de atendimento Capacidade Transportadoras Veículos …" at bounding box center [424, 183] width 849 height 366
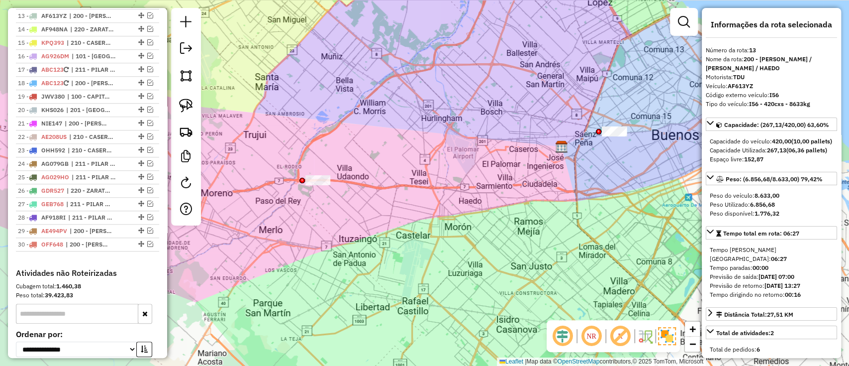
drag, startPoint x: 481, startPoint y: 165, endPoint x: 435, endPoint y: 225, distance: 75.8
click at [435, 225] on div "Janela de atendimento Grade de atendimento Capacidade Transportadoras Veículos …" at bounding box center [424, 183] width 849 height 366
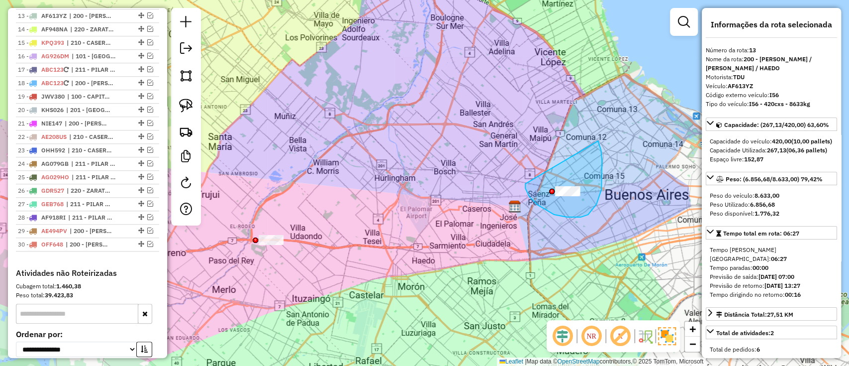
drag, startPoint x: 525, startPoint y: 184, endPoint x: 598, endPoint y: 141, distance: 84.3
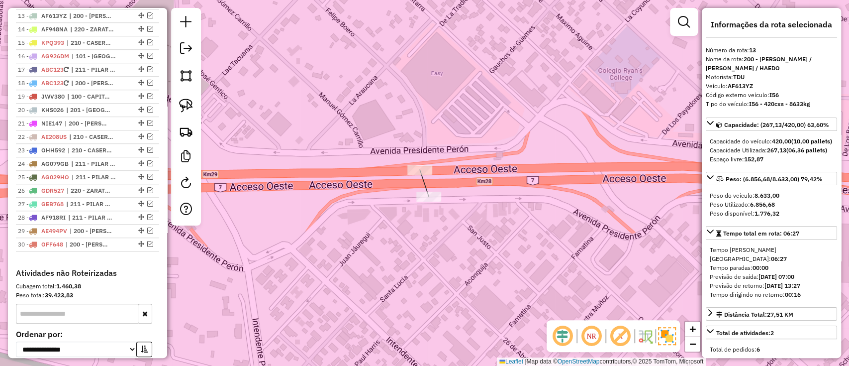
click at [403, 251] on div "Janela de atendimento Grade de atendimento Capacidade Transportadoras Veículos …" at bounding box center [424, 183] width 849 height 366
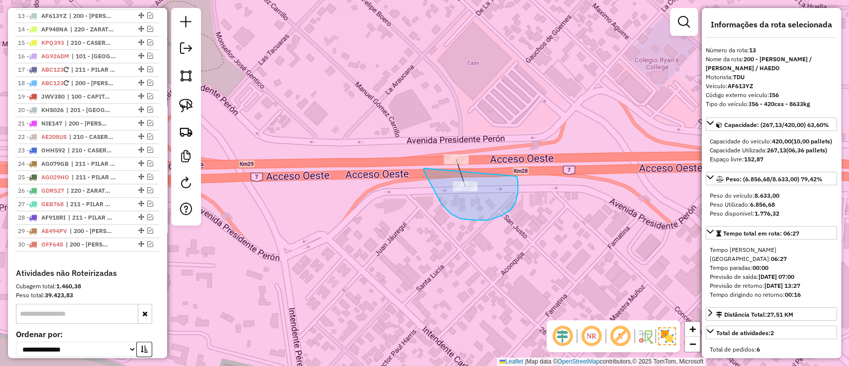
drag, startPoint x: 473, startPoint y: 220, endPoint x: 517, endPoint y: 176, distance: 61.9
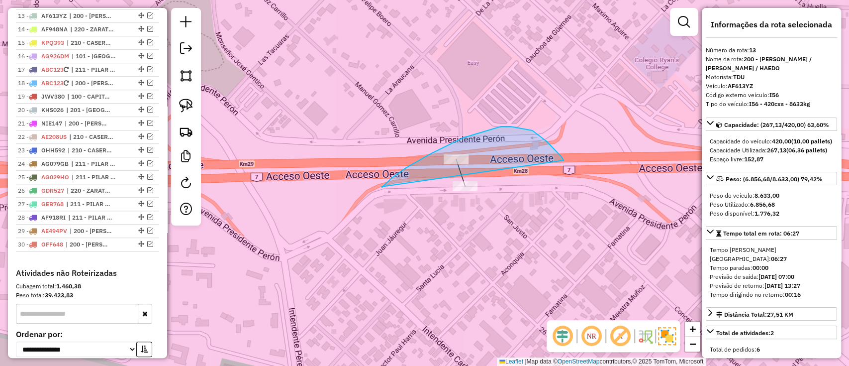
drag, startPoint x: 381, startPoint y: 186, endPoint x: 564, endPoint y: 161, distance: 183.7
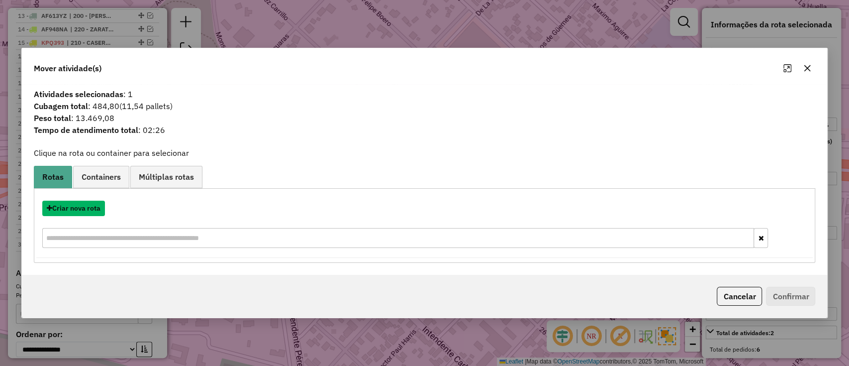
click at [76, 205] on button "Criar nova rota" at bounding box center [73, 207] width 63 height 15
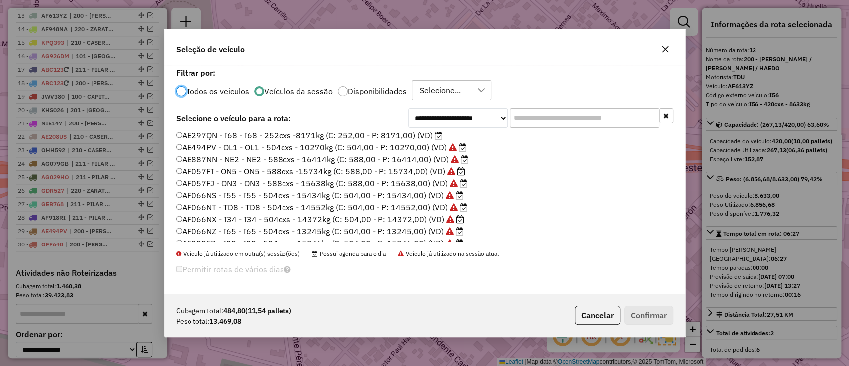
scroll to position [236, 0]
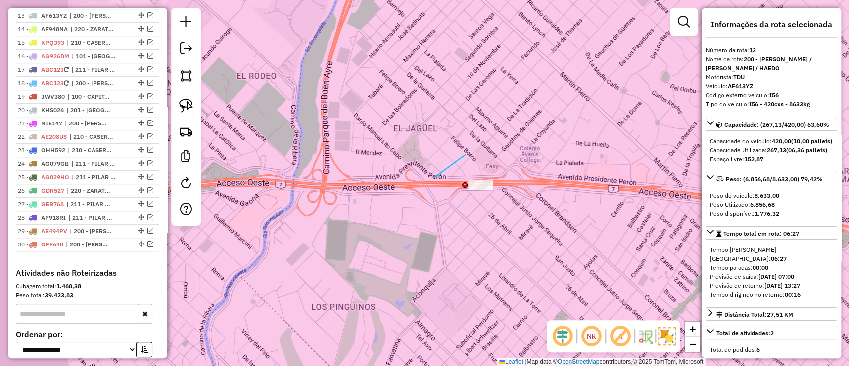
drag, startPoint x: 434, startPoint y: 177, endPoint x: 525, endPoint y: 173, distance: 90.6
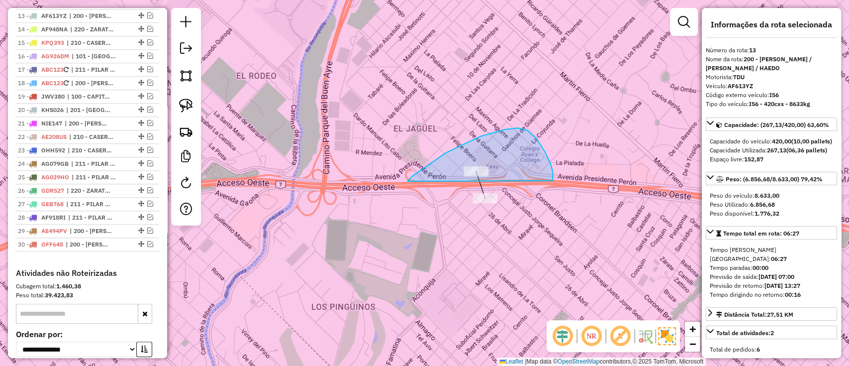
drag, startPoint x: 407, startPoint y: 181, endPoint x: 553, endPoint y: 181, distance: 145.2
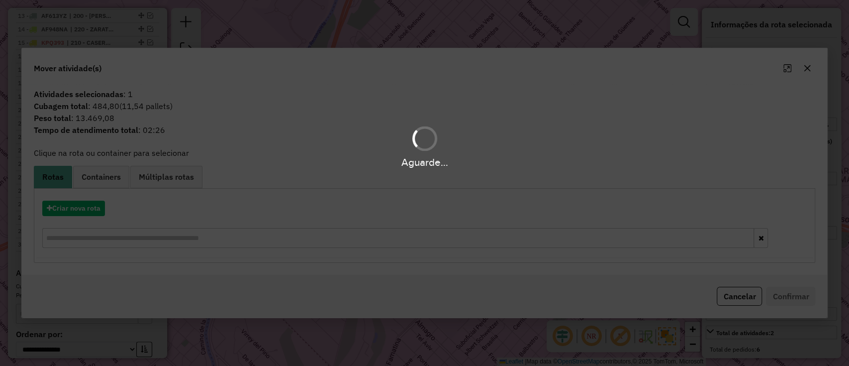
click at [74, 207] on div "Aguarde..." at bounding box center [424, 183] width 849 height 366
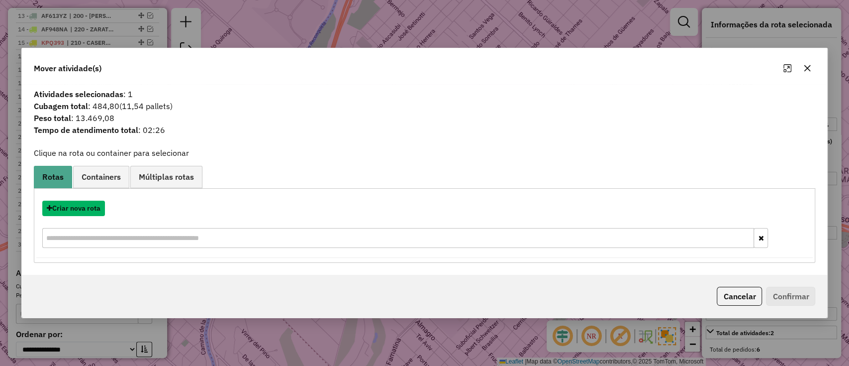
click at [74, 207] on button "Criar nova rota" at bounding box center [73, 207] width 63 height 15
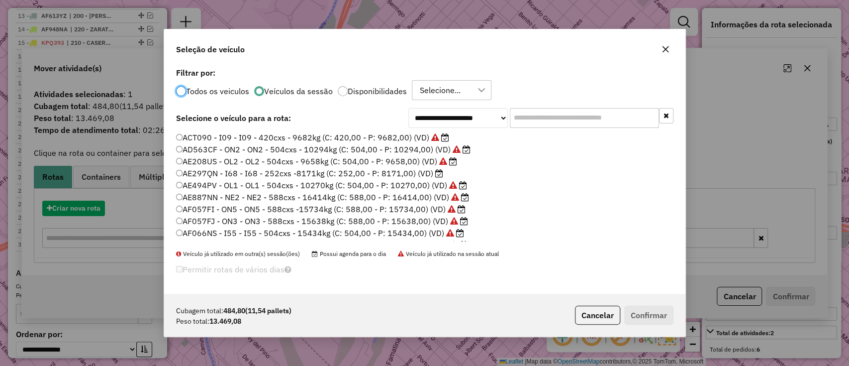
scroll to position [5, 3]
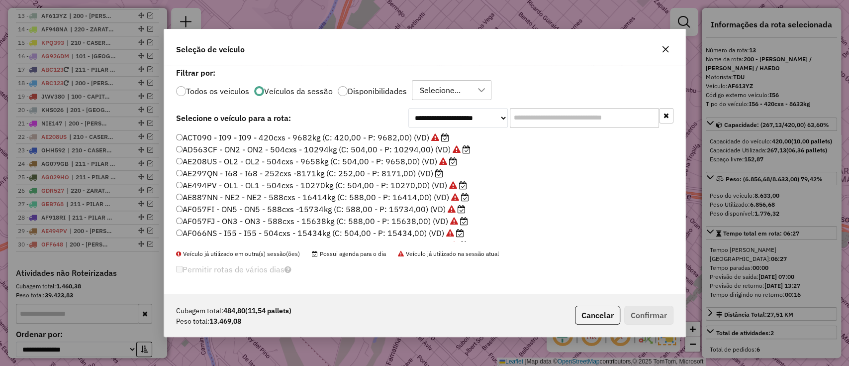
click at [584, 123] on input "text" at bounding box center [584, 118] width 149 height 20
drag, startPoint x: 224, startPoint y: 90, endPoint x: 384, endPoint y: 128, distance: 164.2
click at [224, 90] on label "Todos os veiculos" at bounding box center [217, 91] width 63 height 8
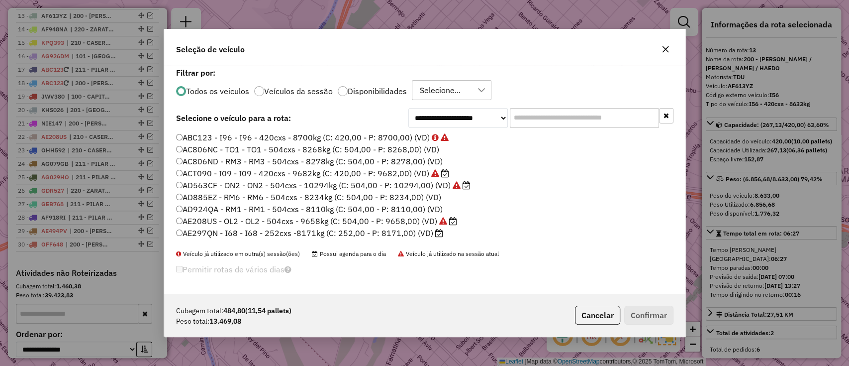
click at [553, 115] on input "text" at bounding box center [584, 118] width 149 height 20
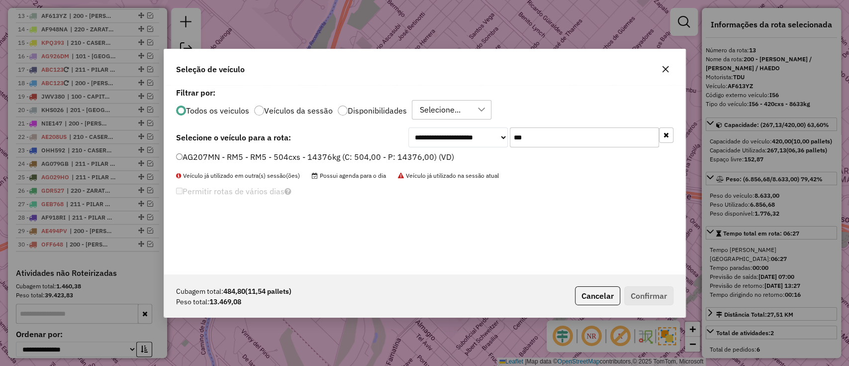
type input "***"
click at [383, 160] on label "AG207MN - RM5 - RM5 - 504cxs - 14376kg (C: 504,00 - P: 14376,00) (VD)" at bounding box center [315, 157] width 278 height 12
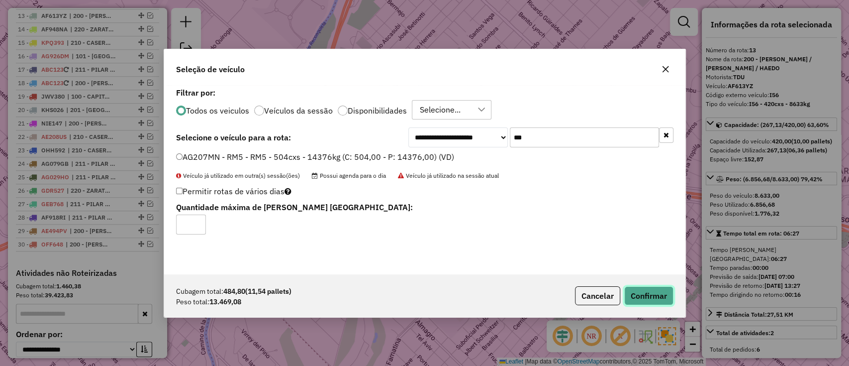
click at [645, 292] on button "Confirmar" at bounding box center [648, 295] width 49 height 19
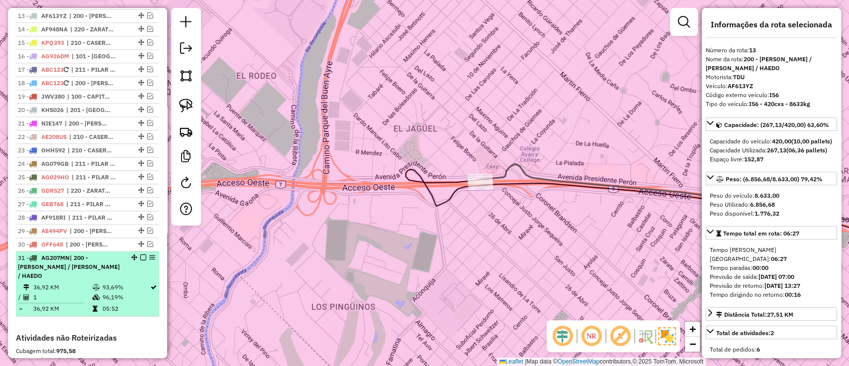
click at [92, 291] on table "36,92 KM 93,69% / 1 96,19% = 36,92 KM 05:52" at bounding box center [87, 297] width 139 height 31
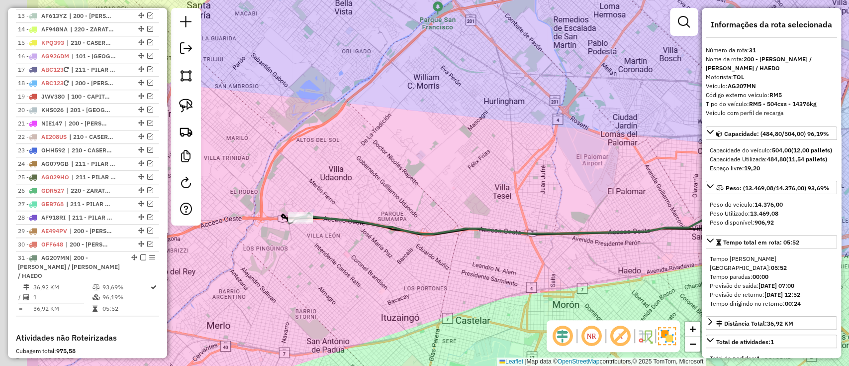
drag, startPoint x: 362, startPoint y: 231, endPoint x: 445, endPoint y: 242, distance: 83.2
click at [469, 242] on div "Janela de atendimento Grade de atendimento Capacidade Transportadoras Veículos …" at bounding box center [424, 183] width 849 height 366
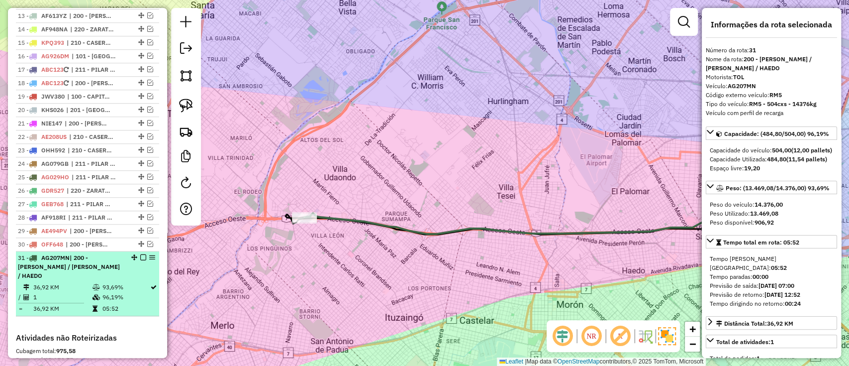
click at [140, 254] on em at bounding box center [143, 257] width 6 height 6
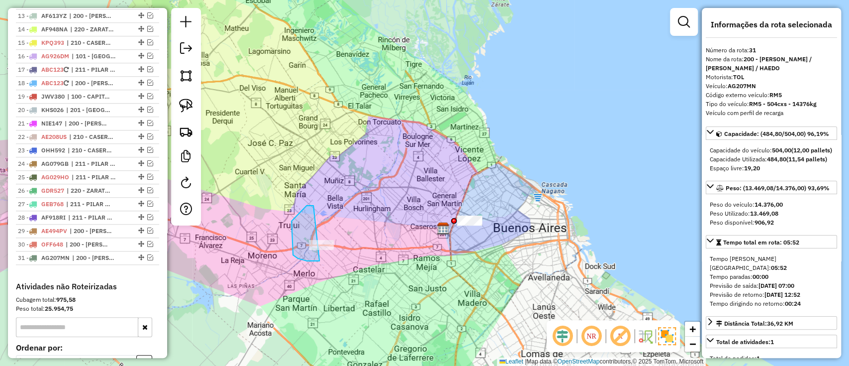
drag, startPoint x: 313, startPoint y: 205, endPoint x: 361, endPoint y: 232, distance: 54.3
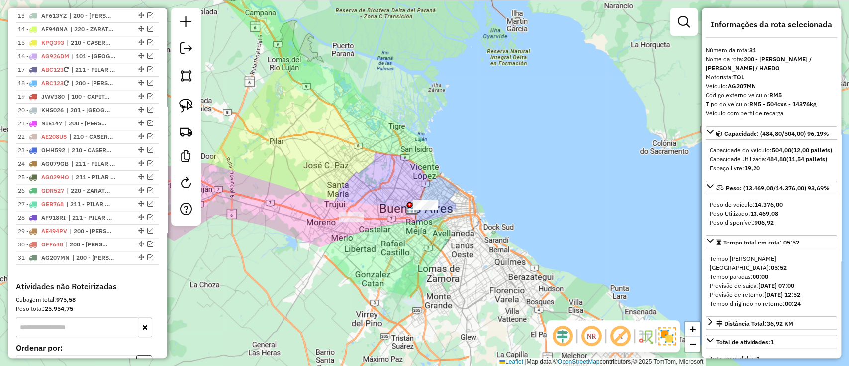
drag, startPoint x: 432, startPoint y: 194, endPoint x: 412, endPoint y: 166, distance: 33.9
click at [412, 166] on div "Janela de atendimento Grade de atendimento Capacidade Transportadoras Veículos …" at bounding box center [424, 183] width 849 height 366
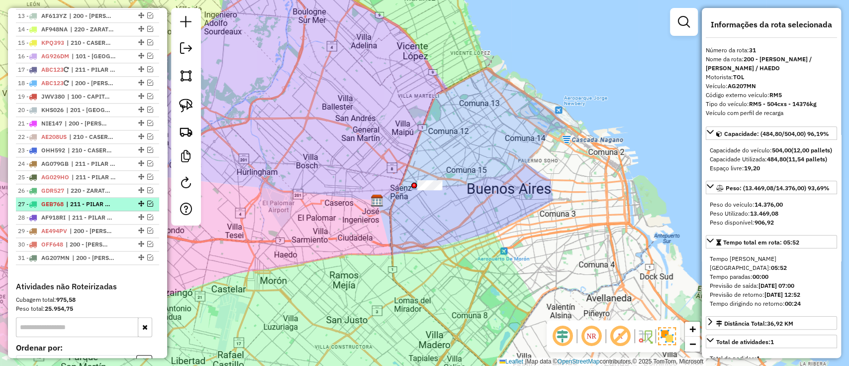
scroll to position [335, 0]
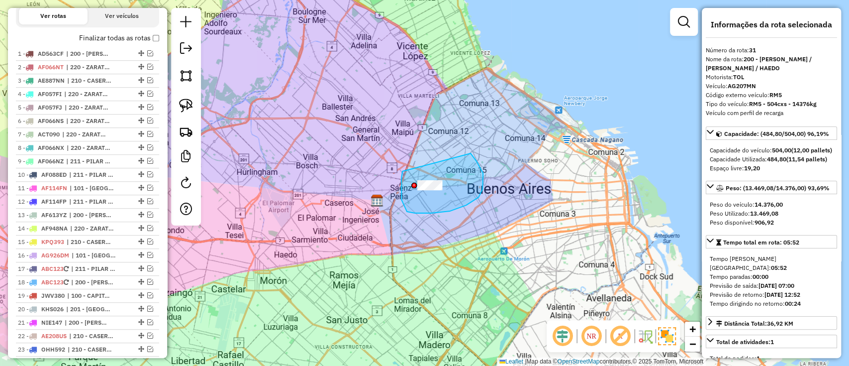
drag, startPoint x: 478, startPoint y: 197, endPoint x: 469, endPoint y: 149, distance: 48.8
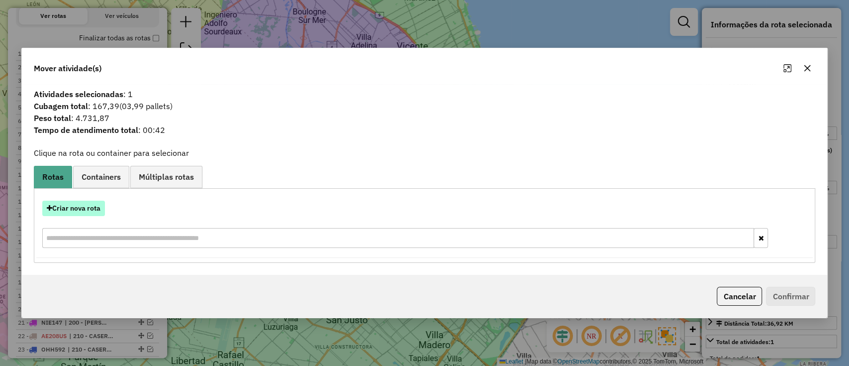
click at [85, 208] on button "Criar nova rota" at bounding box center [73, 207] width 63 height 15
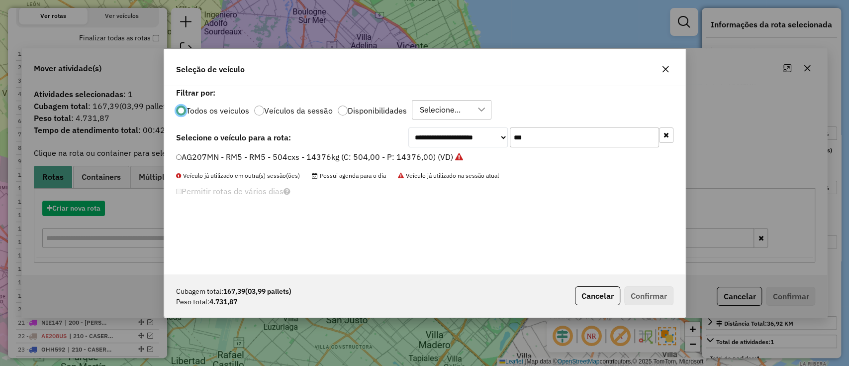
scroll to position [5, 3]
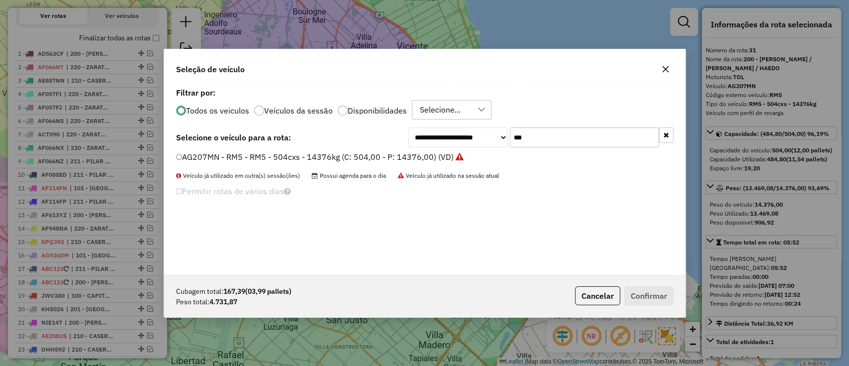
click at [662, 133] on button "button" at bounding box center [666, 134] width 14 height 15
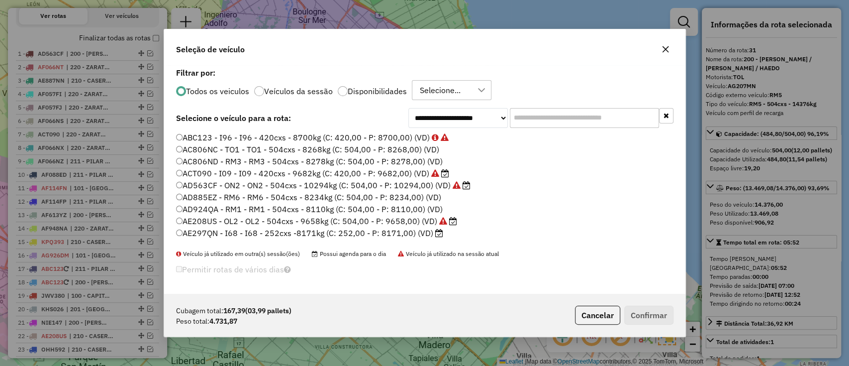
click at [290, 86] on p-radiobutton "Veículos da sessão" at bounding box center [293, 91] width 79 height 10
click at [301, 92] on label "Veículos da sessão" at bounding box center [298, 91] width 69 height 8
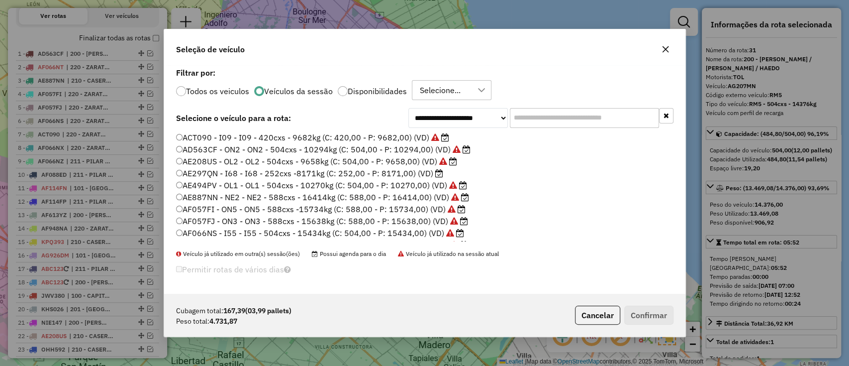
click at [435, 175] on icon at bounding box center [439, 173] width 8 height 8
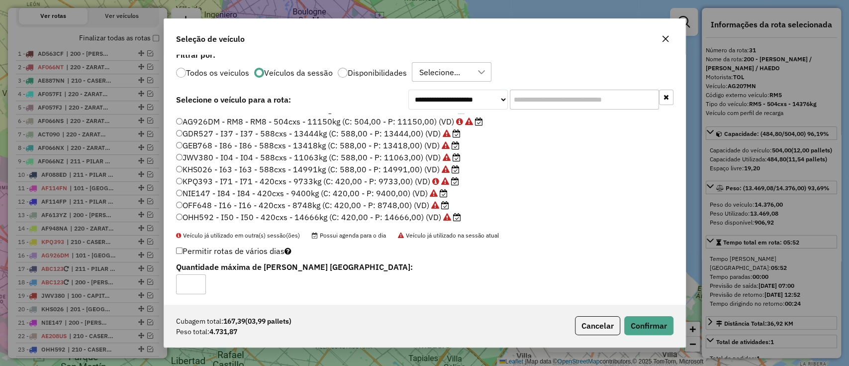
scroll to position [9, 0]
click at [648, 331] on button "Confirmar" at bounding box center [648, 325] width 49 height 19
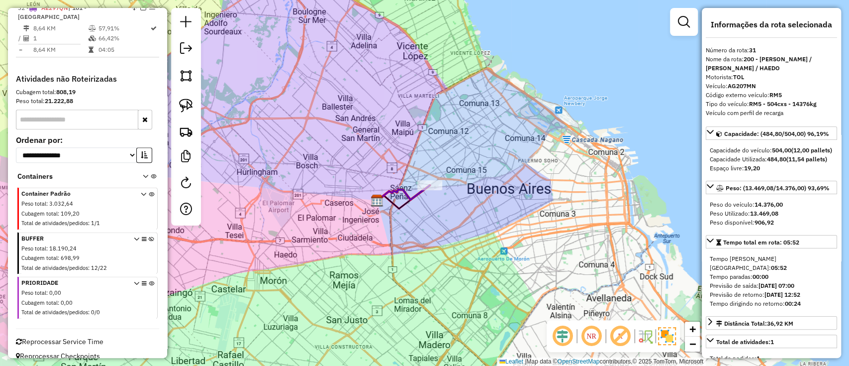
scroll to position [805, 0]
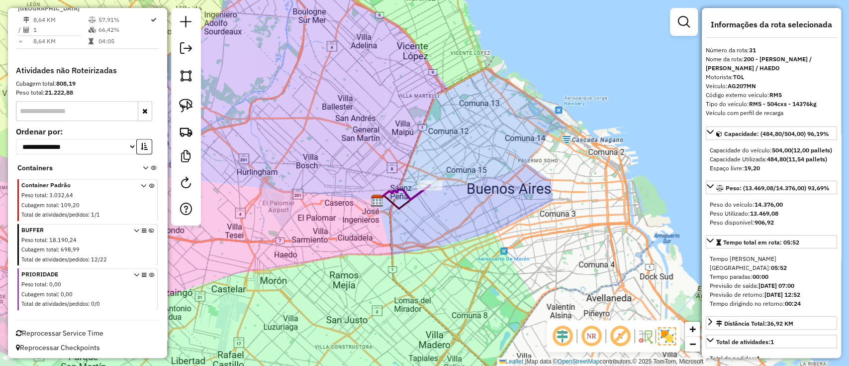
click at [149, 228] on icon at bounding box center [151, 246] width 5 height 37
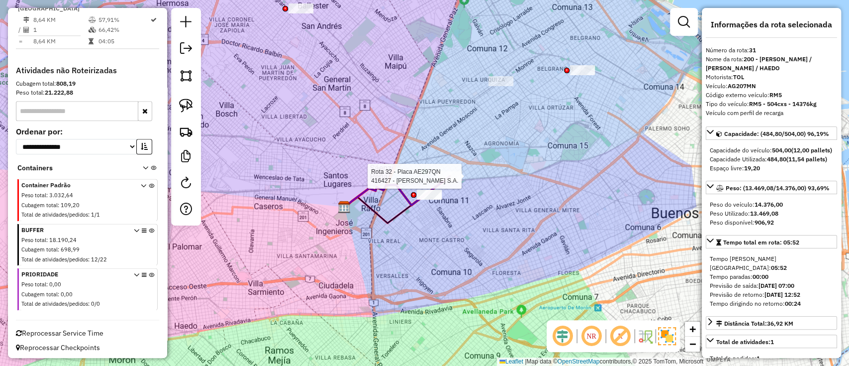
click at [440, 181] on div at bounding box center [449, 176] width 25 height 10
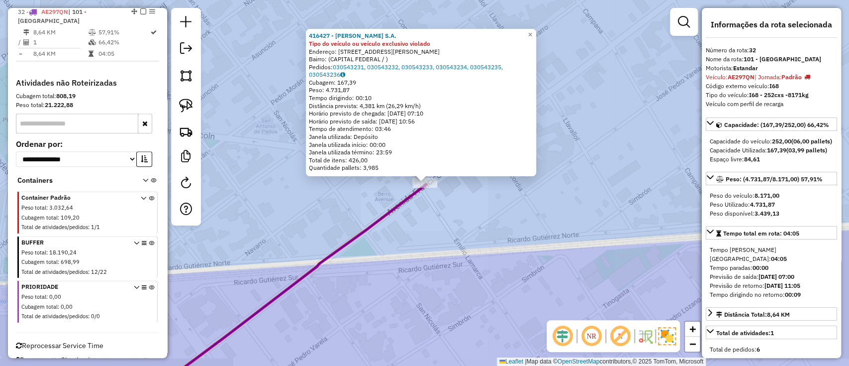
scroll to position [788, 0]
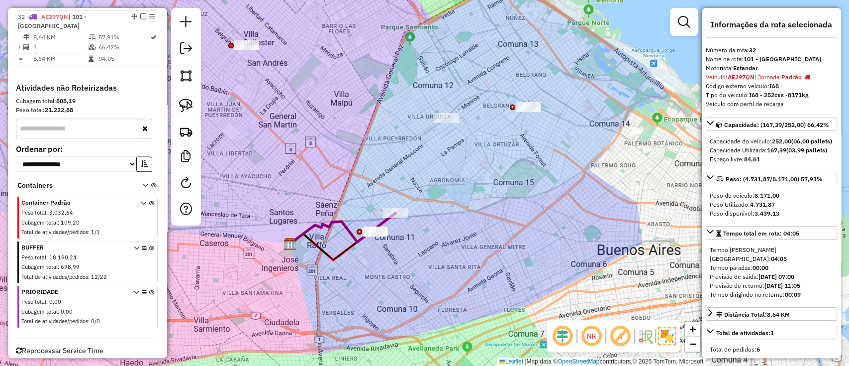
click at [336, 222] on icon at bounding box center [342, 228] width 105 height 31
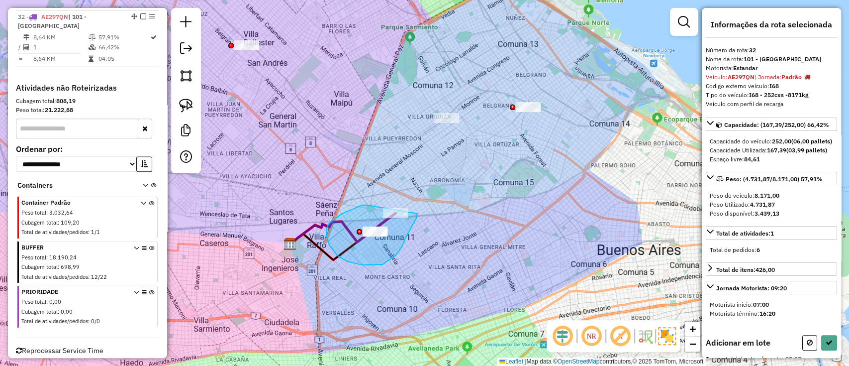
drag, startPoint x: 326, startPoint y: 230, endPoint x: 417, endPoint y: 212, distance: 92.8
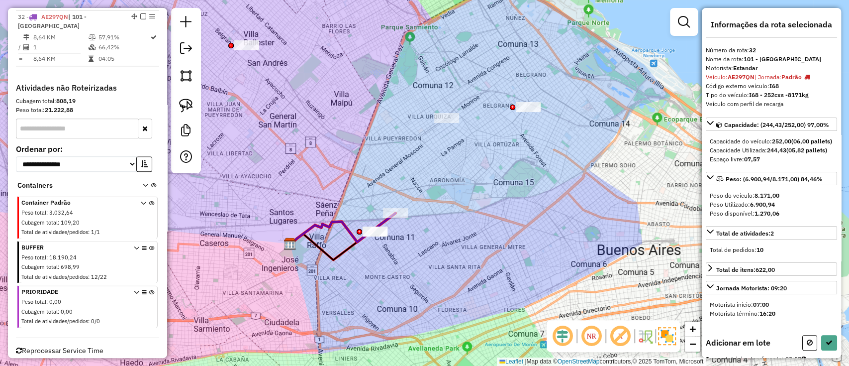
select select "**********"
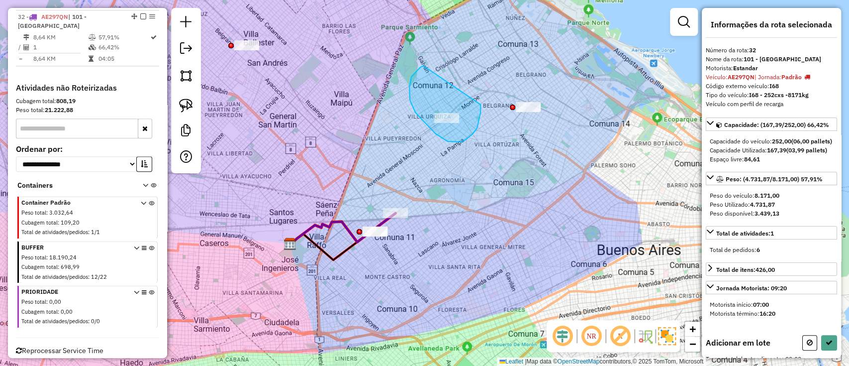
drag, startPoint x: 420, startPoint y: 67, endPoint x: 480, endPoint y: 104, distance: 70.8
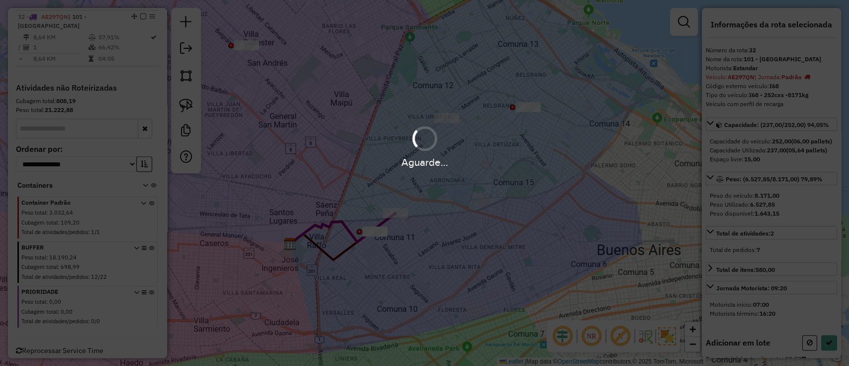
select select "**********"
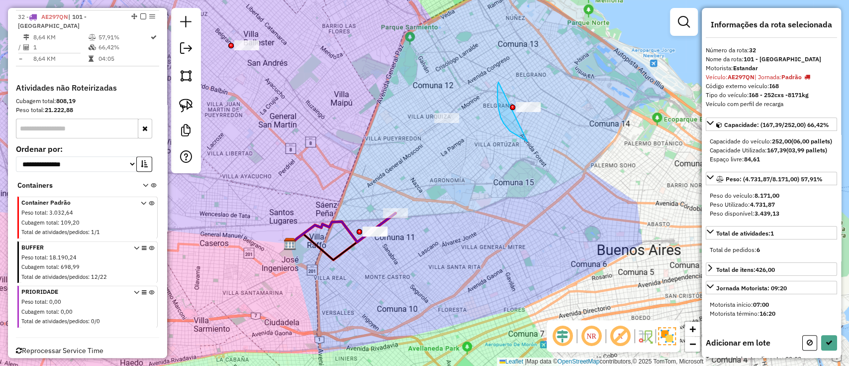
drag, startPoint x: 527, startPoint y: 141, endPoint x: 582, endPoint y: 94, distance: 72.7
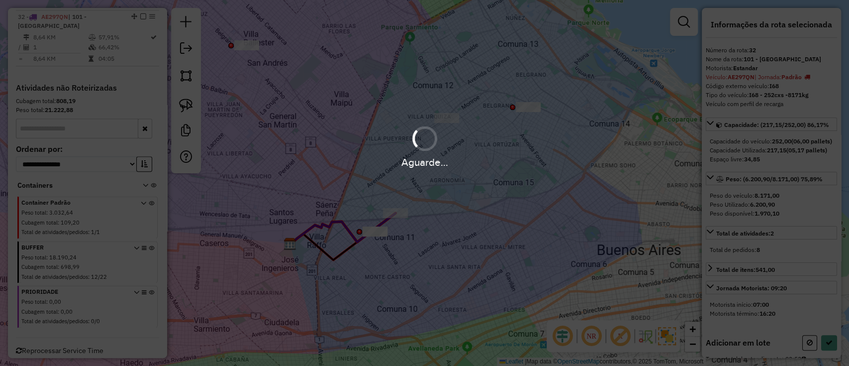
select select "**********"
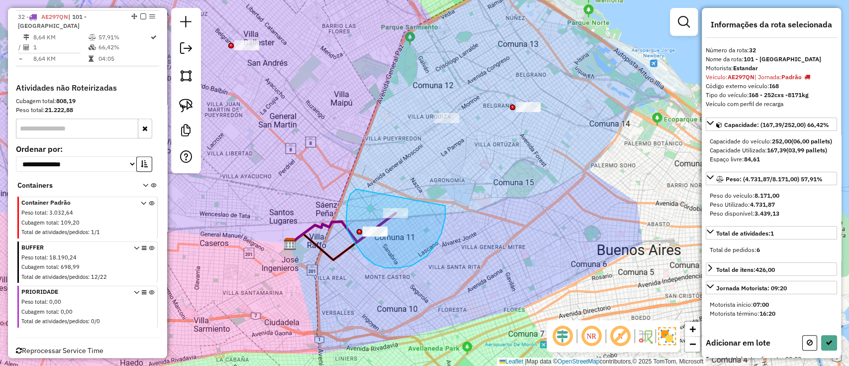
drag, startPoint x: 350, startPoint y: 194, endPoint x: 444, endPoint y: 200, distance: 93.7
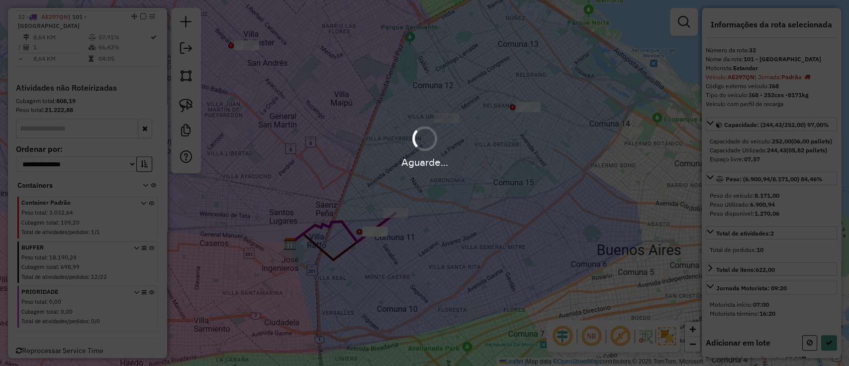
select select "**********"
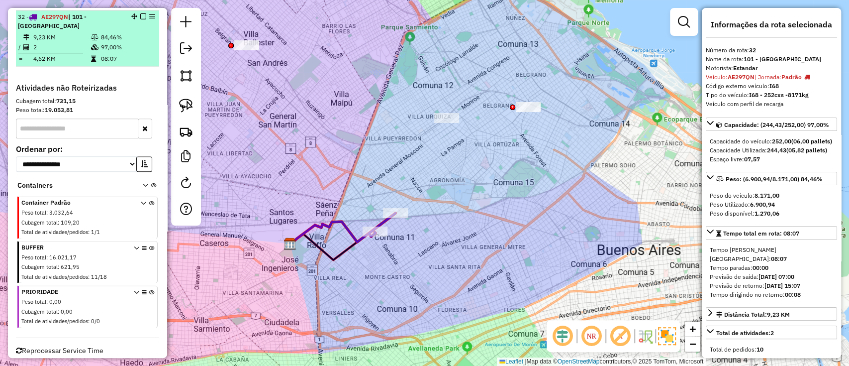
scroll to position [722, 0]
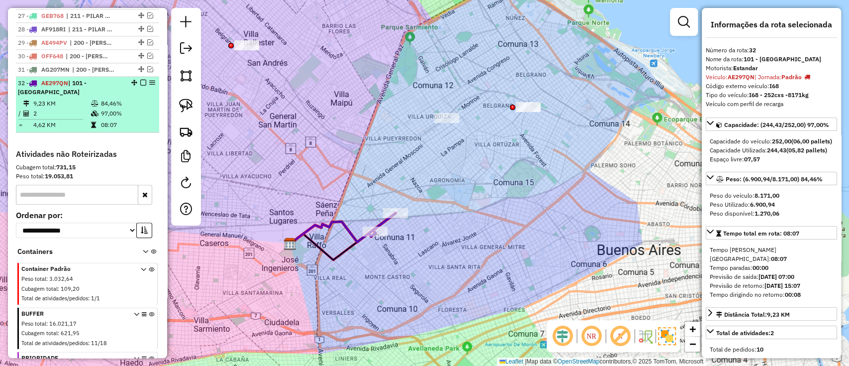
click at [140, 82] on em at bounding box center [143, 83] width 6 height 6
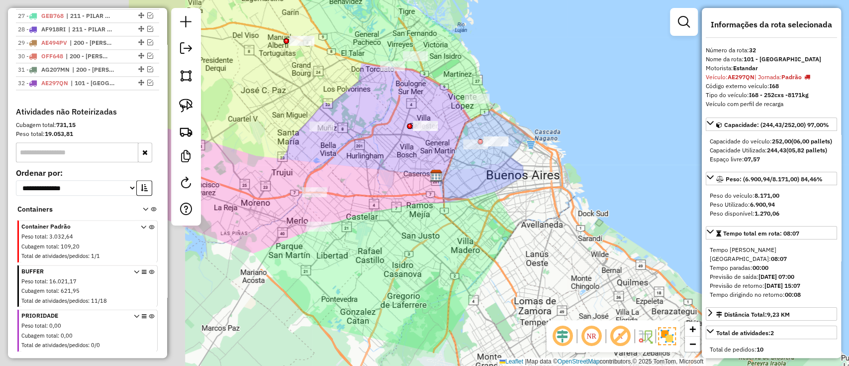
drag, startPoint x: 376, startPoint y: 201, endPoint x: 708, endPoint y: 251, distance: 335.9
click at [708, 251] on hb-router-mapa "Informações da Sessão 1281306 - [DATE] Criação: [DATE] 15:24 Depósito: SAZ AR […" at bounding box center [424, 183] width 849 height 366
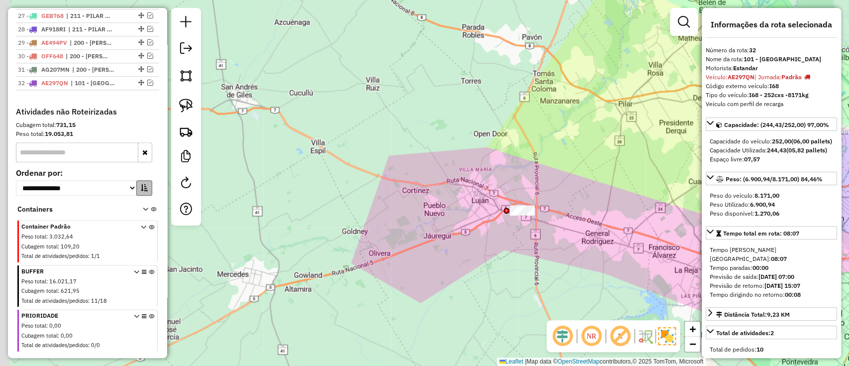
drag, startPoint x: 498, startPoint y: 195, endPoint x: 136, endPoint y: 177, distance: 362.0
click at [136, 177] on hb-router-mapa "Informações da Sessão 1281306 - [DATE] Criação: [DATE] 15:24 Depósito: SAZ AR […" at bounding box center [424, 183] width 849 height 366
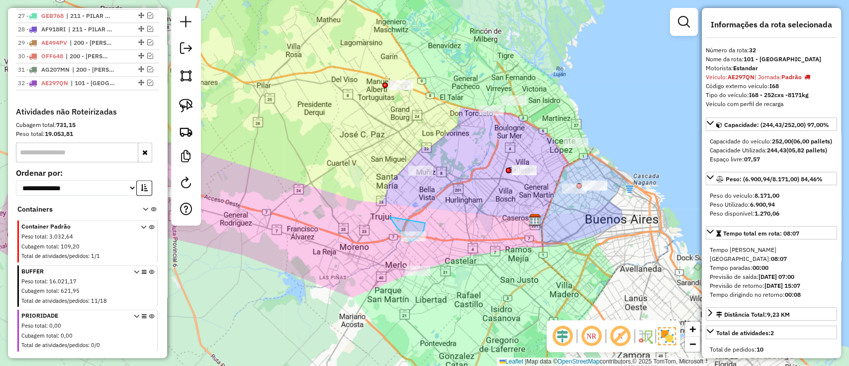
drag, startPoint x: 389, startPoint y: 217, endPoint x: 423, endPoint y: 214, distance: 33.9
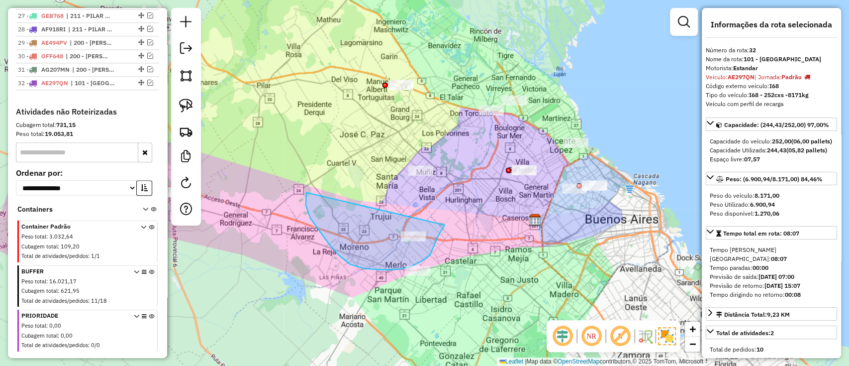
drag, startPoint x: 305, startPoint y: 205, endPoint x: 449, endPoint y: 217, distance: 143.8
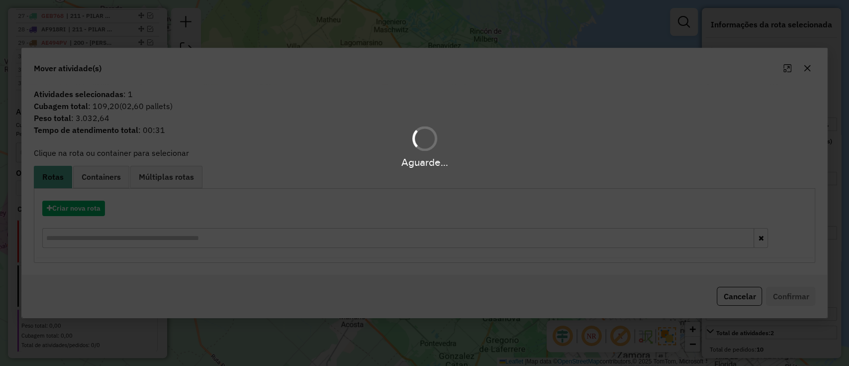
click at [93, 175] on hb-app "Aguarde... Pop-up bloqueado! Seu navegador bloqueou automáticamente a abertura …" at bounding box center [424, 183] width 849 height 366
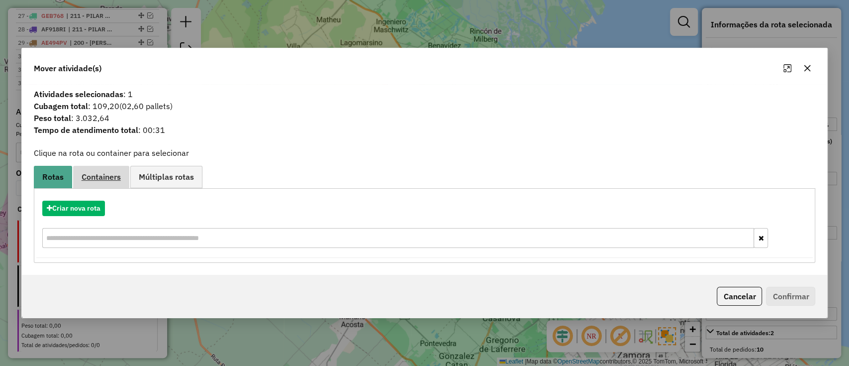
click at [95, 177] on span "Containers" at bounding box center [101, 177] width 39 height 8
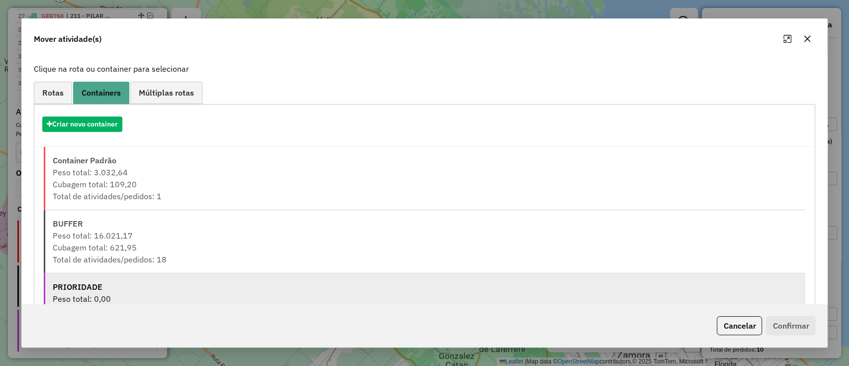
scroll to position [103, 0]
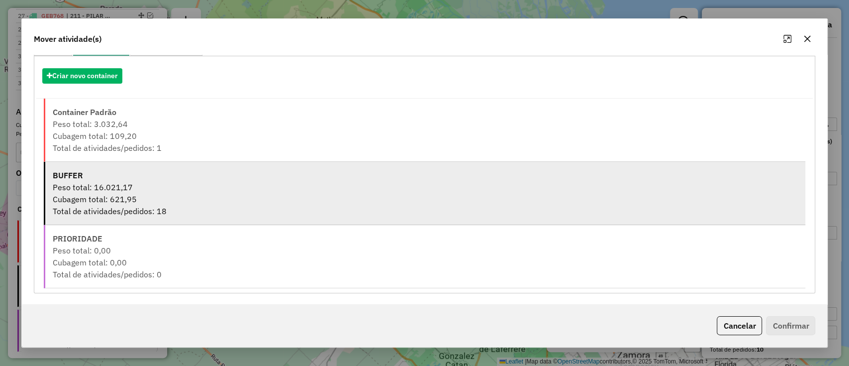
click at [205, 189] on div "Peso total: 16.021,17" at bounding box center [426, 187] width 746 height 12
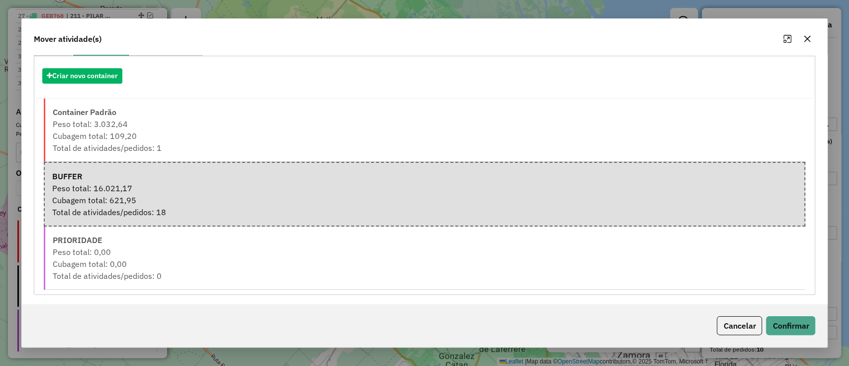
click at [789, 315] on div "Cancelar Confirmar" at bounding box center [425, 325] width 806 height 43
click at [789, 322] on button "Confirmar" at bounding box center [790, 325] width 49 height 19
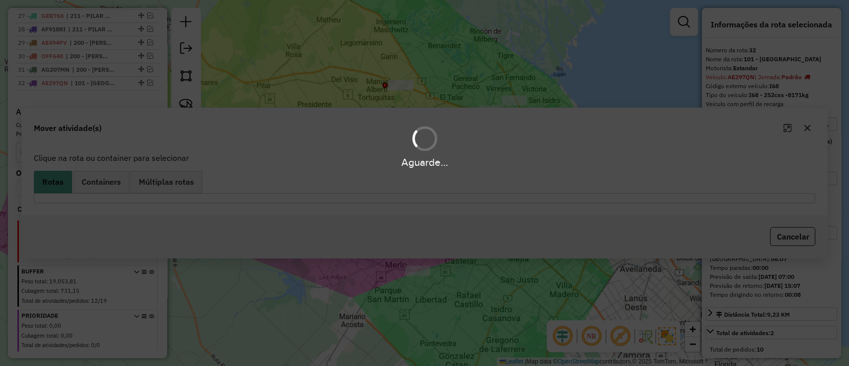
scroll to position [0, 0]
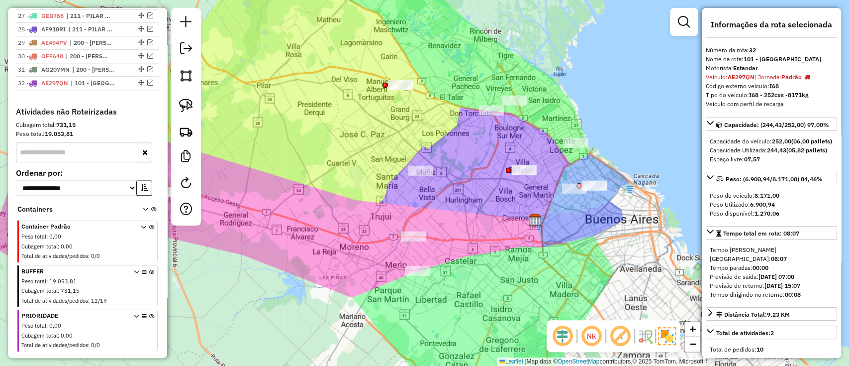
click at [149, 269] on icon at bounding box center [151, 287] width 5 height 37
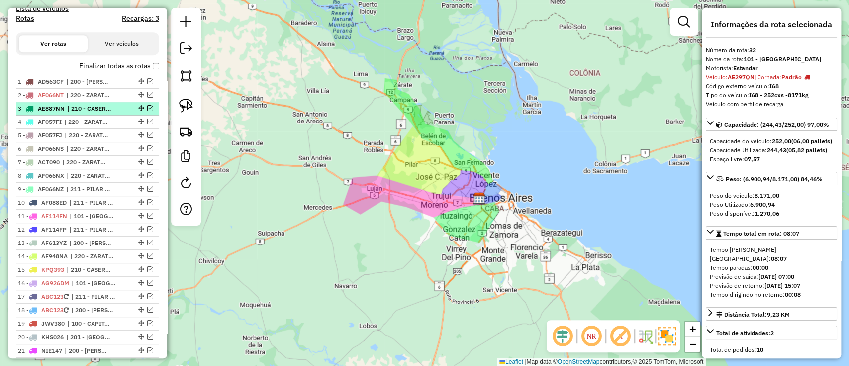
scroll to position [324, 0]
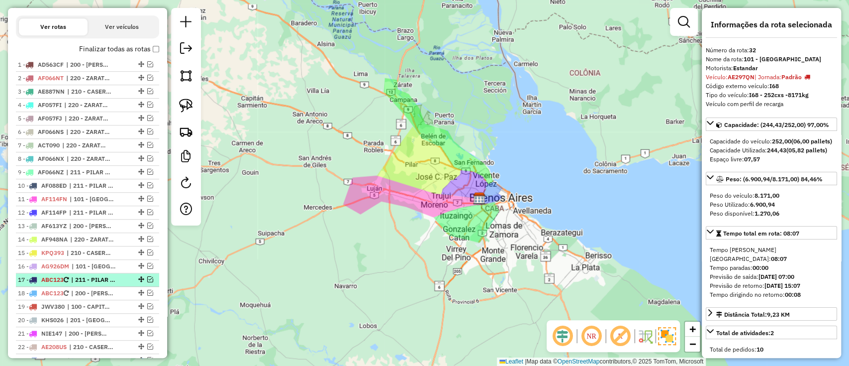
click at [149, 280] on em at bounding box center [150, 279] width 6 height 6
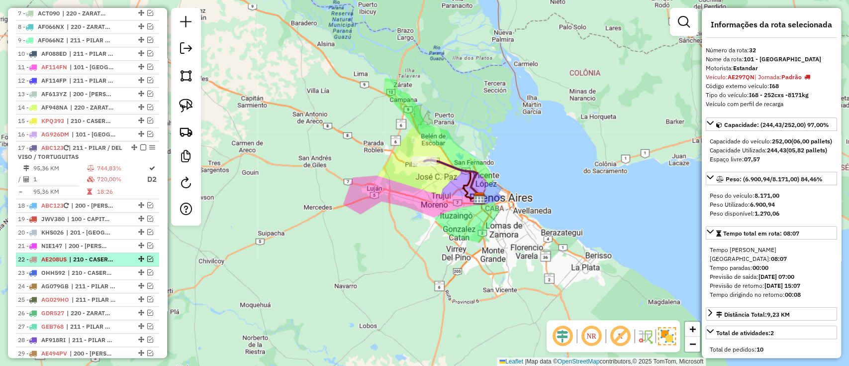
scroll to position [457, 0]
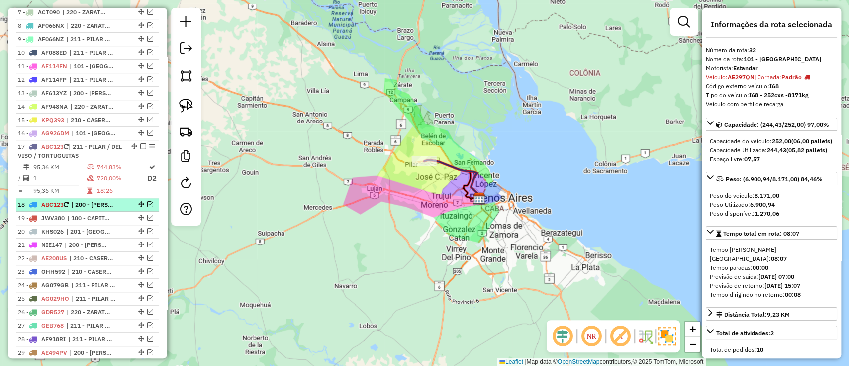
click at [147, 203] on em at bounding box center [150, 204] width 6 height 6
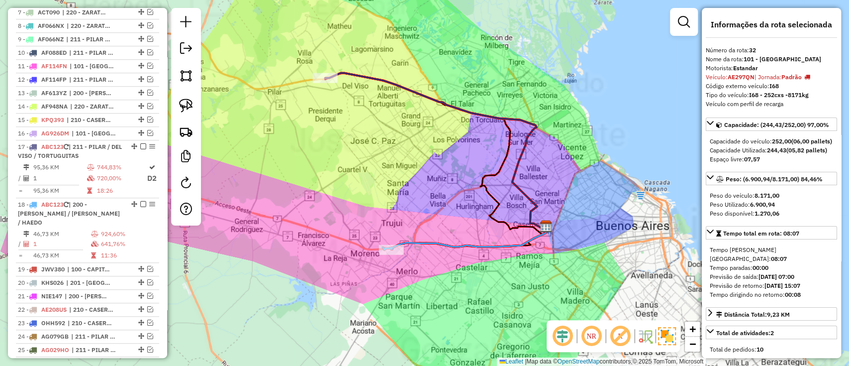
drag, startPoint x: 408, startPoint y: 201, endPoint x: 428, endPoint y: 257, distance: 59.3
click at [428, 257] on div "Janela de atendimento Grade de atendimento Capacidade Transportadoras Veículos …" at bounding box center [424, 183] width 849 height 366
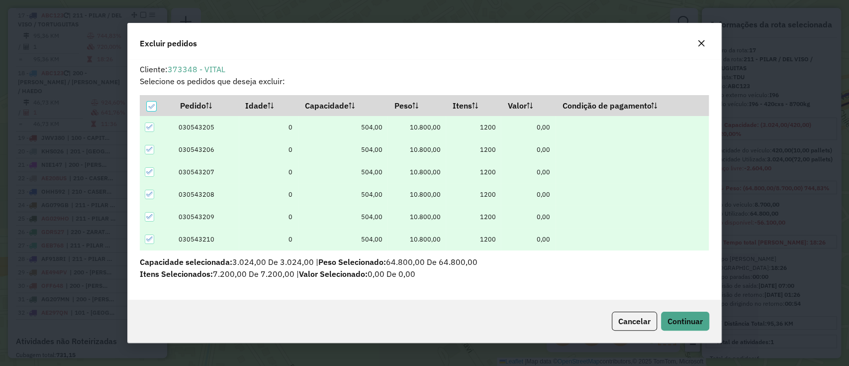
scroll to position [0, 0]
click at [692, 319] on span "Continuar" at bounding box center [684, 321] width 35 height 10
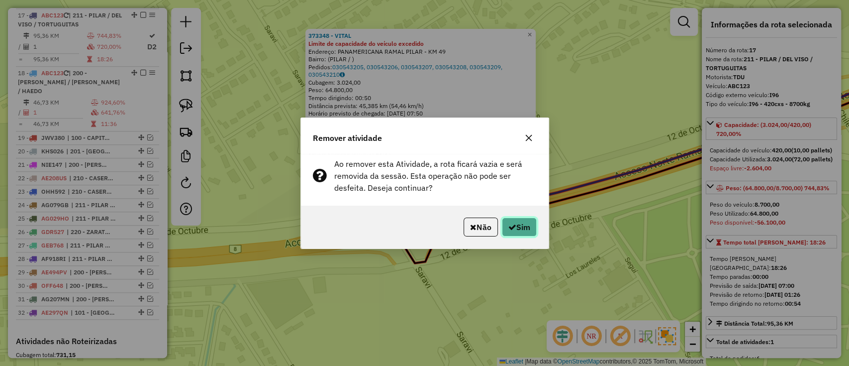
click at [513, 229] on icon "button" at bounding box center [512, 227] width 8 height 8
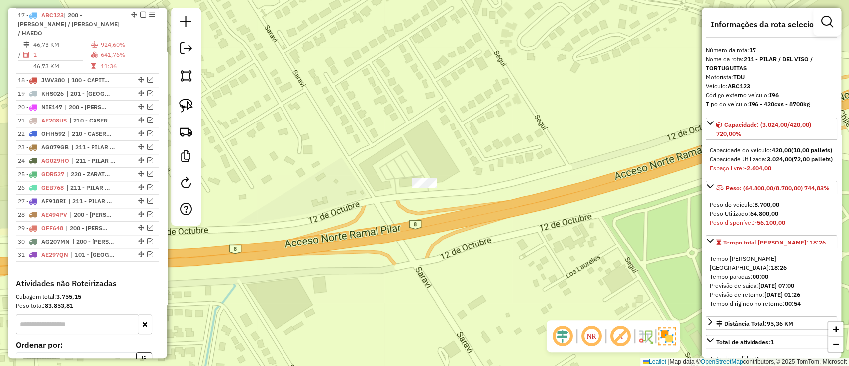
scroll to position [530, 0]
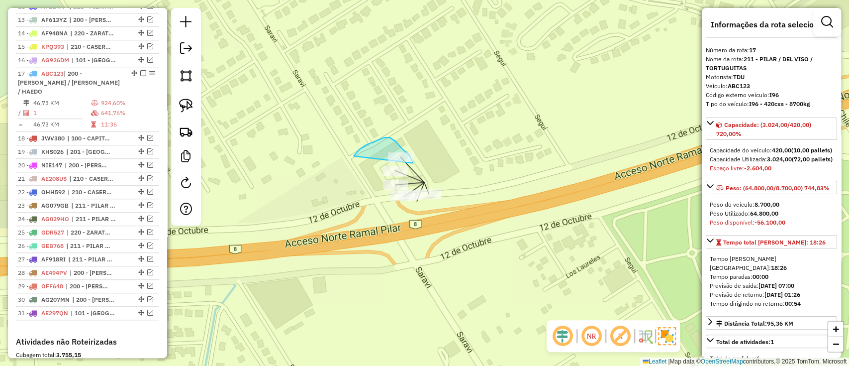
drag, startPoint x: 354, startPoint y: 156, endPoint x: 413, endPoint y: 163, distance: 59.6
click at [413, 163] on div "Janela de atendimento Grade de atendimento Capacidade Transportadoras Veículos …" at bounding box center [424, 183] width 849 height 366
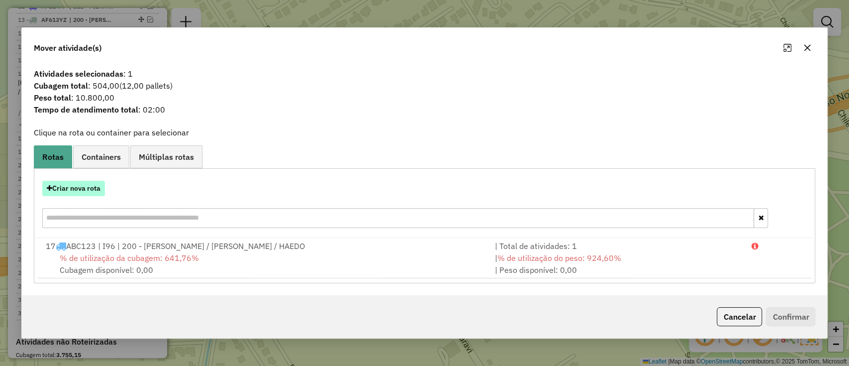
click at [68, 194] on button "Criar nova rota" at bounding box center [73, 188] width 63 height 15
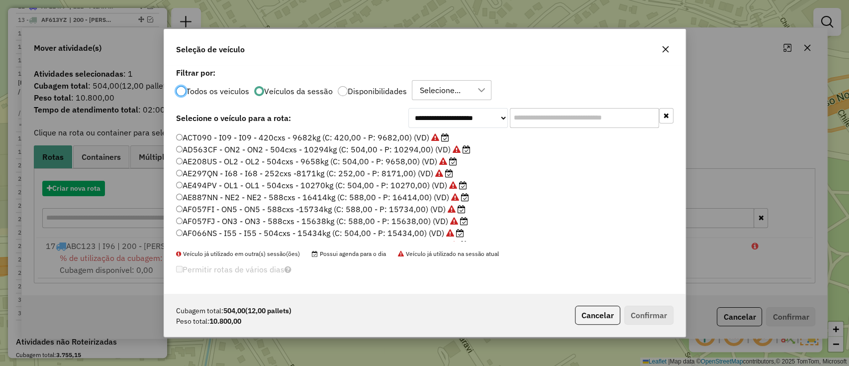
scroll to position [5, 3]
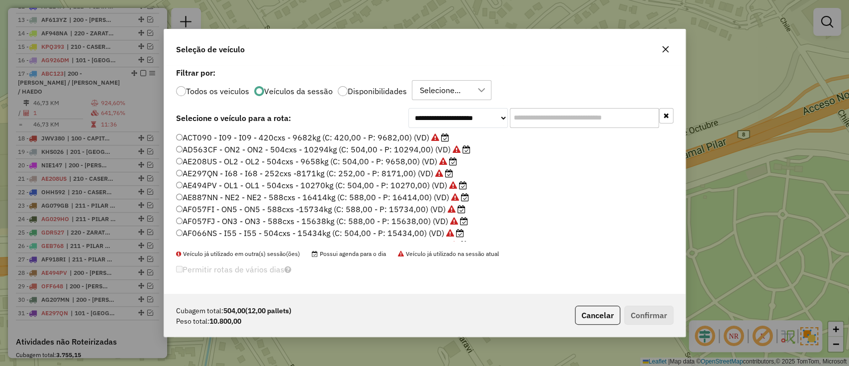
click at [545, 120] on input "text" at bounding box center [584, 118] width 149 height 20
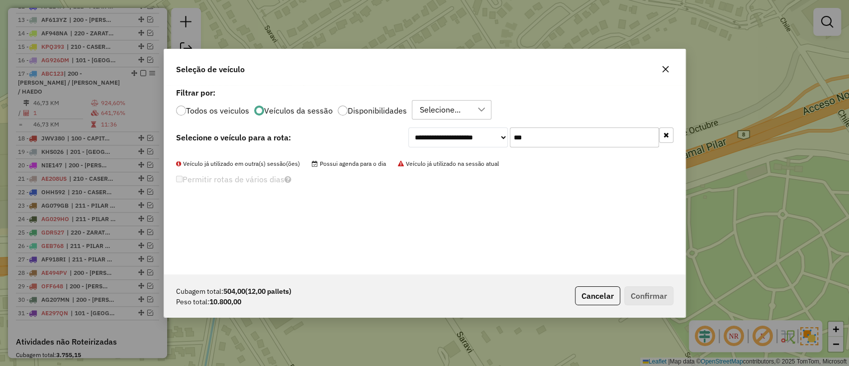
type input "***"
drag, startPoint x: 200, startPoint y: 112, endPoint x: 231, endPoint y: 123, distance: 32.3
click at [199, 112] on label "Todos os veiculos" at bounding box center [217, 110] width 63 height 8
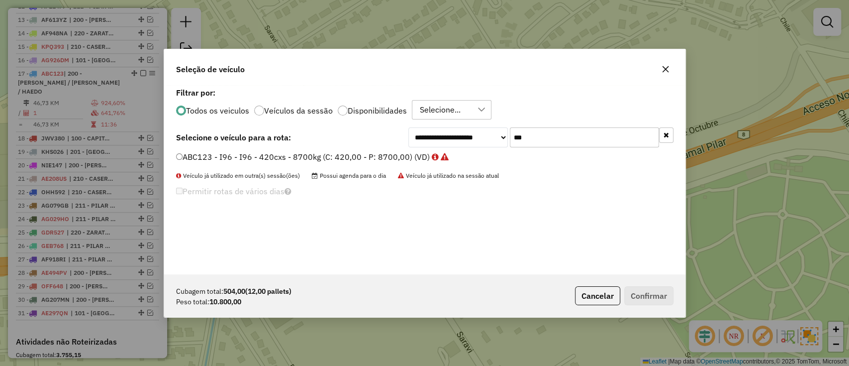
click at [390, 158] on label "ABC123 - I96 - I96 - 420cxs - 8700kg (C: 420,00 - P: 8700,00) (VD)" at bounding box center [312, 157] width 273 height 12
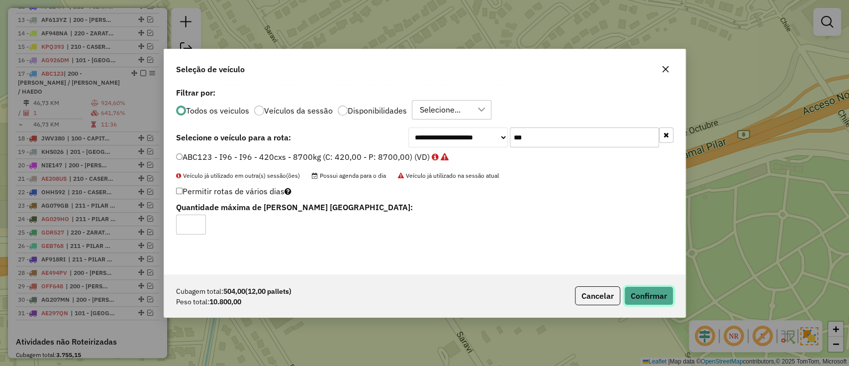
click at [649, 293] on button "Confirmar" at bounding box center [648, 295] width 49 height 19
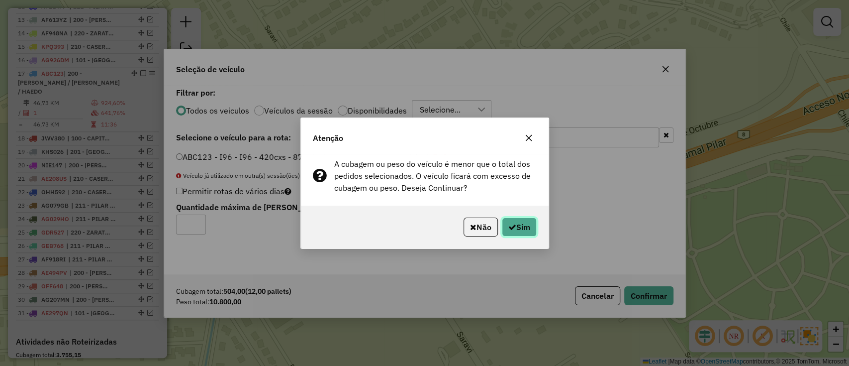
click at [517, 221] on button "Sim" at bounding box center [519, 226] width 35 height 19
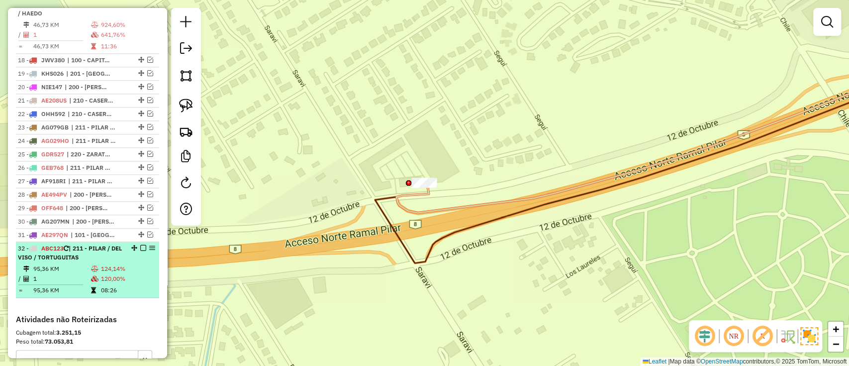
scroll to position [662, 0]
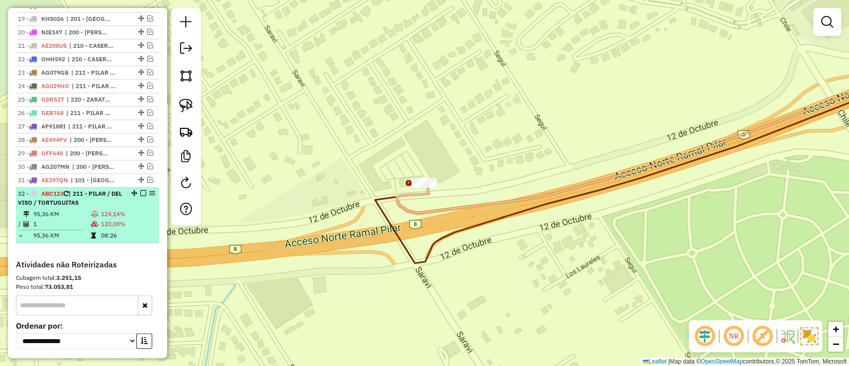
click at [145, 190] on div at bounding box center [140, 193] width 30 height 6
select select "**********"
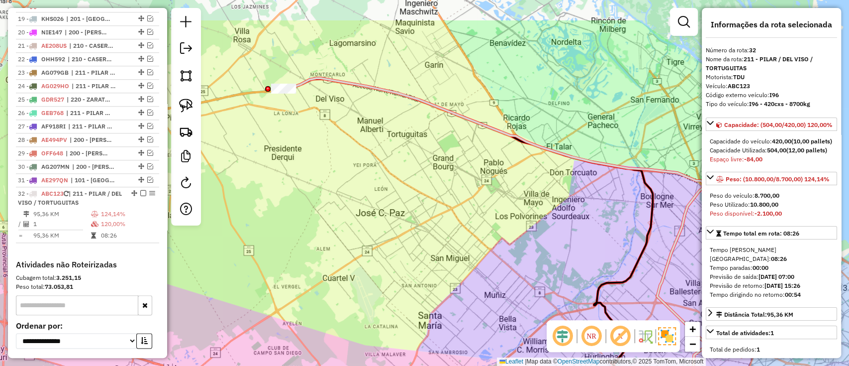
drag, startPoint x: 319, startPoint y: 163, endPoint x: 466, endPoint y: 256, distance: 174.1
click at [466, 256] on div "Janela de atendimento Grade de atendimento Capacidade Transportadoras Veículos …" at bounding box center [424, 183] width 849 height 366
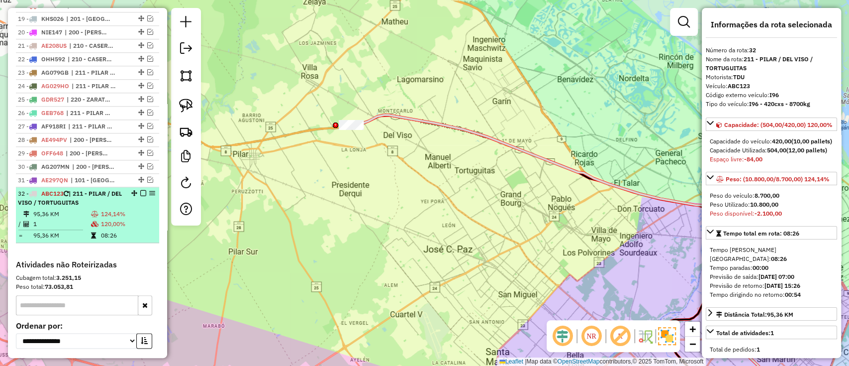
click at [140, 190] on em at bounding box center [143, 193] width 6 height 6
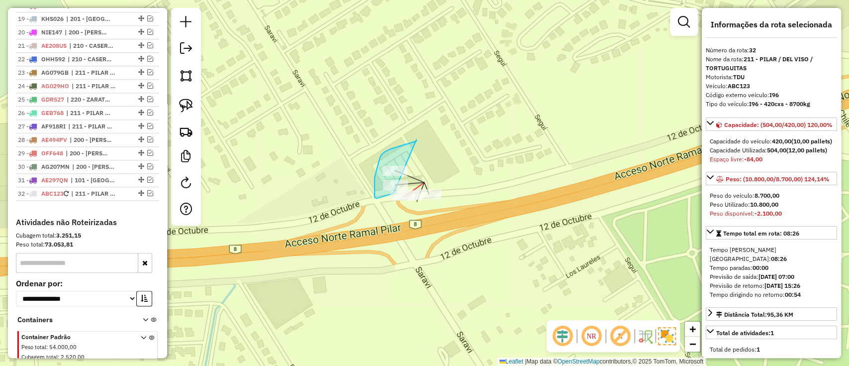
click at [398, 189] on div "Janela de atendimento Grade de atendimento Capacidade Transportadoras Veículos …" at bounding box center [424, 183] width 849 height 366
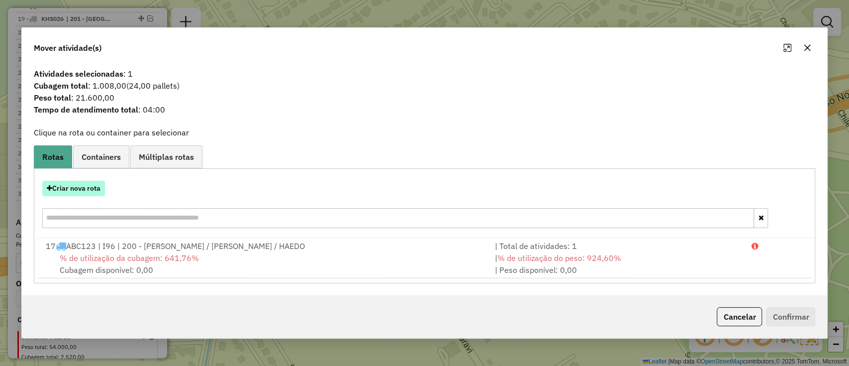
click at [80, 185] on button "Criar nova rota" at bounding box center [73, 188] width 63 height 15
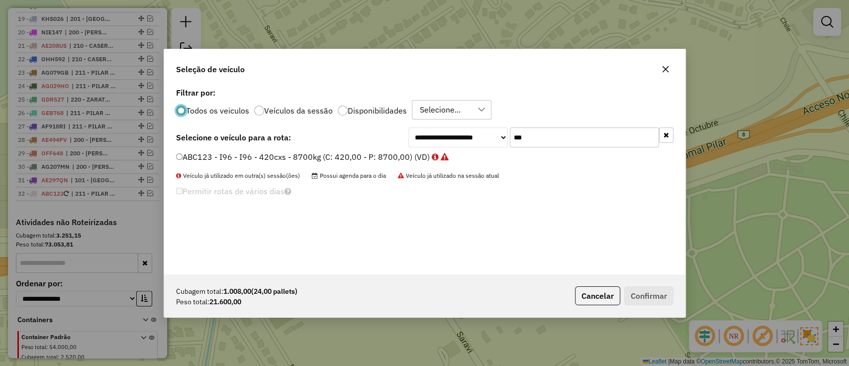
scroll to position [5, 3]
click at [409, 155] on label "ABC123 - I96 - I96 - 420cxs - 8700kg (C: 420,00 - P: 8700,00) (VD)" at bounding box center [312, 157] width 273 height 12
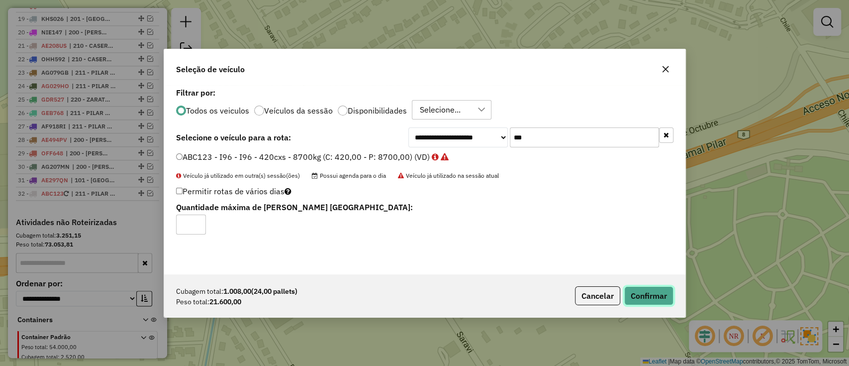
click at [659, 300] on button "Confirmar" at bounding box center [648, 295] width 49 height 19
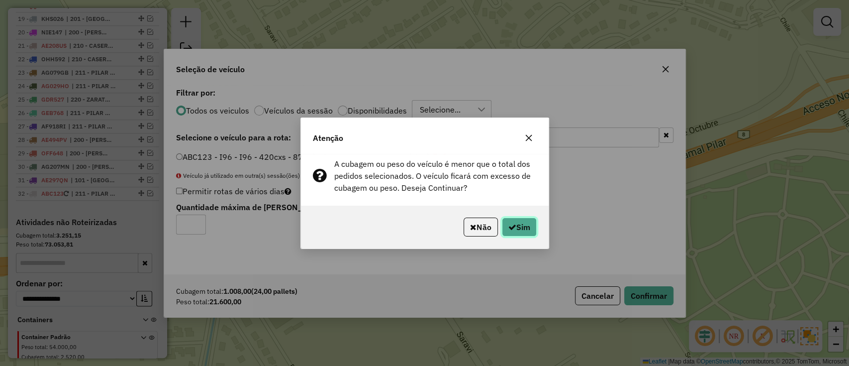
click at [513, 221] on button "Sim" at bounding box center [519, 226] width 35 height 19
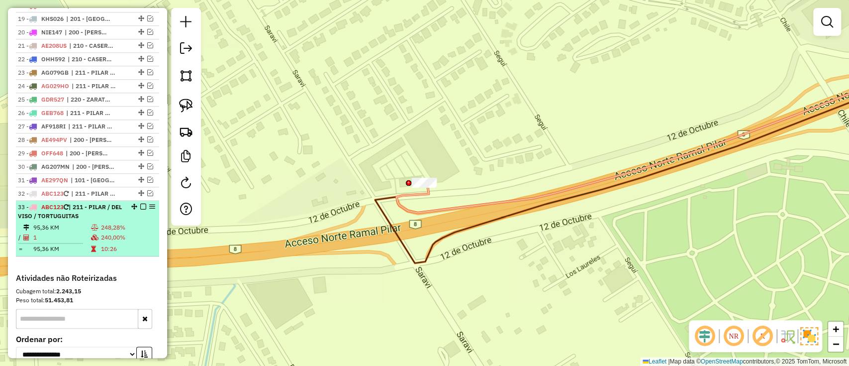
click at [142, 203] on em at bounding box center [143, 206] width 6 height 6
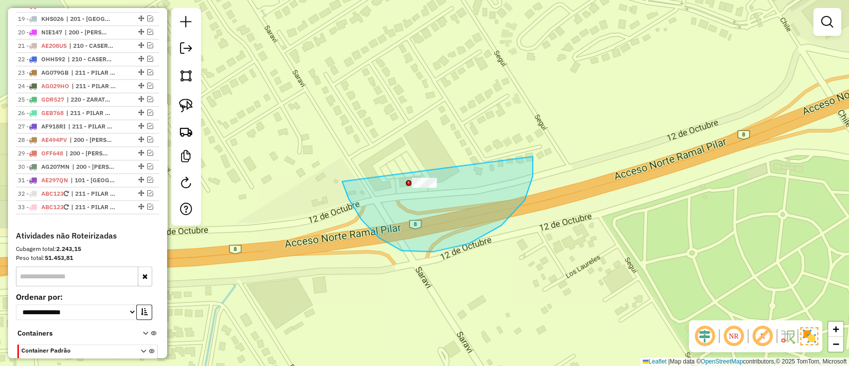
drag, startPoint x: 525, startPoint y: 200, endPoint x: 520, endPoint y: 122, distance: 78.2
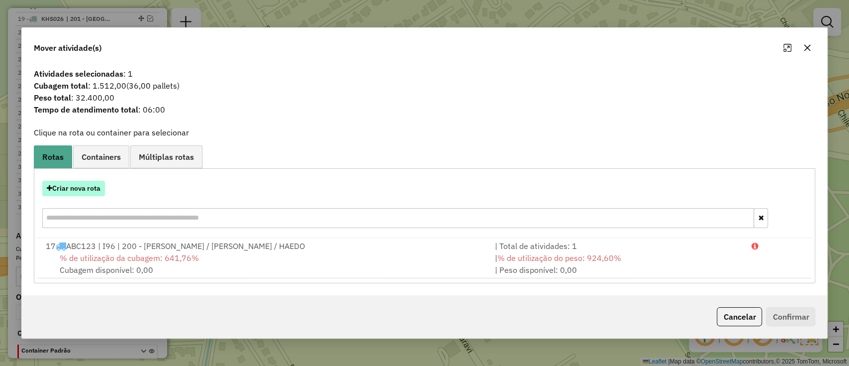
click at [86, 186] on button "Criar nova rota" at bounding box center [73, 188] width 63 height 15
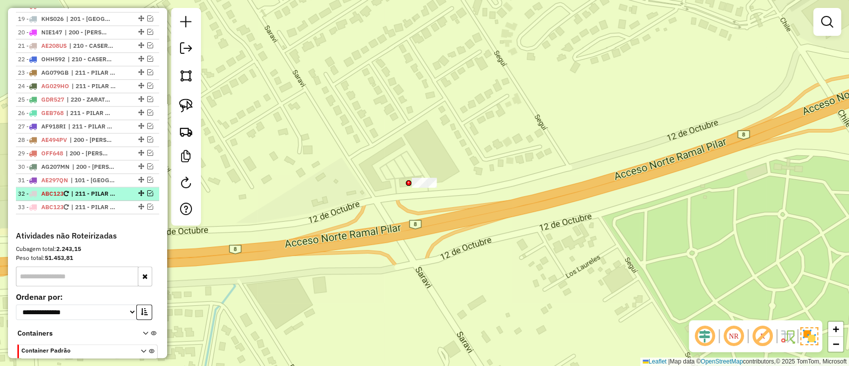
click at [147, 190] on em at bounding box center [150, 193] width 6 height 6
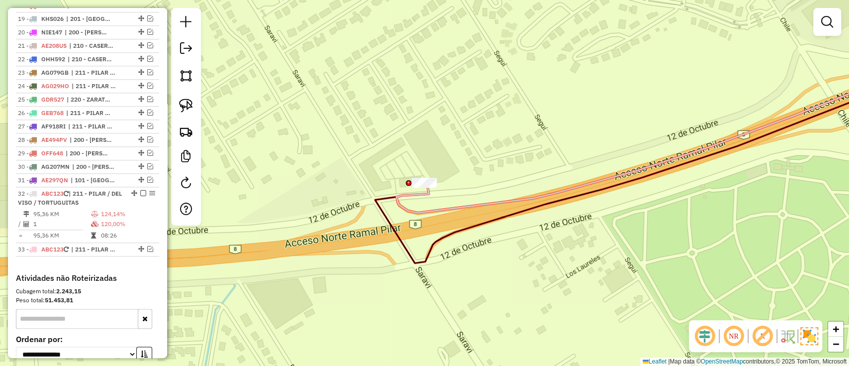
click at [414, 204] on div "Janela de atendimento Grade de atendimento Capacidade Transportadoras Veículos …" at bounding box center [424, 183] width 849 height 366
click at [412, 207] on icon at bounding box center [664, 136] width 537 height 152
select select "**********"
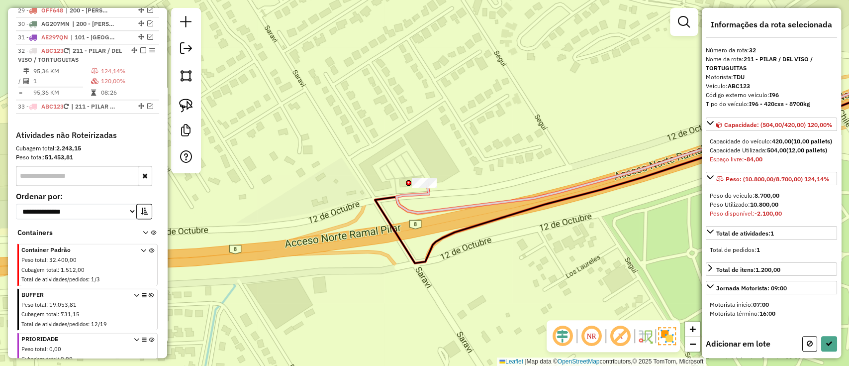
scroll to position [831, 0]
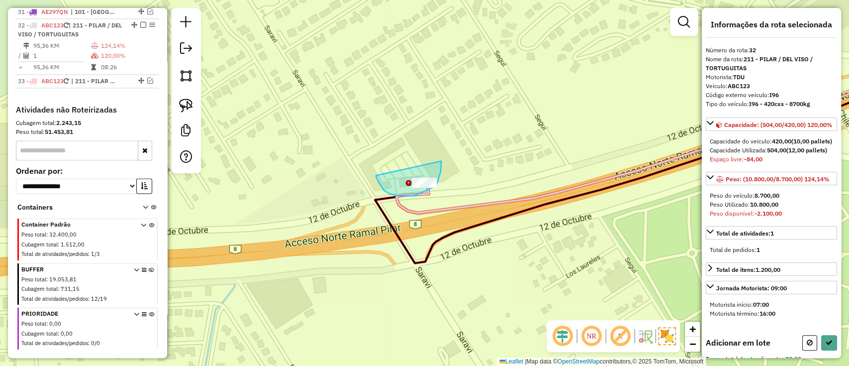
drag, startPoint x: 376, startPoint y: 177, endPoint x: 441, endPoint y: 161, distance: 67.1
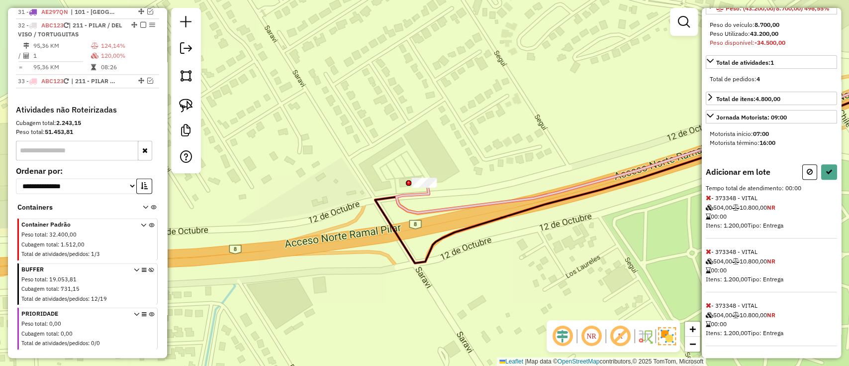
scroll to position [195, 0]
click at [709, 197] on icon at bounding box center [708, 197] width 5 height 7
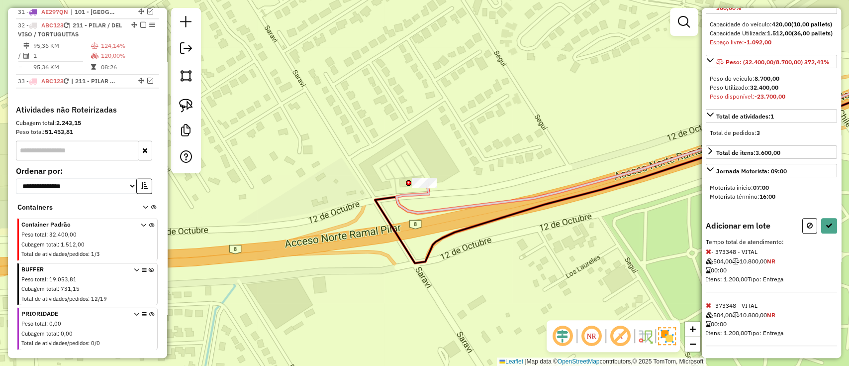
click at [710, 249] on icon at bounding box center [708, 251] width 5 height 7
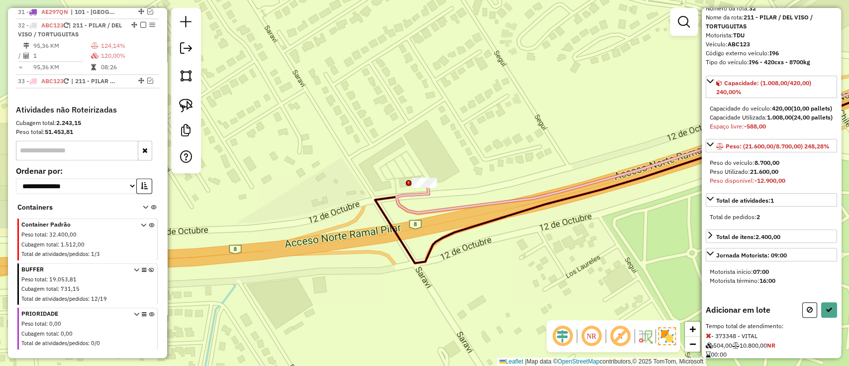
scroll to position [22, 0]
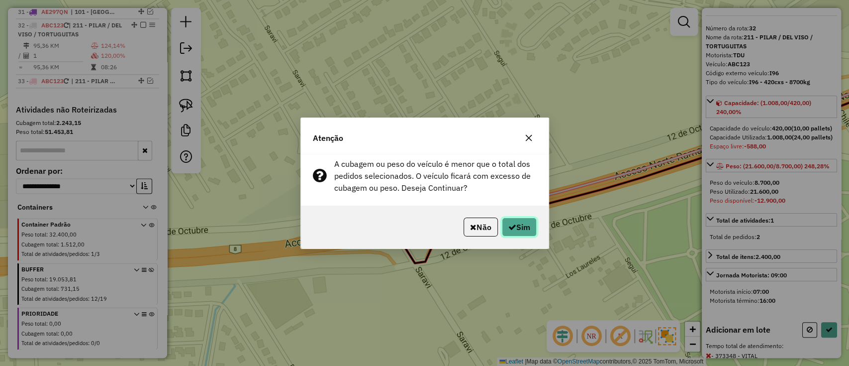
click at [508, 225] on icon "button" at bounding box center [512, 227] width 8 height 8
select select "**********"
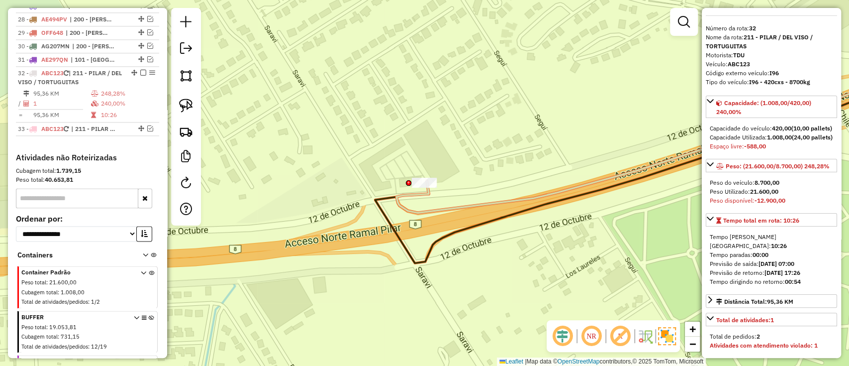
scroll to position [764, 0]
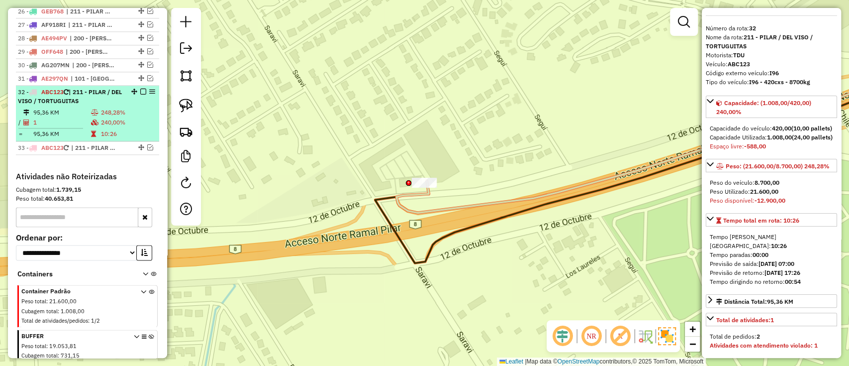
click at [141, 89] on em at bounding box center [143, 92] width 6 height 6
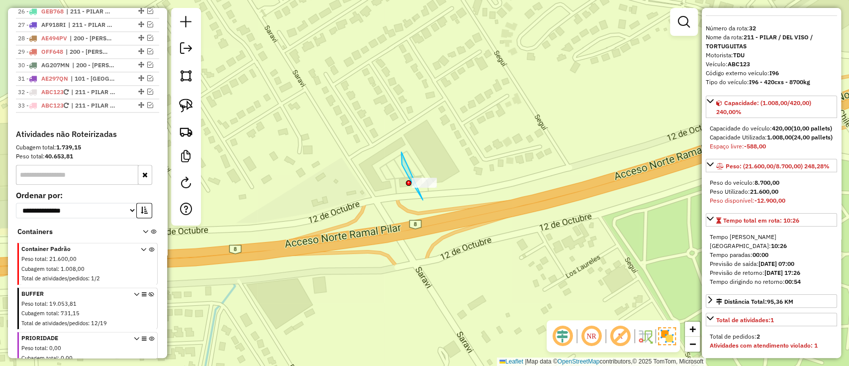
drag, startPoint x: 409, startPoint y: 178, endPoint x: 471, endPoint y: 145, distance: 69.9
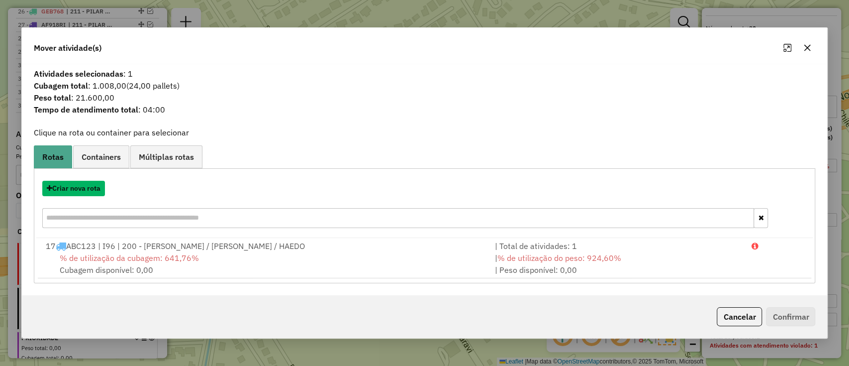
click at [74, 189] on button "Criar nova rota" at bounding box center [73, 188] width 63 height 15
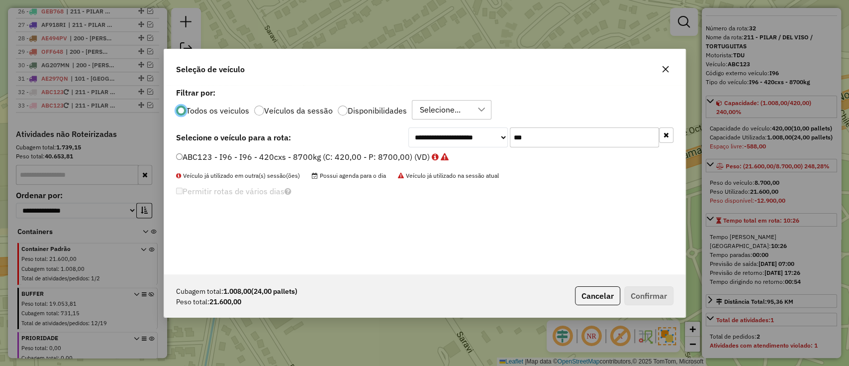
scroll to position [5, 3]
click at [411, 161] on label "ABC123 - I96 - I96 - 420cxs - 8700kg (C: 420,00 - P: 8700,00) (VD)" at bounding box center [312, 157] width 273 height 12
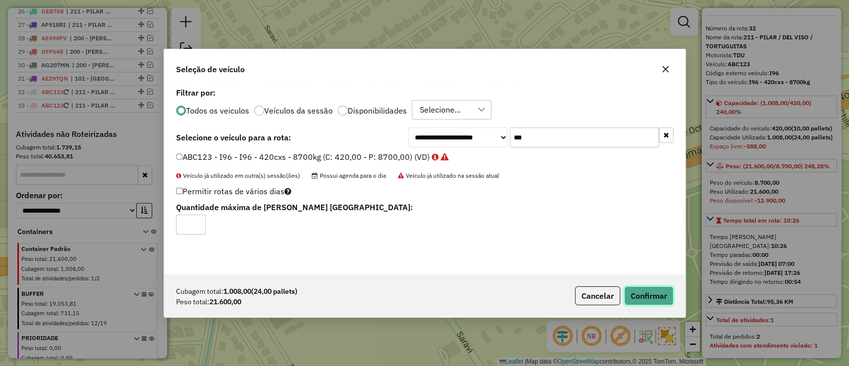
click at [644, 290] on button "Confirmar" at bounding box center [648, 295] width 49 height 19
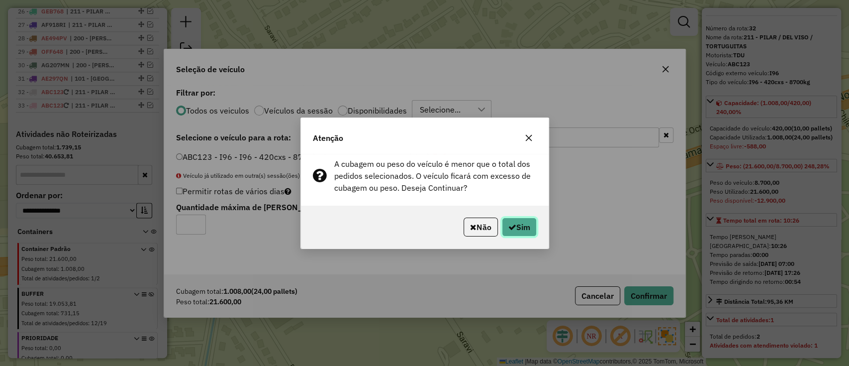
click at [533, 229] on button "Sim" at bounding box center [519, 226] width 35 height 19
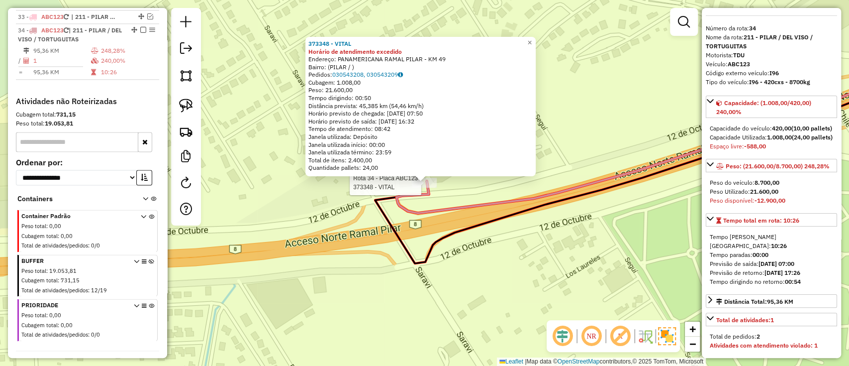
scroll to position [857, 0]
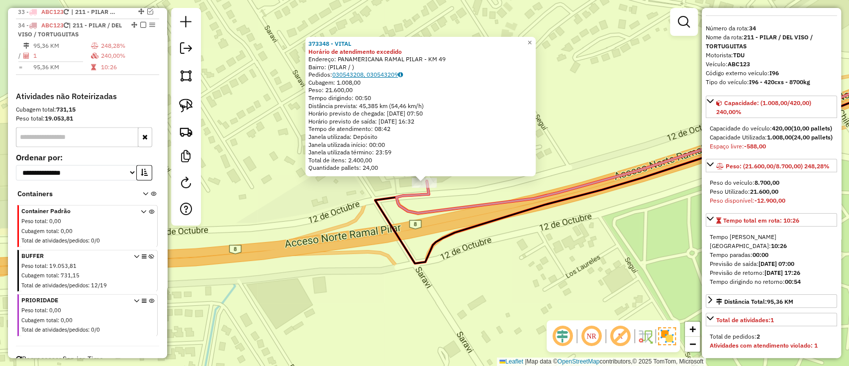
click at [377, 77] on link "030543208, 030543209" at bounding box center [367, 74] width 71 height 7
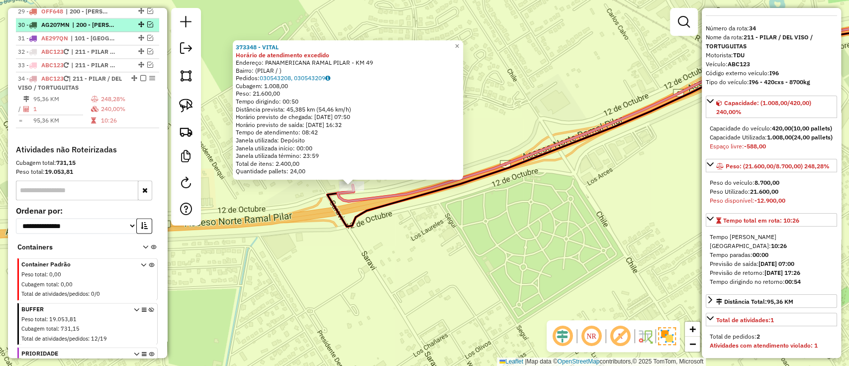
scroll to position [742, 0]
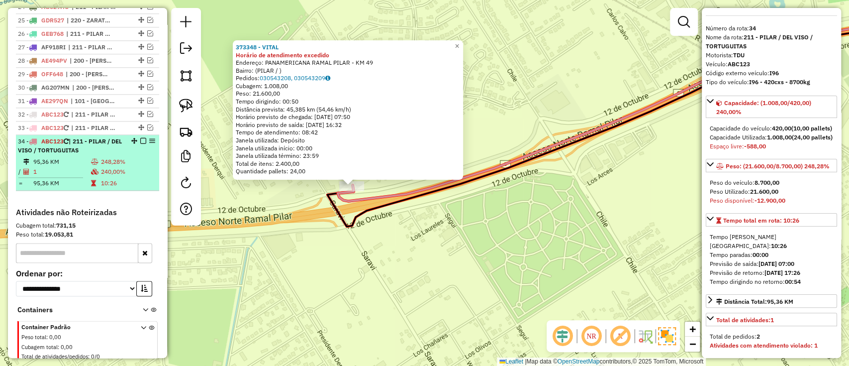
click at [140, 138] on em at bounding box center [143, 141] width 6 height 6
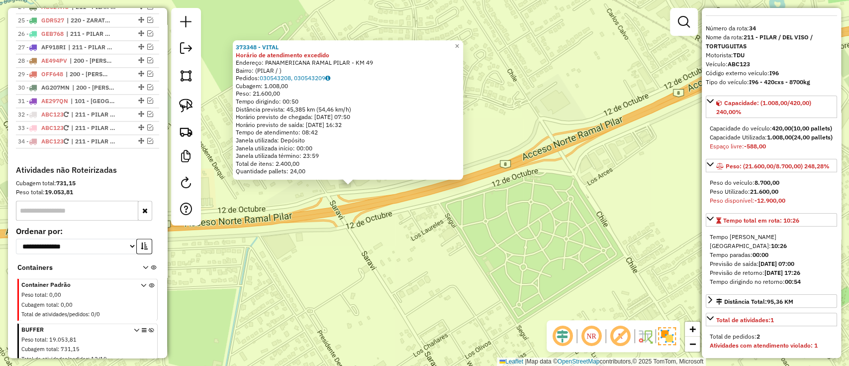
click at [458, 43] on div "373348 - VITAL" at bounding box center [348, 47] width 224 height 8
click at [459, 43] on span "×" at bounding box center [457, 46] width 4 height 8
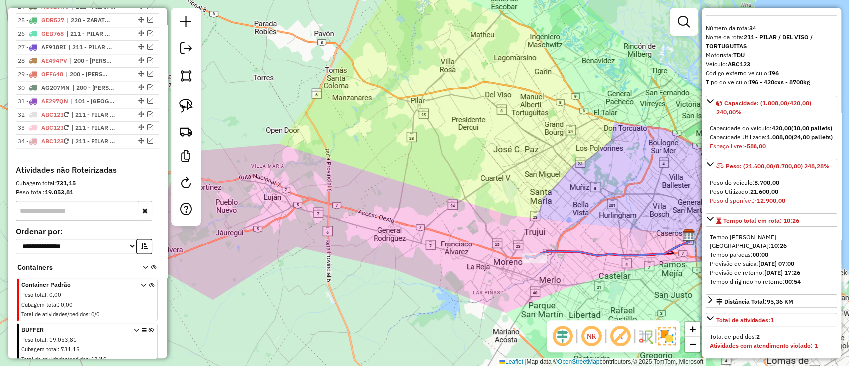
drag, startPoint x: 478, startPoint y: 105, endPoint x: 450, endPoint y: 78, distance: 39.4
click at [450, 78] on div "Janela de atendimento Grade de atendimento Capacidade Transportadoras Veículos …" at bounding box center [424, 183] width 849 height 366
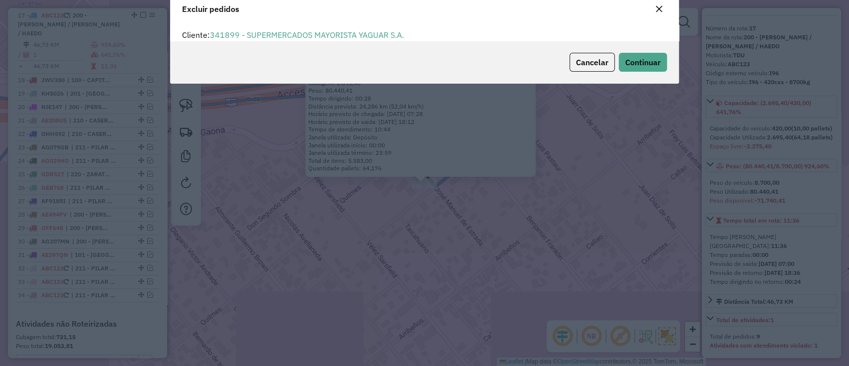
scroll to position [34, 0]
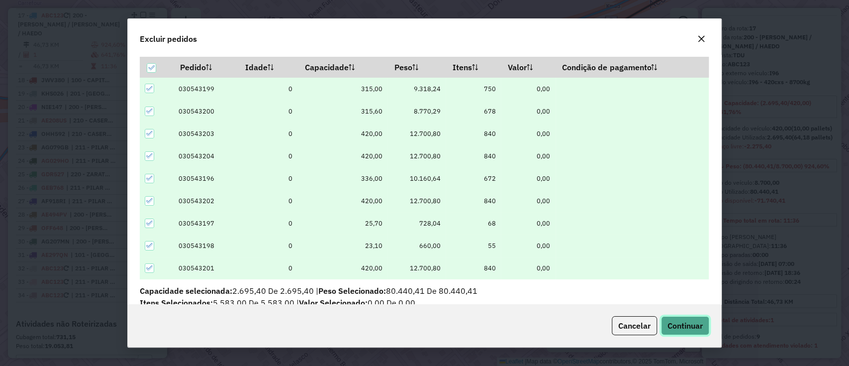
click at [676, 319] on button "Continuar" at bounding box center [685, 325] width 48 height 19
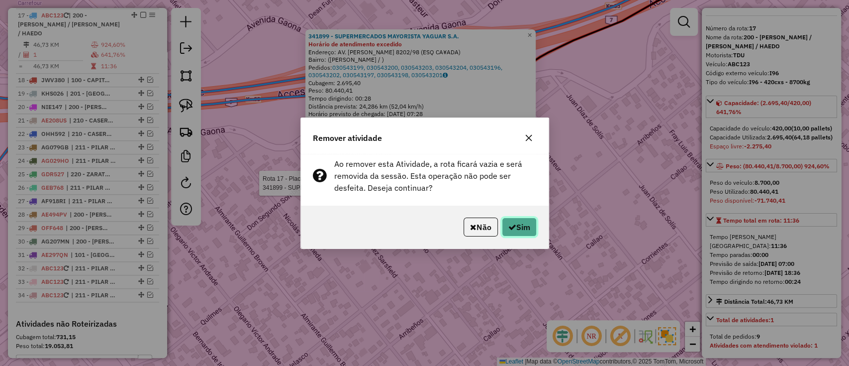
click at [523, 228] on button "Sim" at bounding box center [519, 226] width 35 height 19
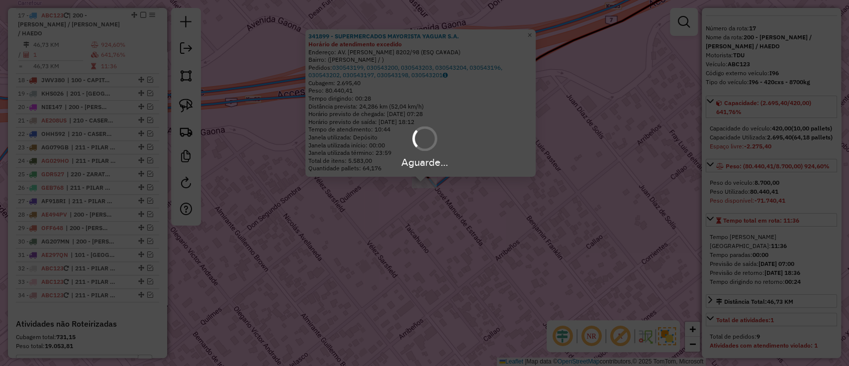
scroll to position [532, 0]
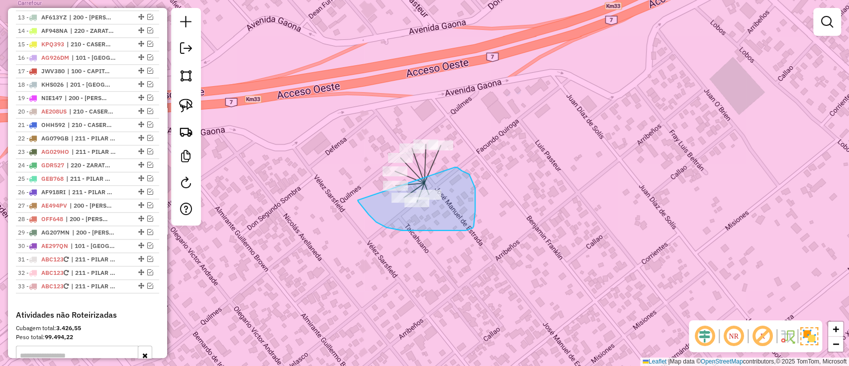
drag, startPoint x: 466, startPoint y: 230, endPoint x: 451, endPoint y: 166, distance: 65.8
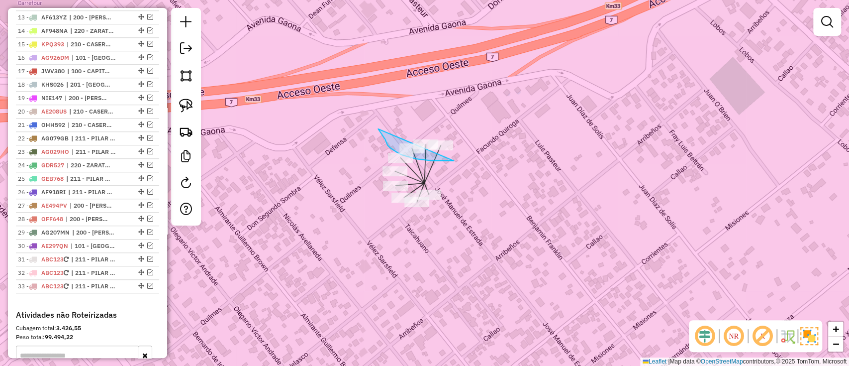
drag, startPoint x: 385, startPoint y: 139, endPoint x: 480, endPoint y: 119, distance: 97.1
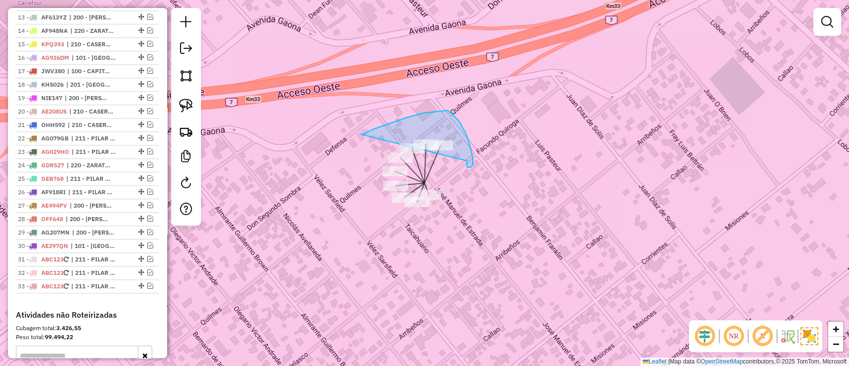
drag, startPoint x: 361, startPoint y: 135, endPoint x: 467, endPoint y: 161, distance: 109.0
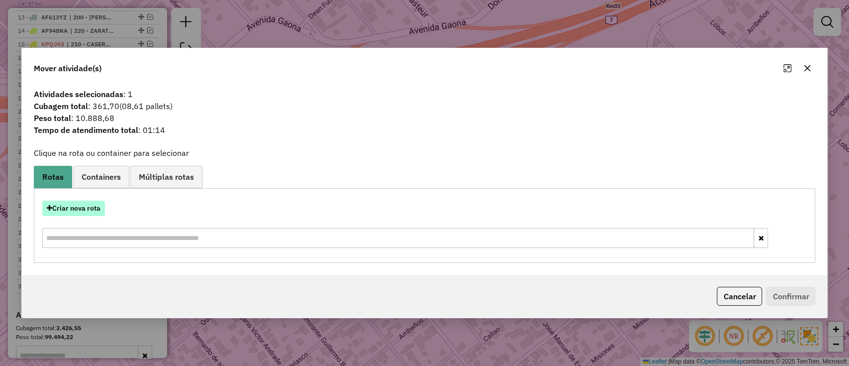
click at [67, 201] on button "Criar nova rota" at bounding box center [73, 207] width 63 height 15
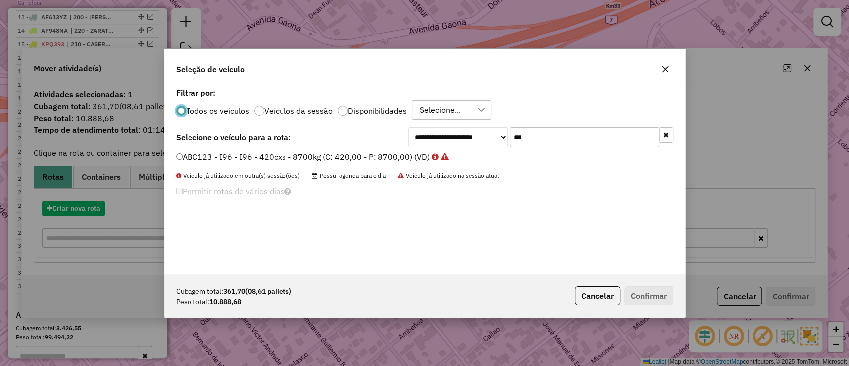
scroll to position [5, 3]
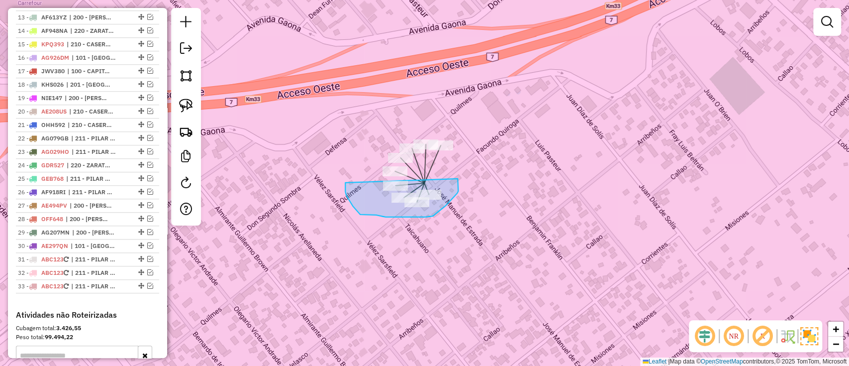
drag, startPoint x: 353, startPoint y: 206, endPoint x: 458, endPoint y: 179, distance: 108.4
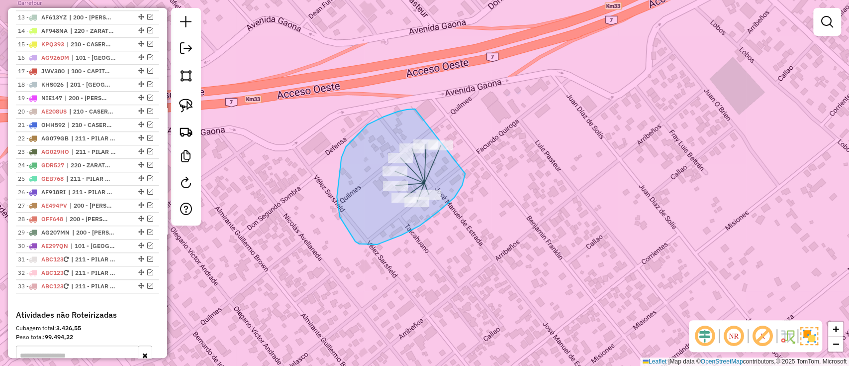
drag, startPoint x: 368, startPoint y: 124, endPoint x: 462, endPoint y: 125, distance: 94.0
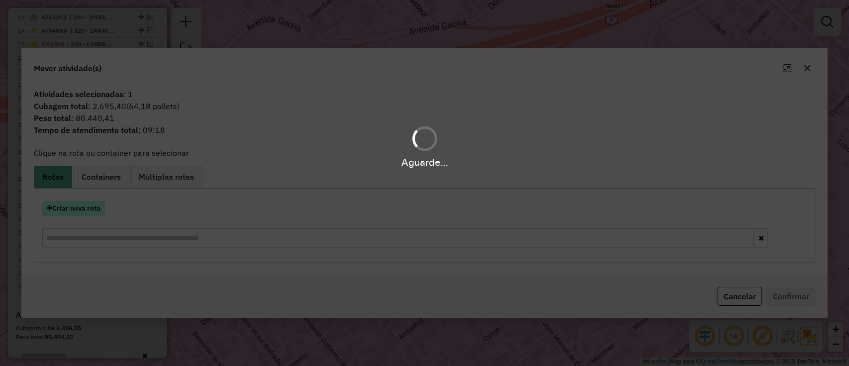
click at [76, 211] on button "Criar nova rota" at bounding box center [73, 207] width 63 height 15
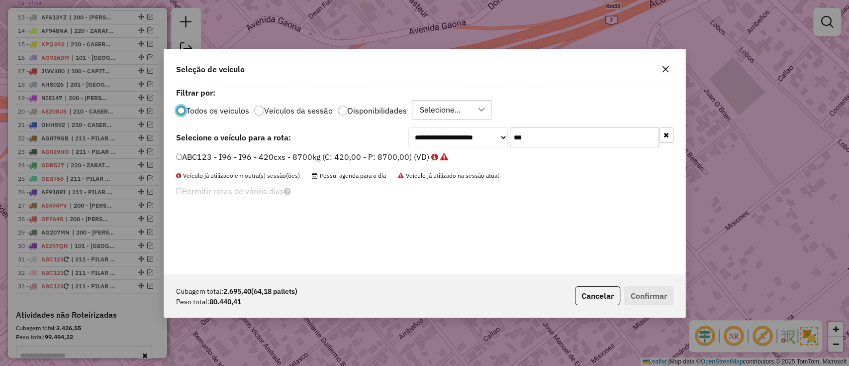
click at [362, 157] on label "ABC123 - I96 - I96 - 420cxs - 8700kg (C: 420,00 - P: 8700,00) (VD)" at bounding box center [312, 157] width 272 height 12
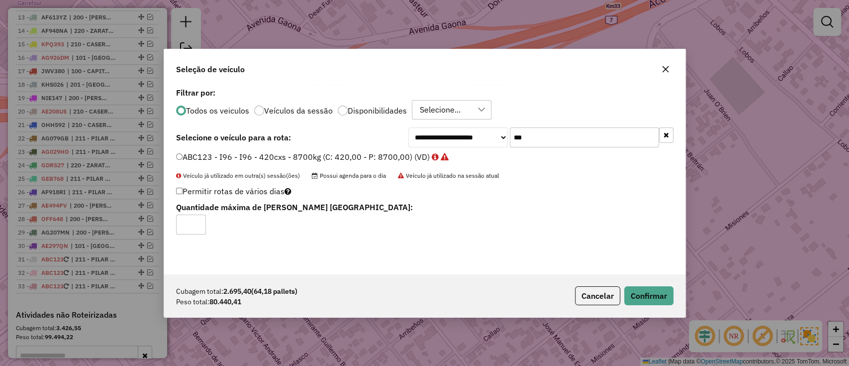
click at [641, 284] on div "Cubagem total: 2.695,40 (64,18 pallets) Peso total: 80.440,41 Cancelar Confirmar" at bounding box center [424, 295] width 521 height 43
click at [640, 292] on button "Confirmar" at bounding box center [648, 295] width 49 height 19
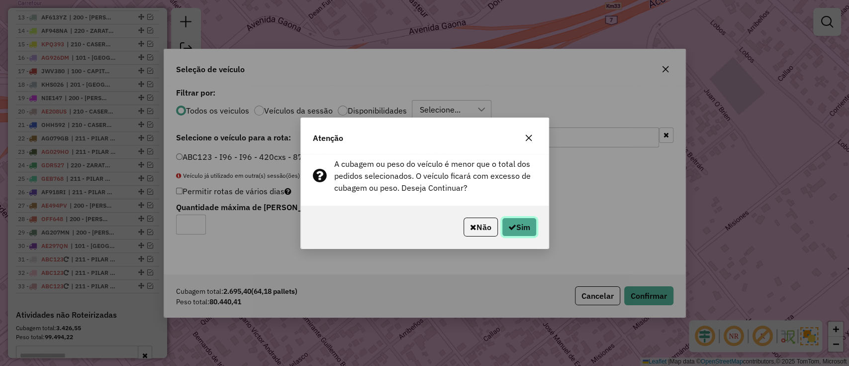
click at [522, 226] on button "Sim" at bounding box center [519, 226] width 35 height 19
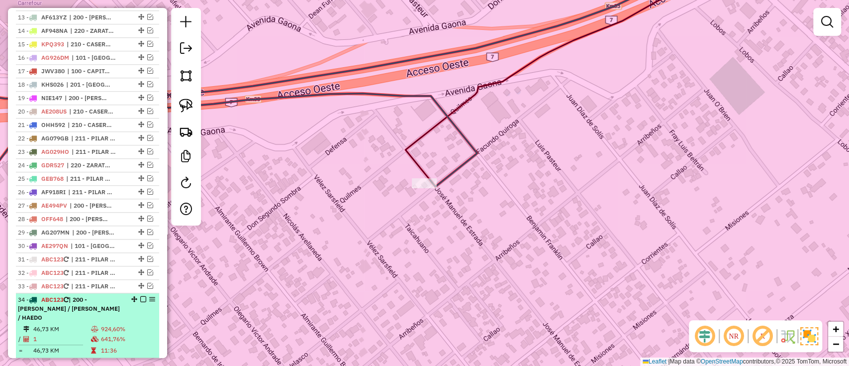
click at [141, 296] on em at bounding box center [143, 299] width 6 height 6
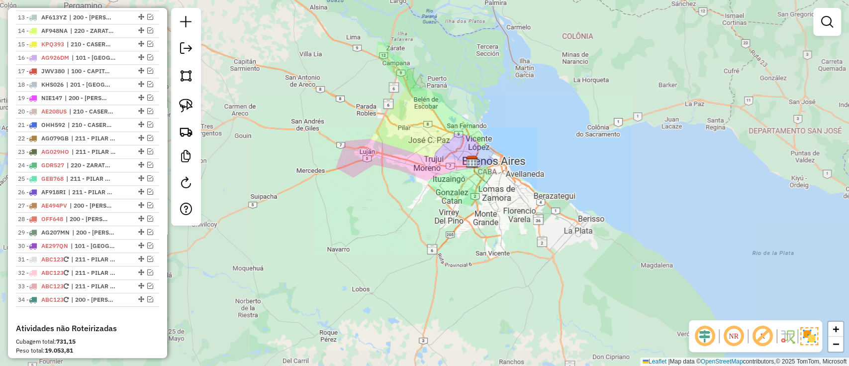
drag, startPoint x: 508, startPoint y: 202, endPoint x: 470, endPoint y: 165, distance: 52.8
click at [517, 215] on div "Janela de atendimento Grade de atendimento Capacidade Transportadoras Veículos …" at bounding box center [424, 183] width 849 height 366
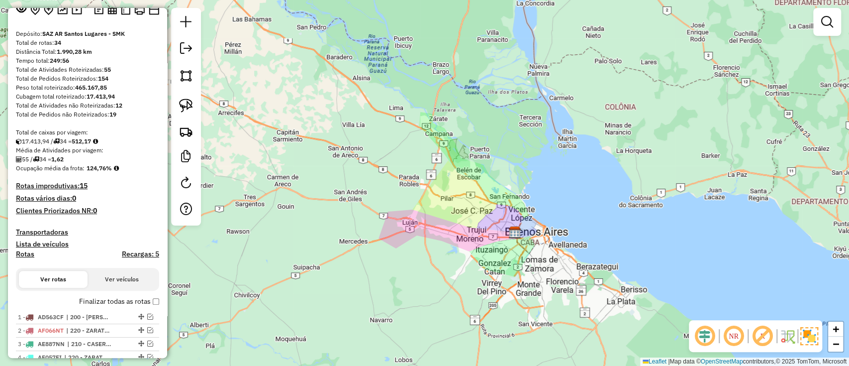
scroll to position [0, 0]
